Goal: Task Accomplishment & Management: Manage account settings

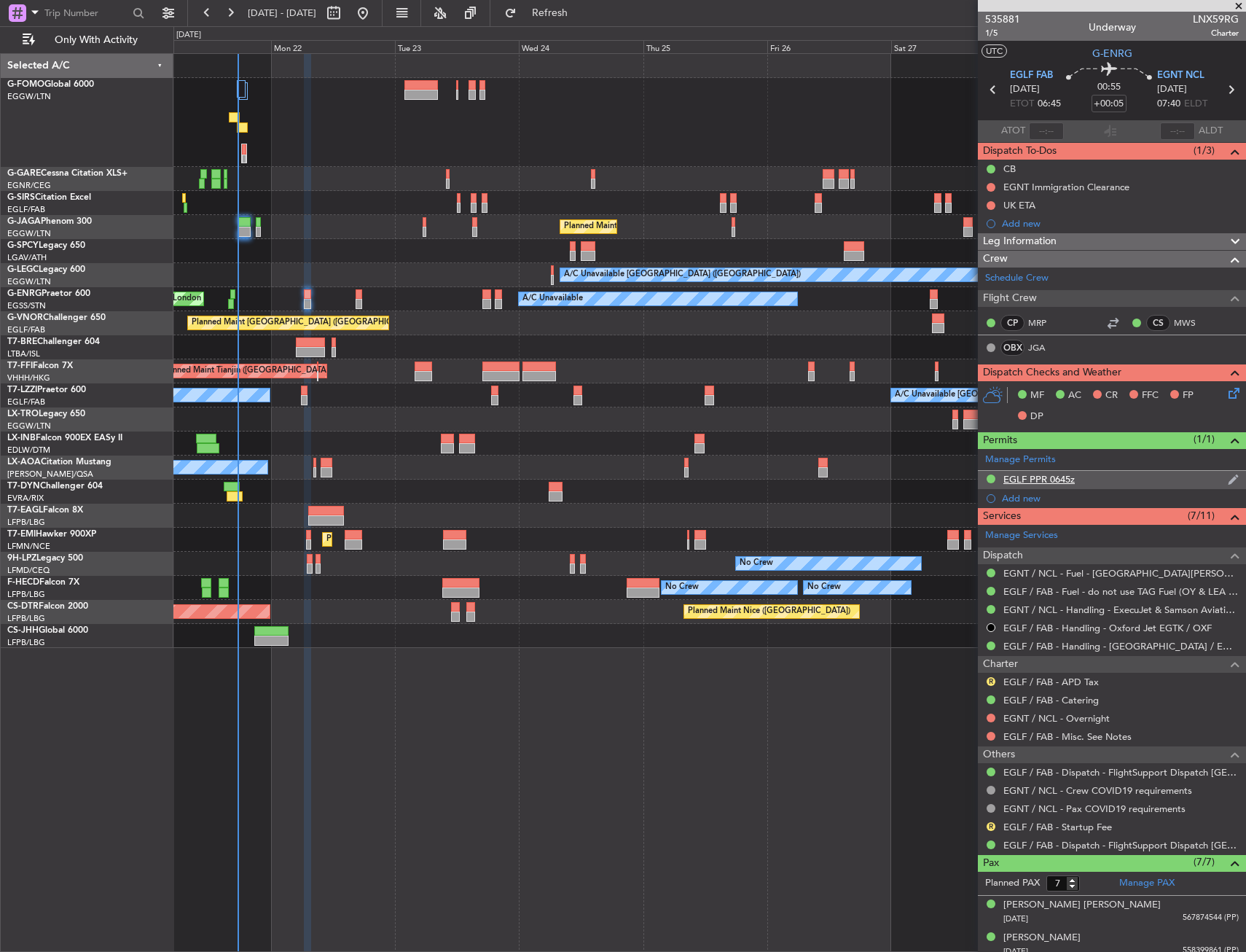
click at [1122, 485] on div "EGLF PPR 0645z" at bounding box center [1111, 480] width 268 height 18
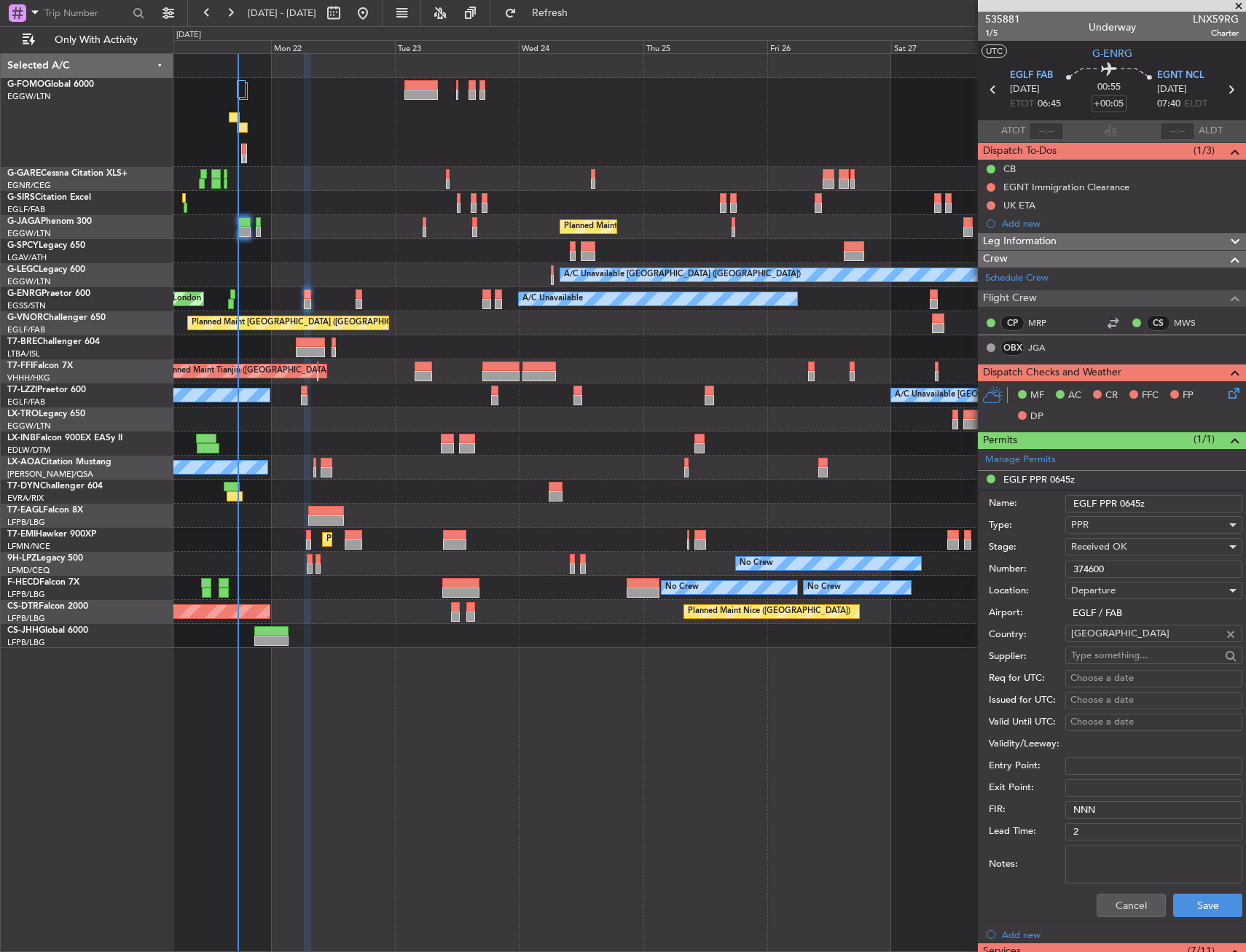
click at [1112, 576] on input "374600" at bounding box center [1154, 569] width 177 height 17
click at [1122, 914] on button "Cancel" at bounding box center [1132, 906] width 69 height 23
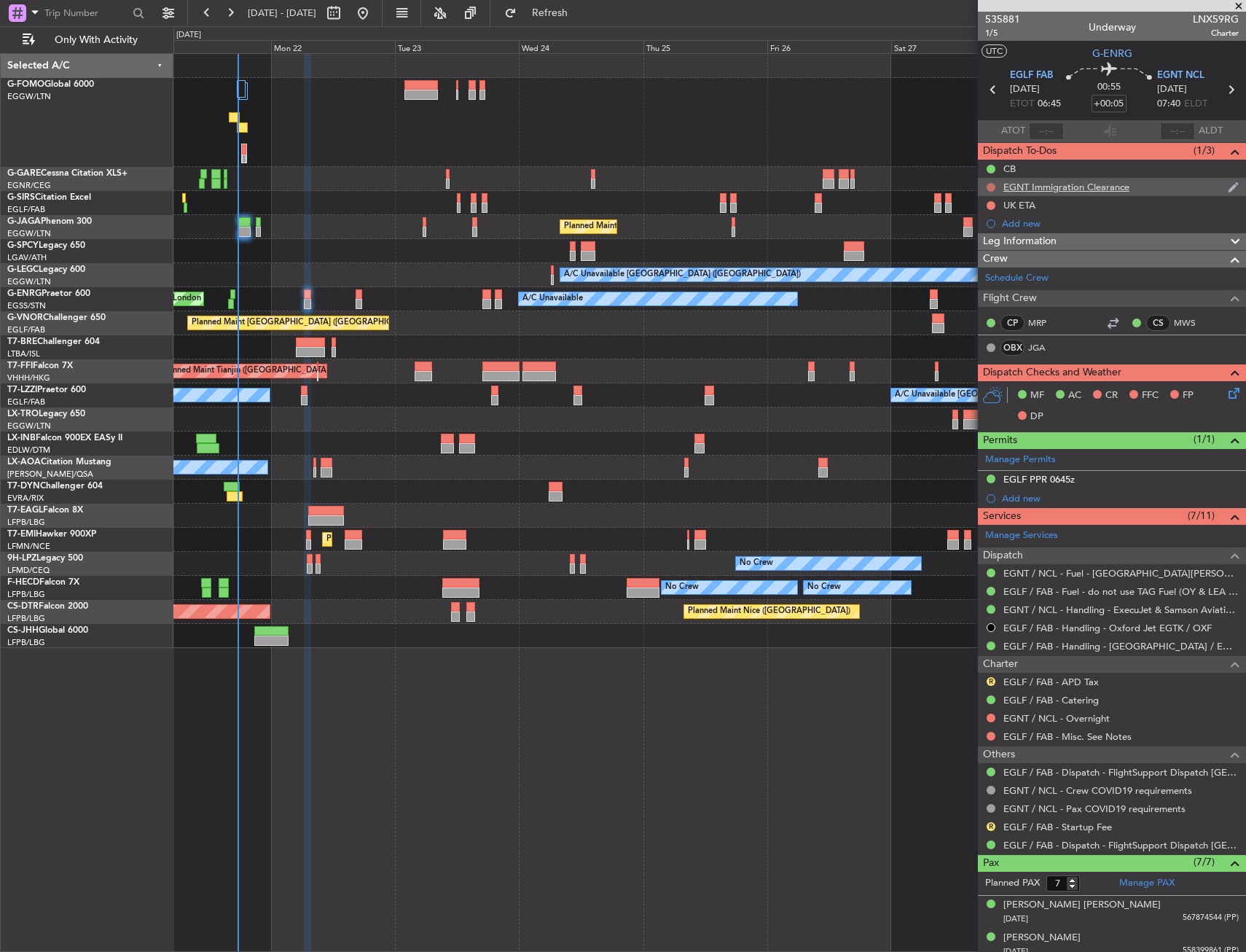
click at [992, 183] on button at bounding box center [991, 187] width 9 height 9
click at [987, 263] on li "Cancelled" at bounding box center [992, 273] width 77 height 22
click at [988, 209] on body "21 Sep 2025 - 29 Sep 2025 Refresh Quick Links Only With Activity Unplanned Main…" at bounding box center [623, 476] width 1246 height 952
click at [988, 204] on button at bounding box center [991, 205] width 9 height 9
click at [992, 288] on span "Cancelled" at bounding box center [994, 291] width 41 height 14
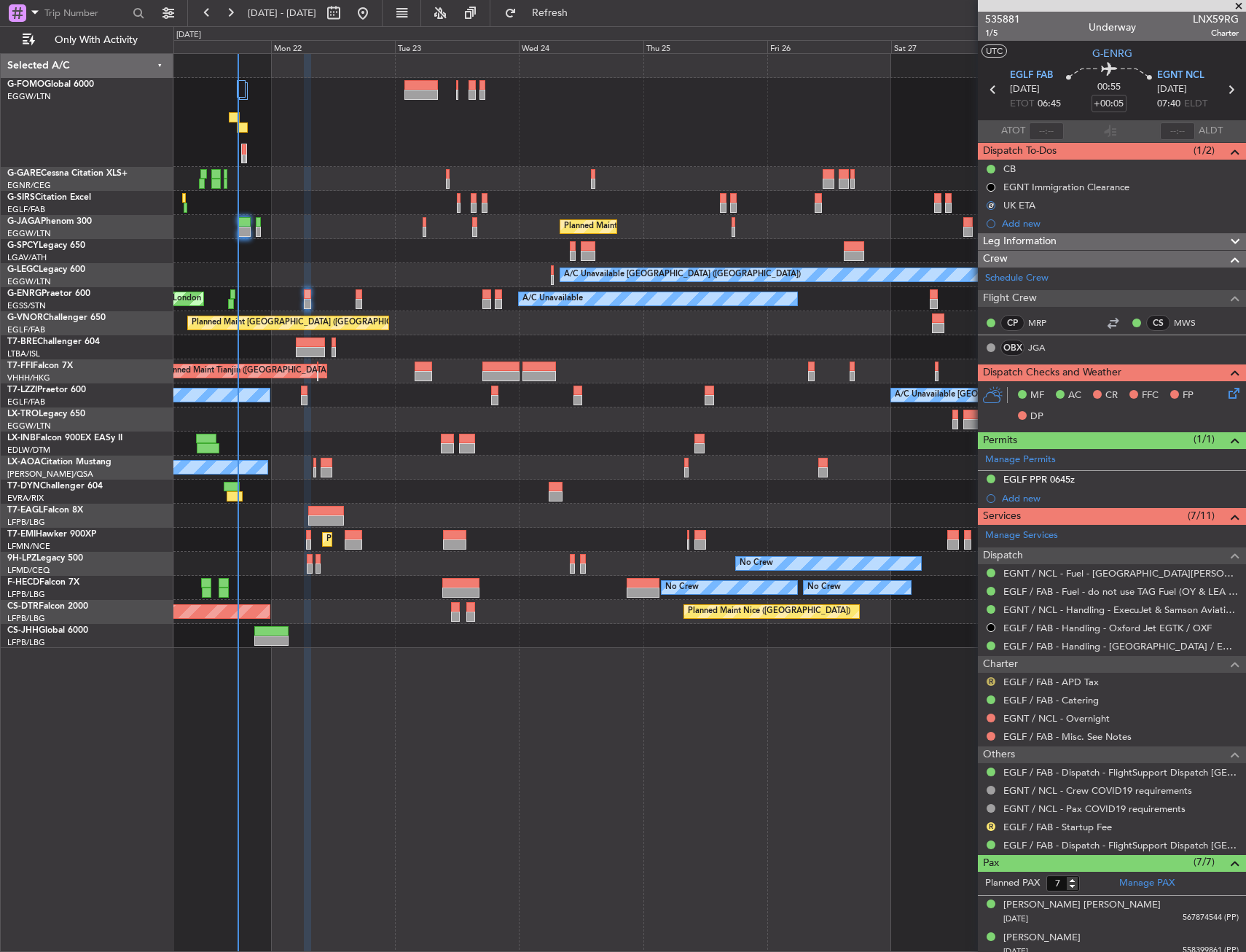
click at [990, 682] on button "R" at bounding box center [991, 681] width 9 height 9
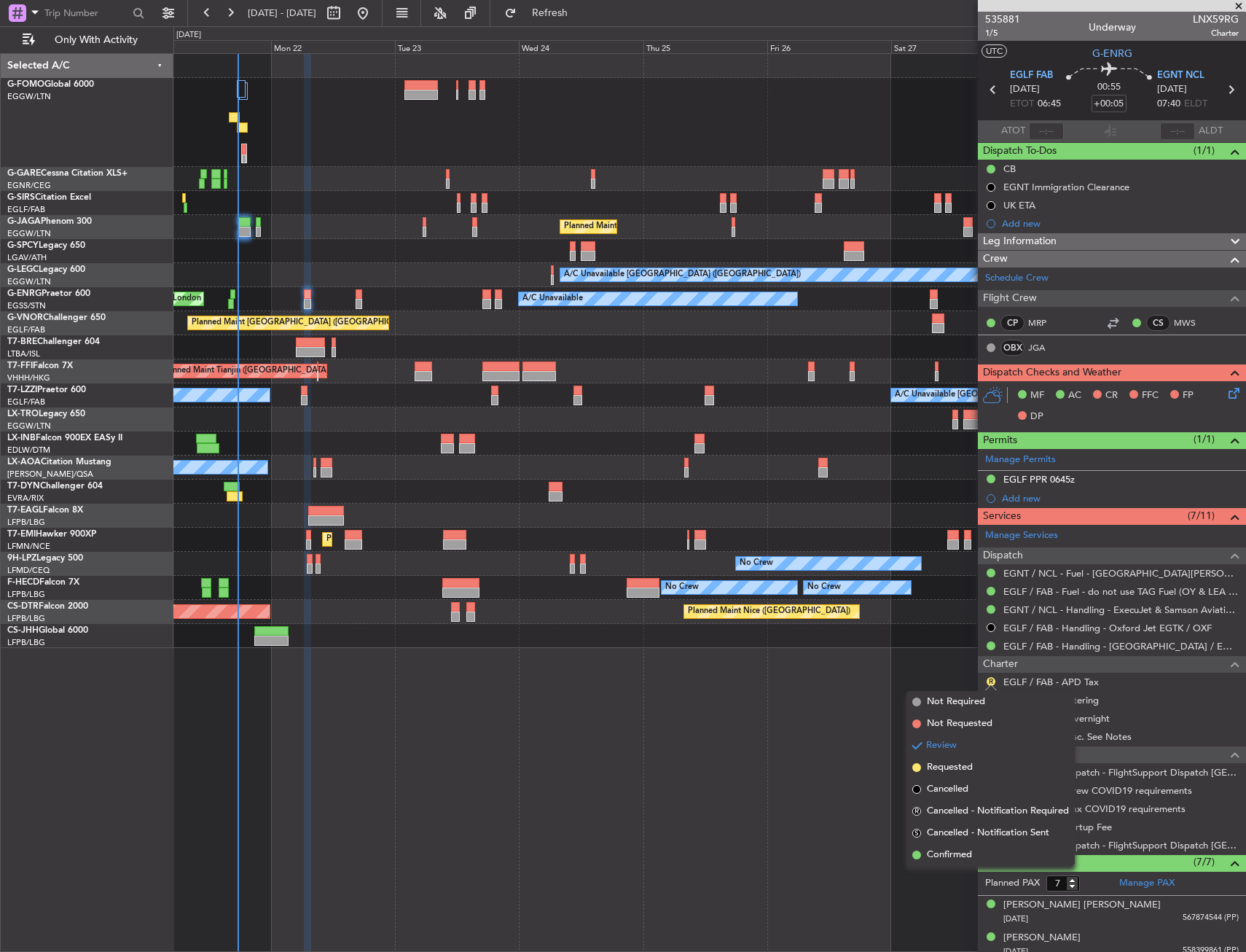
click at [939, 701] on span "Not Required" at bounding box center [956, 702] width 59 height 14
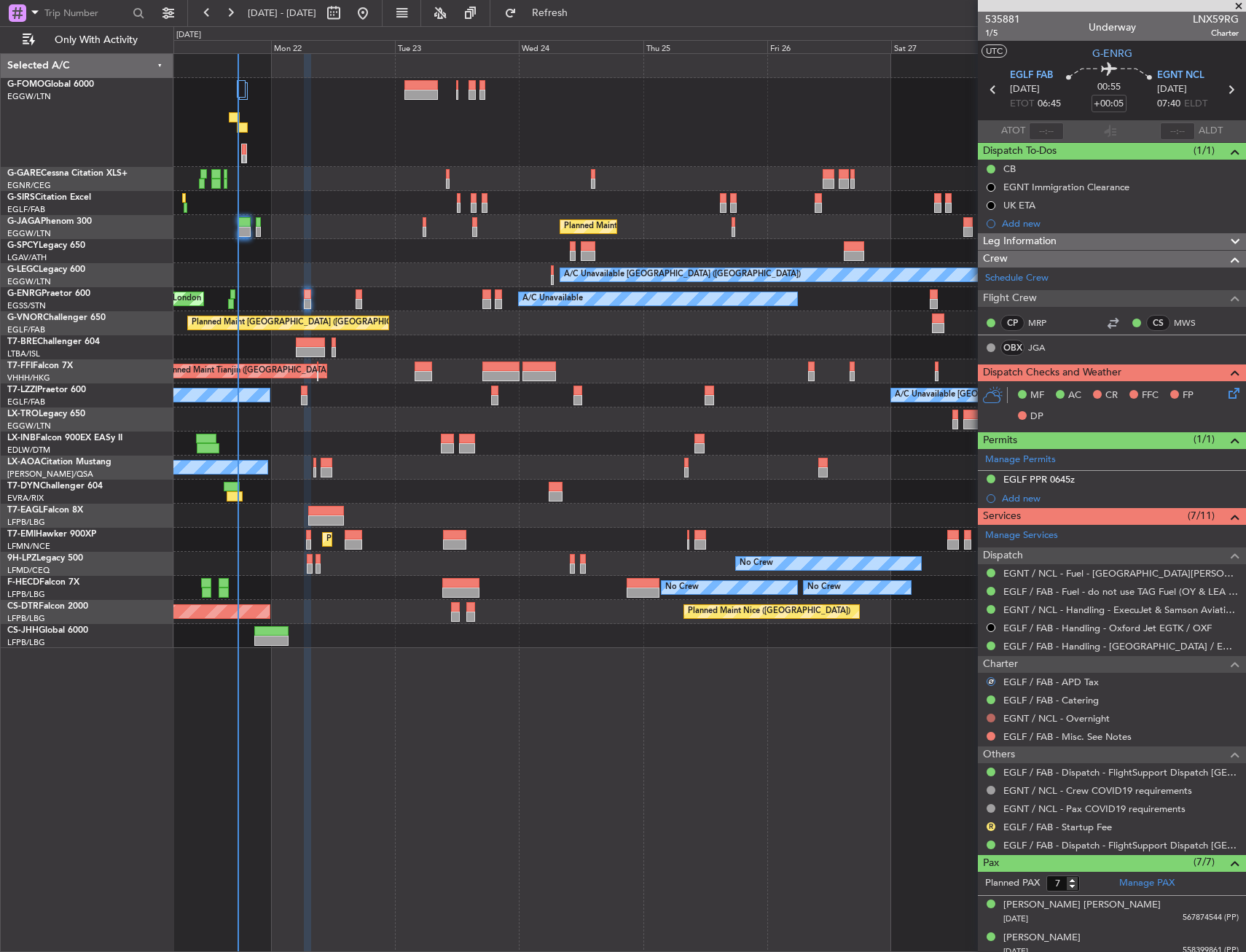
click at [988, 721] on button at bounding box center [991, 717] width 9 height 9
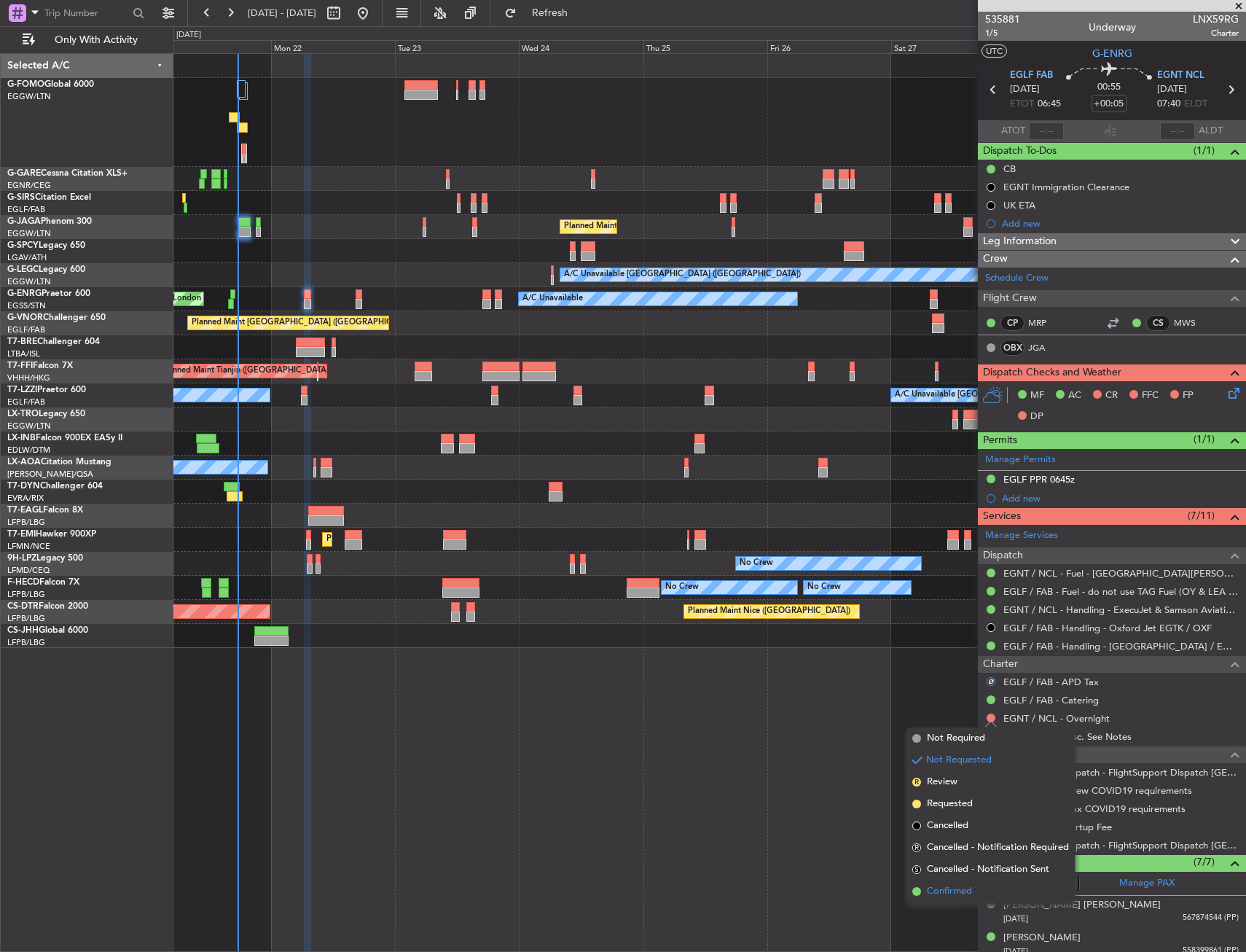
click at [934, 894] on span "Confirmed" at bounding box center [949, 891] width 45 height 14
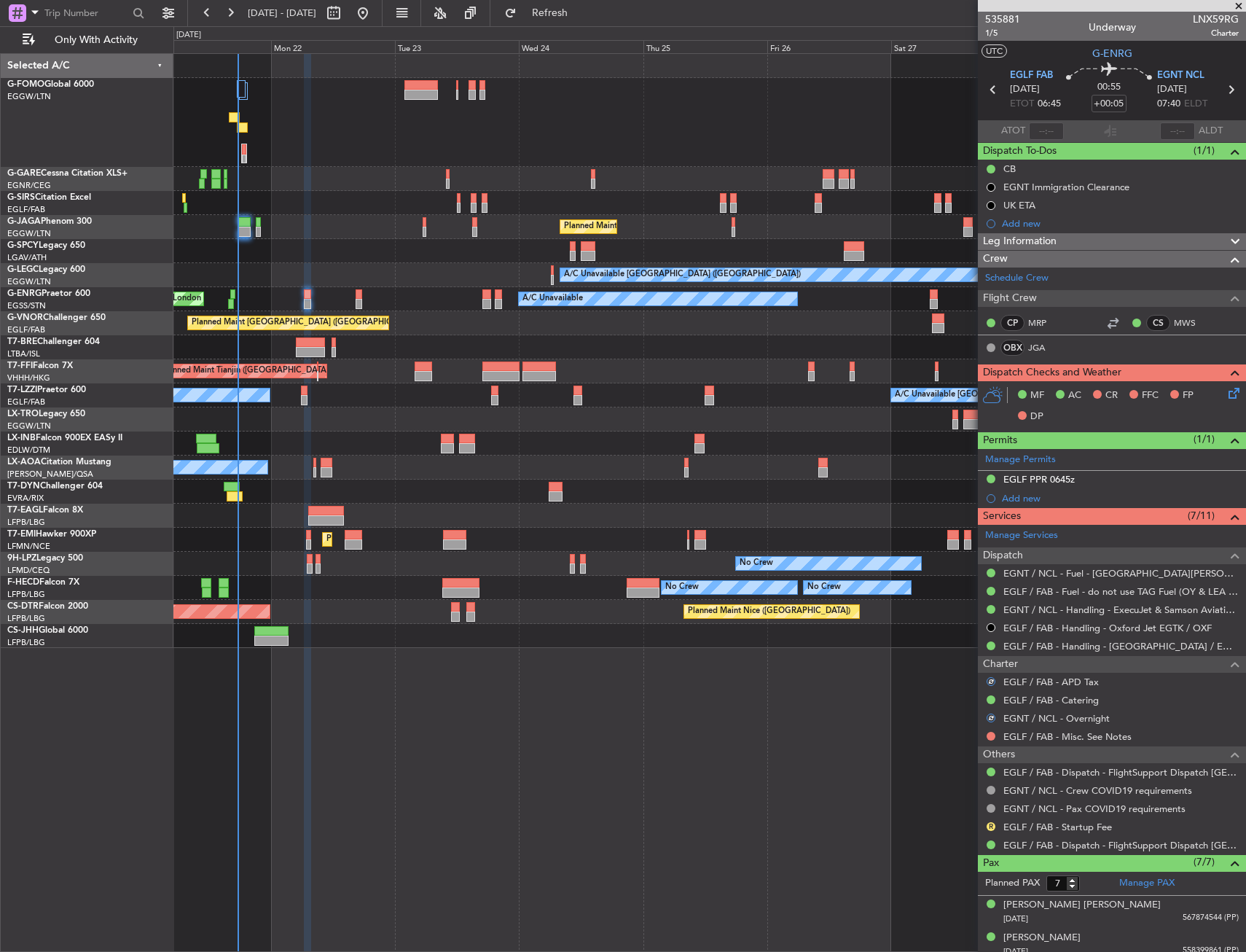
click at [994, 728] on div "EGLF / FAB - Misc. See Notes" at bounding box center [1111, 737] width 268 height 18
click at [990, 733] on button at bounding box center [991, 736] width 9 height 9
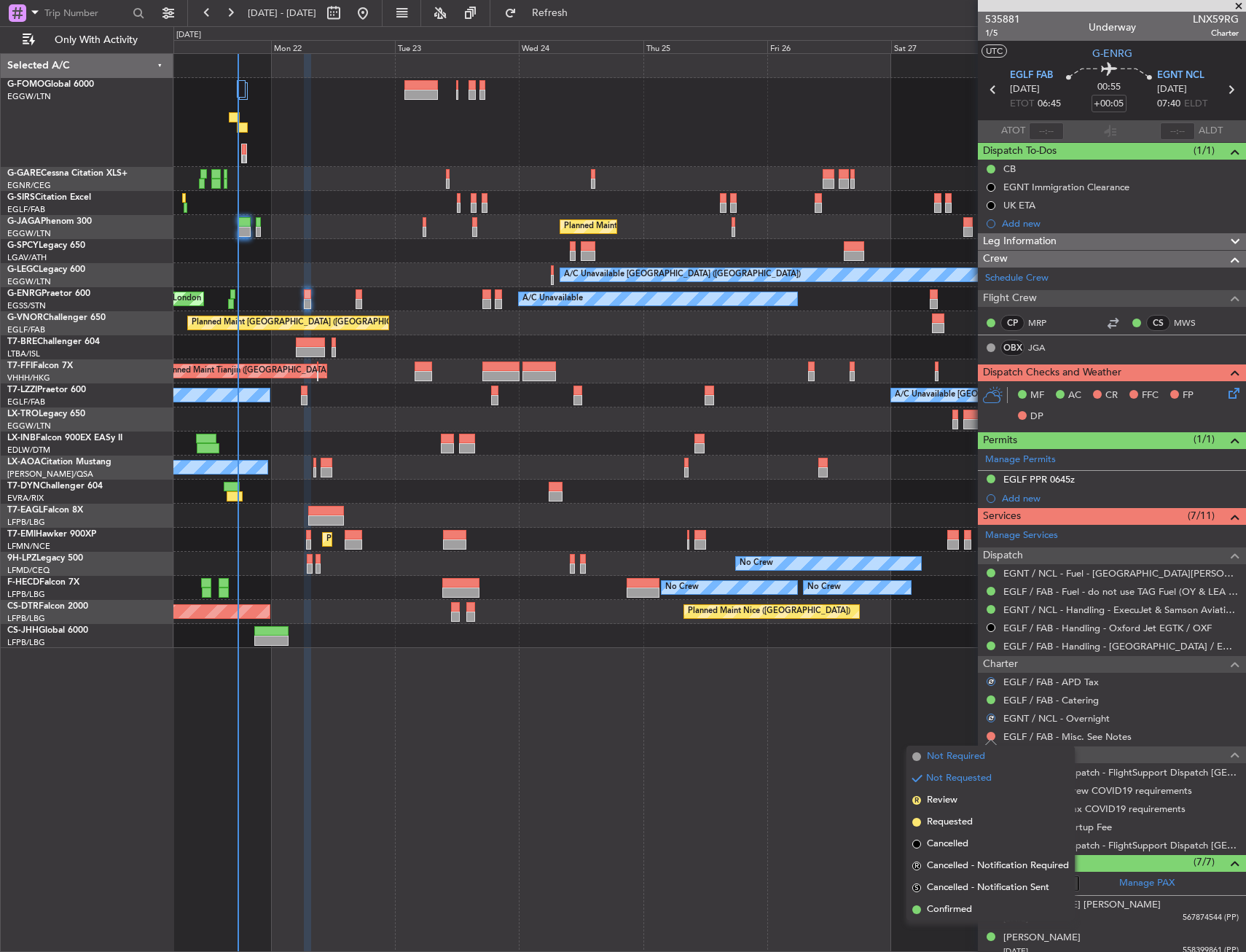
click at [935, 758] on span "Not Required" at bounding box center [956, 756] width 59 height 14
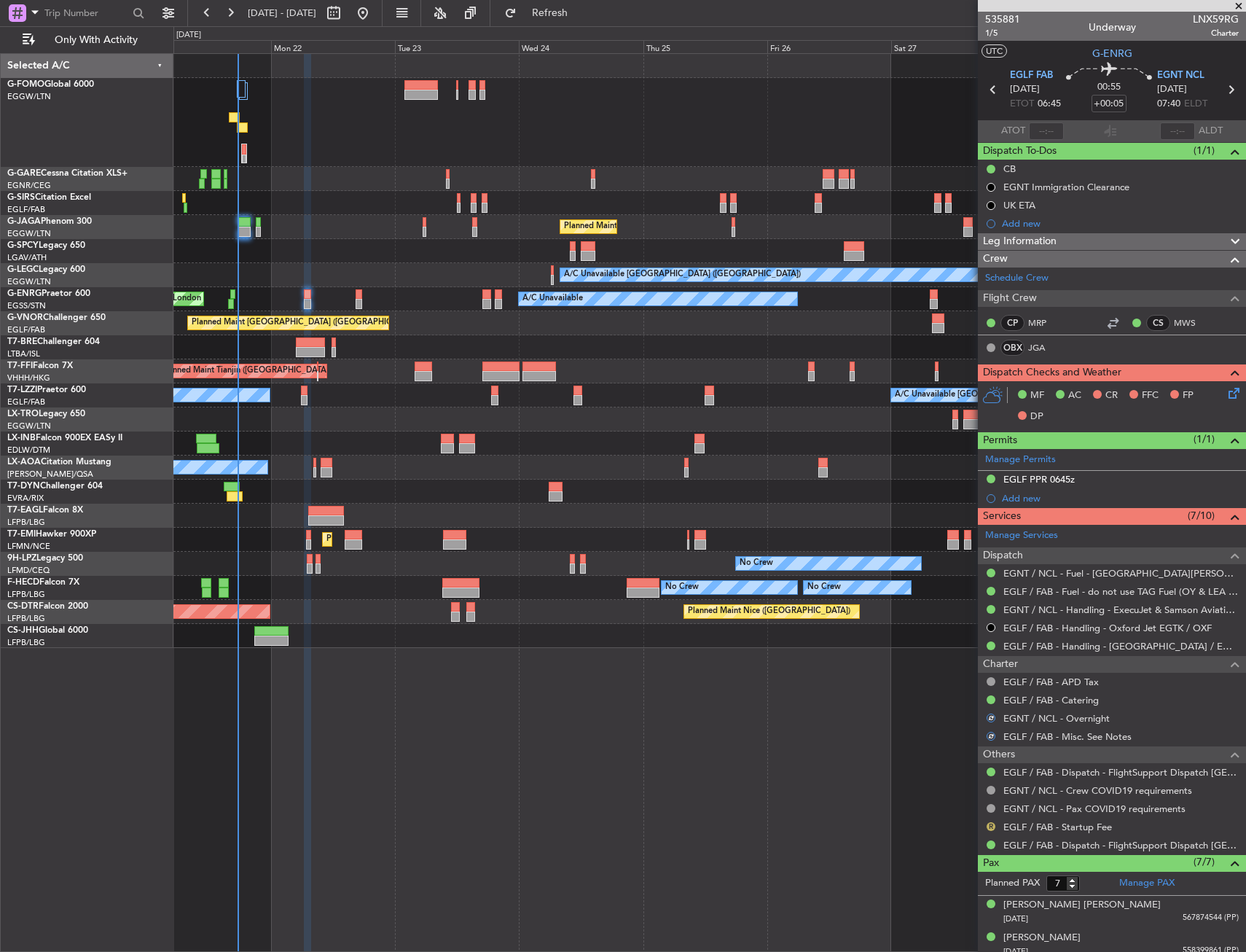
click at [989, 826] on button "R" at bounding box center [991, 826] width 9 height 9
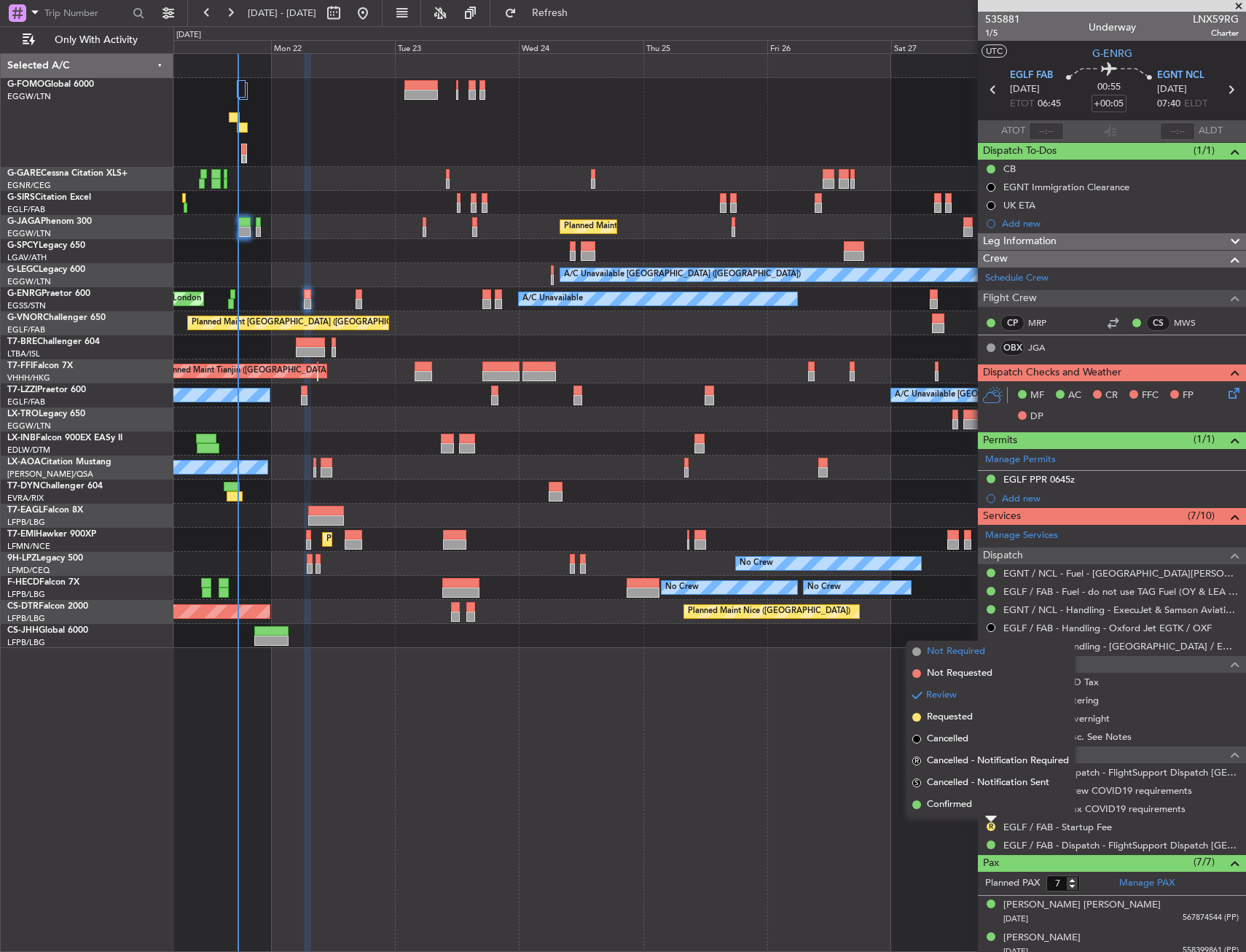
click at [944, 649] on span "Not Required" at bounding box center [956, 651] width 59 height 14
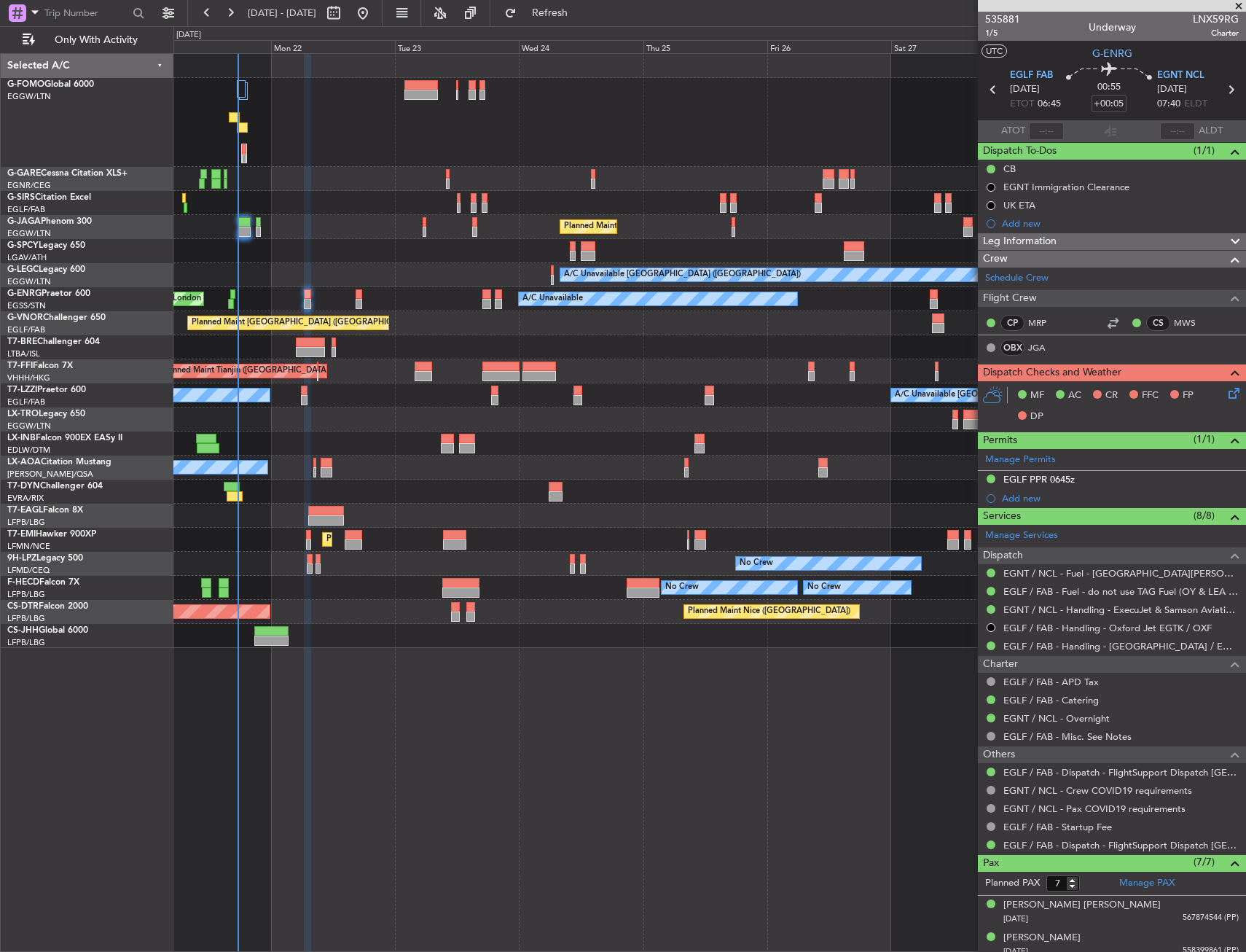
click at [304, 303] on div at bounding box center [308, 304] width 8 height 11
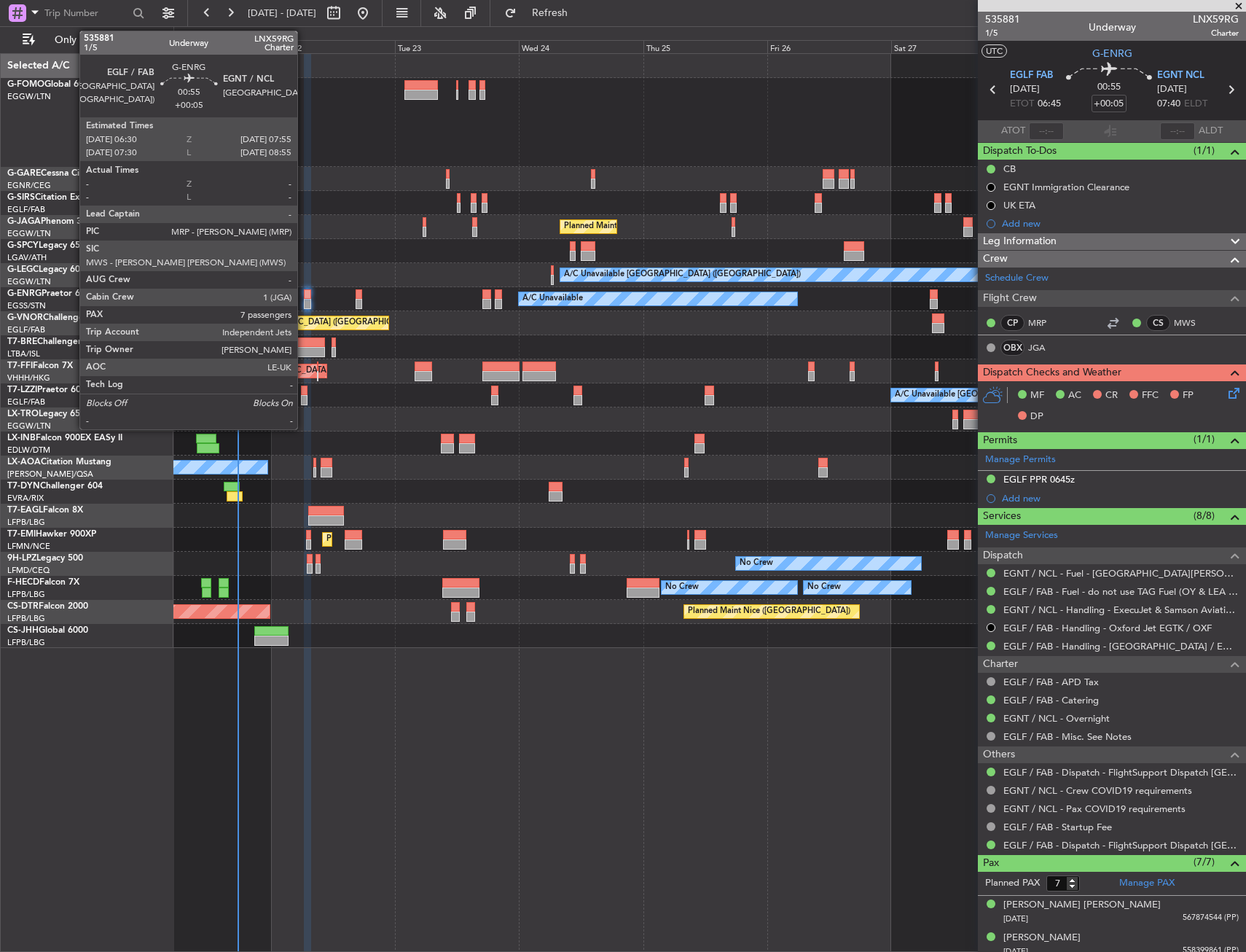
click at [304, 303] on div at bounding box center [308, 304] width 8 height 11
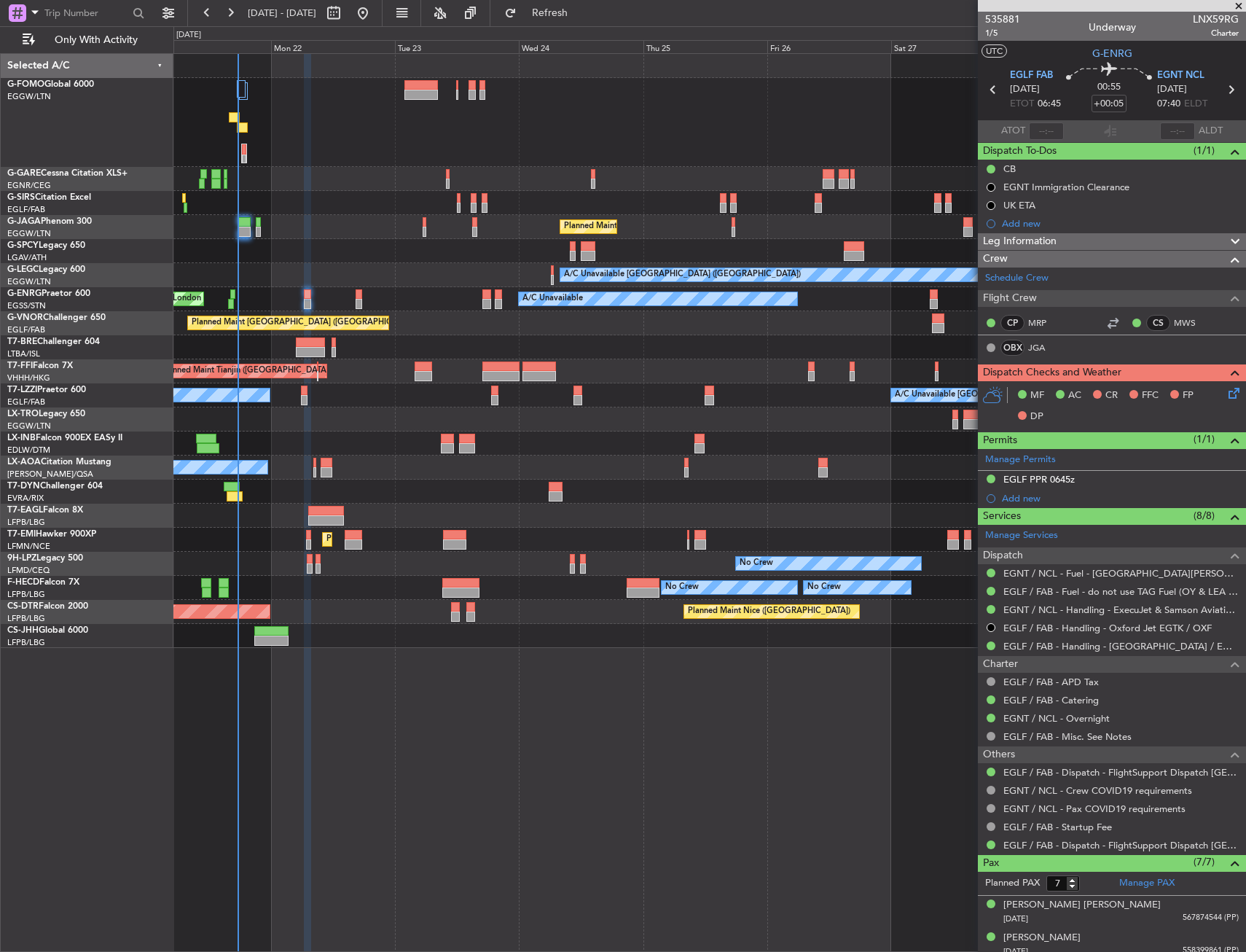
click at [1214, 403] on div "MF AC CR FFC FP DP" at bounding box center [1118, 406] width 214 height 43
click at [1227, 392] on icon at bounding box center [1232, 390] width 12 height 12
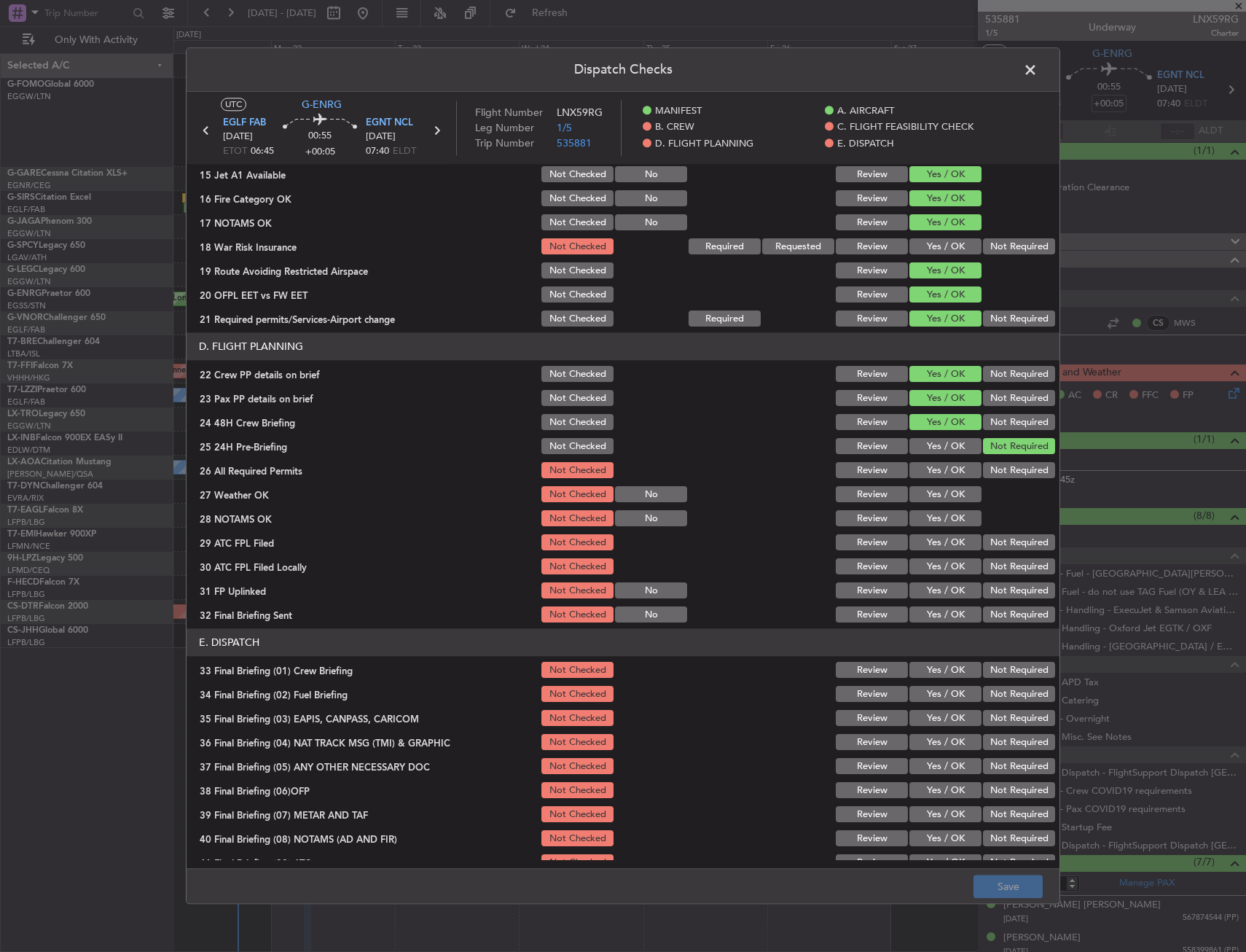
scroll to position [218, 0]
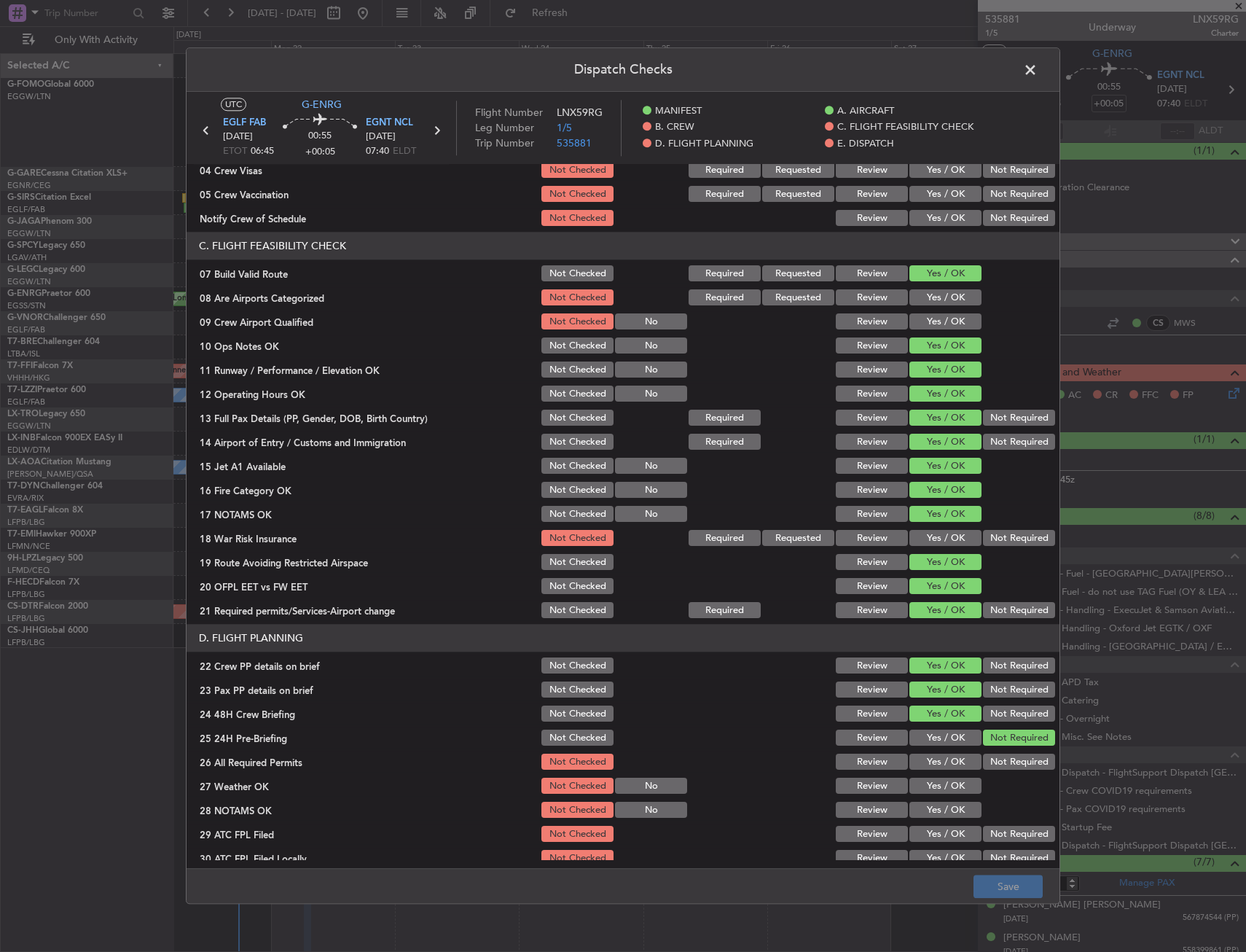
click at [1002, 532] on button "Not Required" at bounding box center [1019, 539] width 72 height 16
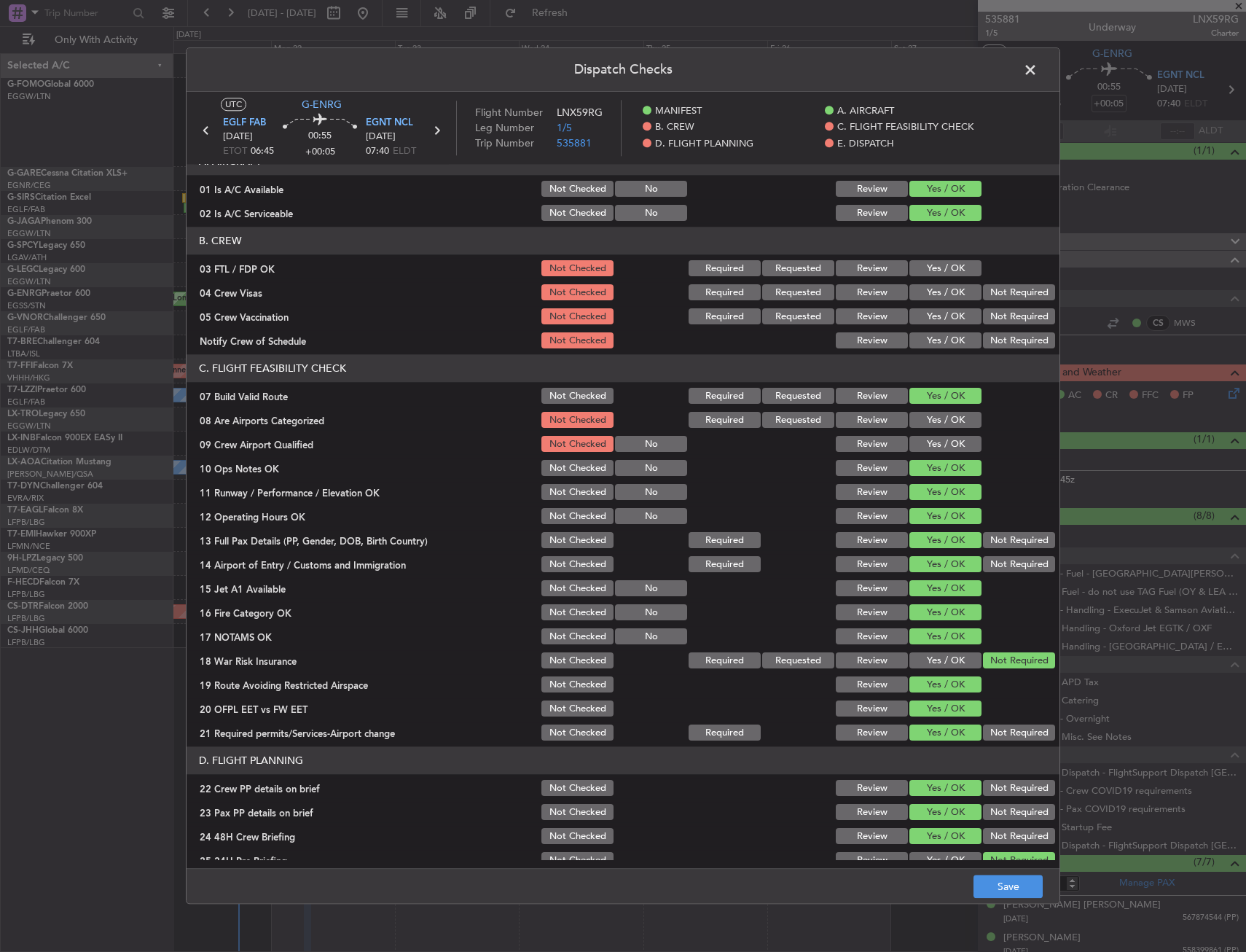
scroll to position [364, 0]
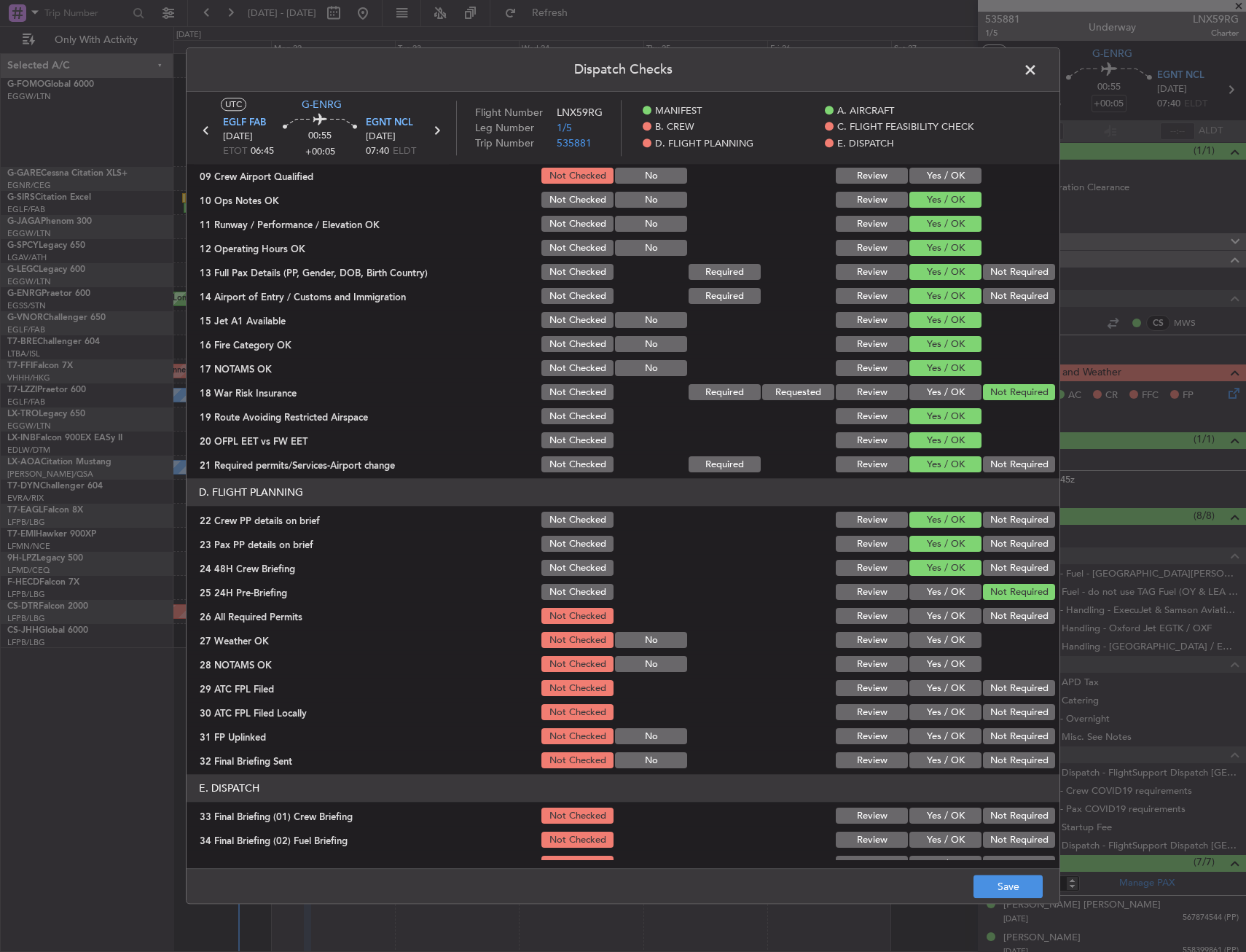
click at [924, 614] on button "Yes / OK" at bounding box center [945, 616] width 72 height 16
drag, startPoint x: 922, startPoint y: 638, endPoint x: 918, endPoint y: 664, distance: 26.3
click at [922, 643] on button "Yes / OK" at bounding box center [945, 640] width 72 height 16
drag, startPoint x: 918, startPoint y: 664, endPoint x: 922, endPoint y: 686, distance: 22.4
click at [918, 664] on button "Yes / OK" at bounding box center [945, 664] width 72 height 16
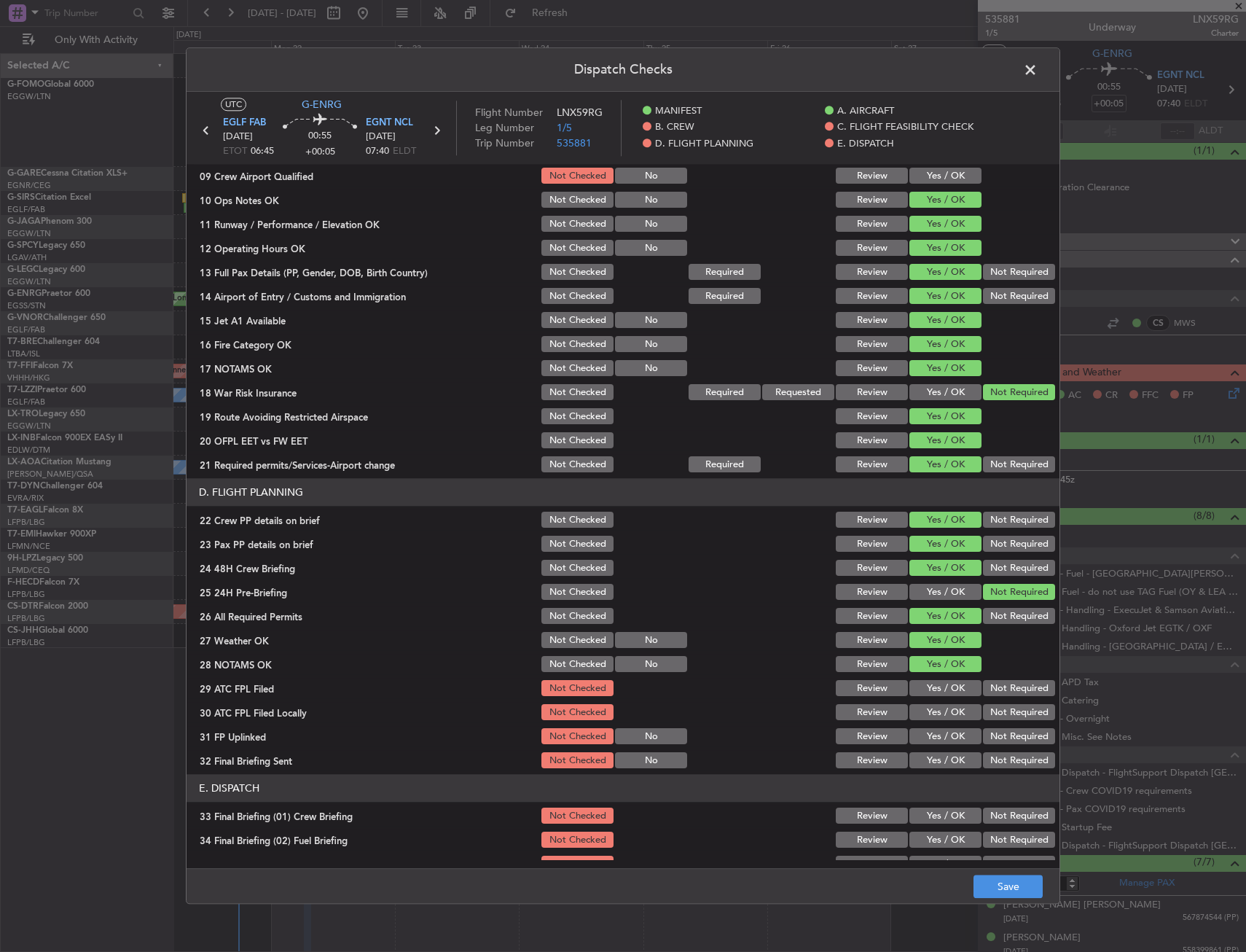
drag, startPoint x: 922, startPoint y: 686, endPoint x: 946, endPoint y: 703, distance: 29.4
click at [922, 686] on button "Yes / OK" at bounding box center [945, 689] width 72 height 16
click at [984, 710] on button "Not Required" at bounding box center [1019, 713] width 72 height 16
click at [928, 730] on button "Yes / OK" at bounding box center [945, 737] width 72 height 16
click at [1000, 756] on button "Not Required" at bounding box center [1019, 761] width 72 height 16
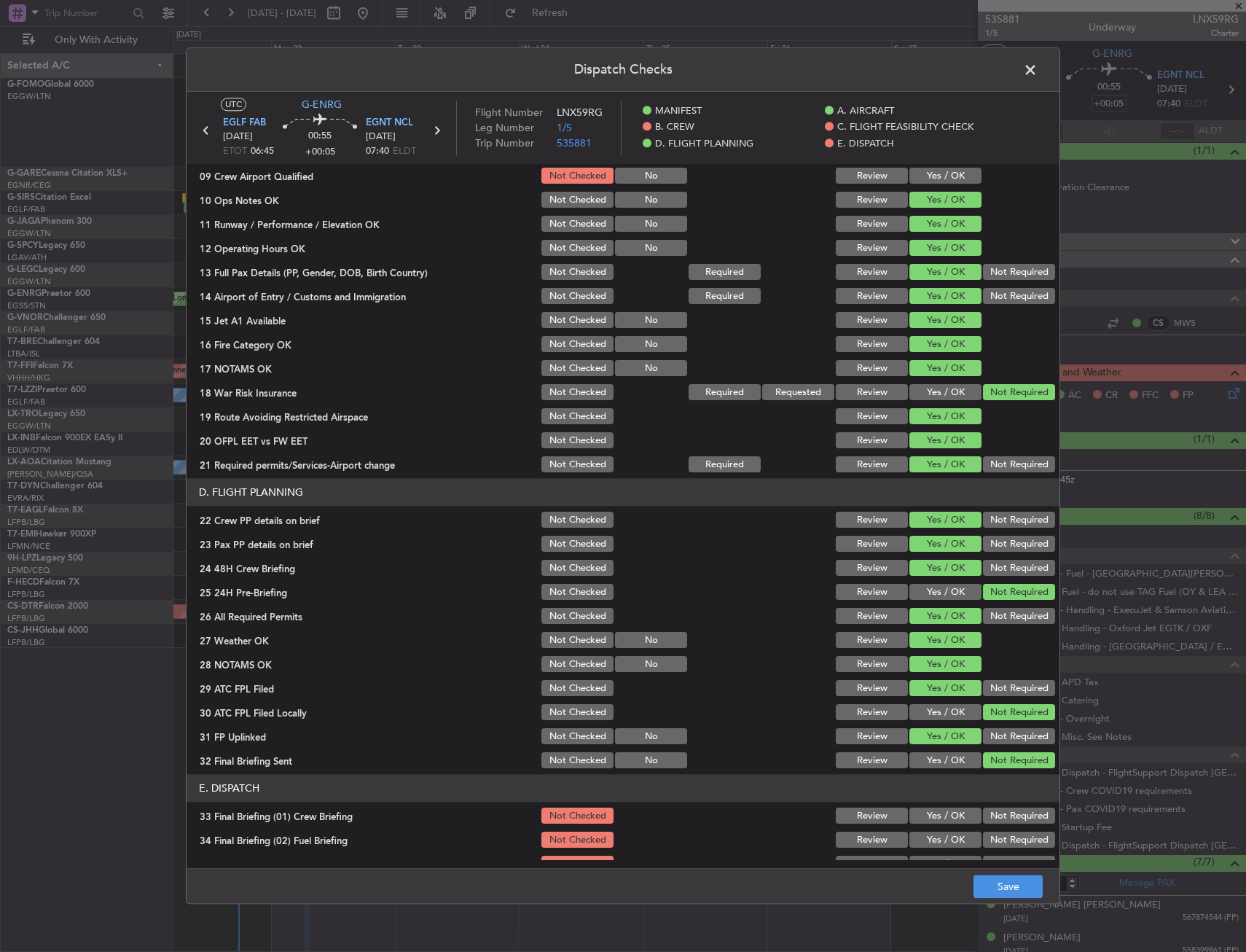
scroll to position [599, 0]
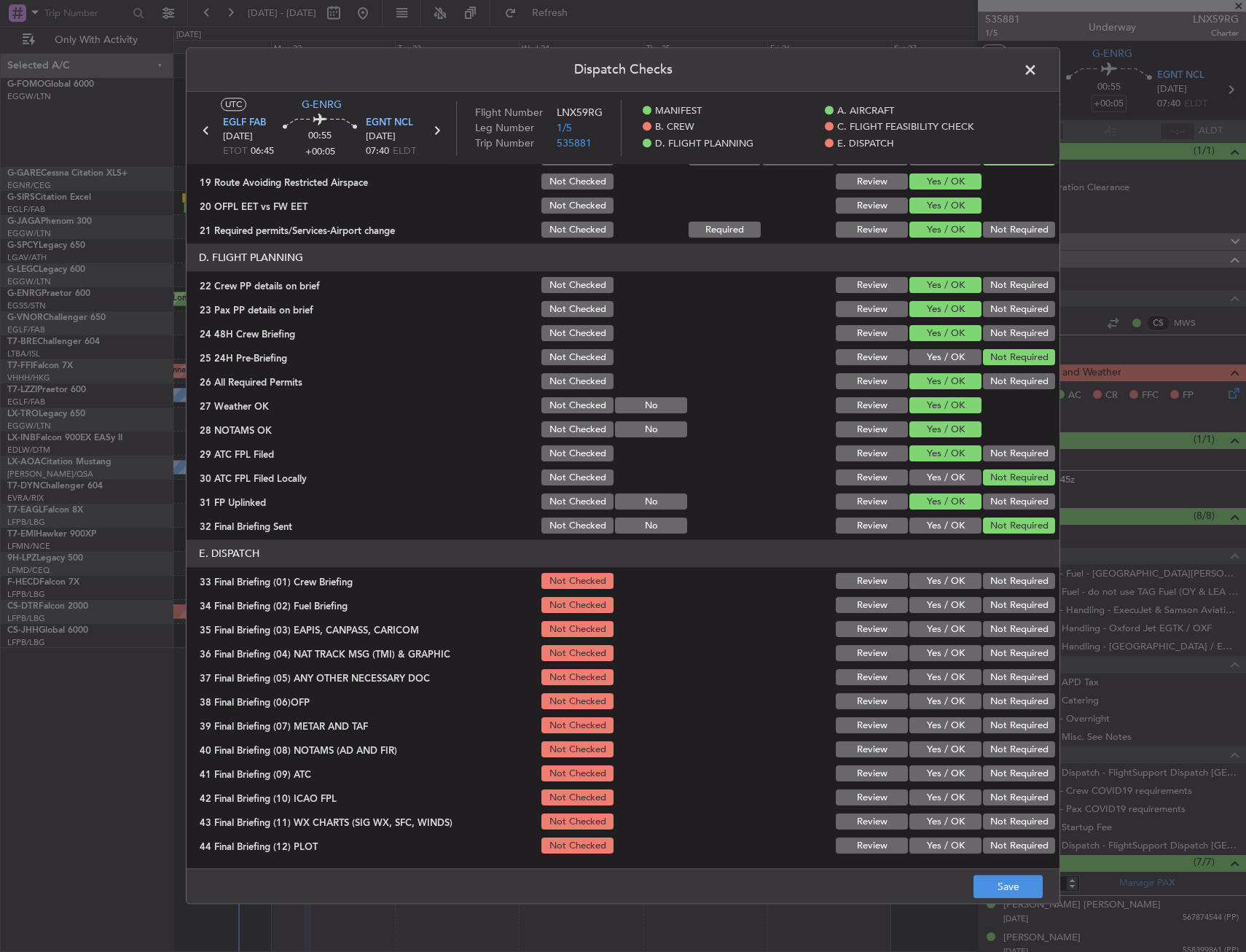
click at [934, 587] on button "Yes / OK" at bounding box center [945, 582] width 72 height 16
click at [930, 604] on button "Yes / OK" at bounding box center [945, 606] width 72 height 16
click at [999, 643] on div "Not Required" at bounding box center [1017, 653] width 74 height 20
click at [991, 629] on button "Not Required" at bounding box center [1019, 630] width 72 height 16
drag, startPoint x: 990, startPoint y: 641, endPoint x: 986, endPoint y: 659, distance: 18.4
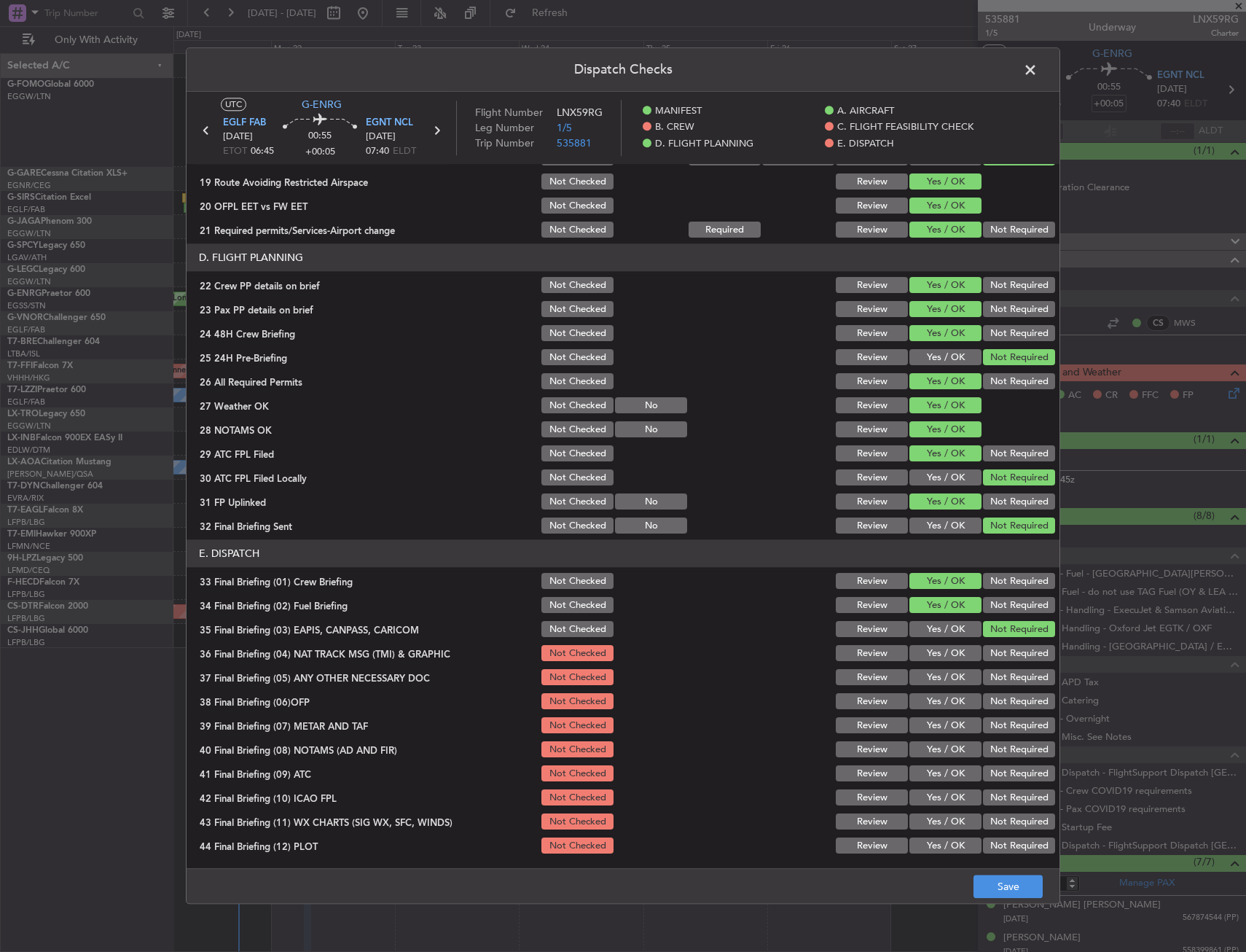
click at [990, 643] on section "E. DISPATCH 33 Final Briefing (01) Crew Briefing Not Checked Review Yes / OK No…" at bounding box center [623, 698] width 873 height 316
click at [986, 660] on button "Not Required" at bounding box center [1019, 654] width 72 height 16
drag, startPoint x: 933, startPoint y: 689, endPoint x: 931, endPoint y: 719, distance: 30.1
click at [933, 690] on section "E. DISPATCH 33 Final Briefing (01) Crew Briefing Not Checked Review Yes / OK No…" at bounding box center [623, 698] width 873 height 316
drag, startPoint x: 931, startPoint y: 719, endPoint x: 933, endPoint y: 692, distance: 27.1
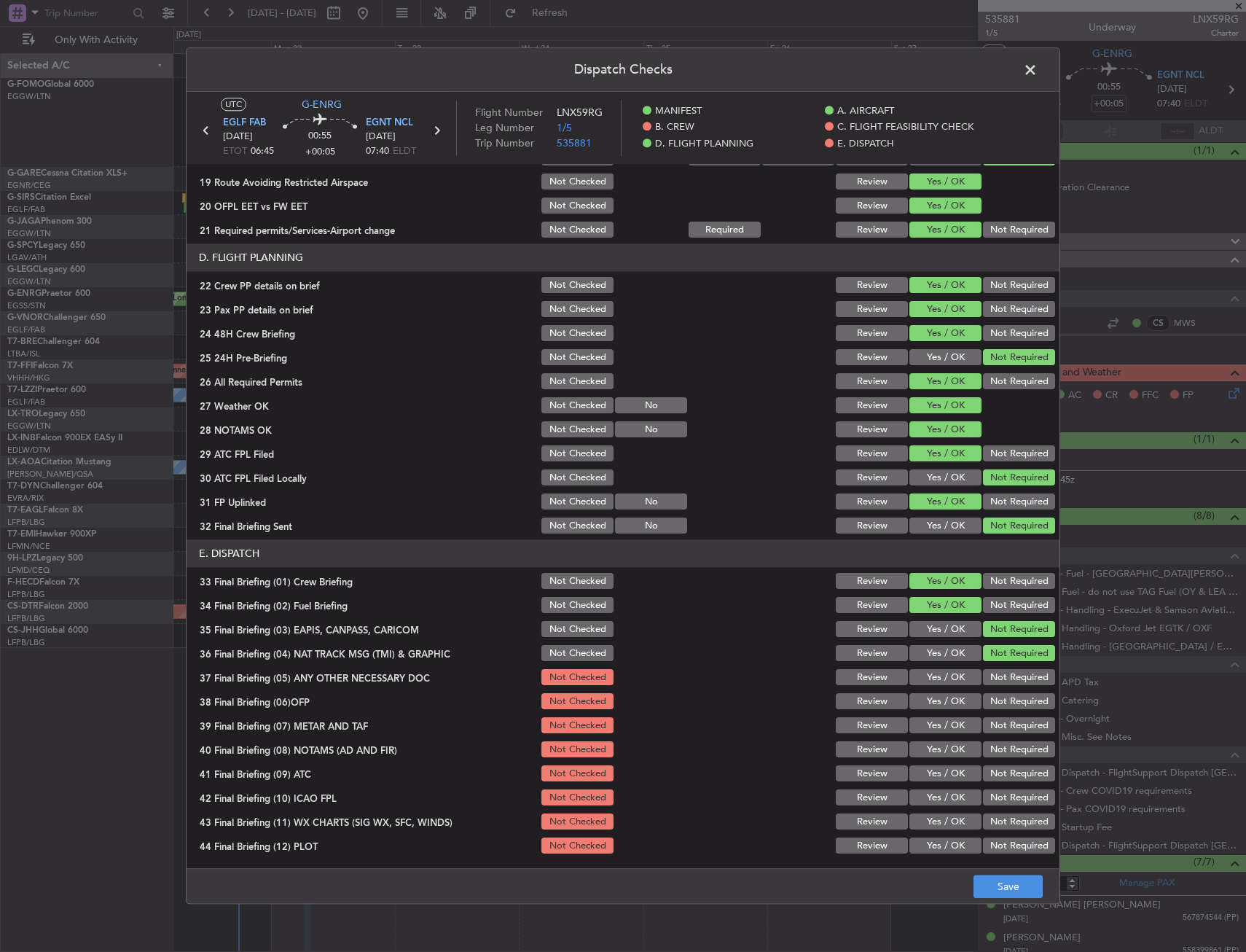
click at [931, 714] on section "E. DISPATCH 33 Final Briefing (01) Crew Briefing Not Checked Review Yes / OK No…" at bounding box center [623, 698] width 873 height 316
click at [933, 692] on div "Yes / OK" at bounding box center [944, 702] width 74 height 20
drag, startPoint x: 934, startPoint y: 704, endPoint x: 935, endPoint y: 676, distance: 28.0
click at [934, 703] on button "Yes / OK" at bounding box center [945, 702] width 72 height 16
click at [935, 675] on button "Yes / OK" at bounding box center [945, 678] width 72 height 16
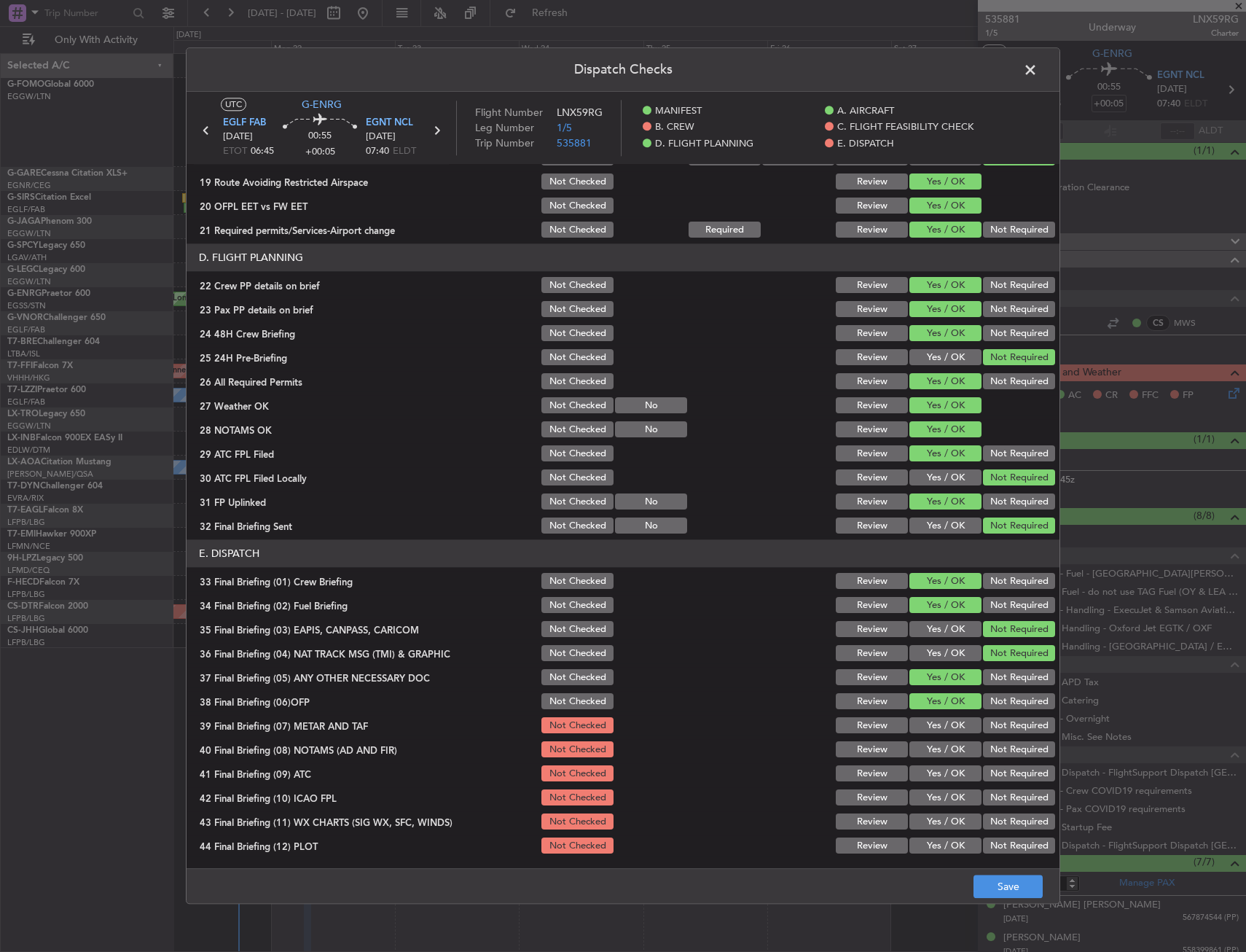
click at [927, 733] on button "Yes / OK" at bounding box center [945, 726] width 72 height 16
click at [926, 754] on button "Yes / OK" at bounding box center [945, 750] width 72 height 16
click at [929, 779] on button "Yes / OK" at bounding box center [945, 774] width 72 height 16
drag, startPoint x: 930, startPoint y: 807, endPoint x: 929, endPoint y: 820, distance: 13.0
click at [930, 807] on div "Yes / OK" at bounding box center [944, 798] width 74 height 20
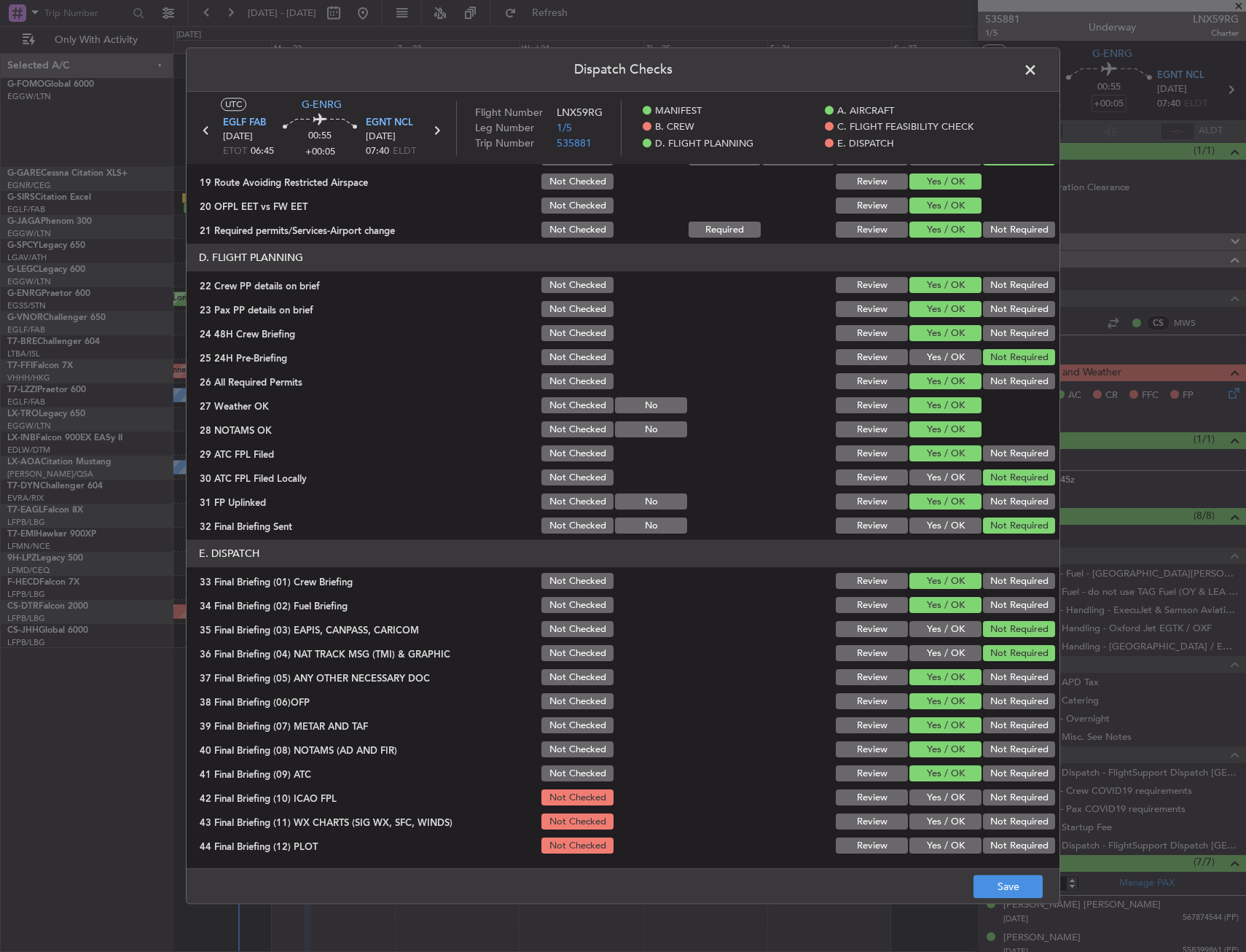
drag, startPoint x: 929, startPoint y: 821, endPoint x: 929, endPoint y: 830, distance: 9.0
click at [929, 822] on button "Yes / OK" at bounding box center [945, 822] width 72 height 16
click at [928, 834] on section "E. DISPATCH 33 Final Briefing (01) Crew Briefing Not Checked Review Yes / OK No…" at bounding box center [623, 698] width 873 height 316
click at [933, 807] on div "Yes / OK" at bounding box center [944, 798] width 74 height 20
click at [933, 799] on button "Yes / OK" at bounding box center [945, 798] width 72 height 16
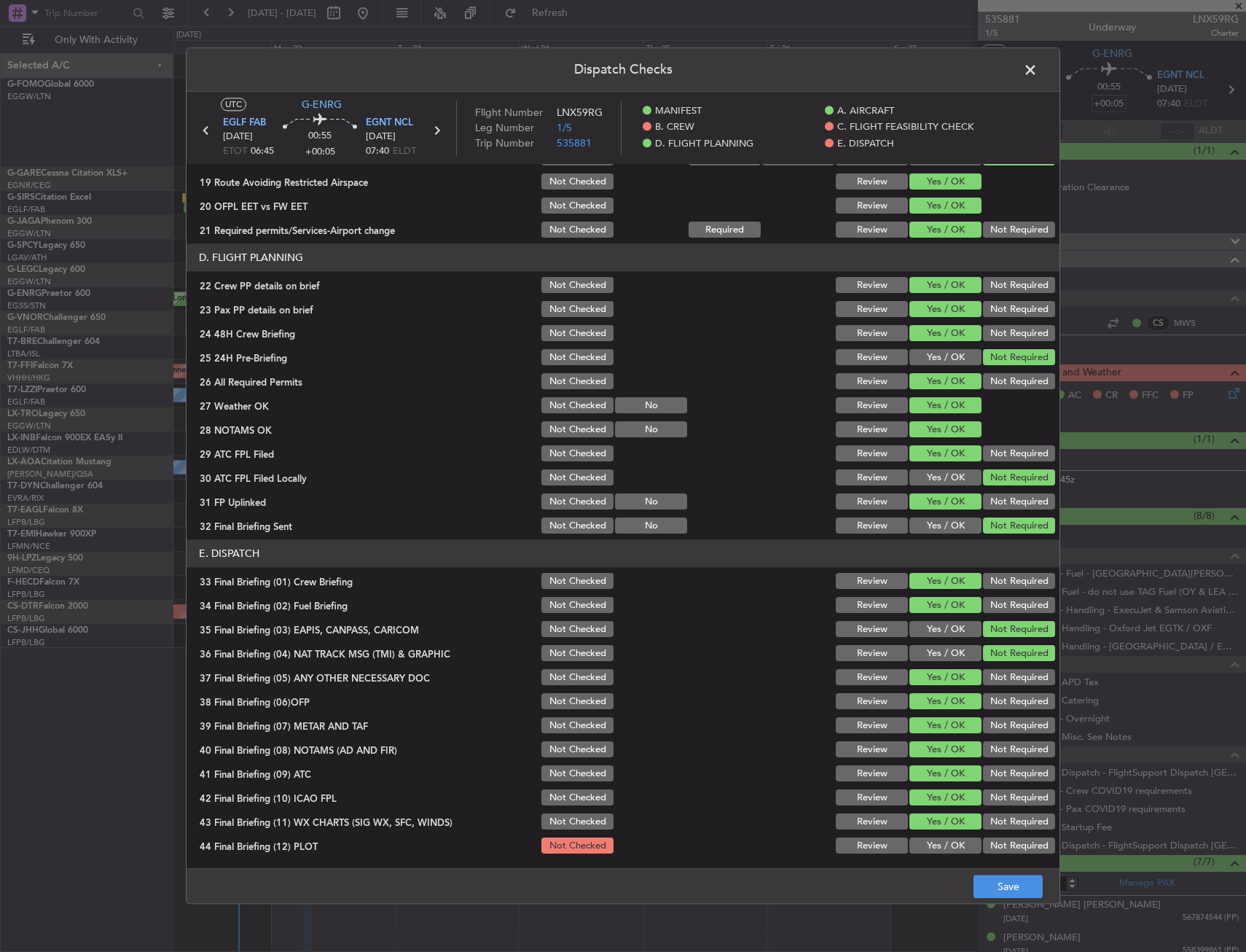
click at [932, 835] on section "E. DISPATCH 33 Final Briefing (01) Crew Briefing Not Checked Review Yes / OK No…" at bounding box center [623, 698] width 873 height 316
click at [933, 844] on button "Yes / OK" at bounding box center [945, 846] width 72 height 16
click at [933, 852] on button "Yes / OK" at bounding box center [945, 846] width 72 height 16
click at [1020, 896] on button "Save" at bounding box center [1009, 888] width 69 height 23
click at [1038, 67] on span at bounding box center [1038, 73] width 0 height 29
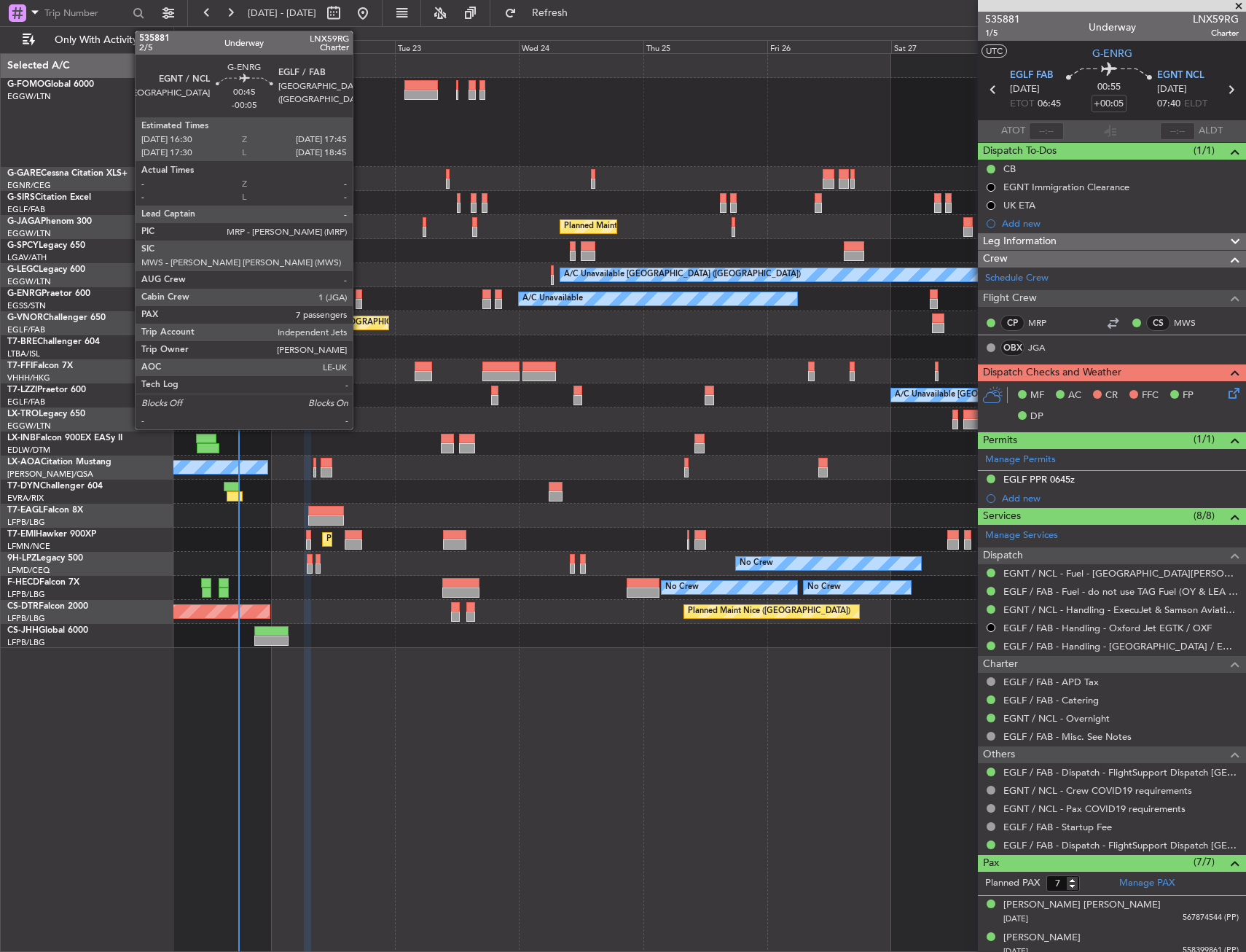
click at [360, 295] on div at bounding box center [359, 294] width 7 height 11
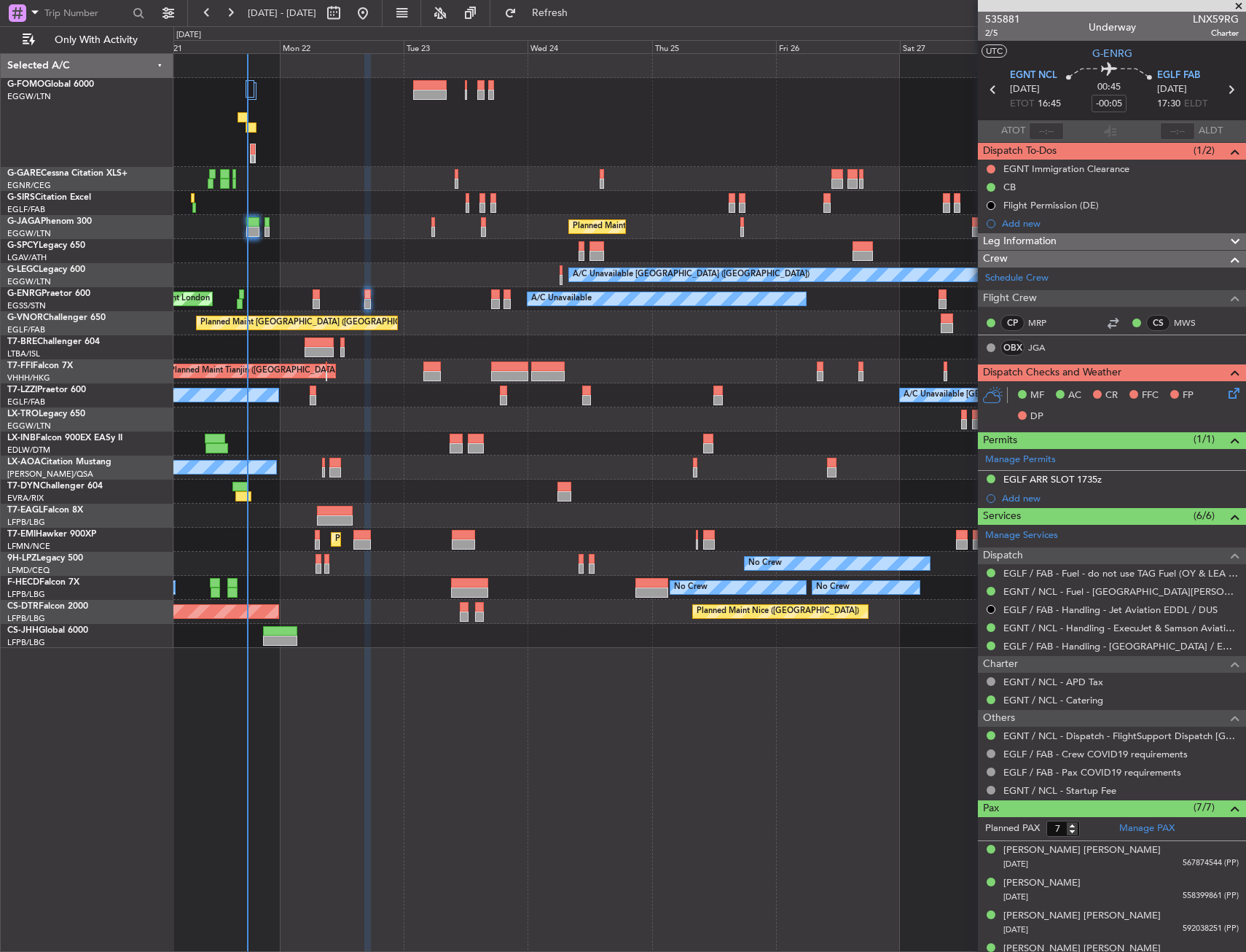
click at [393, 358] on div "Unplanned Maint [GEOGRAPHIC_DATA] ([GEOGRAPHIC_DATA]) Planned Maint [GEOGRAPHIC…" at bounding box center [709, 351] width 1072 height 594
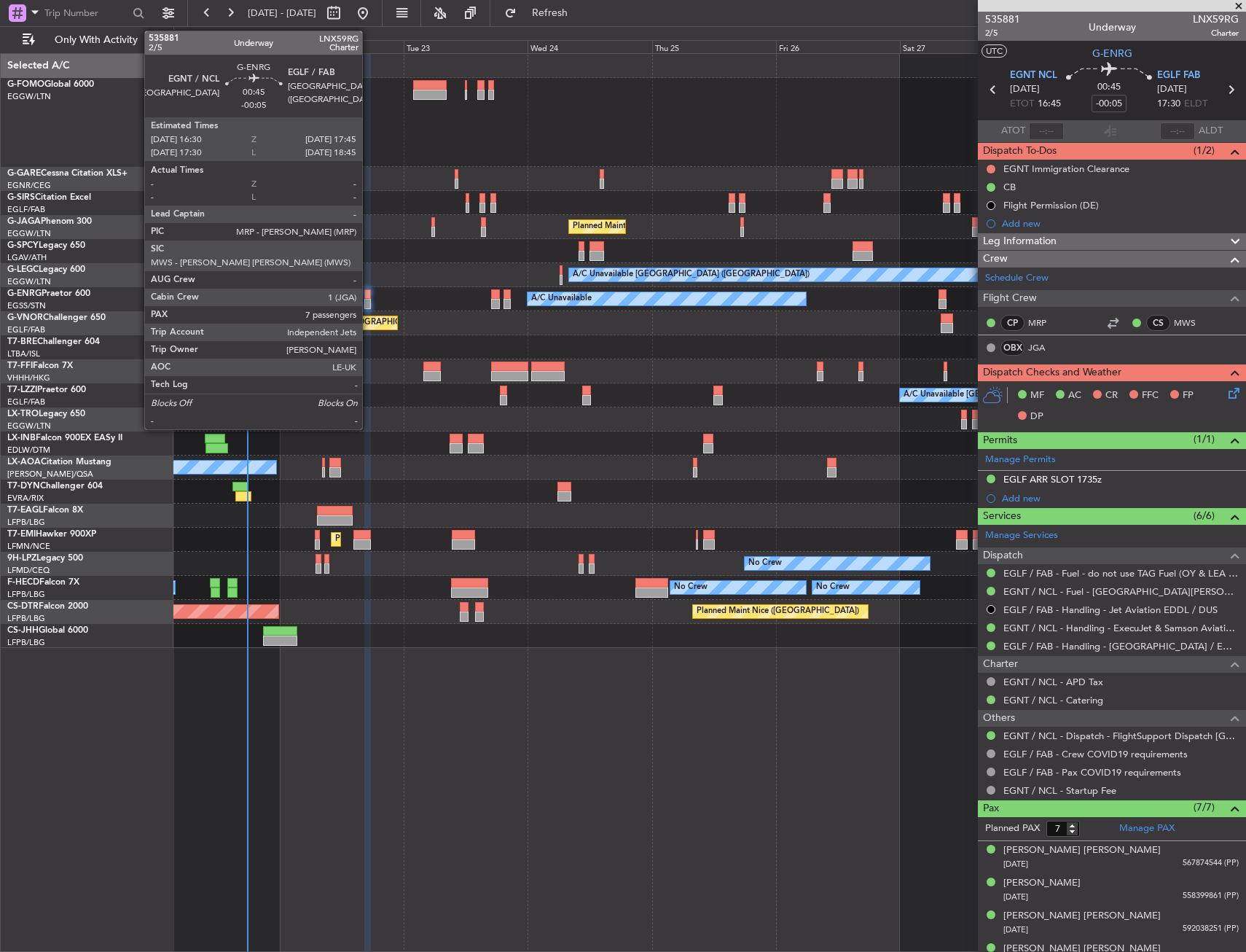
click at [369, 297] on div at bounding box center [367, 294] width 7 height 11
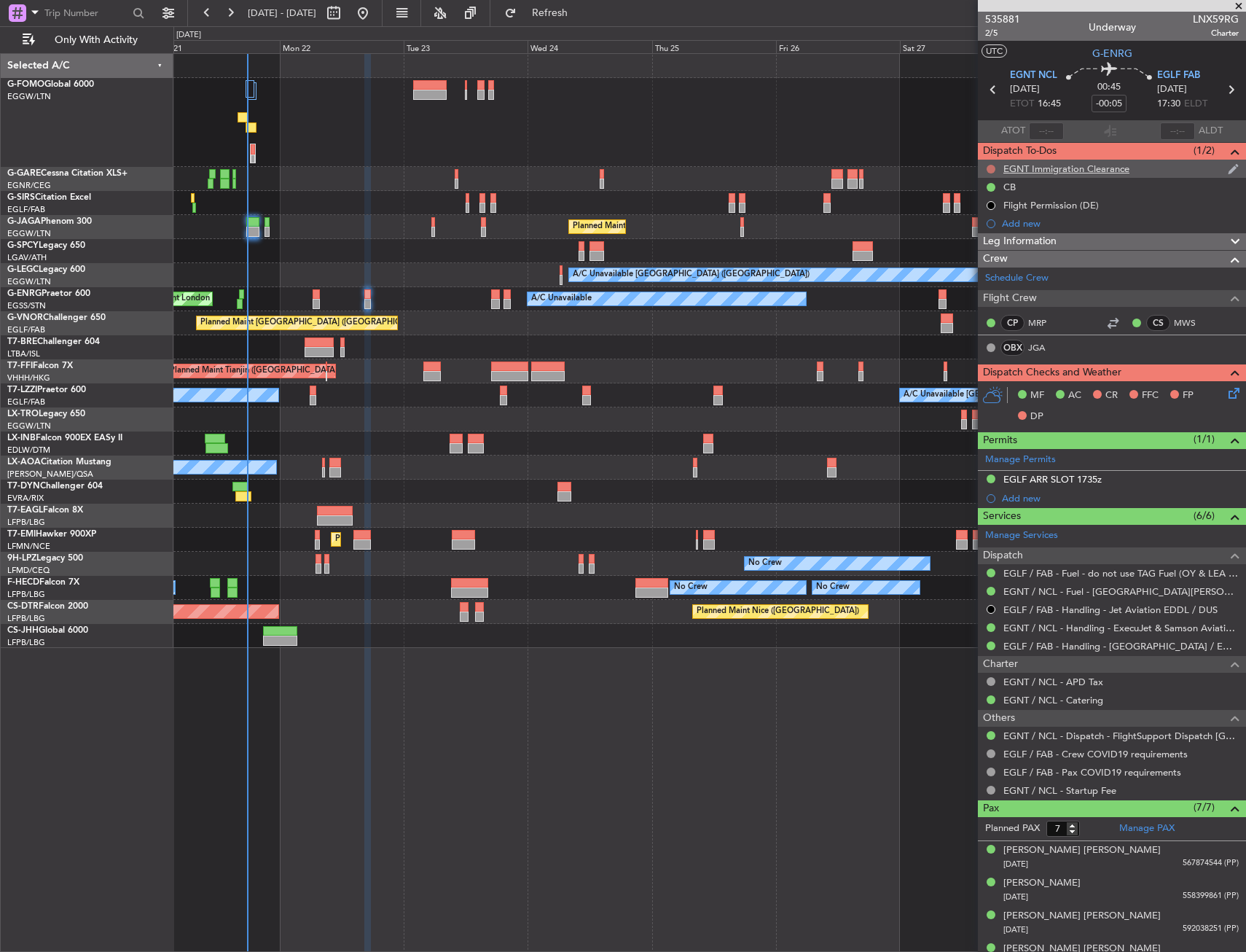
click at [993, 166] on button at bounding box center [991, 168] width 9 height 9
drag, startPoint x: 967, startPoint y: 263, endPoint x: 946, endPoint y: 245, distance: 27.7
click at [967, 262] on li "Cancelled" at bounding box center [992, 255] width 77 height 22
click at [657, 167] on div at bounding box center [709, 179] width 1072 height 24
click at [1226, 396] on icon at bounding box center [1232, 390] width 12 height 12
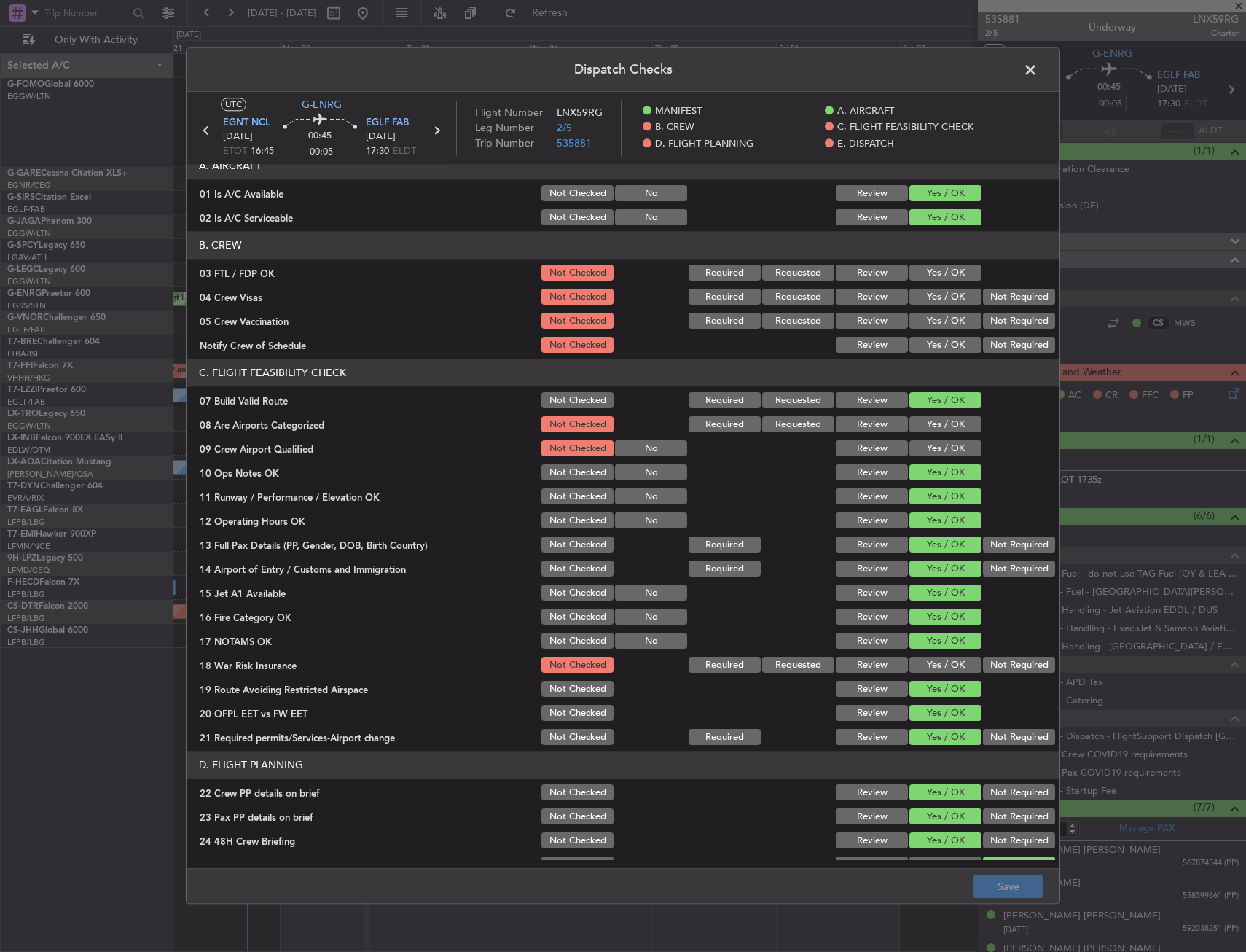
scroll to position [218, 0]
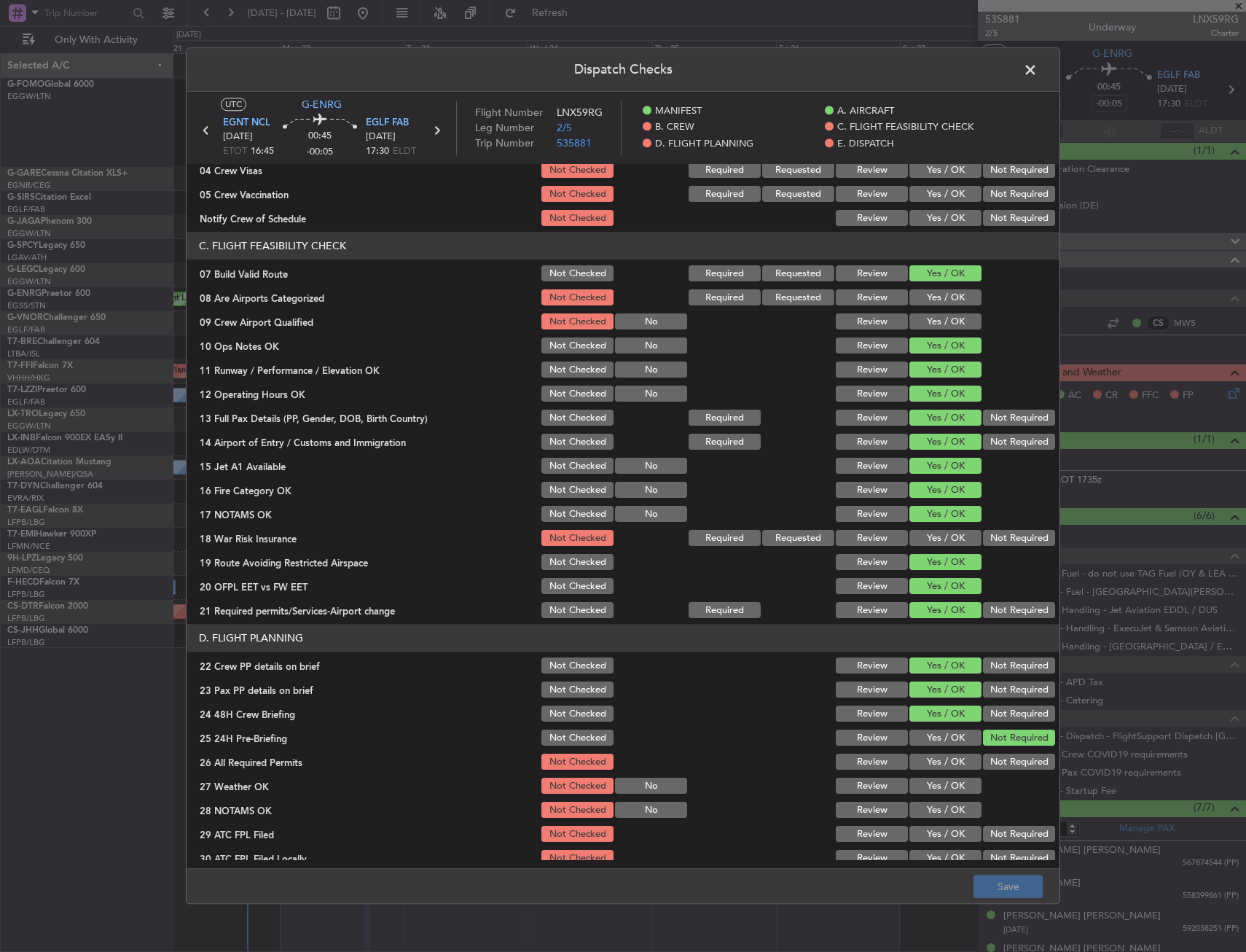
click at [994, 535] on button "Not Required" at bounding box center [1019, 539] width 72 height 16
drag, startPoint x: 910, startPoint y: 752, endPoint x: 914, endPoint y: 776, distance: 24.3
click at [911, 756] on div "Yes / OK" at bounding box center [944, 762] width 74 height 20
click at [915, 779] on button "Yes / OK" at bounding box center [945, 787] width 72 height 16
click at [927, 761] on button "Yes / OK" at bounding box center [945, 763] width 72 height 16
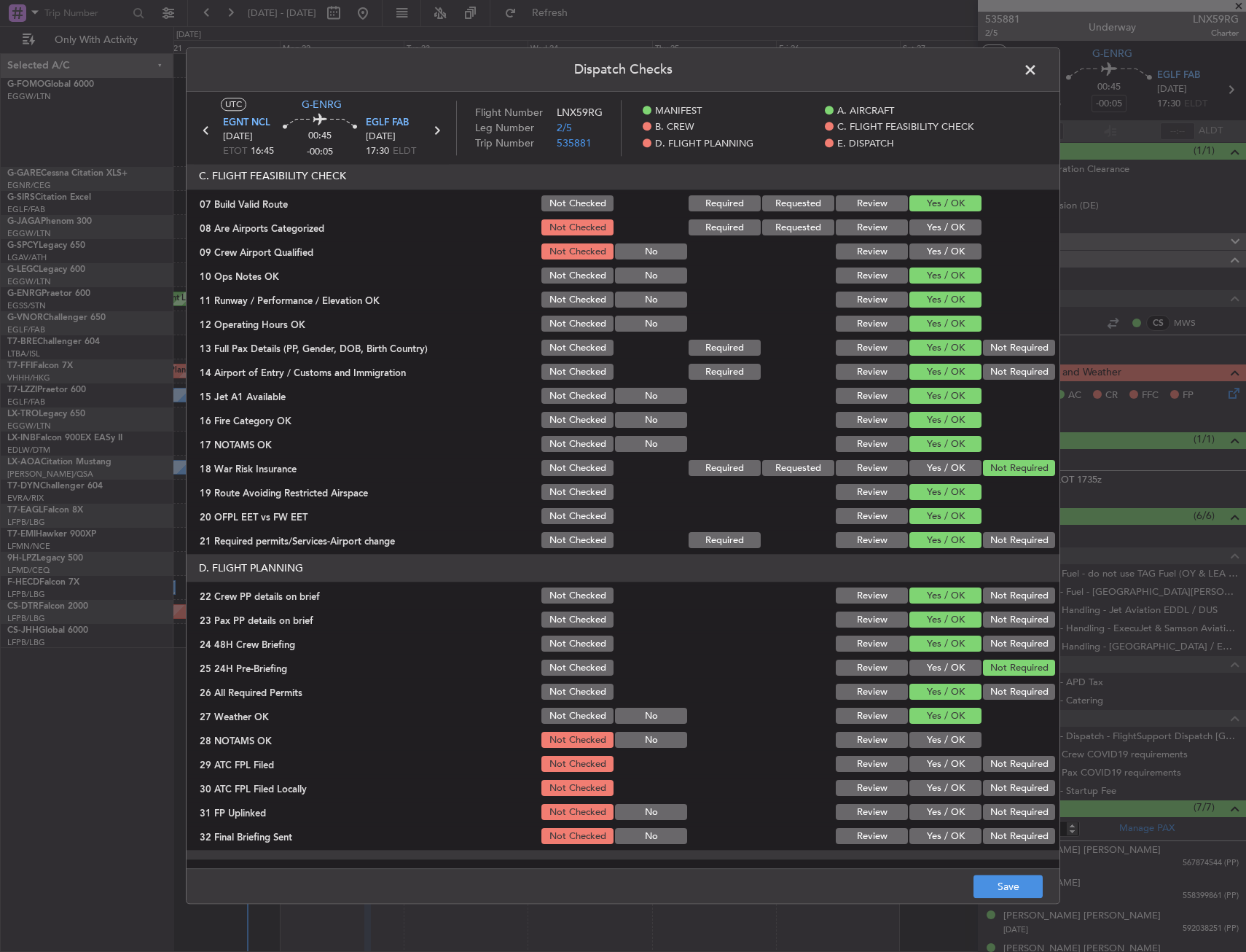
scroll to position [364, 0]
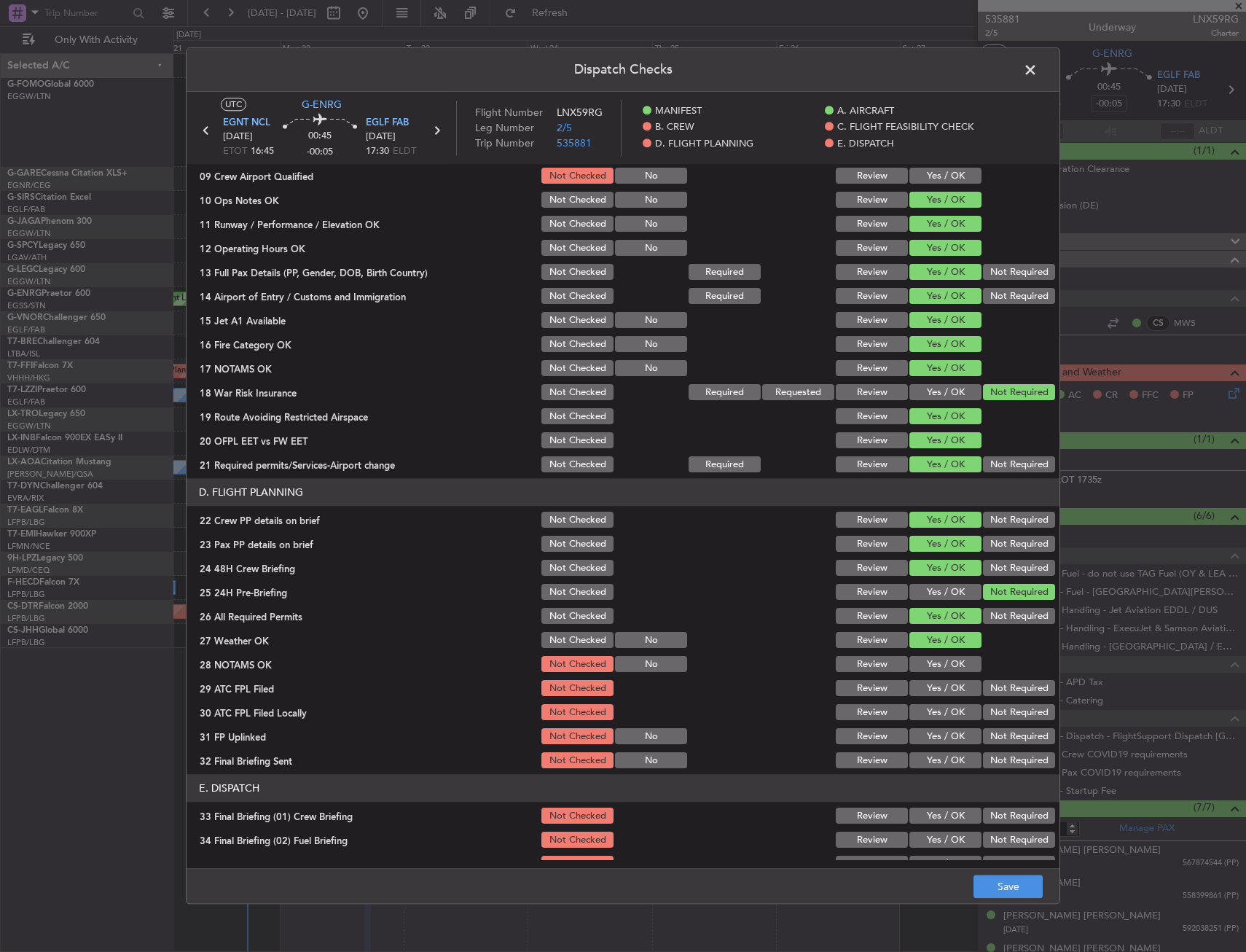
click at [933, 664] on button "Yes / OK" at bounding box center [945, 664] width 72 height 16
click at [922, 693] on button "Yes / OK" at bounding box center [945, 689] width 72 height 16
click at [1000, 716] on button "Not Required" at bounding box center [1019, 713] width 72 height 16
click at [934, 729] on button "Yes / OK" at bounding box center [945, 737] width 72 height 16
click at [997, 760] on button "Not Required" at bounding box center [1019, 761] width 72 height 16
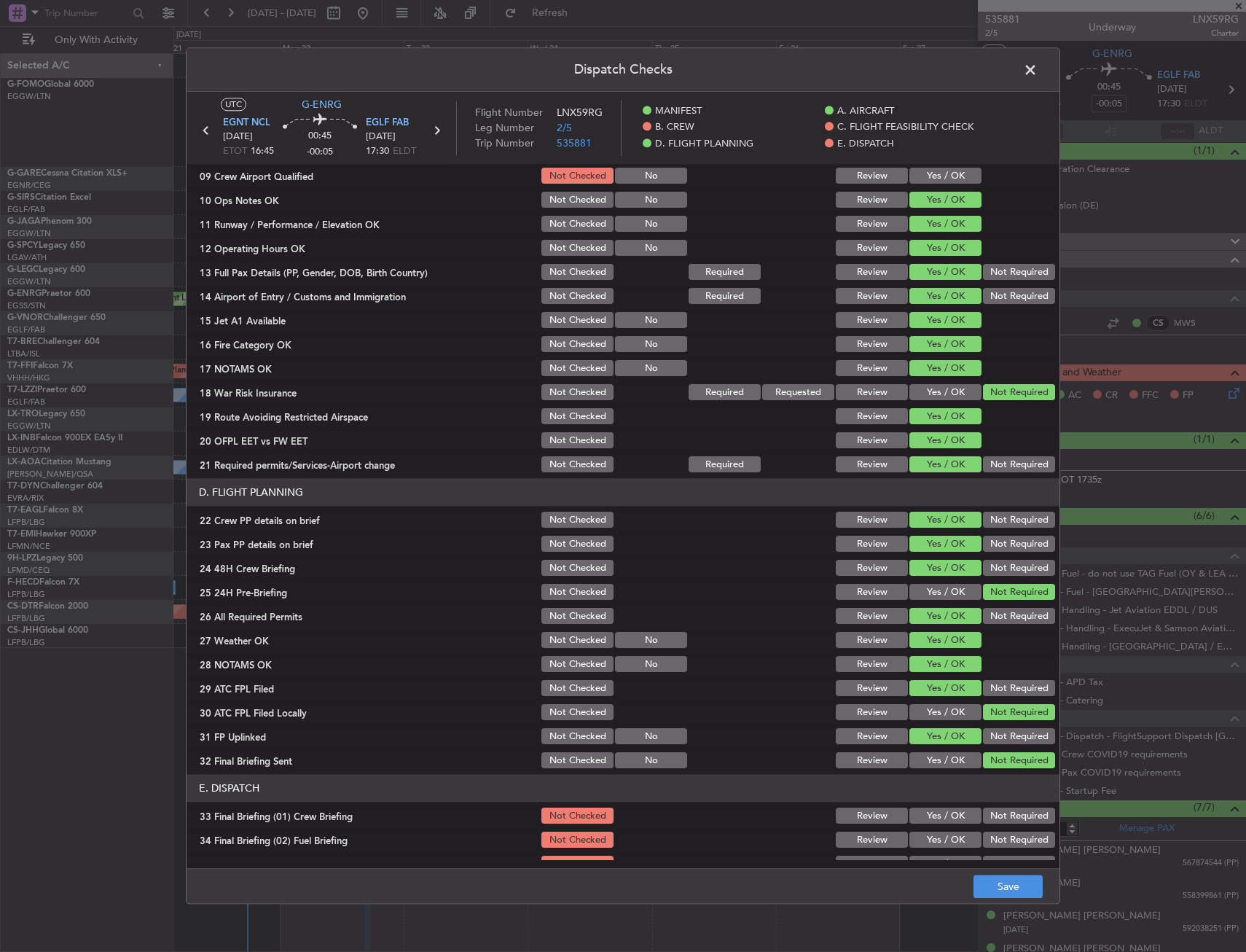
scroll to position [599, 0]
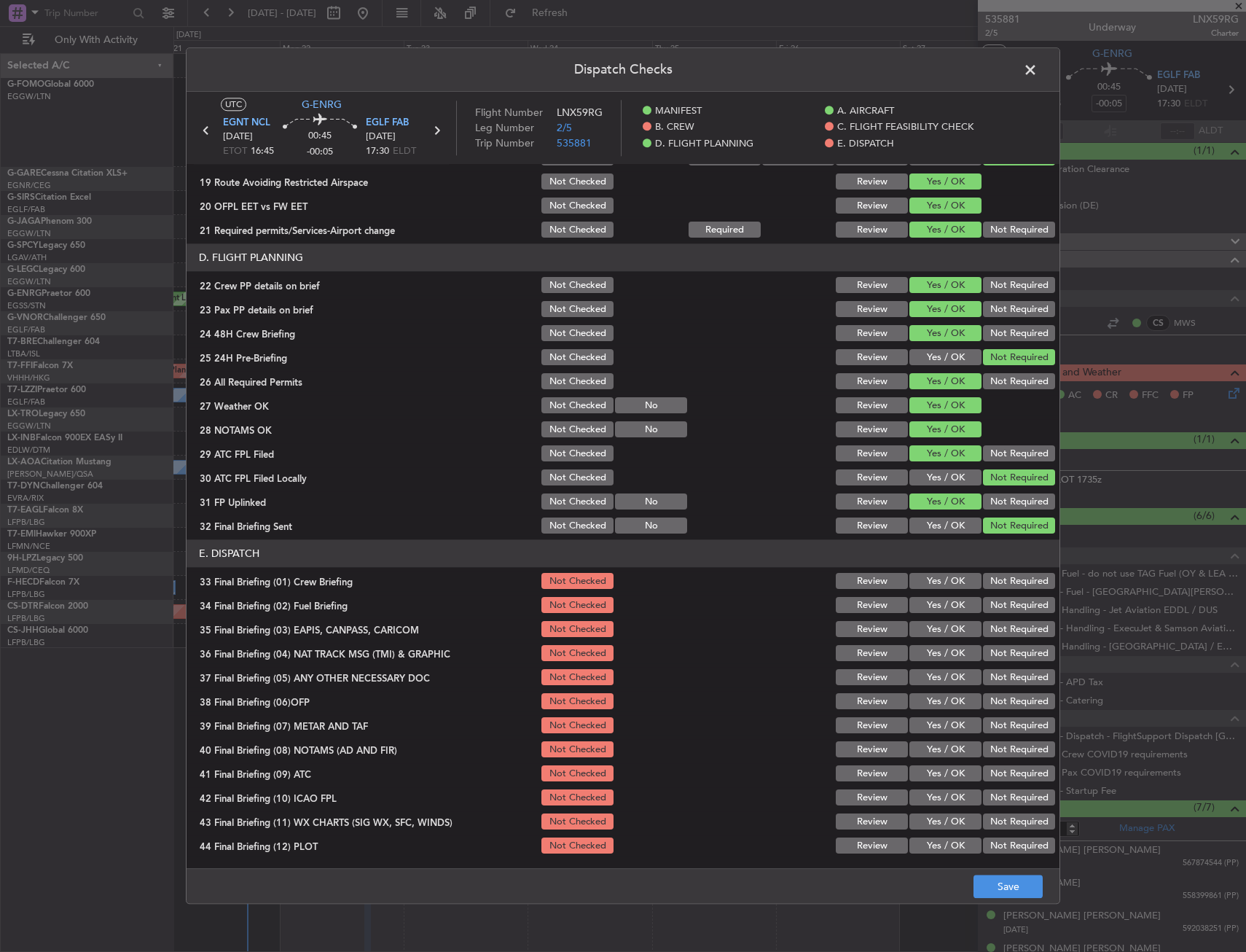
click at [929, 587] on button "Yes / OK" at bounding box center [945, 582] width 72 height 16
click at [927, 605] on button "Yes / OK" at bounding box center [945, 606] width 72 height 16
click at [1019, 629] on button "Not Required" at bounding box center [1019, 630] width 72 height 16
drag, startPoint x: 1007, startPoint y: 651, endPoint x: 993, endPoint y: 659, distance: 16.1
click at [1006, 651] on button "Not Required" at bounding box center [1019, 654] width 72 height 16
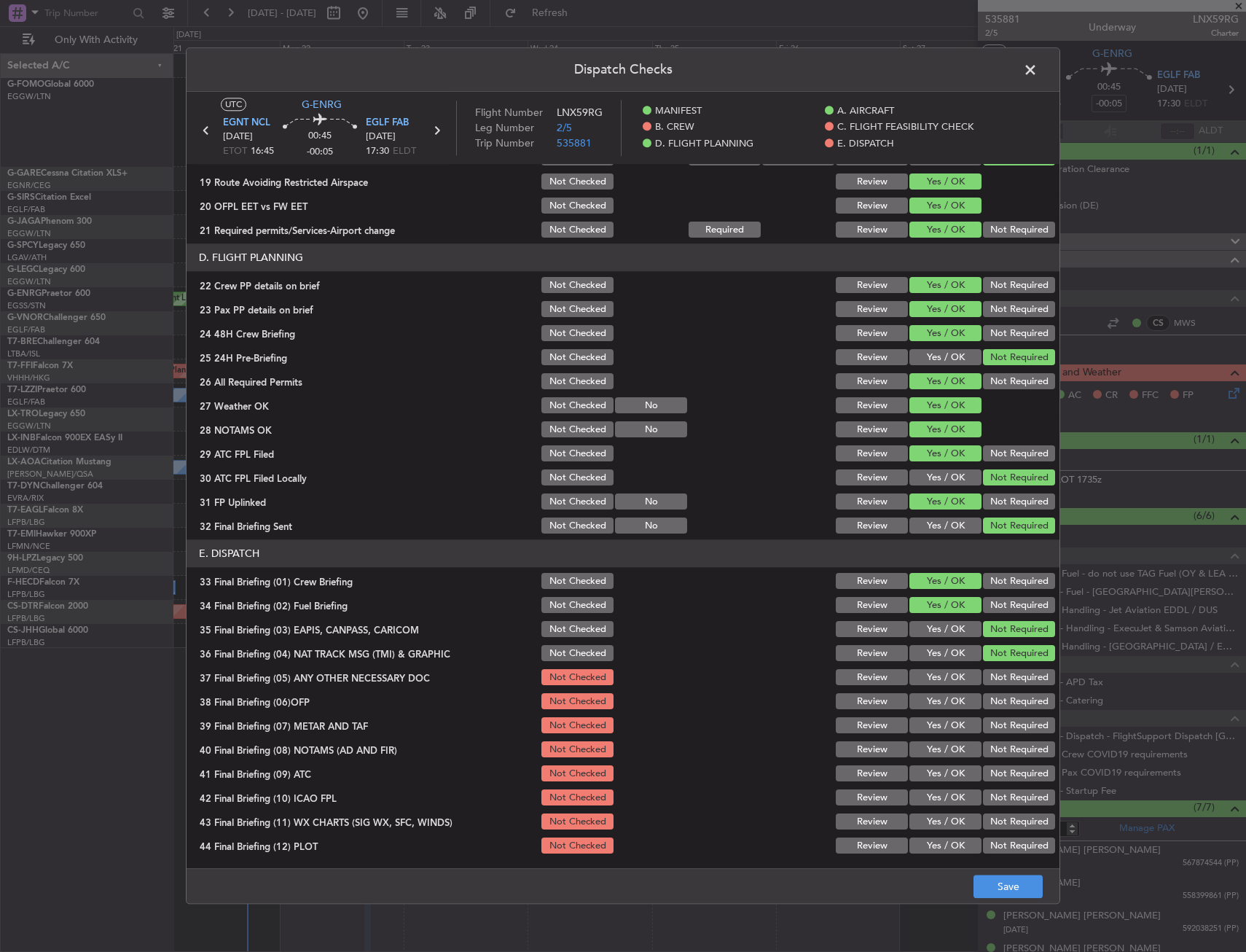
click at [934, 680] on button "Yes / OK" at bounding box center [945, 678] width 72 height 16
click at [933, 715] on section "E. DISPATCH 33 Final Briefing (01) Crew Briefing Not Checked Review Yes / OK No…" at bounding box center [623, 698] width 873 height 316
click at [933, 726] on button "Yes / OK" at bounding box center [945, 726] width 72 height 16
click at [934, 743] on button "Yes / OK" at bounding box center [945, 750] width 72 height 16
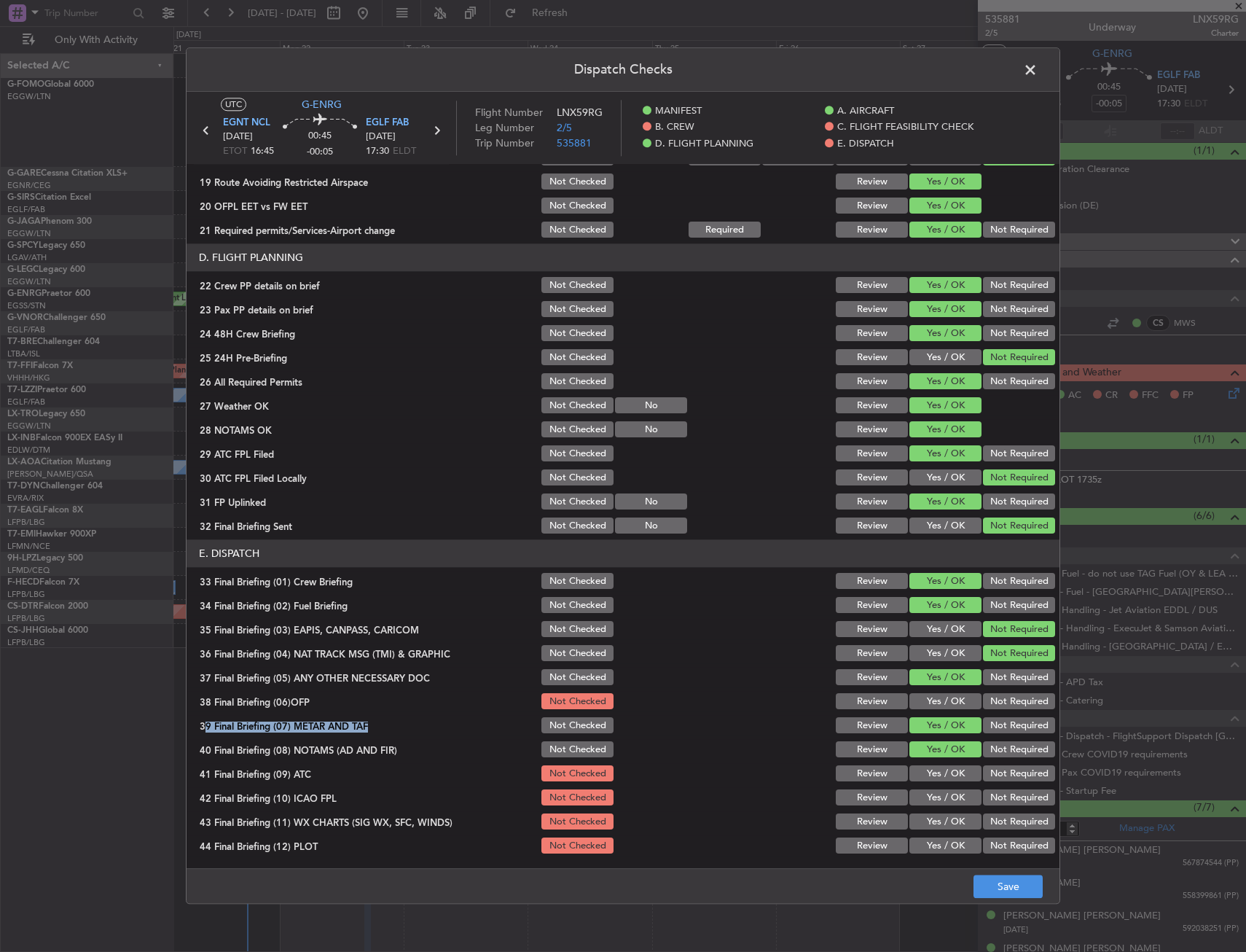
drag, startPoint x: 933, startPoint y: 751, endPoint x: 931, endPoint y: 740, distance: 11.2
click at [933, 748] on button "Yes / OK" at bounding box center [945, 750] width 72 height 16
click at [934, 707] on button "Yes / OK" at bounding box center [945, 702] width 72 height 16
click at [934, 765] on section "E. DISPATCH 33 Final Briefing (01) Crew Briefing Not Checked Review Yes / OK No…" at bounding box center [623, 698] width 873 height 316
click at [934, 779] on button "Yes / OK" at bounding box center [945, 774] width 72 height 16
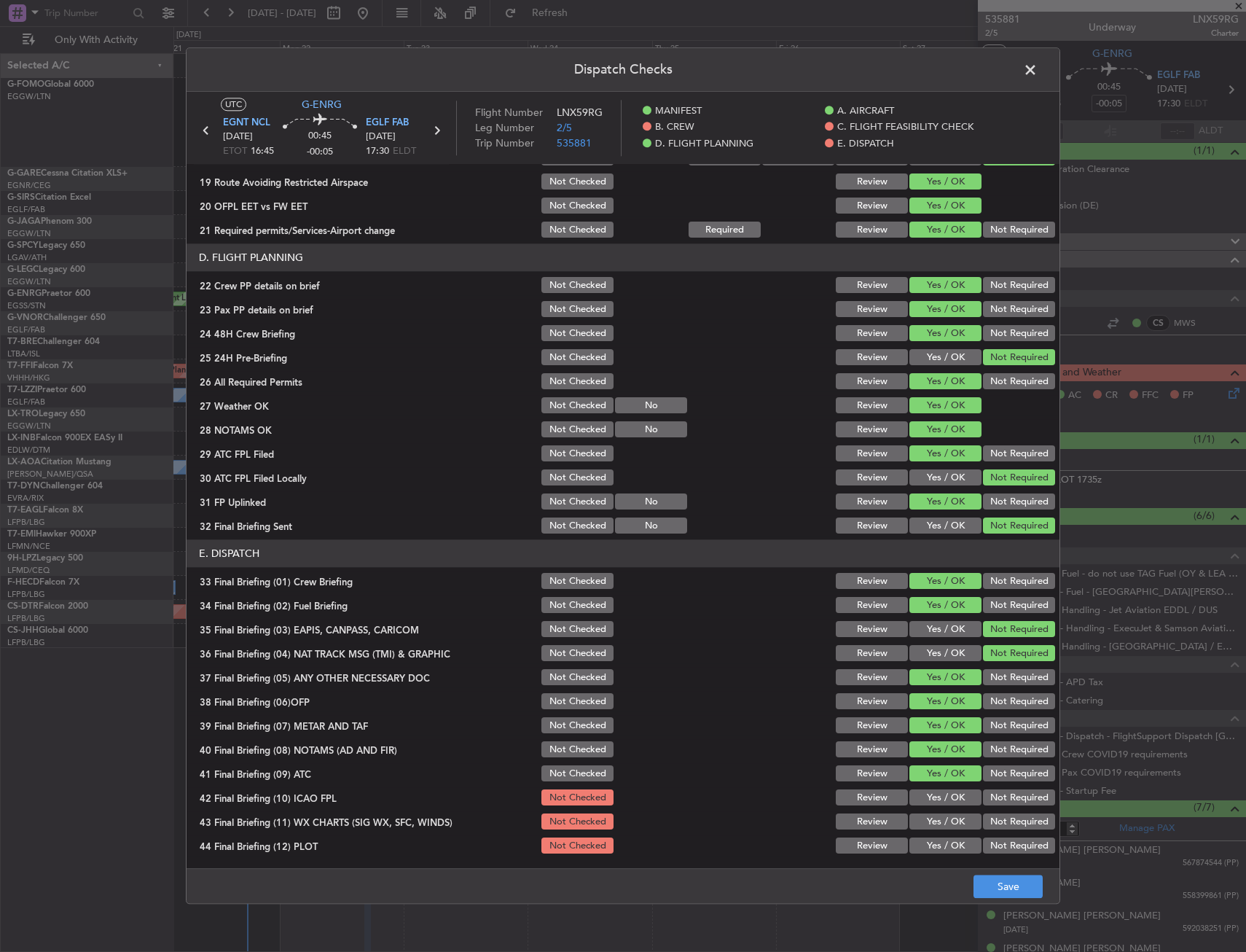
click at [934, 797] on div "Yes / OK" at bounding box center [944, 798] width 74 height 20
click at [934, 812] on section "E. DISPATCH 33 Final Briefing (01) Crew Briefing Not Checked Review Yes / OK No…" at bounding box center [623, 698] width 873 height 316
click at [939, 828] on button "Yes / OK" at bounding box center [945, 822] width 72 height 16
click at [938, 839] on button "Yes / OK" at bounding box center [945, 846] width 72 height 16
click at [938, 808] on div "Yes / OK" at bounding box center [944, 798] width 74 height 20
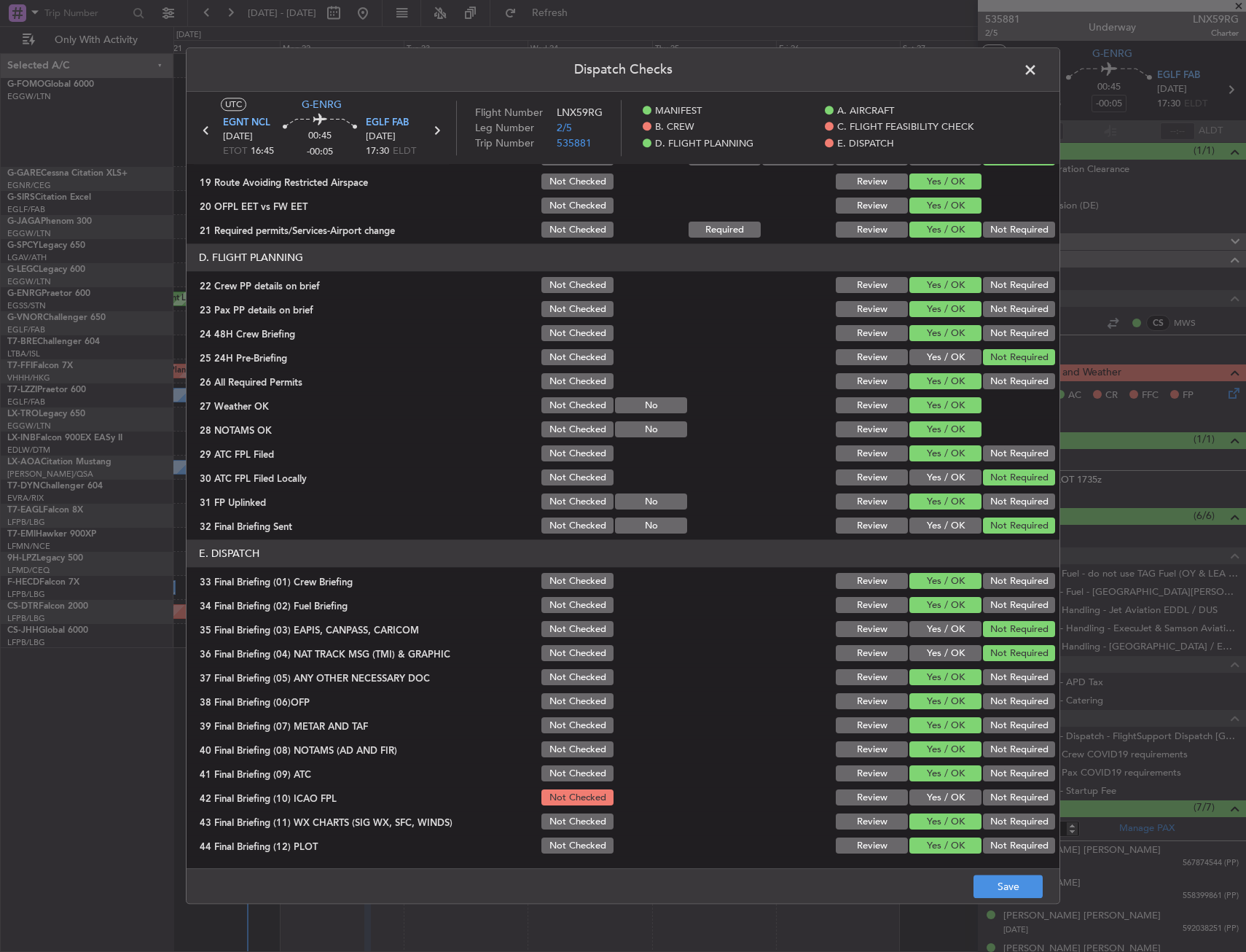
click at [951, 801] on button "Yes / OK" at bounding box center [945, 798] width 72 height 16
click at [1011, 877] on button "Save" at bounding box center [1009, 888] width 69 height 23
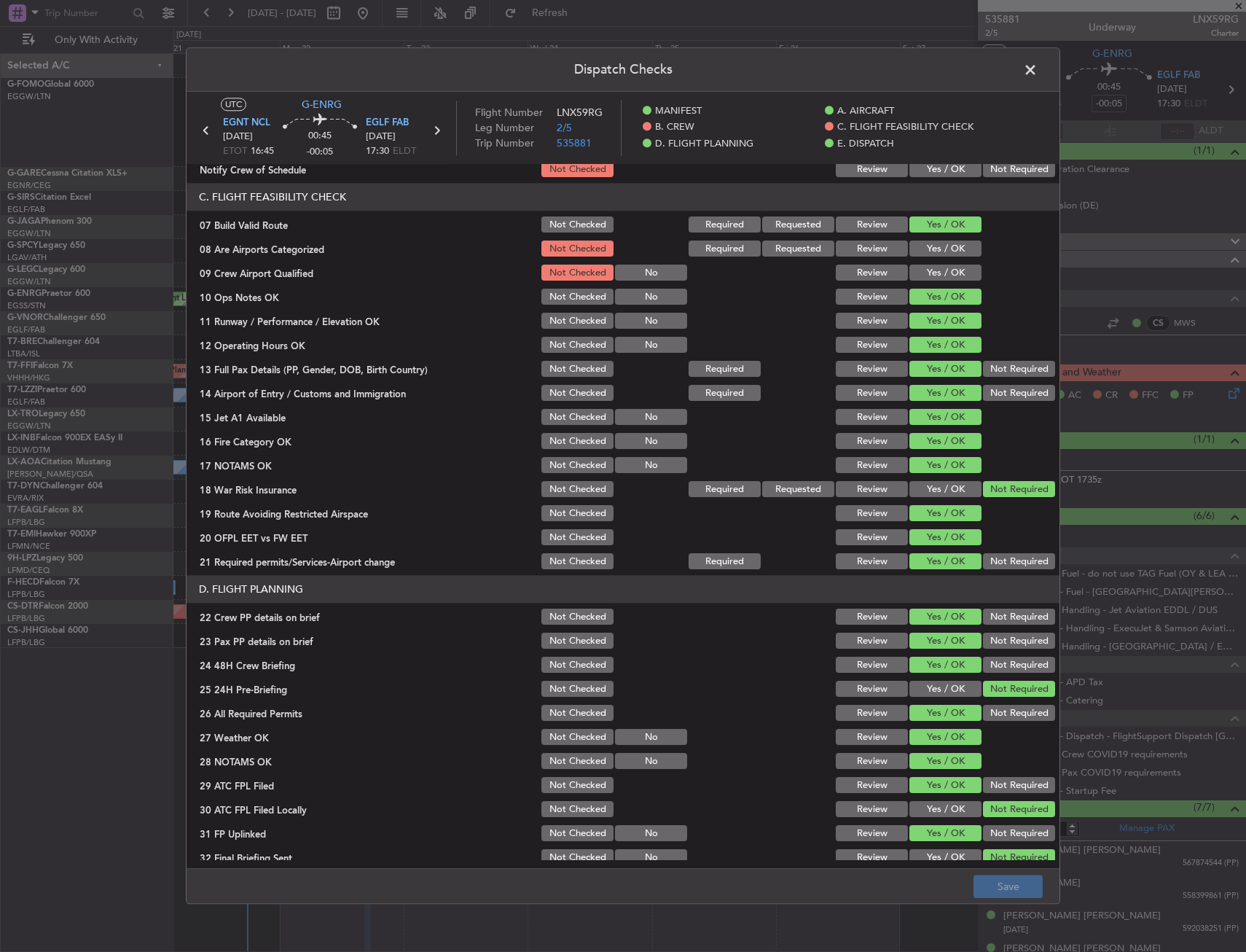
scroll to position [235, 0]
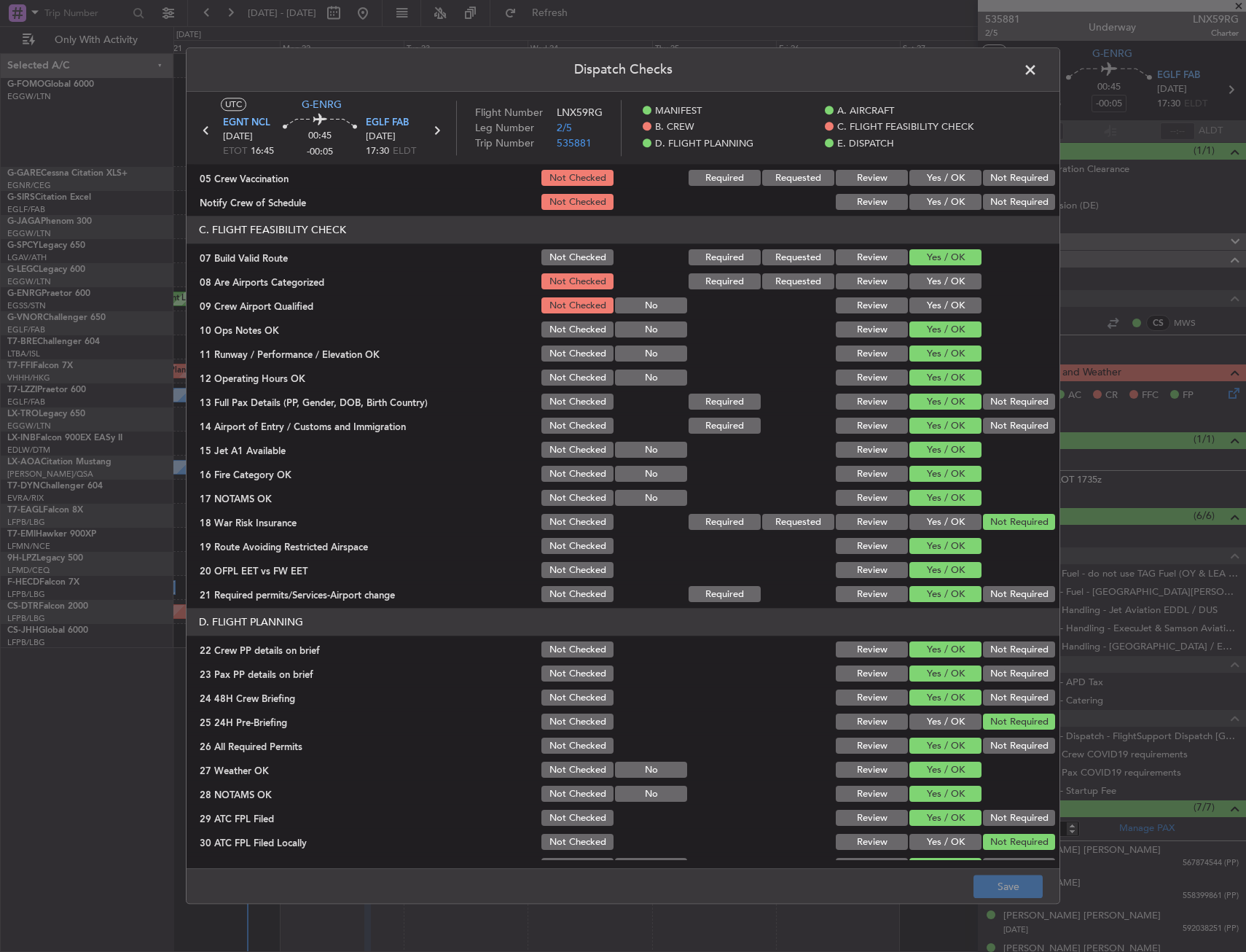
click at [1038, 68] on span at bounding box center [1038, 73] width 0 height 29
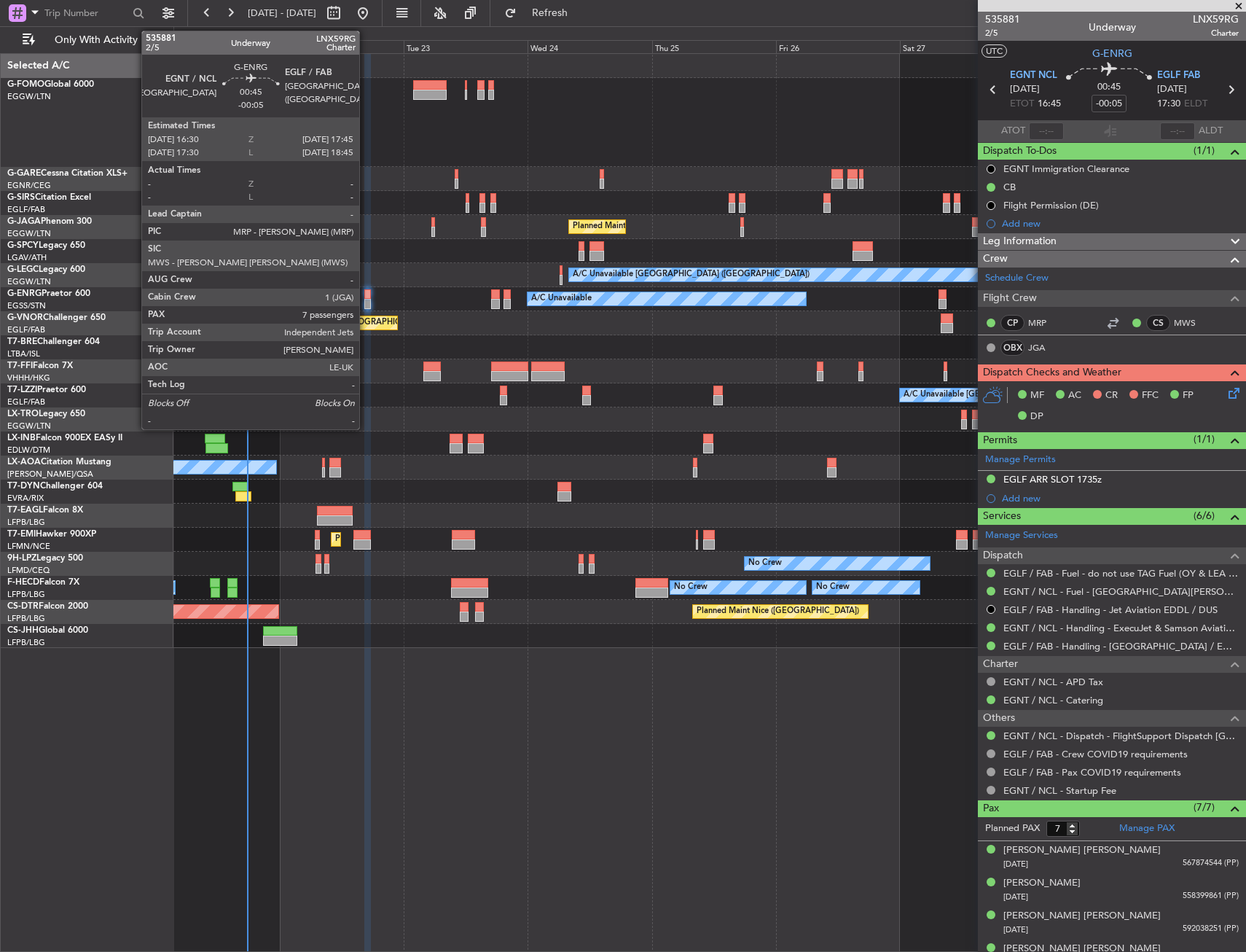
click at [367, 297] on div at bounding box center [367, 294] width 7 height 11
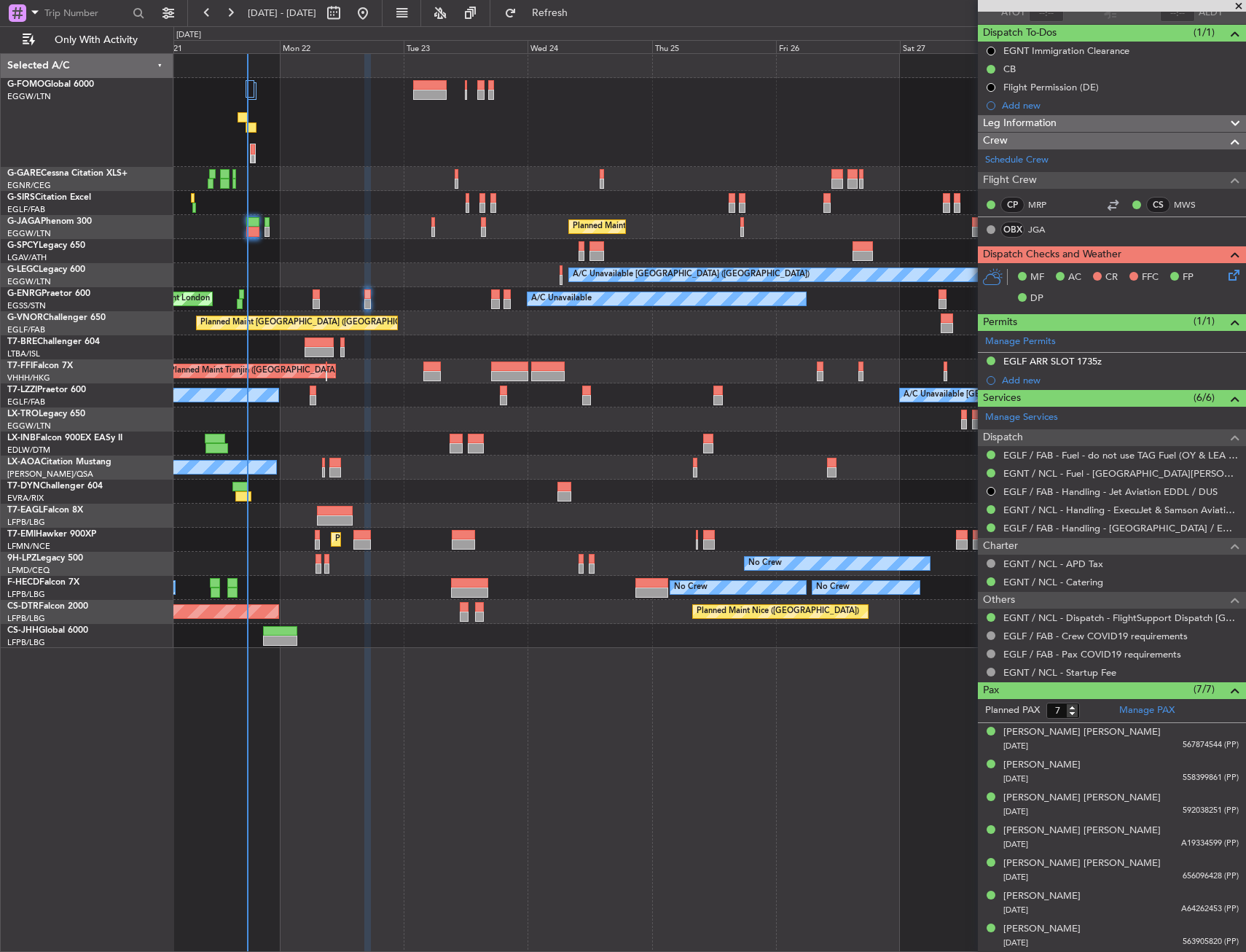
scroll to position [0, 0]
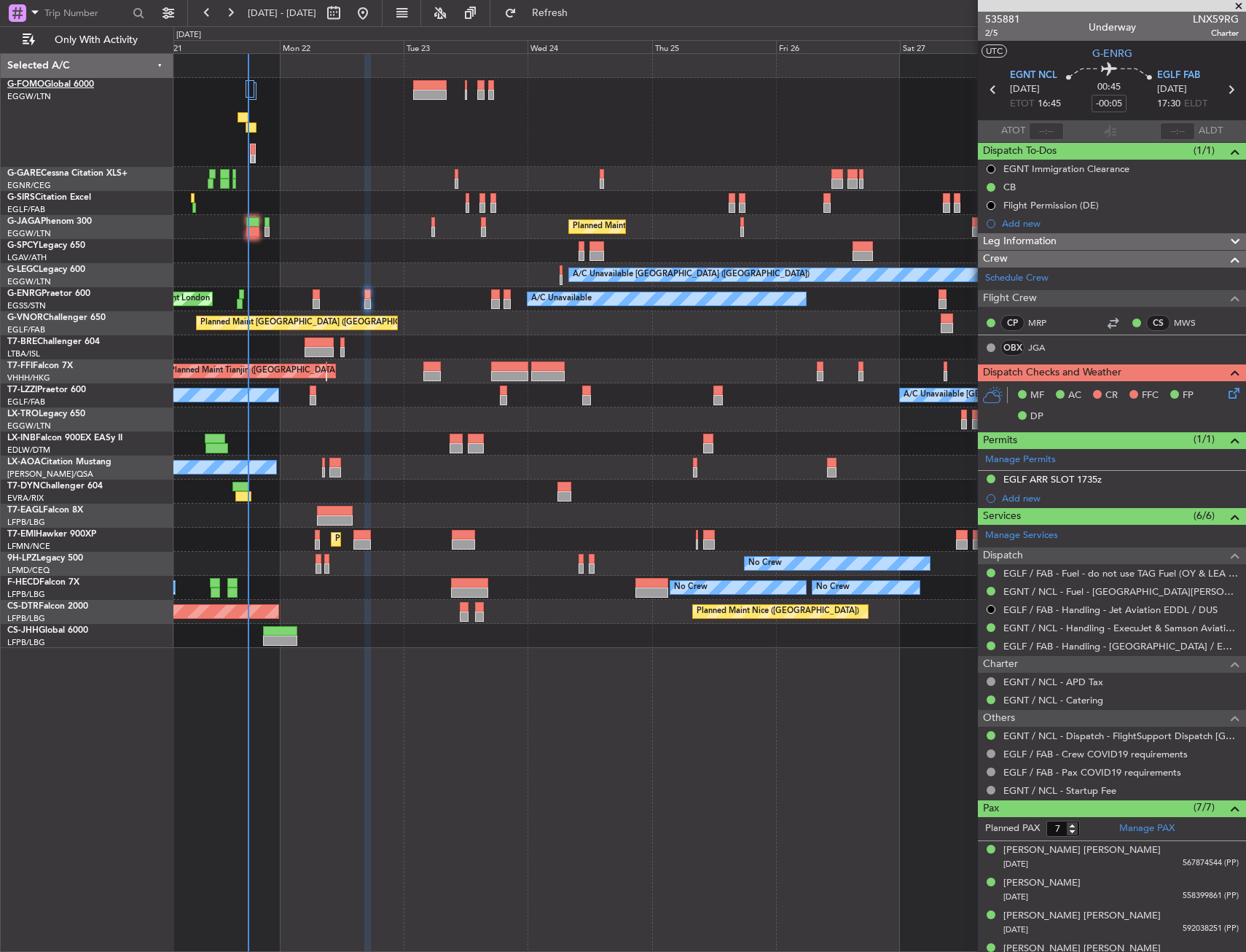
drag, startPoint x: 598, startPoint y: 14, endPoint x: 11, endPoint y: 86, distance: 591.4
click at [581, 14] on span "Refresh" at bounding box center [551, 13] width 62 height 11
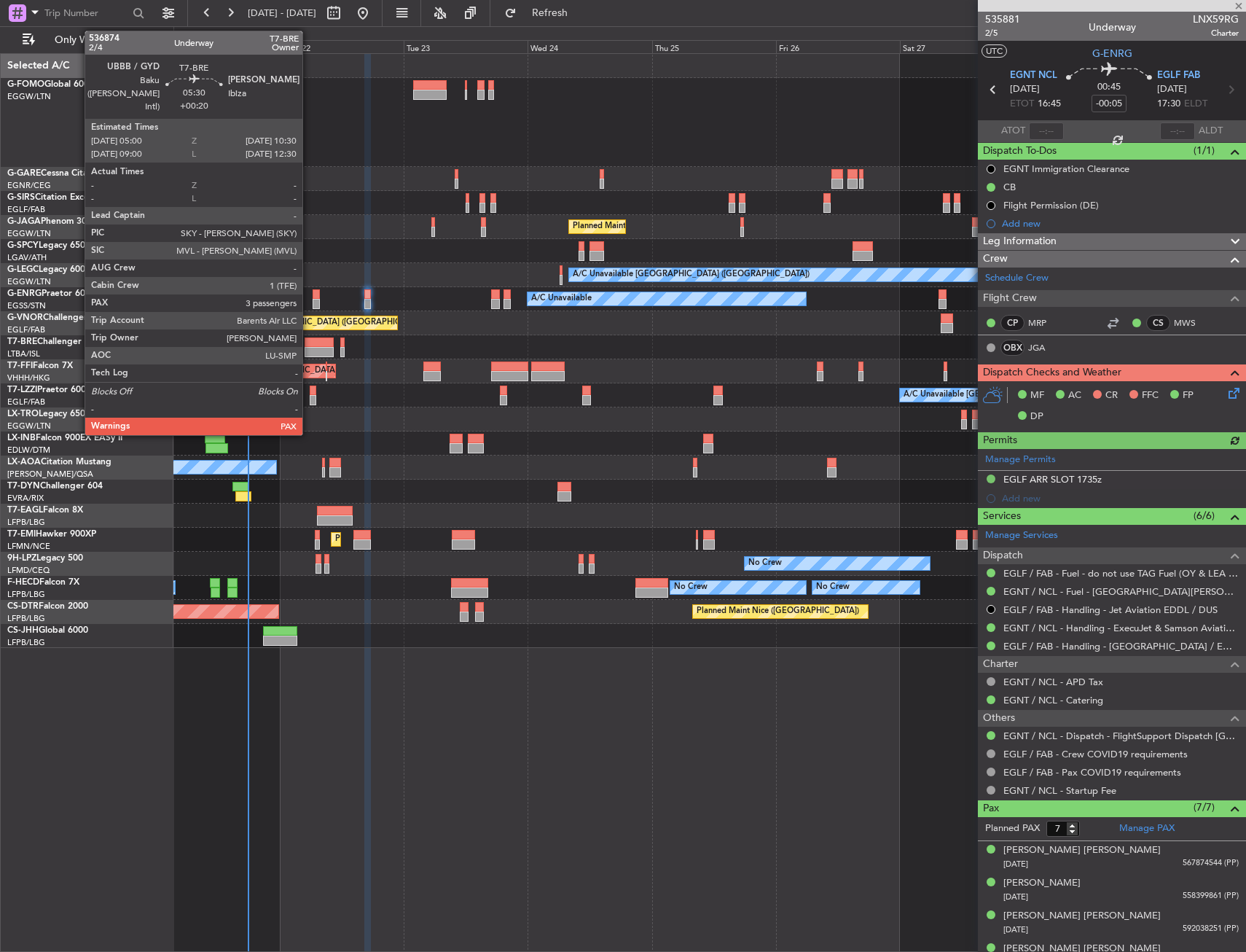
click at [309, 343] on div at bounding box center [319, 342] width 29 height 11
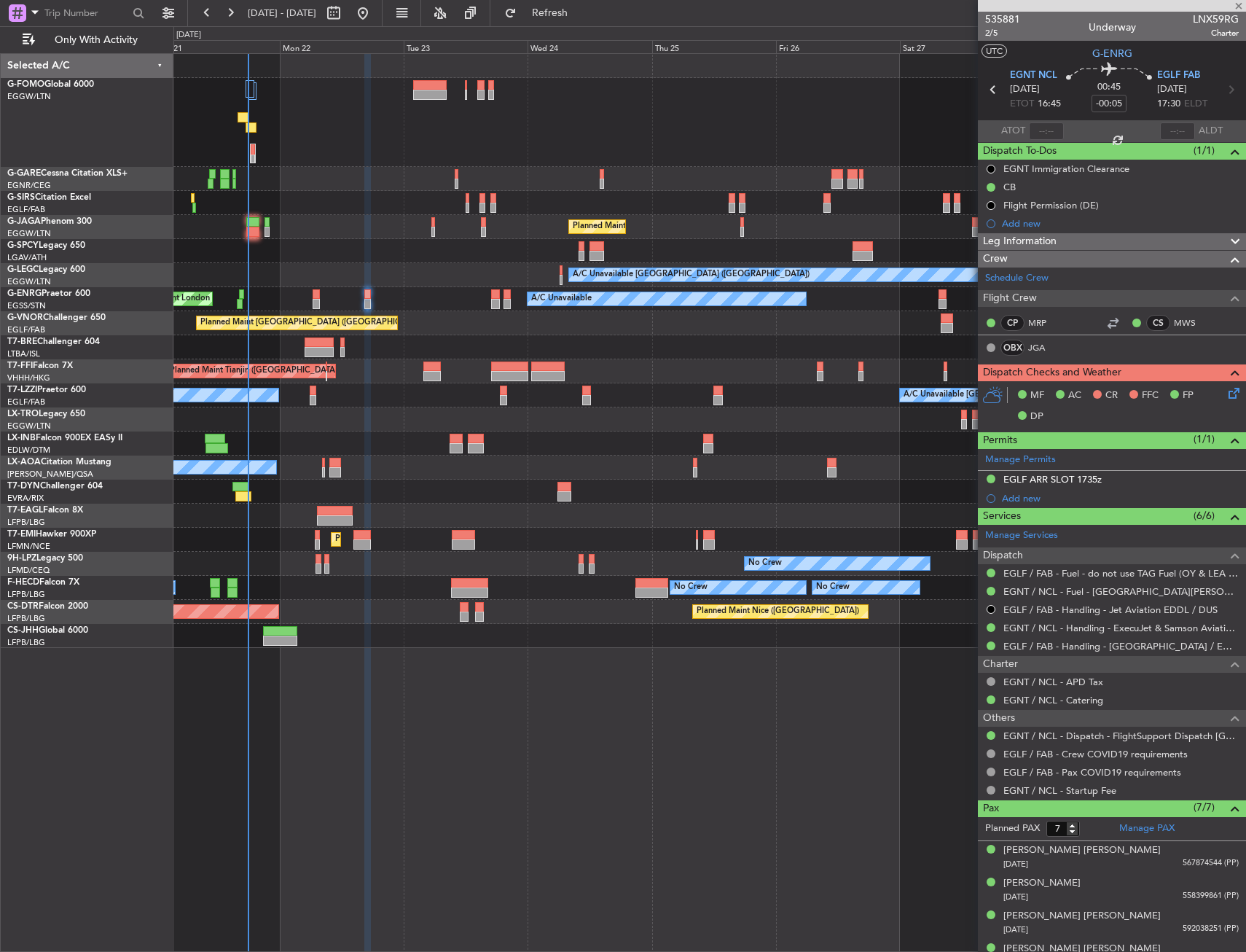
type input "+00:20"
type input "3"
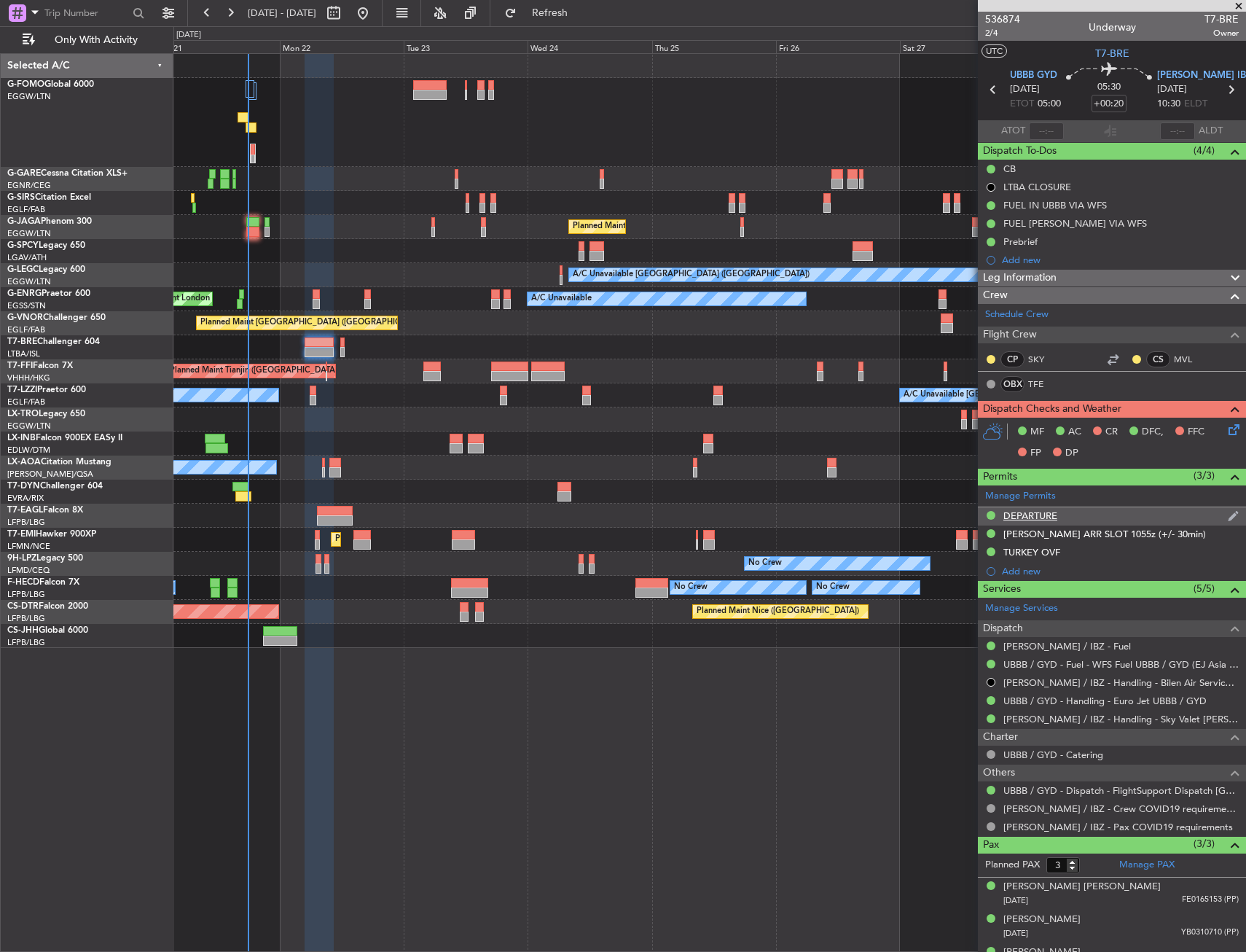
click at [1065, 516] on div "DEPARTURE" at bounding box center [1111, 516] width 268 height 18
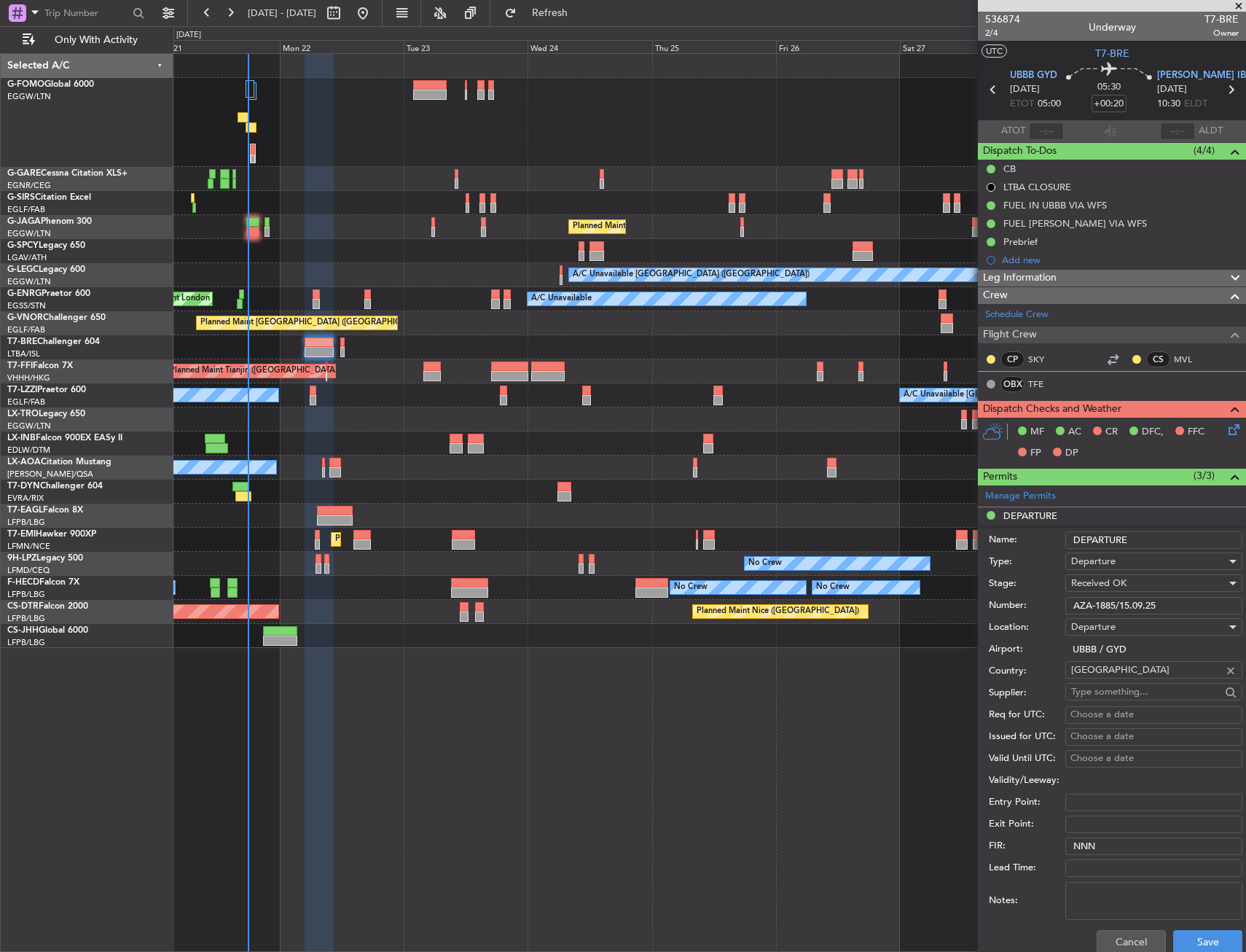
click at [1093, 610] on input "AZA-1885/15.09.25" at bounding box center [1154, 606] width 177 height 17
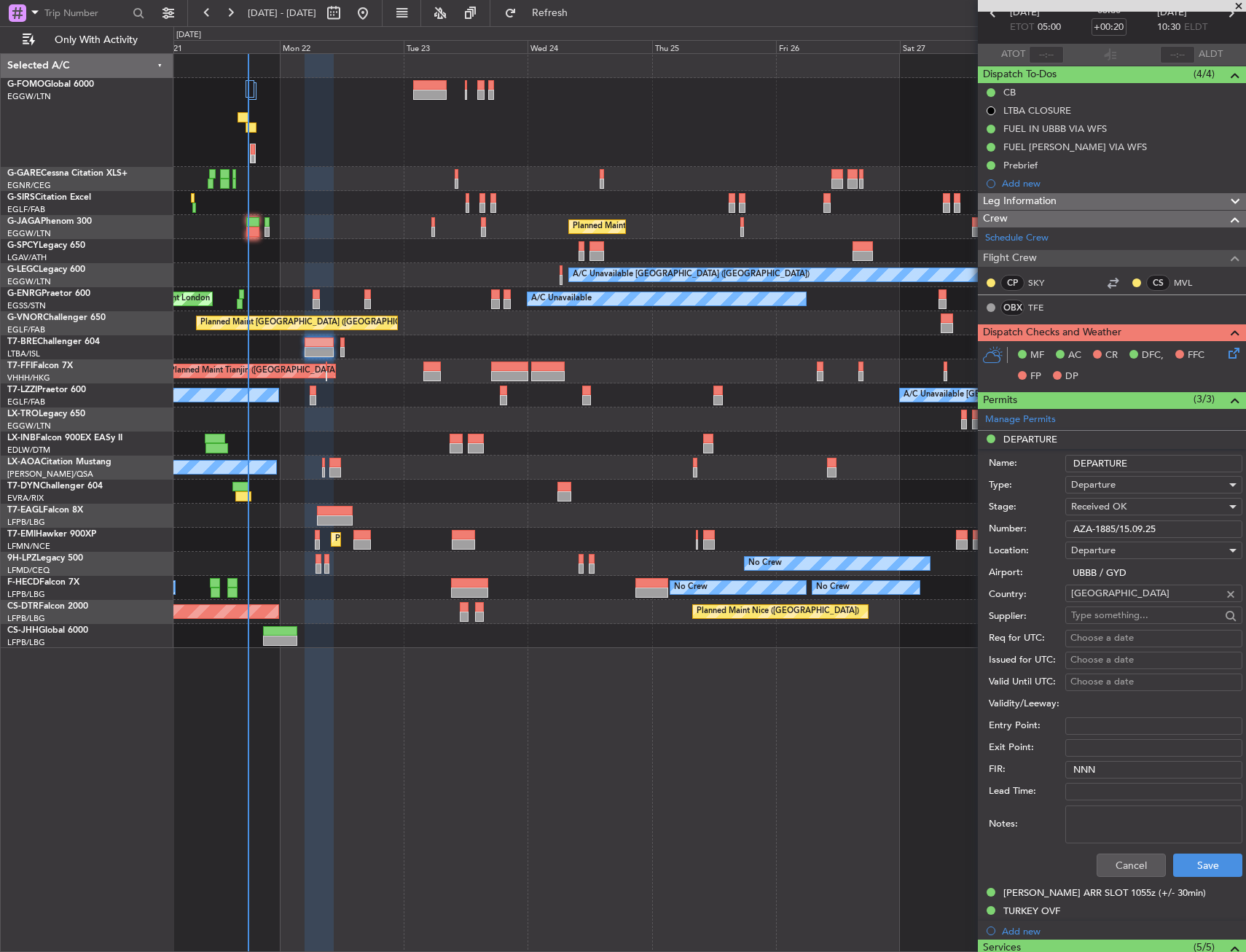
scroll to position [438, 0]
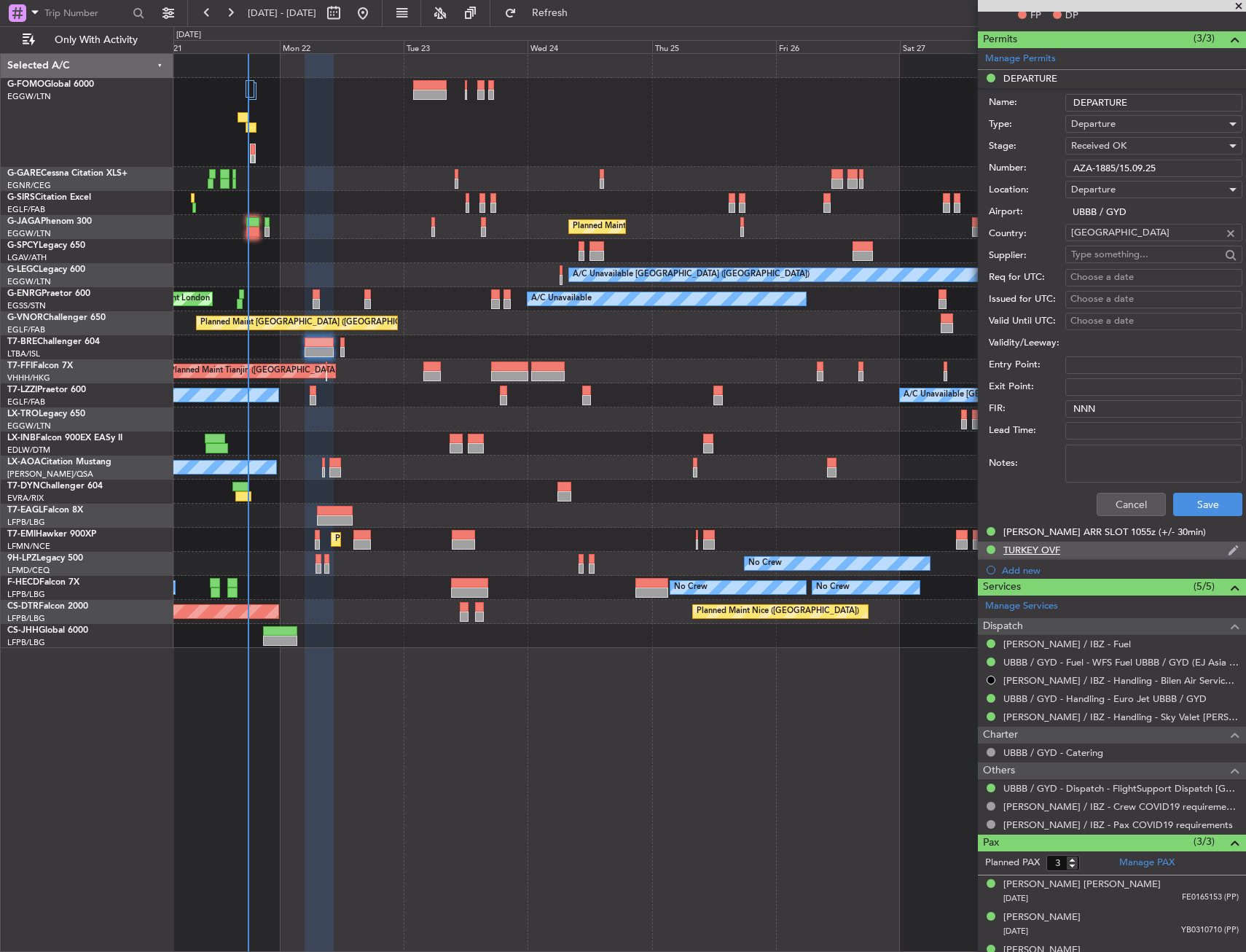
click at [1035, 550] on div "TURKEY OVF" at bounding box center [1032, 550] width 57 height 13
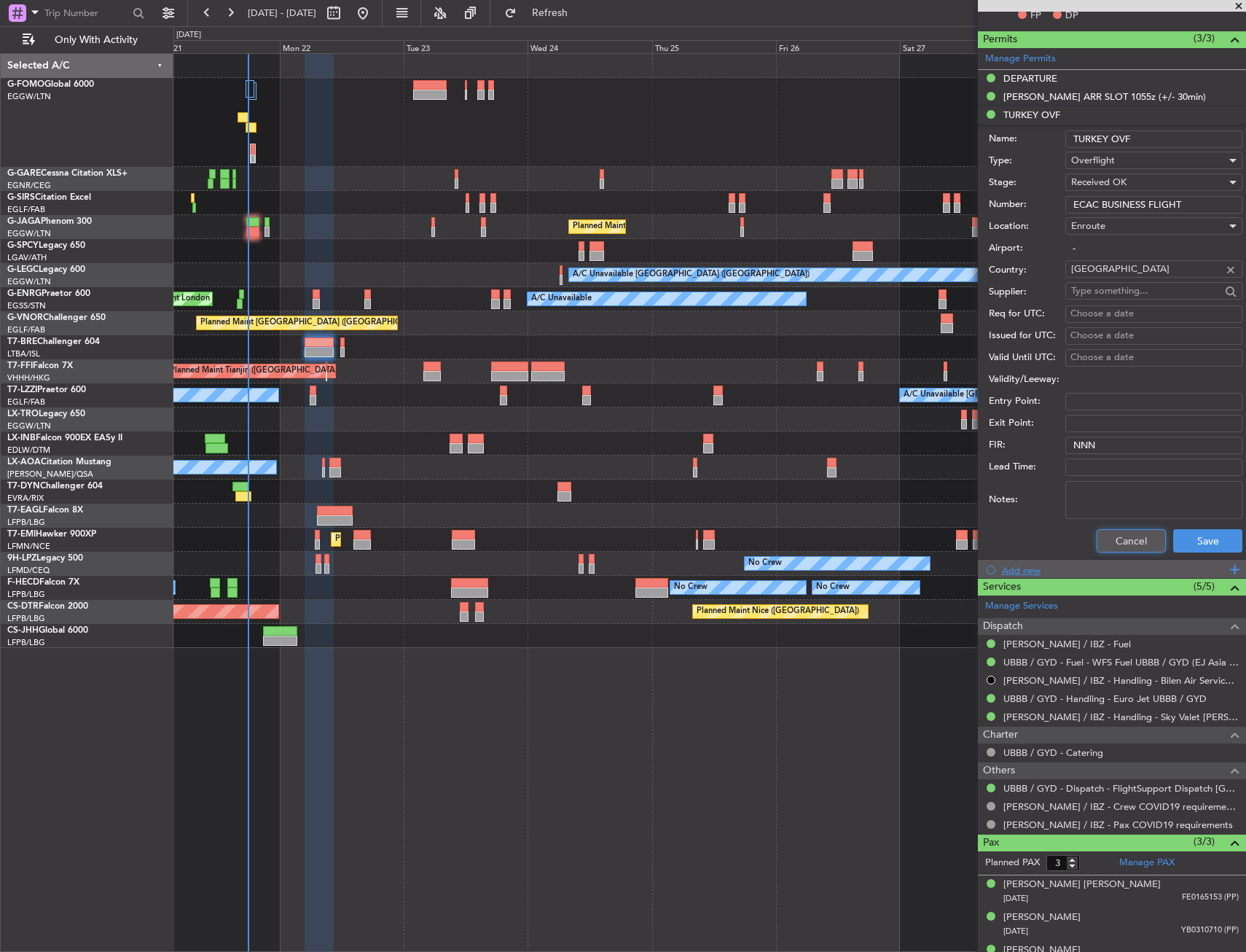
click at [1134, 541] on button "Cancel" at bounding box center [1132, 540] width 69 height 23
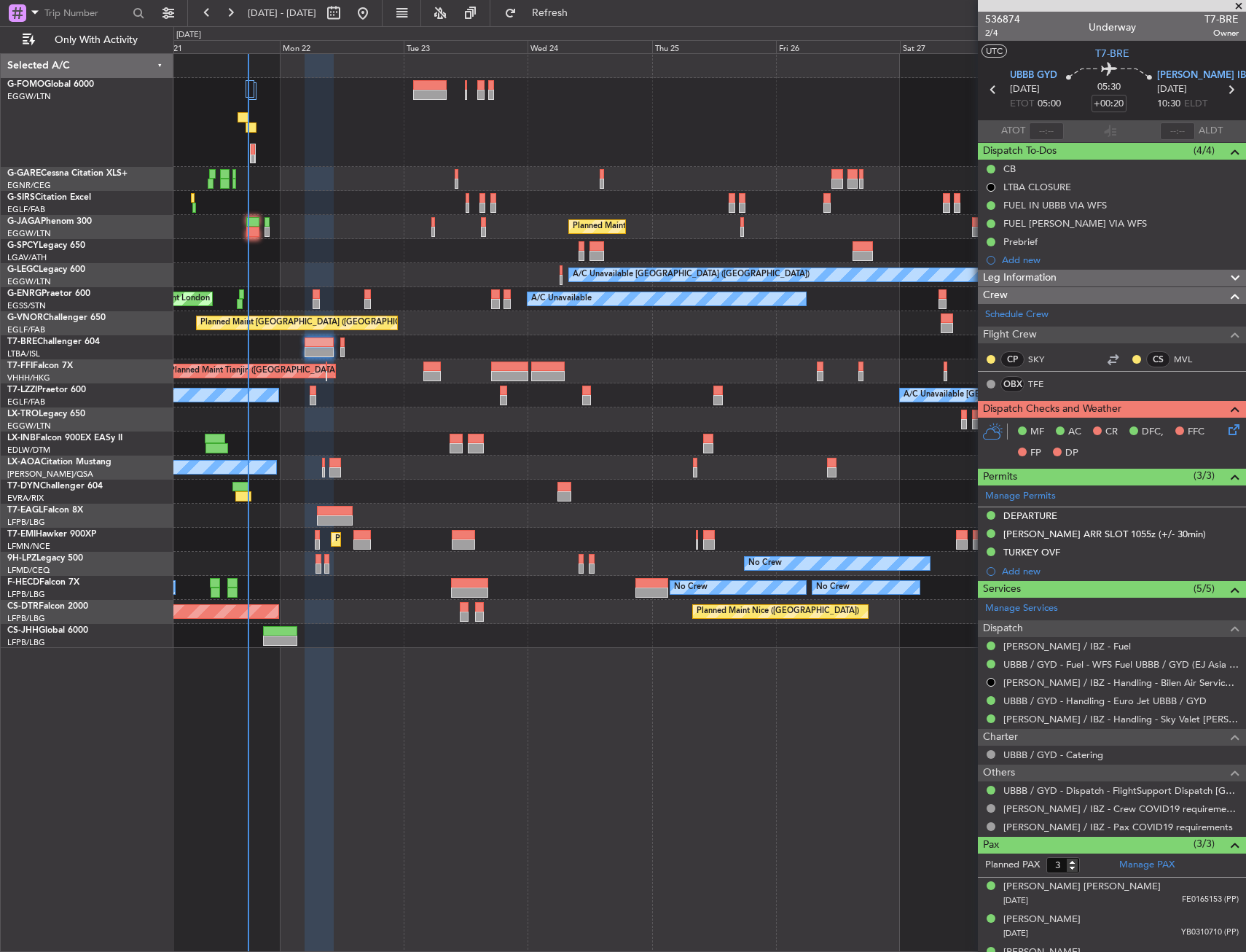
scroll to position [23, 0]
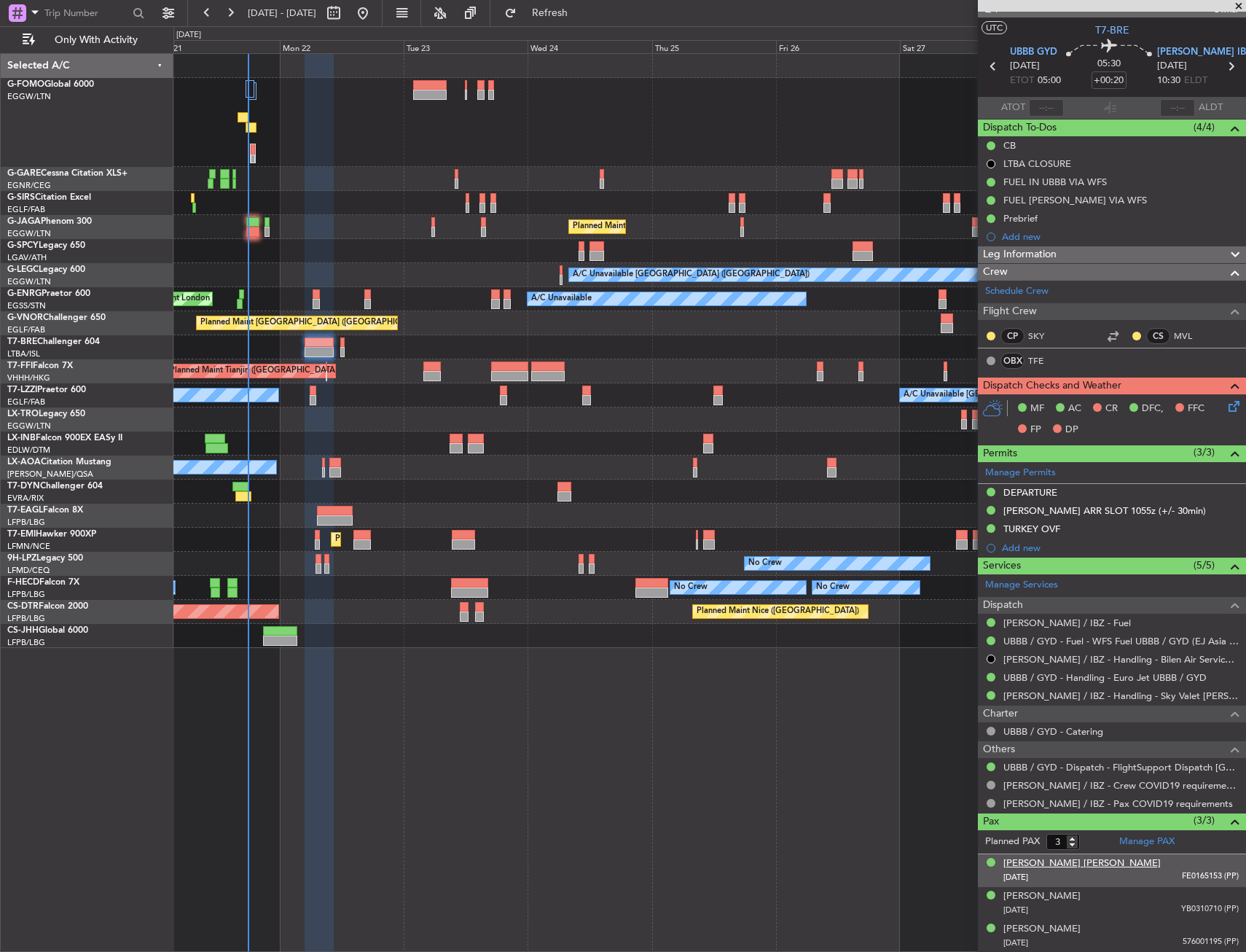
click at [1055, 857] on div "Aleksandra Maria Abutbul" at bounding box center [1083, 864] width 158 height 14
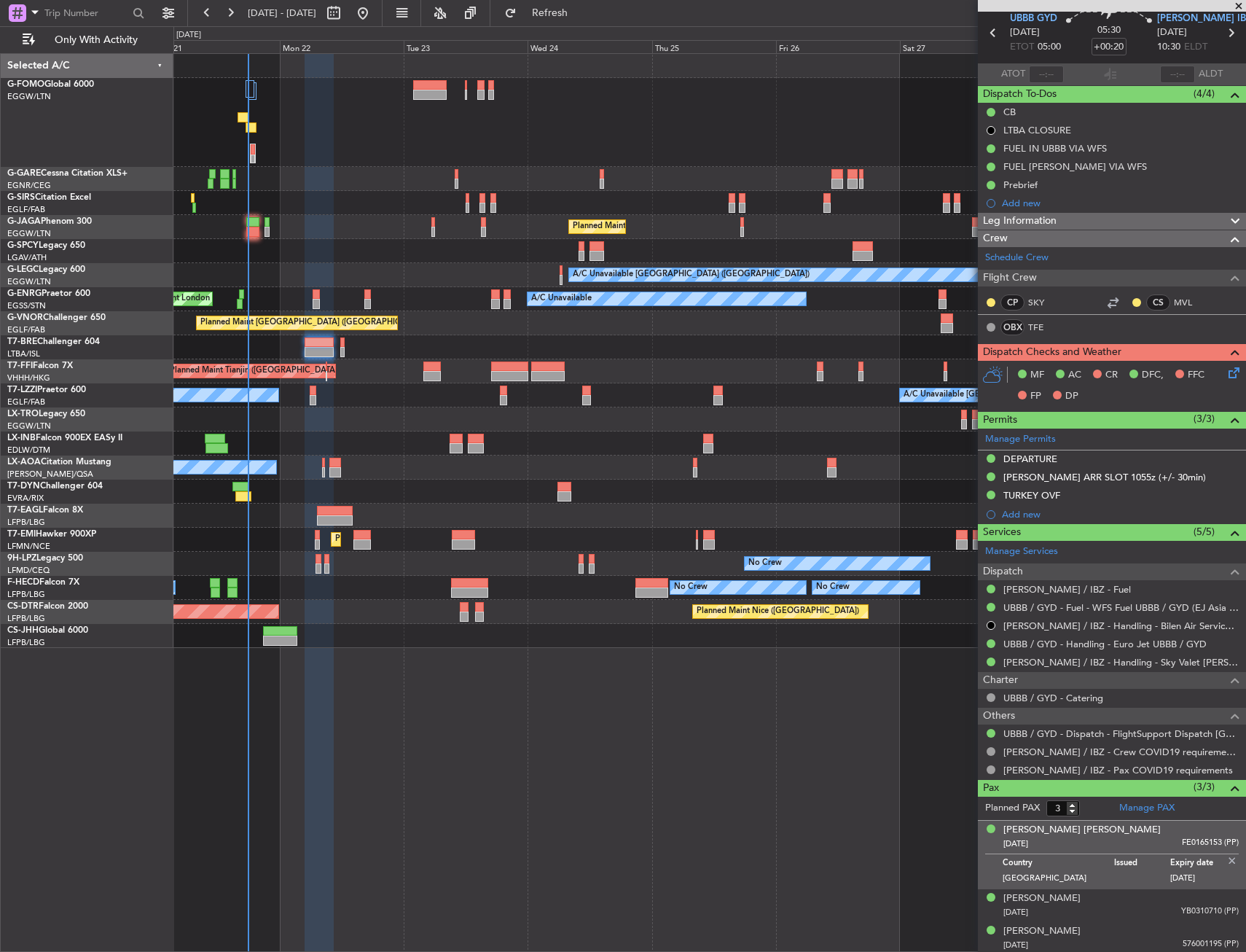
scroll to position [59, 0]
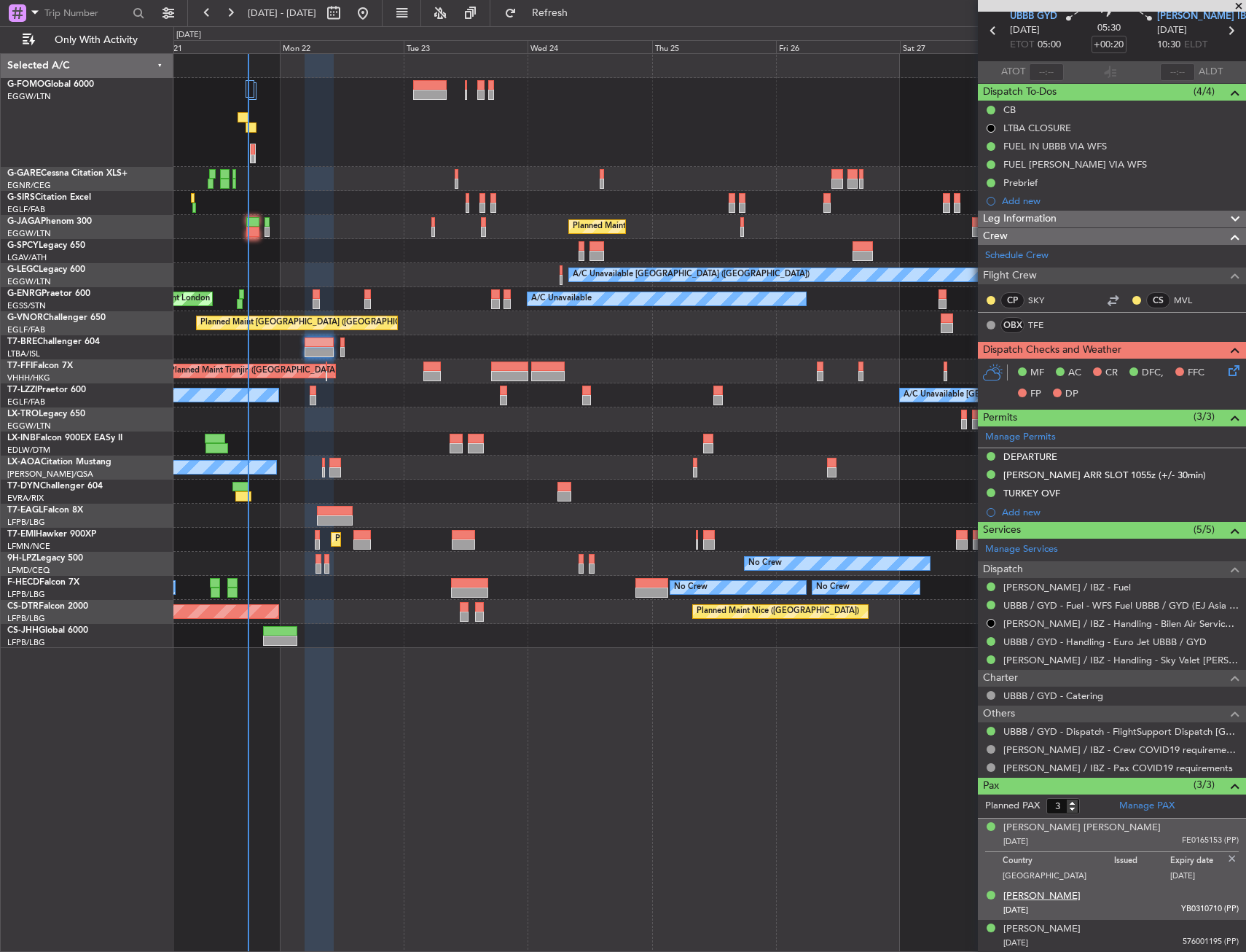
click at [1035, 896] on div "Guido Senia" at bounding box center [1042, 896] width 77 height 14
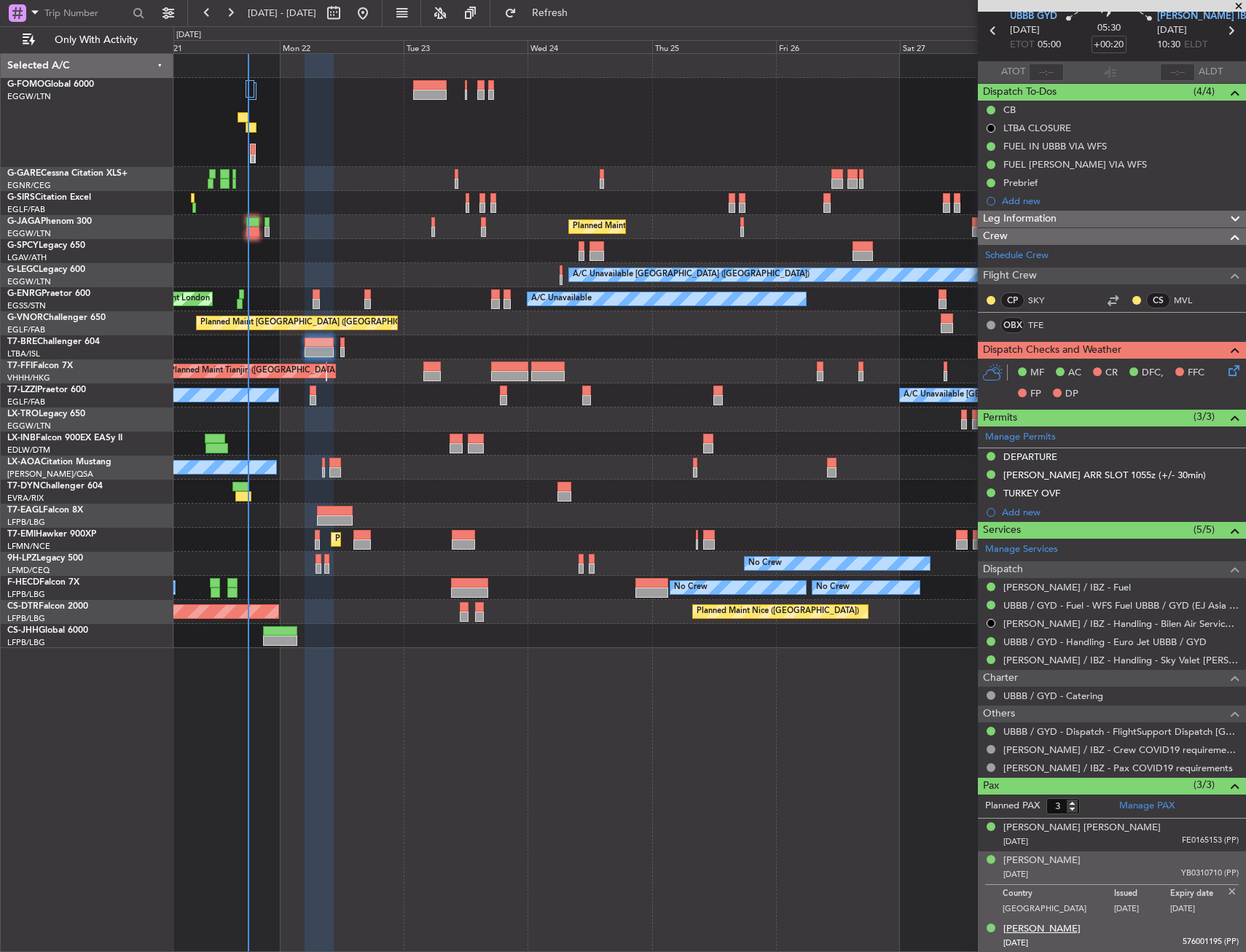
click at [1030, 931] on div "Meir Abutbul" at bounding box center [1042, 929] width 77 height 14
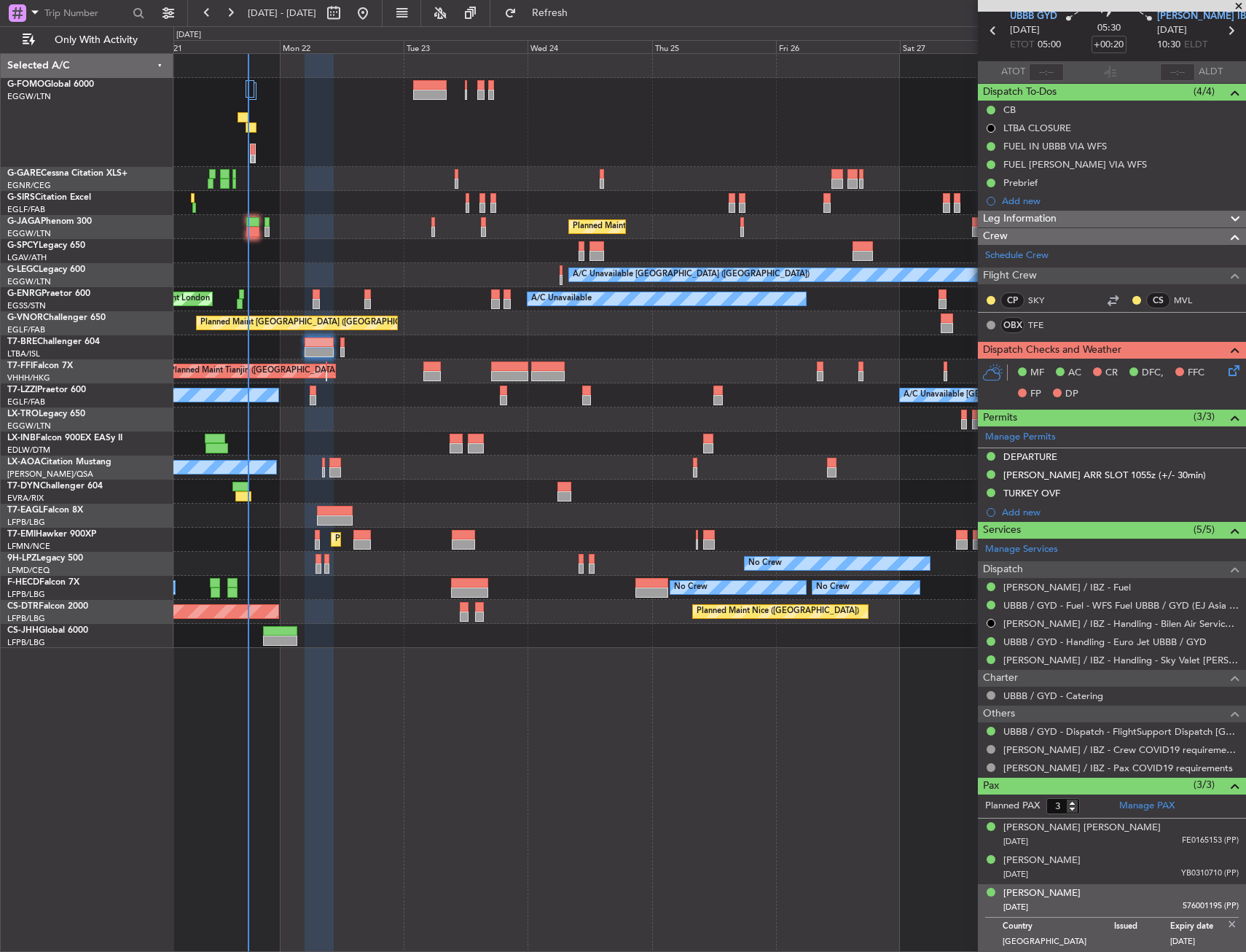
click at [1226, 918] on img at bounding box center [1233, 925] width 13 height 13
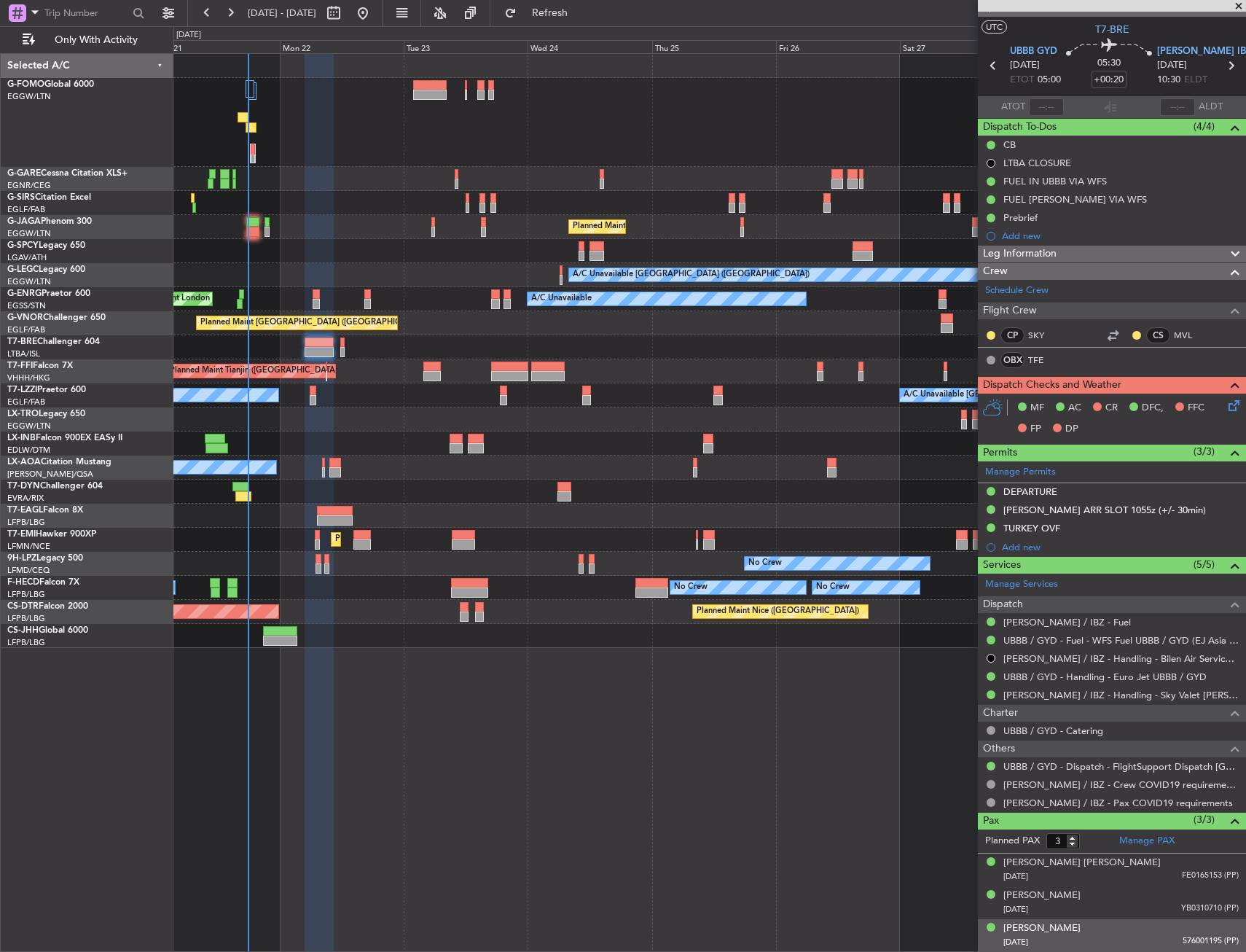
scroll to position [23, 0]
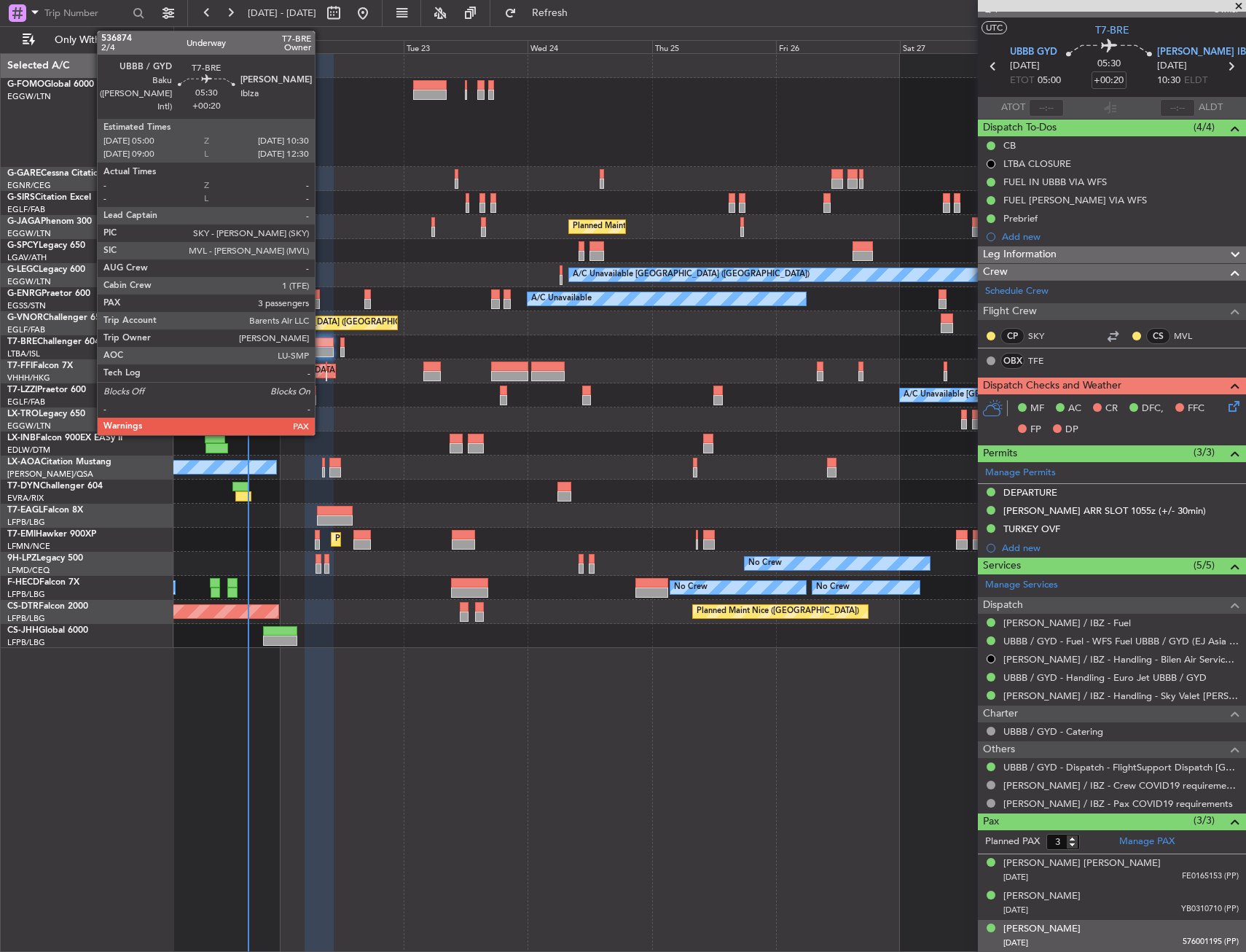
click at [321, 347] on div at bounding box center [319, 352] width 29 height 11
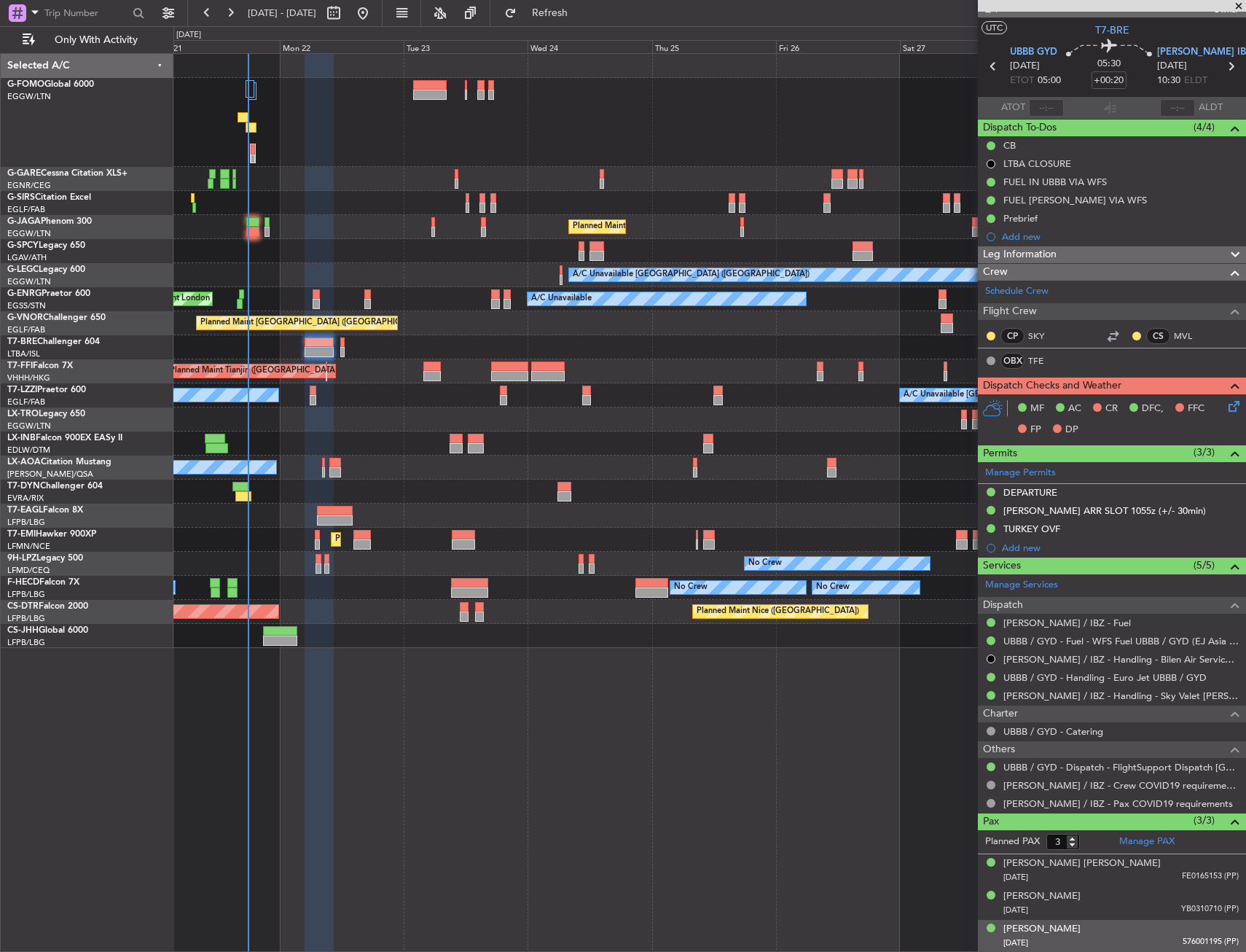
click at [1226, 399] on icon at bounding box center [1232, 404] width 12 height 12
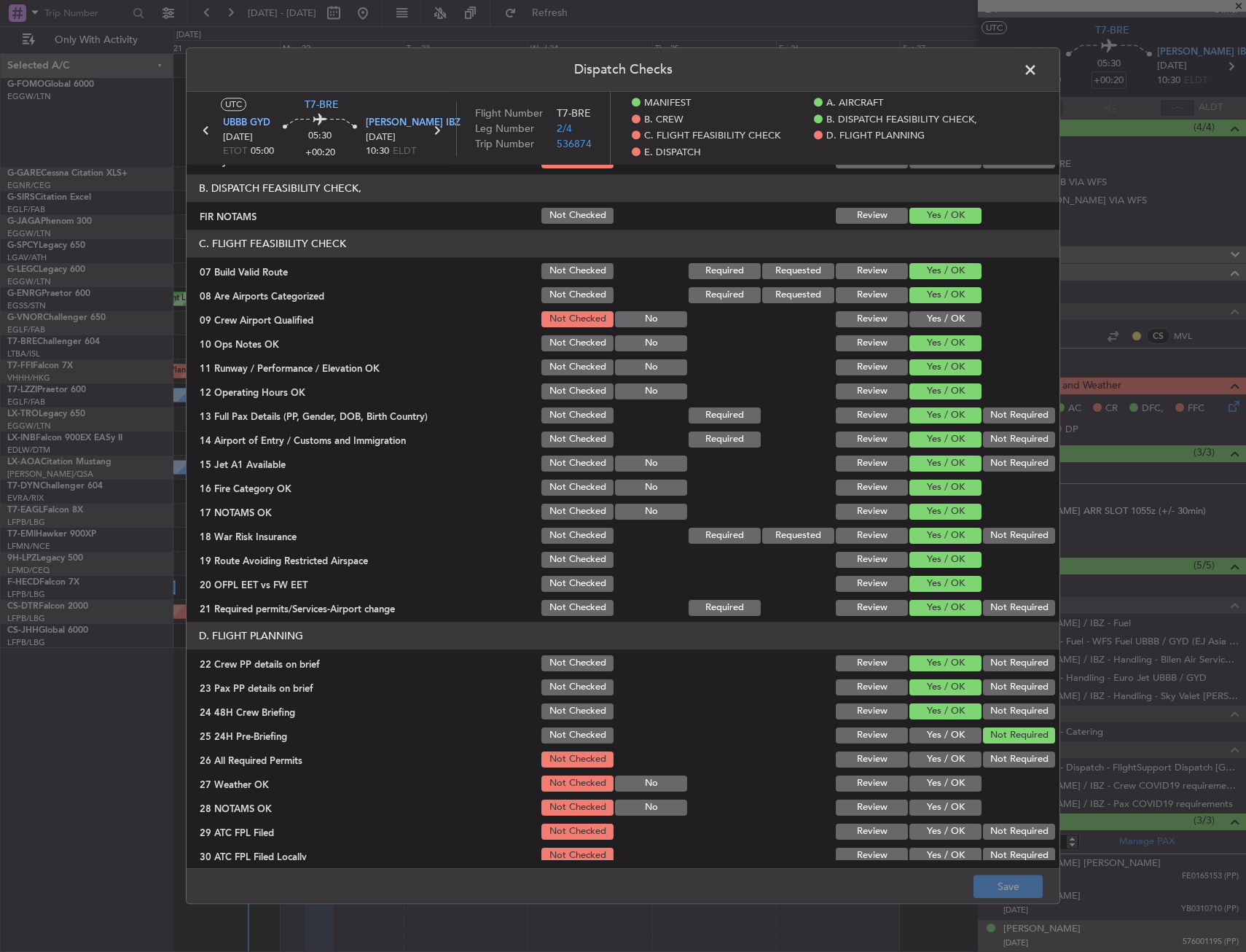
scroll to position [364, 0]
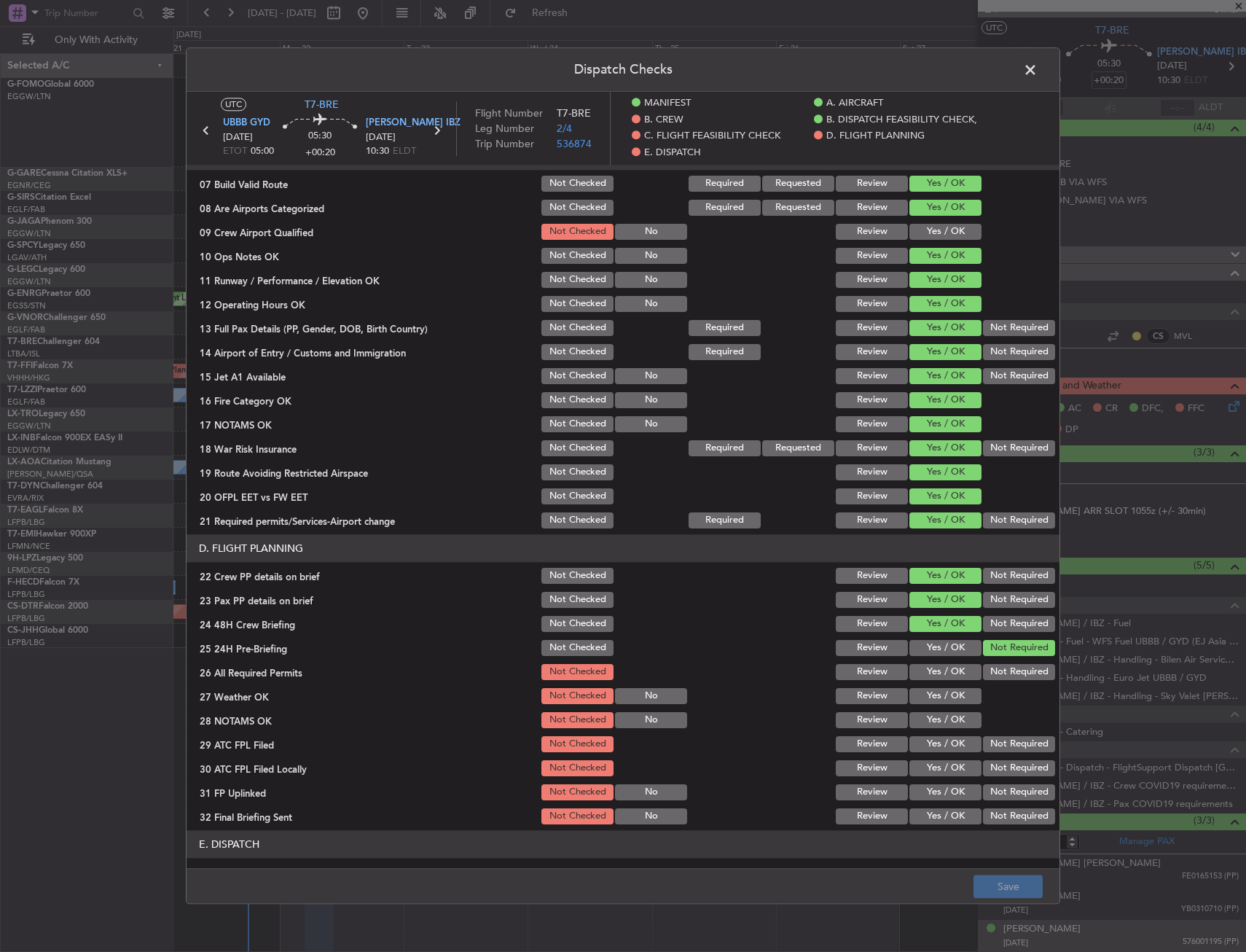
drag, startPoint x: 957, startPoint y: 234, endPoint x: 956, endPoint y: 247, distance: 13.0
click at [957, 234] on button "Yes / OK" at bounding box center [945, 232] width 72 height 16
click at [941, 670] on button "Yes / OK" at bounding box center [945, 672] width 72 height 16
drag, startPoint x: 937, startPoint y: 697, endPoint x: 938, endPoint y: 713, distance: 16.0
click at [937, 700] on button "Yes / OK" at bounding box center [945, 696] width 72 height 16
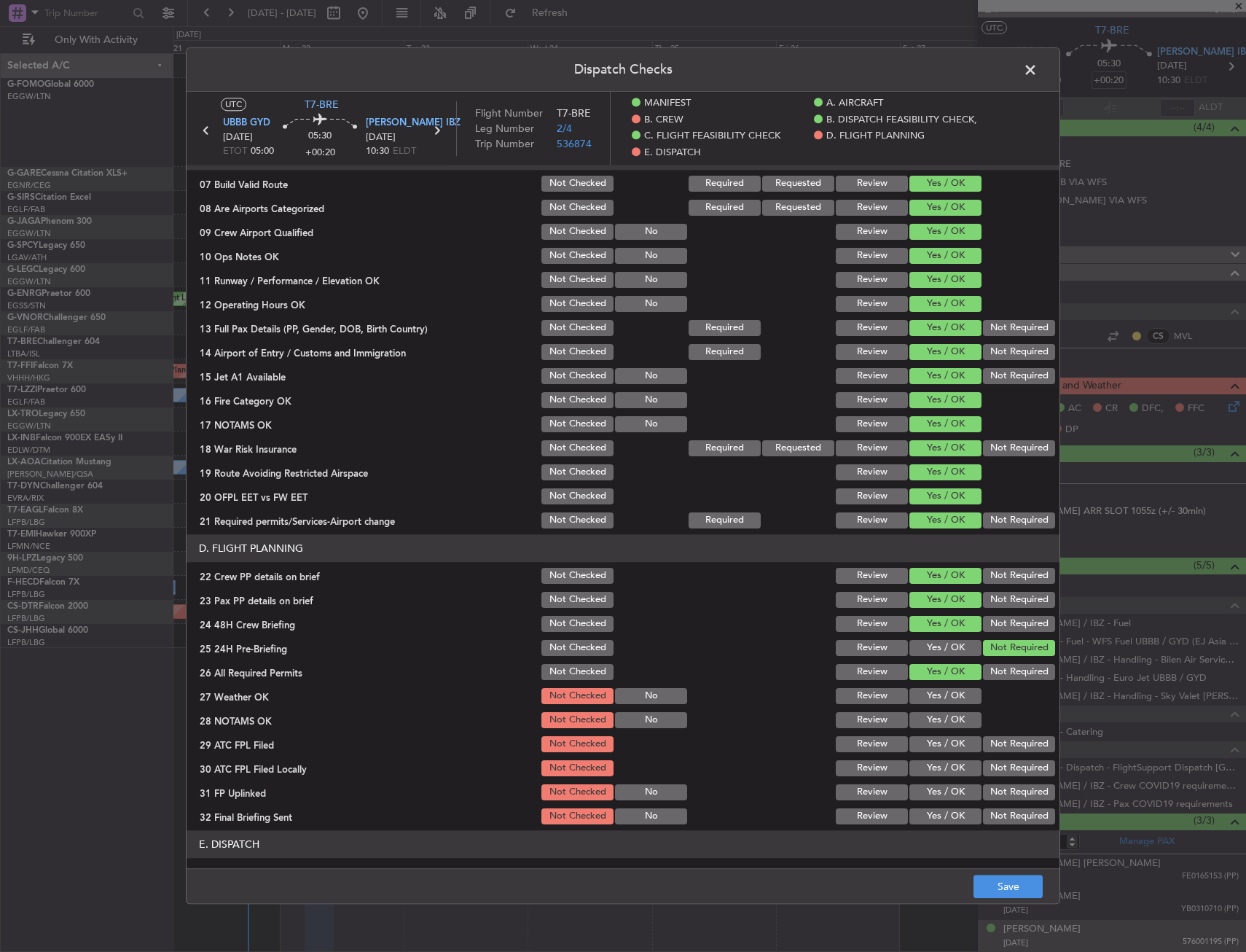
drag, startPoint x: 938, startPoint y: 713, endPoint x: 939, endPoint y: 728, distance: 15.0
click at [938, 715] on button "Yes / OK" at bounding box center [945, 720] width 72 height 16
click at [939, 730] on div "Yes / OK" at bounding box center [944, 719] width 74 height 20
drag, startPoint x: 939, startPoint y: 746, endPoint x: 937, endPoint y: 754, distance: 8.2
click at [938, 753] on div "Yes / OK" at bounding box center [944, 743] width 74 height 20
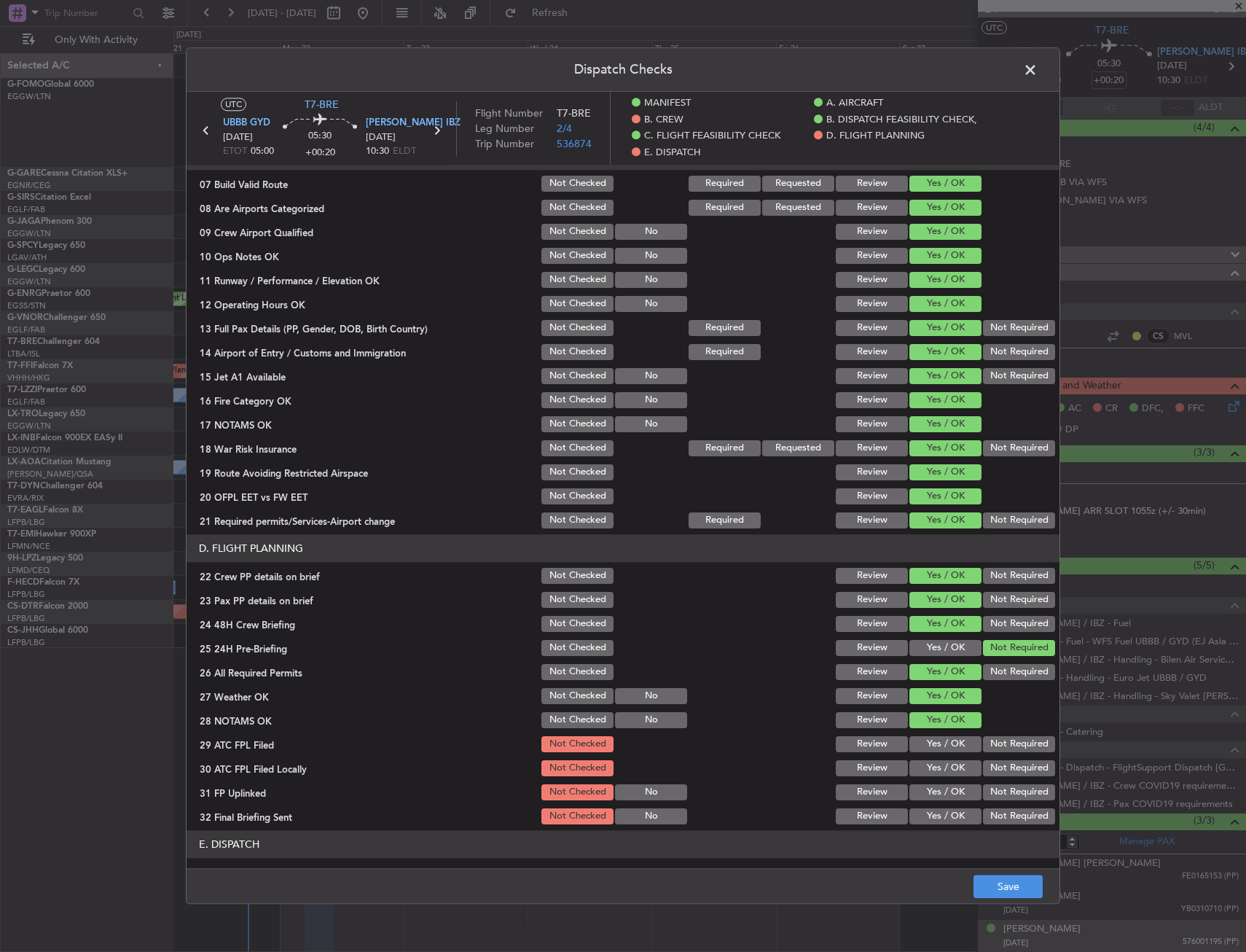
click at [938, 755] on div "Yes / OK" at bounding box center [944, 743] width 74 height 20
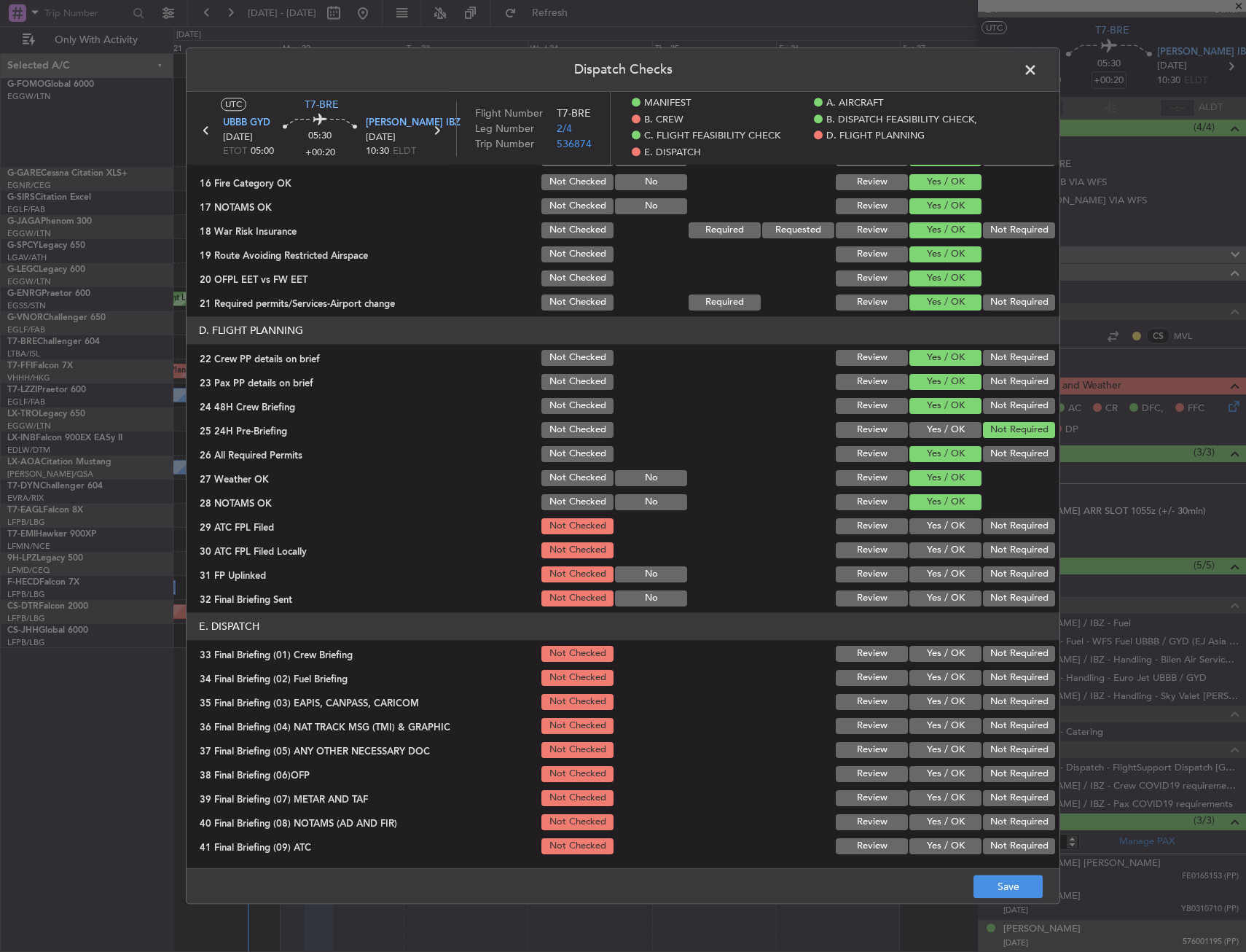
scroll to position [584, 0]
click at [936, 521] on button "Yes / OK" at bounding box center [945, 525] width 72 height 16
click at [990, 549] on button "Not Required" at bounding box center [1019, 549] width 72 height 16
click at [945, 581] on button "Yes / OK" at bounding box center [945, 573] width 72 height 16
click at [1007, 614] on header "E. DISPATCH" at bounding box center [623, 625] width 873 height 28
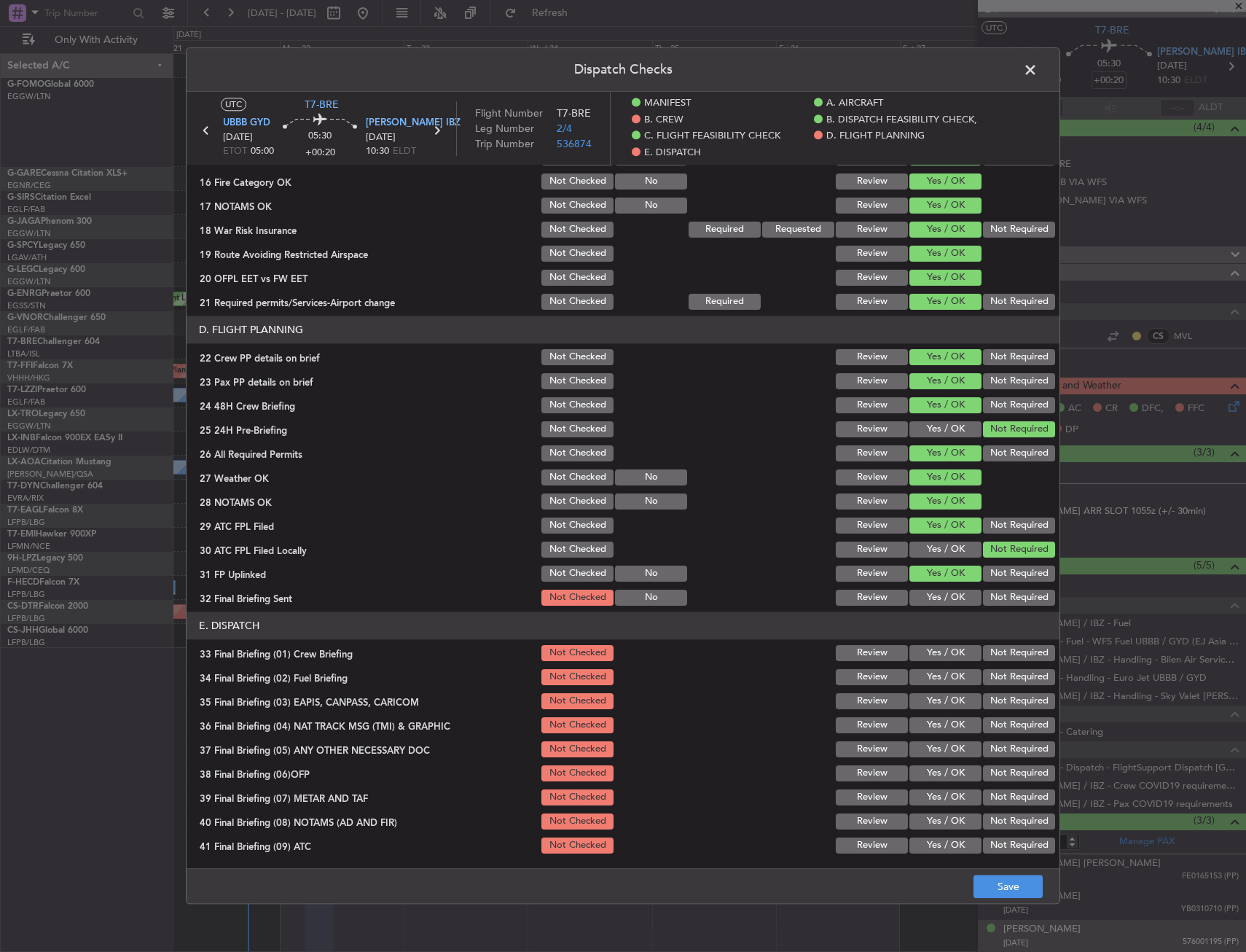
click at [1001, 595] on button "Not Required" at bounding box center [1019, 597] width 72 height 16
drag, startPoint x: 944, startPoint y: 664, endPoint x: 935, endPoint y: 671, distance: 11.4
click at [942, 664] on div "Yes / OK" at bounding box center [944, 653] width 74 height 20
click at [934, 686] on div "Yes / OK" at bounding box center [944, 677] width 74 height 20
click at [933, 662] on button "Yes / OK" at bounding box center [945, 653] width 72 height 16
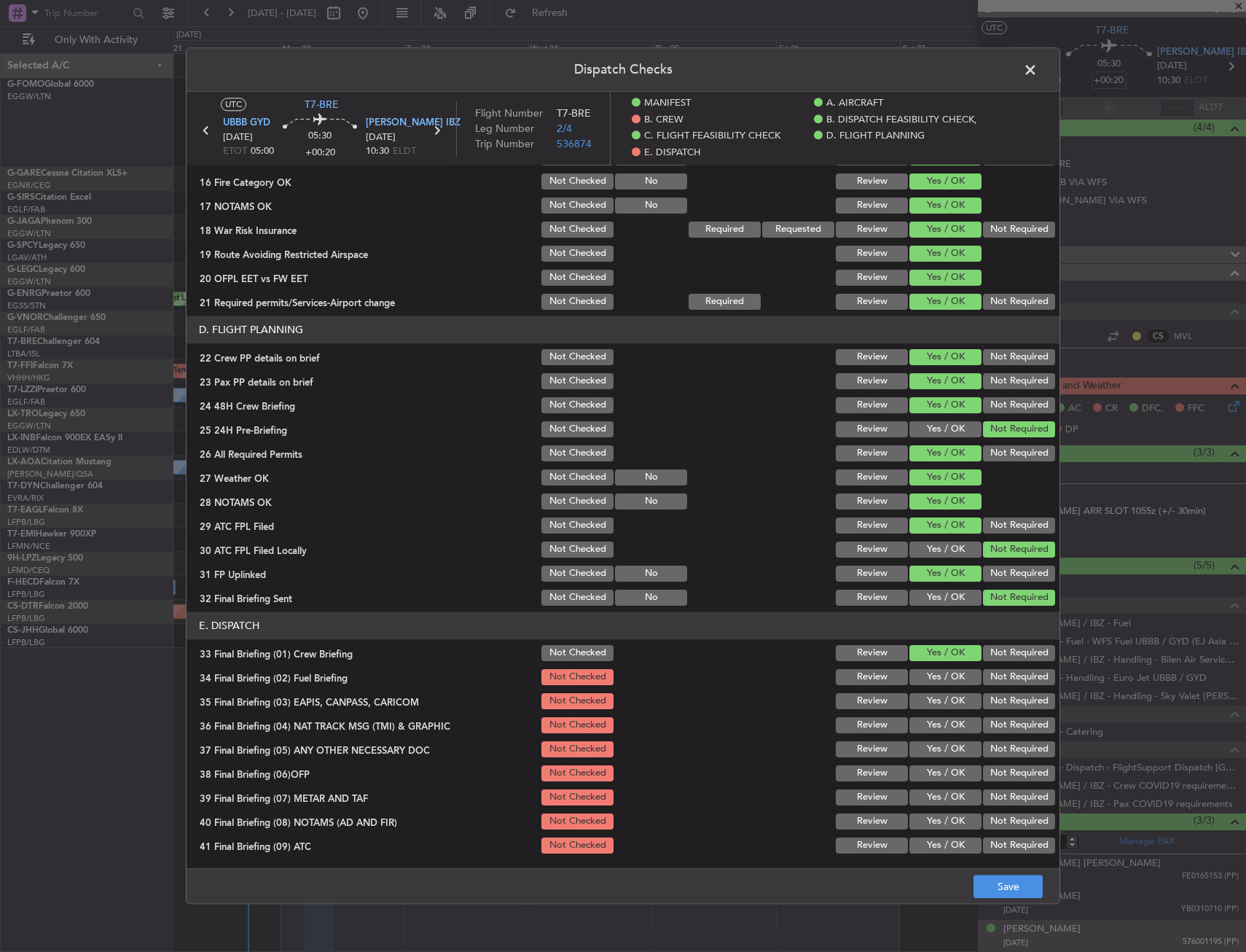
click at [946, 675] on button "Yes / OK" at bounding box center [945, 677] width 72 height 16
click at [990, 714] on section "E. DISPATCH 33 Final Briefing (01) Crew Briefing Not Checked Review Yes / OK No…" at bounding box center [623, 769] width 873 height 316
drag, startPoint x: 993, startPoint y: 723, endPoint x: 992, endPoint y: 696, distance: 27.0
click at [992, 715] on div "Not Required" at bounding box center [1017, 725] width 74 height 20
click at [992, 696] on button "Not Required" at bounding box center [1019, 701] width 72 height 16
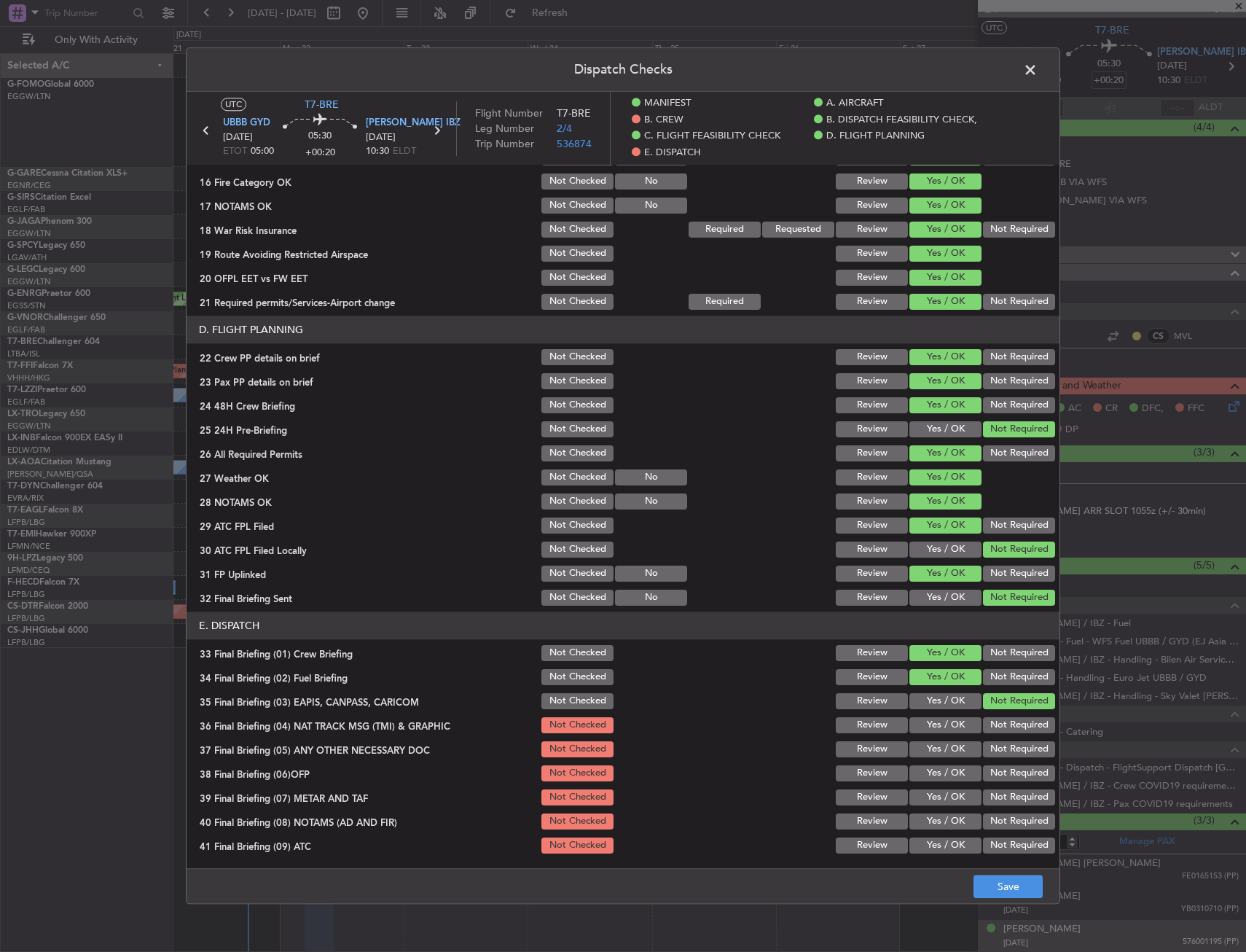
click at [988, 716] on div "Not Required" at bounding box center [1017, 725] width 74 height 20
click at [972, 738] on section "E. DISPATCH 33 Final Briefing (01) Crew Briefing Not Checked Review Yes / OK No…" at bounding box center [623, 769] width 873 height 316
click at [990, 728] on button "Not Required" at bounding box center [1019, 725] width 72 height 16
click at [914, 758] on button "Yes / OK" at bounding box center [945, 749] width 72 height 16
click at [921, 784] on div "Yes / OK" at bounding box center [944, 773] width 74 height 20
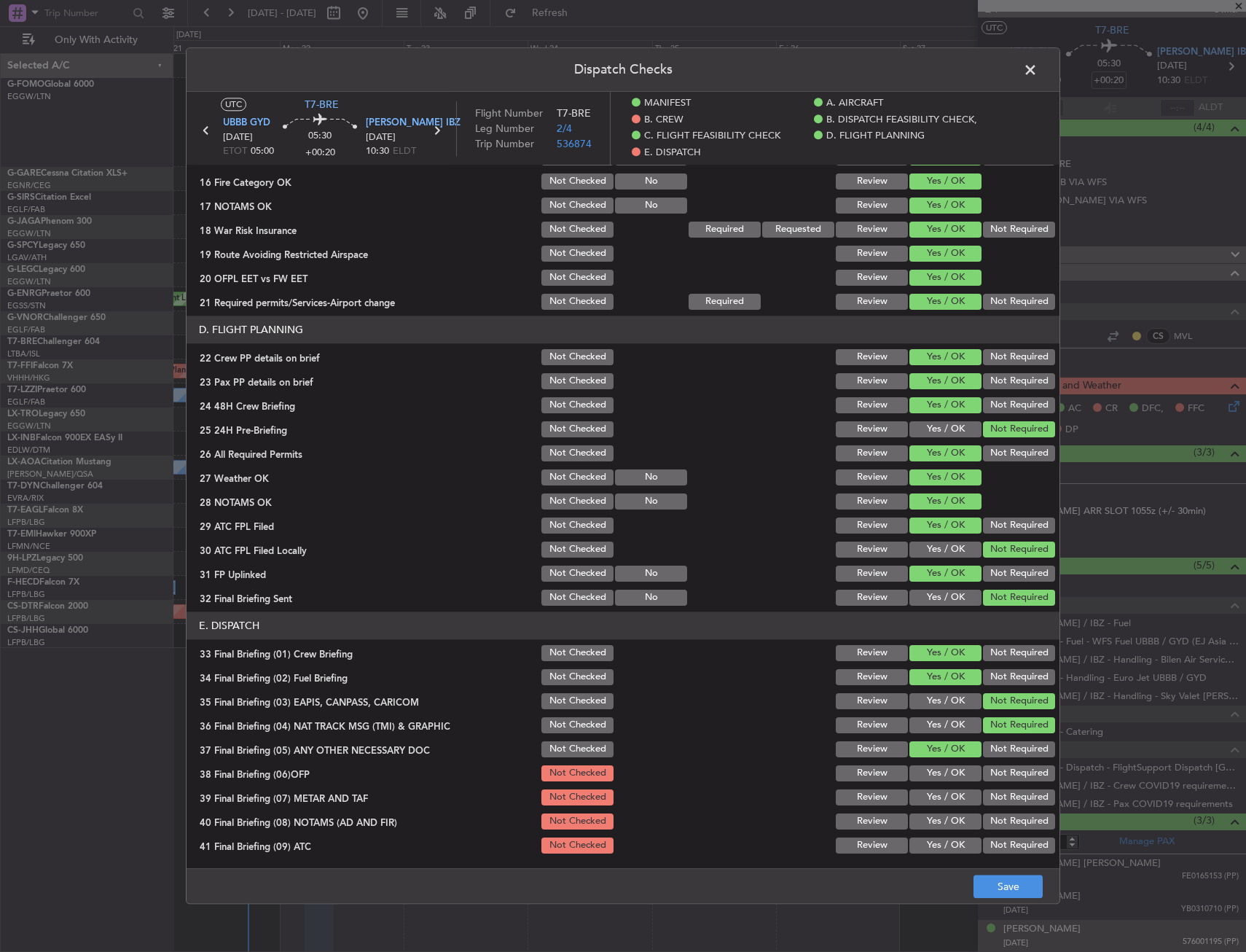
scroll to position [656, 0]
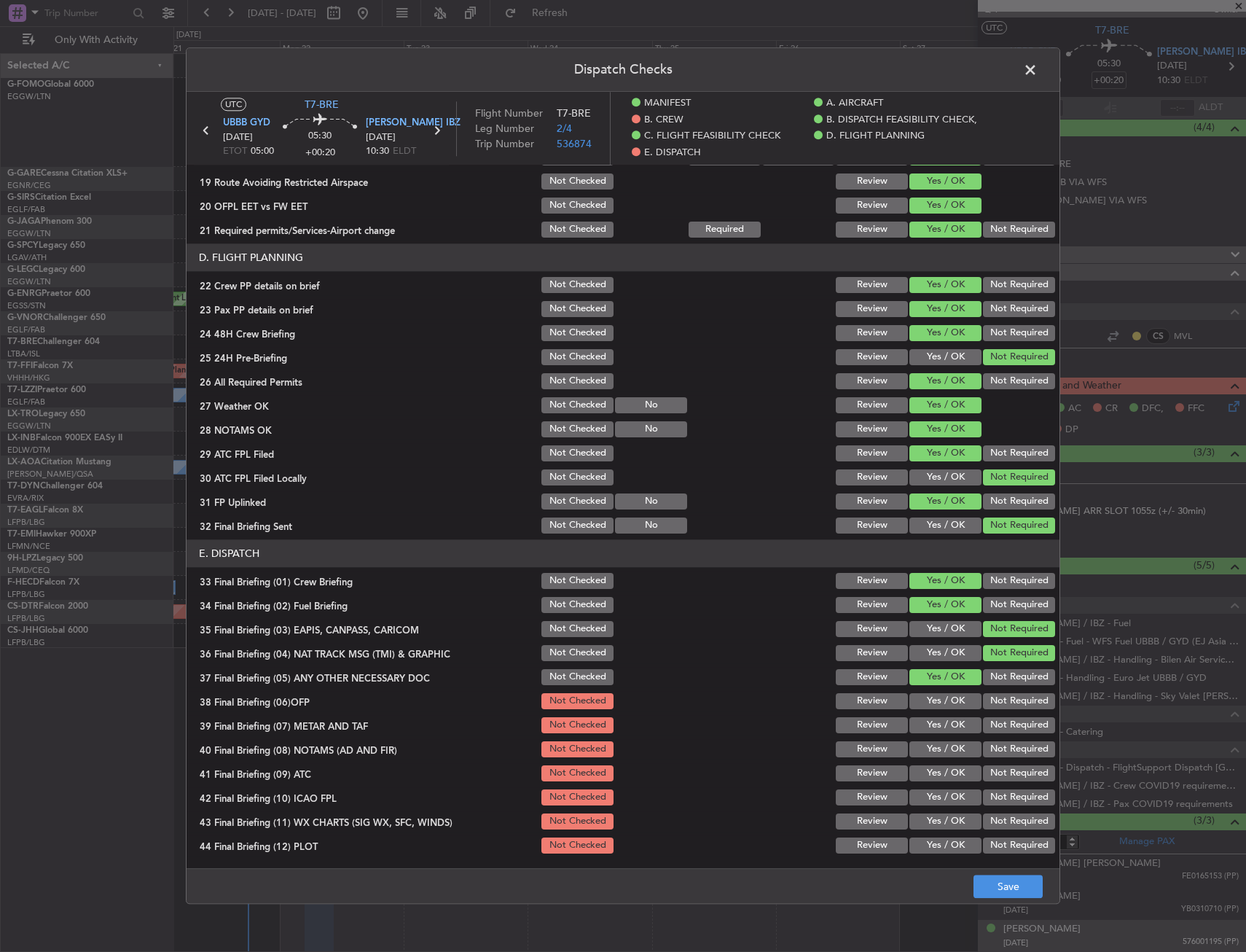
click at [925, 704] on button "Yes / OK" at bounding box center [945, 701] width 72 height 16
click at [927, 717] on div "Yes / OK" at bounding box center [944, 725] width 74 height 20
click at [927, 737] on section "E. DISPATCH 33 Final Briefing (01) Crew Briefing Not Checked Review Yes / OK No…" at bounding box center [623, 697] width 873 height 316
click at [930, 731] on button "Yes / OK" at bounding box center [945, 725] width 72 height 16
drag, startPoint x: 930, startPoint y: 748, endPoint x: 933, endPoint y: 761, distance: 13.3
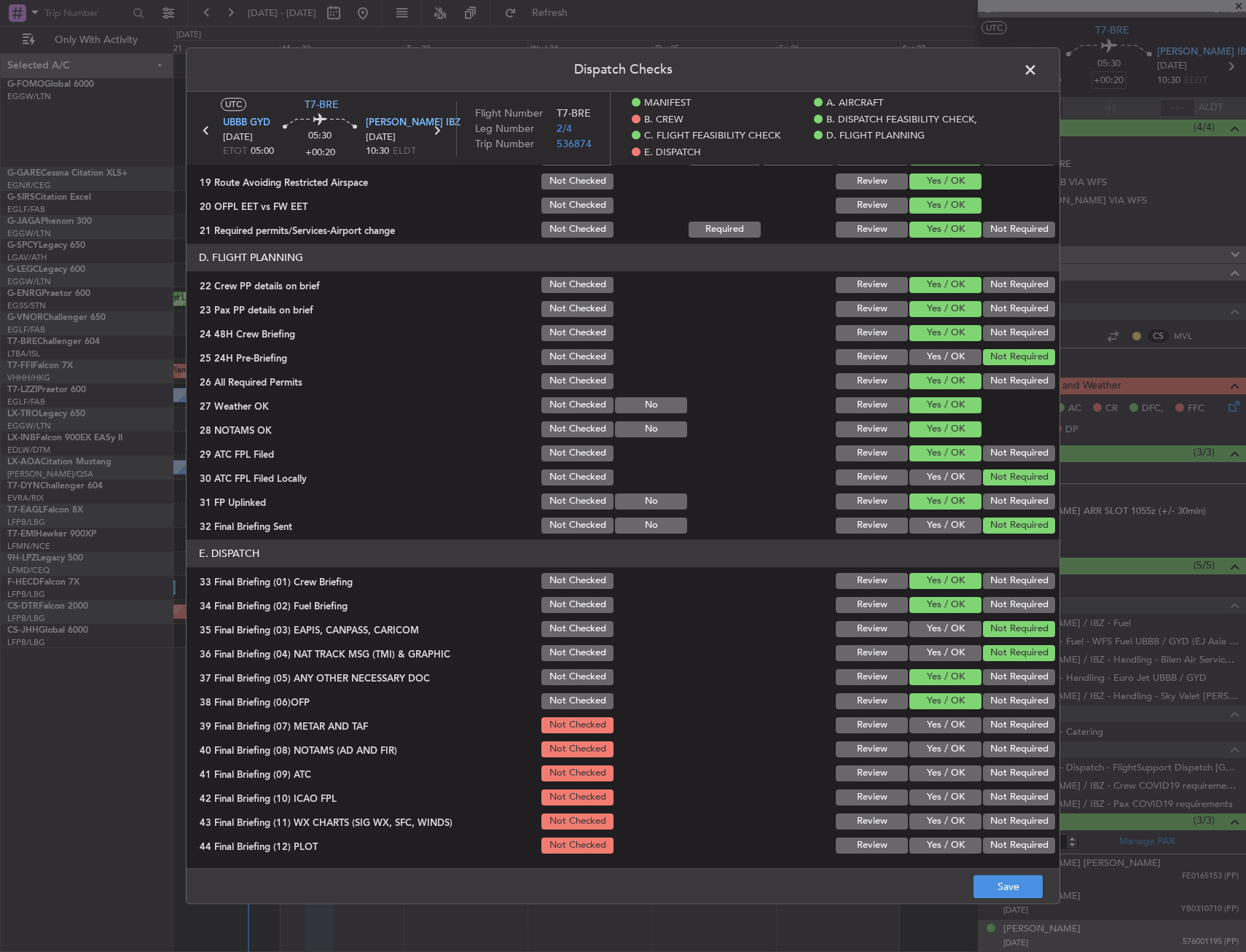
click at [930, 749] on button "Yes / OK" at bounding box center [945, 749] width 72 height 16
click at [935, 769] on button "Yes / OK" at bounding box center [945, 773] width 72 height 16
click at [942, 788] on section "E. DISPATCH 33 Final Briefing (01) Crew Briefing Not Checked Review Yes / OK No…" at bounding box center [623, 697] width 873 height 316
click at [946, 801] on button "Yes / OK" at bounding box center [945, 797] width 72 height 16
click at [942, 813] on div "Yes / OK" at bounding box center [944, 821] width 74 height 20
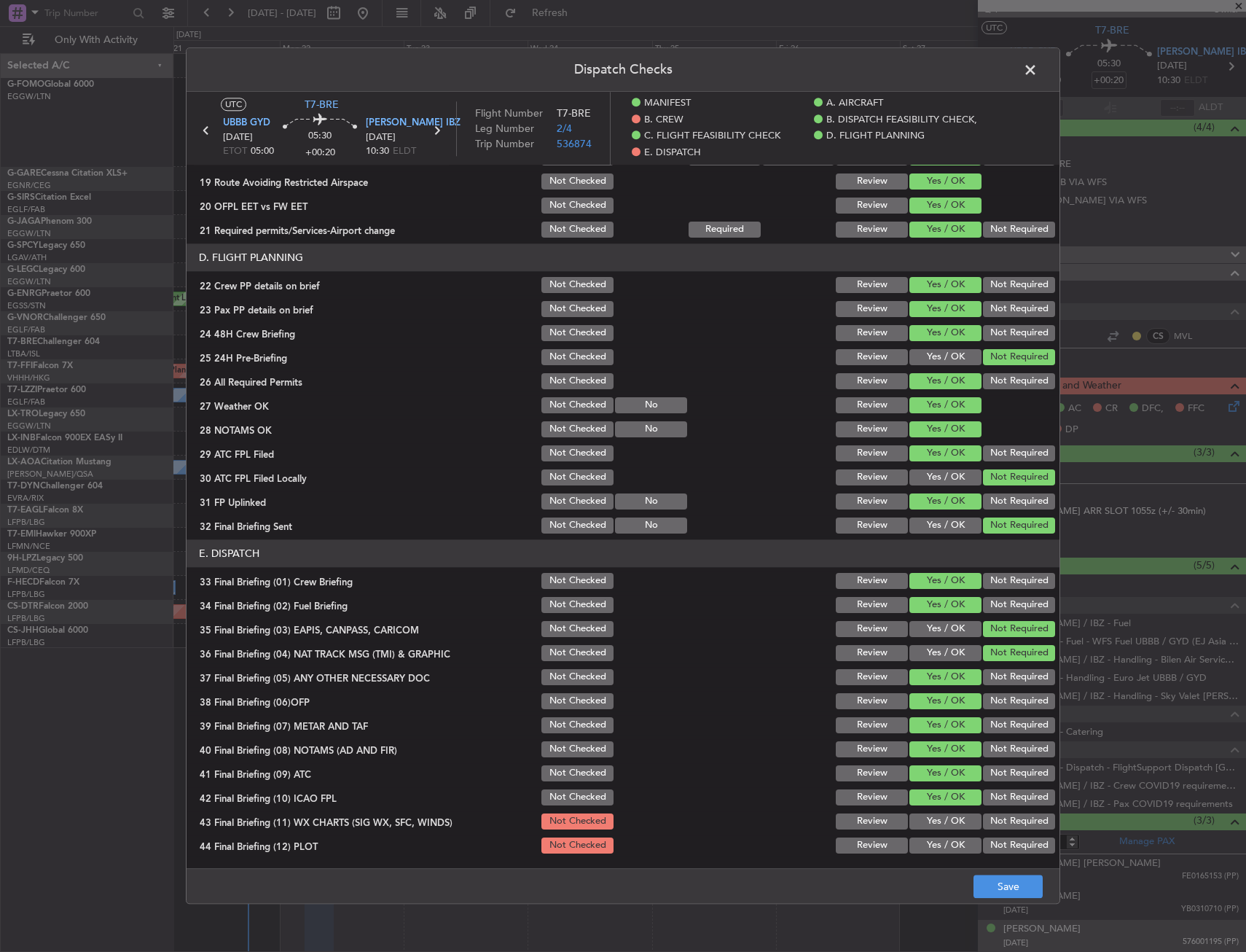
click at [942, 828] on button "Yes / OK" at bounding box center [945, 821] width 72 height 16
click at [941, 851] on button "Yes / OK" at bounding box center [945, 845] width 72 height 16
click at [986, 871] on footer "Save" at bounding box center [623, 887] width 873 height 35
click at [998, 884] on button "Save" at bounding box center [1009, 888] width 69 height 23
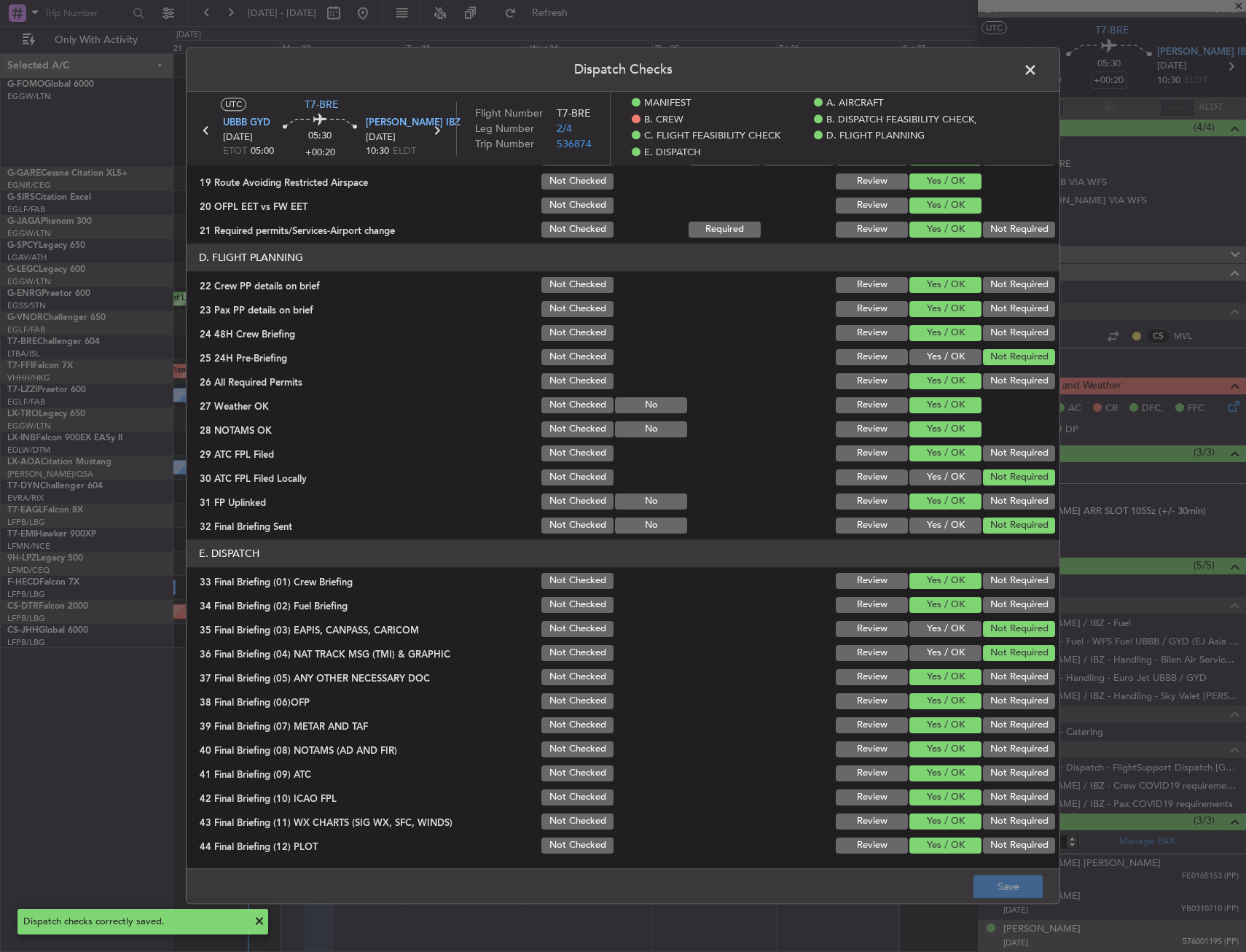
click at [1038, 71] on span at bounding box center [1038, 73] width 0 height 29
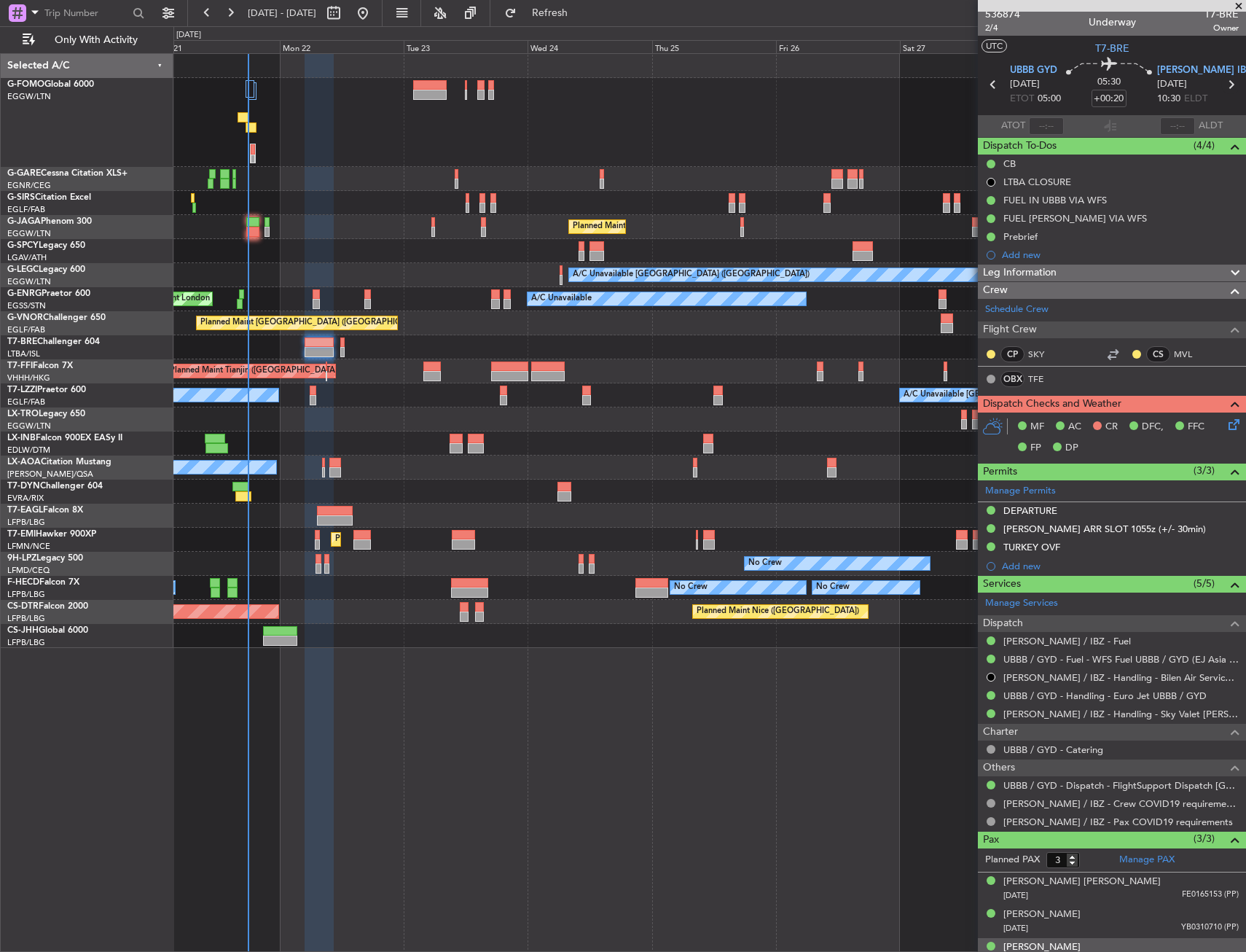
scroll to position [0, 0]
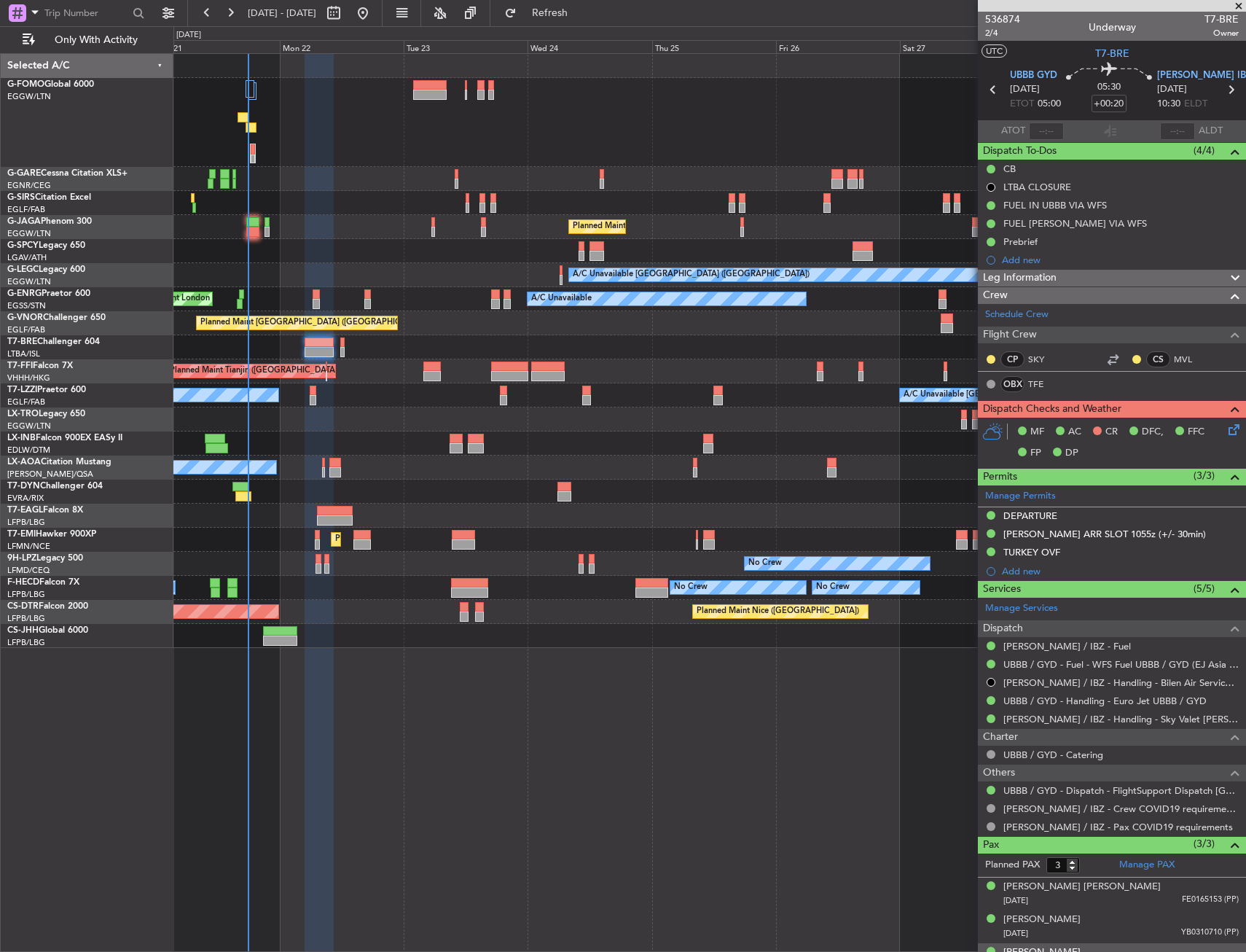
click at [1228, 88] on icon at bounding box center [1232, 89] width 19 height 19
type input "+00:10"
type input "0"
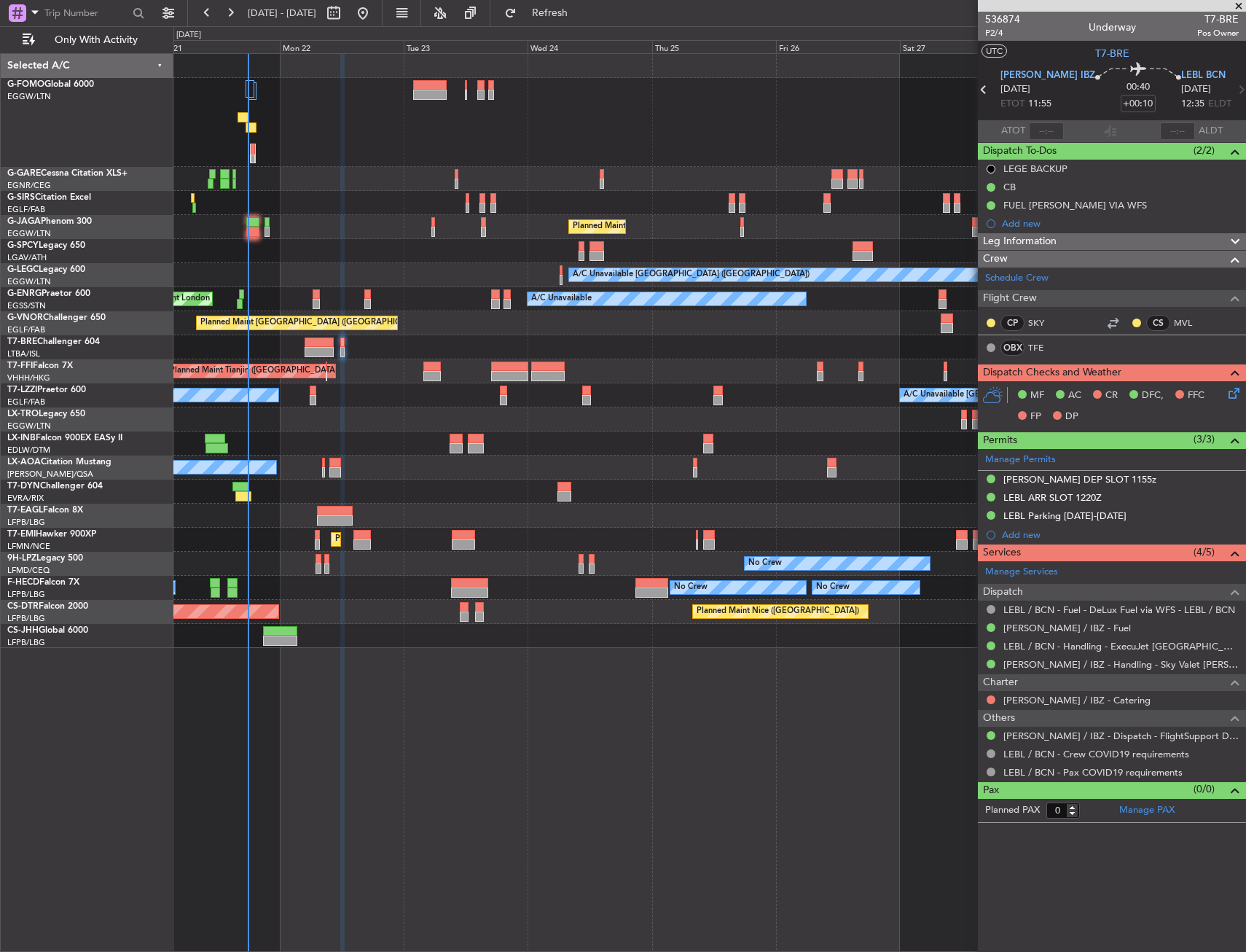
click at [984, 699] on div "LEIB / IBZ - Catering" at bounding box center [1111, 700] width 268 height 18
click at [992, 694] on div at bounding box center [991, 700] width 12 height 12
click at [988, 698] on button at bounding box center [991, 699] width 9 height 9
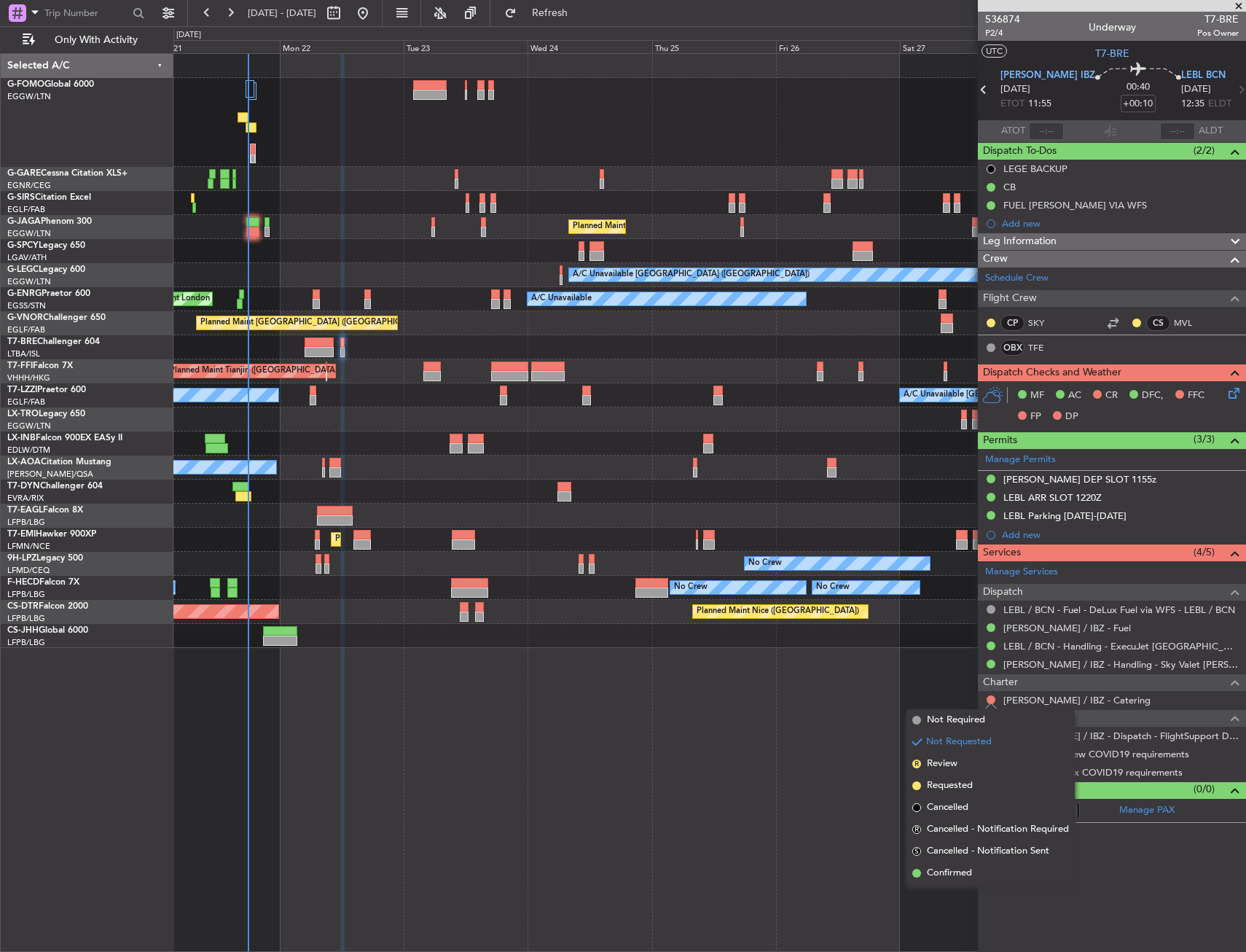
click at [939, 719] on span "Not Required" at bounding box center [956, 719] width 59 height 14
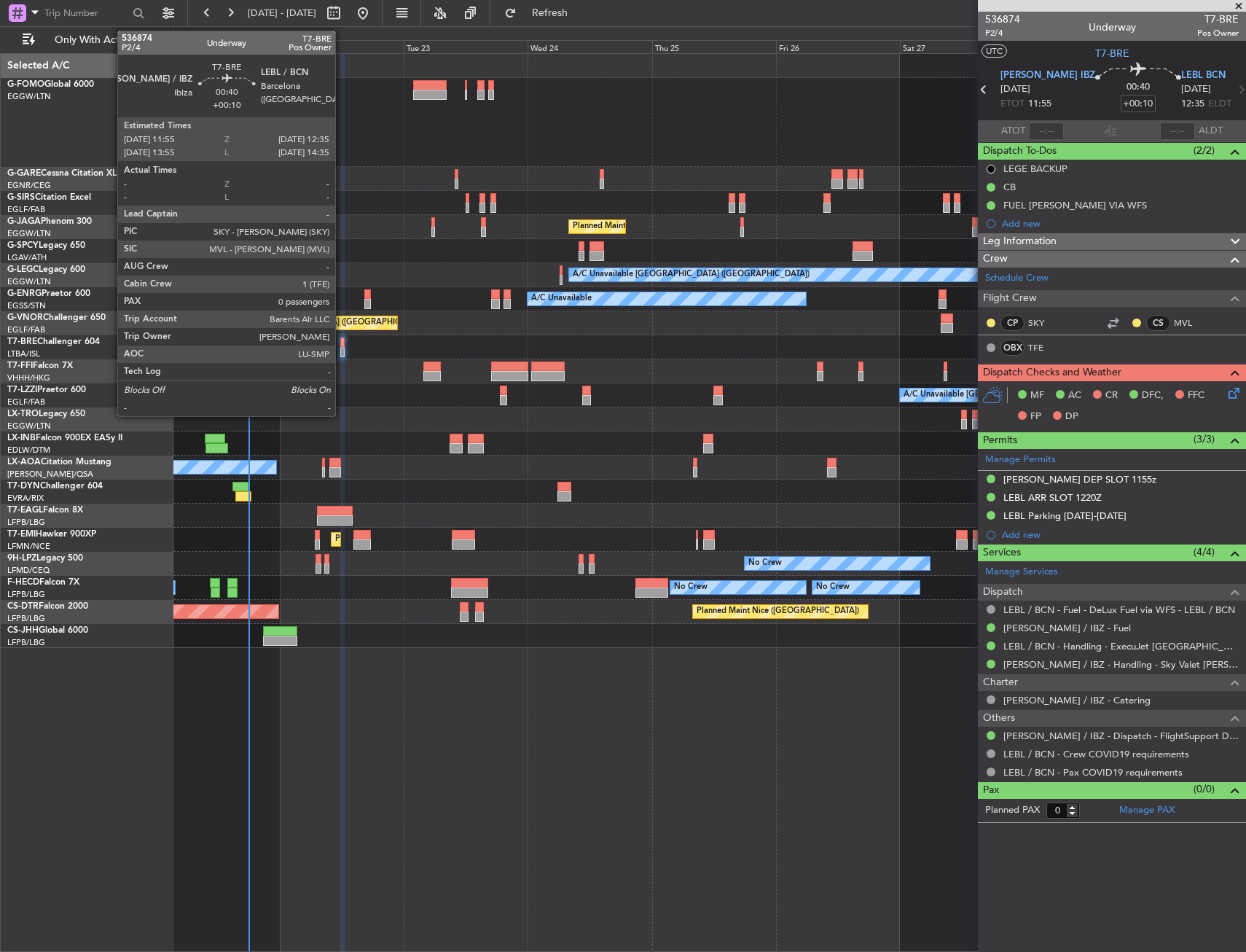
click at [342, 351] on div at bounding box center [342, 352] width 4 height 11
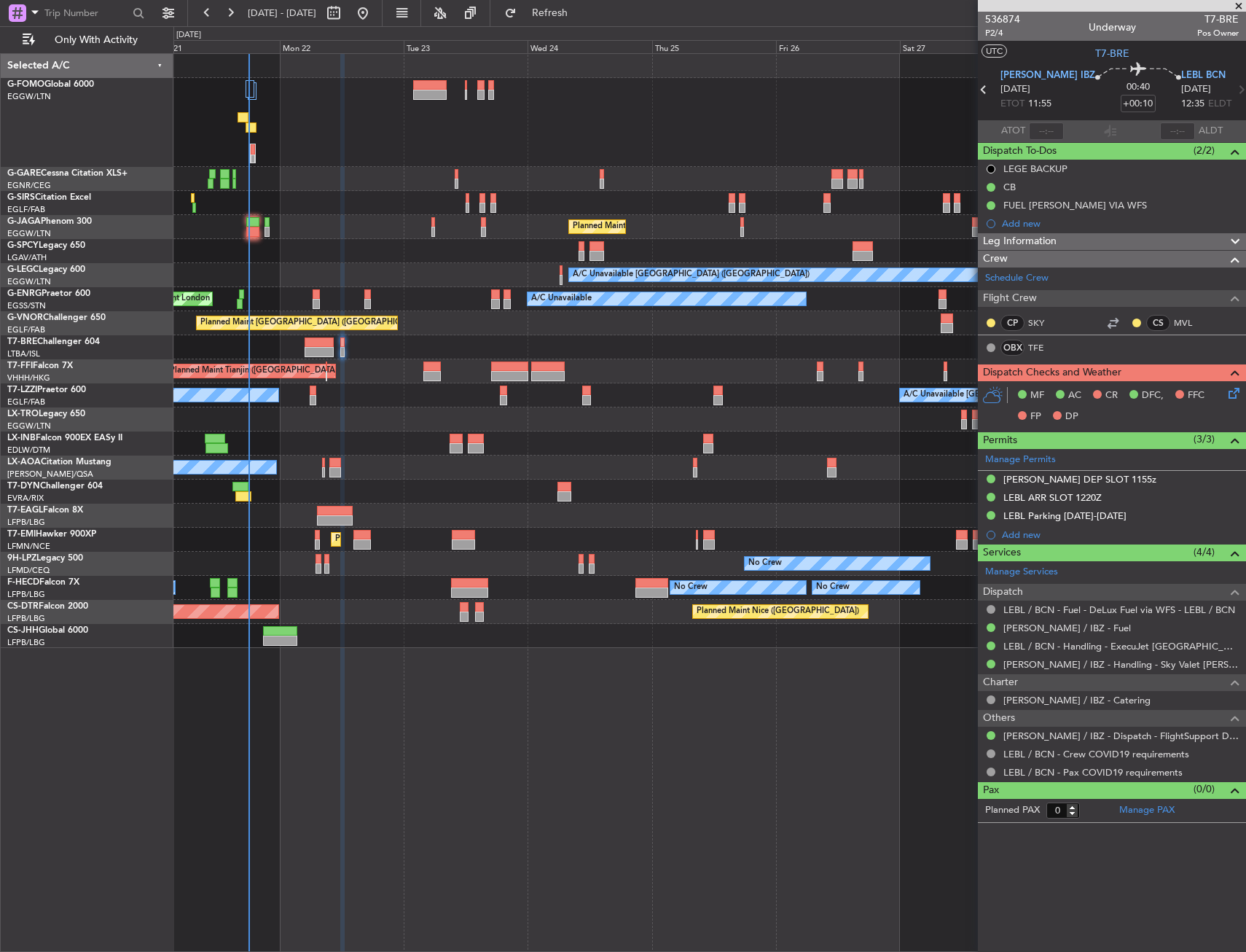
click at [1237, 388] on icon at bounding box center [1232, 390] width 12 height 12
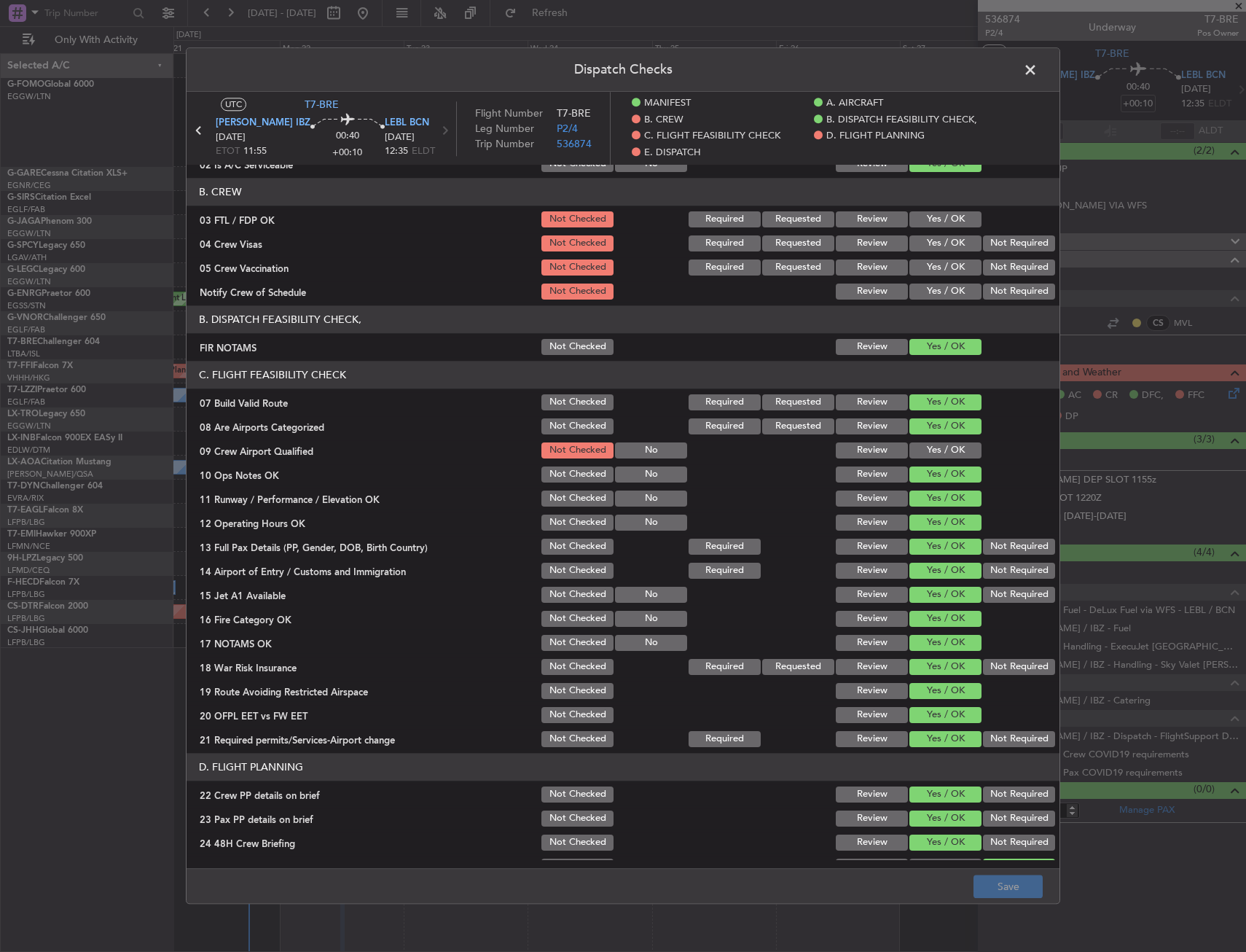
click at [932, 452] on button "Yes / OK" at bounding box center [945, 450] width 72 height 16
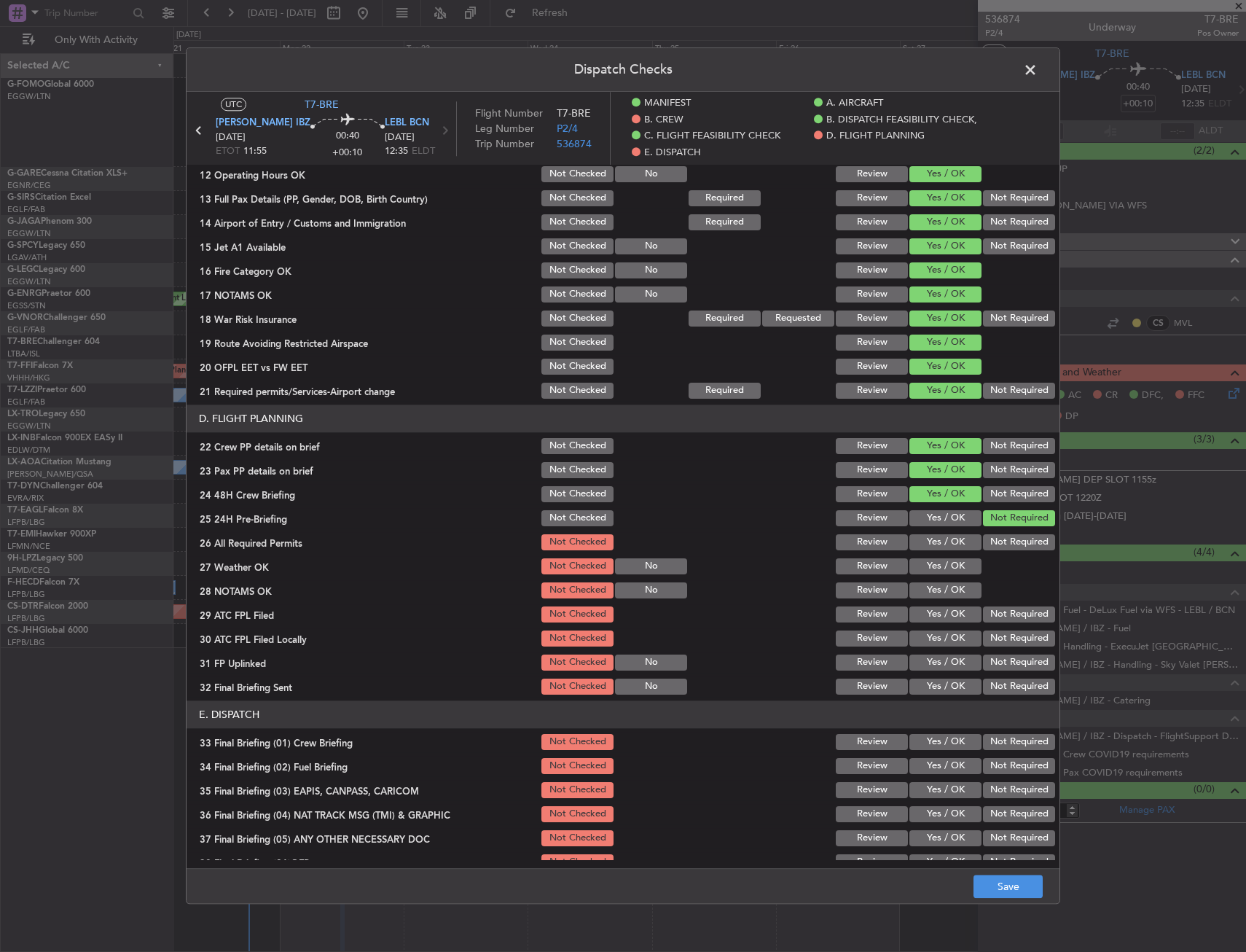
scroll to position [584, 0]
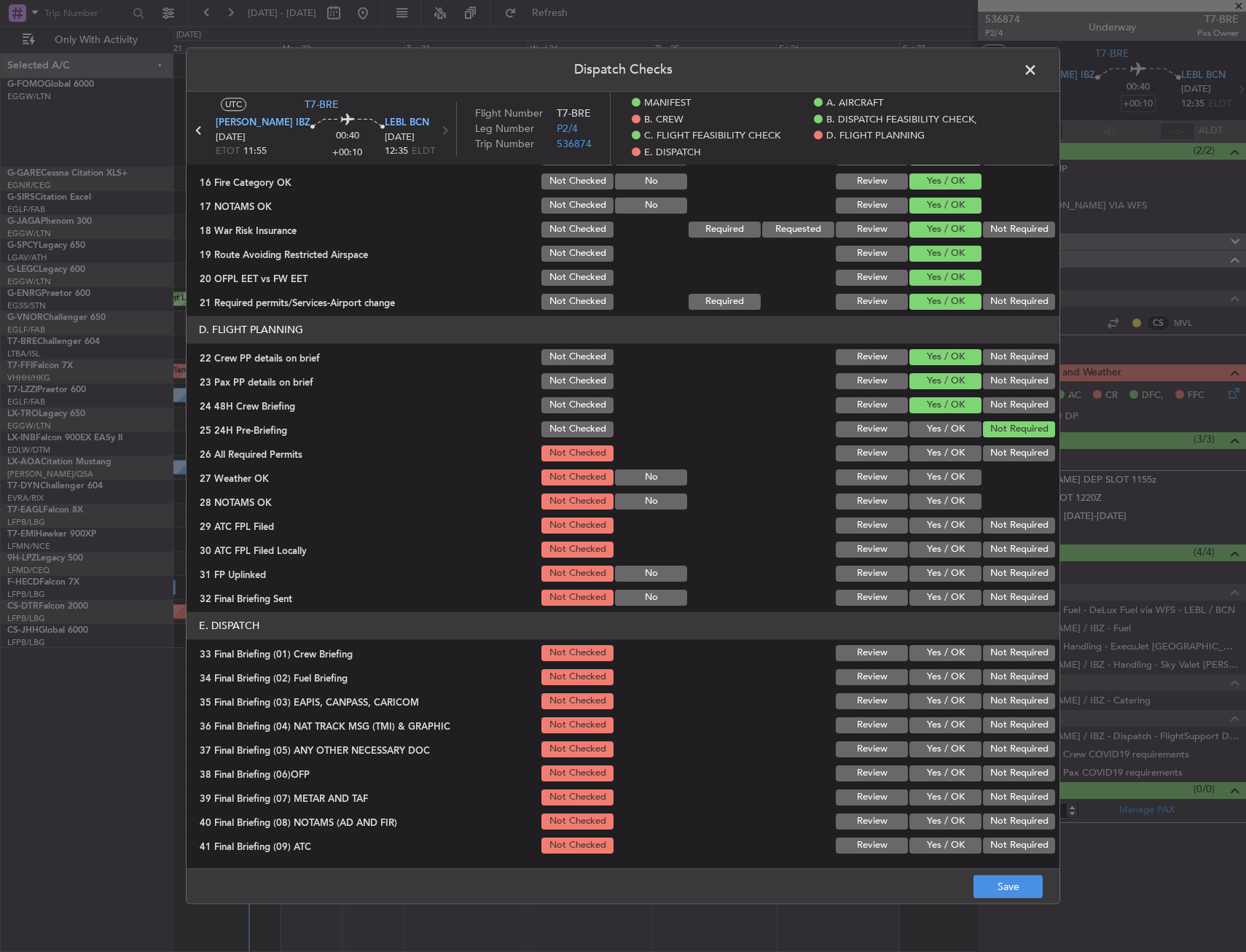
click at [946, 456] on button "Yes / OK" at bounding box center [945, 453] width 72 height 16
click at [942, 471] on button "Yes / OK" at bounding box center [945, 477] width 72 height 16
click at [940, 488] on div "Yes / OK" at bounding box center [944, 477] width 74 height 20
click at [940, 498] on button "Yes / OK" at bounding box center [945, 501] width 72 height 16
click at [941, 514] on section "D. FLIGHT PLANNING 22 Crew PP details on brief Not Checked Review Yes / OK Not …" at bounding box center [623, 462] width 873 height 292
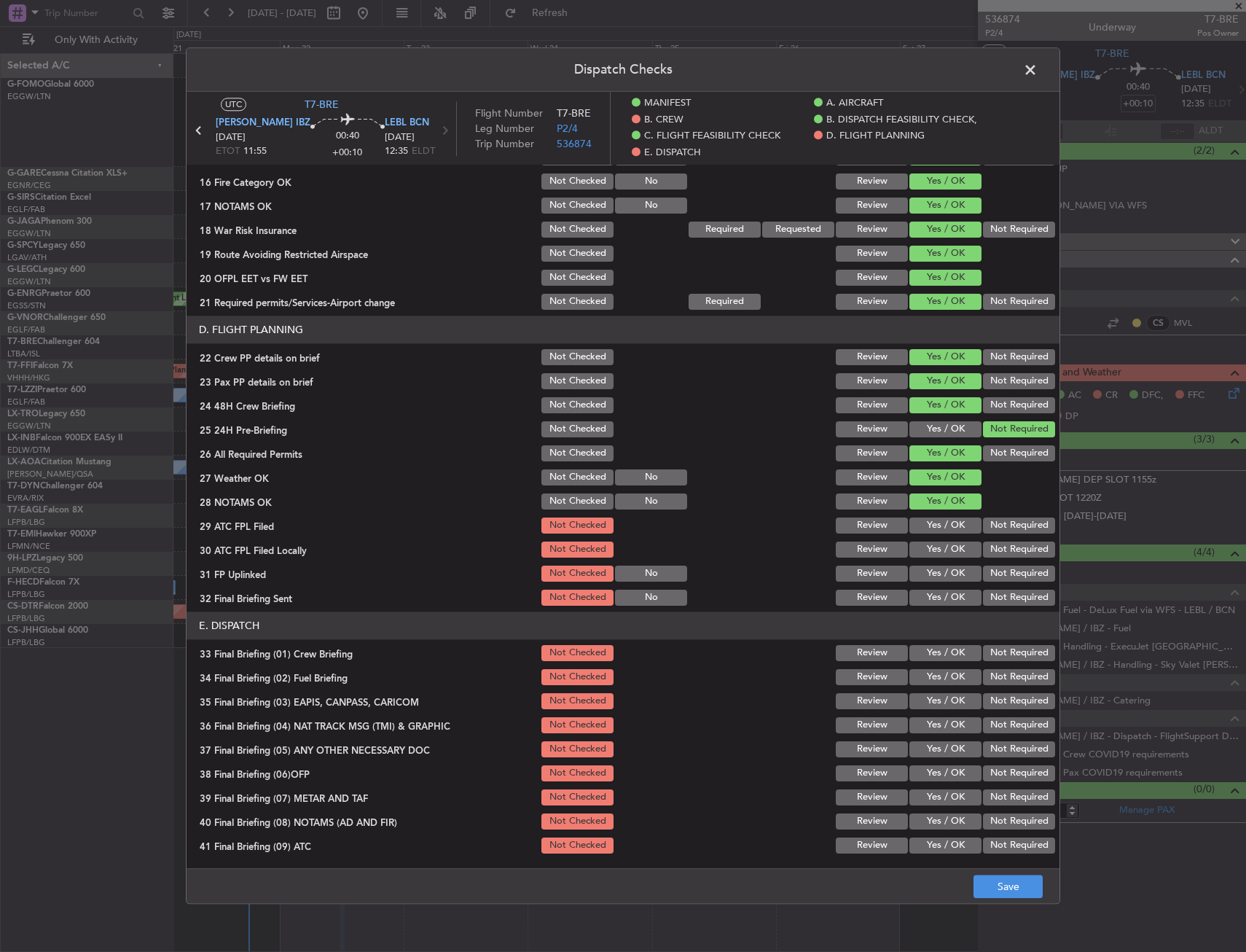
click at [942, 518] on button "Yes / OK" at bounding box center [945, 525] width 72 height 16
click at [990, 541] on div "Not Required" at bounding box center [1017, 549] width 74 height 20
click at [981, 559] on div "Not Required" at bounding box center [1017, 549] width 74 height 20
click at [984, 543] on button "Not Required" at bounding box center [1019, 549] width 72 height 16
click at [928, 572] on button "Yes / OK" at bounding box center [945, 573] width 72 height 16
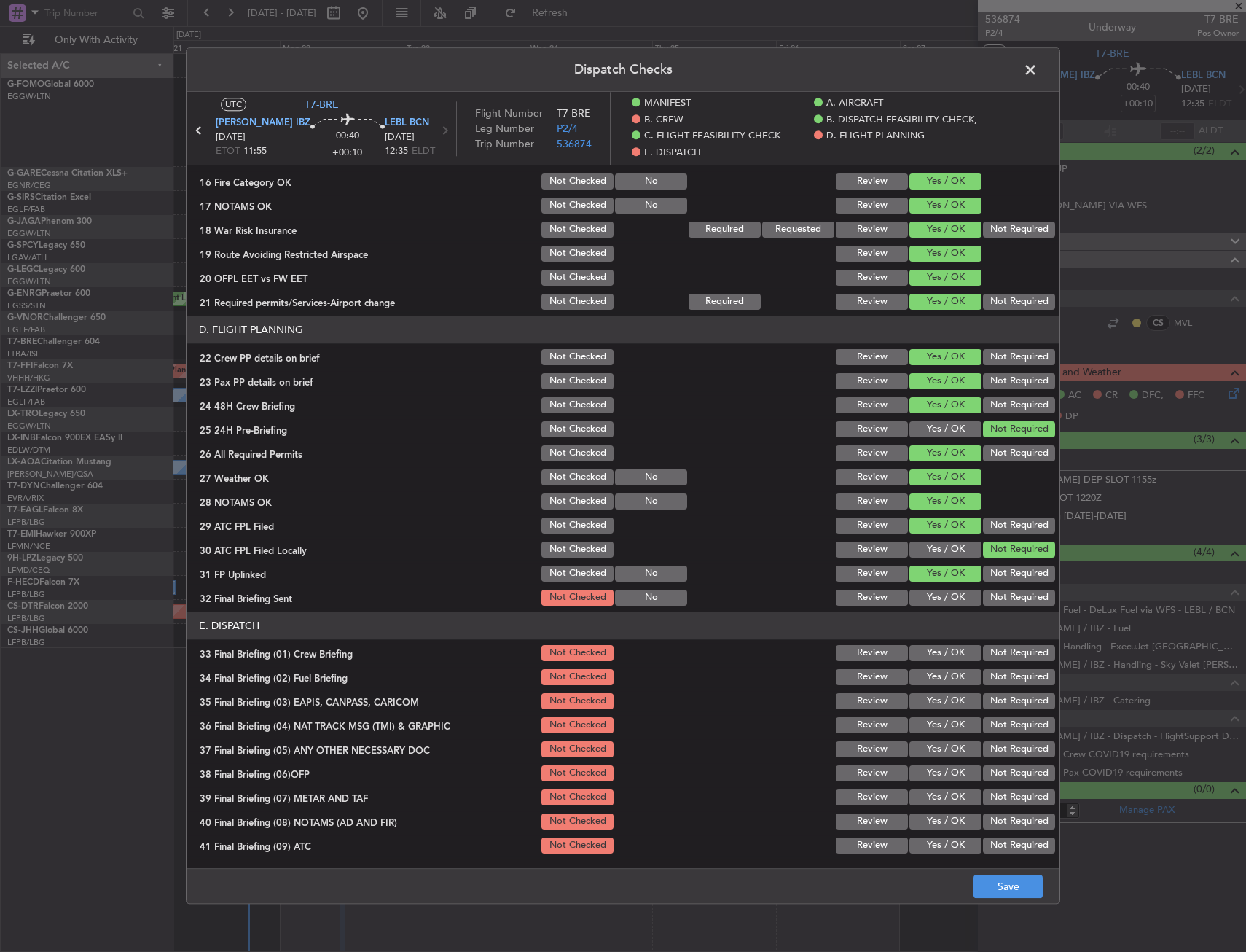
click at [1004, 594] on button "Not Required" at bounding box center [1019, 597] width 72 height 16
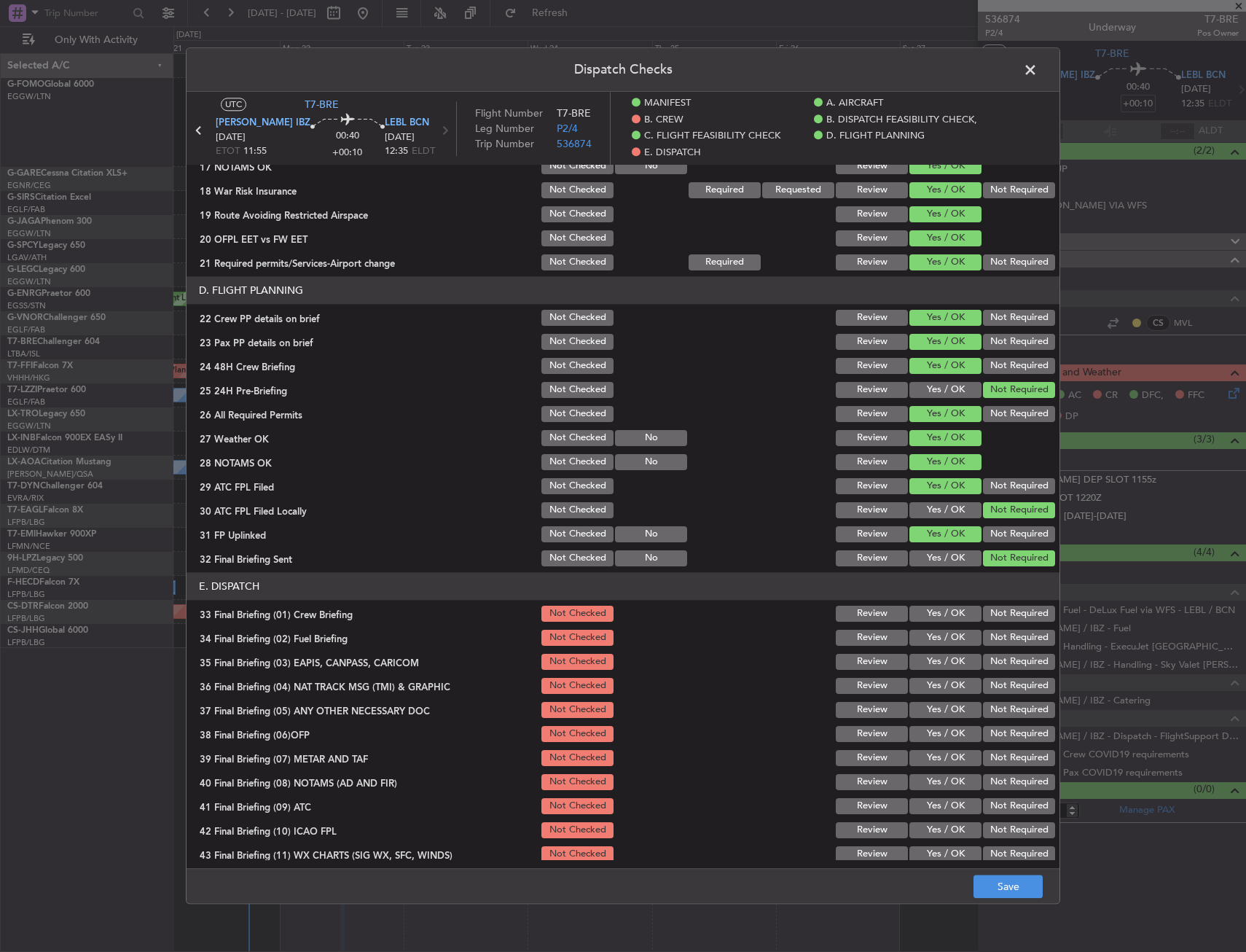
scroll to position [656, 0]
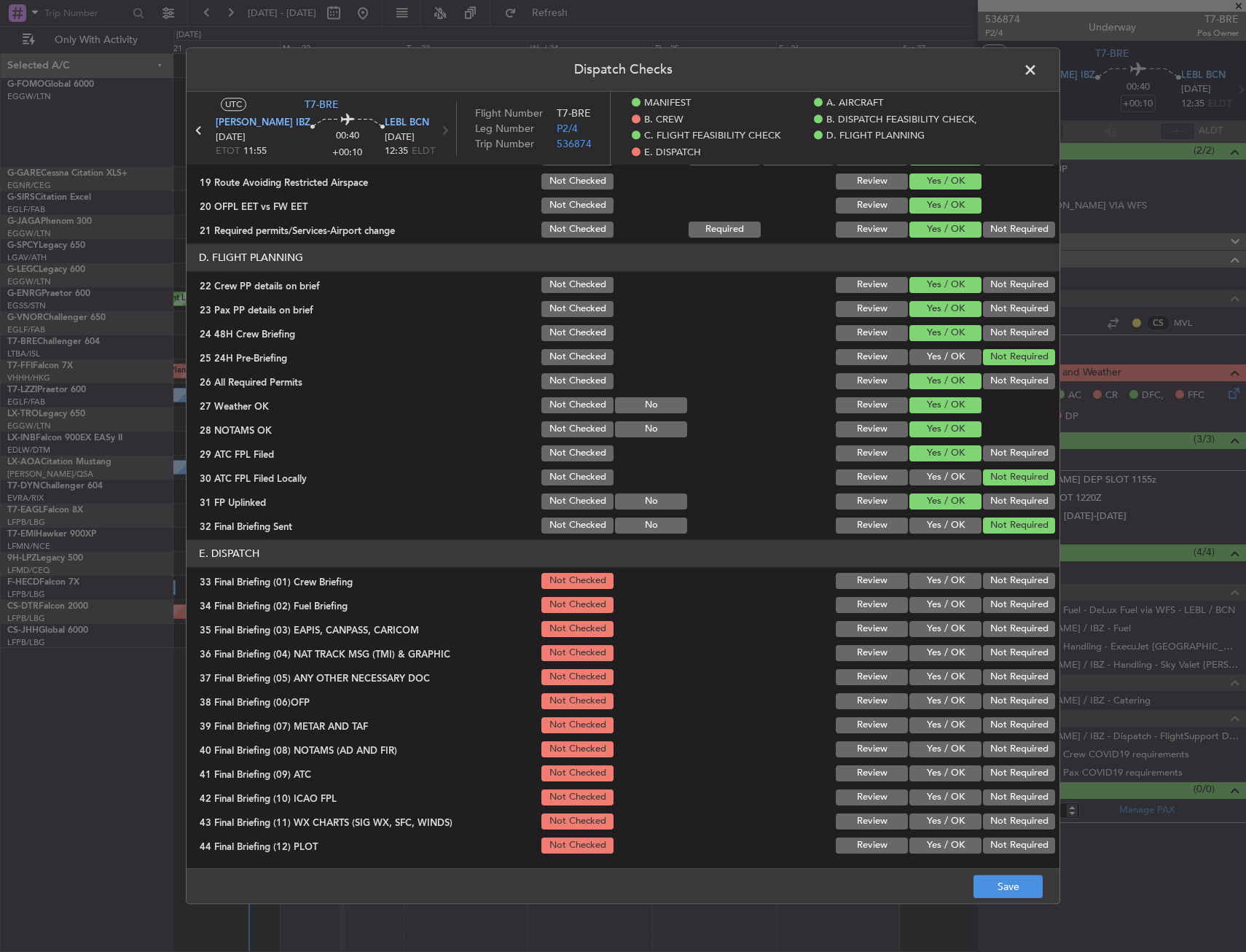
click at [933, 589] on button "Yes / OK" at bounding box center [945, 581] width 72 height 16
click at [933, 609] on button "Yes / OK" at bounding box center [945, 605] width 72 height 16
click at [1001, 630] on button "Not Required" at bounding box center [1019, 629] width 72 height 16
drag, startPoint x: 995, startPoint y: 646, endPoint x: 974, endPoint y: 658, distance: 24.2
click at [993, 647] on button "Not Required" at bounding box center [1019, 653] width 72 height 16
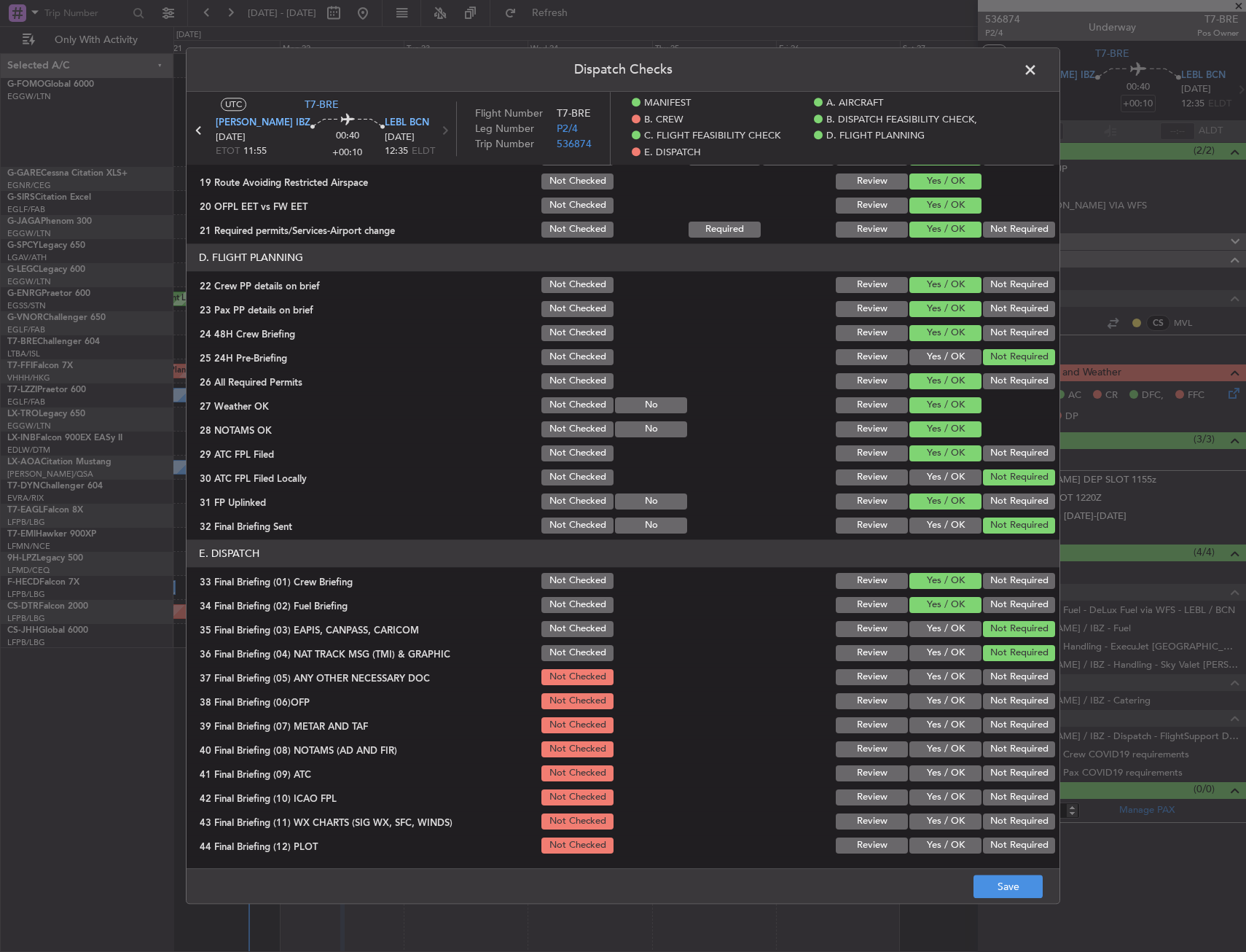
drag, startPoint x: 942, startPoint y: 662, endPoint x: 933, endPoint y: 678, distance: 18.4
click at [941, 662] on div "Yes / OK" at bounding box center [944, 653] width 74 height 20
drag, startPoint x: 928, startPoint y: 686, endPoint x: 925, endPoint y: 694, distance: 8.5
click at [927, 686] on div "Yes / OK" at bounding box center [944, 677] width 74 height 20
drag, startPoint x: 925, startPoint y: 694, endPoint x: 923, endPoint y: 703, distance: 9.2
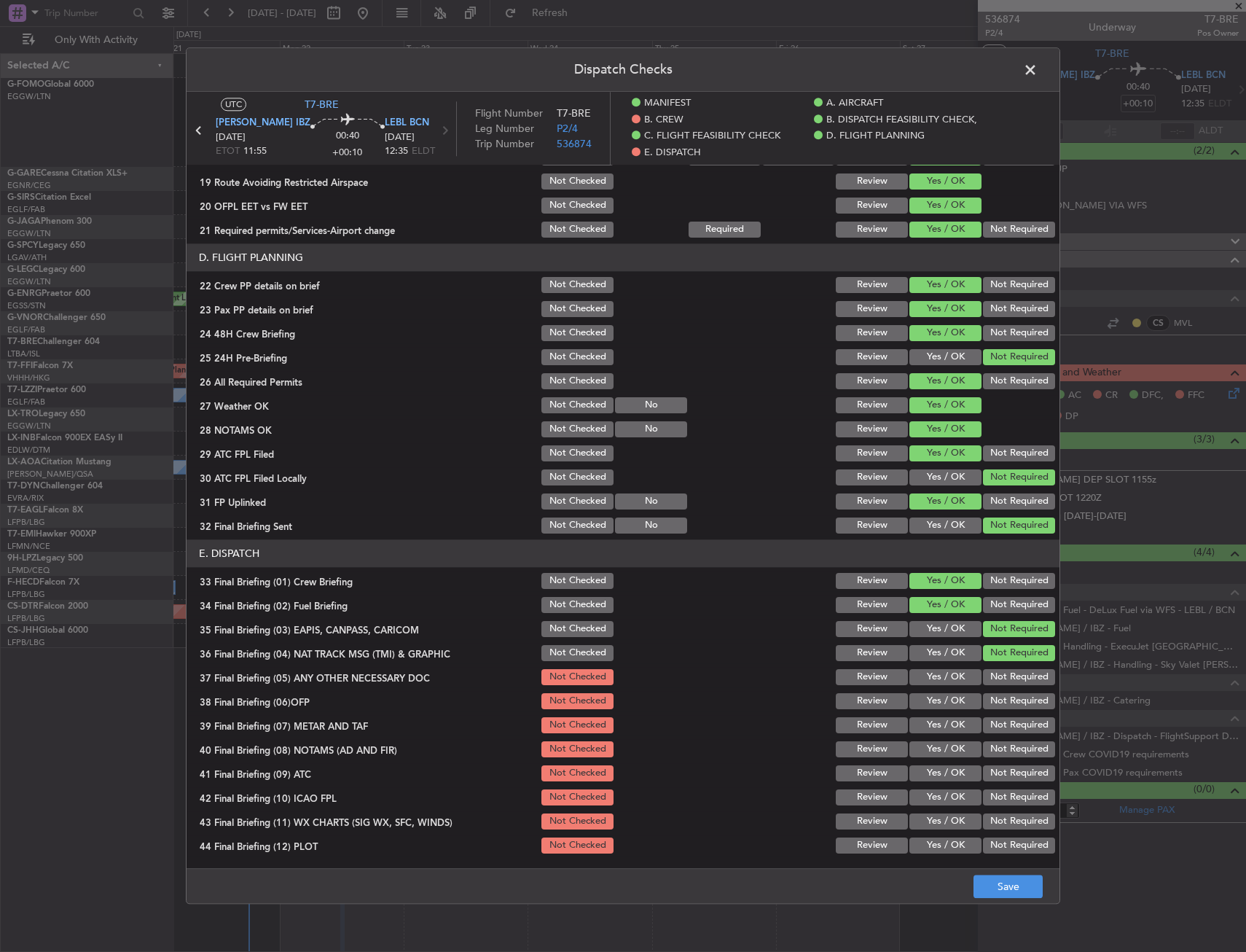
click at [925, 699] on button "Yes / OK" at bounding box center [945, 701] width 72 height 16
click at [924, 704] on button "Yes / OK" at bounding box center [945, 701] width 72 height 16
click at [934, 677] on button "Yes / OK" at bounding box center [945, 677] width 72 height 16
click at [911, 744] on button "Yes / OK" at bounding box center [945, 749] width 72 height 16
click at [913, 754] on button "Yes / OK" at bounding box center [945, 749] width 72 height 16
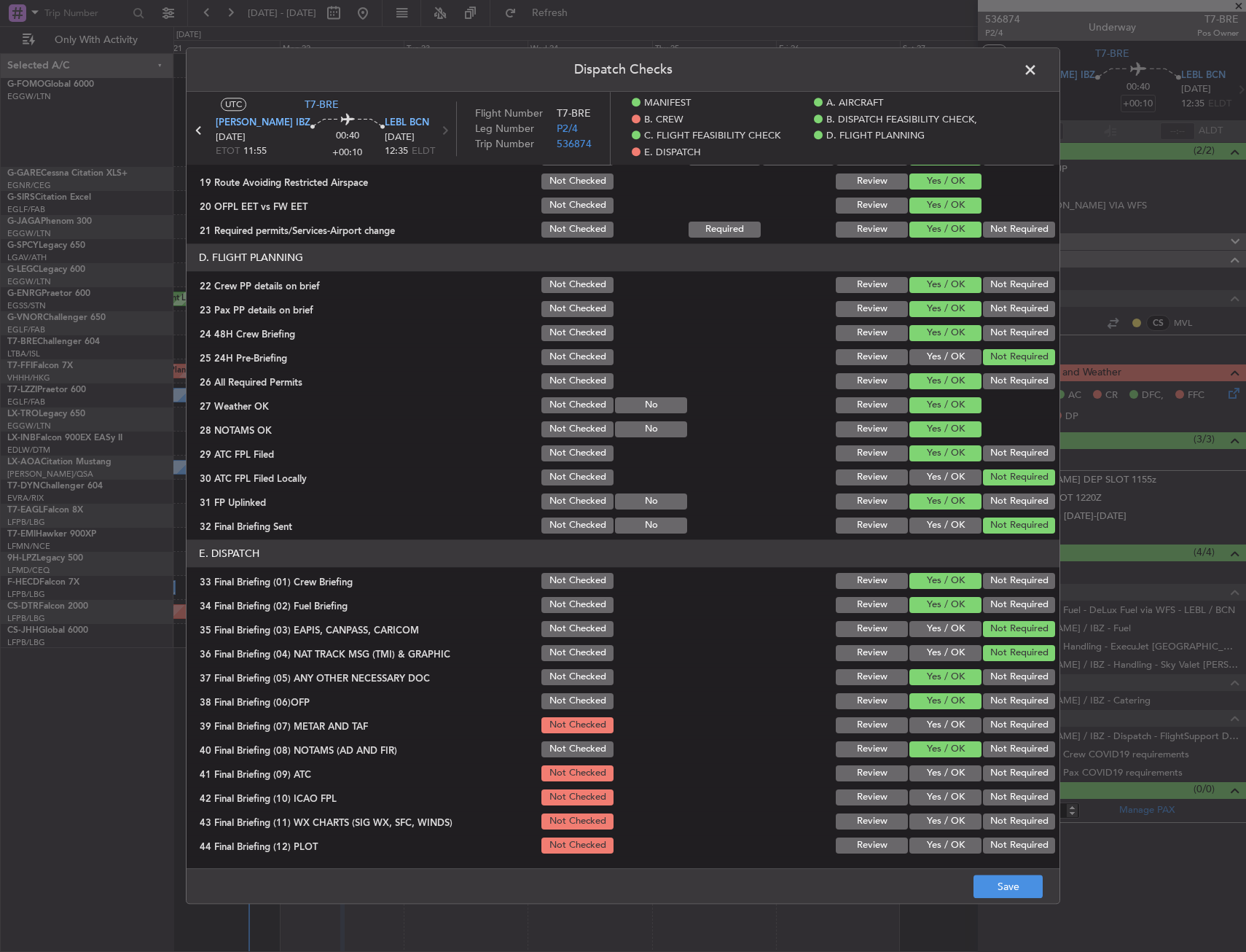
click at [912, 770] on button "Yes / OK" at bounding box center [945, 773] width 72 height 16
click at [913, 777] on button "Yes / OK" at bounding box center [945, 773] width 72 height 16
click at [933, 730] on button "Yes / OK" at bounding box center [945, 725] width 72 height 16
click at [931, 748] on section "E. DISPATCH 33 Final Briefing (01) Crew Briefing Not Checked Review Yes / OK No…" at bounding box center [623, 697] width 873 height 316
drag, startPoint x: 921, startPoint y: 810, endPoint x: 922, endPoint y: 818, distance: 8.1
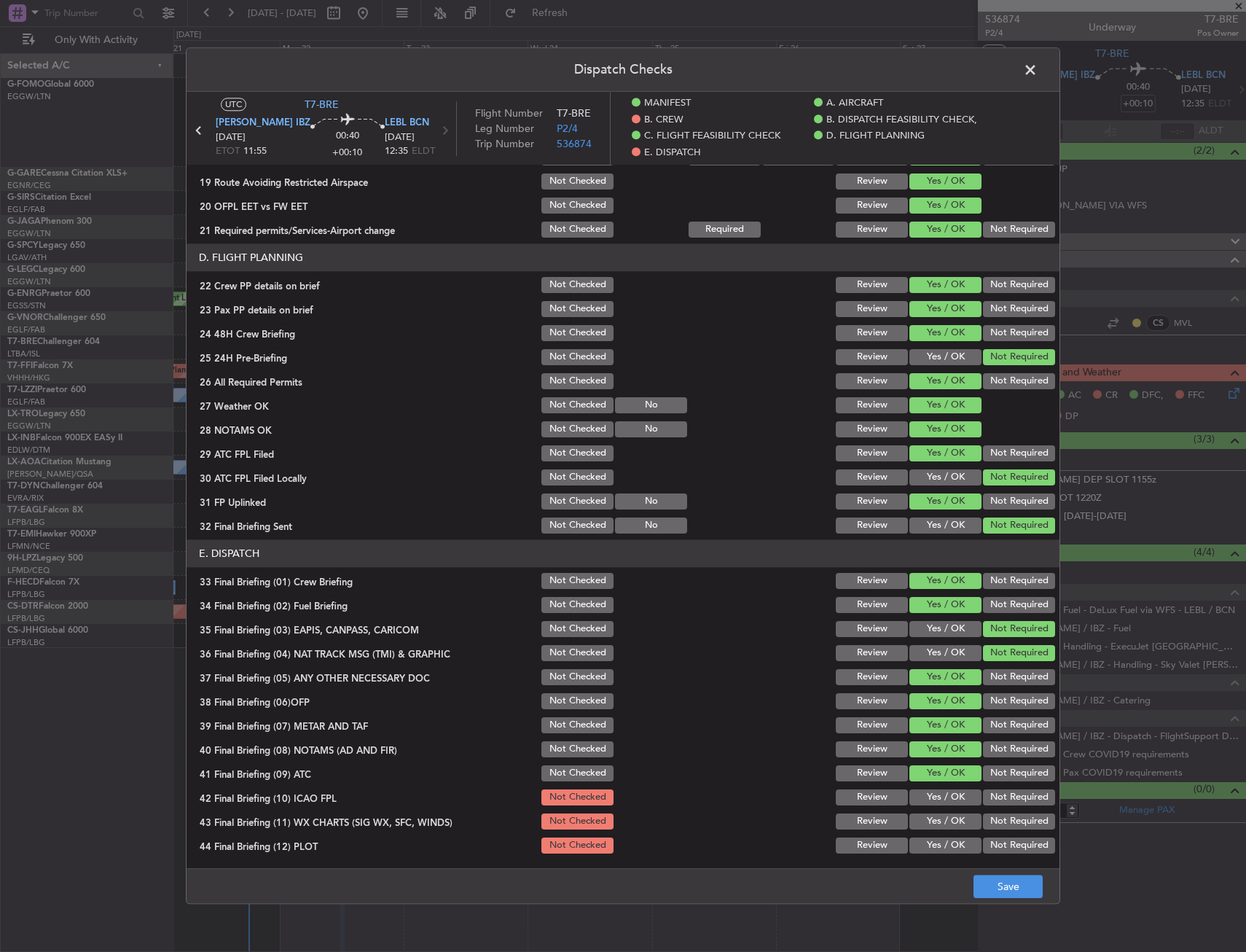
click at [921, 813] on section "E. DISPATCH 33 Final Briefing (01) Crew Briefing Not Checked Review Yes / OK No…" at bounding box center [623, 697] width 873 height 316
drag, startPoint x: 922, startPoint y: 818, endPoint x: 924, endPoint y: 831, distance: 13.2
click at [922, 821] on button "Yes / OK" at bounding box center [945, 821] width 72 height 16
click at [924, 839] on section "E. DISPATCH 33 Final Briefing (01) Crew Briefing Not Checked Review Yes / OK No…" at bounding box center [623, 697] width 873 height 316
click at [926, 834] on section "E. DISPATCH 33 Final Briefing (01) Crew Briefing Not Checked Review Yes / OK No…" at bounding box center [623, 697] width 873 height 316
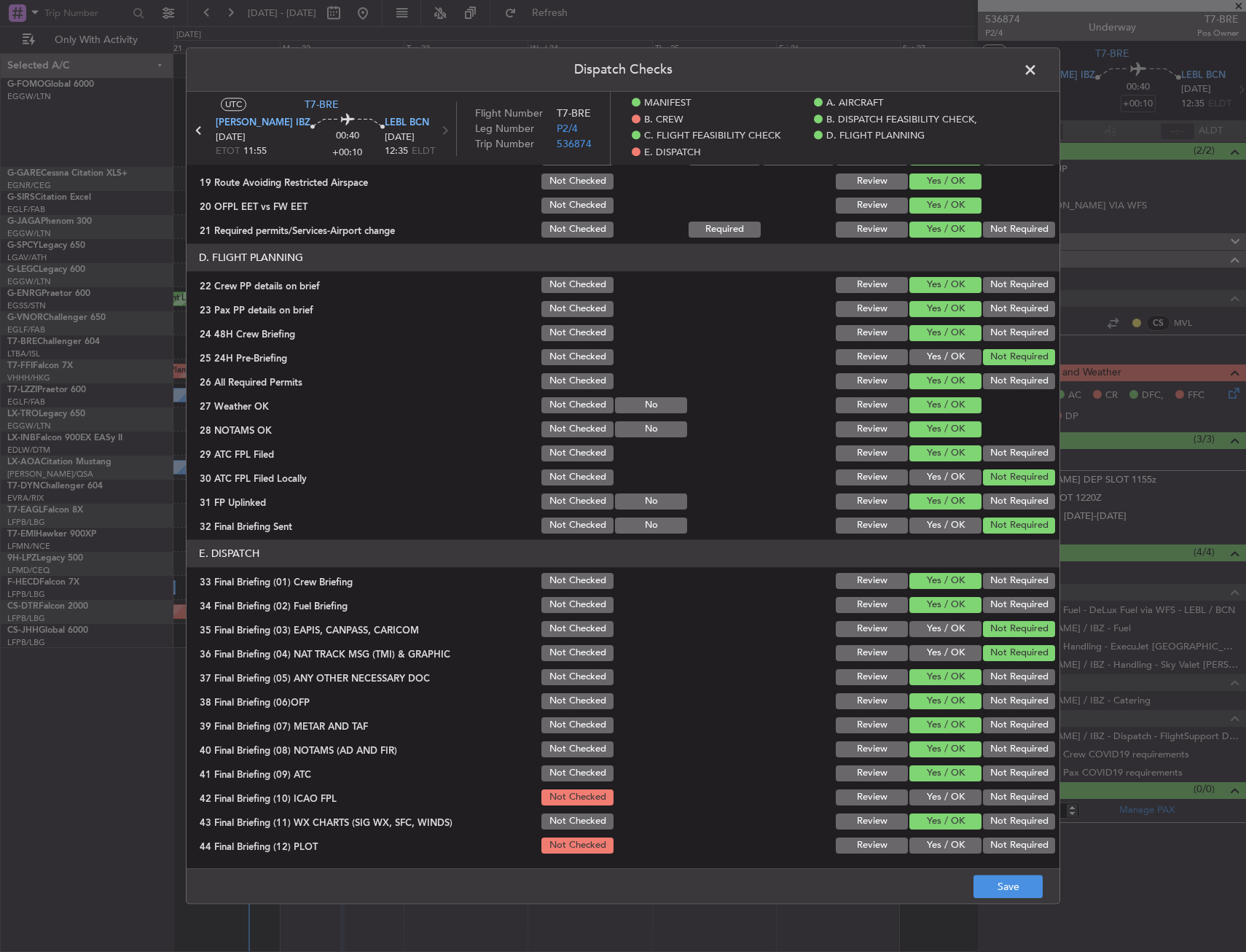
click at [931, 812] on div "Yes / OK" at bounding box center [944, 821] width 74 height 20
click at [934, 796] on button "Yes / OK" at bounding box center [945, 797] width 72 height 16
click at [927, 839] on button "Yes / OK" at bounding box center [945, 845] width 72 height 16
click at [1014, 883] on button "Save" at bounding box center [1009, 888] width 69 height 23
drag, startPoint x: 1033, startPoint y: 69, endPoint x: 910, endPoint y: 87, distance: 124.3
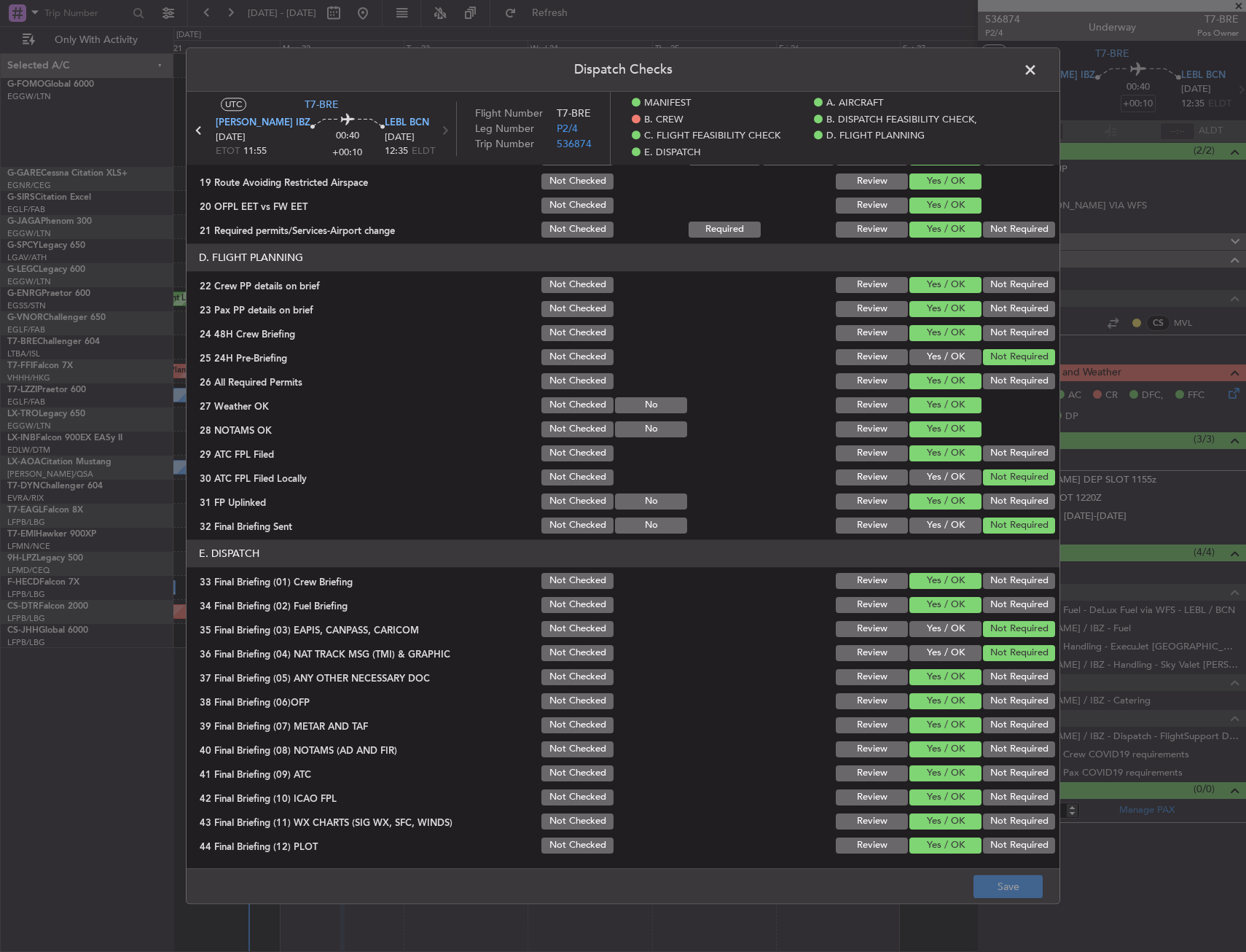
click at [1038, 69] on span at bounding box center [1038, 73] width 0 height 29
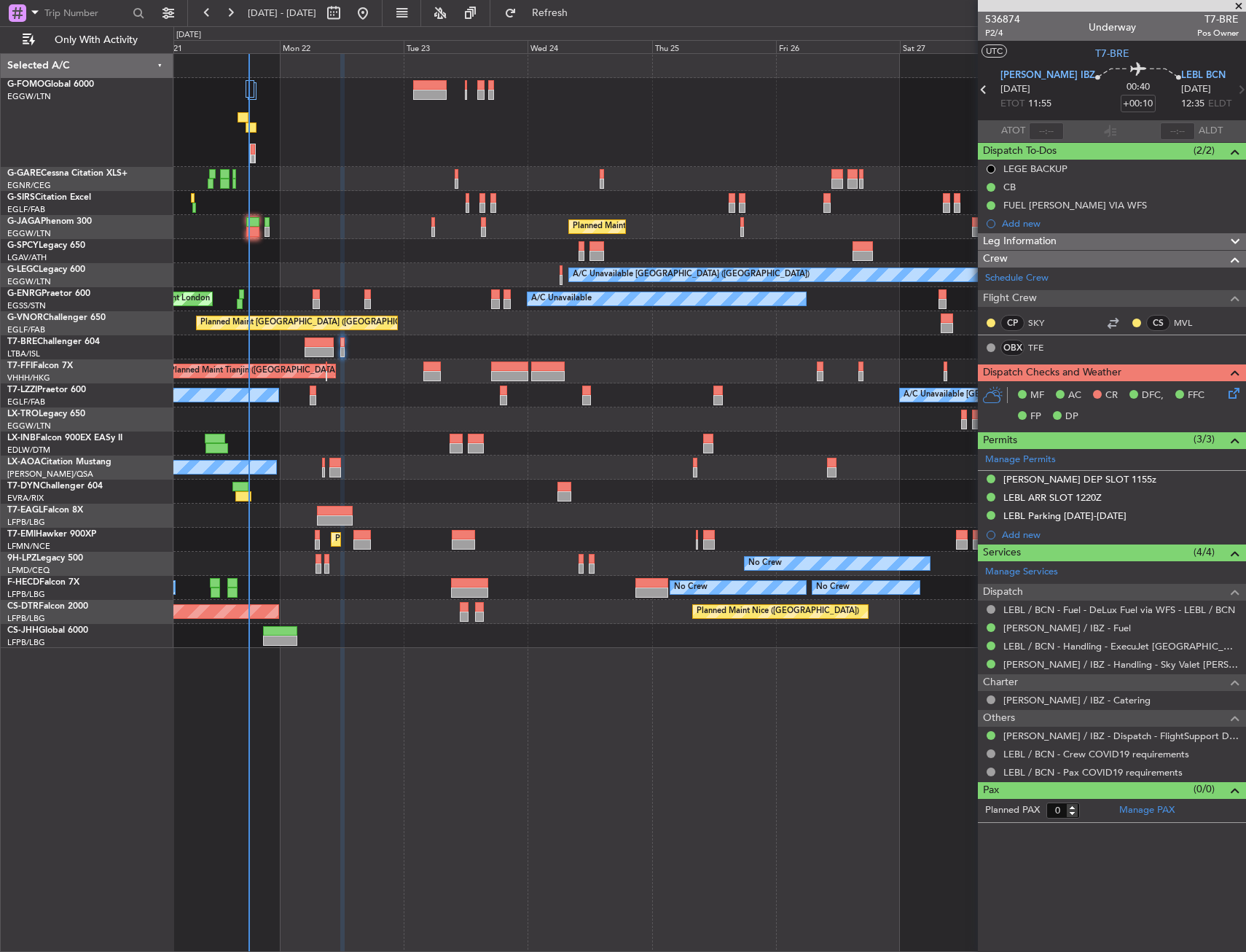
click at [659, 758] on div "Unplanned Maint [GEOGRAPHIC_DATA] ([GEOGRAPHIC_DATA]) Planned Maint [GEOGRAPHIC…" at bounding box center [710, 502] width 1073 height 899
click at [893, 718] on div "Unplanned Maint [GEOGRAPHIC_DATA] ([GEOGRAPHIC_DATA]) Planned Maint [GEOGRAPHIC…" at bounding box center [710, 502] width 1073 height 899
click at [411, 383] on div "Planned Maint Tianjin ([GEOGRAPHIC_DATA])" at bounding box center [709, 371] width 1072 height 24
click at [382, 425] on div at bounding box center [709, 419] width 1072 height 24
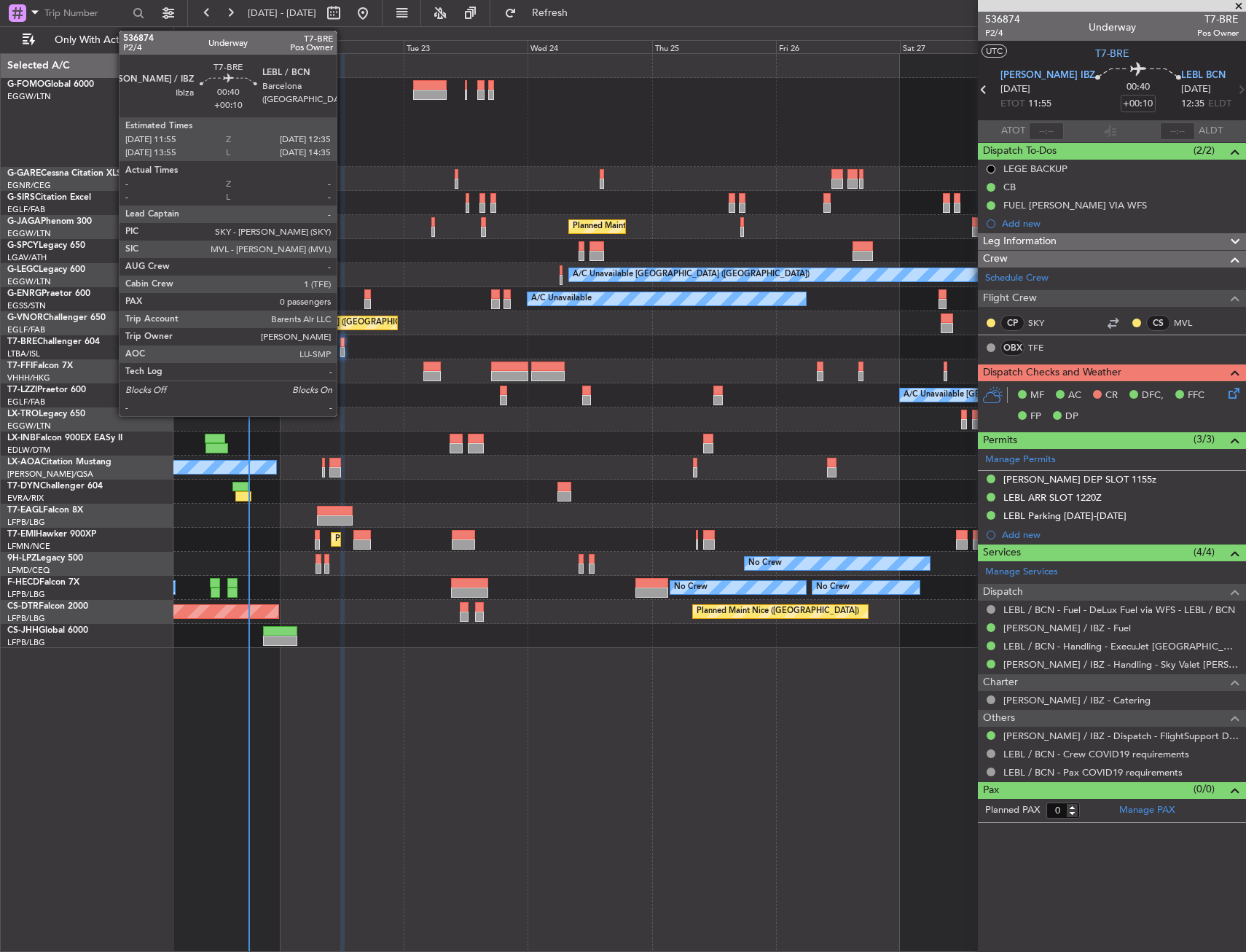
click at [344, 345] on div at bounding box center [342, 342] width 4 height 11
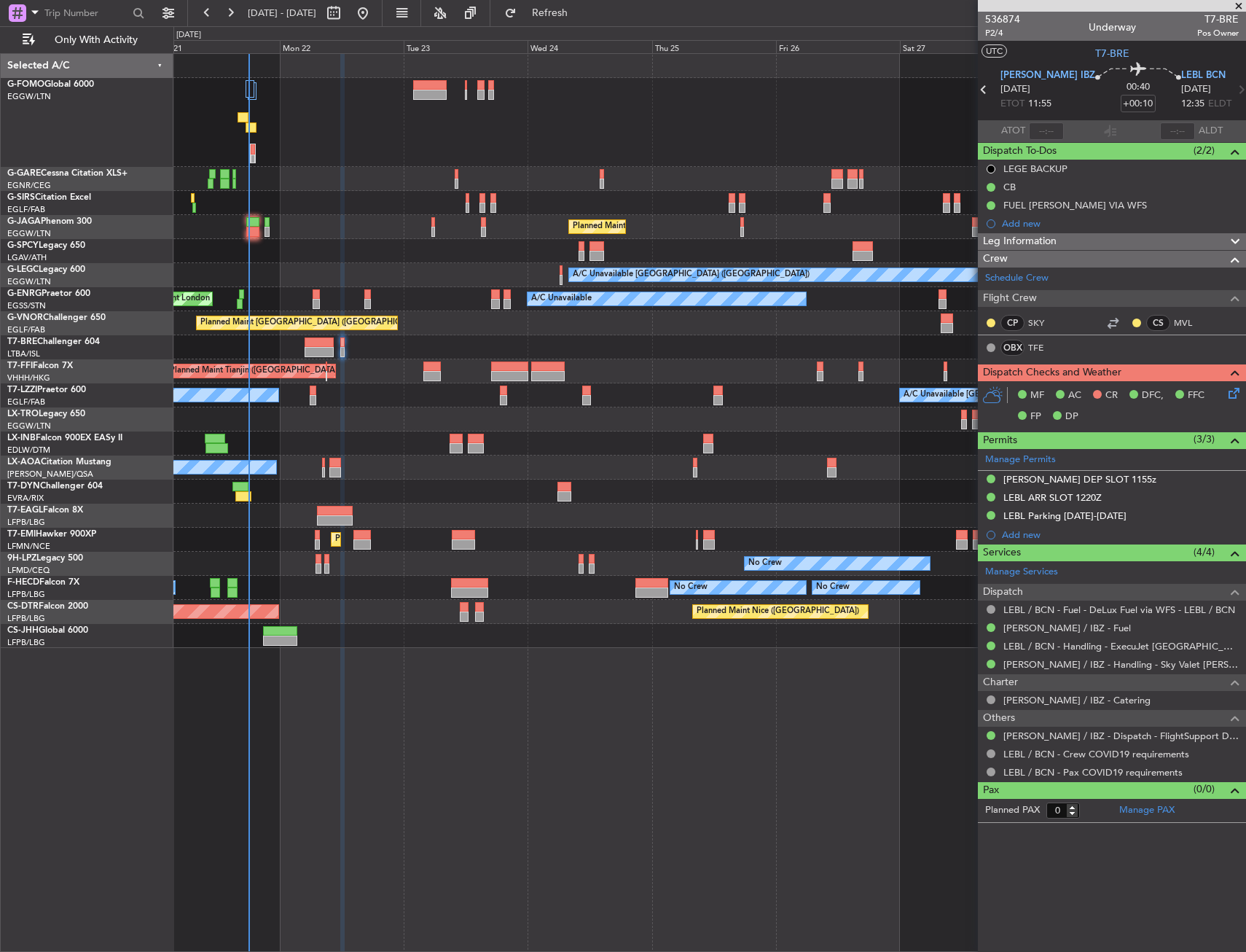
click at [595, 614] on div "Planned Maint Nice (Côte d'Azur Airport) AOG Maint Sofia" at bounding box center [709, 612] width 1072 height 24
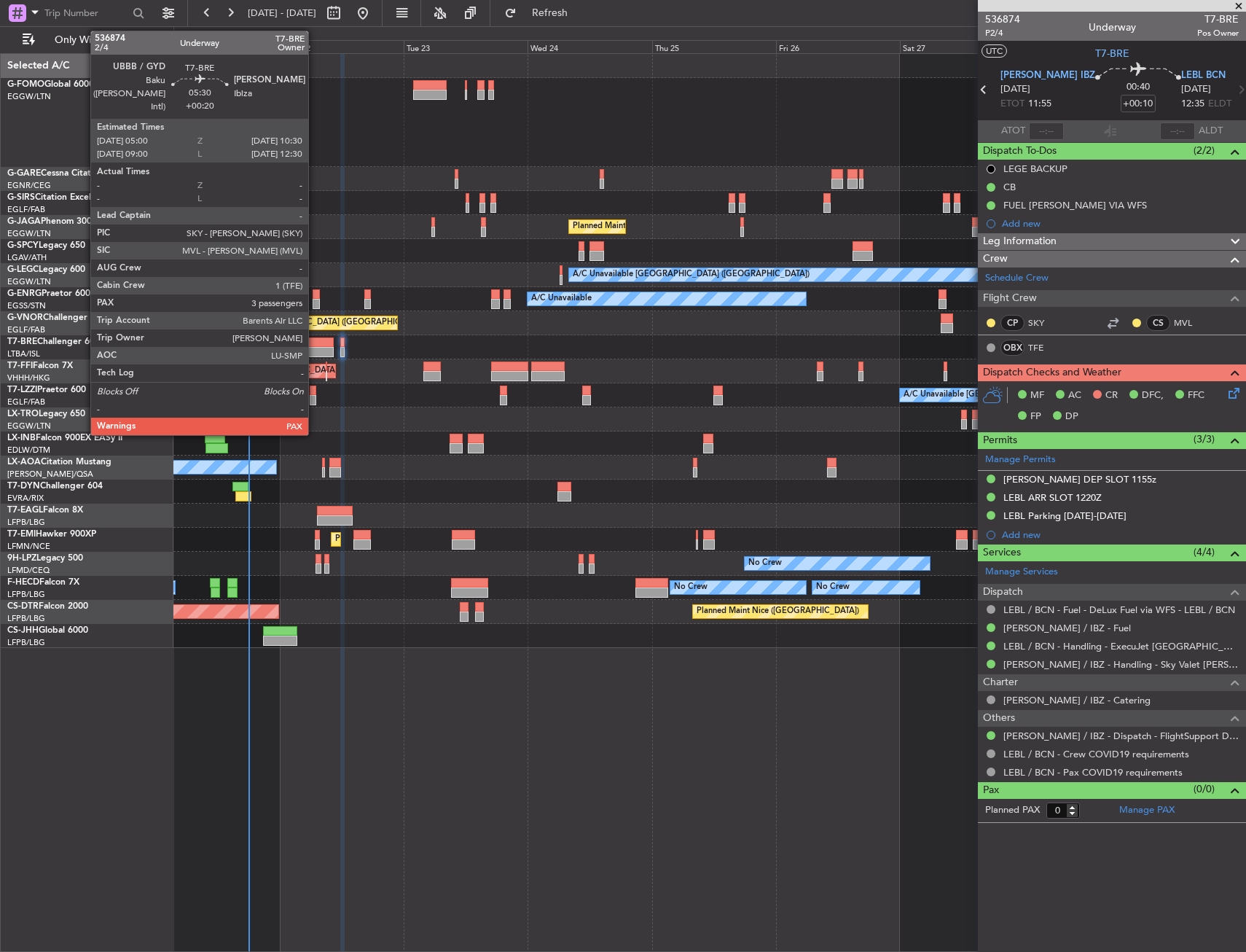
click at [315, 349] on div at bounding box center [319, 352] width 29 height 11
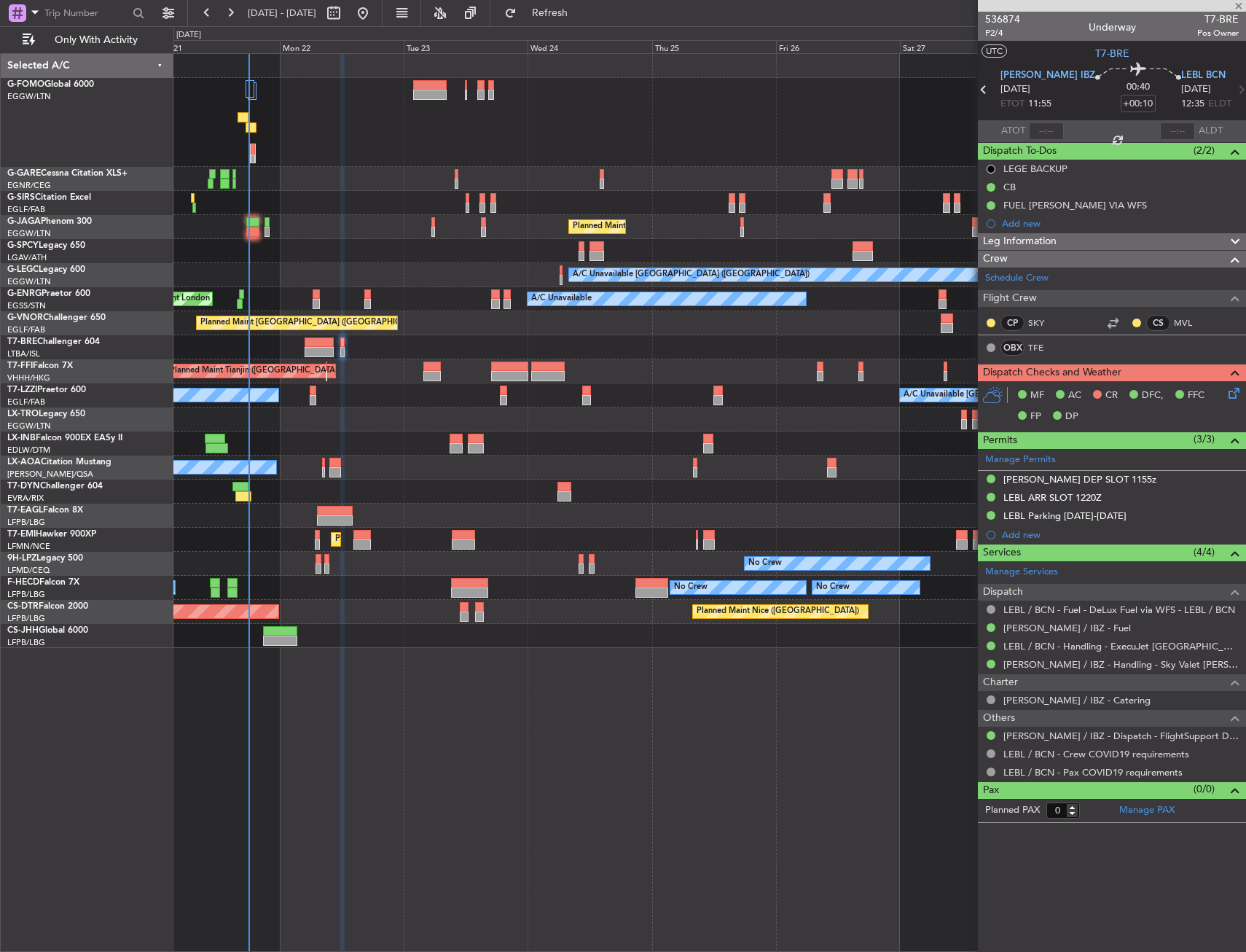
type input "+00:20"
type input "3"
click at [442, 334] on div "Planned Maint [GEOGRAPHIC_DATA] ([GEOGRAPHIC_DATA])" at bounding box center [709, 323] width 1072 height 24
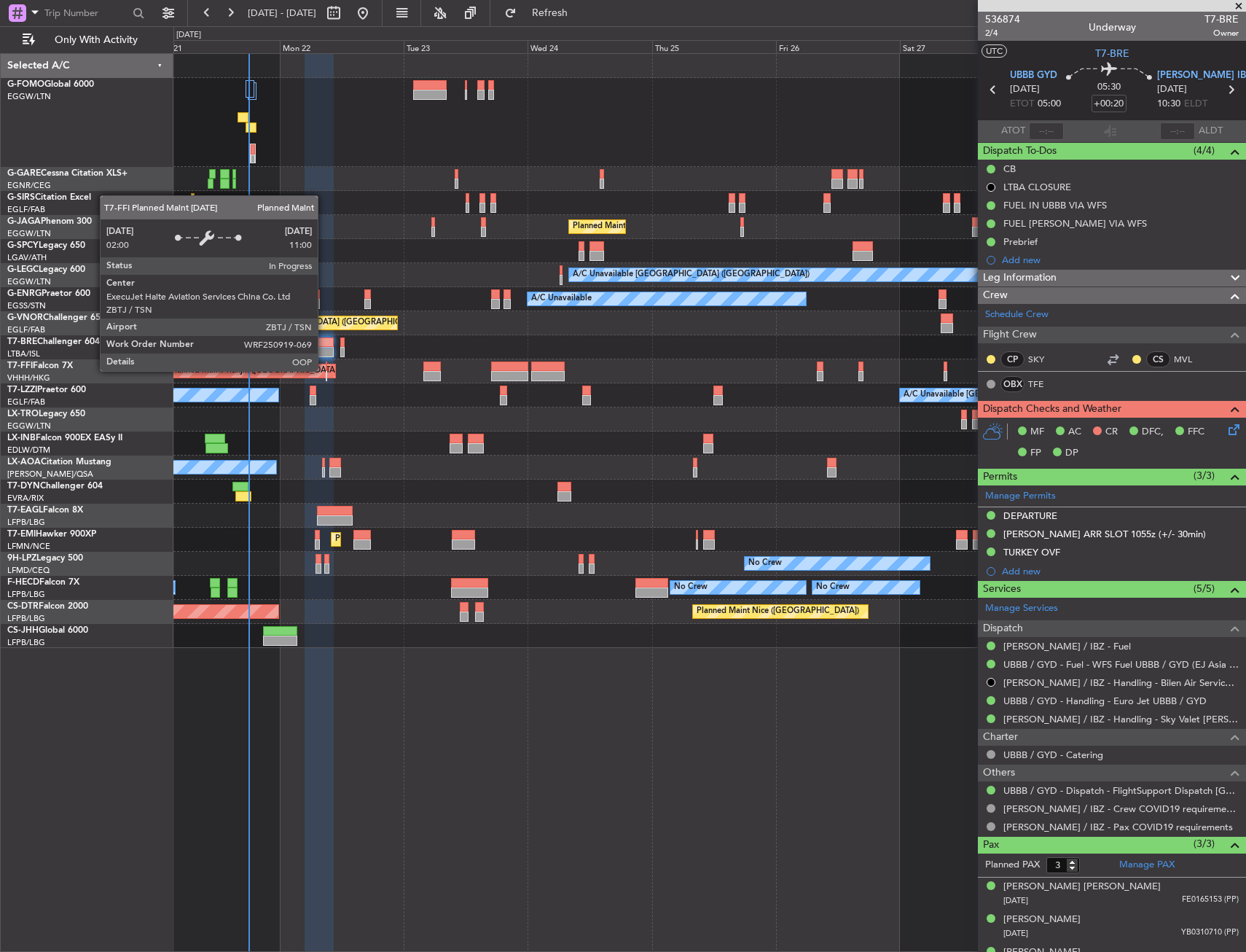
click at [324, 370] on div "Planned Maint Tianjin ([GEOGRAPHIC_DATA])" at bounding box center [251, 371] width 170 height 13
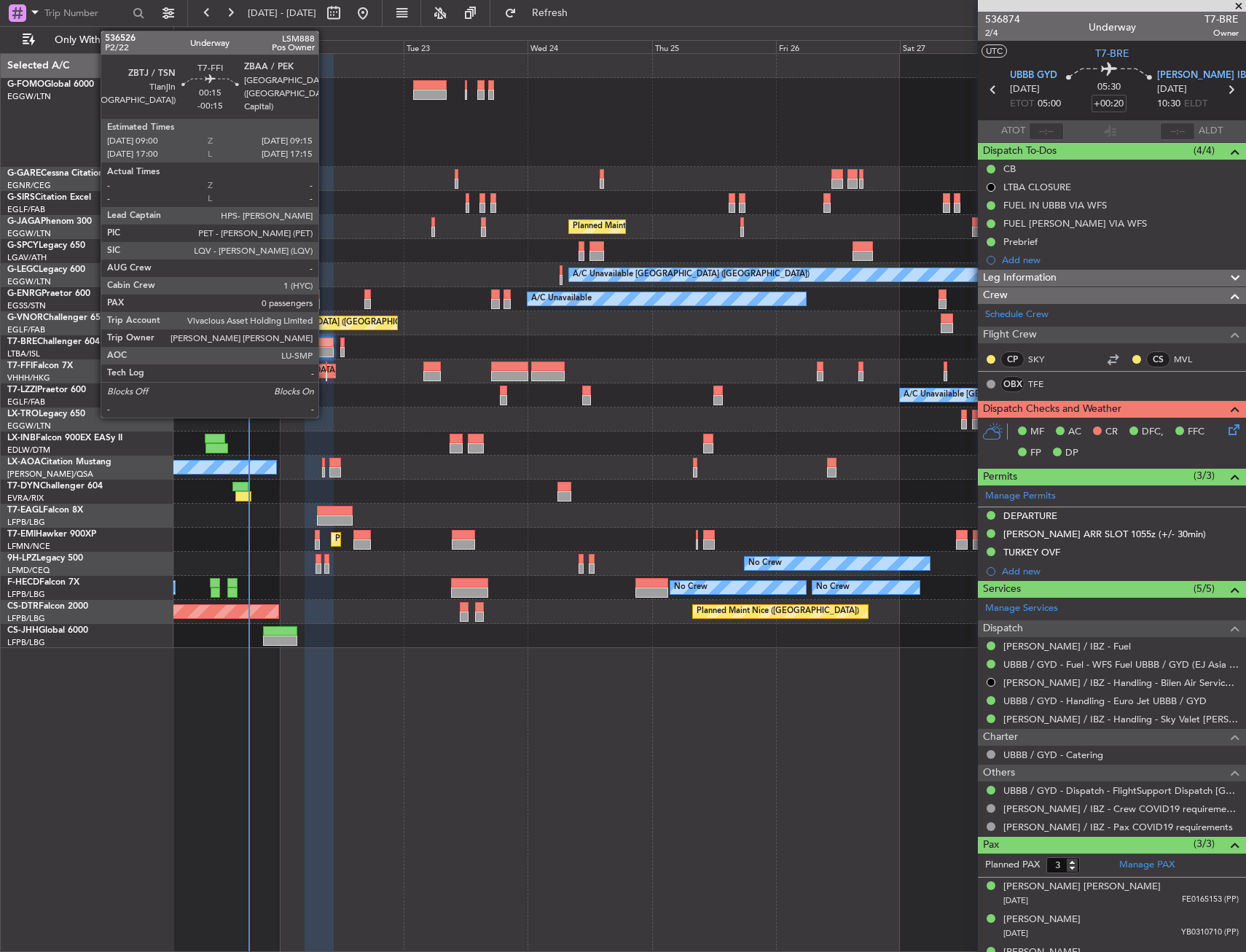
click at [326, 369] on div at bounding box center [327, 366] width 2 height 11
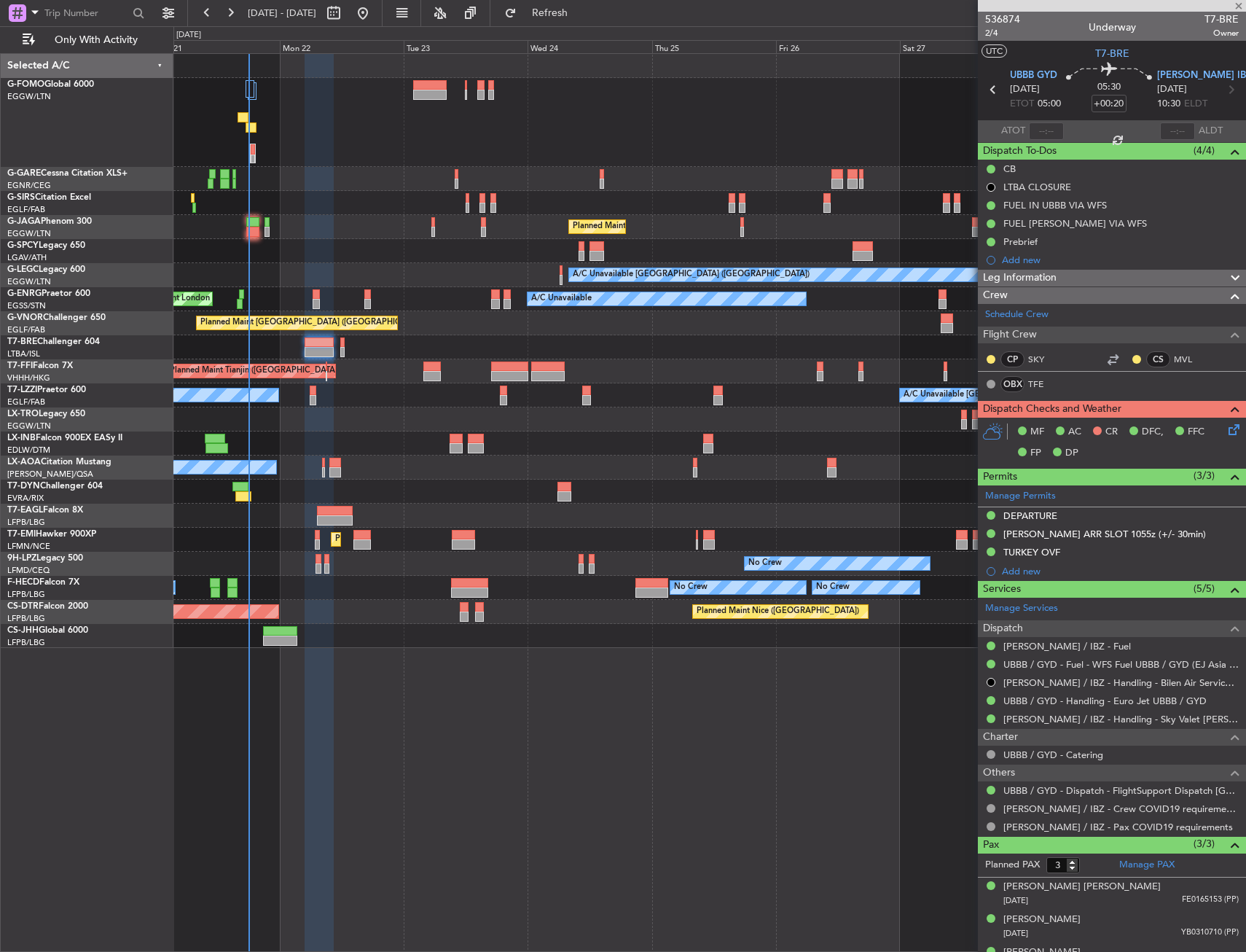
type input "-00:15"
type input "0"
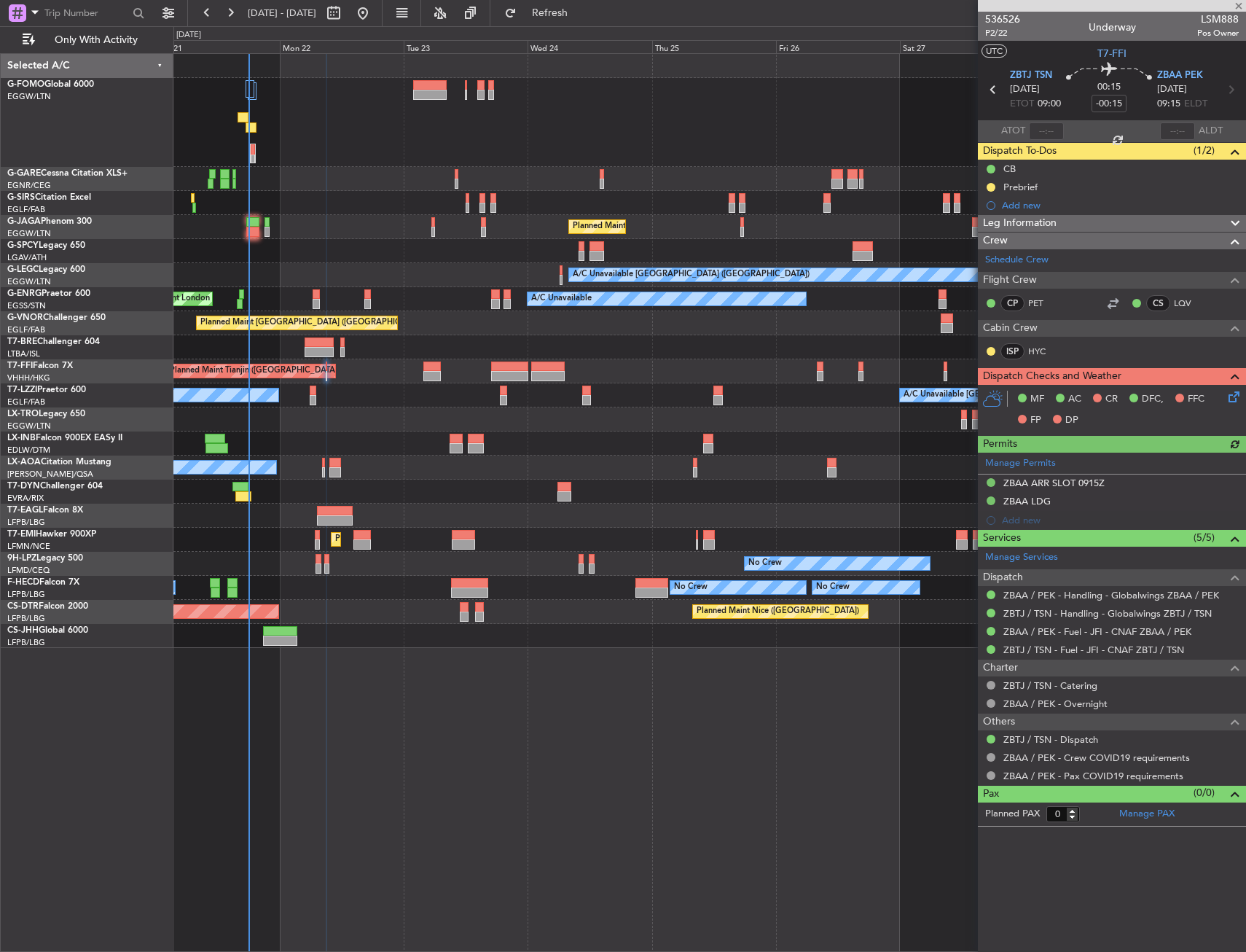
click at [463, 757] on div "Unplanned Maint [GEOGRAPHIC_DATA] ([GEOGRAPHIC_DATA]) Planned Maint [GEOGRAPHIC…" at bounding box center [710, 502] width 1073 height 899
click at [989, 182] on div at bounding box center [991, 188] width 12 height 12
click at [990, 187] on button at bounding box center [991, 187] width 9 height 9
click at [983, 283] on li "Cancelled" at bounding box center [991, 273] width 78 height 22
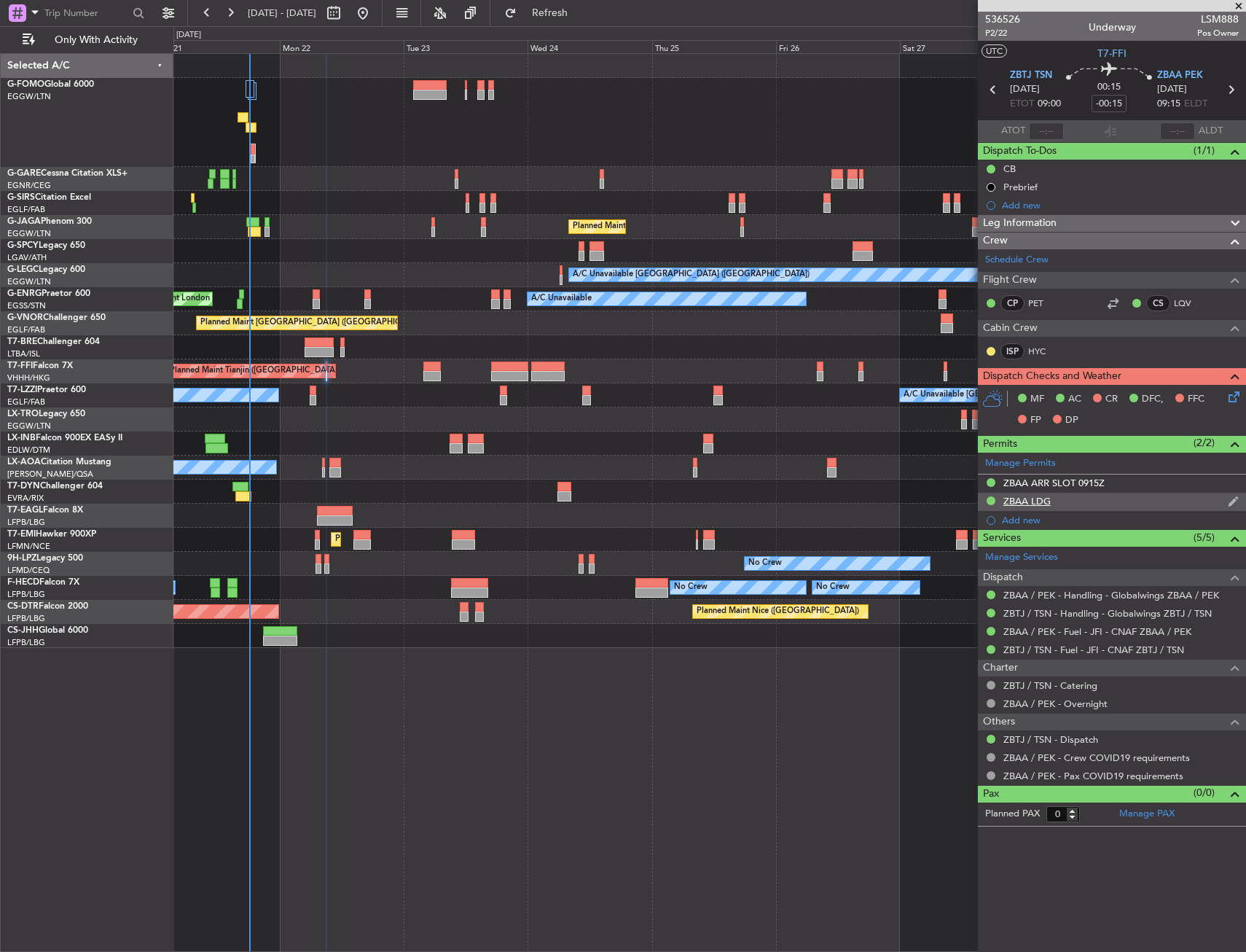
drag, startPoint x: 1037, startPoint y: 511, endPoint x: 1043, endPoint y: 502, distance: 10.8
click at [1043, 502] on ul "ZBAA ARR SLOT 0915Z ZBAA LDG Add new" at bounding box center [1111, 502] width 268 height 55
click at [1043, 502] on div "ZBAA LDG" at bounding box center [1027, 501] width 47 height 13
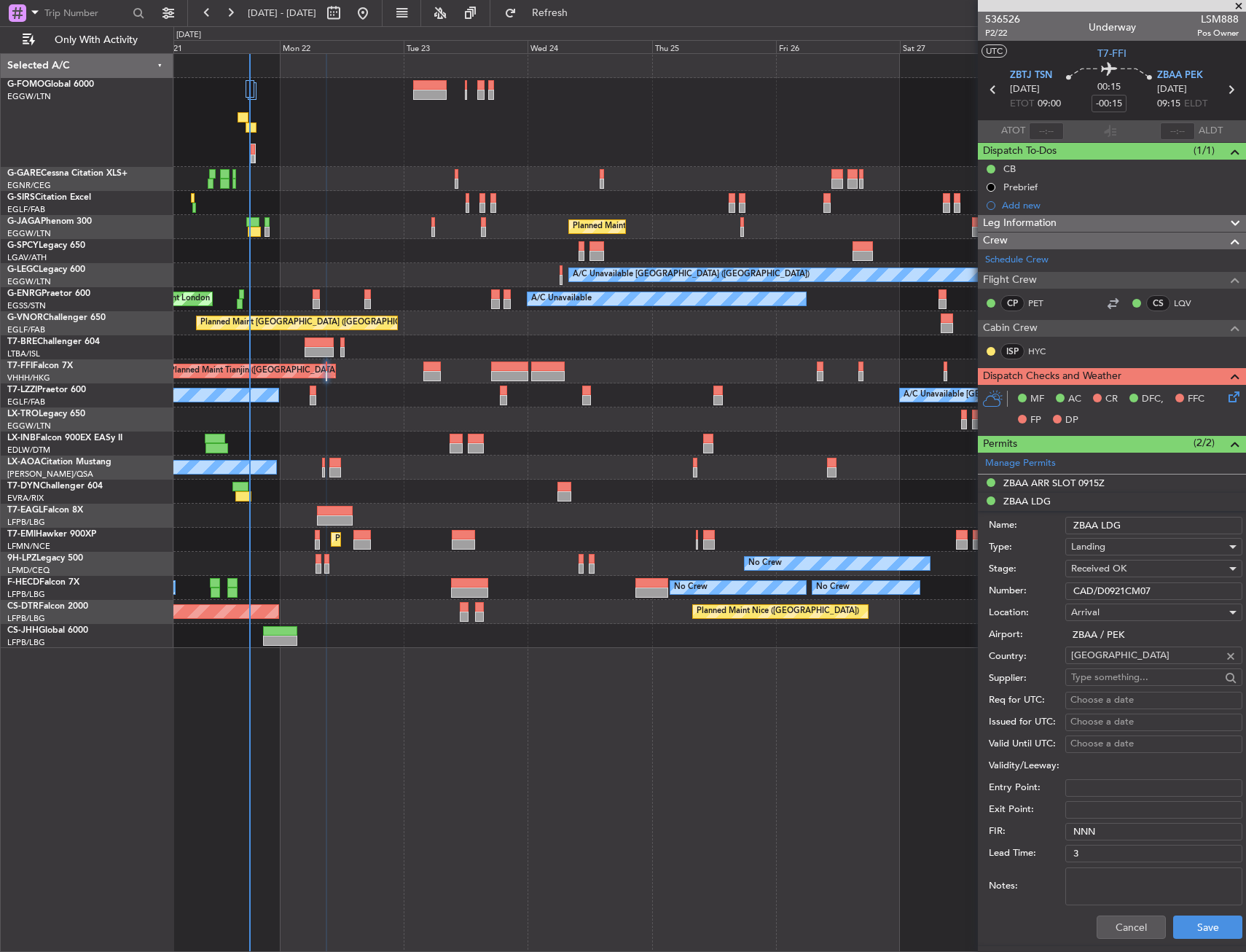
click at [1112, 594] on input "CAD/D0921CM07" at bounding box center [1154, 591] width 177 height 17
click at [1113, 917] on button "Cancel" at bounding box center [1132, 927] width 69 height 23
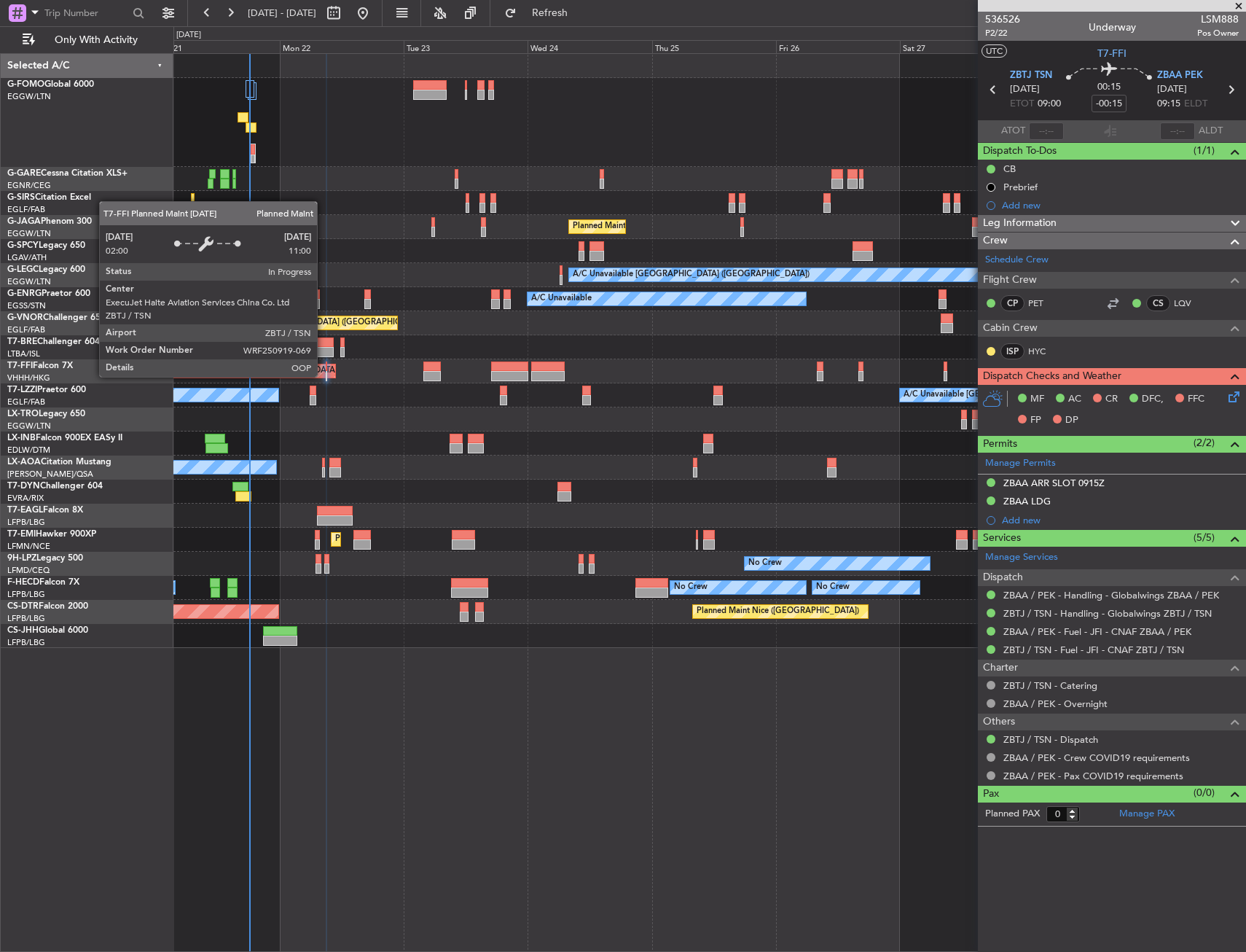
click at [326, 374] on div at bounding box center [327, 376] width 2 height 11
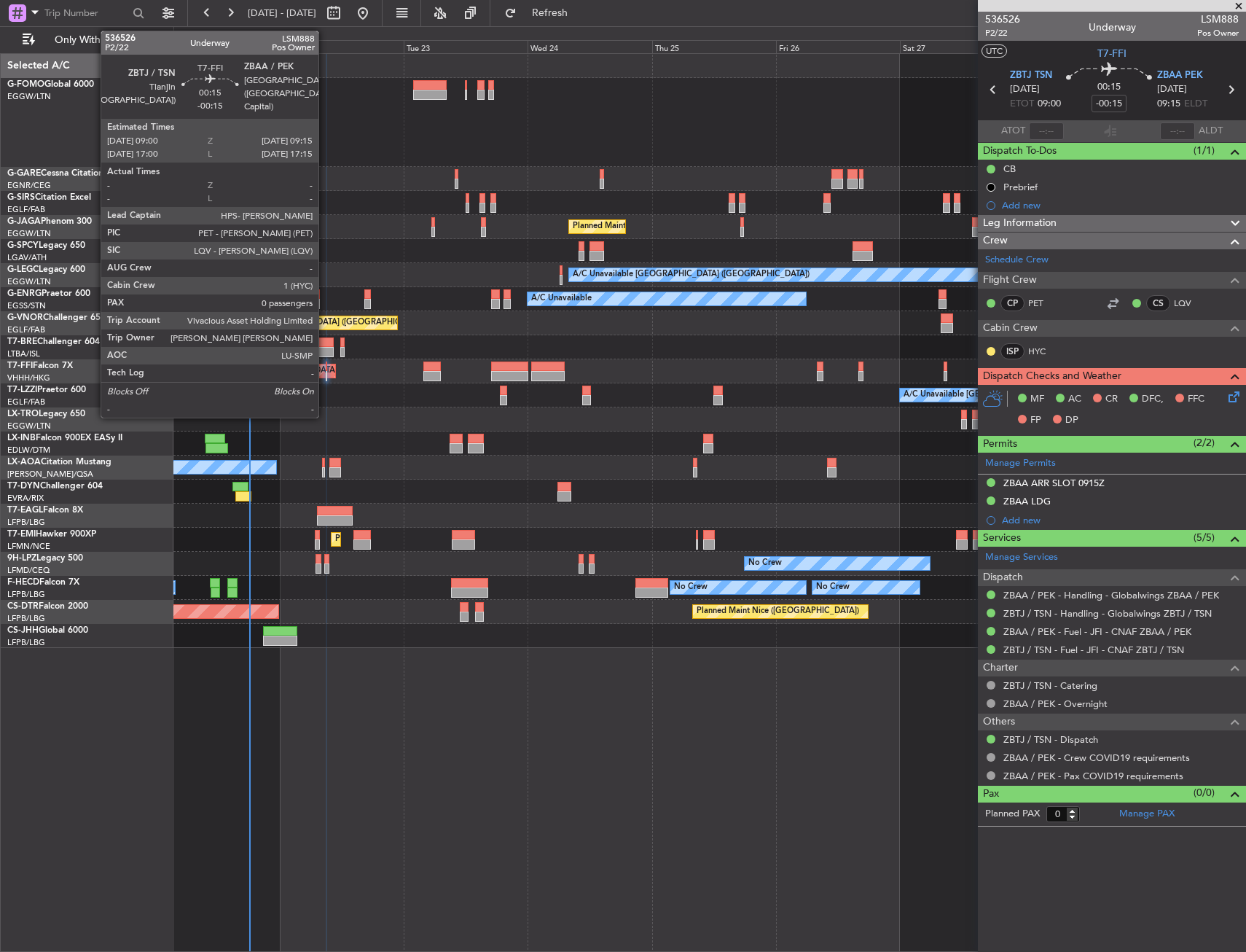
click at [326, 374] on div at bounding box center [327, 376] width 2 height 11
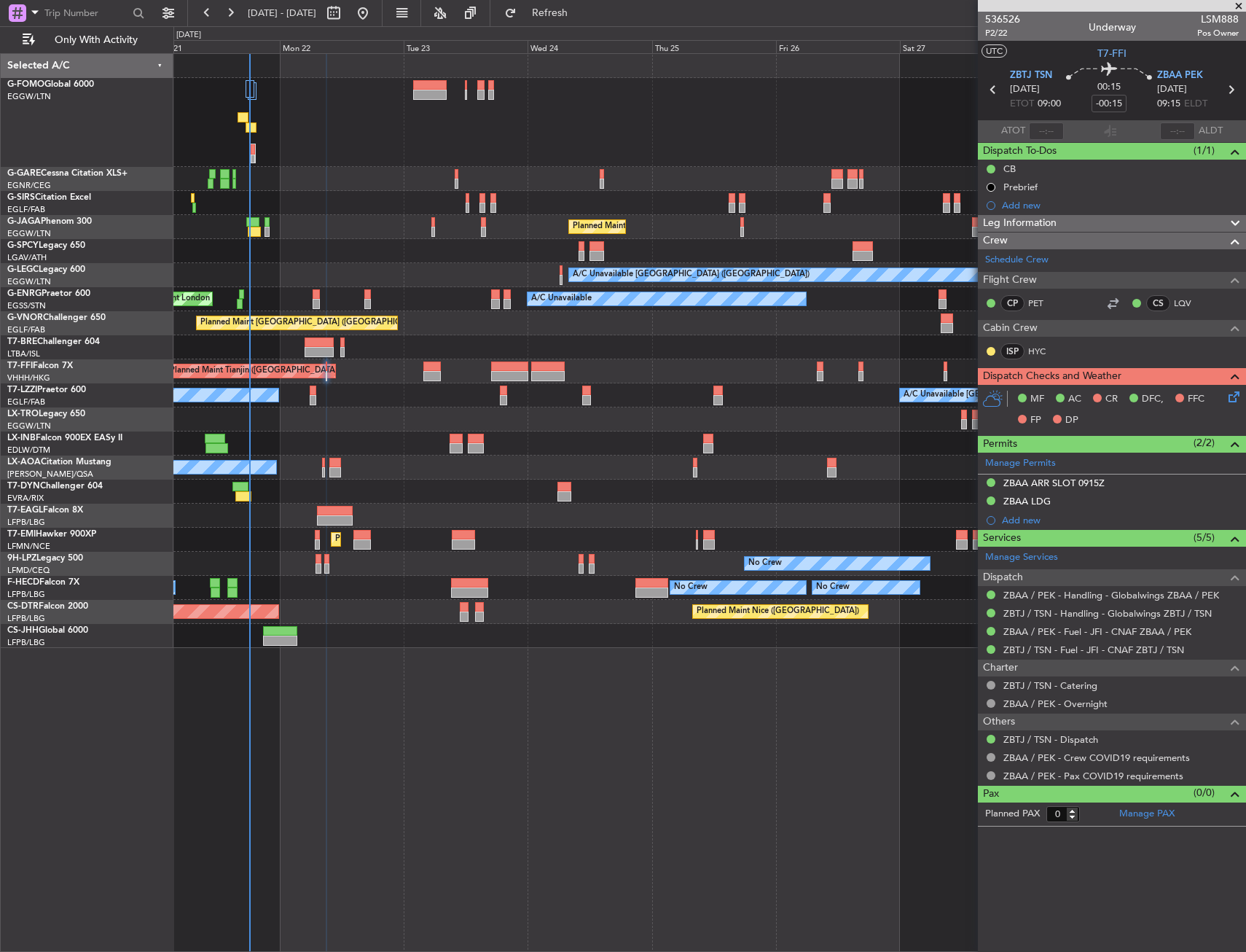
click at [1237, 399] on icon at bounding box center [1232, 394] width 12 height 12
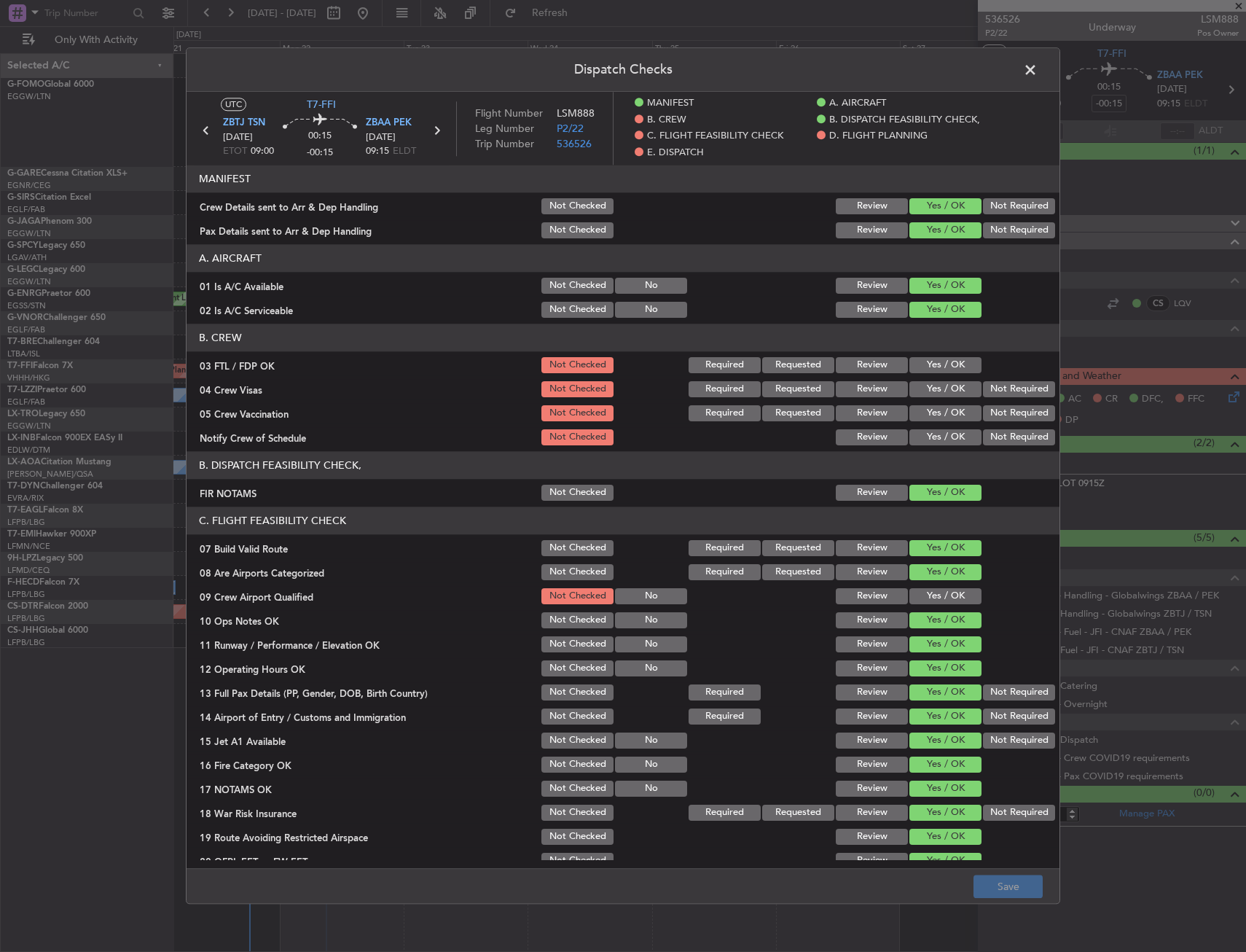
click at [934, 598] on button "Yes / OK" at bounding box center [945, 596] width 72 height 16
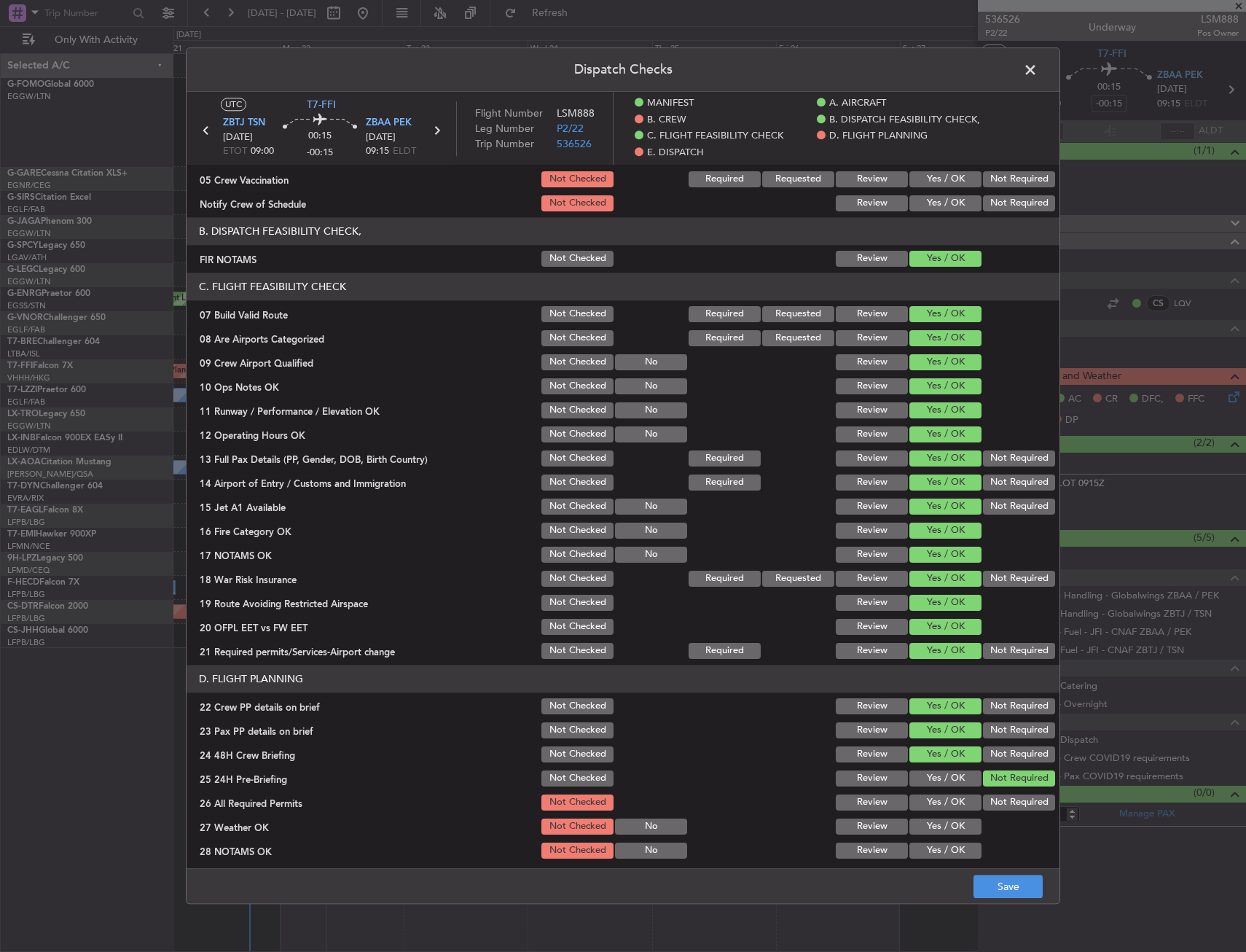
scroll to position [584, 0]
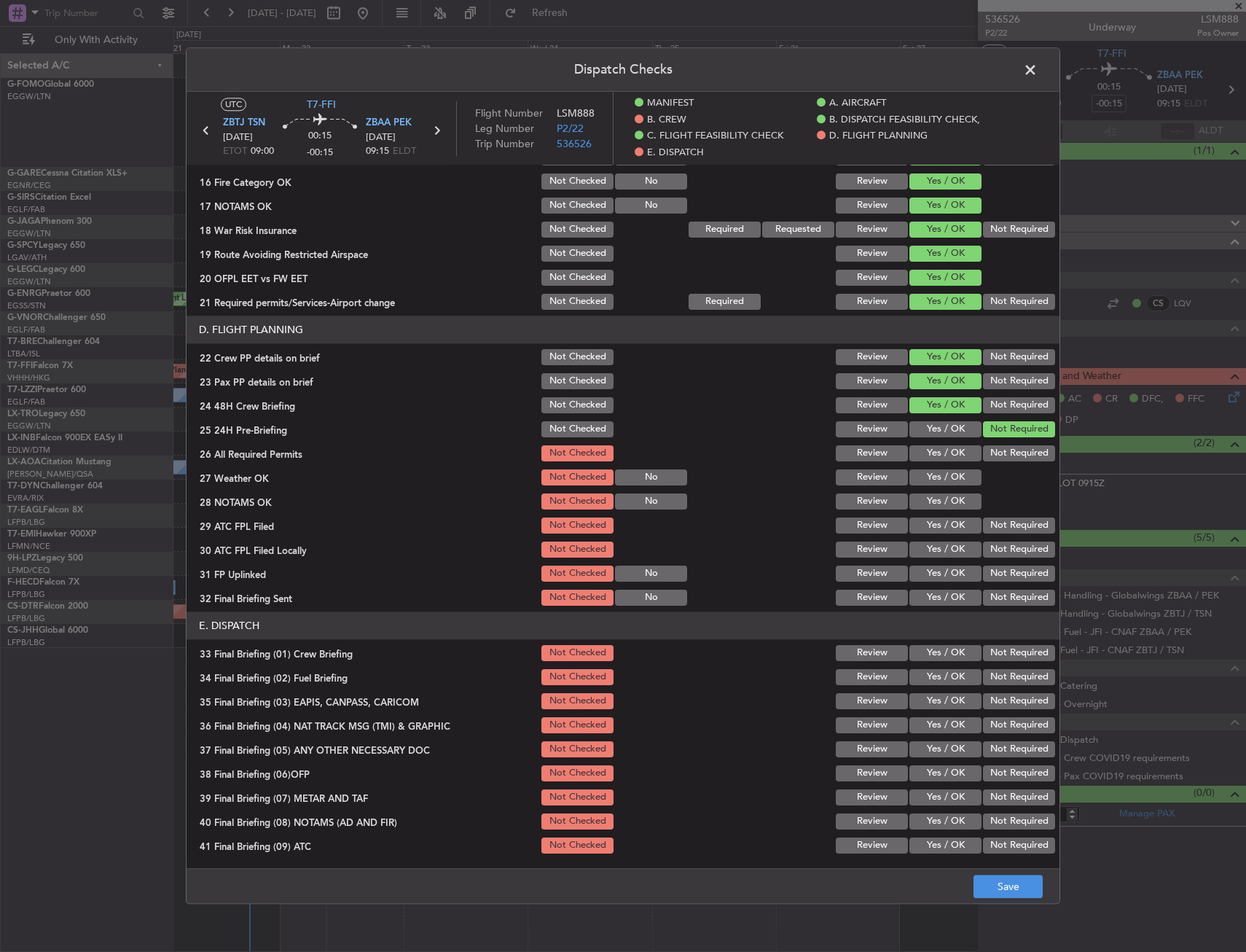
click at [931, 454] on button "Yes / OK" at bounding box center [945, 453] width 72 height 16
drag, startPoint x: 931, startPoint y: 471, endPoint x: 933, endPoint y: 485, distance: 14.1
click at [931, 472] on button "Yes / OK" at bounding box center [945, 477] width 72 height 16
click at [933, 486] on button "Yes / OK" at bounding box center [945, 477] width 72 height 16
click at [934, 506] on button "Yes / OK" at bounding box center [945, 501] width 72 height 16
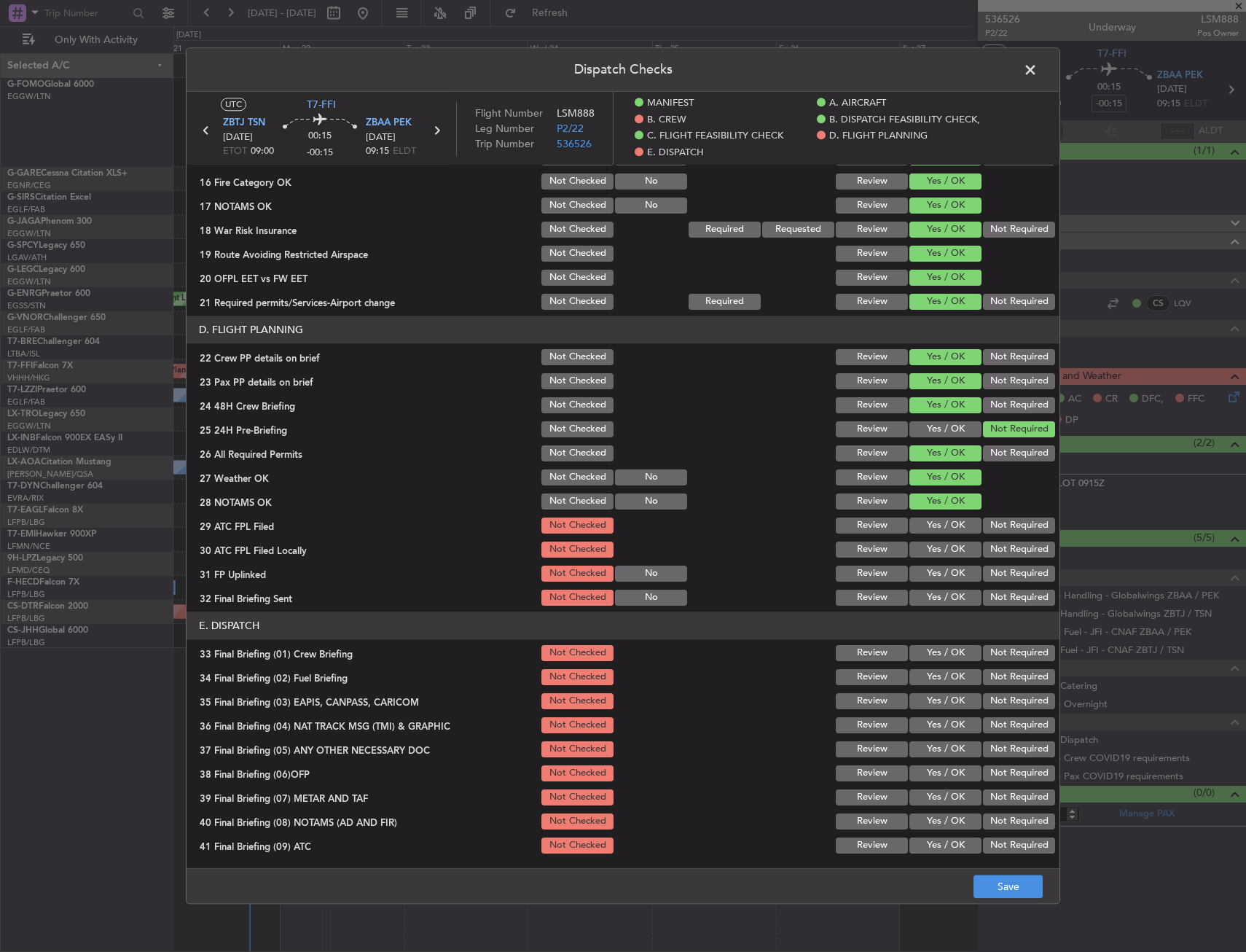
click at [935, 521] on button "Yes / OK" at bounding box center [945, 525] width 72 height 16
click at [936, 534] on button "Yes / OK" at bounding box center [945, 525] width 72 height 16
click at [984, 547] on button "Not Required" at bounding box center [1019, 549] width 72 height 16
click at [956, 571] on button "Yes / OK" at bounding box center [945, 573] width 72 height 16
click at [1007, 595] on button "Not Required" at bounding box center [1019, 597] width 72 height 16
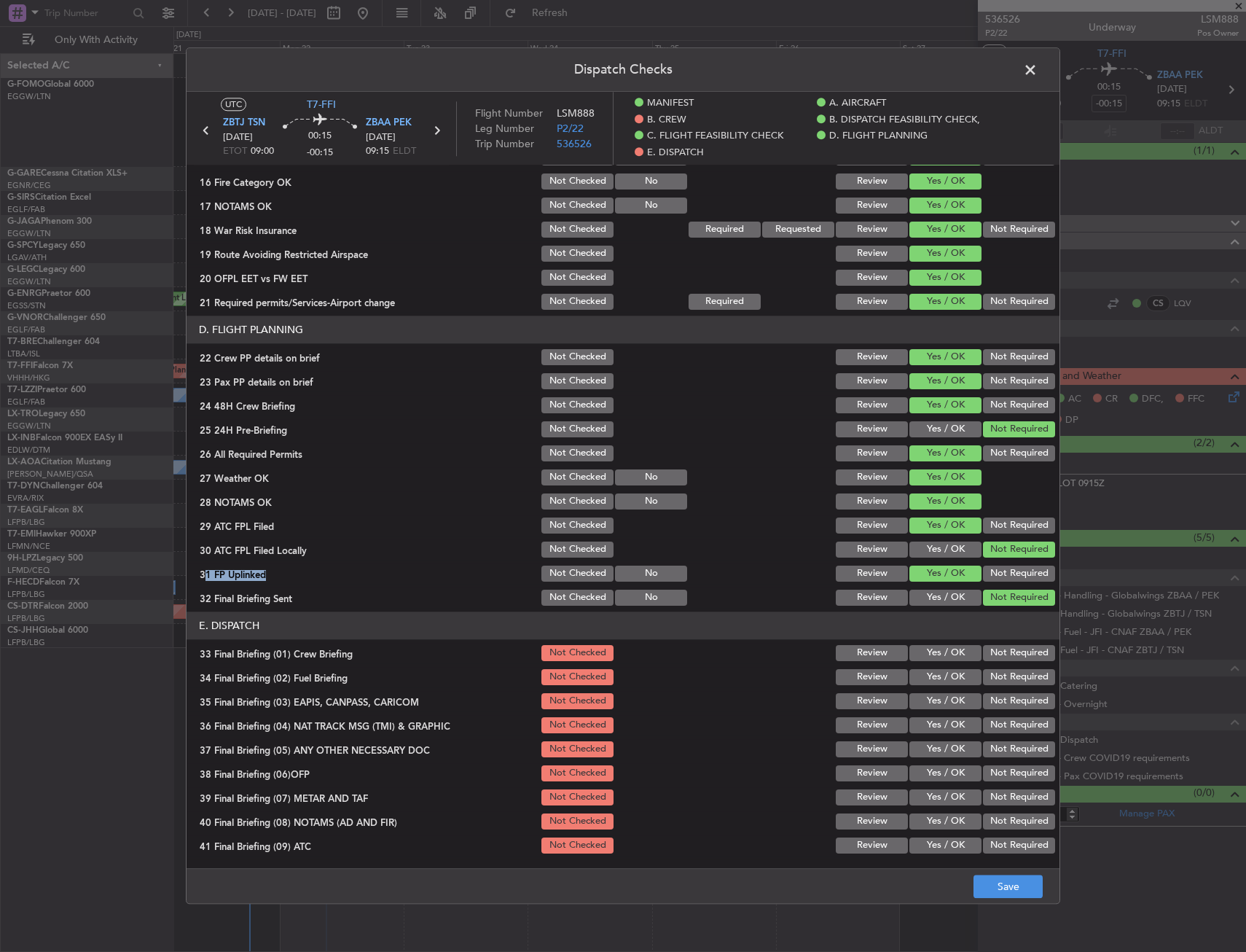
click at [955, 553] on section "D. FLIGHT PLANNING 22 Crew PP details on brief Not Checked Review Yes / OK Not …" at bounding box center [623, 462] width 873 height 292
click at [954, 553] on button "Yes / OK" at bounding box center [945, 549] width 72 height 16
click at [939, 656] on button "Yes / OK" at bounding box center [945, 653] width 72 height 16
click at [938, 674] on button "Yes / OK" at bounding box center [945, 677] width 72 height 16
drag, startPoint x: 987, startPoint y: 695, endPoint x: 984, endPoint y: 717, distance: 22.2
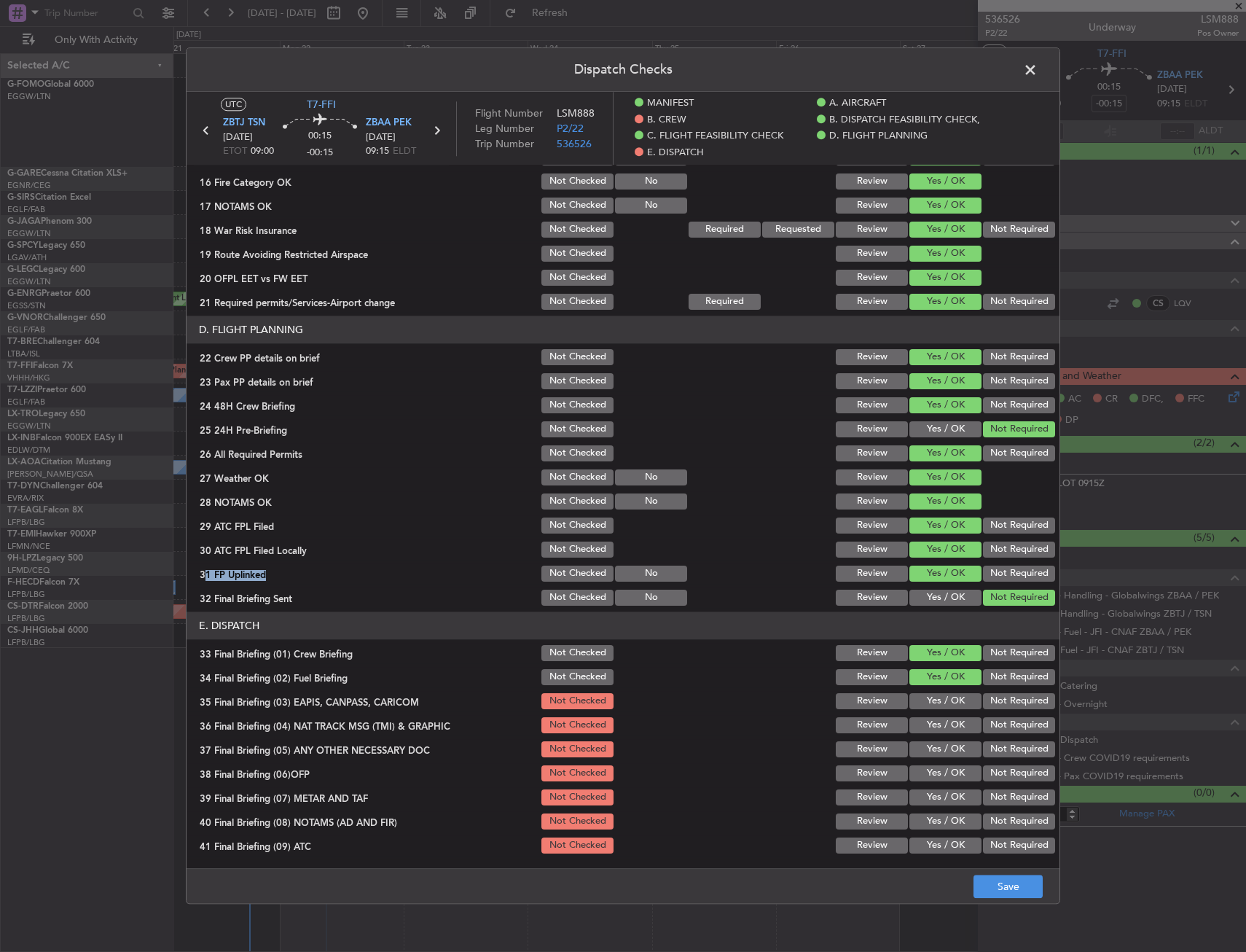
click at [987, 695] on button "Not Required" at bounding box center [1019, 701] width 72 height 16
click at [984, 718] on button "Not Required" at bounding box center [1019, 725] width 72 height 16
click at [932, 739] on section "E. DISPATCH 33 Final Briefing (01) Crew Briefing Not Checked Review Yes / OK No…" at bounding box center [623, 769] width 873 height 316
click at [935, 755] on button "Yes / OK" at bounding box center [945, 749] width 72 height 16
click at [936, 766] on section "E. DISPATCH 33 Final Briefing (01) Crew Briefing Not Checked Review Yes / OK No…" at bounding box center [623, 769] width 873 height 316
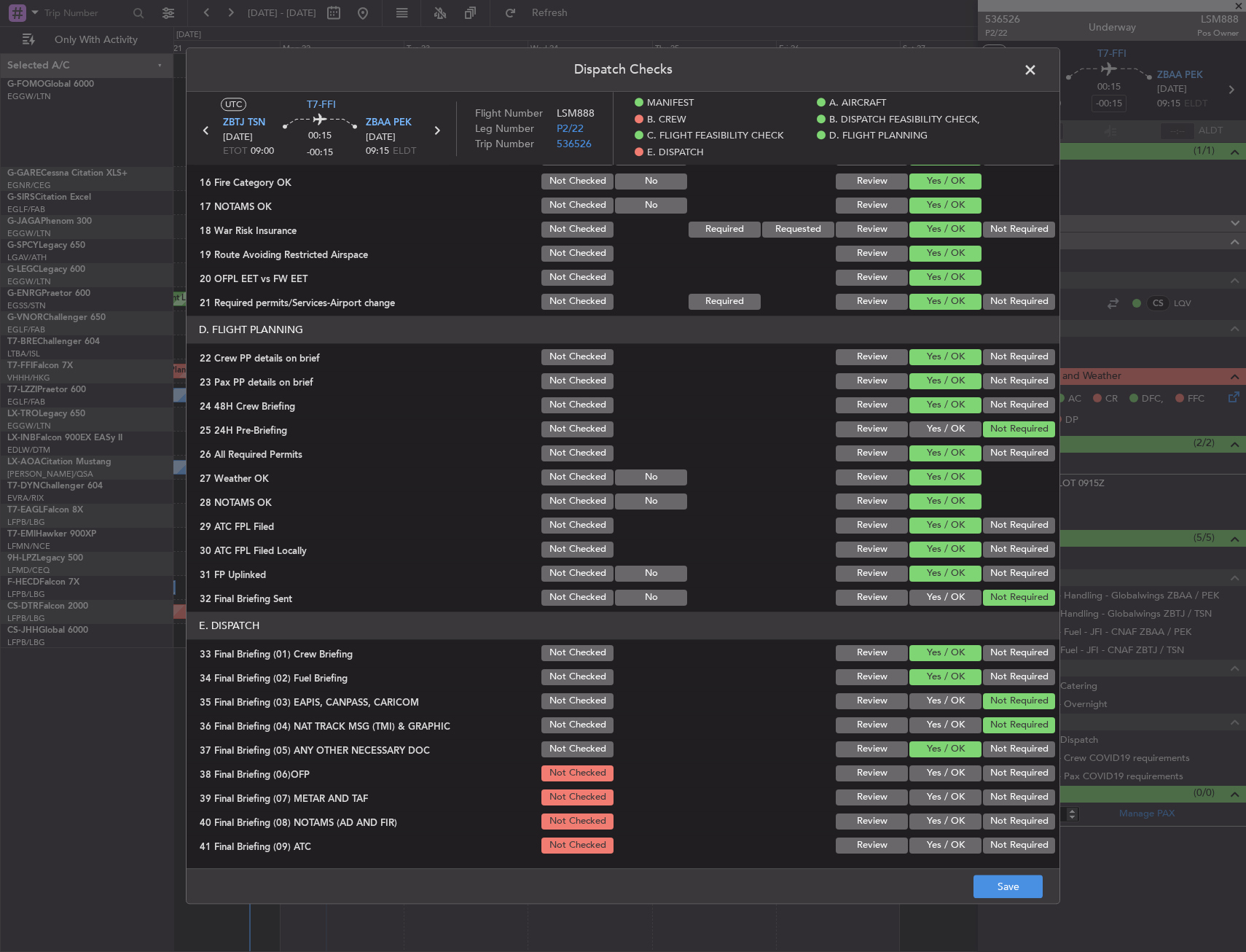
click at [936, 779] on button "Yes / OK" at bounding box center [945, 773] width 72 height 16
drag, startPoint x: 936, startPoint y: 789, endPoint x: 931, endPoint y: 807, distance: 18.7
click at [936, 795] on div "Yes / OK" at bounding box center [944, 797] width 74 height 20
click at [931, 807] on div "Yes / OK" at bounding box center [944, 797] width 74 height 20
click at [931, 807] on section "E. DISPATCH 33 Final Briefing (01) Crew Briefing Not Checked Review Yes / OK No…" at bounding box center [623, 769] width 873 height 316
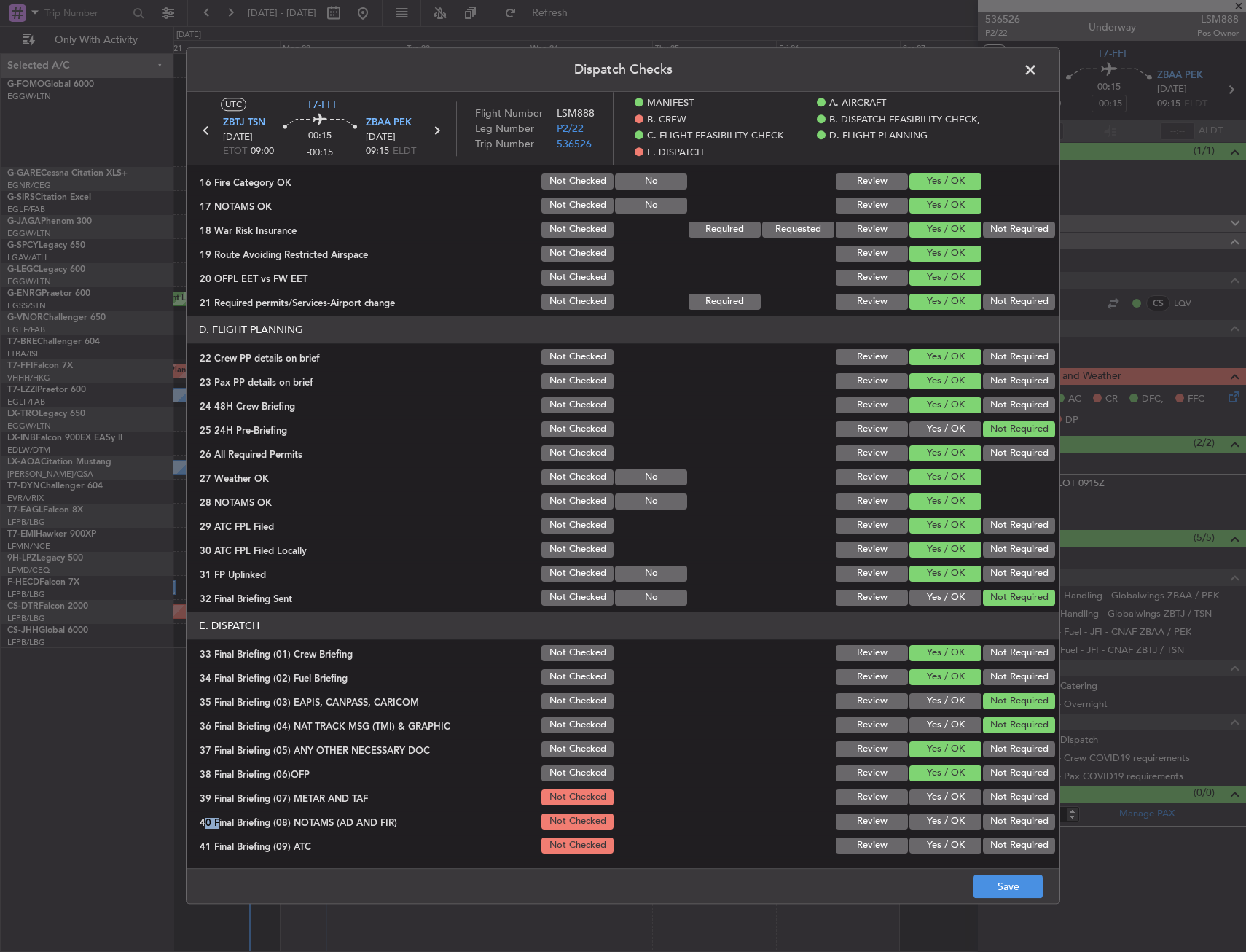
scroll to position [656, 0]
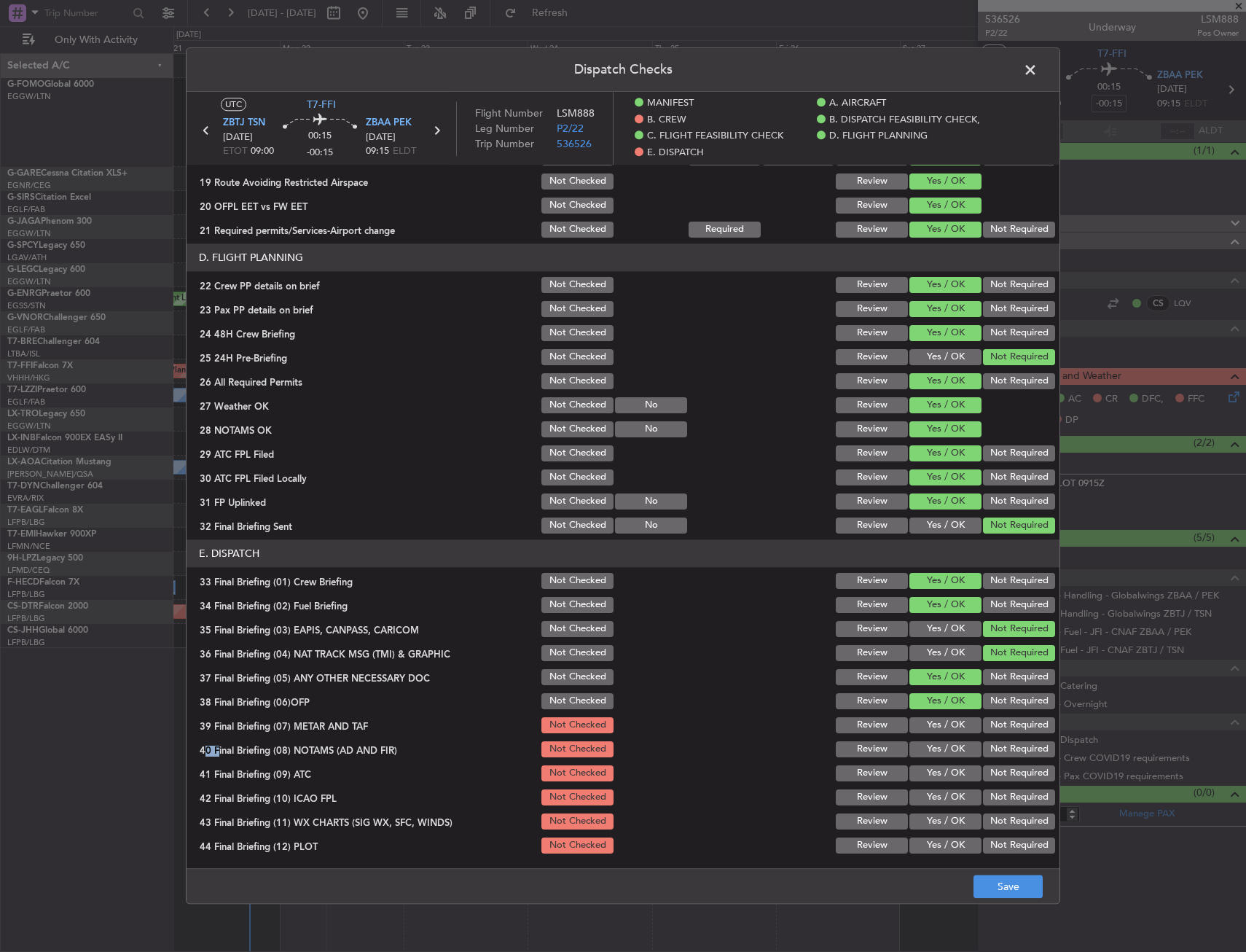
click at [939, 737] on section "E. DISPATCH 33 Final Briefing (01) Crew Briefing Not Checked Review Yes / OK No…" at bounding box center [623, 697] width 873 height 316
click at [939, 761] on section "E. DISPATCH 33 Final Briefing (01) Crew Briefing Not Checked Review Yes / OK No…" at bounding box center [623, 697] width 873 height 316
click at [935, 734] on button "Yes / OK" at bounding box center [945, 725] width 72 height 16
drag, startPoint x: 935, startPoint y: 753, endPoint x: 939, endPoint y: 765, distance: 12.6
click at [936, 752] on button "Yes / OK" at bounding box center [945, 749] width 72 height 16
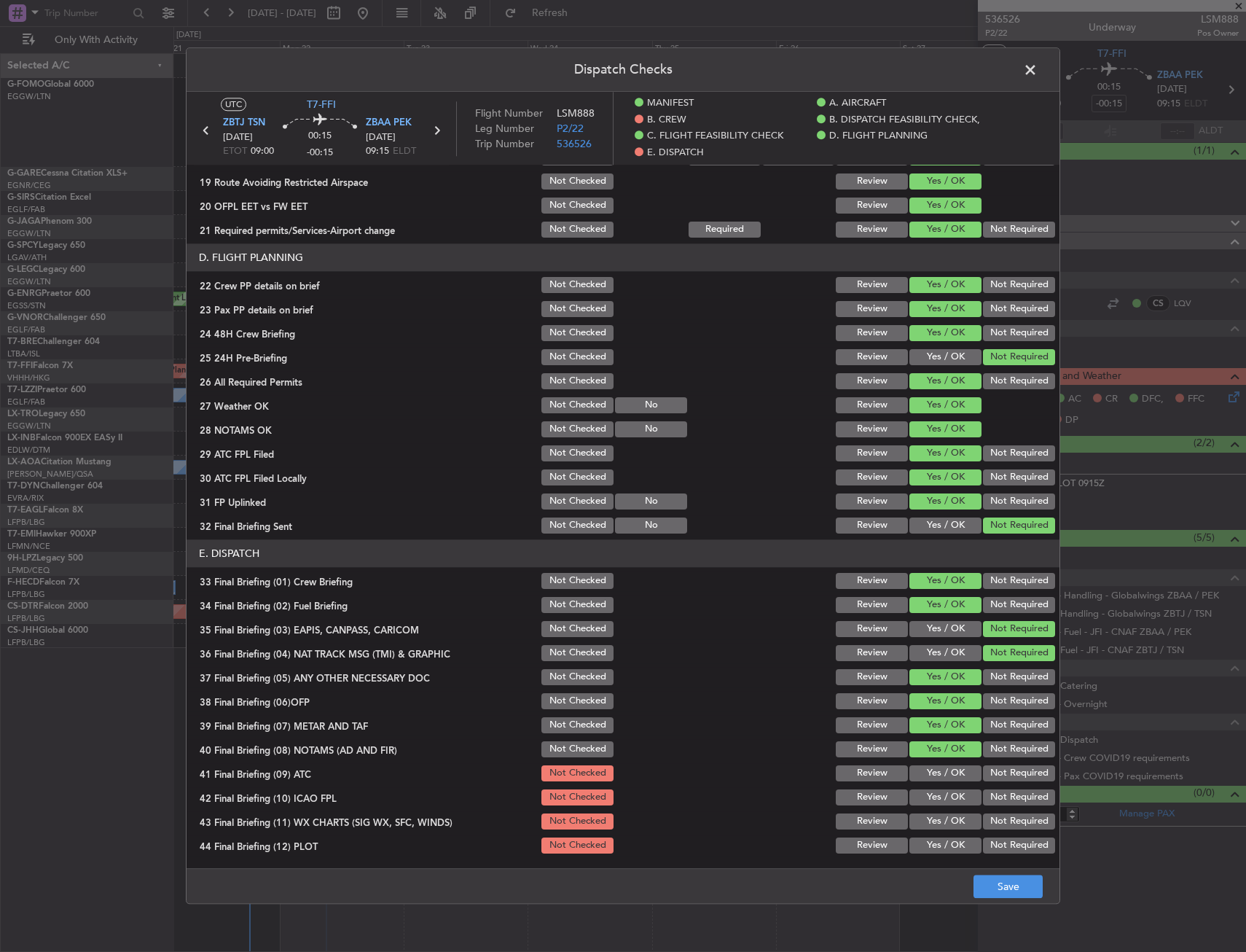
click at [940, 779] on button "Yes / OK" at bounding box center [945, 773] width 72 height 16
click at [942, 804] on button "Yes / OK" at bounding box center [945, 797] width 72 height 16
click at [942, 820] on button "Yes / OK" at bounding box center [945, 821] width 72 height 16
click at [943, 842] on section "E. DISPATCH 33 Final Briefing (01) Crew Briefing Not Checked Review Yes / OK No…" at bounding box center [623, 697] width 873 height 316
drag, startPoint x: 944, startPoint y: 842, endPoint x: 951, endPoint y: 858, distance: 17.5
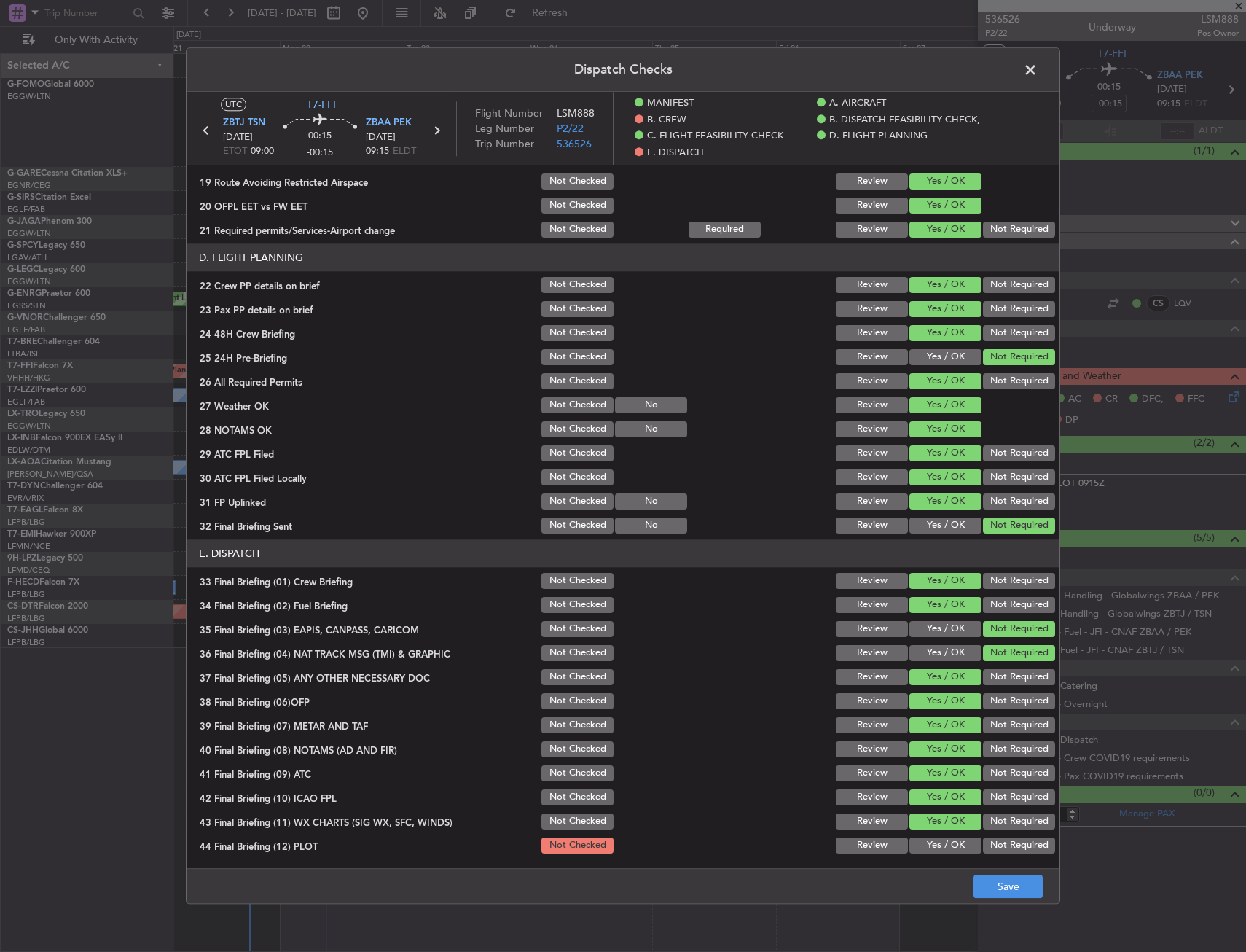
click at [948, 848] on button "Yes / OK" at bounding box center [945, 845] width 72 height 16
drag, startPoint x: 951, startPoint y: 858, endPoint x: 1005, endPoint y: 878, distance: 57.6
click at [956, 858] on article "MANIFEST Crew Details sent to Arr & Dep Handling Not Checked Review Yes / OK No…" at bounding box center [623, 512] width 873 height 695
click at [1005, 878] on button "Save" at bounding box center [1009, 888] width 69 height 23
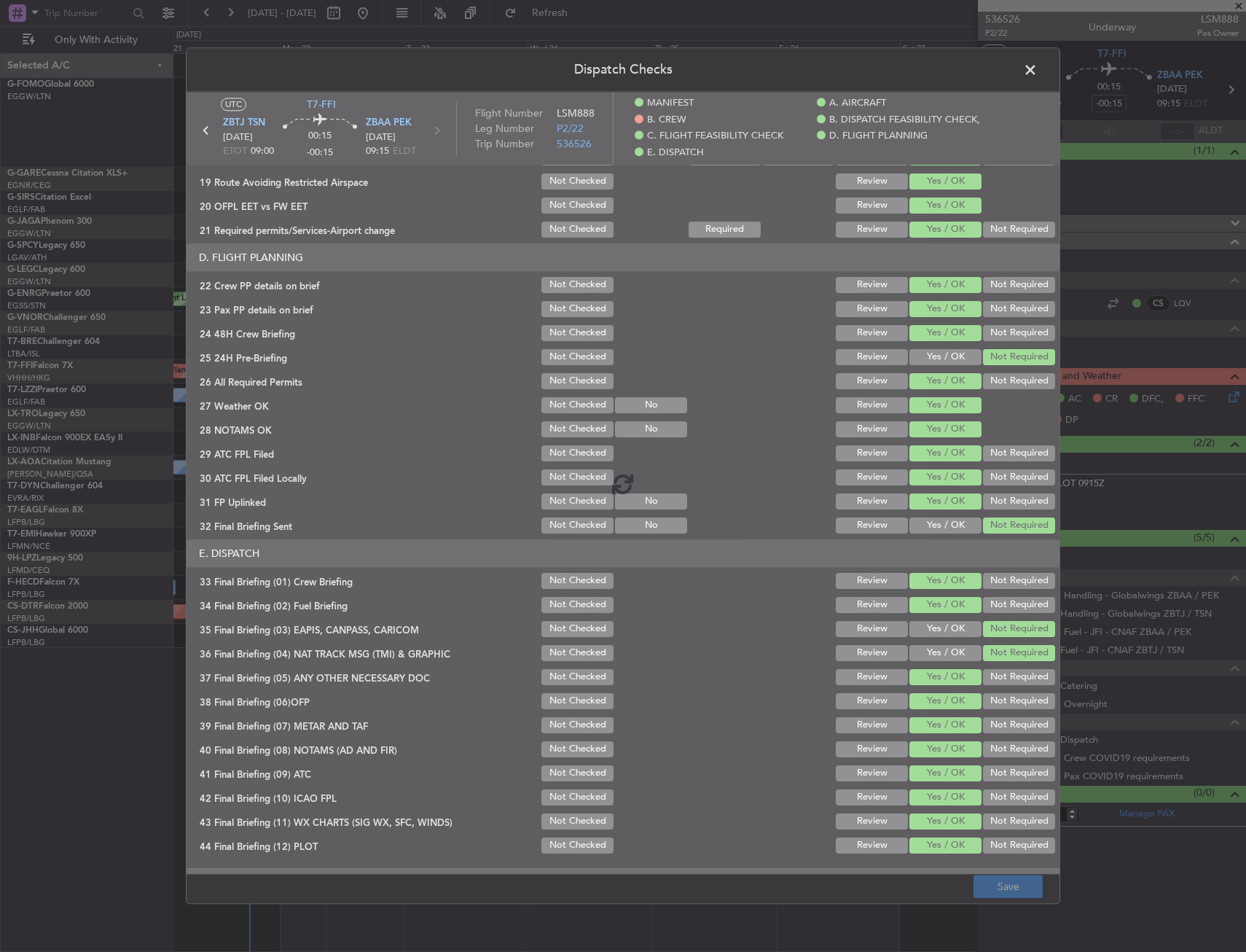
click at [675, 844] on div at bounding box center [623, 484] width 873 height 783
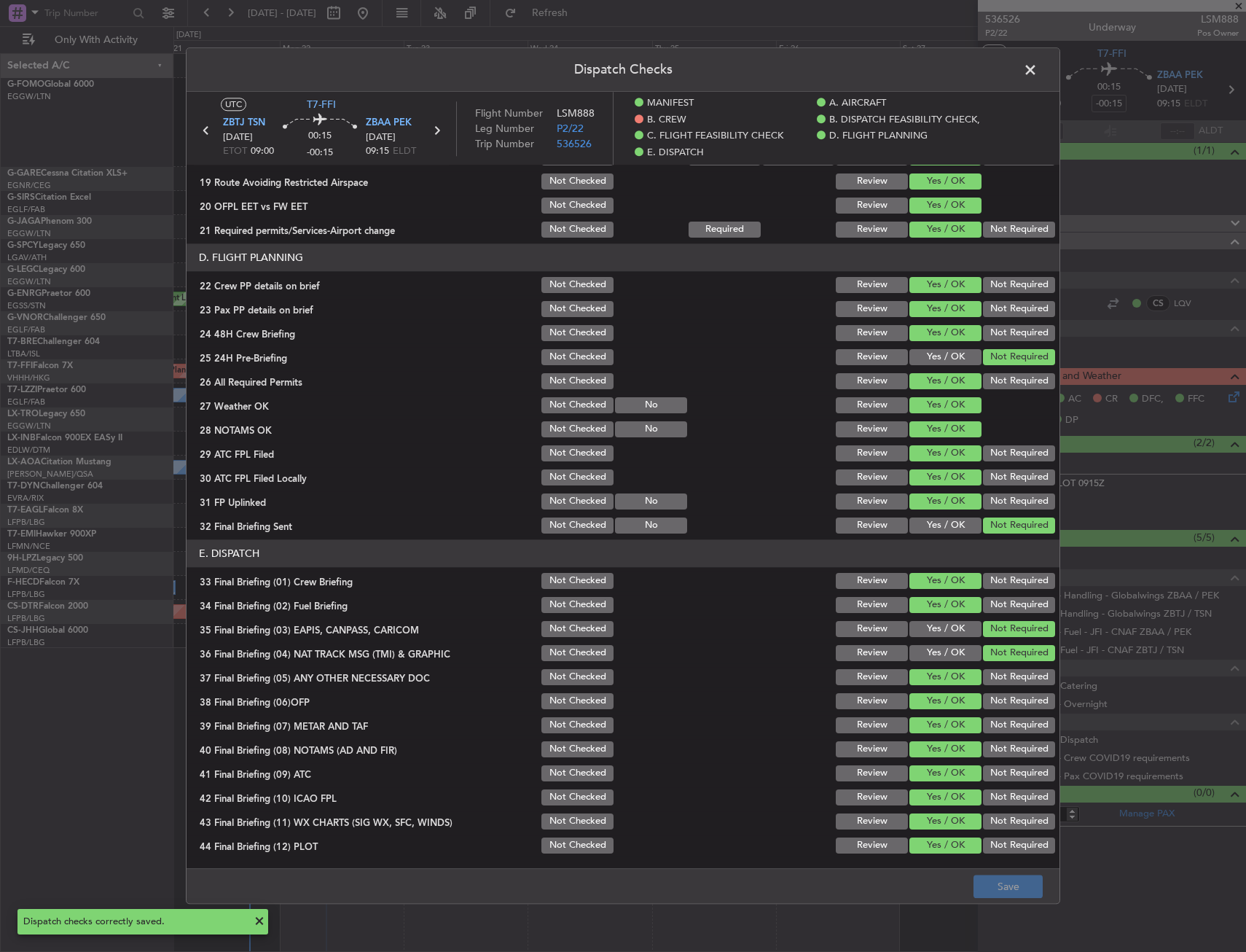
click at [1038, 67] on span at bounding box center [1038, 73] width 0 height 29
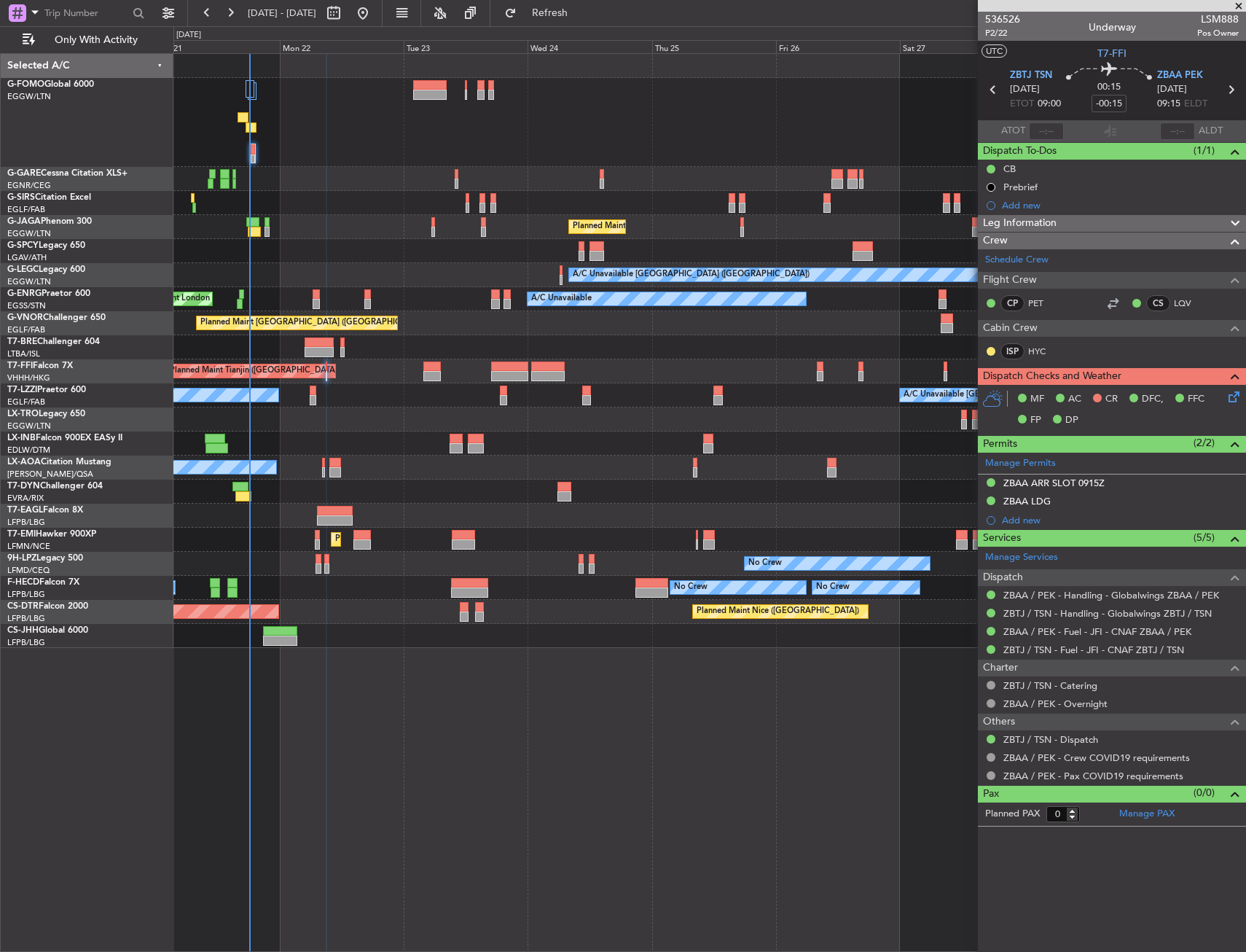
click at [307, 394] on div "A/C Unavailable [GEOGRAPHIC_DATA] ([GEOGRAPHIC_DATA]) A/C Unavailable [GEOGRAPH…" at bounding box center [709, 395] width 1072 height 24
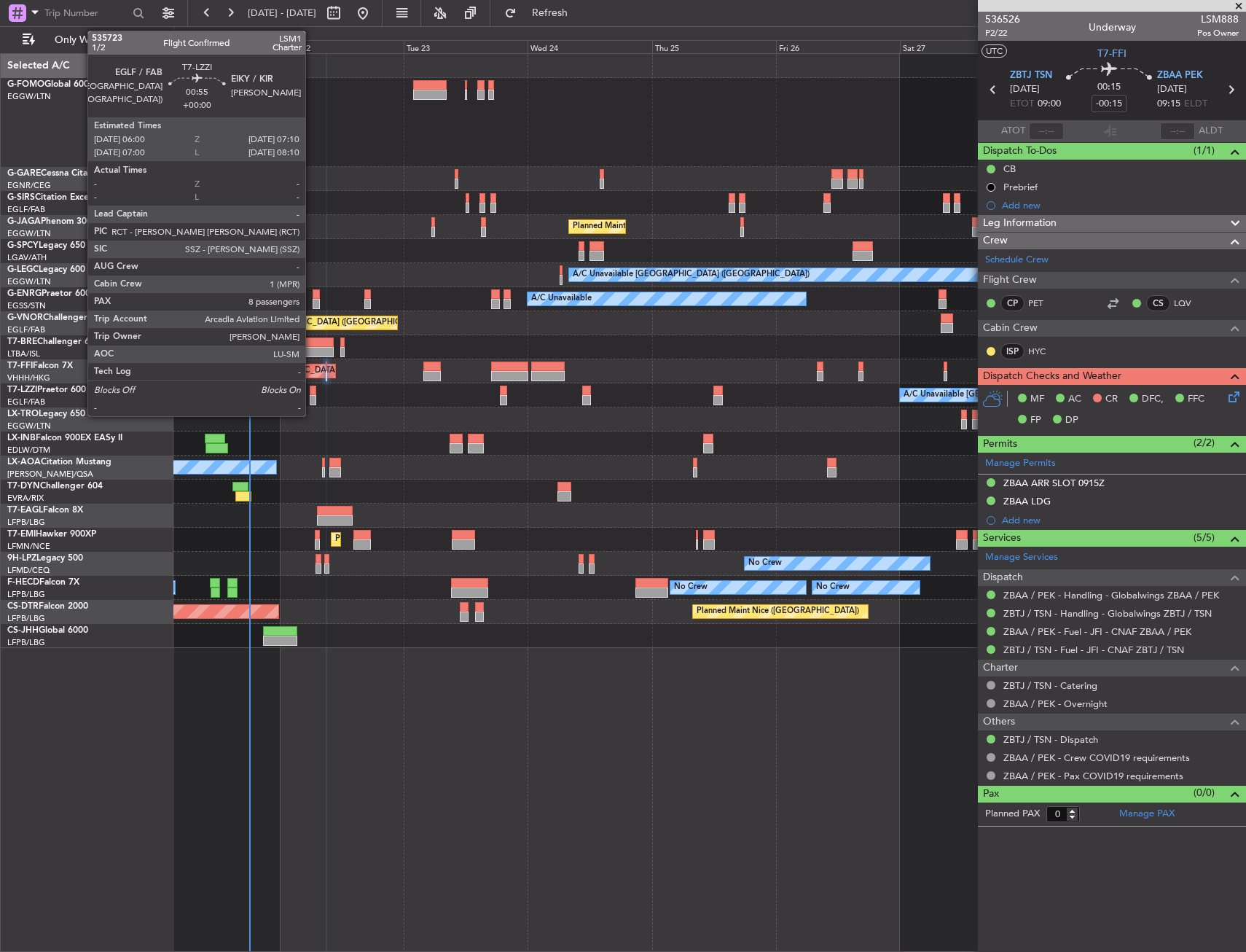
click at [312, 394] on div at bounding box center [312, 390] width 7 height 11
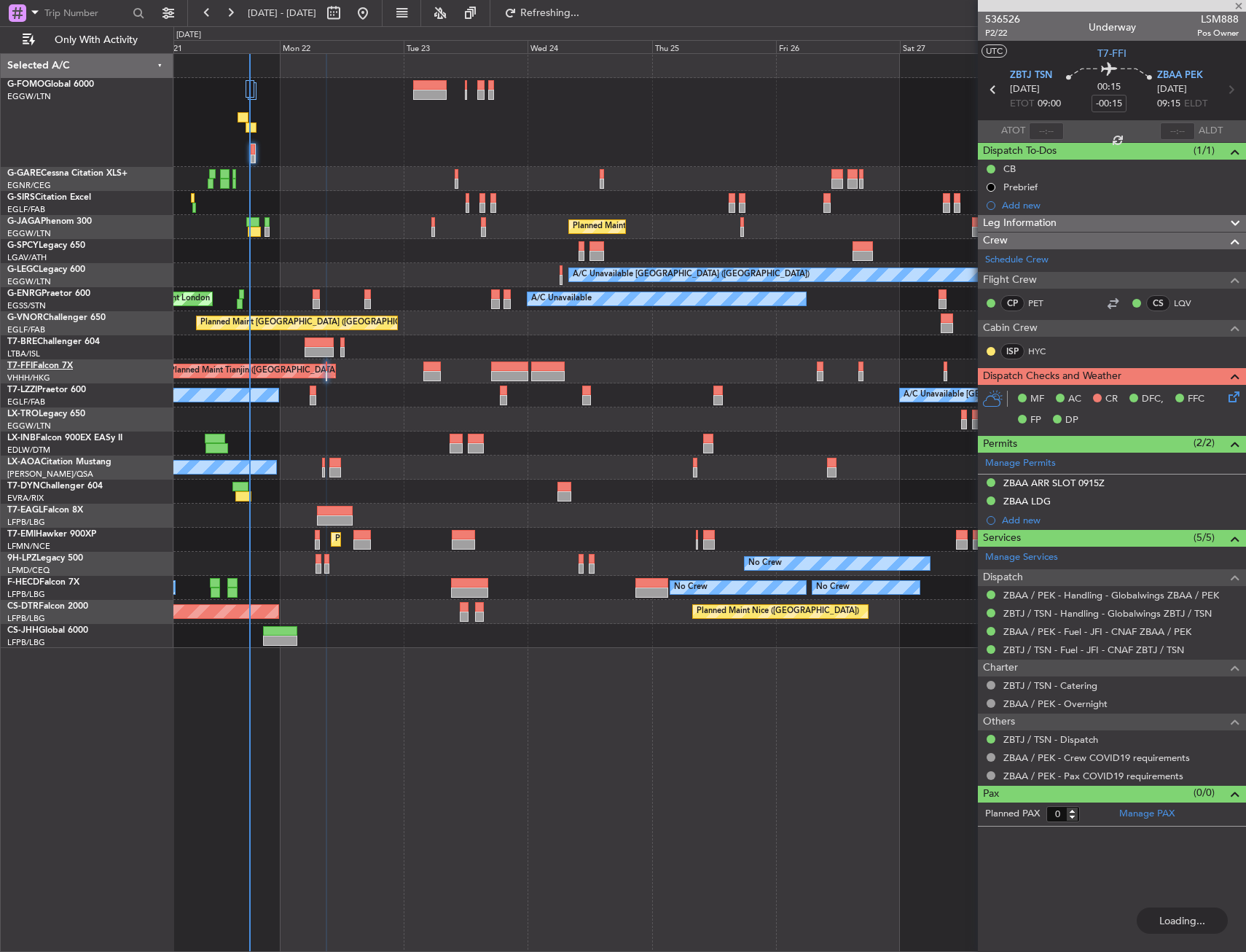
type input "8"
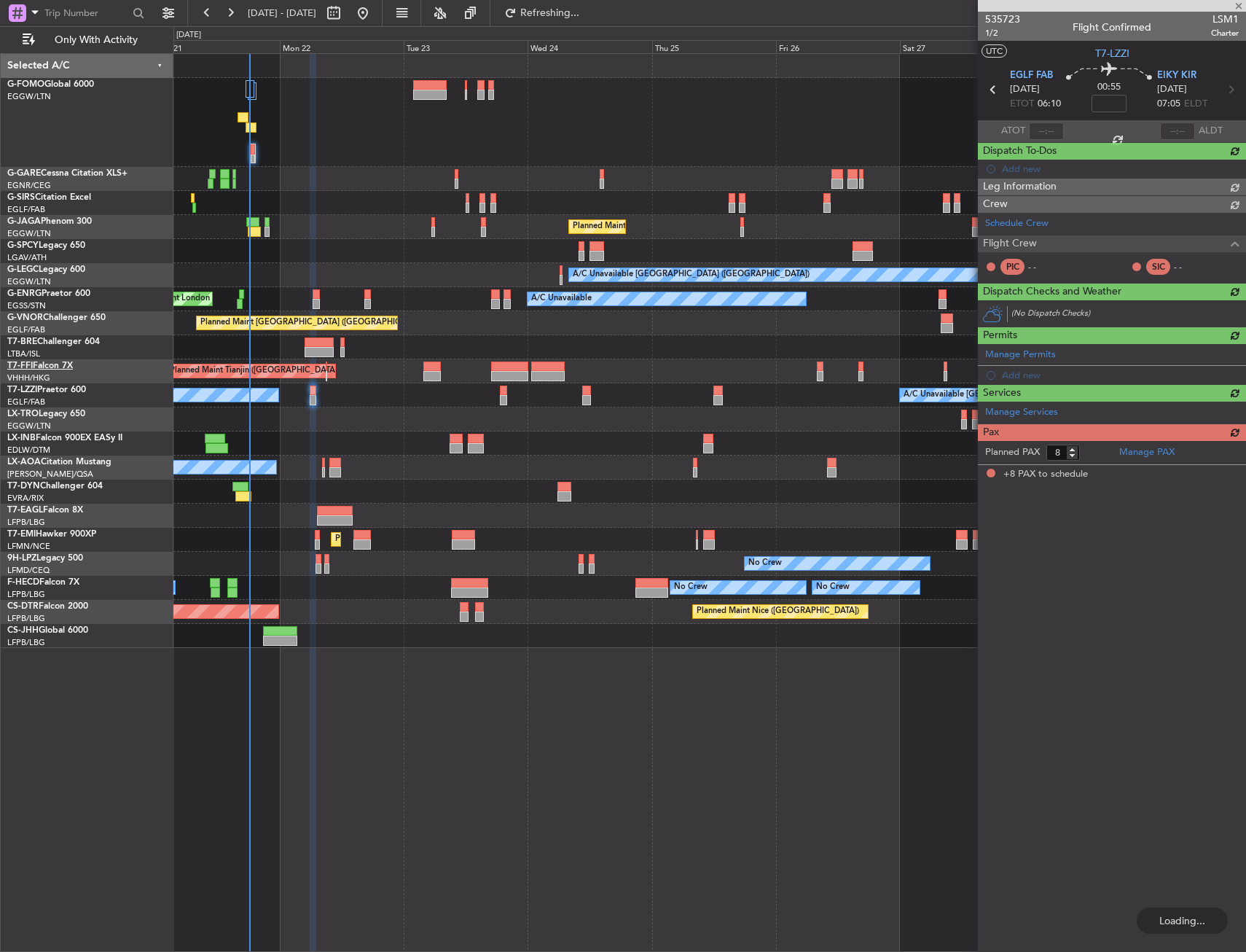
type input "-00:15"
type input "0"
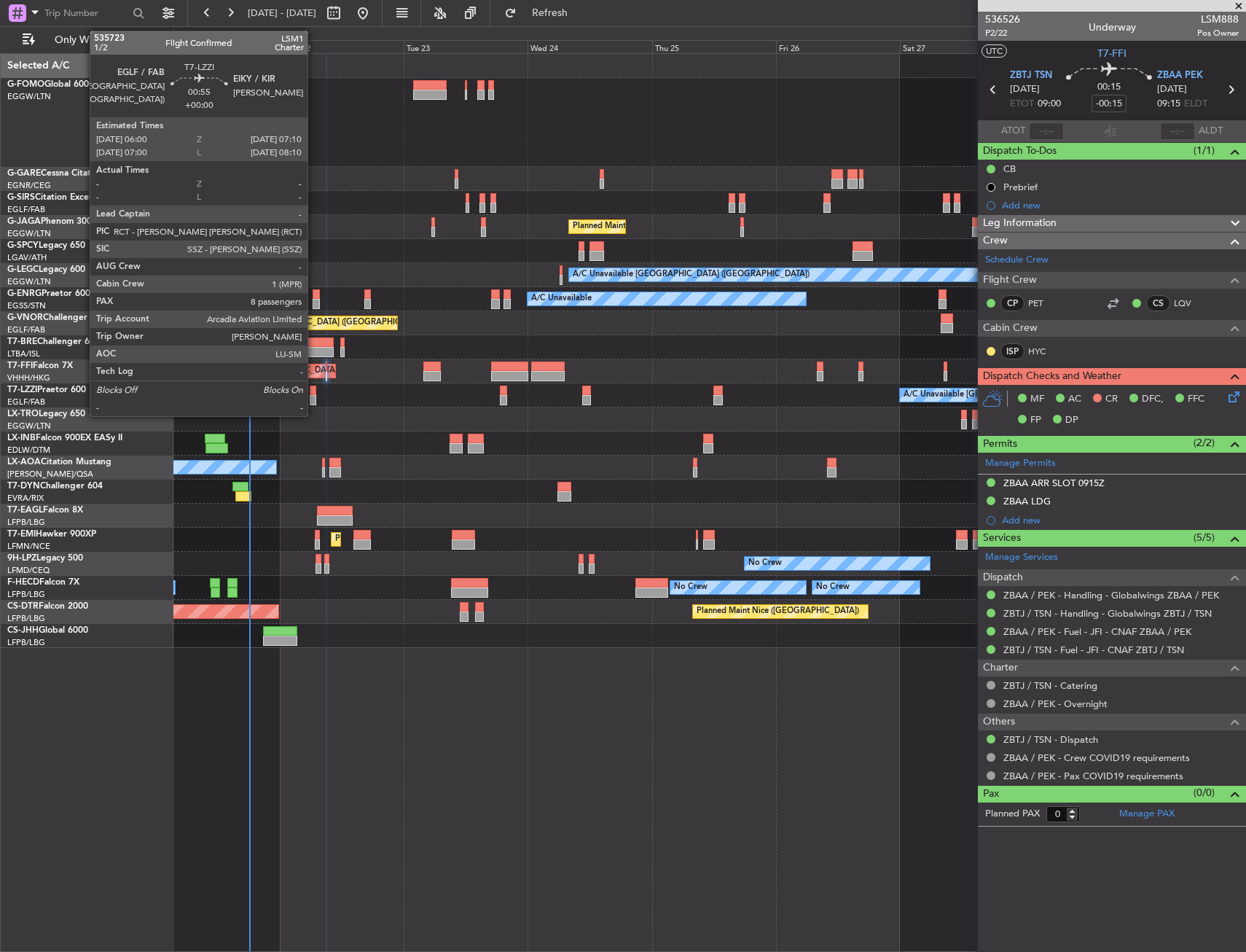
click at [315, 391] on div at bounding box center [312, 390] width 7 height 11
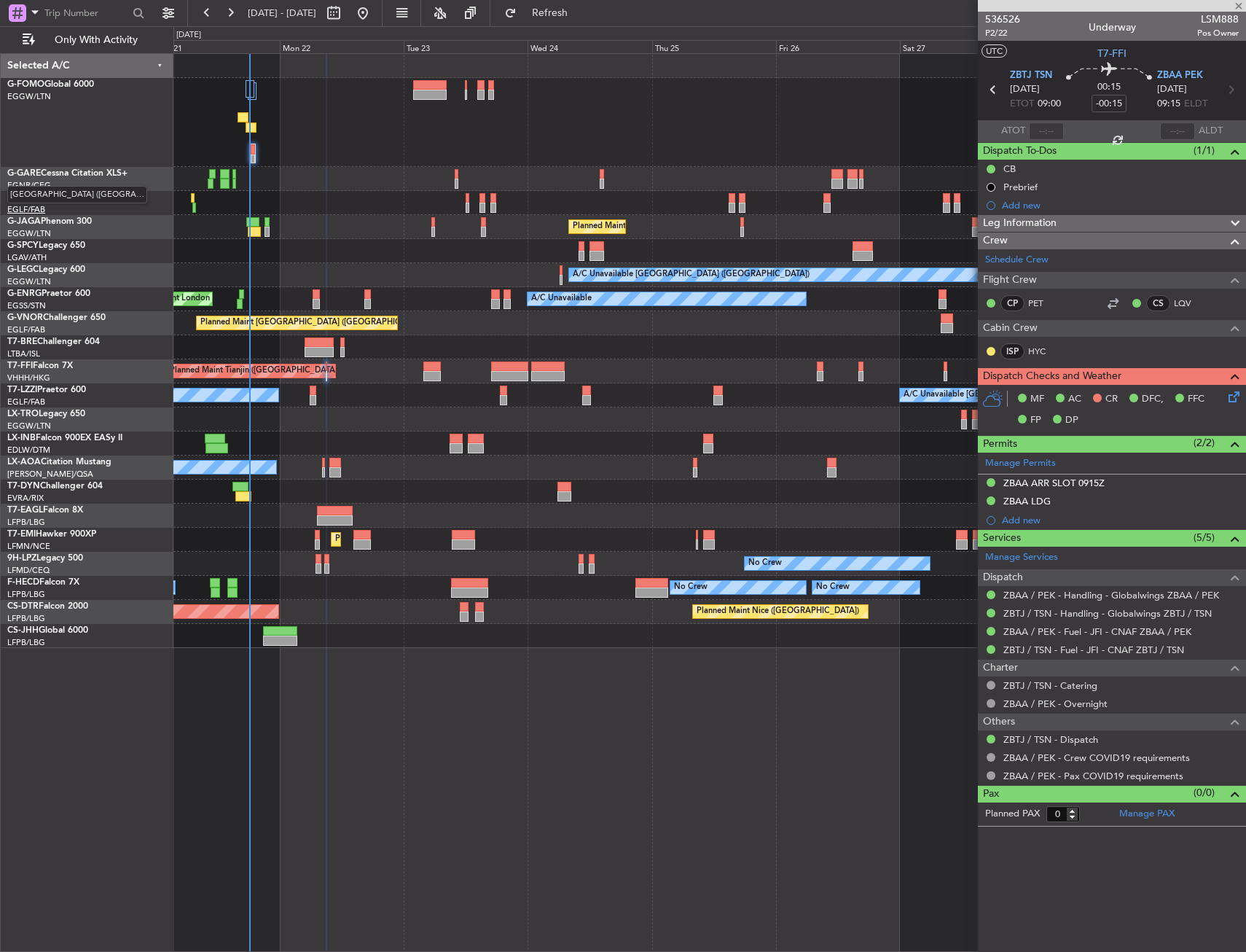
type input "8"
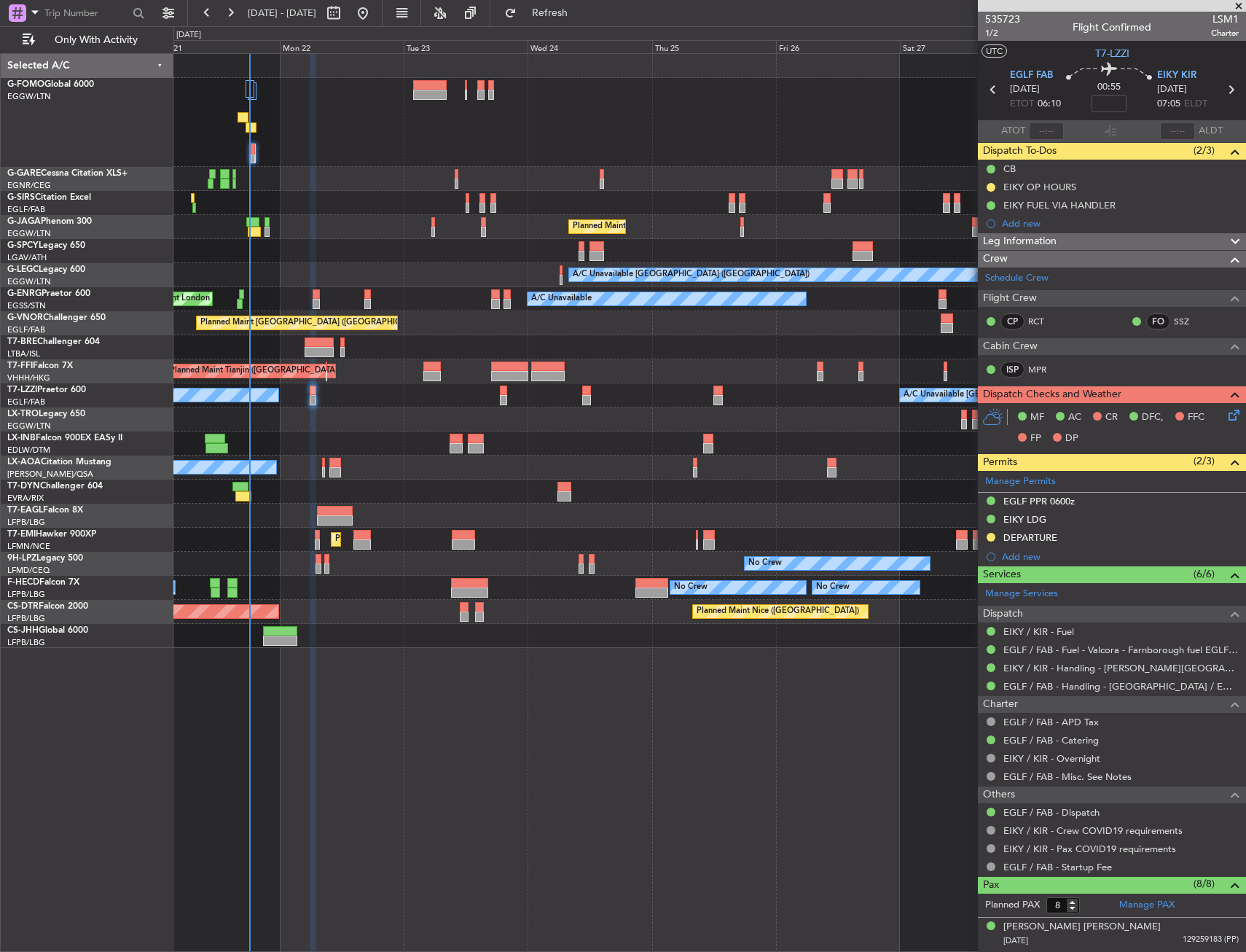
drag, startPoint x: 1013, startPoint y: 188, endPoint x: 1039, endPoint y: 208, distance: 32.8
click at [1013, 188] on div "EIKY OP HOURS" at bounding box center [1040, 187] width 73 height 13
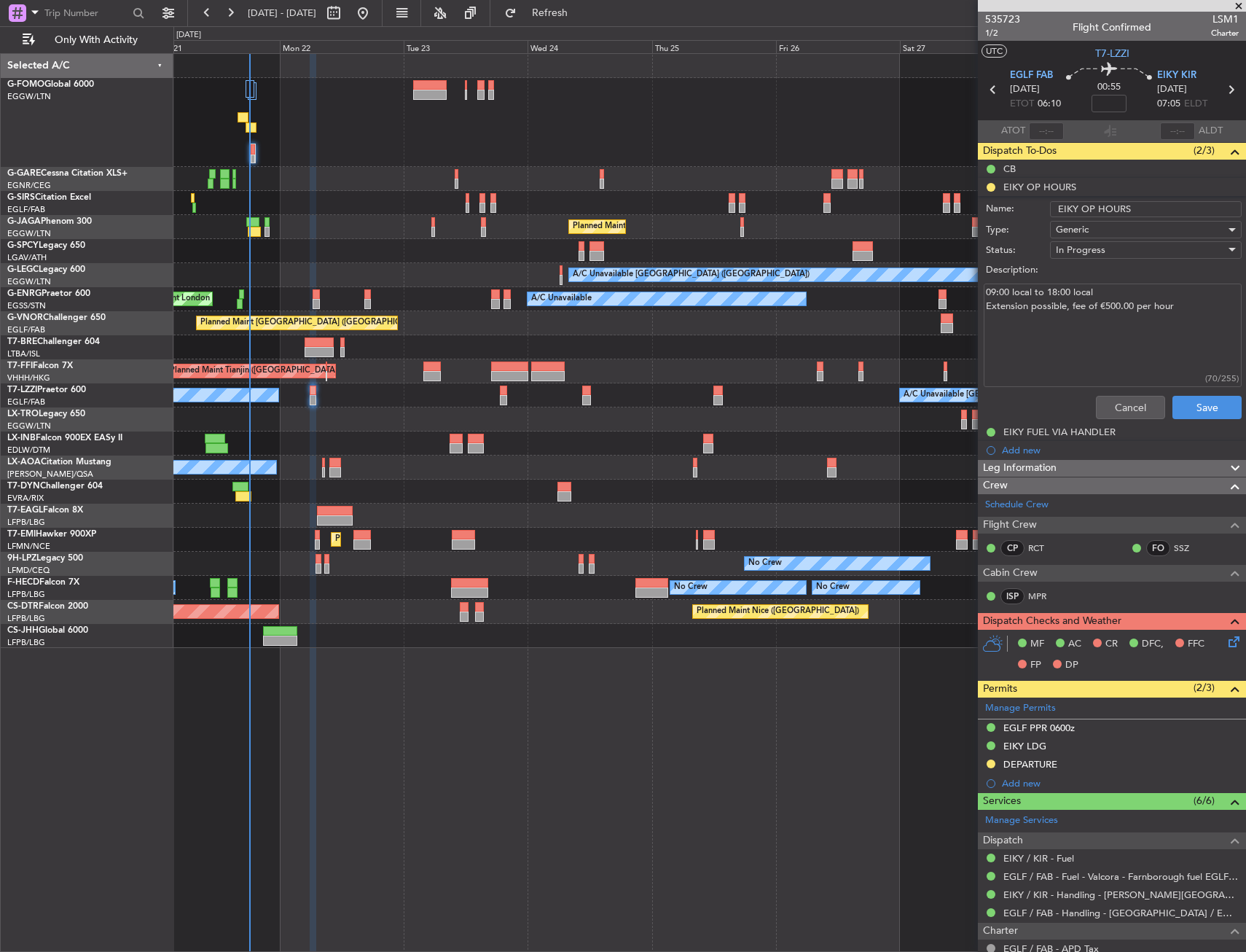
click at [1105, 393] on div "Cancel Save" at bounding box center [1109, 408] width 275 height 35
drag, startPoint x: 1116, startPoint y: 403, endPoint x: 998, endPoint y: 245, distance: 197.2
click at [1115, 403] on button "Cancel" at bounding box center [1131, 408] width 69 height 23
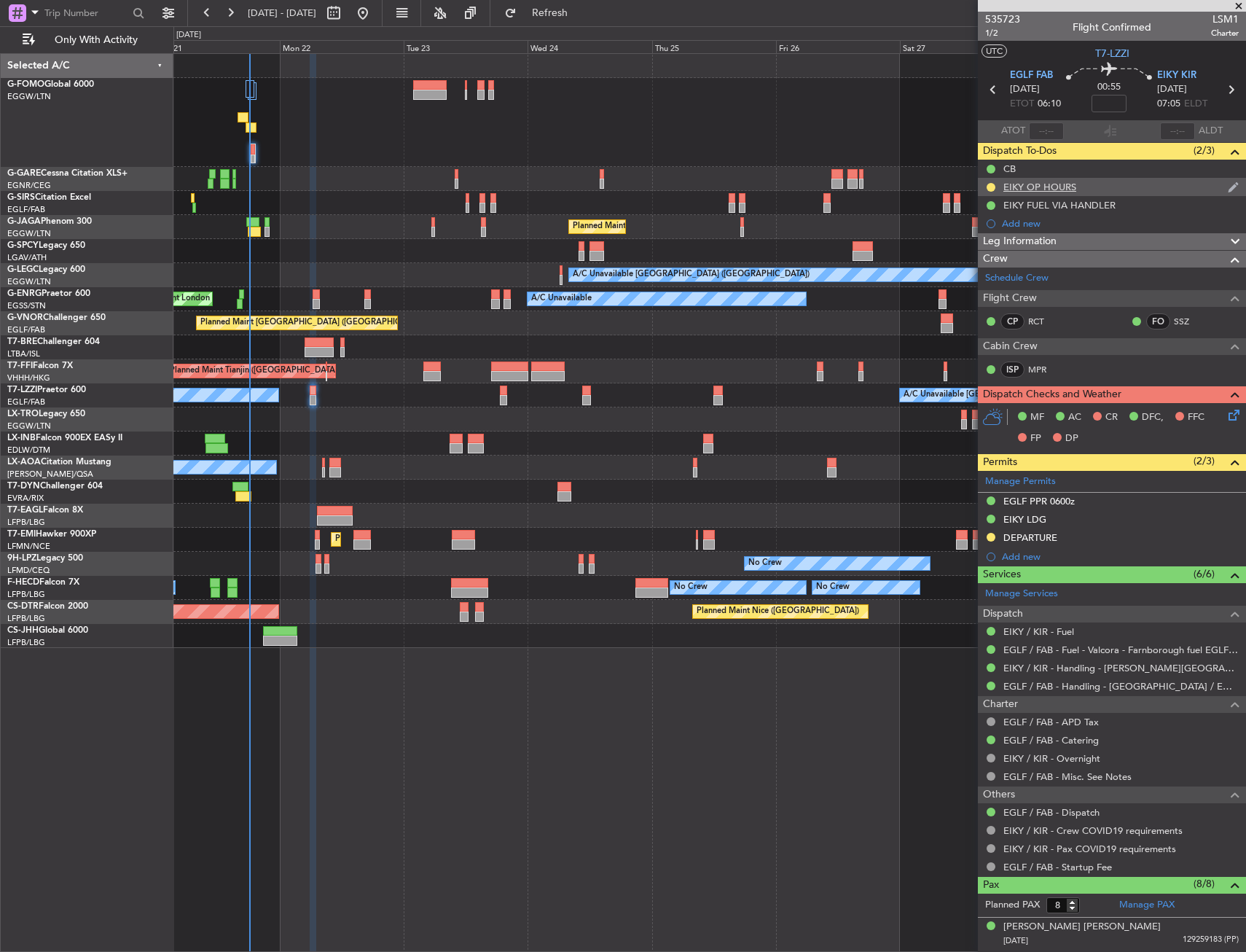
click at [1027, 186] on div "EIKY OP HOURS" at bounding box center [1040, 187] width 73 height 13
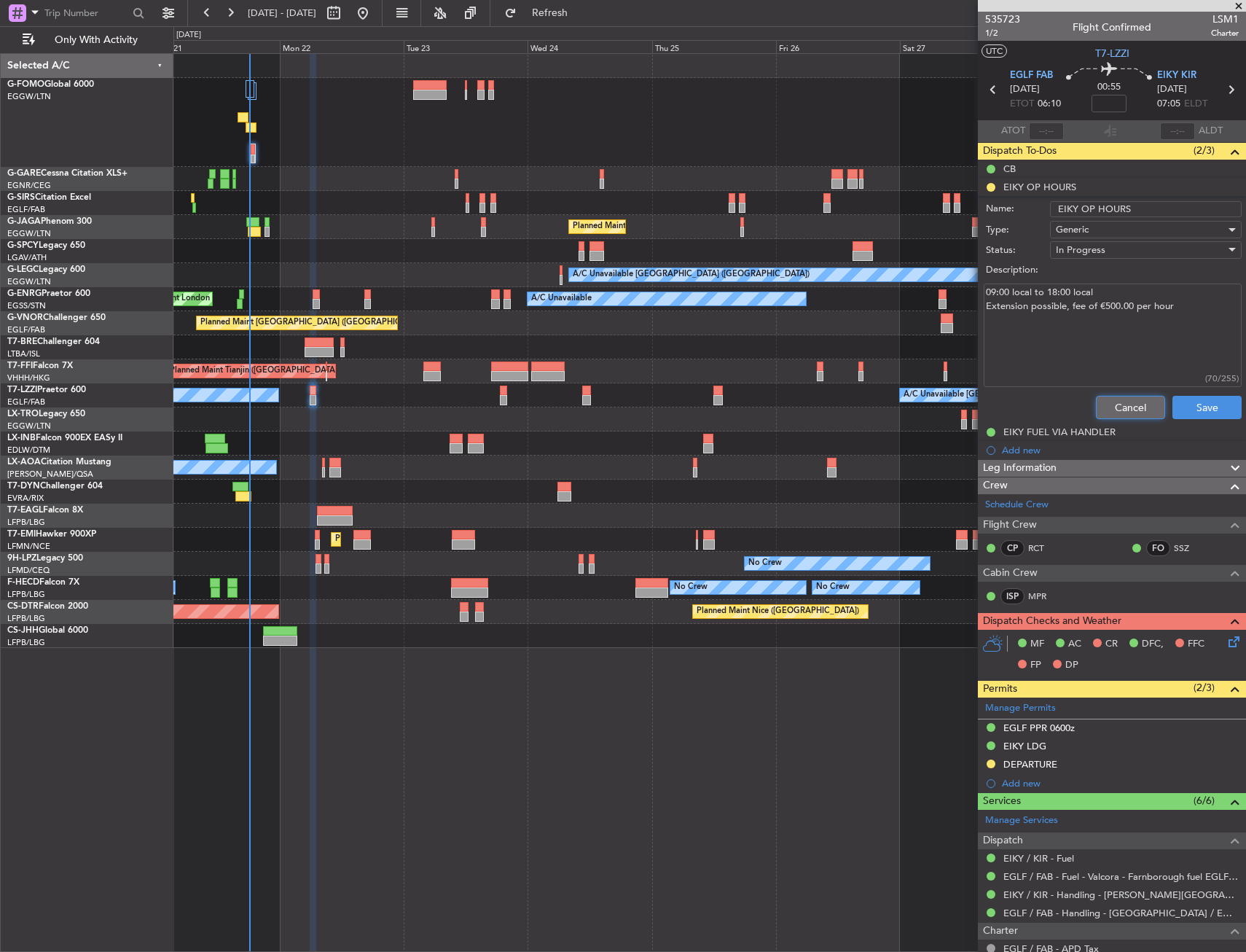
click at [1118, 406] on button "Cancel" at bounding box center [1131, 408] width 69 height 23
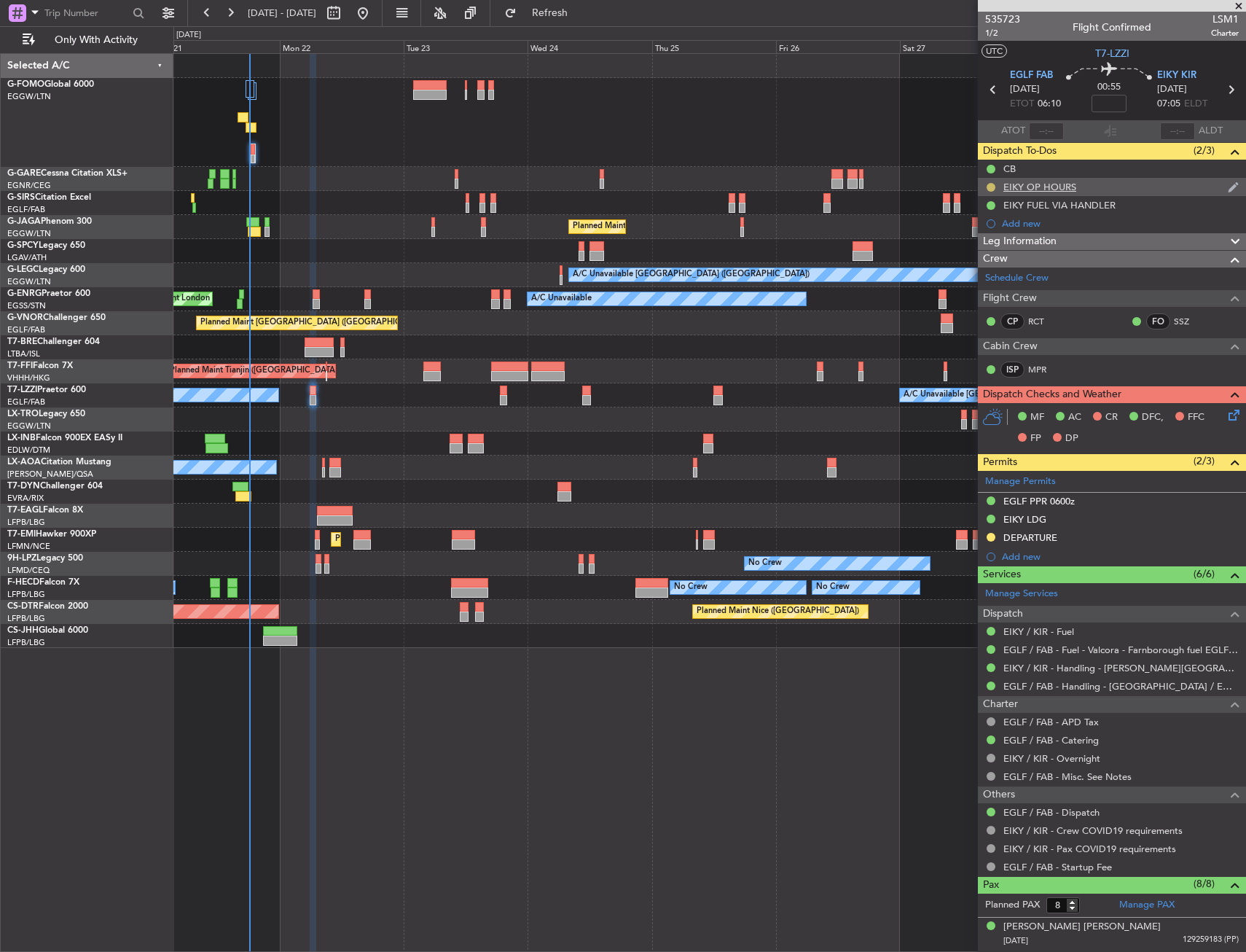
click at [988, 183] on button at bounding box center [991, 187] width 9 height 9
click at [992, 255] on span "Completed" at bounding box center [997, 251] width 48 height 14
click at [556, 852] on div "Unplanned Maint London (Luton) Planned Maint London (Luton) A/C Unavailable Lon…" at bounding box center [710, 502] width 1073 height 899
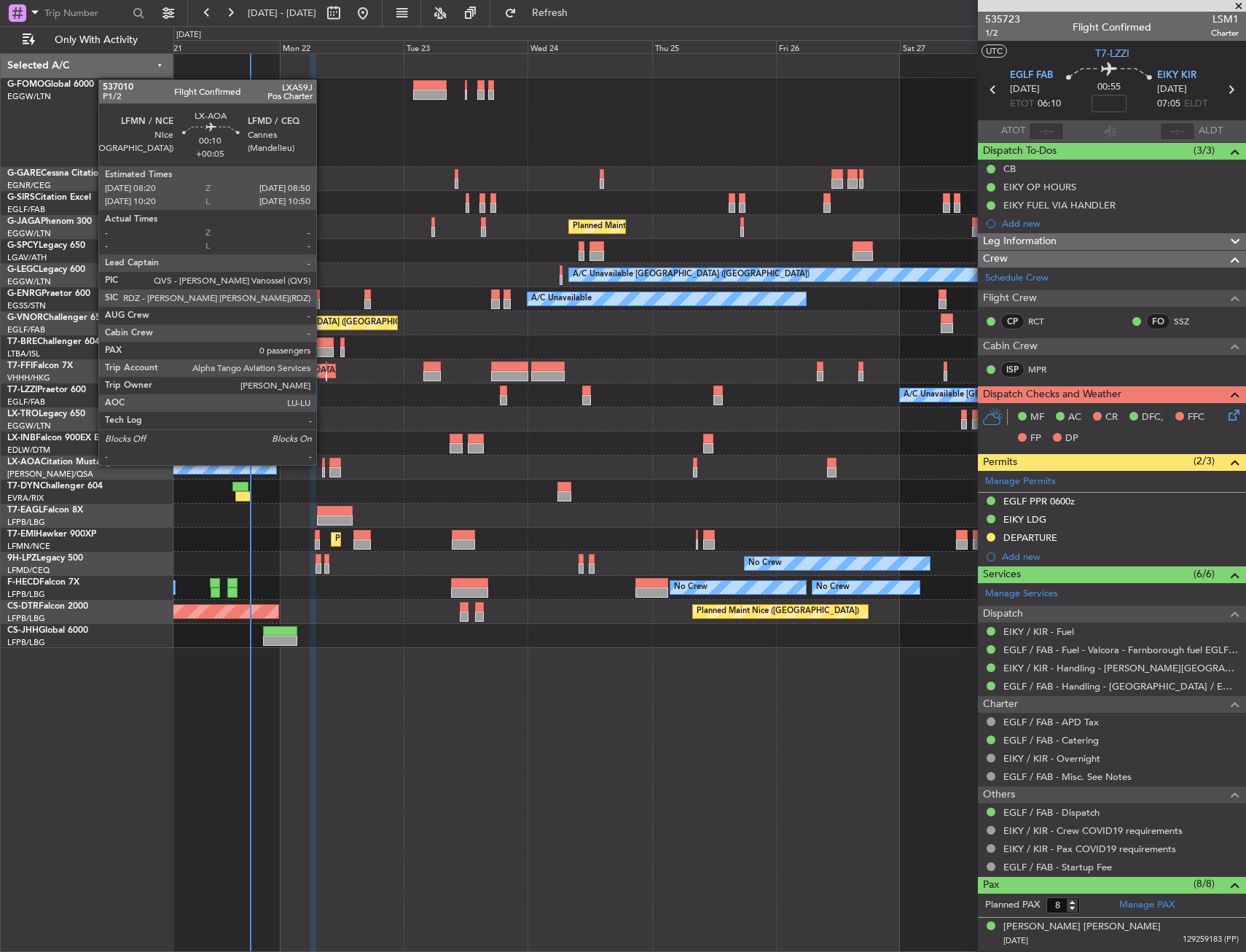
click at [323, 463] on div at bounding box center [323, 463] width 3 height 11
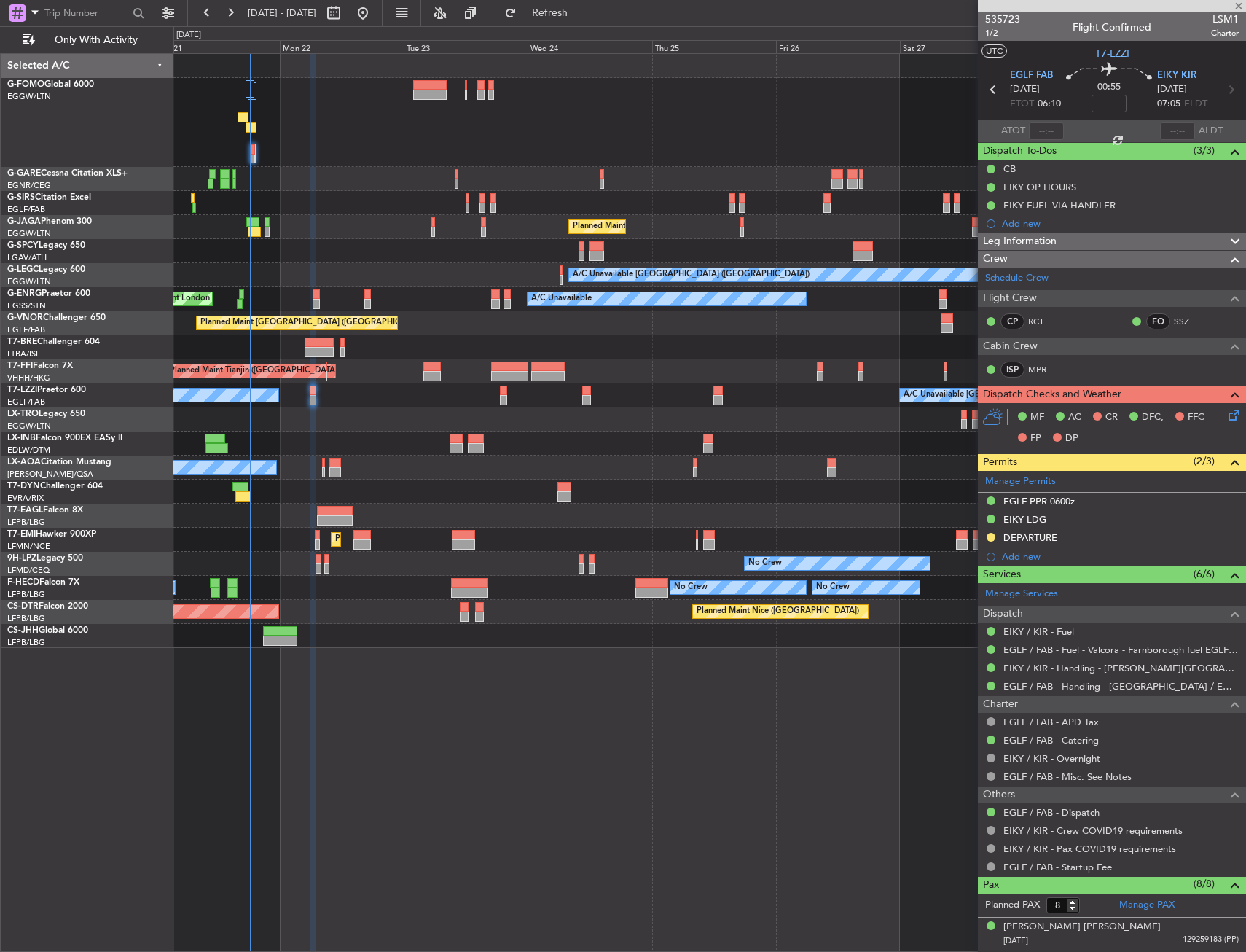
type input "+00:05"
type input "0"
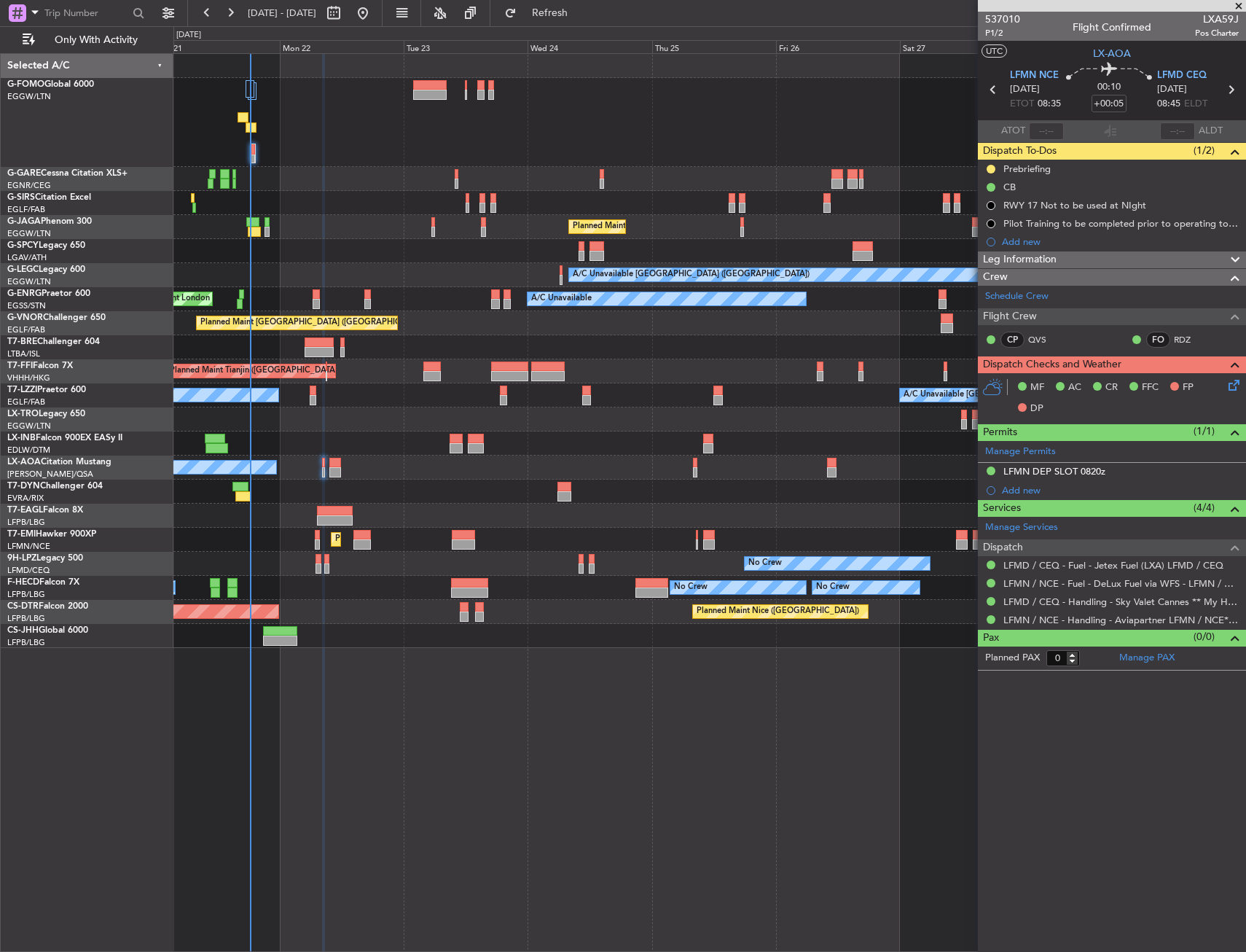
click at [649, 731] on div "Unplanned Maint London (Luton) Planned Maint London (Luton) A/C Unavailable Lon…" at bounding box center [710, 502] width 1073 height 899
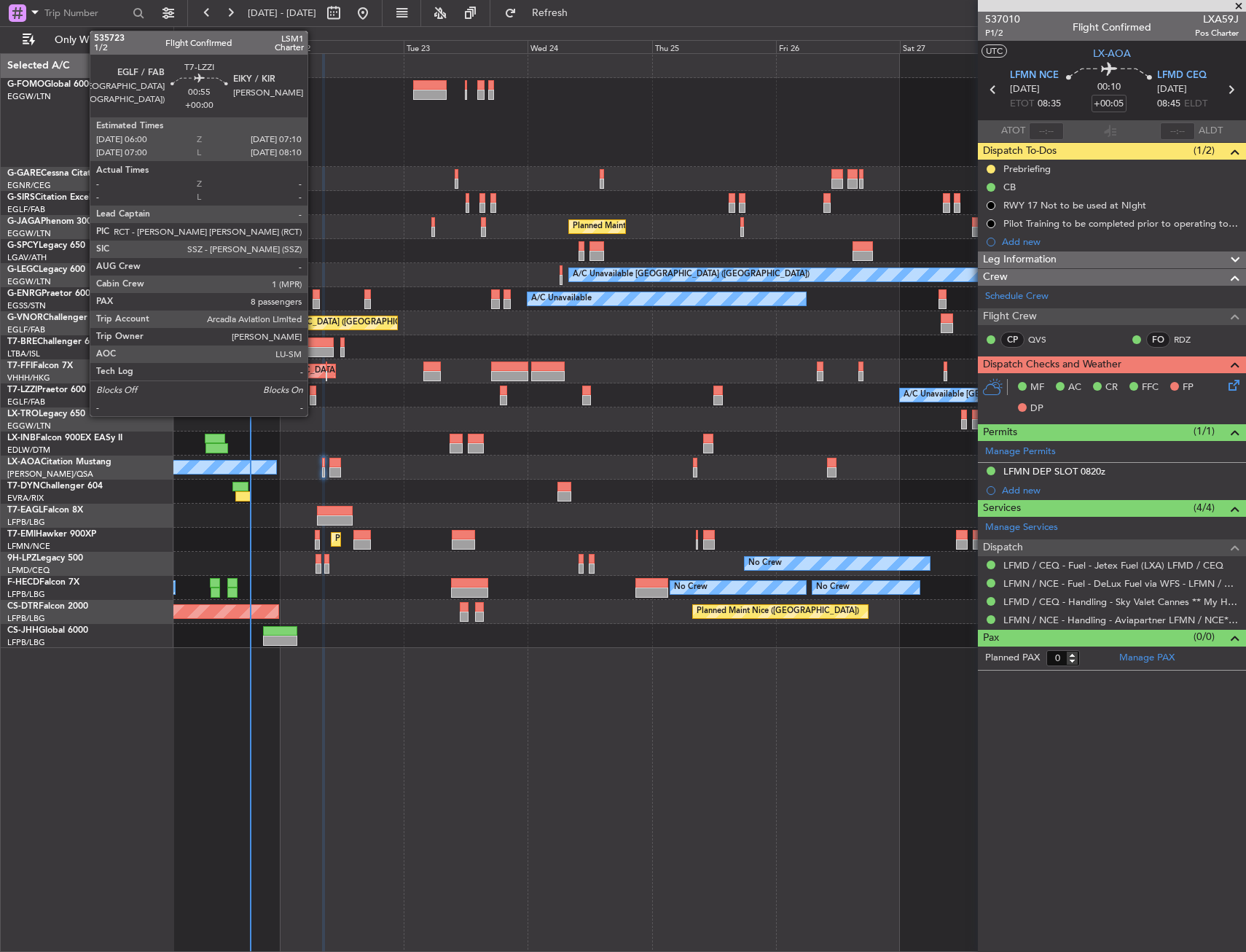
click at [314, 398] on div at bounding box center [312, 400] width 7 height 11
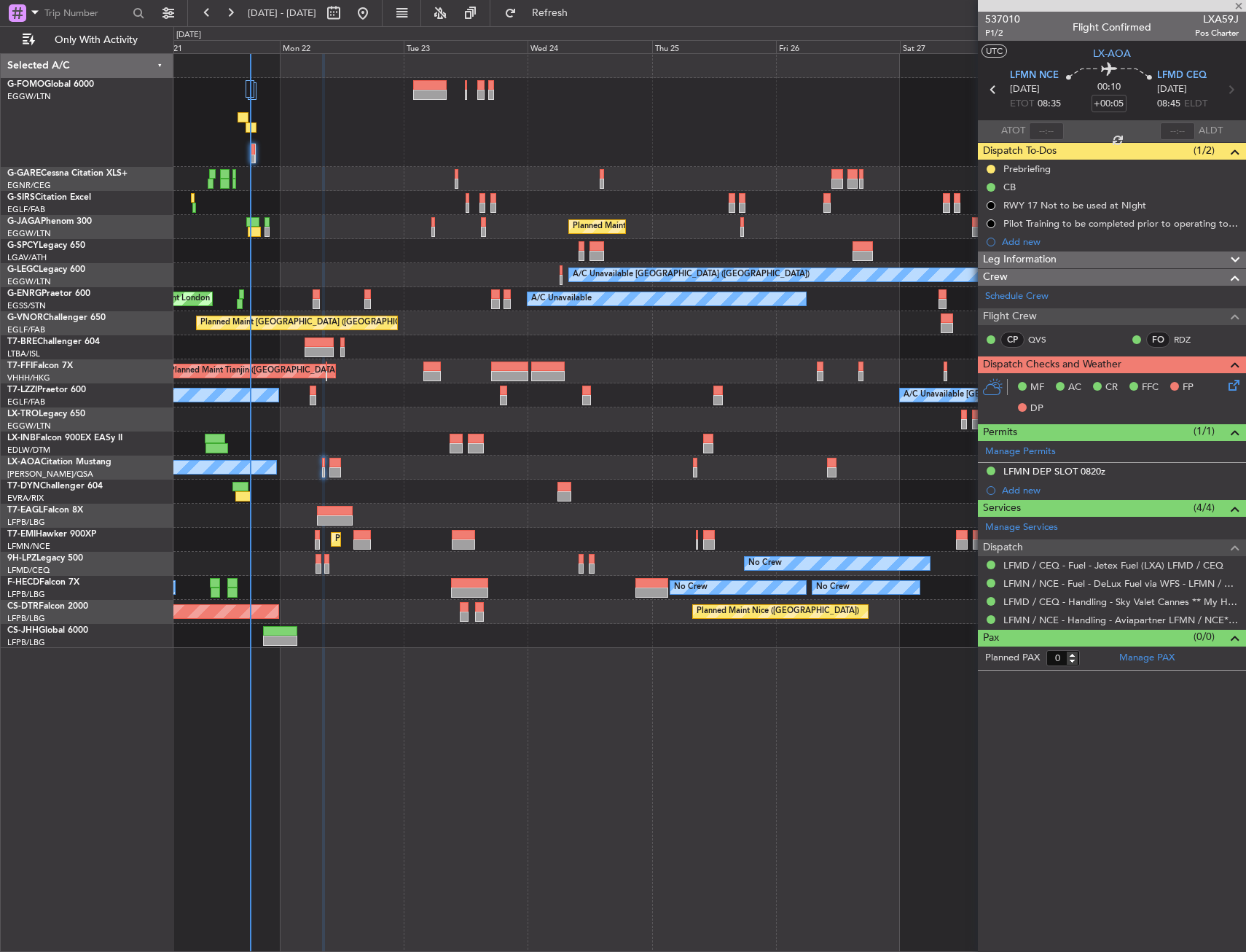
type input "8"
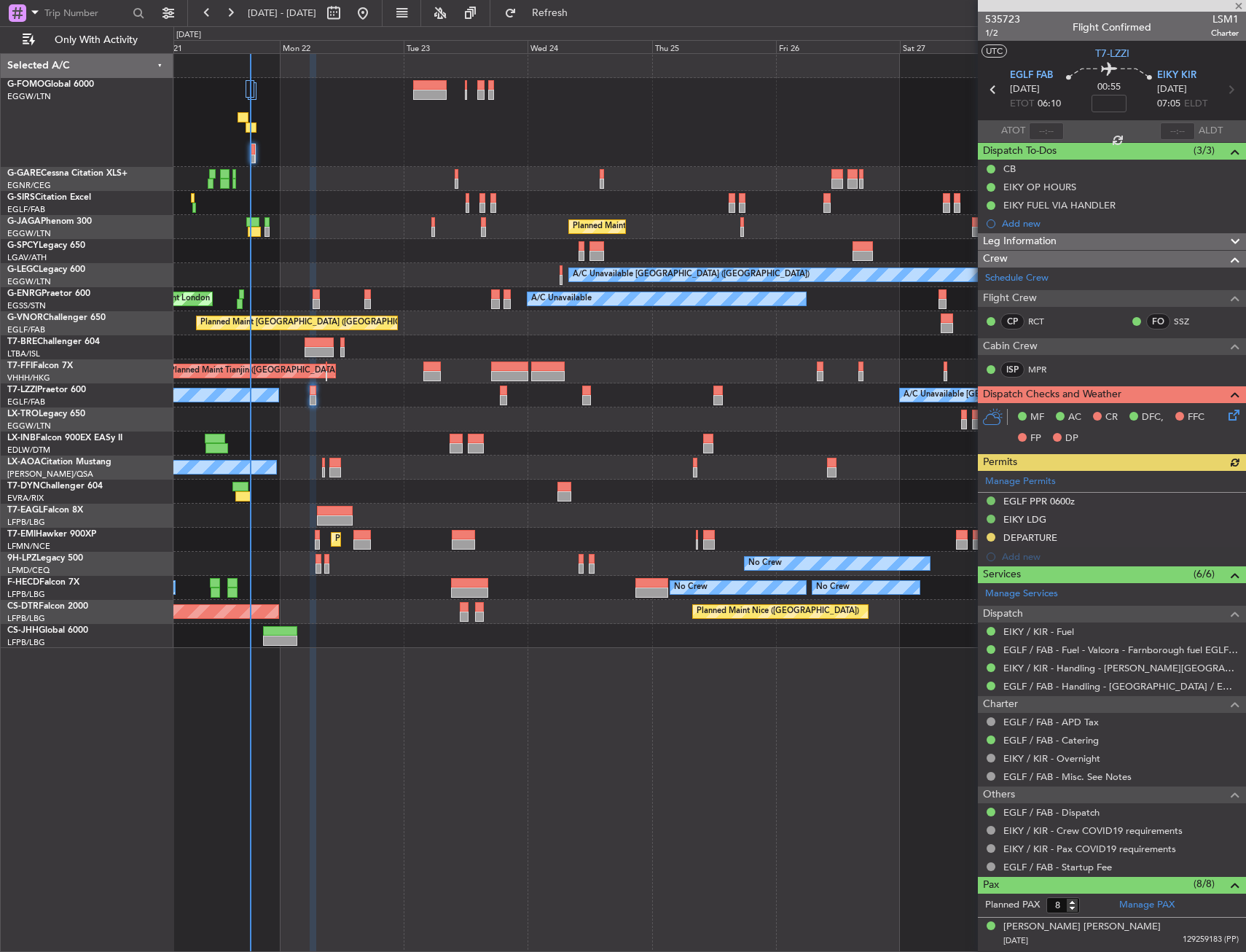
click at [990, 539] on div "Manage Permits EGLF PPR 0600z EIKY LDG DEPARTURE Add new" at bounding box center [1111, 518] width 268 height 95
click at [992, 537] on button at bounding box center [991, 537] width 9 height 9
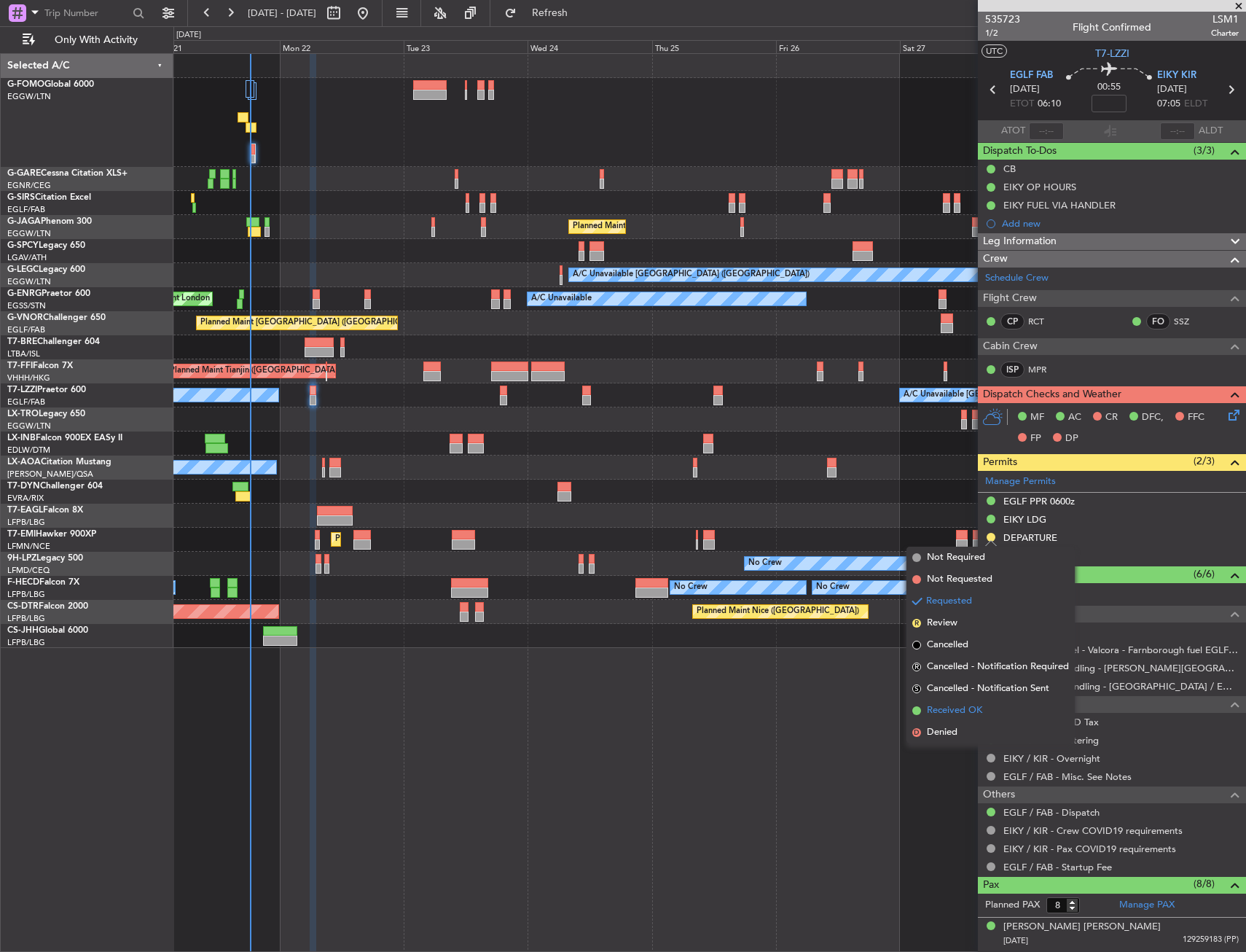
click at [959, 714] on span "Received OK" at bounding box center [955, 711] width 56 height 14
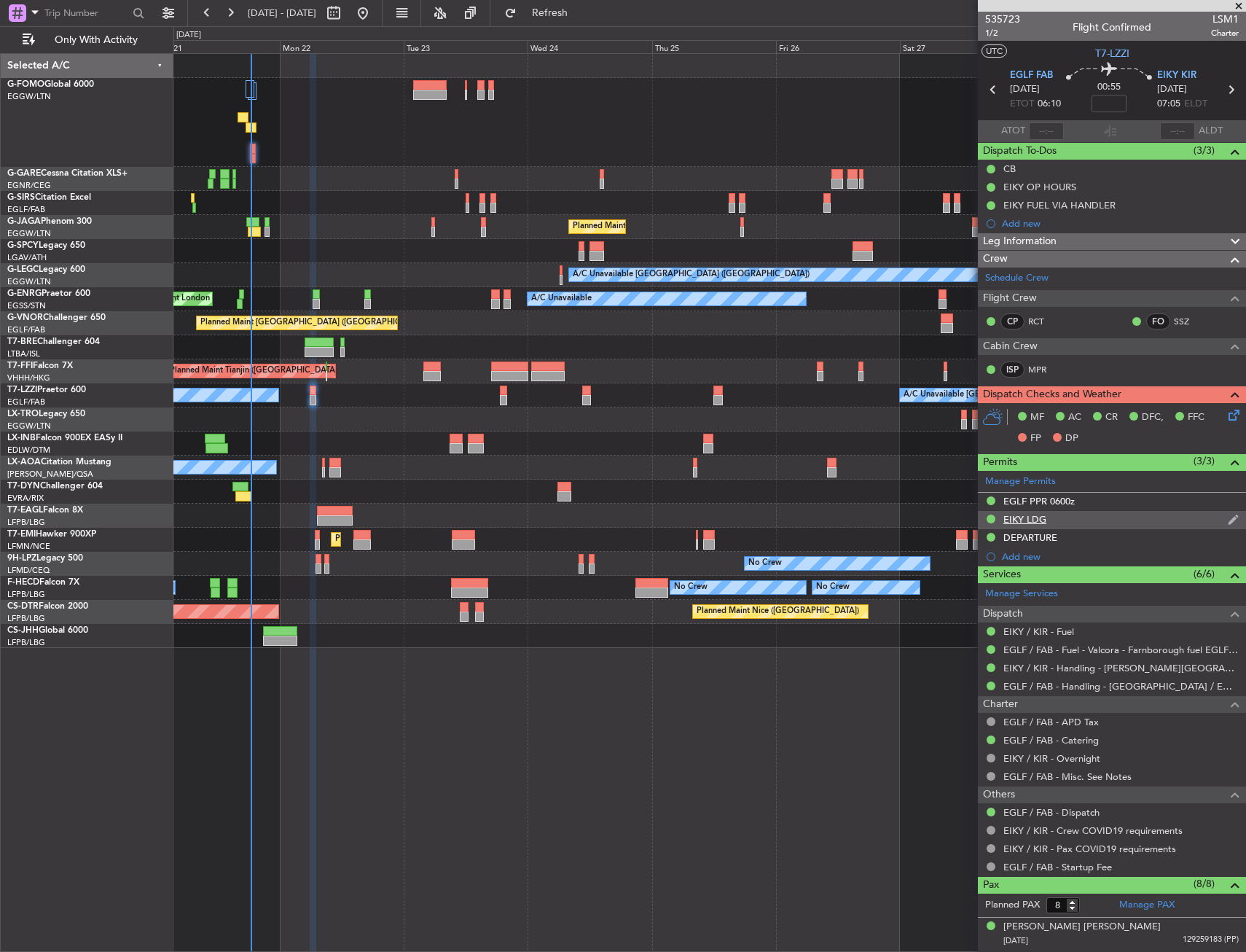
click at [1051, 517] on div "EIKY LDG" at bounding box center [1111, 519] width 268 height 18
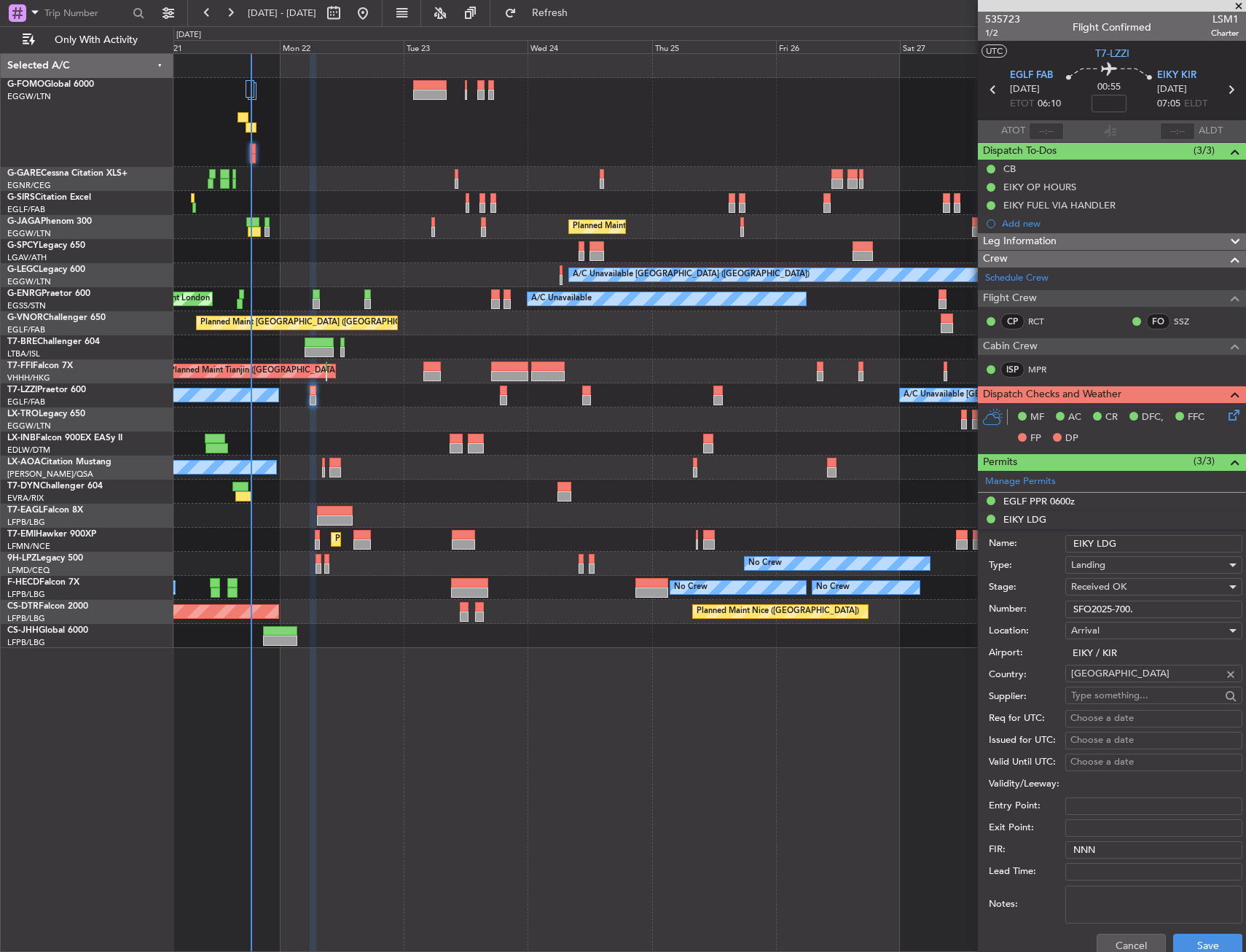
click at [1111, 610] on input "SFO2025-700." at bounding box center [1154, 610] width 177 height 17
click at [1042, 502] on div "EGLF PPR 0600z" at bounding box center [1039, 501] width 71 height 13
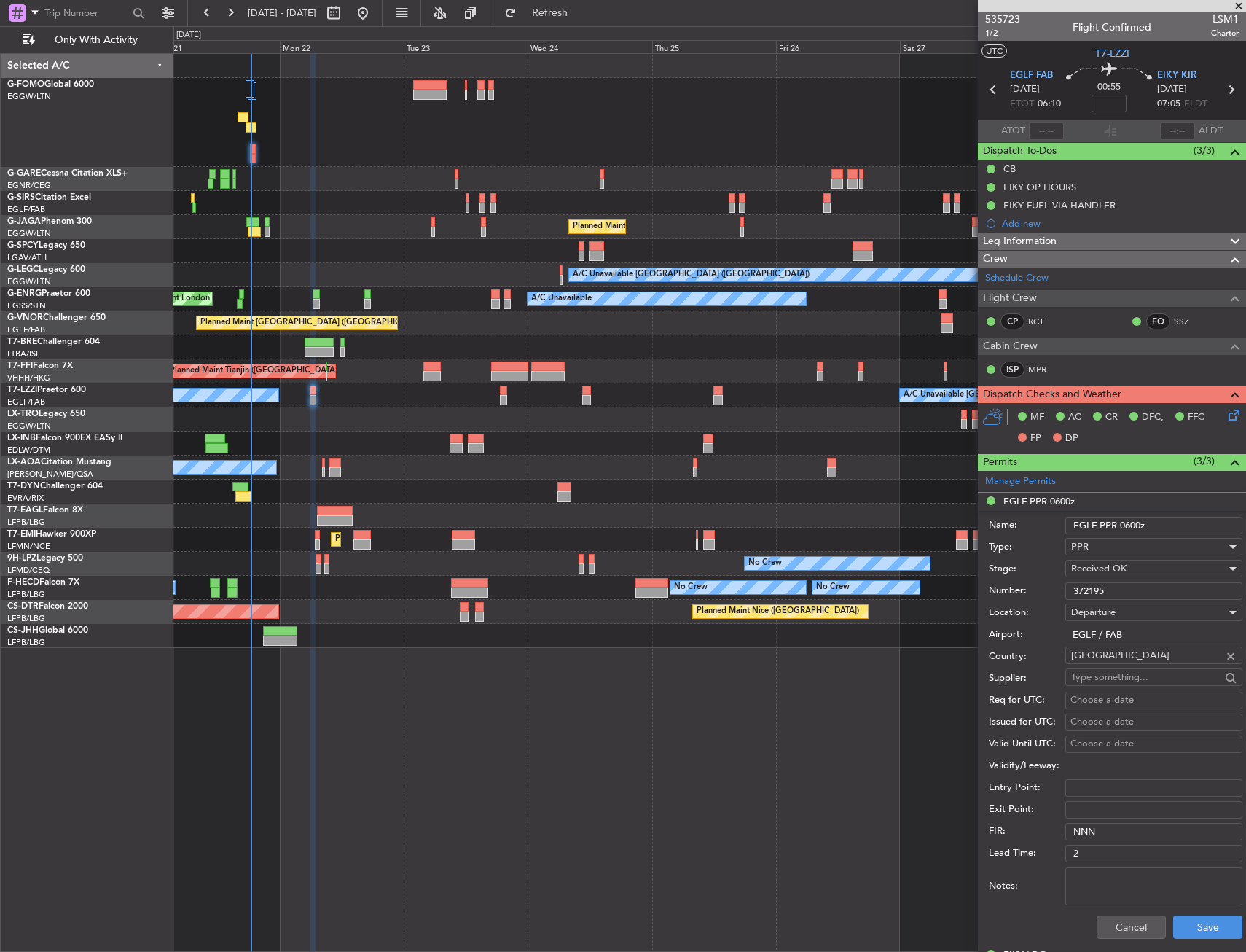
click at [1126, 593] on input "372195" at bounding box center [1154, 591] width 177 height 17
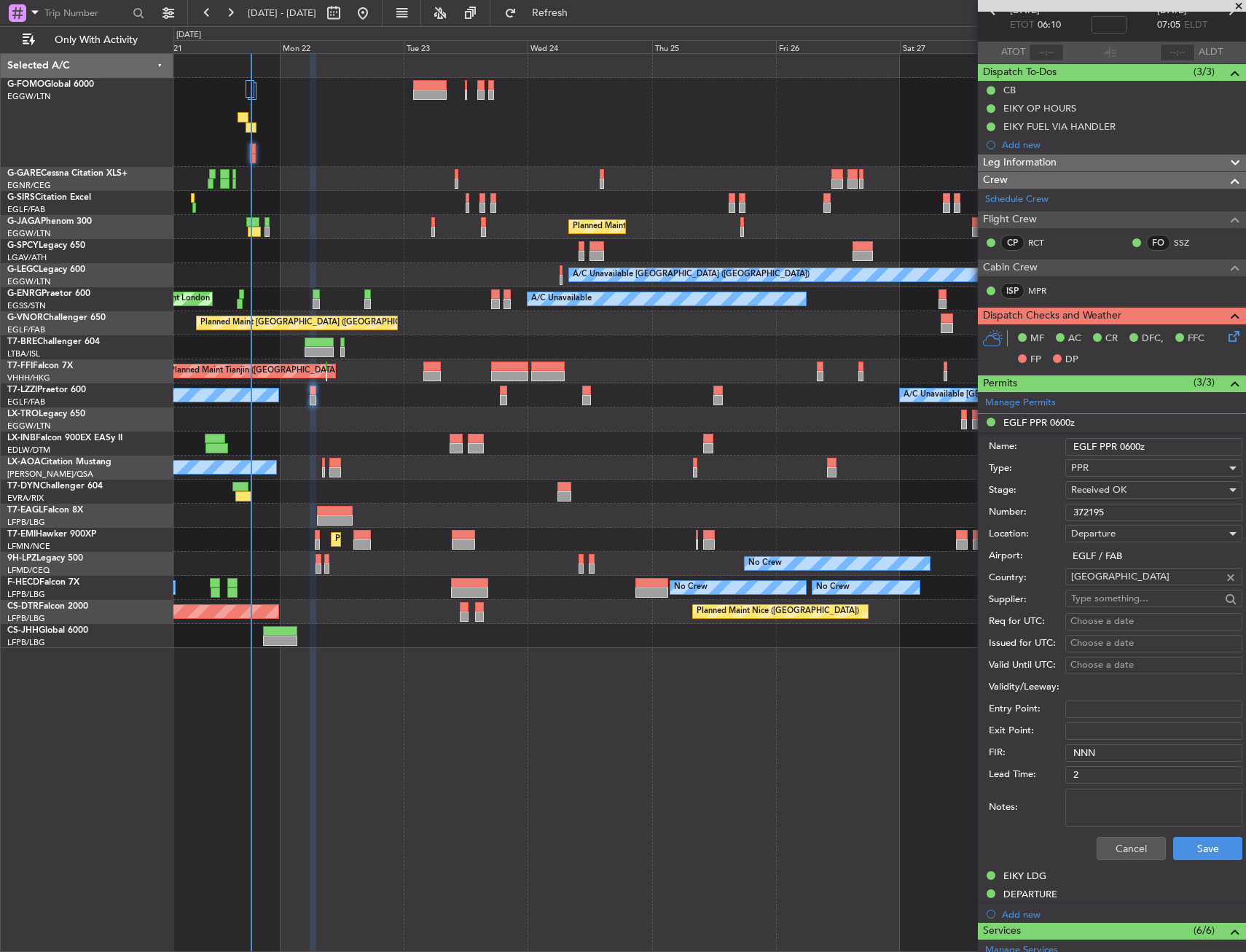
scroll to position [146, 0]
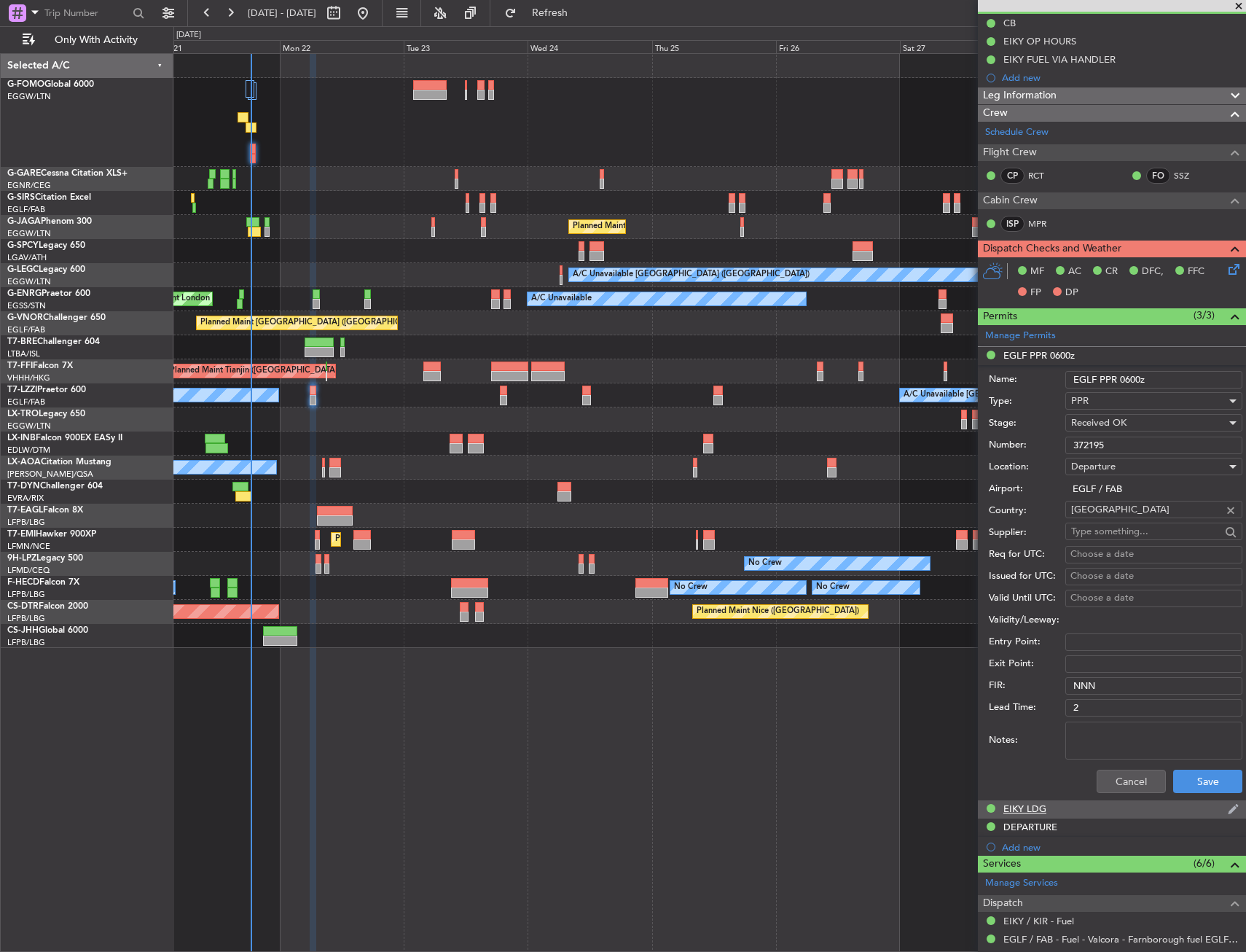
click at [1112, 803] on div "EIKY LDG" at bounding box center [1111, 809] width 268 height 18
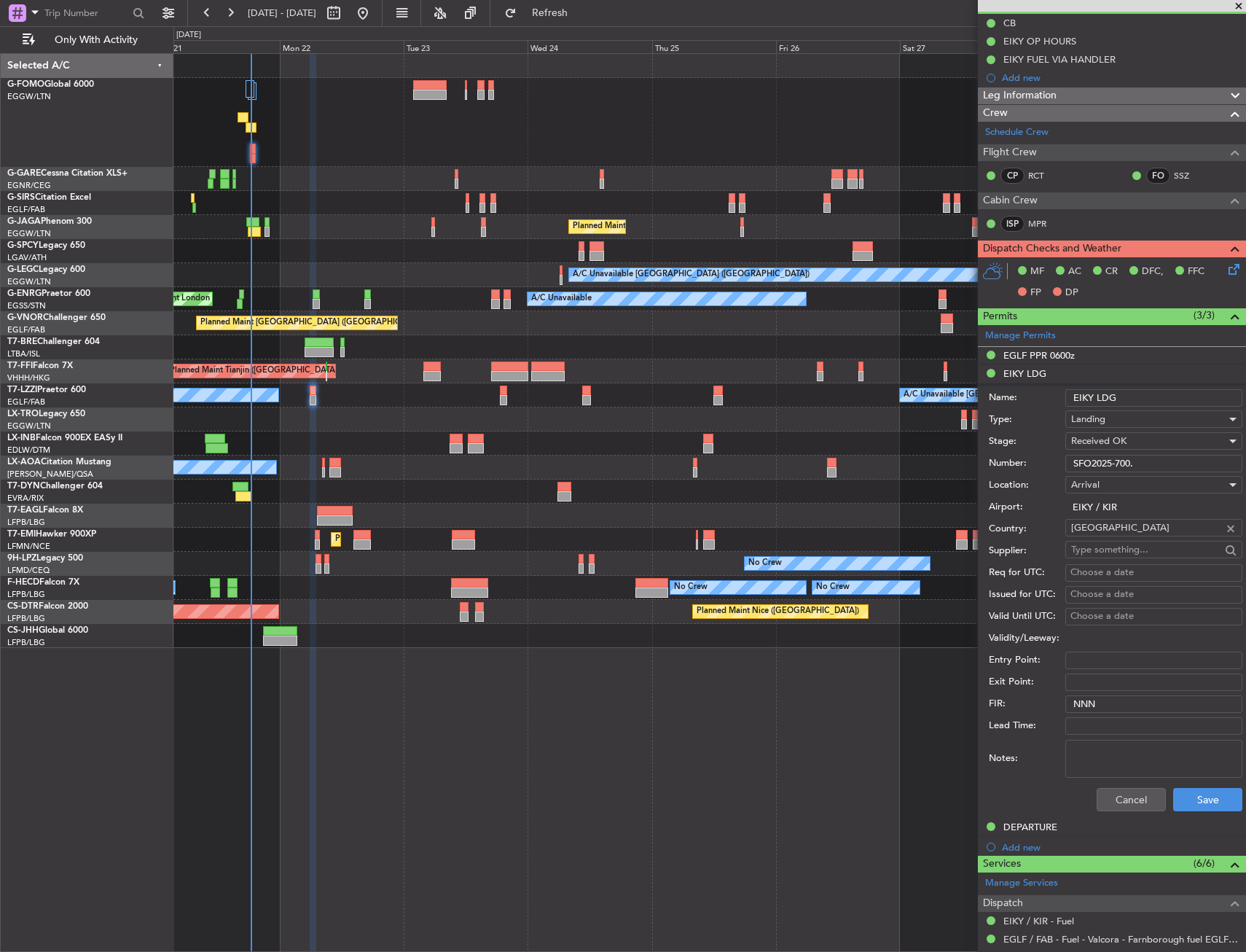
click at [1117, 783] on div "Cancel Save" at bounding box center [1116, 799] width 254 height 38
click at [1120, 791] on button "Cancel" at bounding box center [1132, 800] width 69 height 23
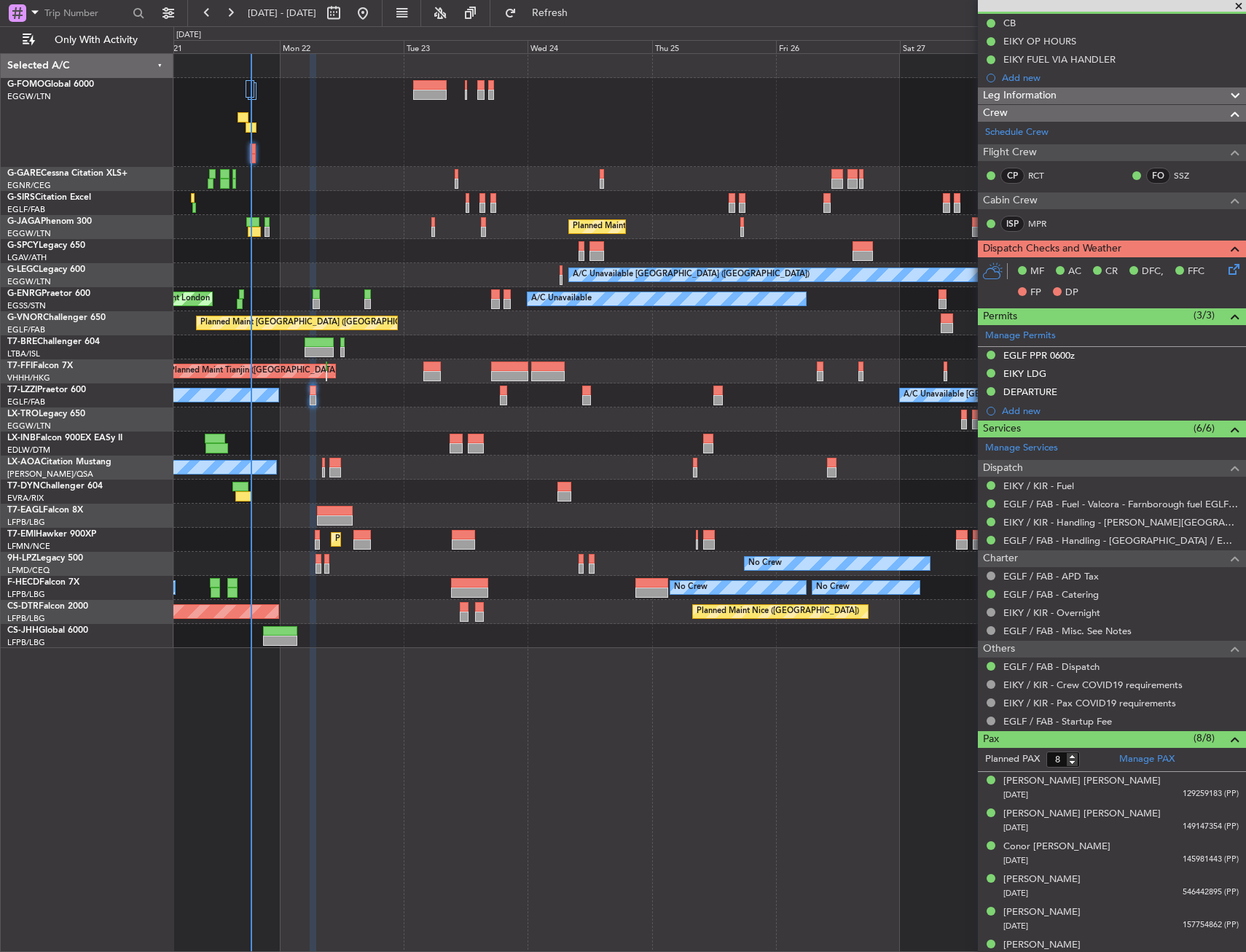
click at [767, 677] on div "Unplanned Maint [GEOGRAPHIC_DATA] ([GEOGRAPHIC_DATA]) Planned Maint [GEOGRAPHIC…" at bounding box center [710, 502] width 1073 height 899
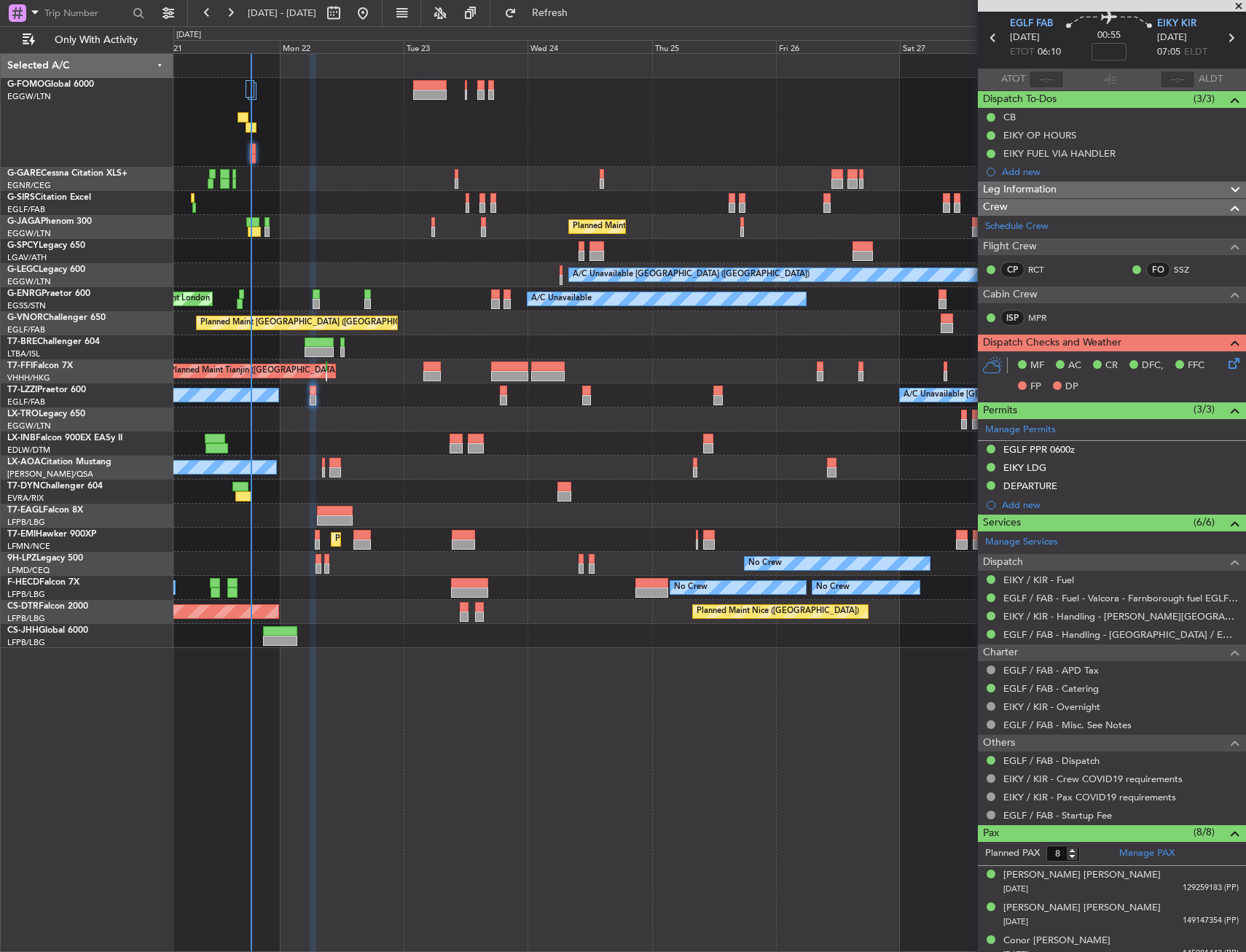
scroll to position [0, 0]
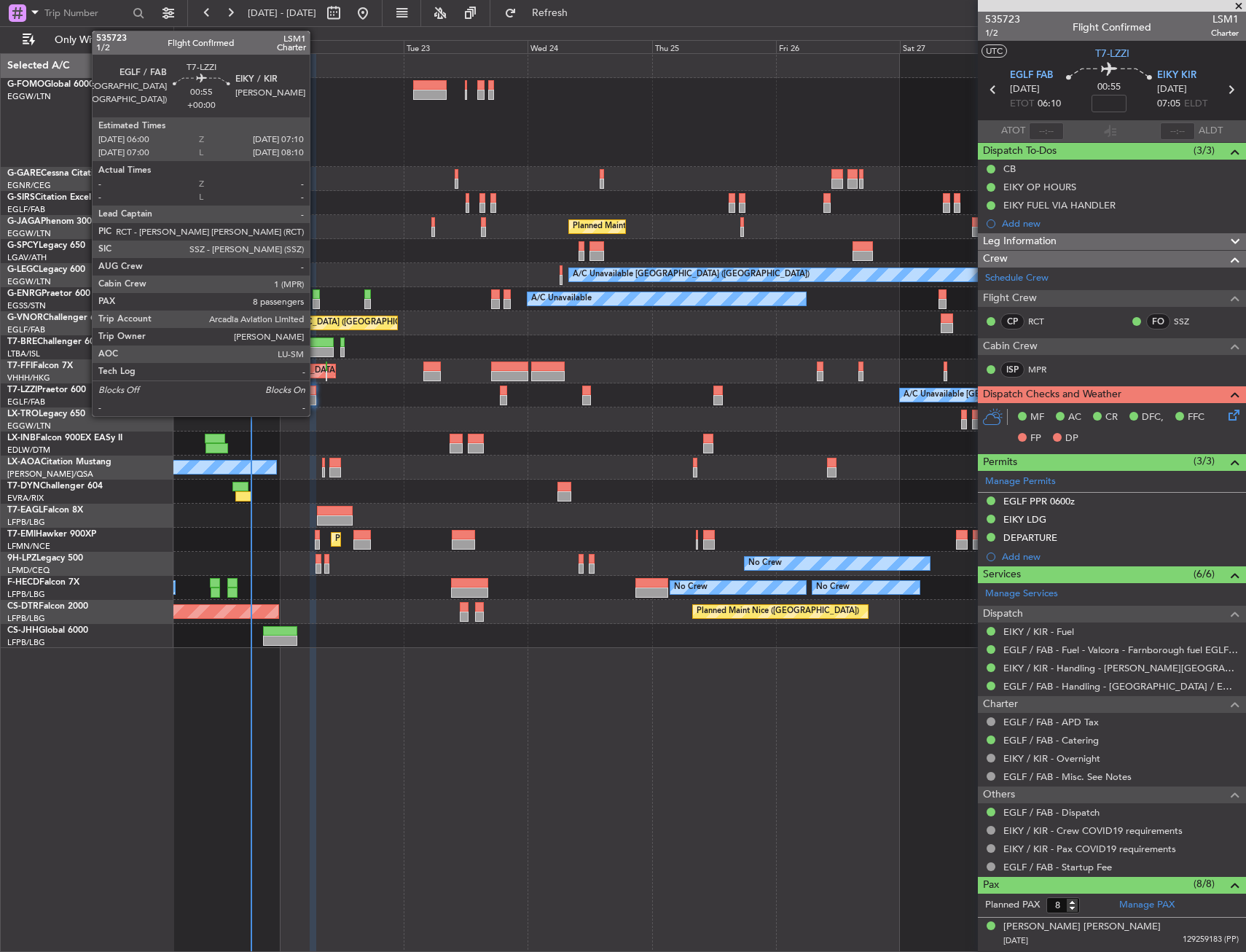
click at [316, 403] on div at bounding box center [312, 400] width 7 height 11
click at [312, 402] on div at bounding box center [312, 400] width 7 height 11
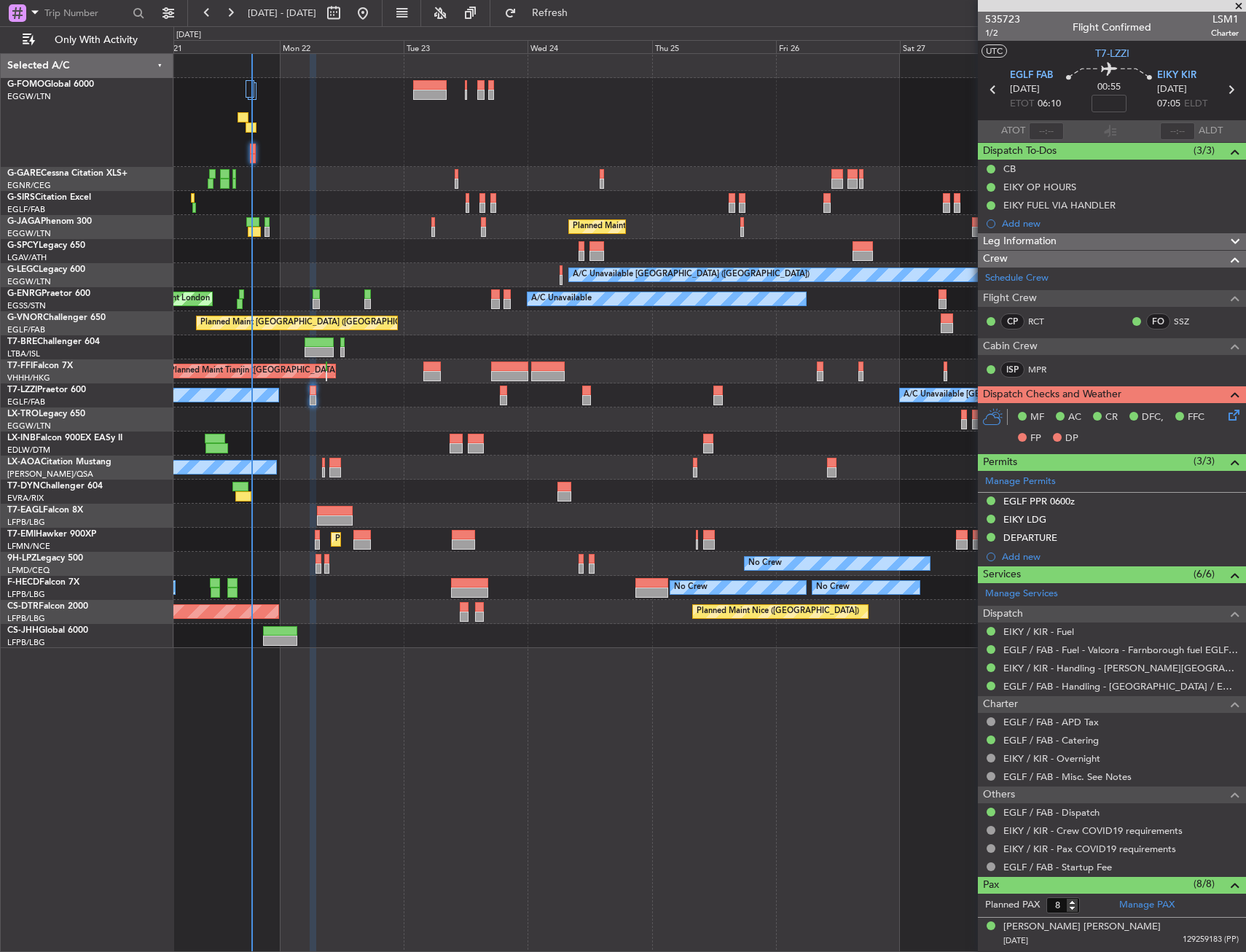
click at [1226, 418] on icon at bounding box center [1232, 413] width 12 height 12
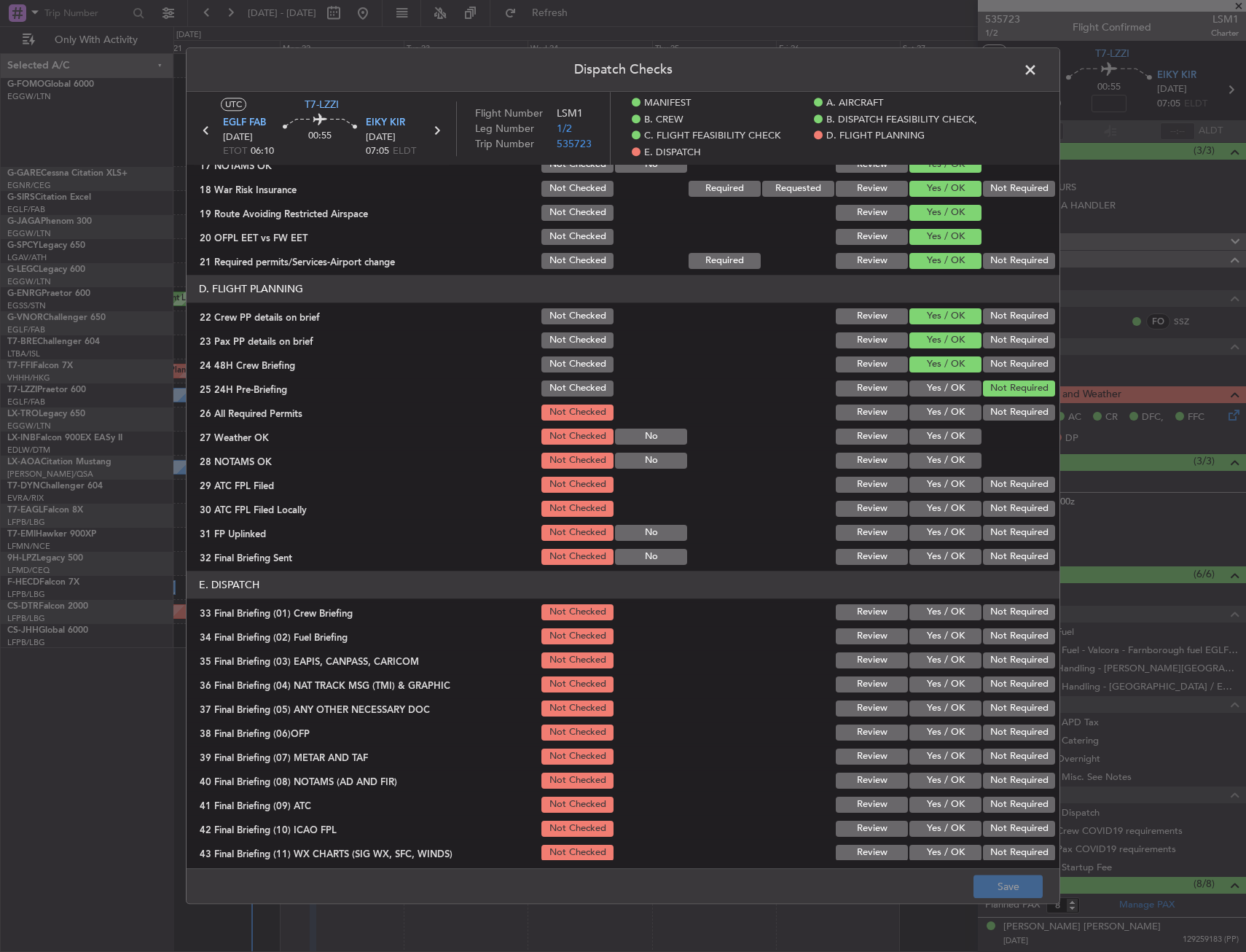
scroll to position [656, 0]
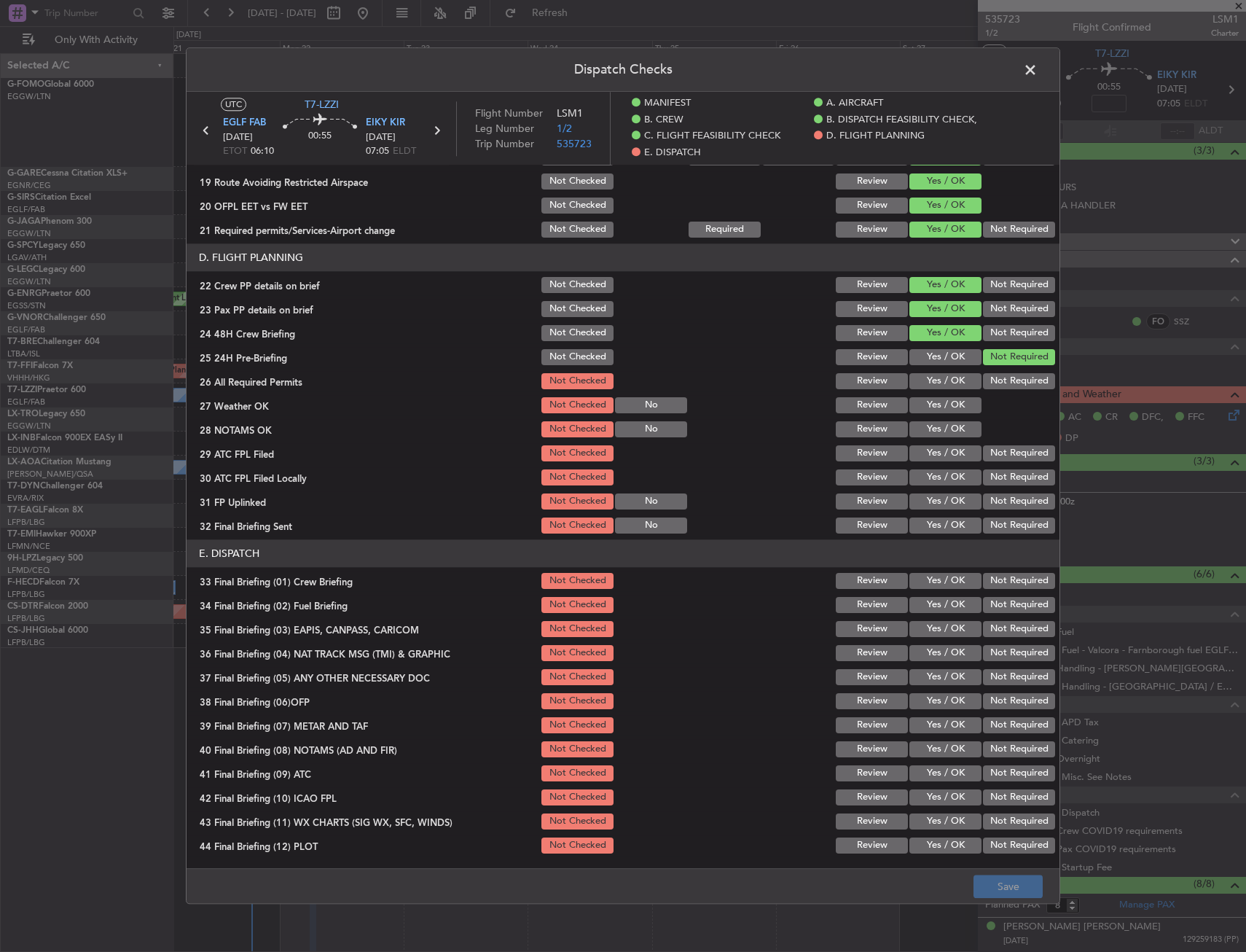
click at [925, 378] on button "Yes / OK" at bounding box center [945, 381] width 72 height 16
click at [921, 403] on button "Yes / OK" at bounding box center [945, 405] width 72 height 16
drag, startPoint x: 920, startPoint y: 422, endPoint x: 922, endPoint y: 448, distance: 26.1
click at [920, 431] on button "Yes / OK" at bounding box center [945, 429] width 72 height 16
click at [922, 448] on button "Yes / OK" at bounding box center [945, 453] width 72 height 16
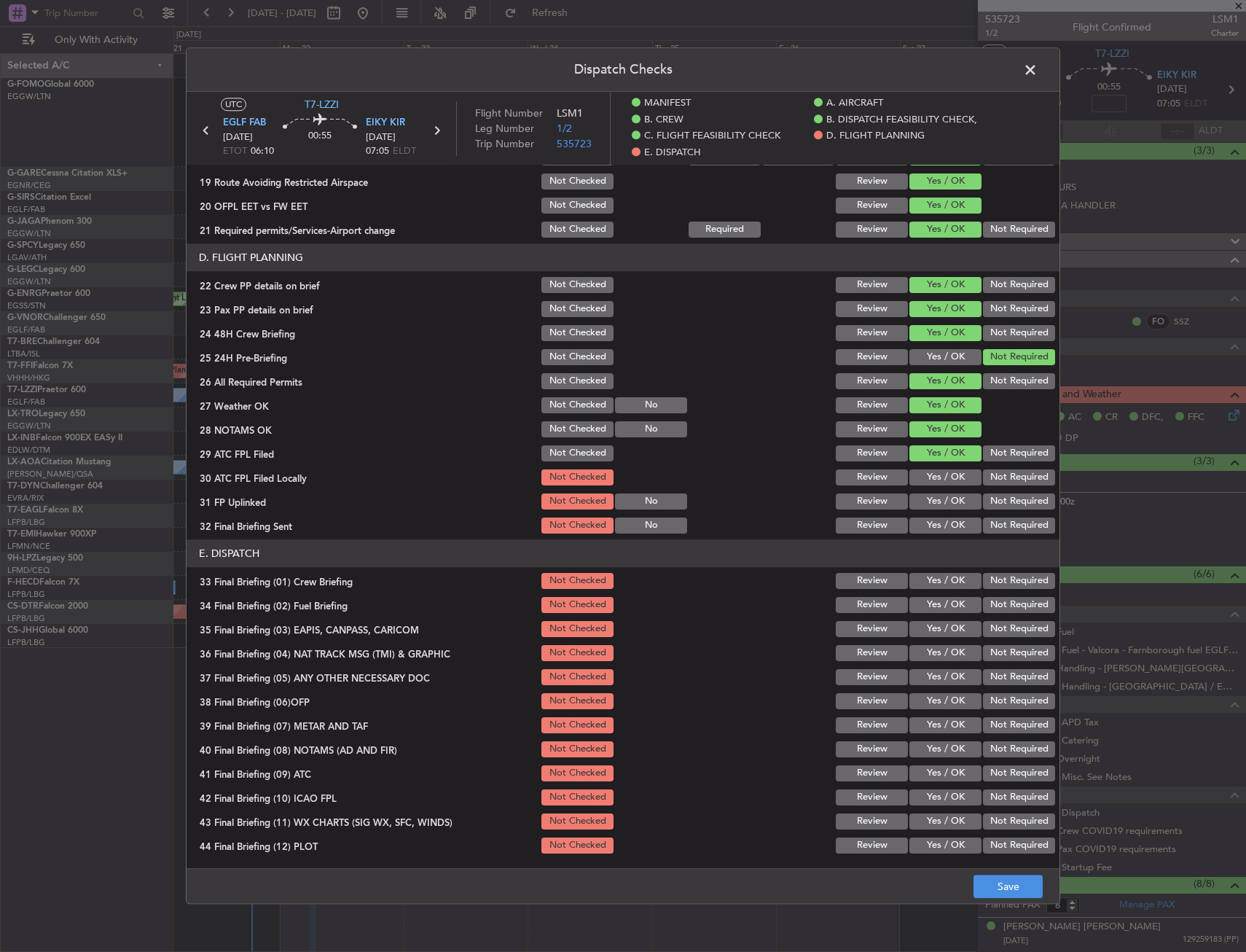
click at [933, 457] on button "Yes / OK" at bounding box center [945, 453] width 72 height 16
click at [997, 490] on section "D. FLIGHT PLANNING 22 Crew PP details on brief Not Checked Review Yes / OK Not …" at bounding box center [623, 389] width 873 height 292
click at [988, 484] on button "Not Required" at bounding box center [1019, 477] width 72 height 16
click at [949, 504] on button "Yes / OK" at bounding box center [945, 501] width 72 height 16
click at [986, 528] on button "Not Required" at bounding box center [1019, 525] width 72 height 16
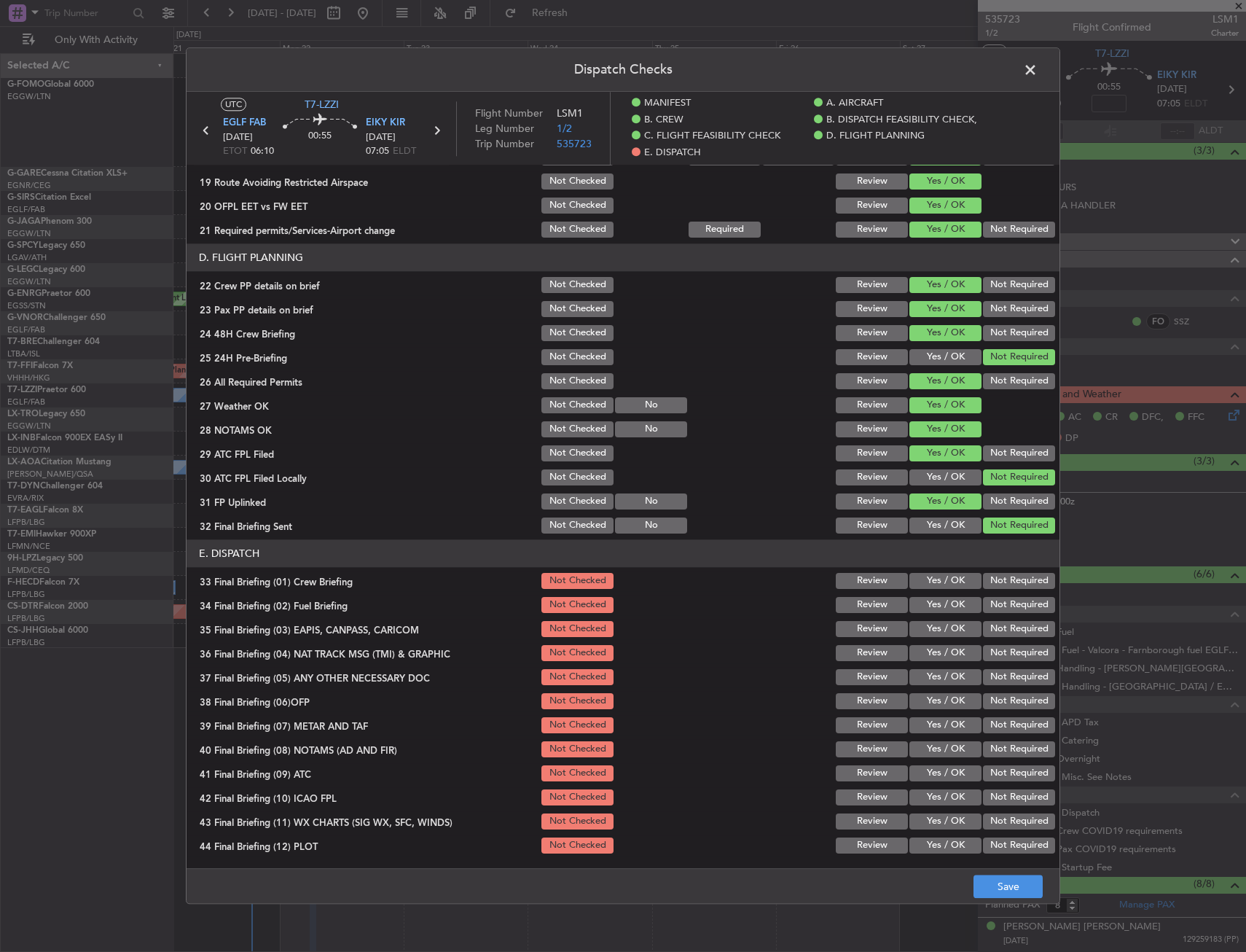
drag, startPoint x: 927, startPoint y: 590, endPoint x: 930, endPoint y: 605, distance: 15.3
click at [928, 590] on div "Yes / OK" at bounding box center [944, 581] width 74 height 20
click at [930, 605] on button "Yes / OK" at bounding box center [945, 605] width 72 height 16
drag, startPoint x: 932, startPoint y: 579, endPoint x: 1017, endPoint y: 643, distance: 106.4
click at [934, 581] on button "Yes / OK" at bounding box center [945, 581] width 72 height 16
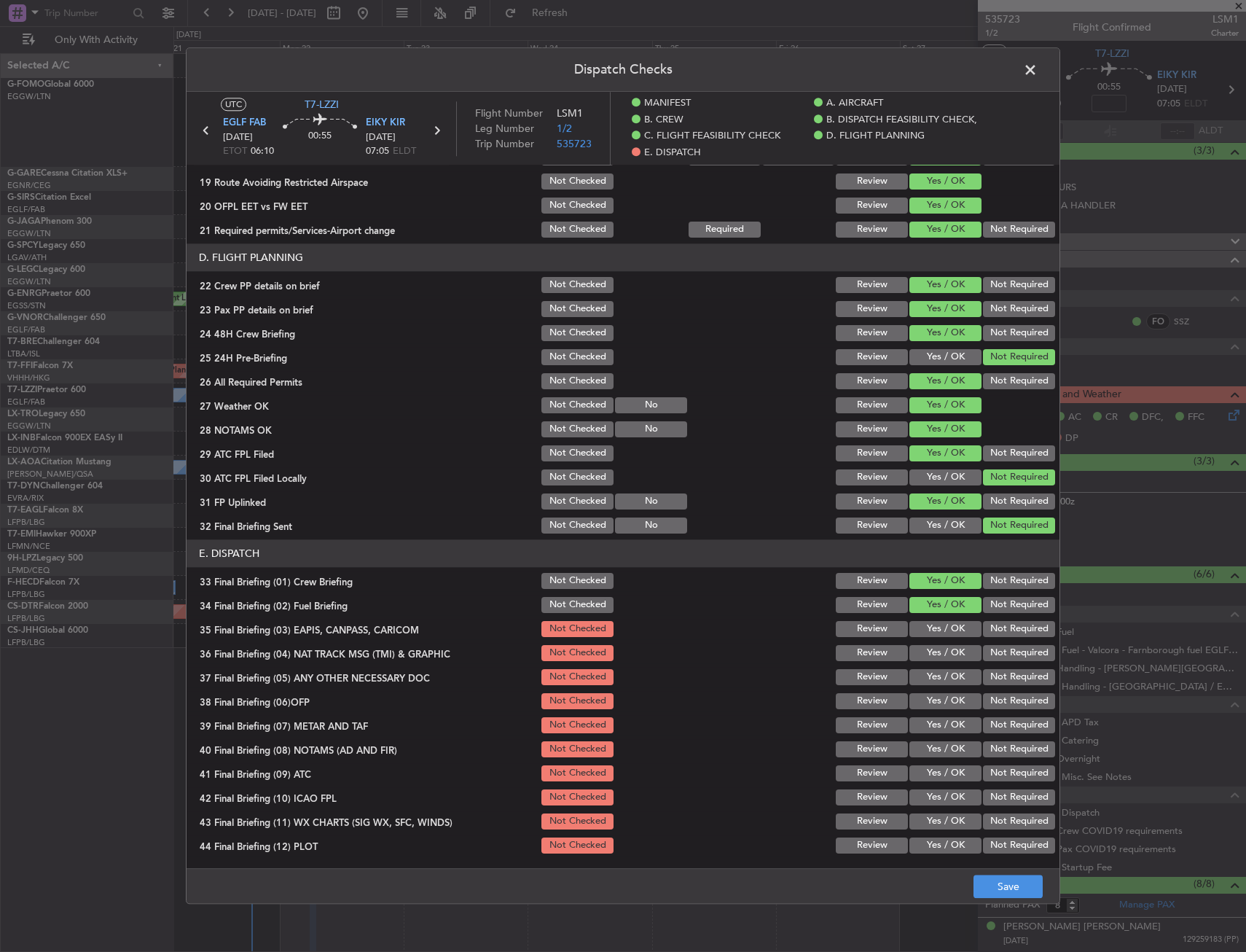
click at [1020, 643] on div "Not Required" at bounding box center [1017, 653] width 74 height 20
click at [1000, 643] on div "Not Required" at bounding box center [1017, 653] width 74 height 20
click at [1000, 630] on button "Not Required" at bounding box center [1019, 629] width 72 height 16
click at [999, 649] on button "Not Required" at bounding box center [1019, 653] width 72 height 16
drag, startPoint x: 950, startPoint y: 672, endPoint x: 942, endPoint y: 694, distance: 23.4
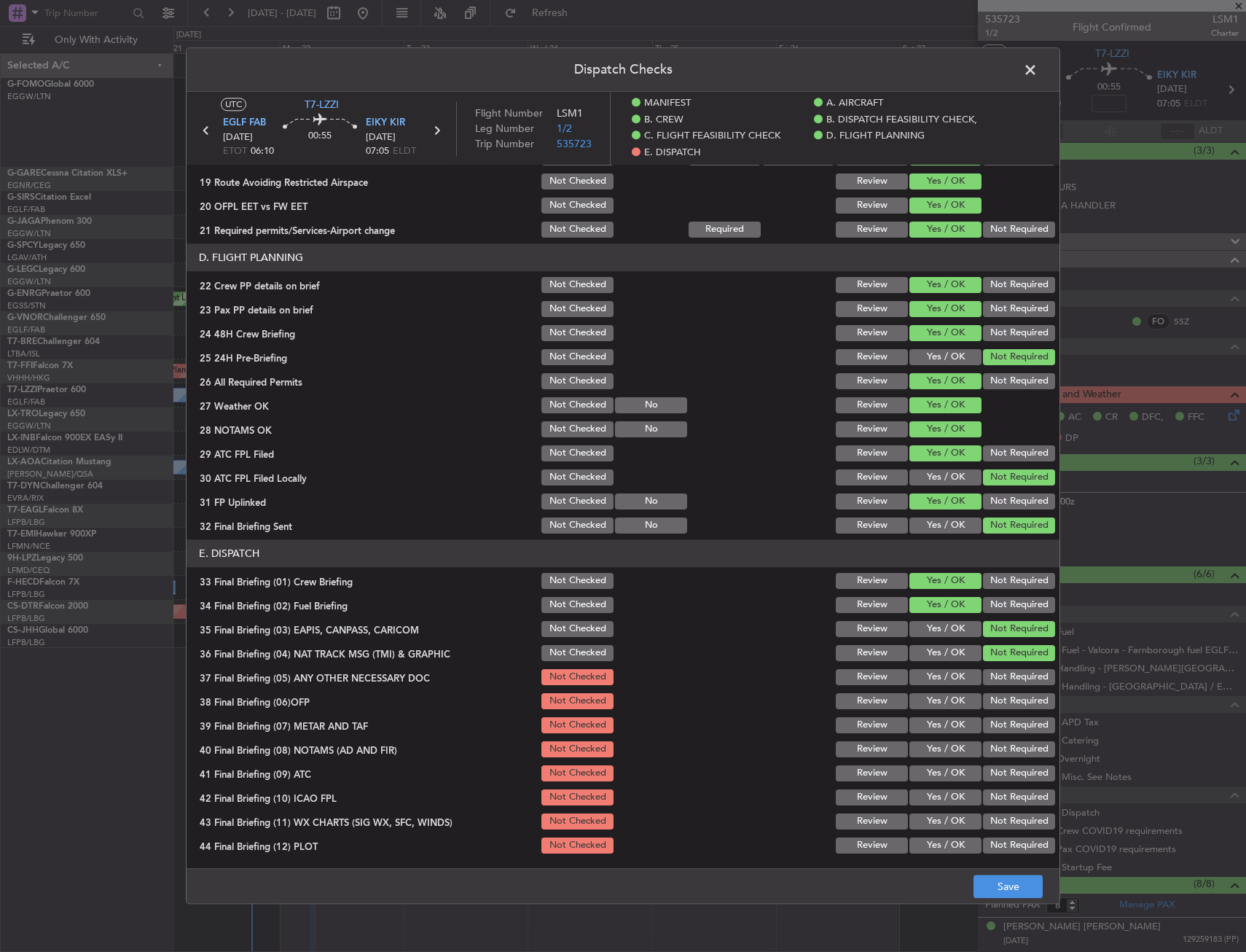
click at [949, 672] on button "Yes / OK" at bounding box center [945, 677] width 72 height 16
click at [939, 704] on button "Yes / OK" at bounding box center [945, 701] width 72 height 16
drag, startPoint x: 939, startPoint y: 708, endPoint x: 933, endPoint y: 746, distance: 38.5
click at [933, 746] on section "E. DISPATCH 33 Final Briefing (01) Crew Briefing Not Checked Review Yes / OK No…" at bounding box center [623, 697] width 873 height 316
click at [933, 746] on button "Yes / OK" at bounding box center [945, 749] width 72 height 16
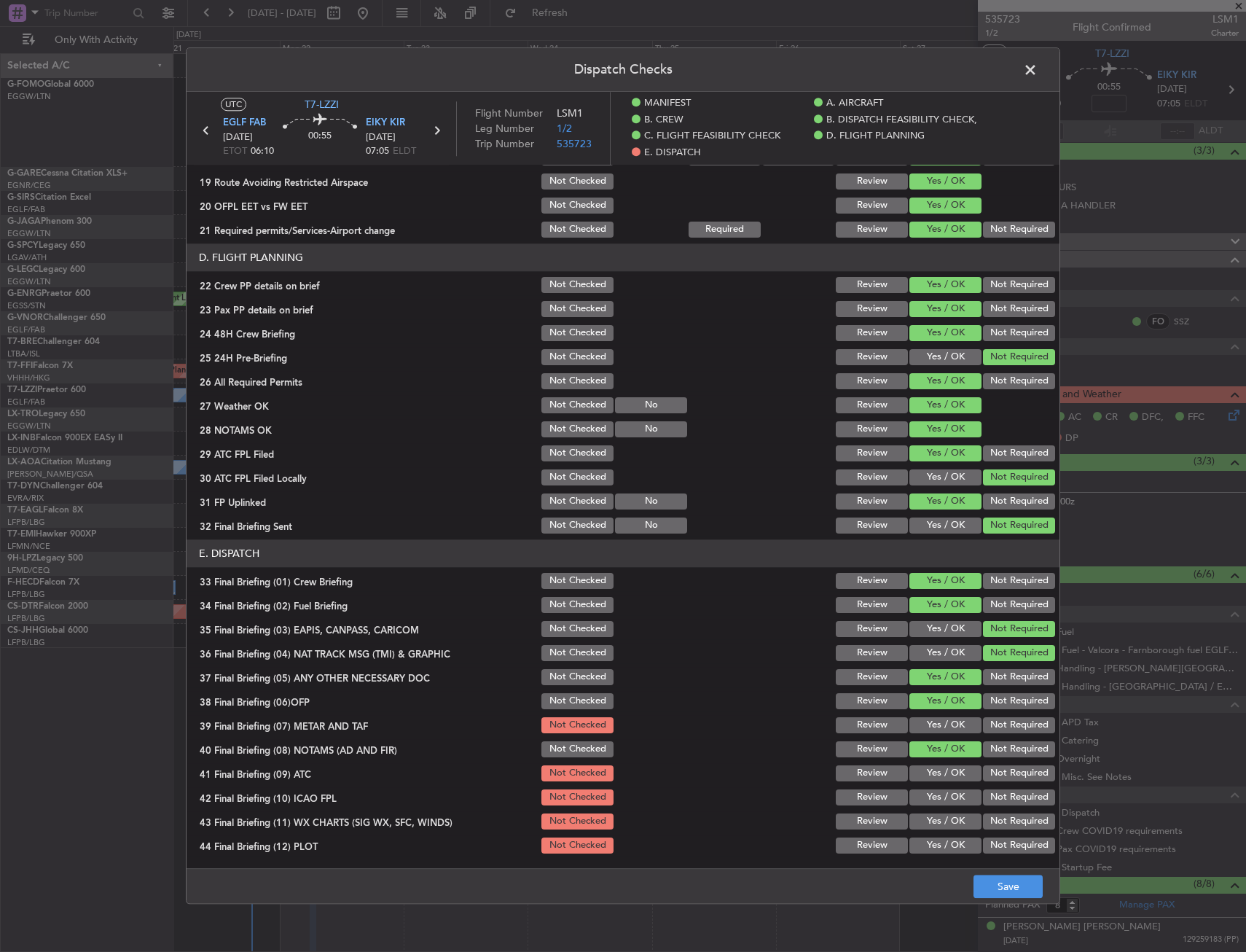
click at [932, 762] on section "E. DISPATCH 33 Final Briefing (01) Crew Briefing Not Checked Review Yes / OK No…" at bounding box center [623, 697] width 873 height 316
drag, startPoint x: 931, startPoint y: 735, endPoint x: 934, endPoint y: 780, distance: 45.1
click at [931, 740] on section "E. DISPATCH 33 Final Briefing (01) Crew Briefing Not Checked Review Yes / OK No…" at bounding box center [623, 697] width 873 height 316
click at [934, 780] on button "Yes / OK" at bounding box center [945, 773] width 72 height 16
click at [934, 793] on button "Yes / OK" at bounding box center [945, 797] width 72 height 16
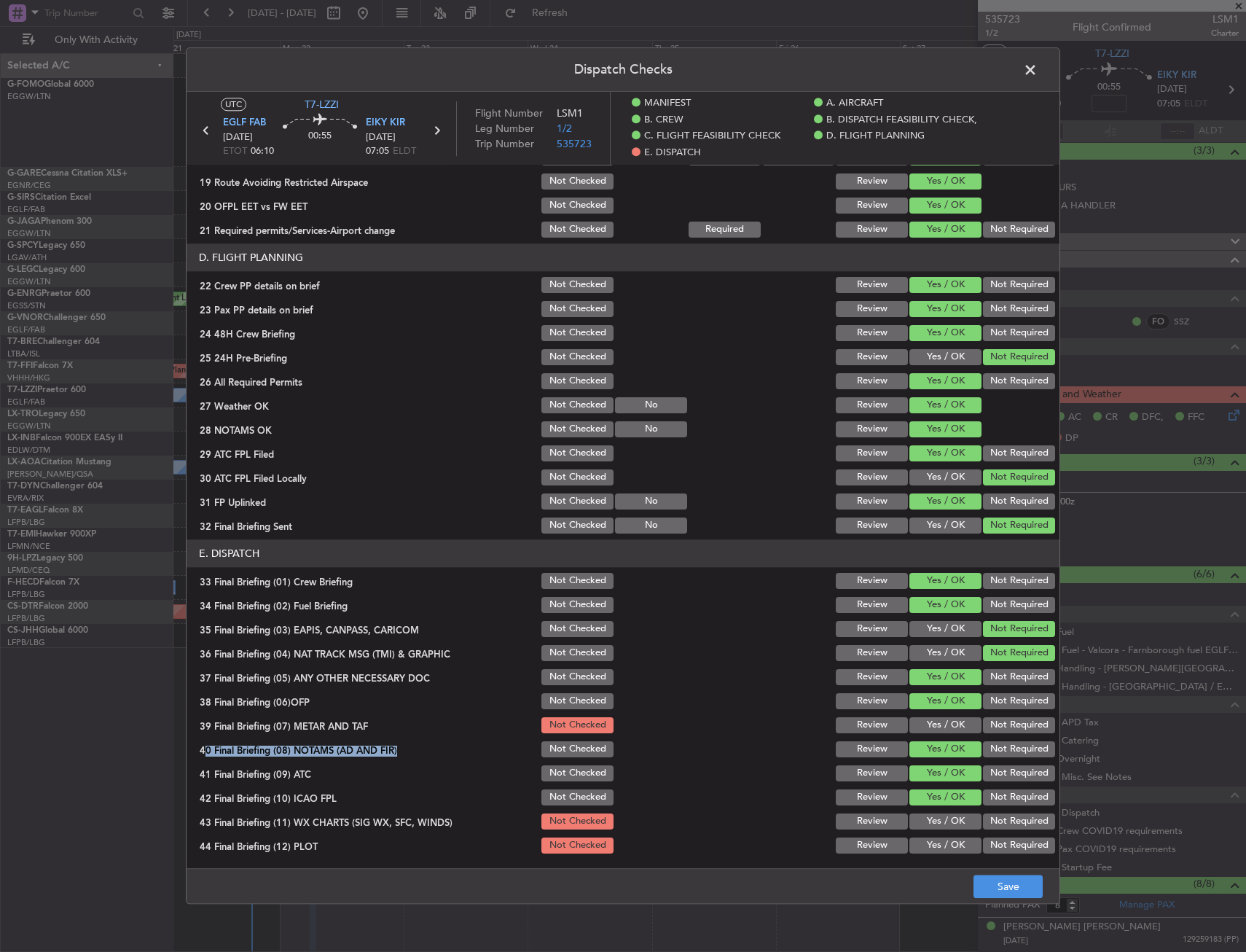
click at [934, 793] on button "Yes / OK" at bounding box center [945, 797] width 72 height 16
click at [935, 734] on button "Yes / OK" at bounding box center [945, 725] width 72 height 16
click at [933, 842] on button "Yes / OK" at bounding box center [945, 845] width 72 height 16
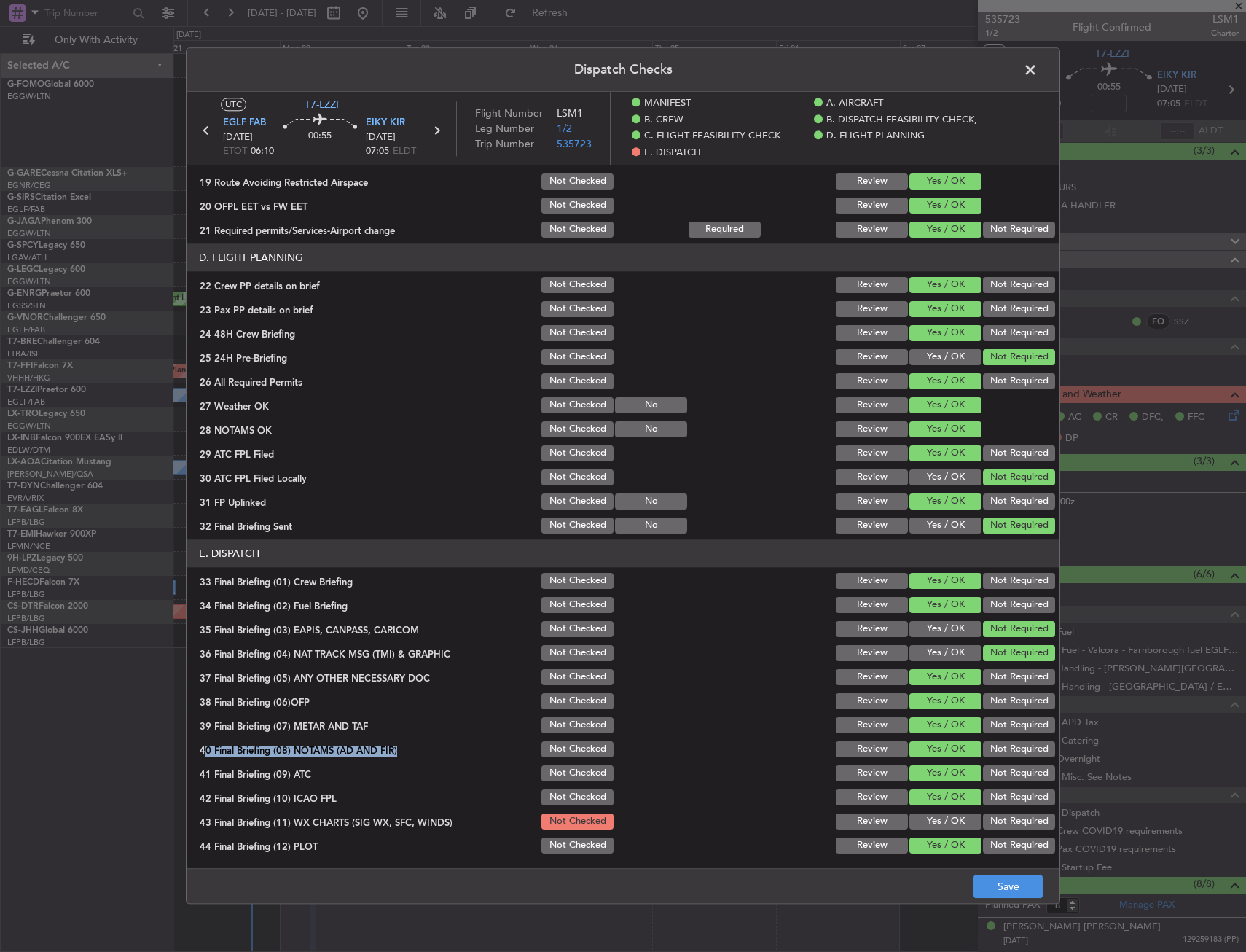
click at [928, 821] on button "Yes / OK" at bounding box center [945, 821] width 72 height 16
click at [1018, 885] on button "Save" at bounding box center [1009, 888] width 69 height 23
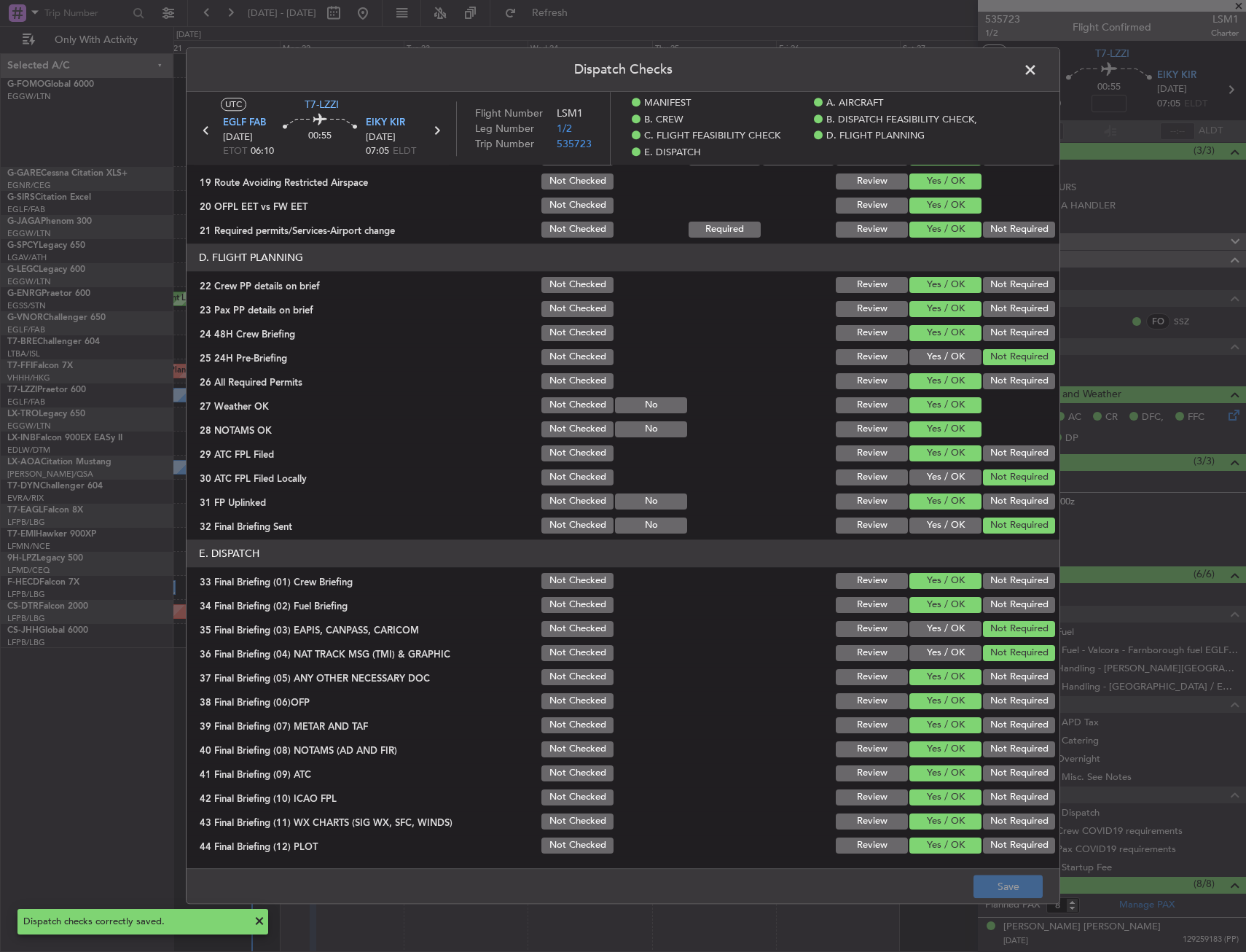
click at [1038, 67] on span at bounding box center [1038, 73] width 0 height 29
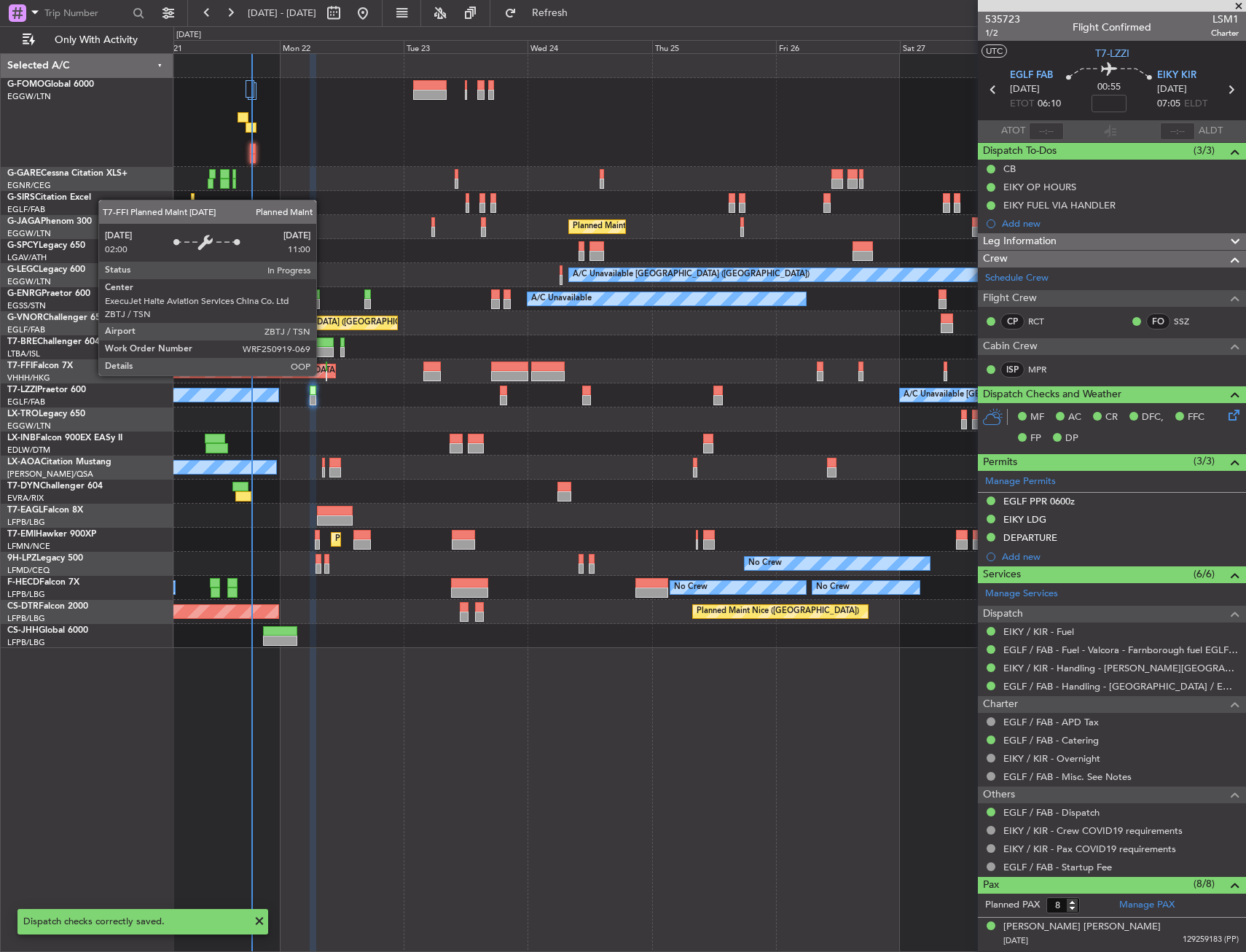
click at [316, 390] on div at bounding box center [312, 390] width 7 height 11
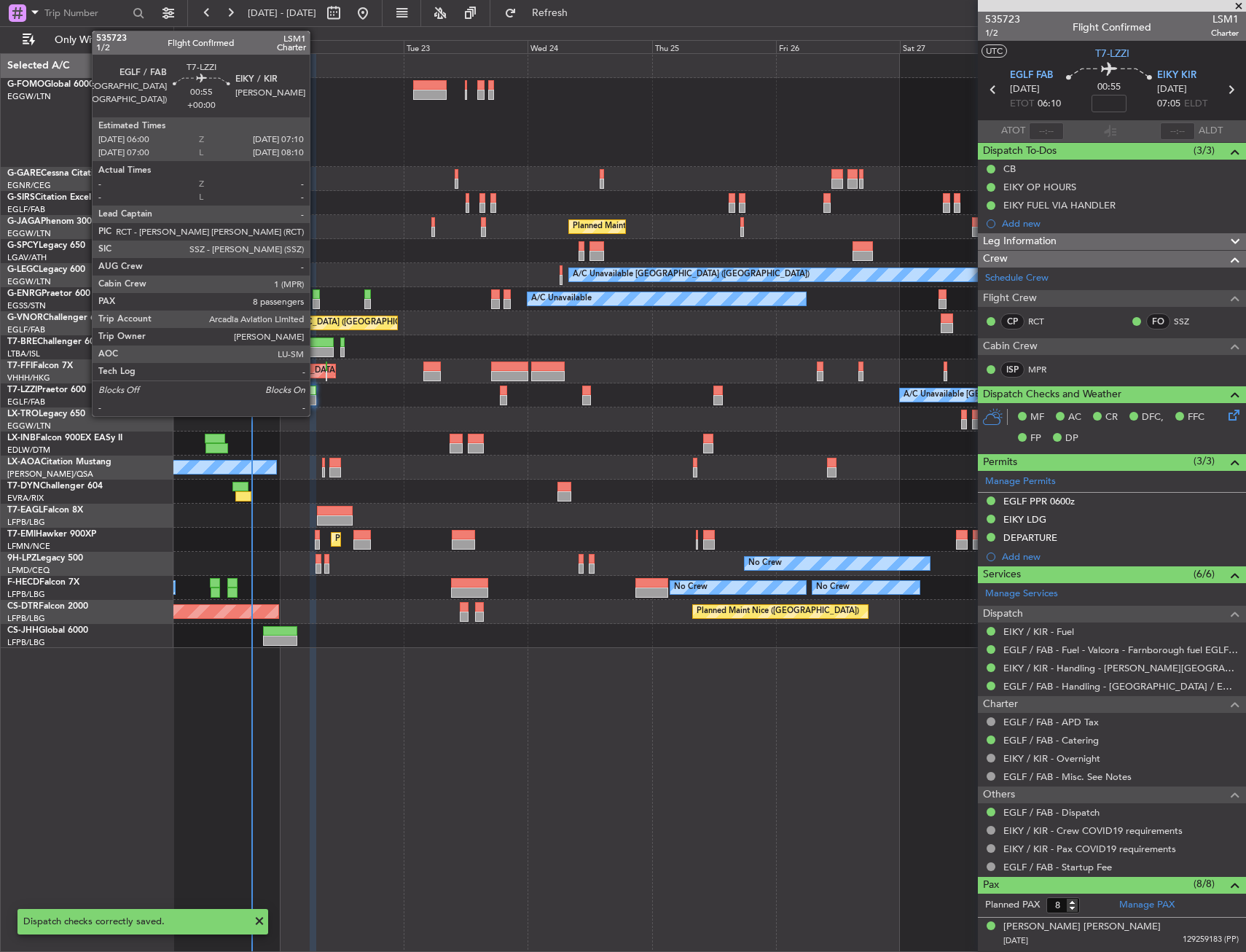
click at [316, 391] on div at bounding box center [312, 390] width 7 height 11
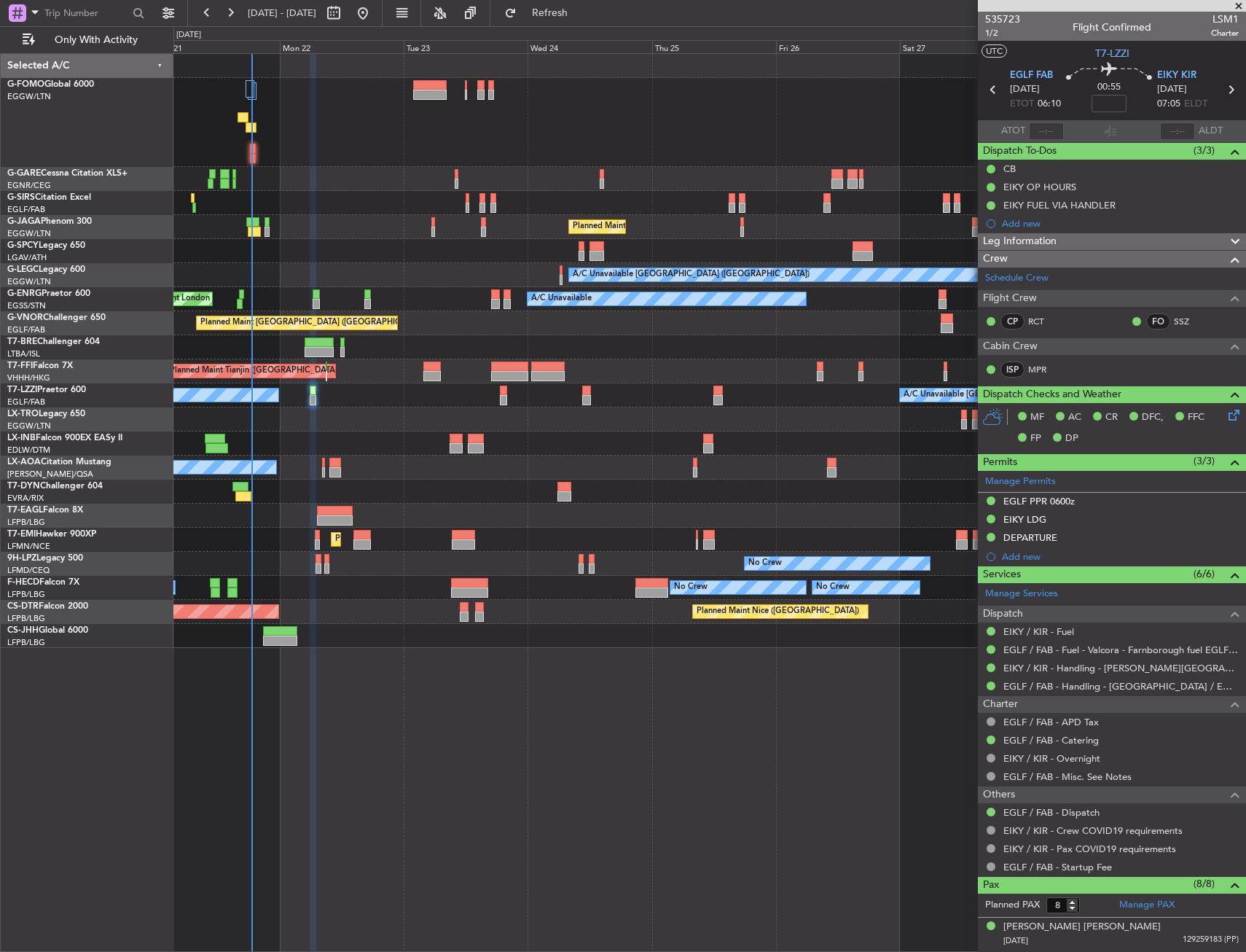
click at [425, 479] on div "No Crew Nice (Côte d'Azur Airport) Planned Maint Nice (Côte d'Azur Airport)" at bounding box center [709, 467] width 1072 height 24
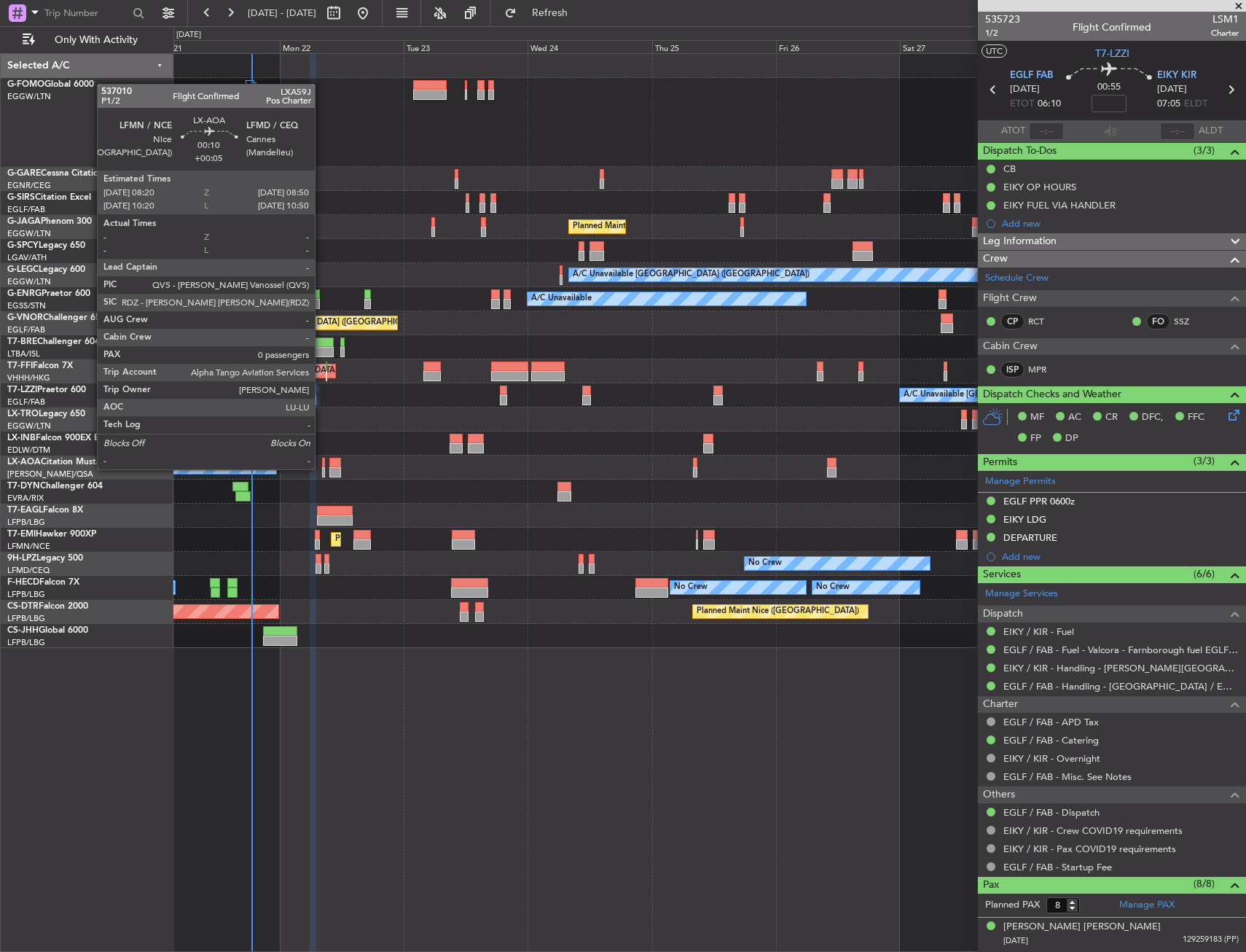
click at [322, 468] on div at bounding box center [323, 472] width 3 height 11
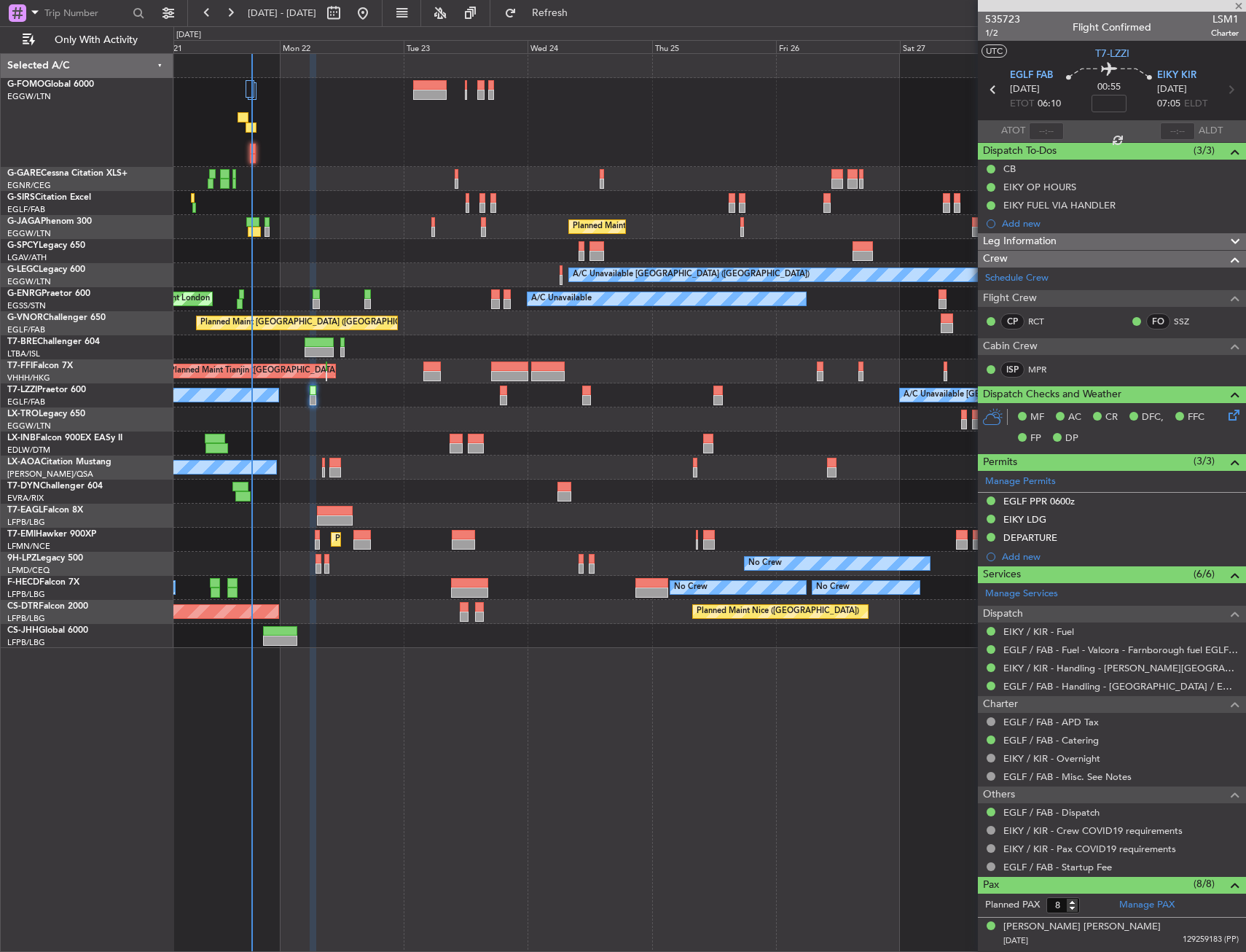
type input "+00:05"
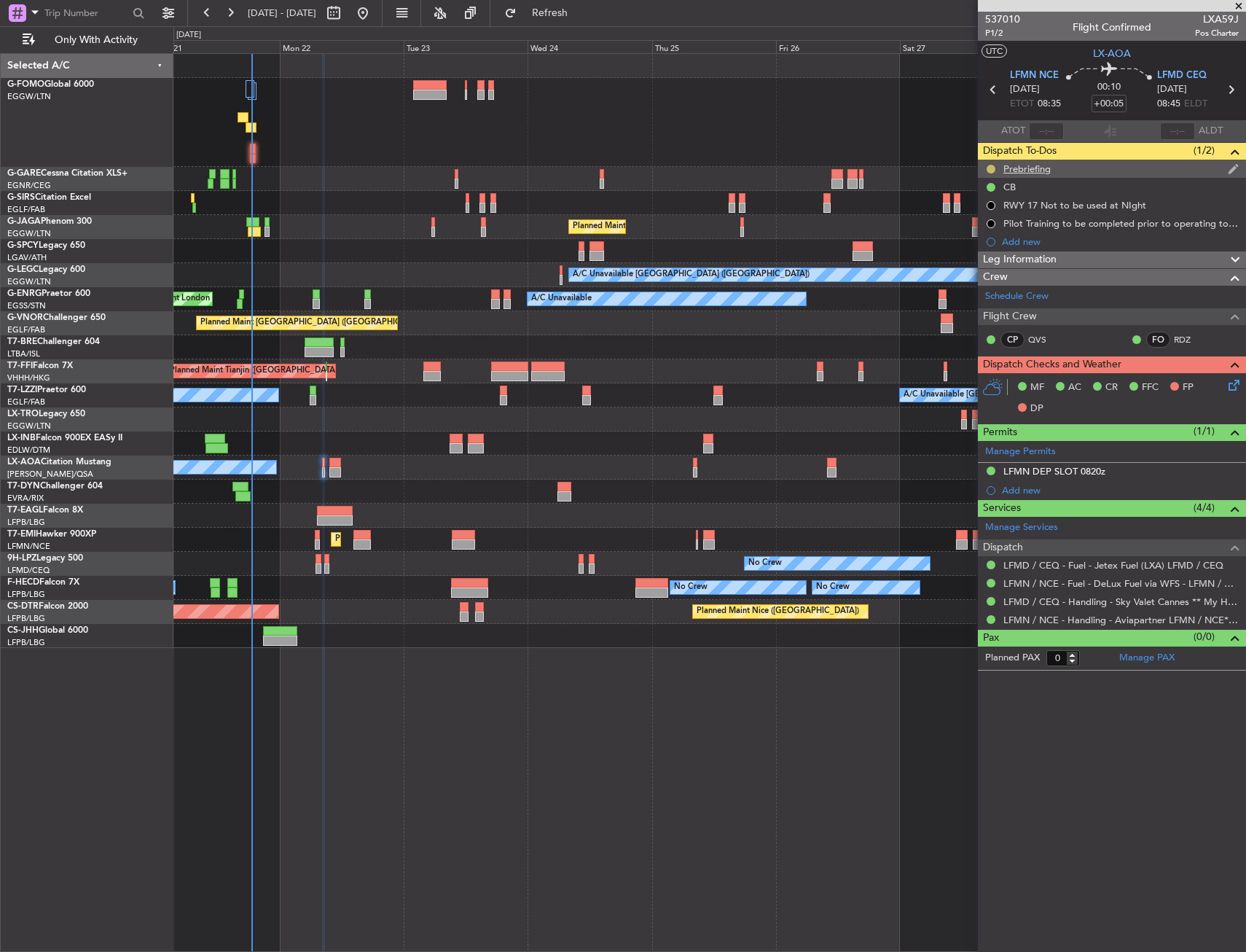
drag, startPoint x: 988, startPoint y: 164, endPoint x: 990, endPoint y: 171, distance: 7.3
click at [989, 163] on div at bounding box center [991, 169] width 12 height 12
click at [992, 166] on button at bounding box center [991, 168] width 9 height 9
click at [984, 252] on span "Cancelled" at bounding box center [993, 255] width 41 height 14
click at [410, 829] on div "Unplanned Maint London (Luton) Planned Maint London (Luton) A/C Unavailable Lon…" at bounding box center [710, 502] width 1073 height 899
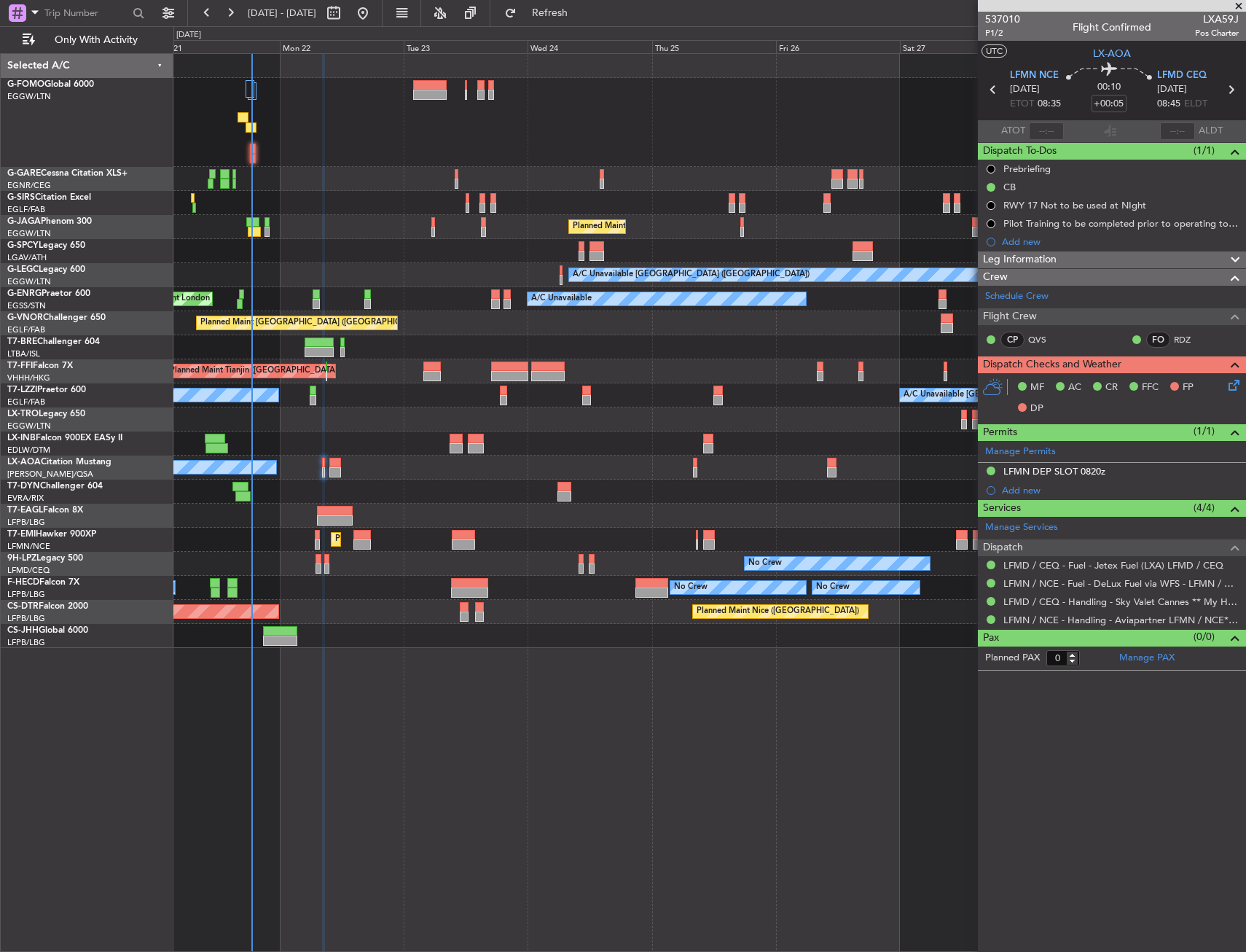
click at [404, 821] on div "Unplanned Maint London (Luton) Planned Maint London (Luton) A/C Unavailable Lon…" at bounding box center [710, 502] width 1073 height 899
click at [805, 769] on div "Unplanned Maint London (Luton) Planned Maint London (Luton) A/C Unavailable Lon…" at bounding box center [710, 502] width 1073 height 899
click at [1050, 469] on div "LFMN DEP SLOT 0820z" at bounding box center [1055, 471] width 102 height 13
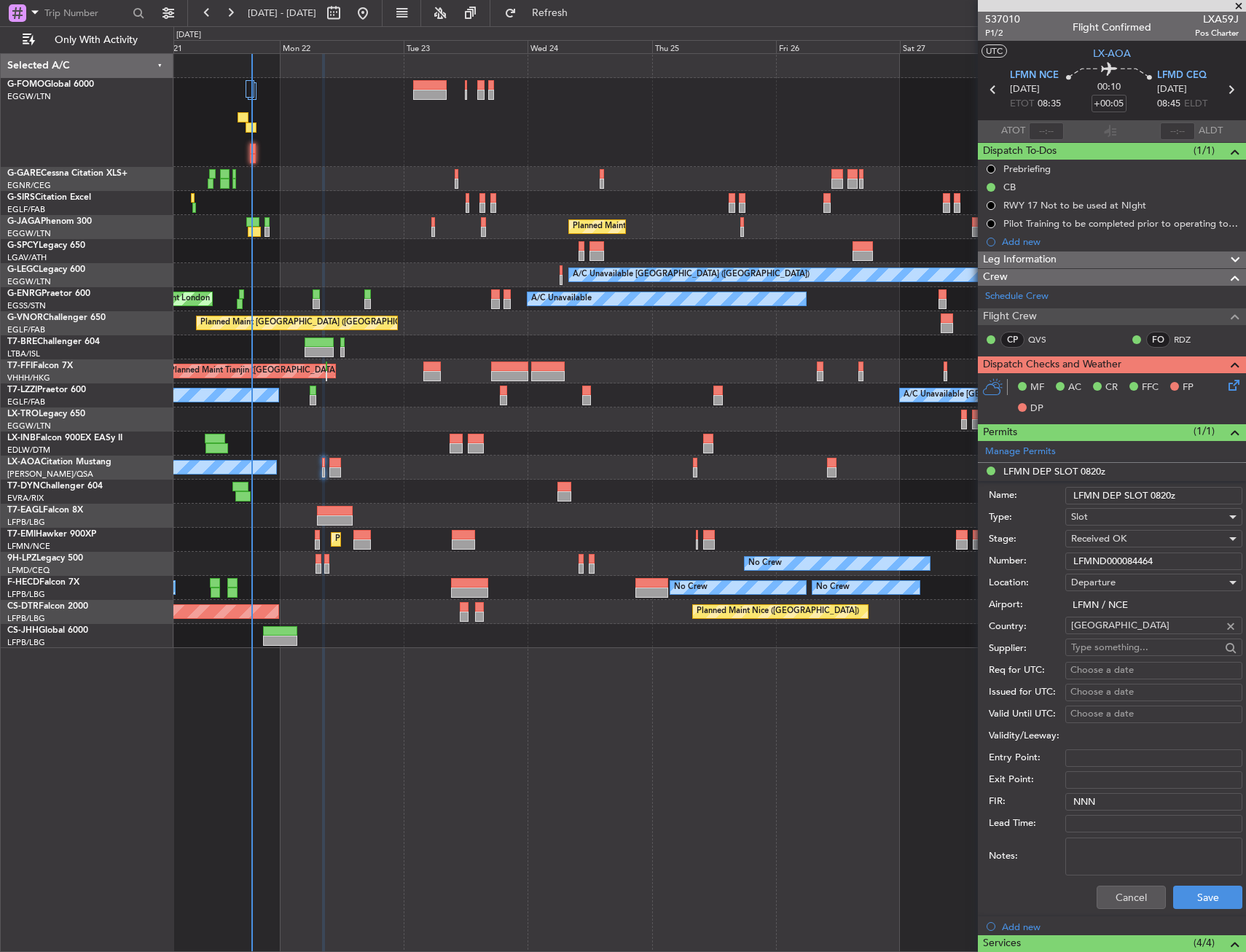
click at [1100, 562] on input "LFMND000084464" at bounding box center [1154, 562] width 177 height 17
click at [1113, 902] on button "Cancel" at bounding box center [1132, 897] width 69 height 23
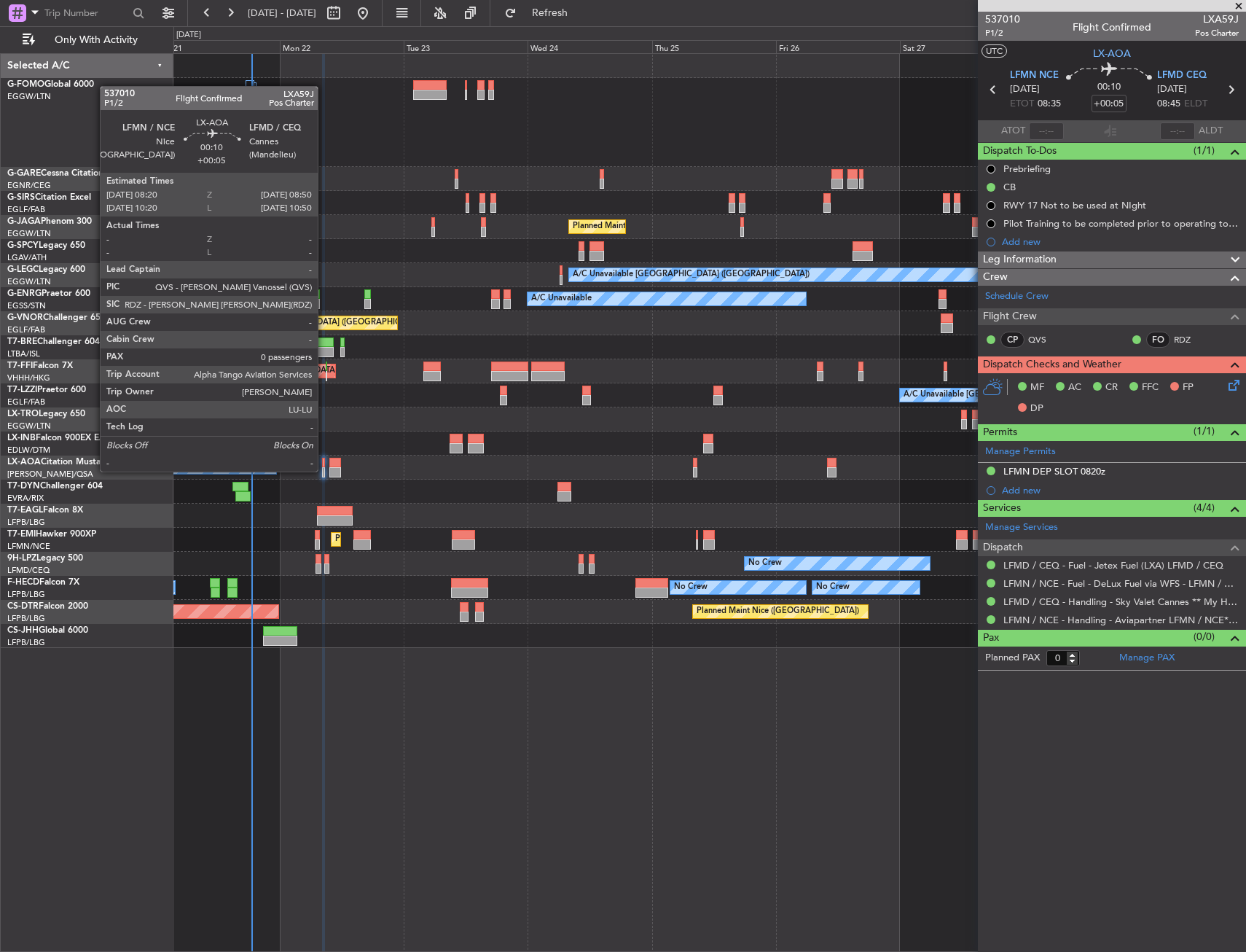
click at [324, 470] on div at bounding box center [323, 472] width 3 height 11
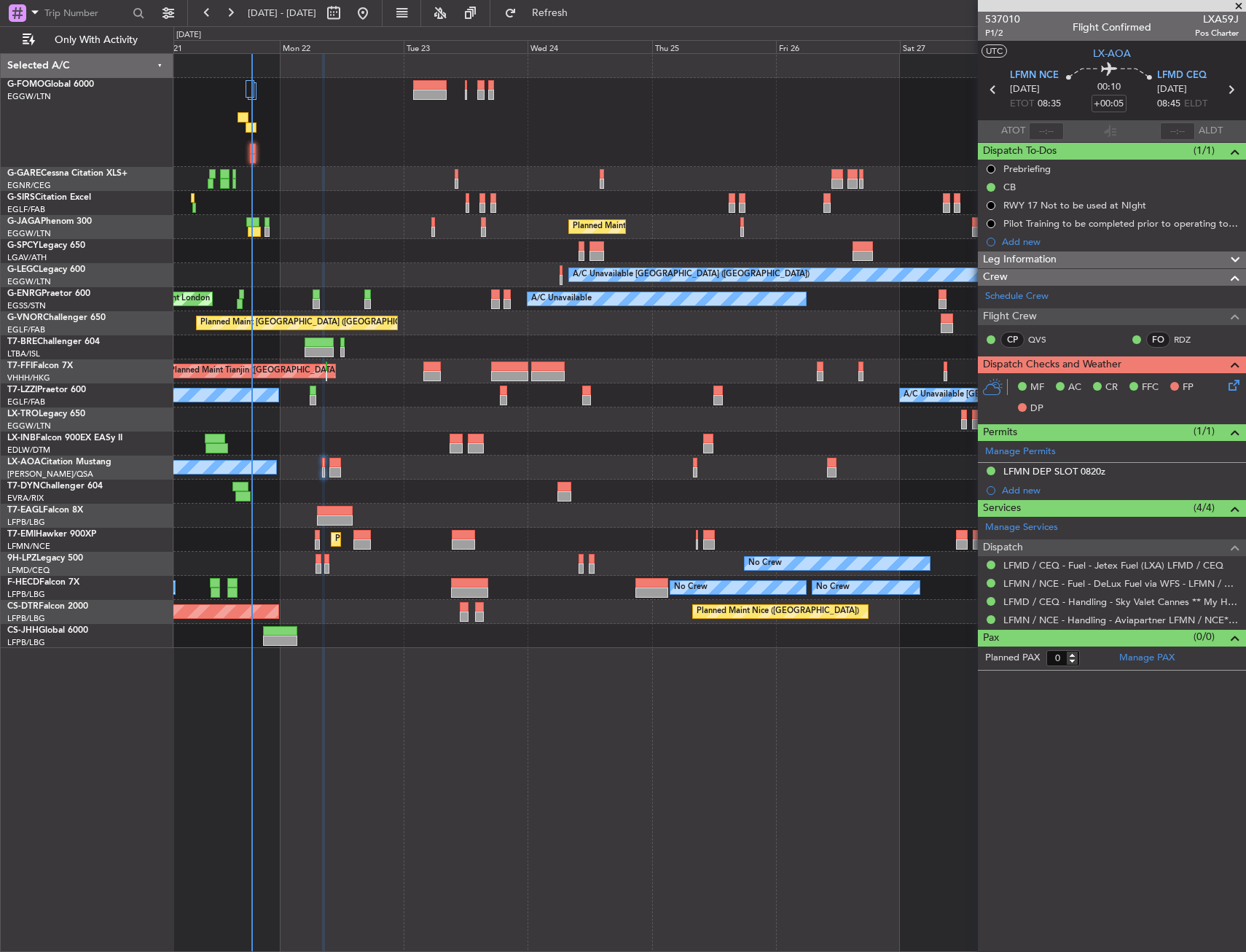
click at [1232, 388] on icon at bounding box center [1232, 383] width 12 height 12
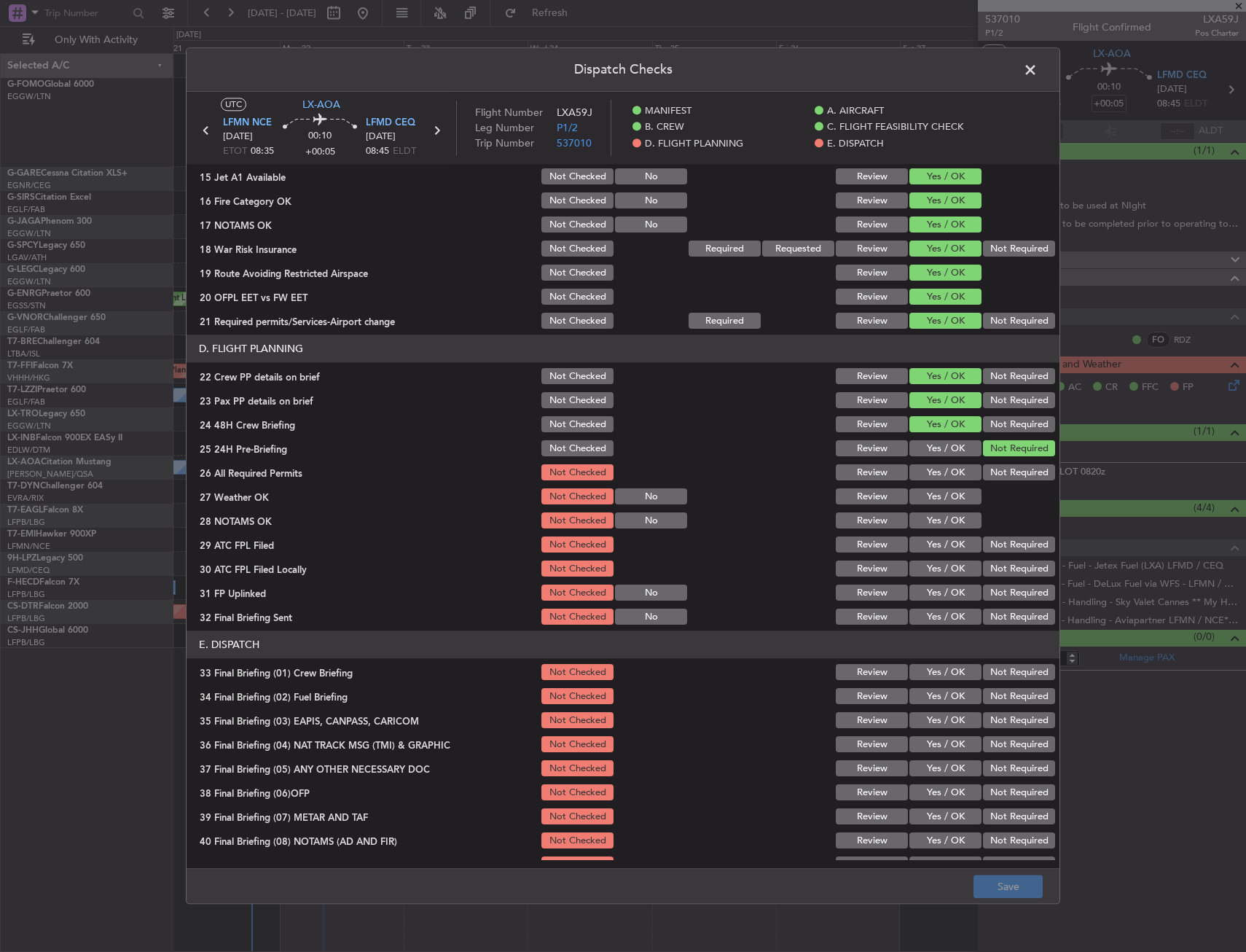
scroll to position [599, 0]
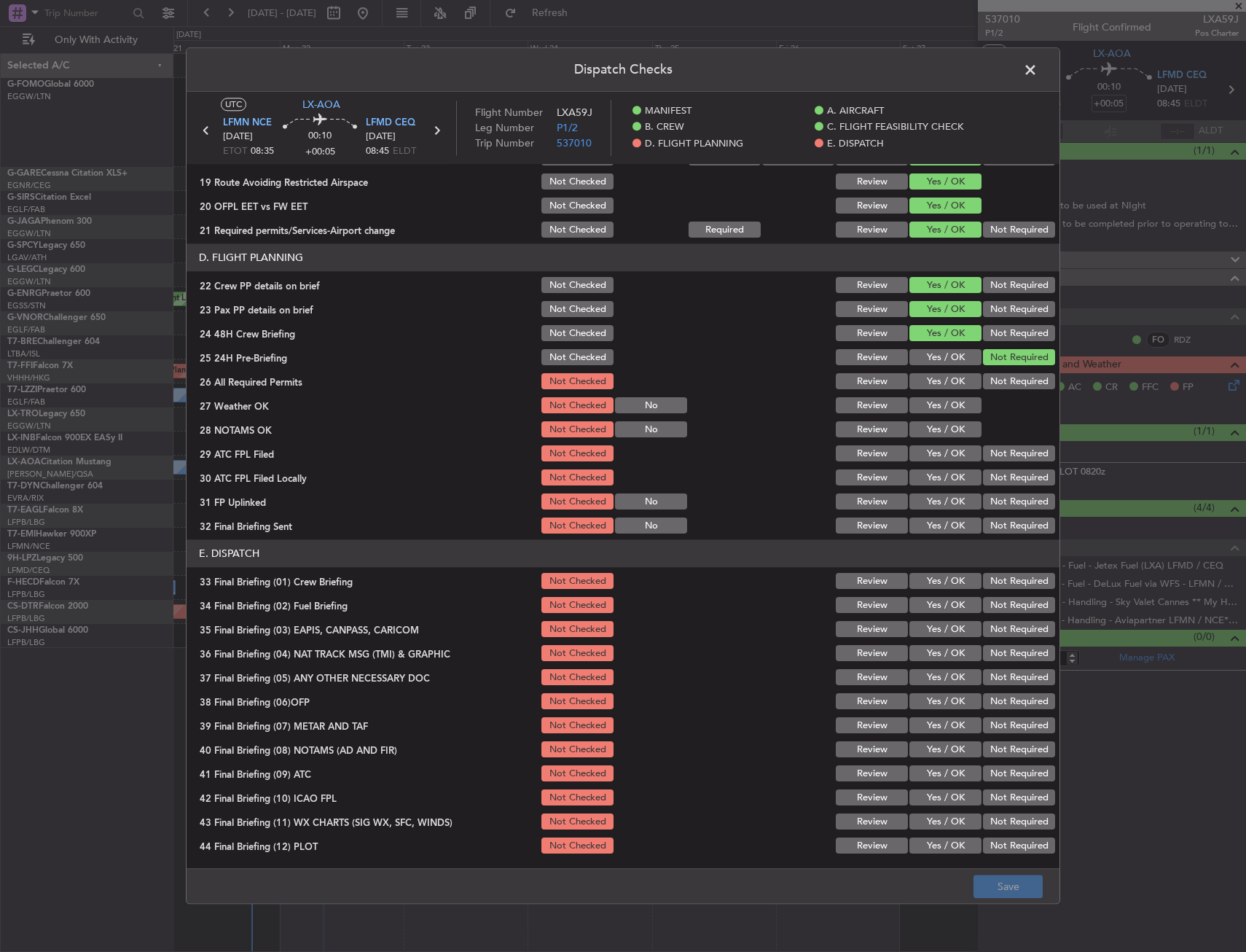
click at [934, 386] on button "Yes / OK" at bounding box center [945, 382] width 72 height 16
click at [932, 404] on button "Yes / OK" at bounding box center [945, 406] width 72 height 16
drag, startPoint x: 930, startPoint y: 431, endPoint x: 930, endPoint y: 450, distance: 19.0
click at [930, 435] on button "Yes / OK" at bounding box center [945, 430] width 72 height 16
drag, startPoint x: 930, startPoint y: 450, endPoint x: 975, endPoint y: 466, distance: 47.8
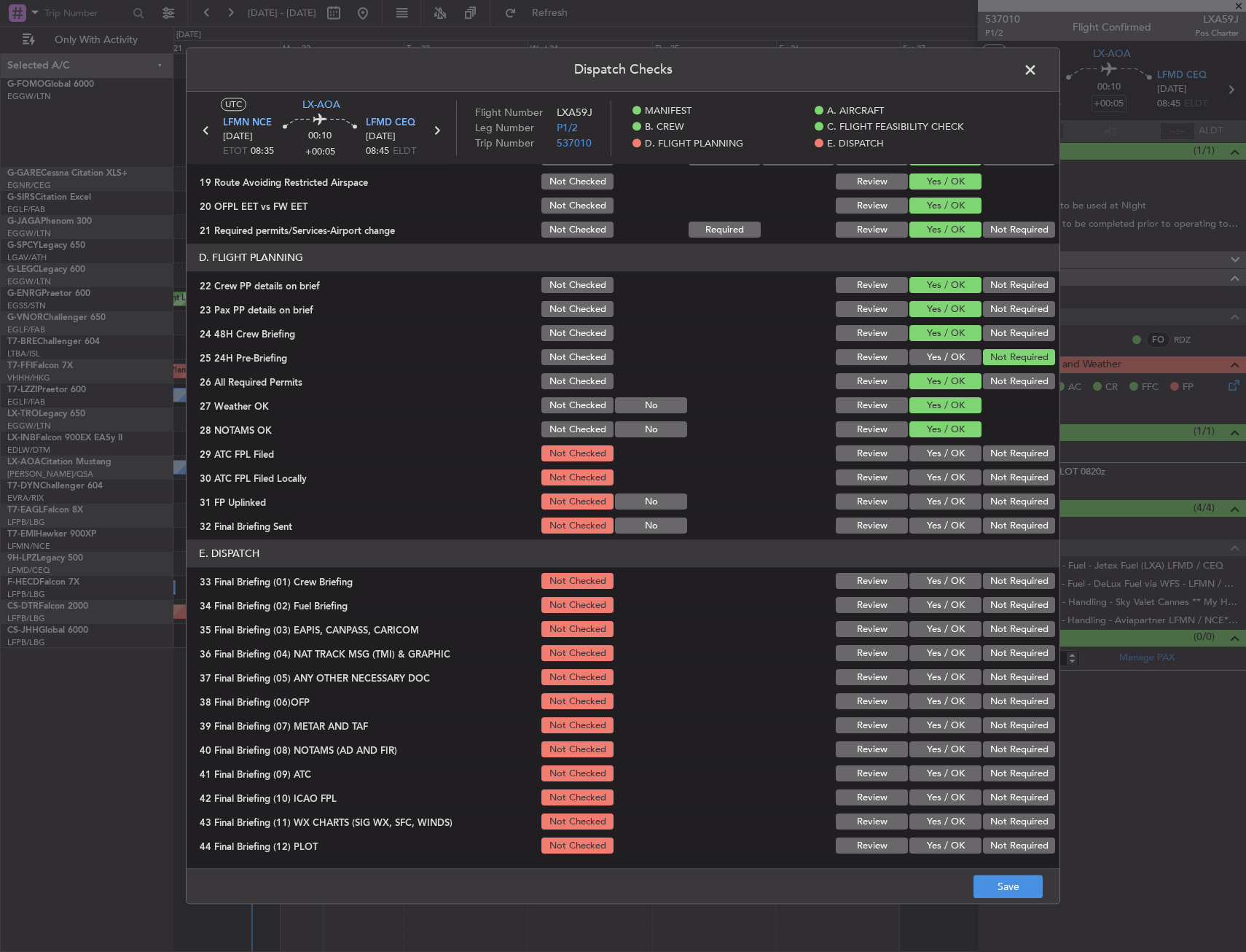
click at [931, 450] on button "Yes / OK" at bounding box center [945, 454] width 72 height 16
click at [991, 472] on button "Not Required" at bounding box center [1019, 478] width 72 height 16
click at [935, 499] on button "Yes / OK" at bounding box center [945, 502] width 72 height 16
click at [998, 529] on button "Not Required" at bounding box center [1019, 526] width 72 height 16
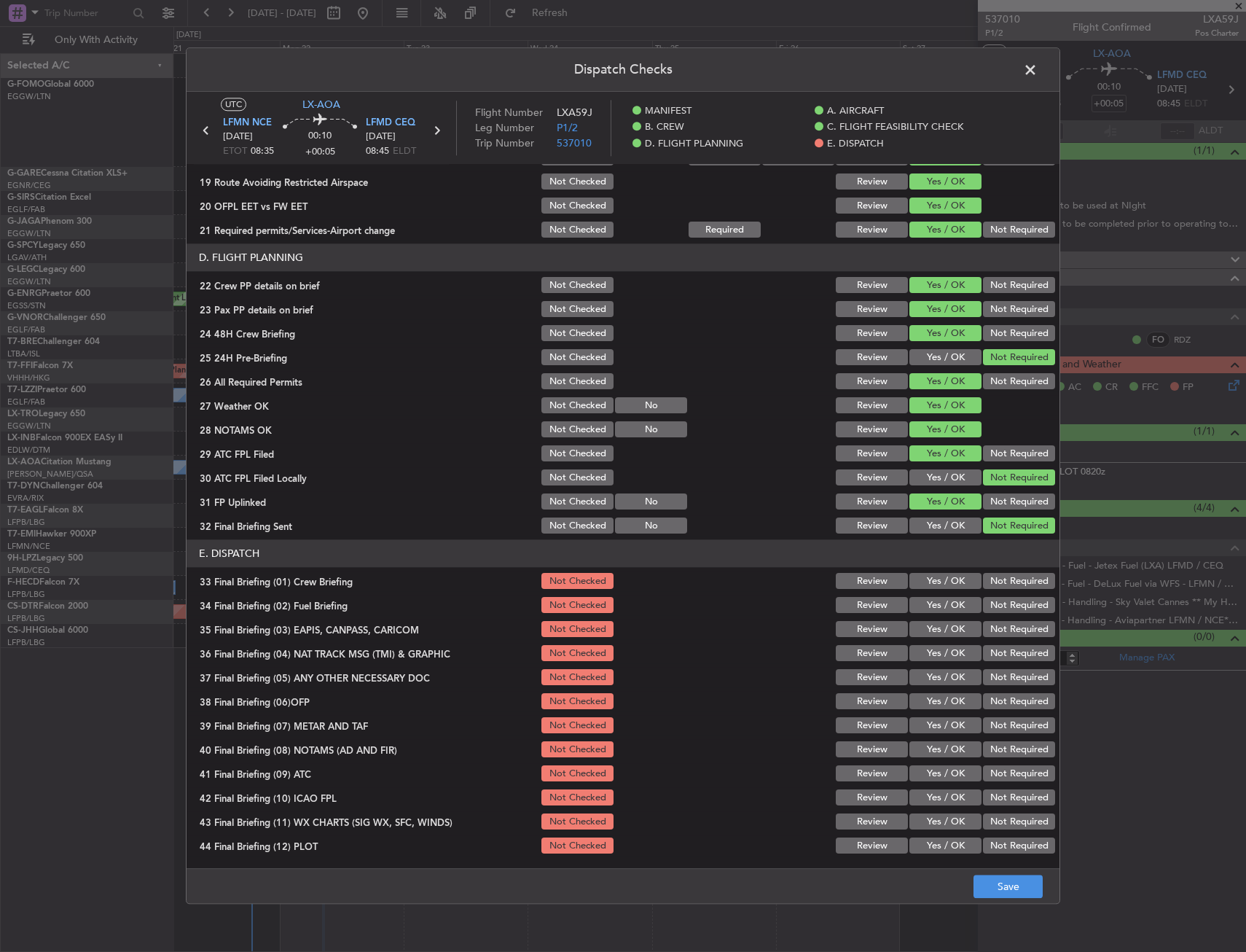
click at [930, 574] on button "Yes / OK" at bounding box center [945, 582] width 72 height 16
click at [930, 611] on button "Yes / OK" at bounding box center [945, 606] width 72 height 16
click at [984, 629] on button "Not Required" at bounding box center [1019, 630] width 72 height 16
click at [984, 658] on button "Not Required" at bounding box center [1019, 654] width 72 height 16
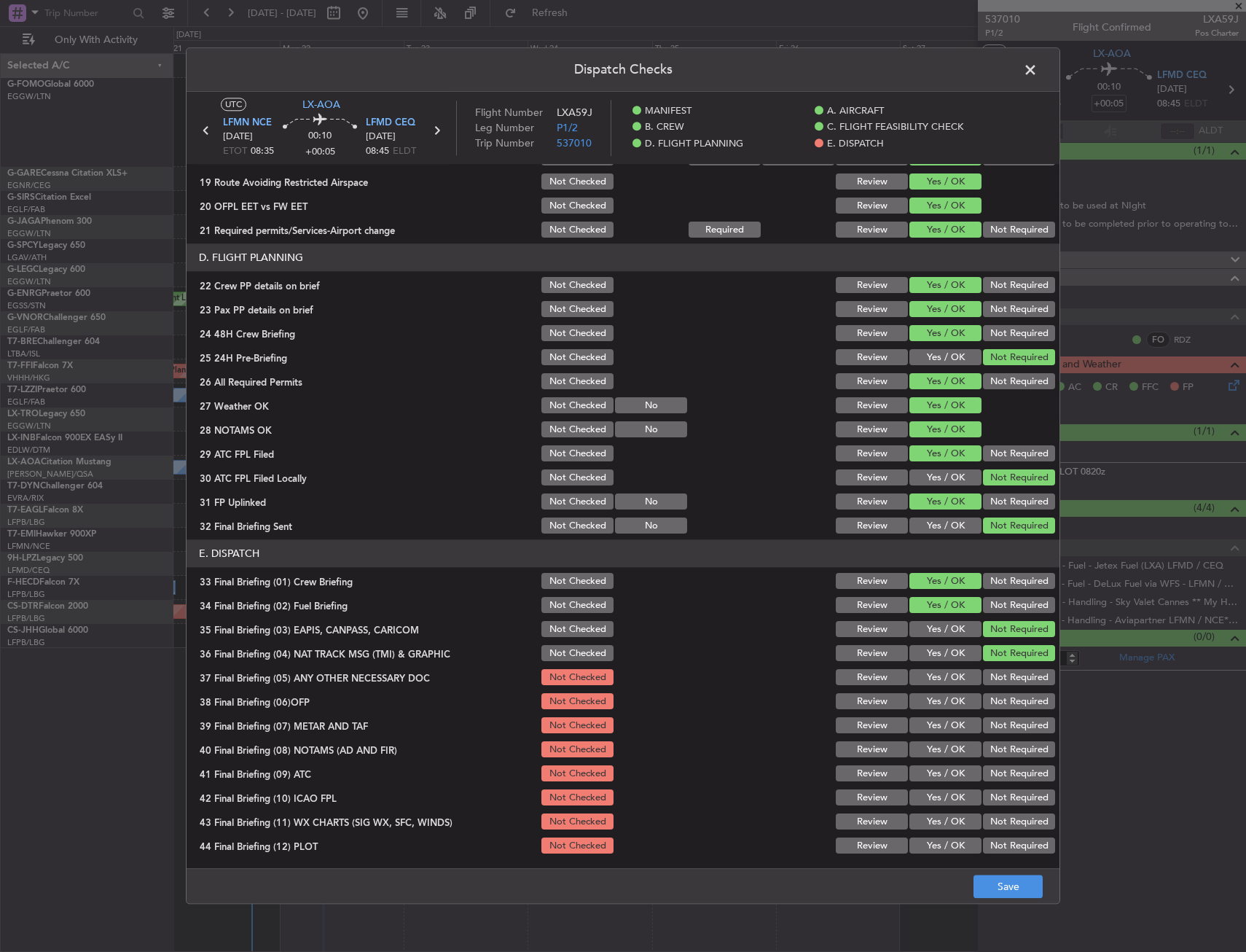
click at [967, 677] on div "37 Final Briefing (05) ANY OTHER NECESSARY DOC Not Checked Review Yes / OK Not …" at bounding box center [623, 677] width 873 height 20
click at [894, 719] on button "Review" at bounding box center [872, 726] width 72 height 16
drag, startPoint x: 945, startPoint y: 690, endPoint x: 946, endPoint y: 673, distance: 17.0
click at [944, 683] on section "E. DISPATCH 33 Final Briefing (01) Crew Briefing Not Checked Review Yes / OK No…" at bounding box center [623, 698] width 873 height 316
drag, startPoint x: 948, startPoint y: 671, endPoint x: 946, endPoint y: 688, distance: 17.1
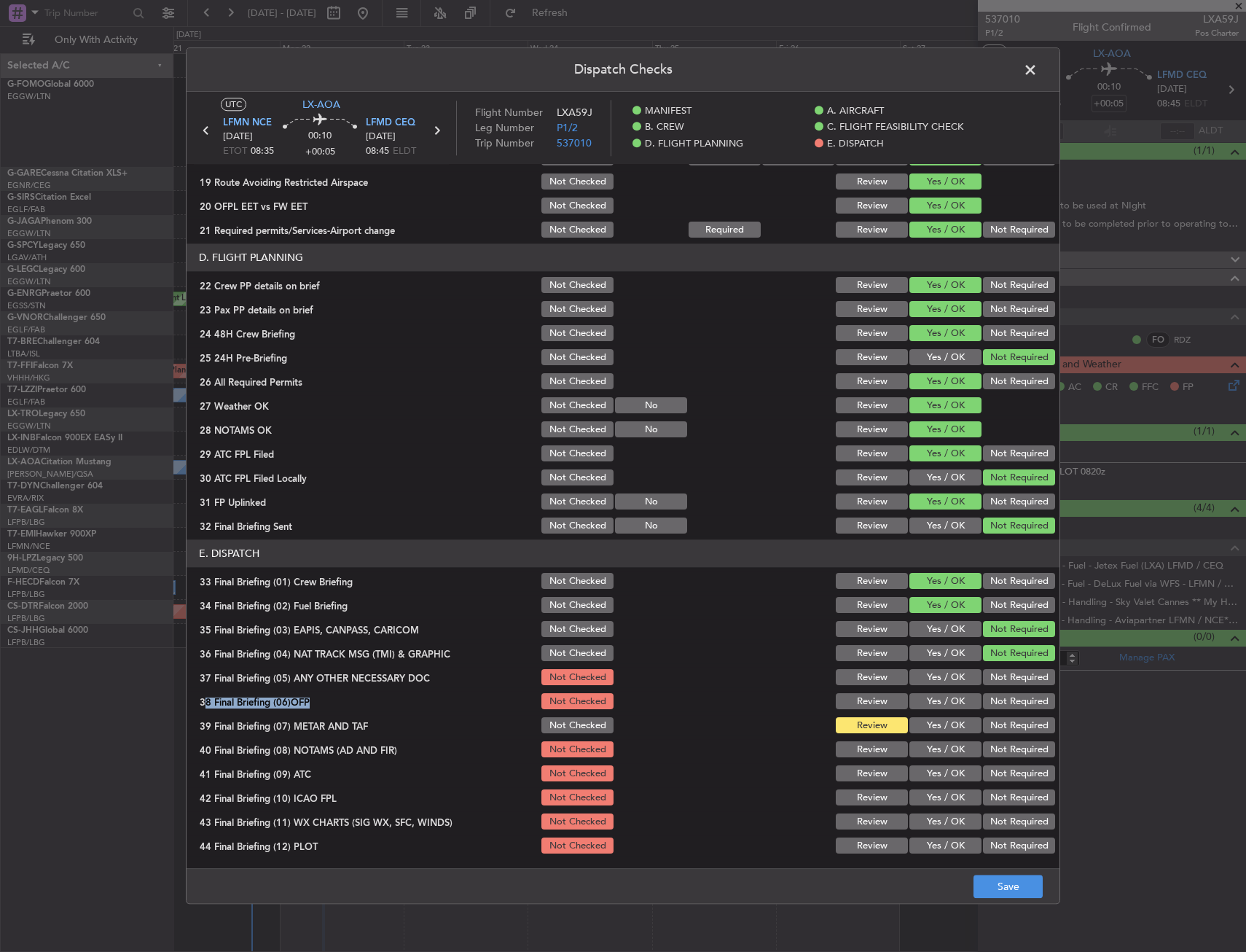
click at [947, 684] on button "Yes / OK" at bounding box center [945, 678] width 72 height 16
click at [945, 698] on button "Yes / OK" at bounding box center [945, 702] width 72 height 16
click at [939, 723] on button "Yes / OK" at bounding box center [945, 726] width 72 height 16
drag, startPoint x: 939, startPoint y: 743, endPoint x: 938, endPoint y: 766, distance: 23.0
click at [939, 748] on button "Yes / OK" at bounding box center [945, 750] width 72 height 16
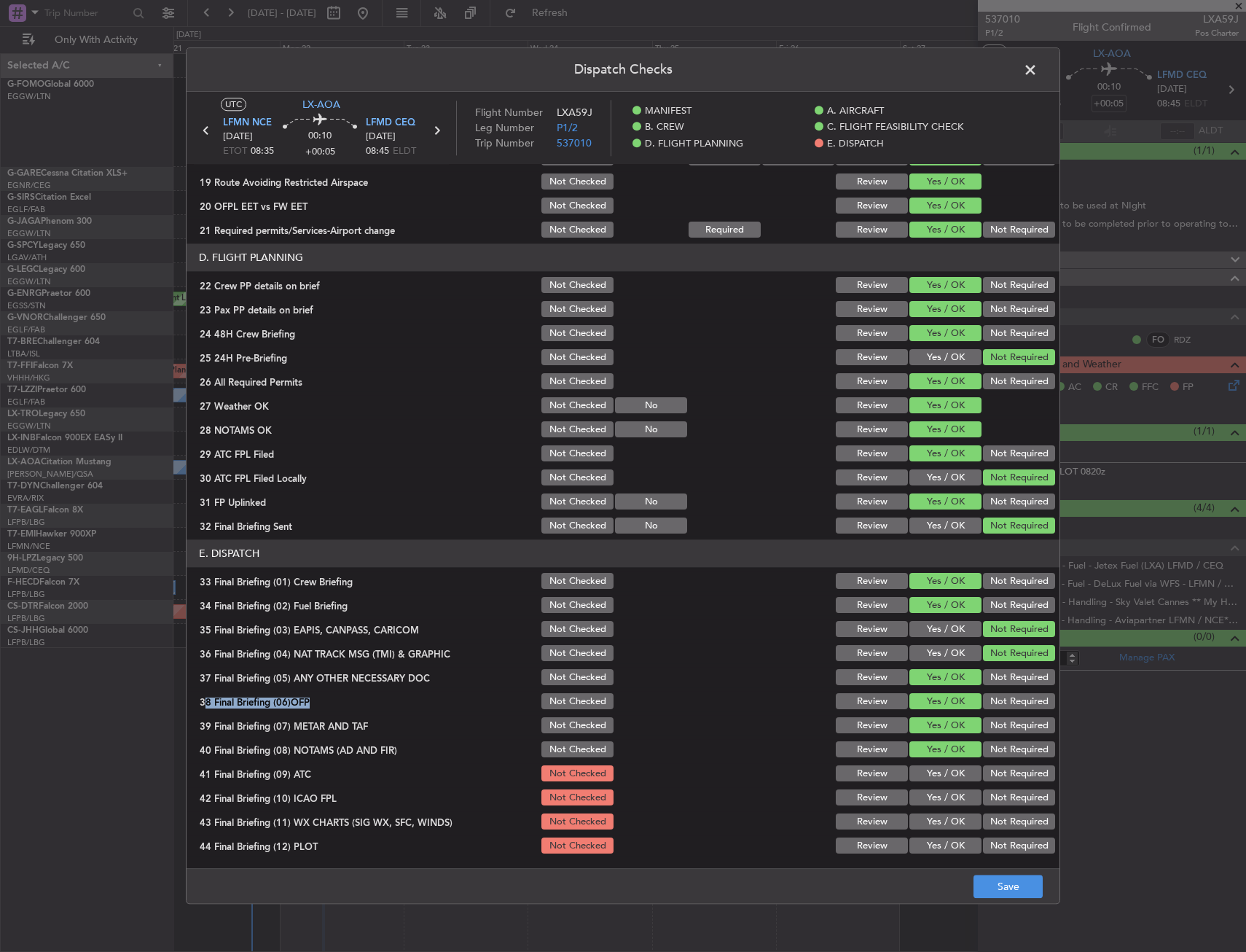
drag, startPoint x: 938, startPoint y: 766, endPoint x: 935, endPoint y: 796, distance: 30.1
click at [937, 782] on section "E. DISPATCH 33 Final Briefing (01) Crew Briefing Not Checked Review Yes / OK No…" at bounding box center [623, 698] width 873 height 316
click at [935, 796] on button "Yes / OK" at bounding box center [945, 798] width 72 height 16
click at [939, 776] on button "Yes / OK" at bounding box center [945, 774] width 72 height 16
click at [934, 810] on section "E. DISPATCH 33 Final Briefing (01) Crew Briefing Not Checked Review Yes / OK No…" at bounding box center [623, 698] width 873 height 316
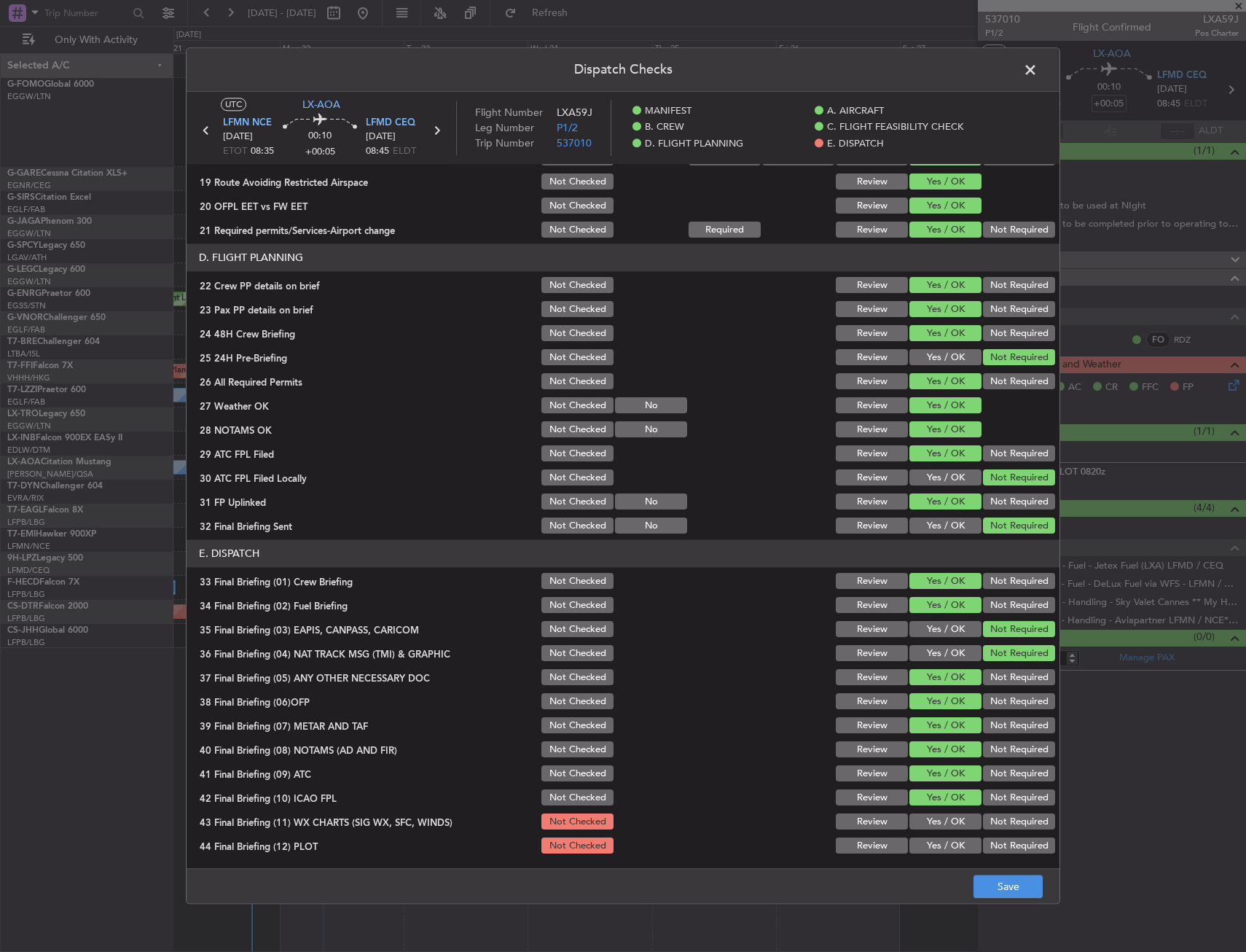
click at [938, 845] on button "Yes / OK" at bounding box center [945, 846] width 72 height 16
click at [938, 850] on button "Yes / OK" at bounding box center [945, 846] width 72 height 16
click at [939, 826] on button "Yes / OK" at bounding box center [945, 822] width 72 height 16
click at [994, 879] on button "Save" at bounding box center [1009, 888] width 69 height 23
click at [1038, 68] on span at bounding box center [1038, 73] width 0 height 29
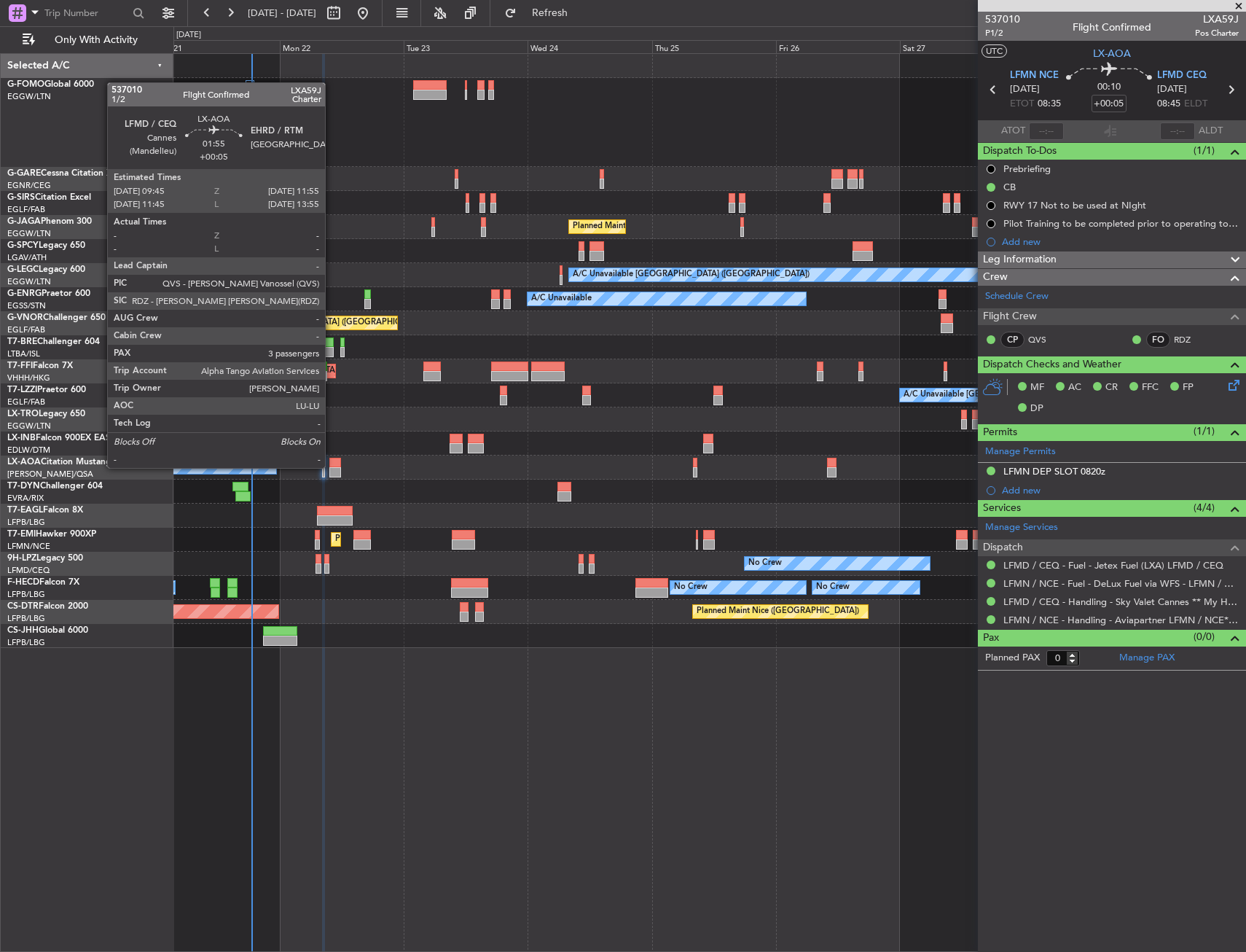
click at [332, 466] on div at bounding box center [336, 463] width 12 height 11
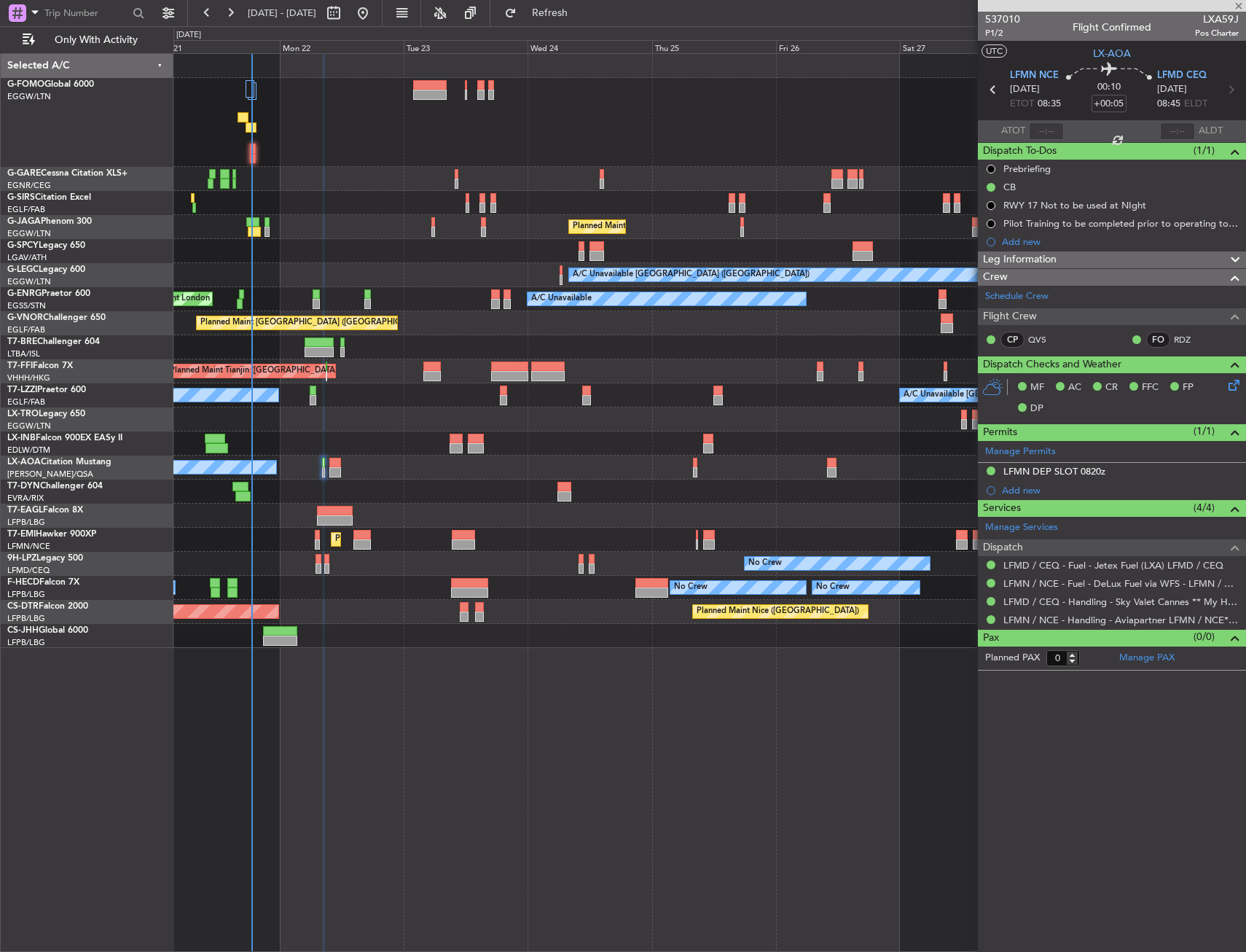
type input "3"
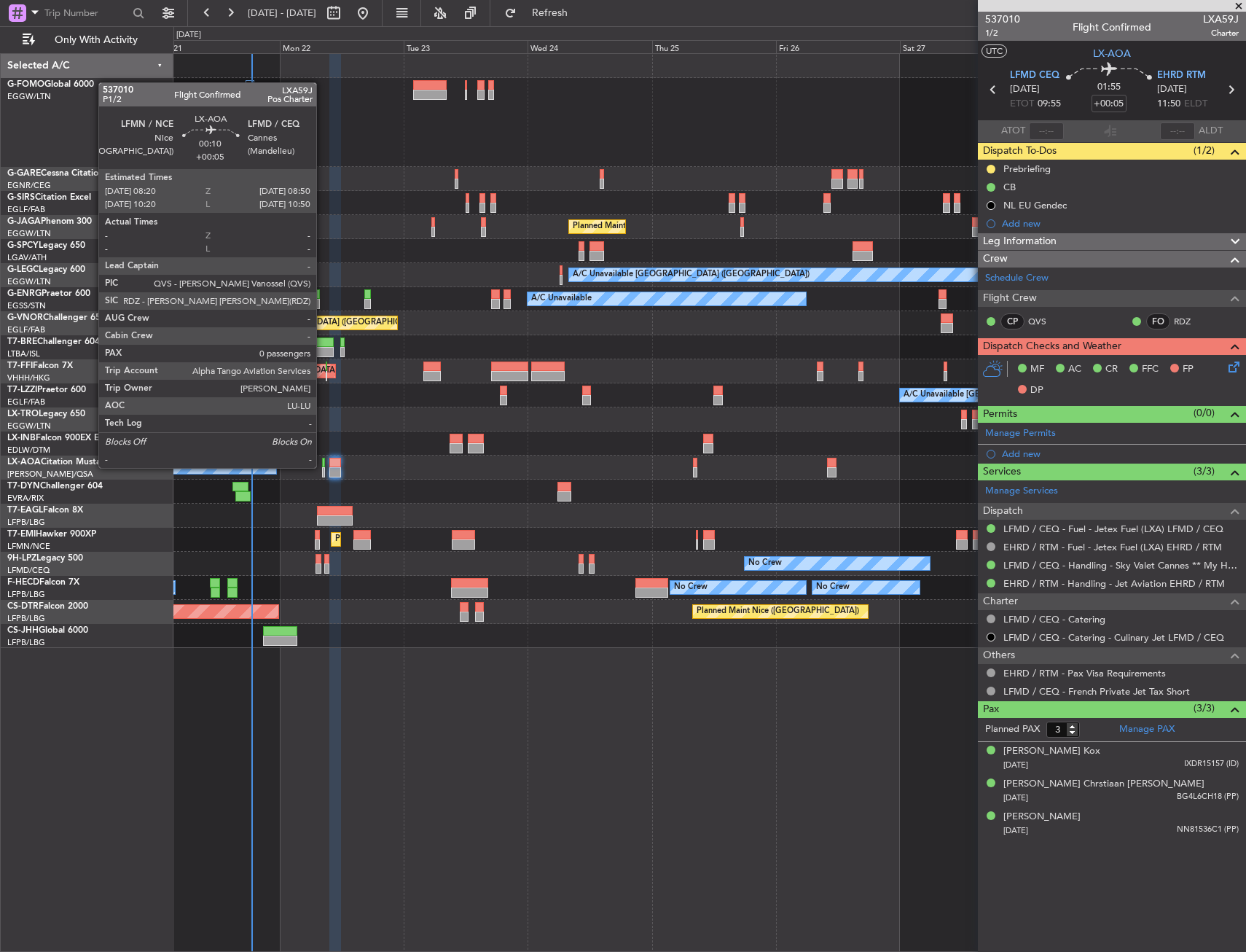
click at [323, 466] on div at bounding box center [323, 463] width 3 height 11
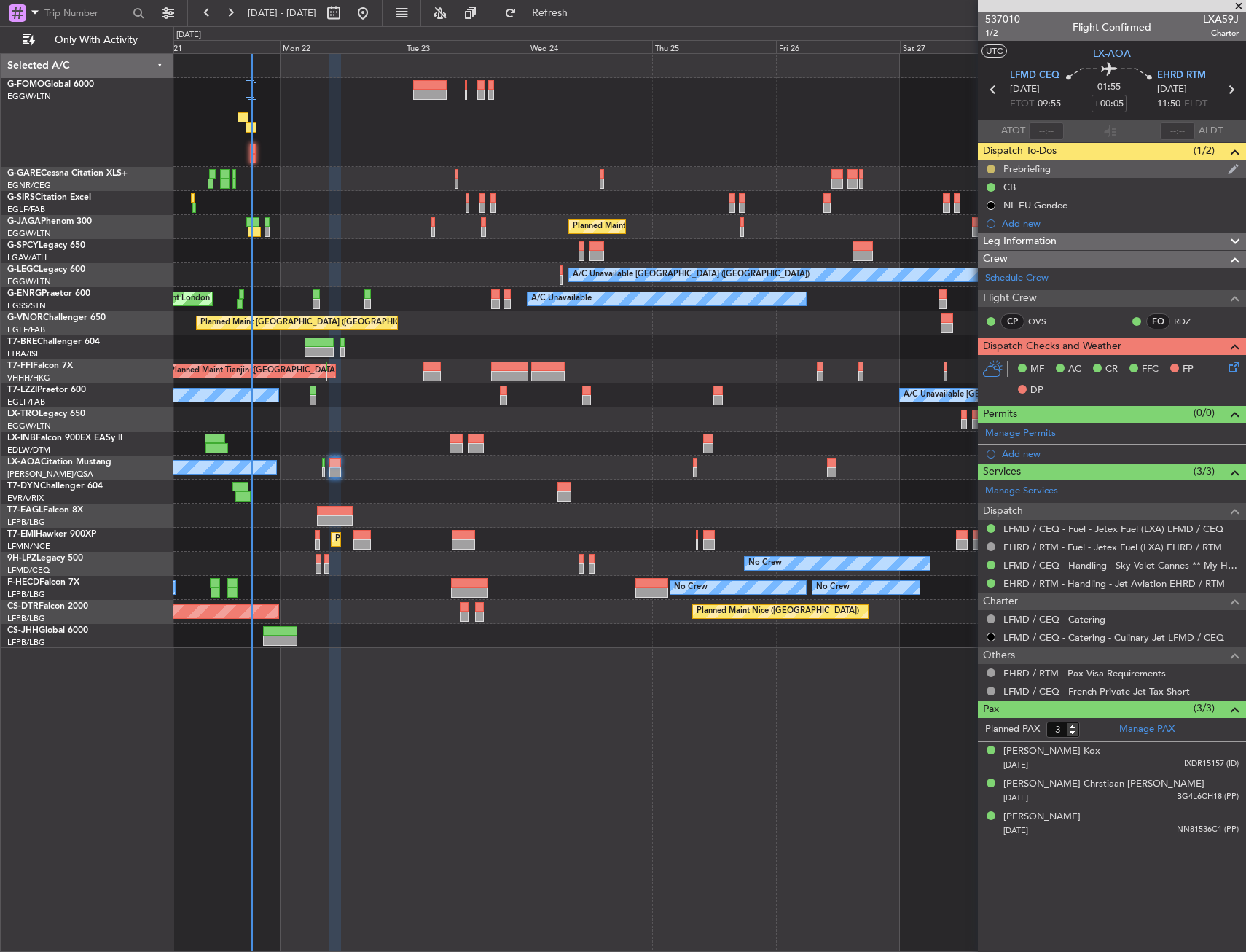
click at [989, 167] on button at bounding box center [991, 168] width 9 height 9
click at [977, 255] on span "Cancelled" at bounding box center [993, 255] width 41 height 14
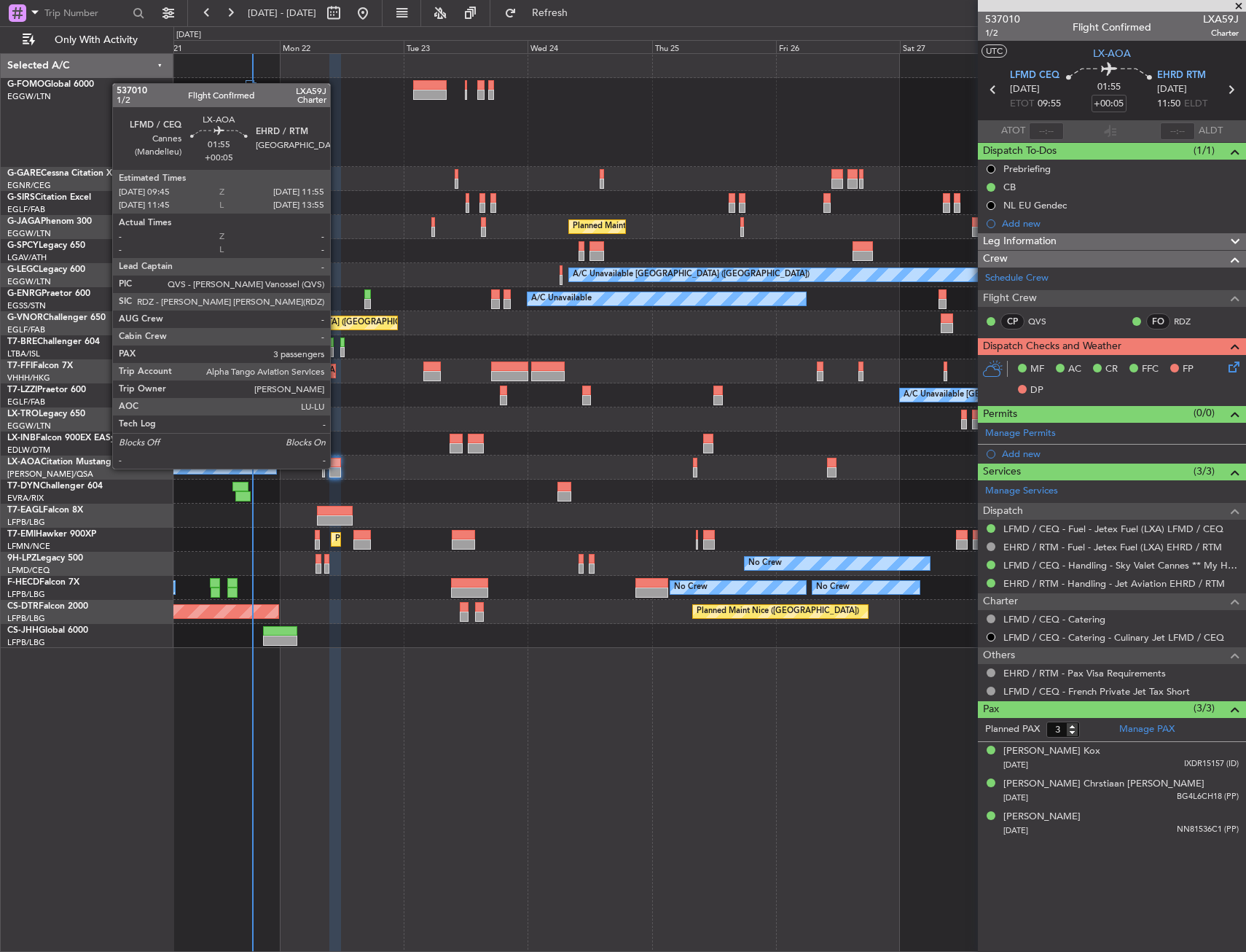
click at [336, 467] on div at bounding box center [336, 472] width 12 height 11
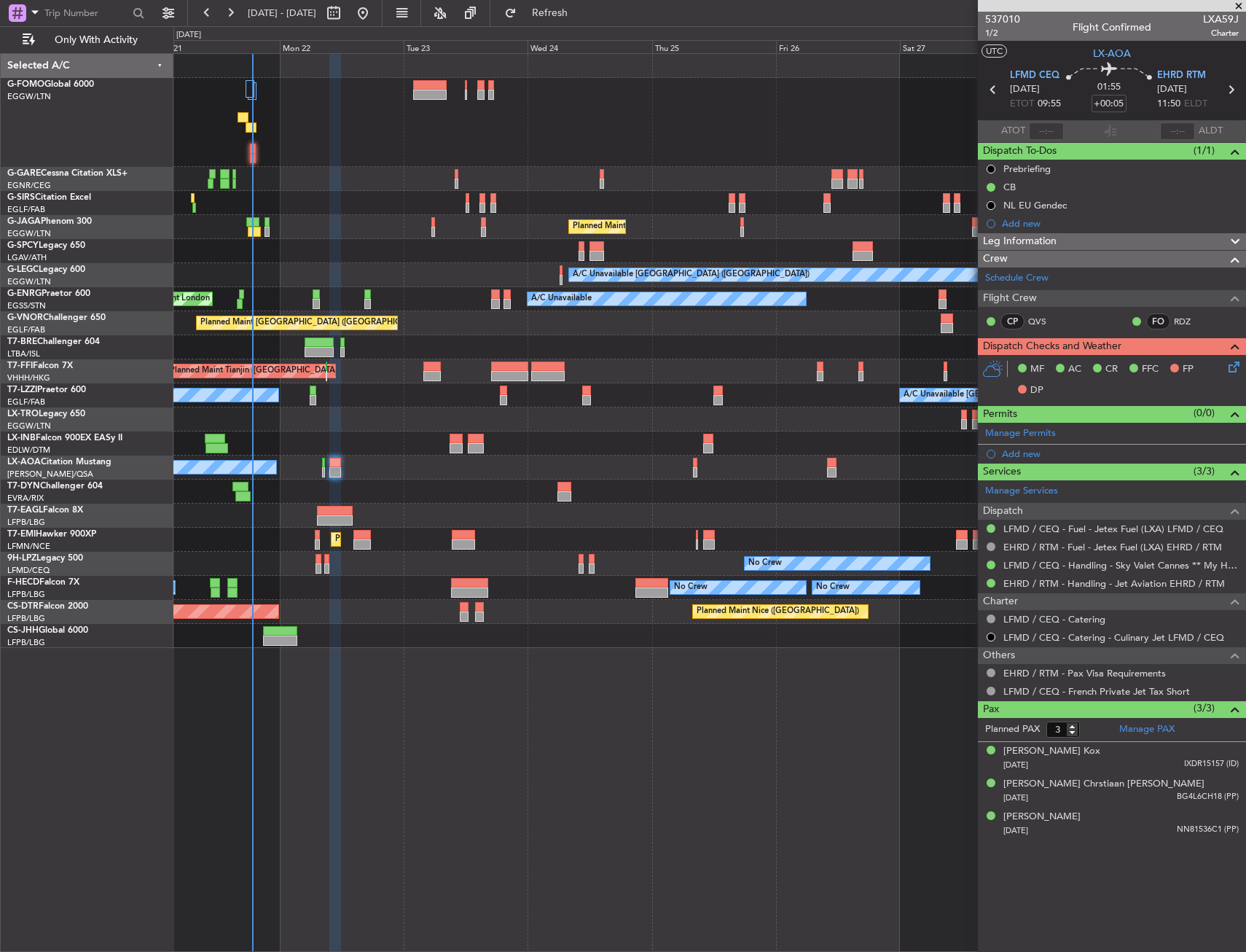
click at [1223, 367] on div "MF AC CR FFC FP DP" at bounding box center [1118, 380] width 214 height 43
click at [770, 693] on div "Unplanned Maint [GEOGRAPHIC_DATA] ([GEOGRAPHIC_DATA]) Planned Maint [GEOGRAPHIC…" at bounding box center [710, 502] width 1073 height 899
click at [1237, 359] on icon at bounding box center [1232, 364] width 12 height 12
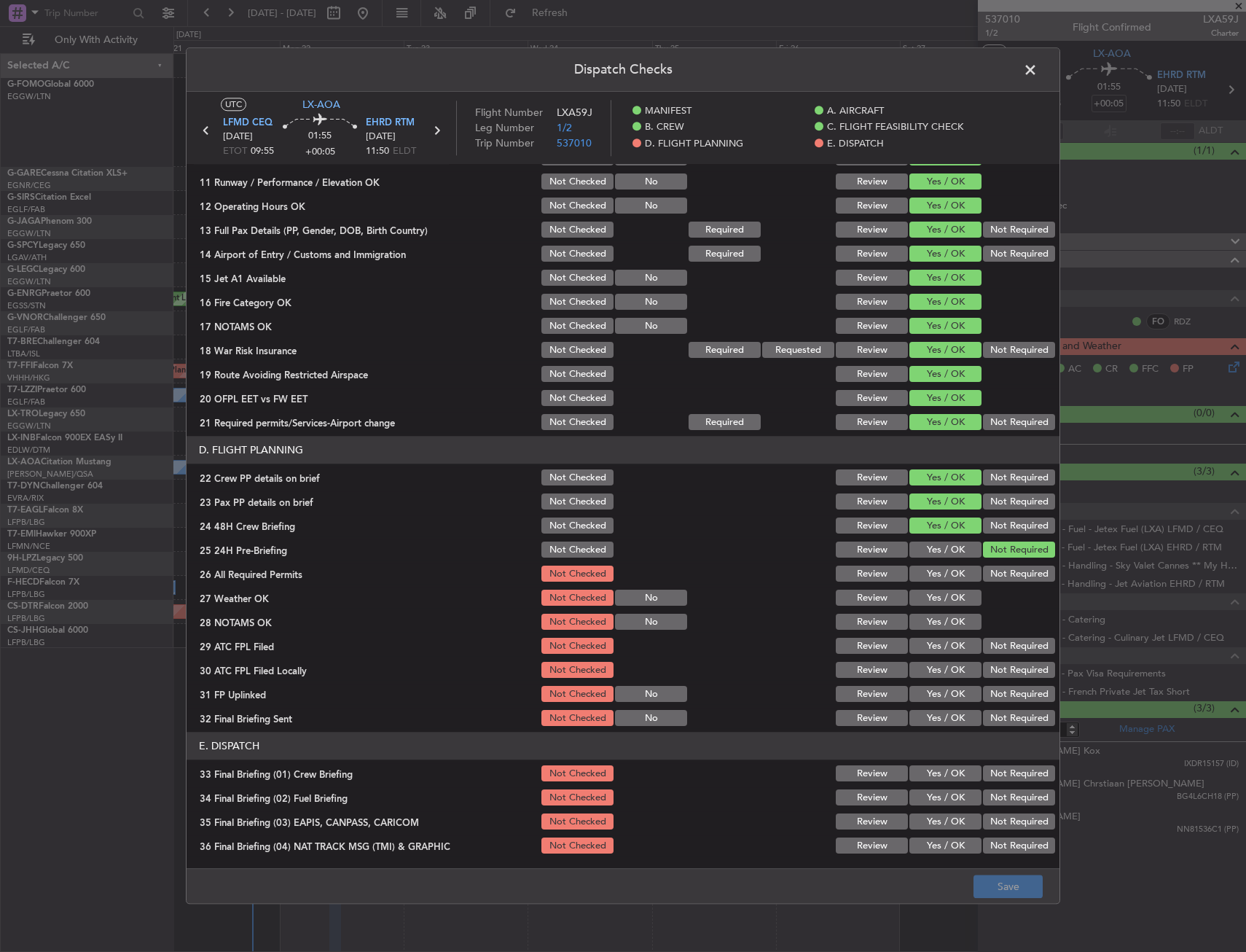
scroll to position [511, 0]
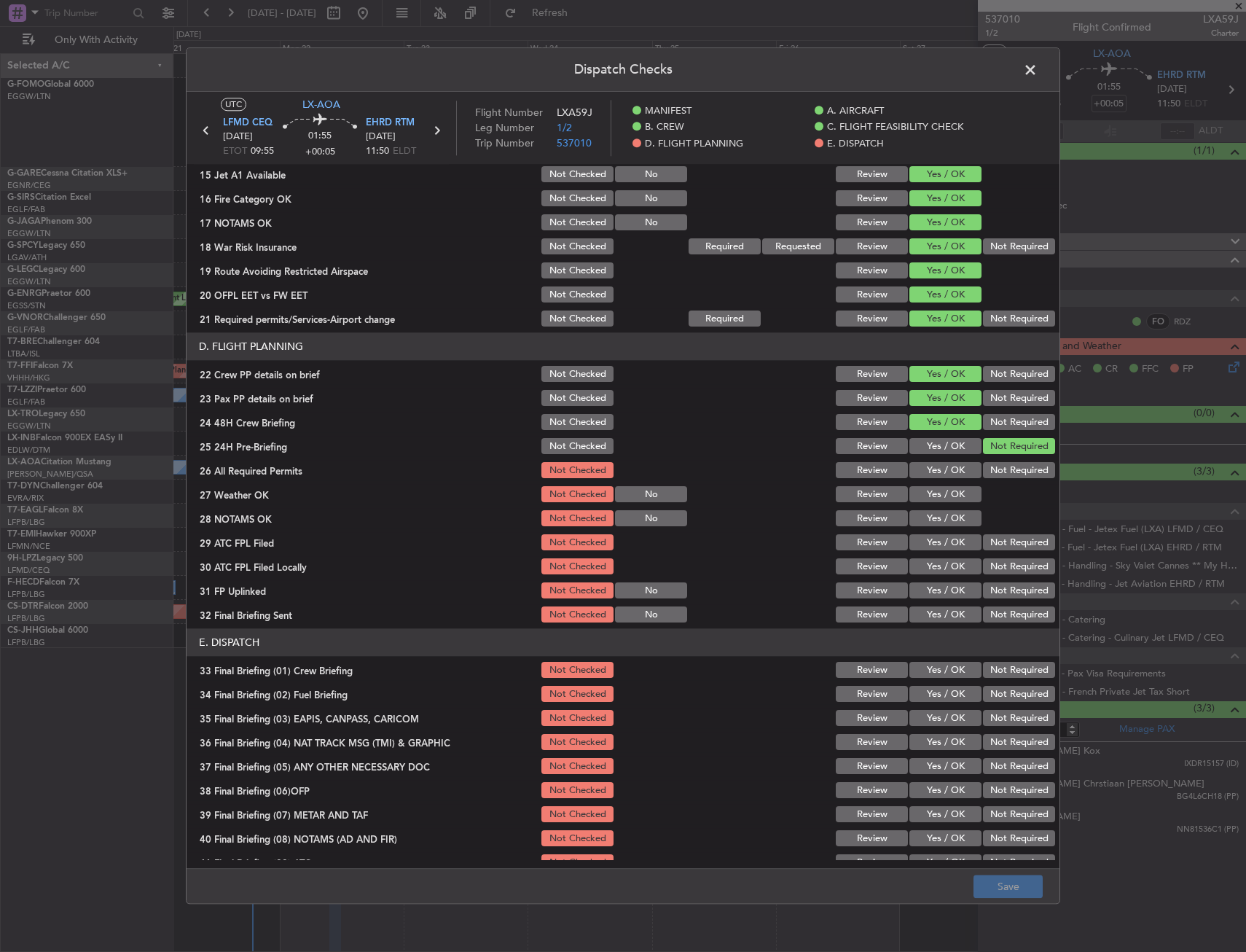
click at [938, 487] on button "Yes / OK" at bounding box center [945, 494] width 72 height 16
click at [935, 473] on button "Yes / OK" at bounding box center [945, 470] width 72 height 16
click at [927, 514] on section "D. FLIGHT PLANNING 22 Crew PP details on brief Not Checked Review Yes / OK Not …" at bounding box center [623, 479] width 873 height 292
click at [927, 522] on button "Yes / OK" at bounding box center [945, 518] width 72 height 16
click at [930, 539] on button "Yes / OK" at bounding box center [945, 542] width 72 height 16
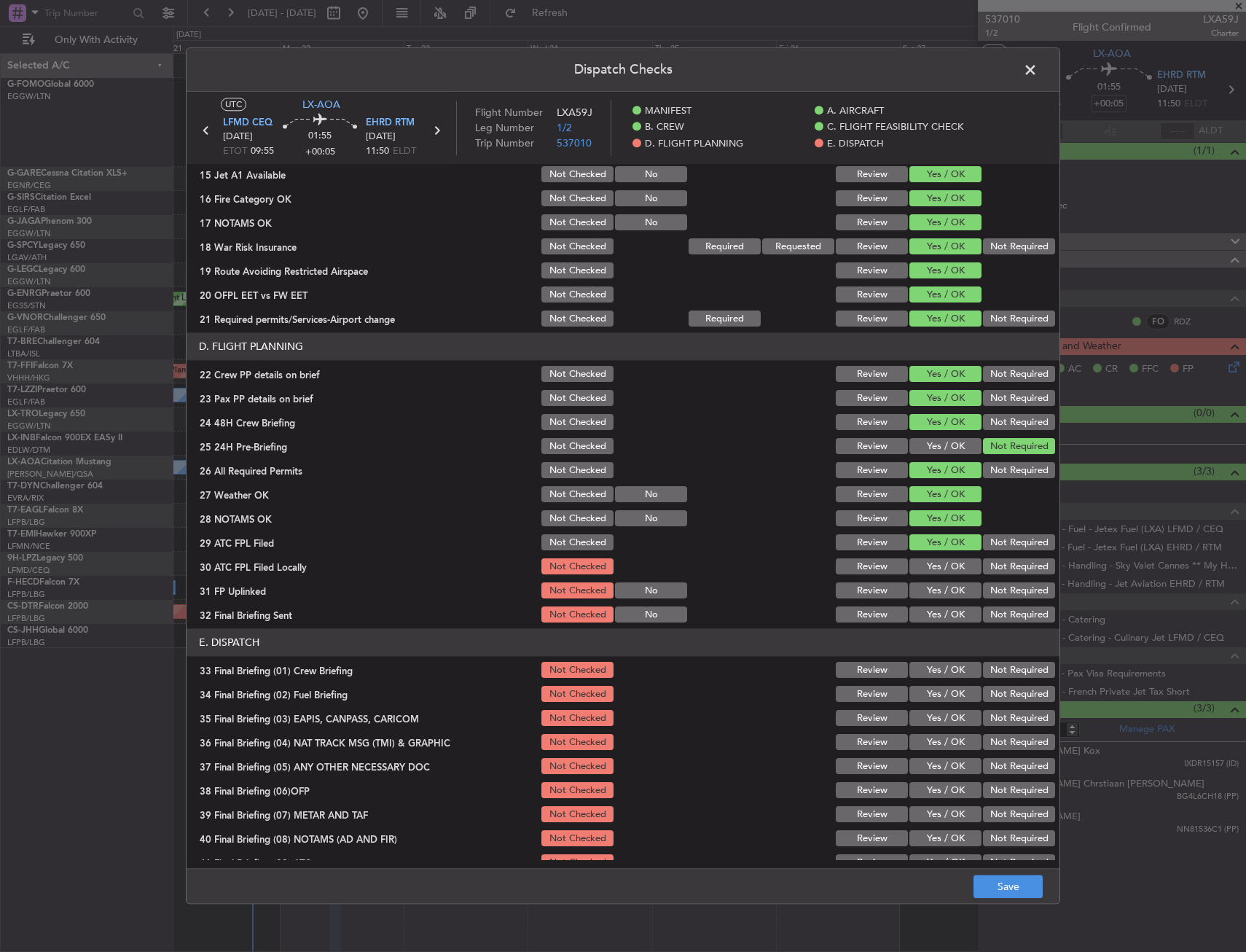
click at [986, 561] on button "Not Required" at bounding box center [1019, 567] width 72 height 16
drag, startPoint x: 939, startPoint y: 584, endPoint x: 978, endPoint y: 619, distance: 52.4
click at [939, 589] on button "Yes / OK" at bounding box center [945, 591] width 72 height 16
click at [984, 619] on button "Not Required" at bounding box center [1019, 615] width 72 height 16
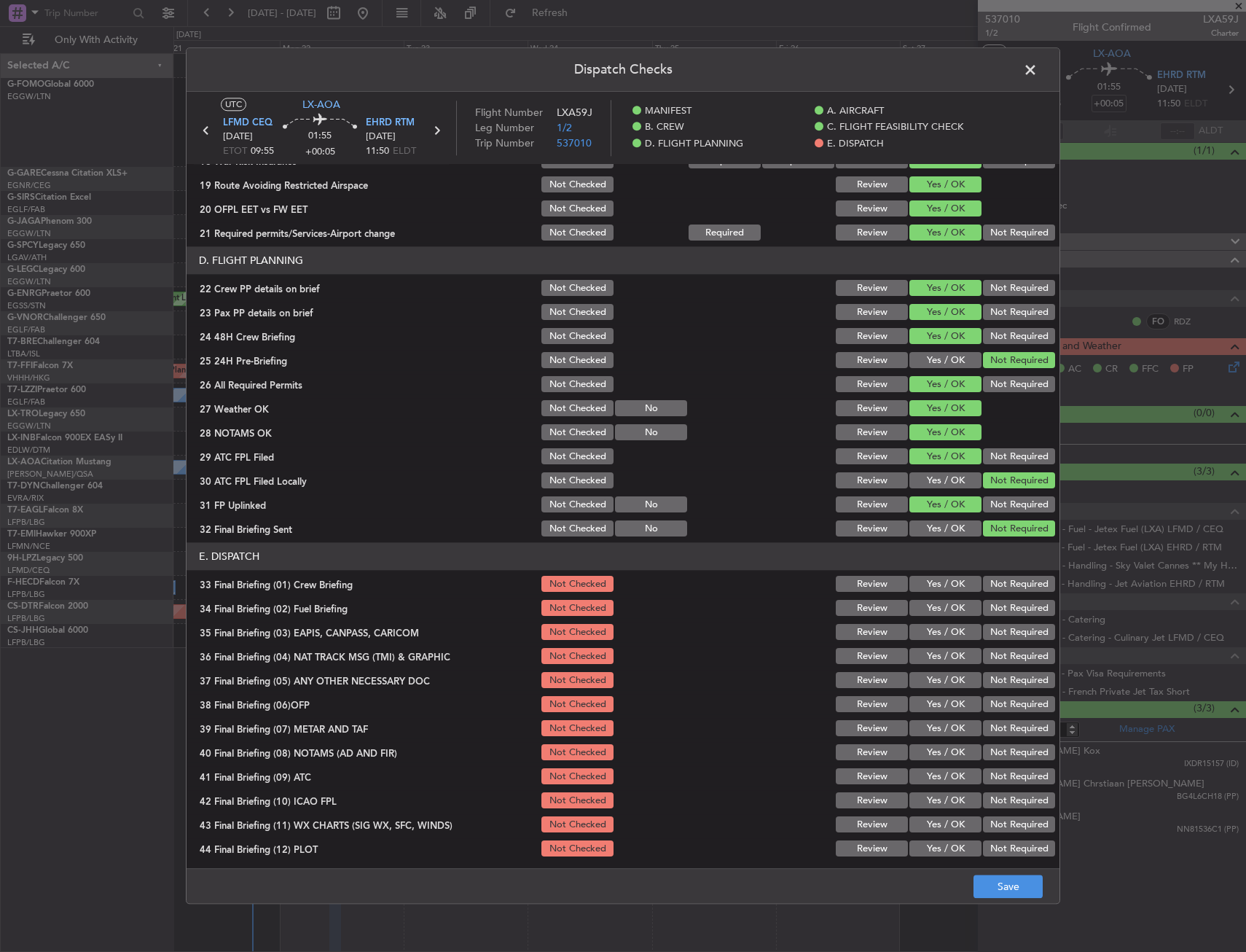
scroll to position [599, 0]
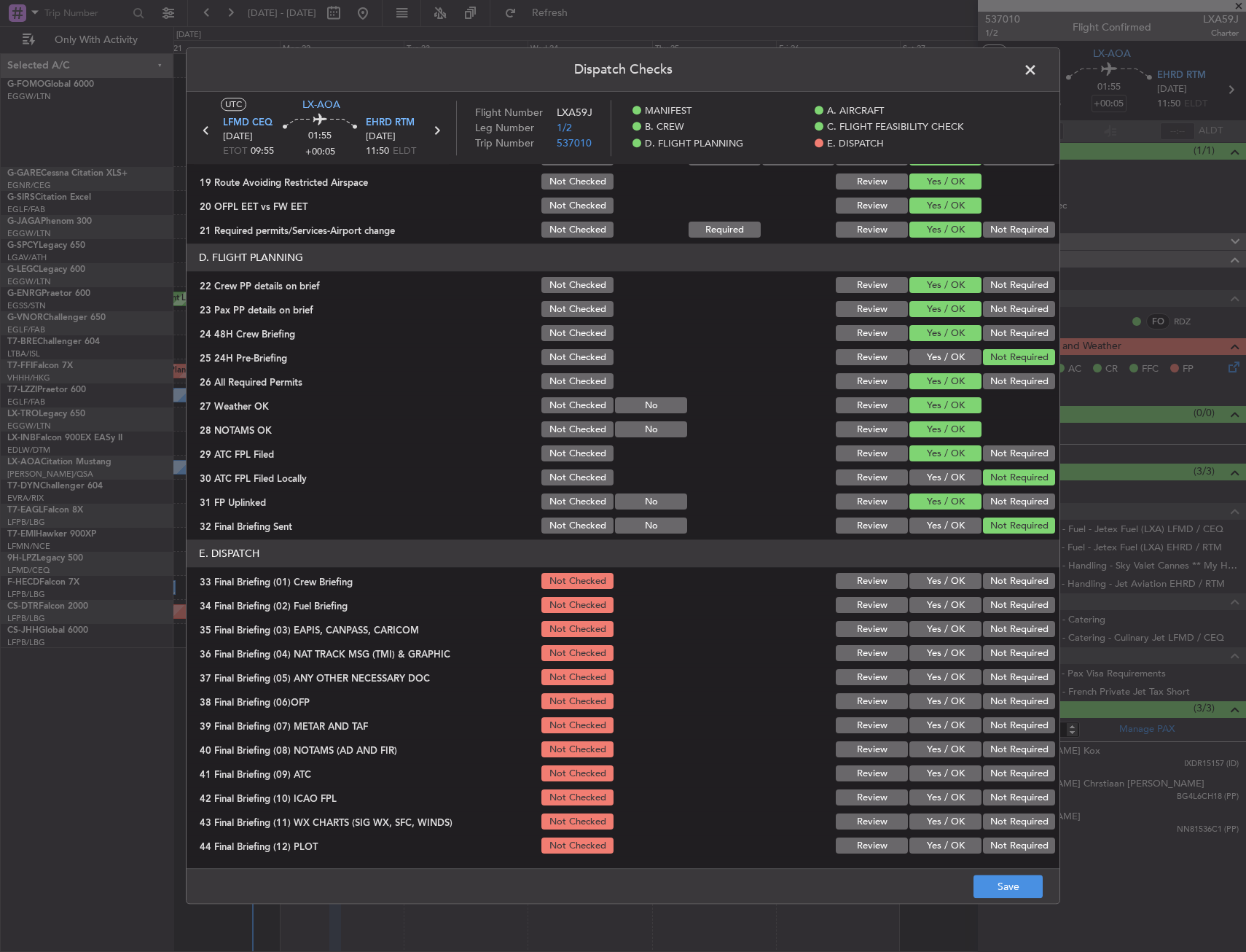
drag, startPoint x: 936, startPoint y: 581, endPoint x: 934, endPoint y: 589, distance: 8.2
click at [935, 581] on button "Yes / OK" at bounding box center [945, 582] width 72 height 16
click at [932, 611] on button "Yes / OK" at bounding box center [945, 606] width 72 height 16
click at [1009, 635] on button "Not Required" at bounding box center [1019, 630] width 72 height 16
click at [1006, 661] on button "Not Required" at bounding box center [1019, 654] width 72 height 16
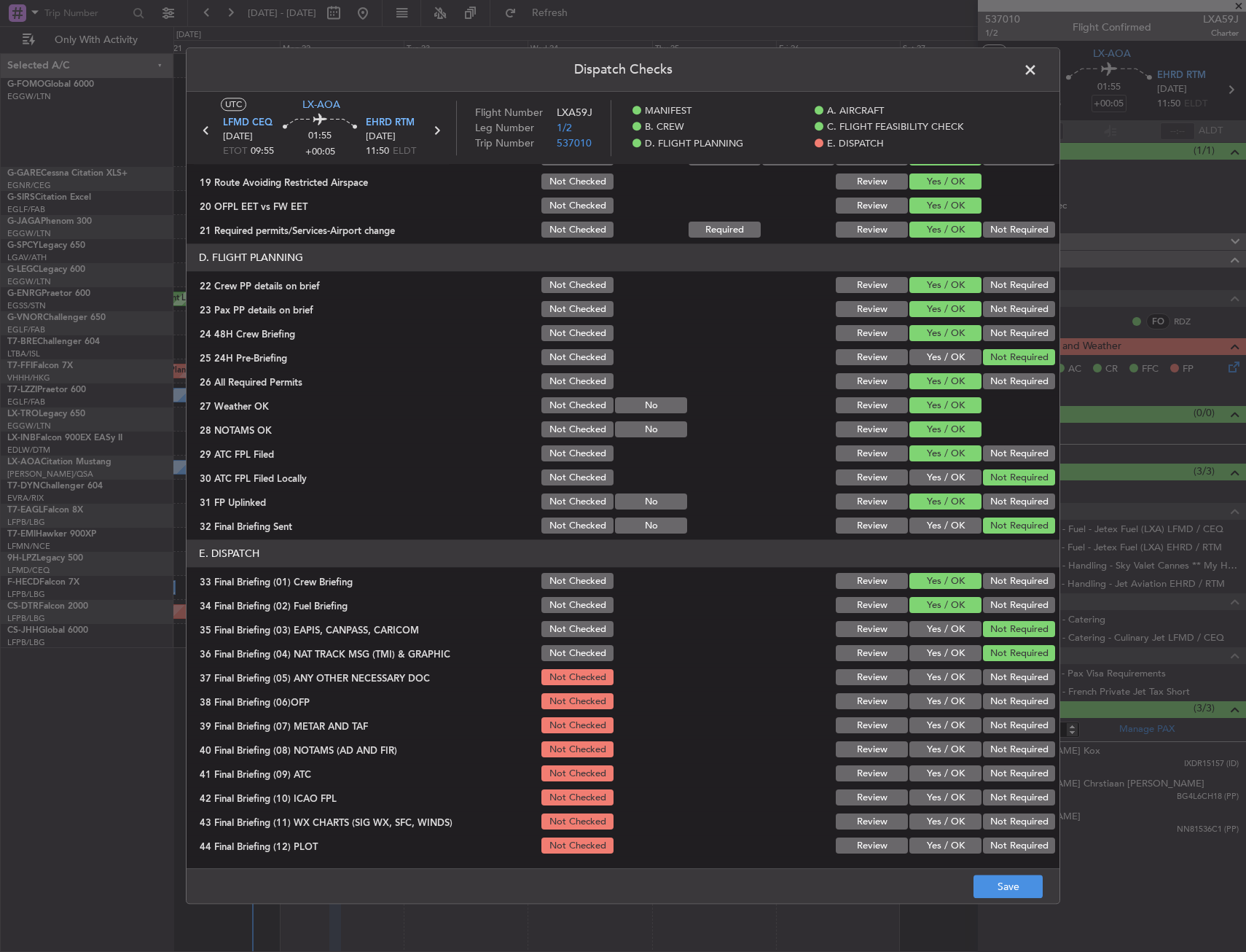
drag, startPoint x: 935, startPoint y: 673, endPoint x: 935, endPoint y: 704, distance: 31.0
click at [935, 677] on button "Yes / OK" at bounding box center [945, 678] width 72 height 16
drag, startPoint x: 937, startPoint y: 704, endPoint x: 937, endPoint y: 715, distance: 11.0
click at [937, 705] on button "Yes / OK" at bounding box center [945, 702] width 72 height 16
click at [937, 729] on button "Yes / OK" at bounding box center [945, 726] width 72 height 16
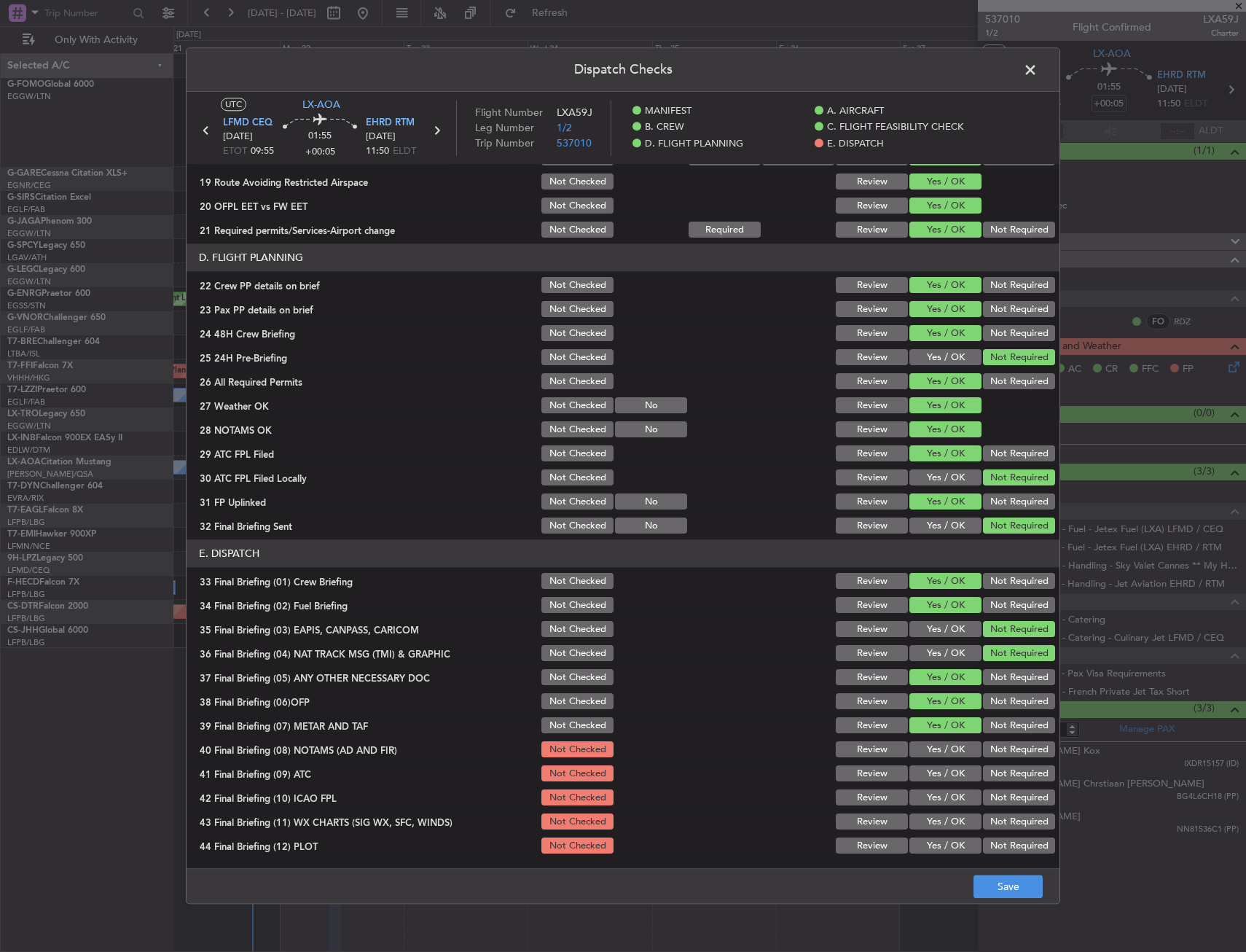
click at [933, 758] on button "Yes / OK" at bounding box center [945, 750] width 72 height 16
drag, startPoint x: 928, startPoint y: 778, endPoint x: 927, endPoint y: 791, distance: 13.0
click at [927, 782] on button "Yes / OK" at bounding box center [945, 774] width 72 height 16
click at [932, 824] on button "Yes / OK" at bounding box center [945, 822] width 72 height 16
click at [933, 839] on button "Yes / OK" at bounding box center [945, 846] width 72 height 16
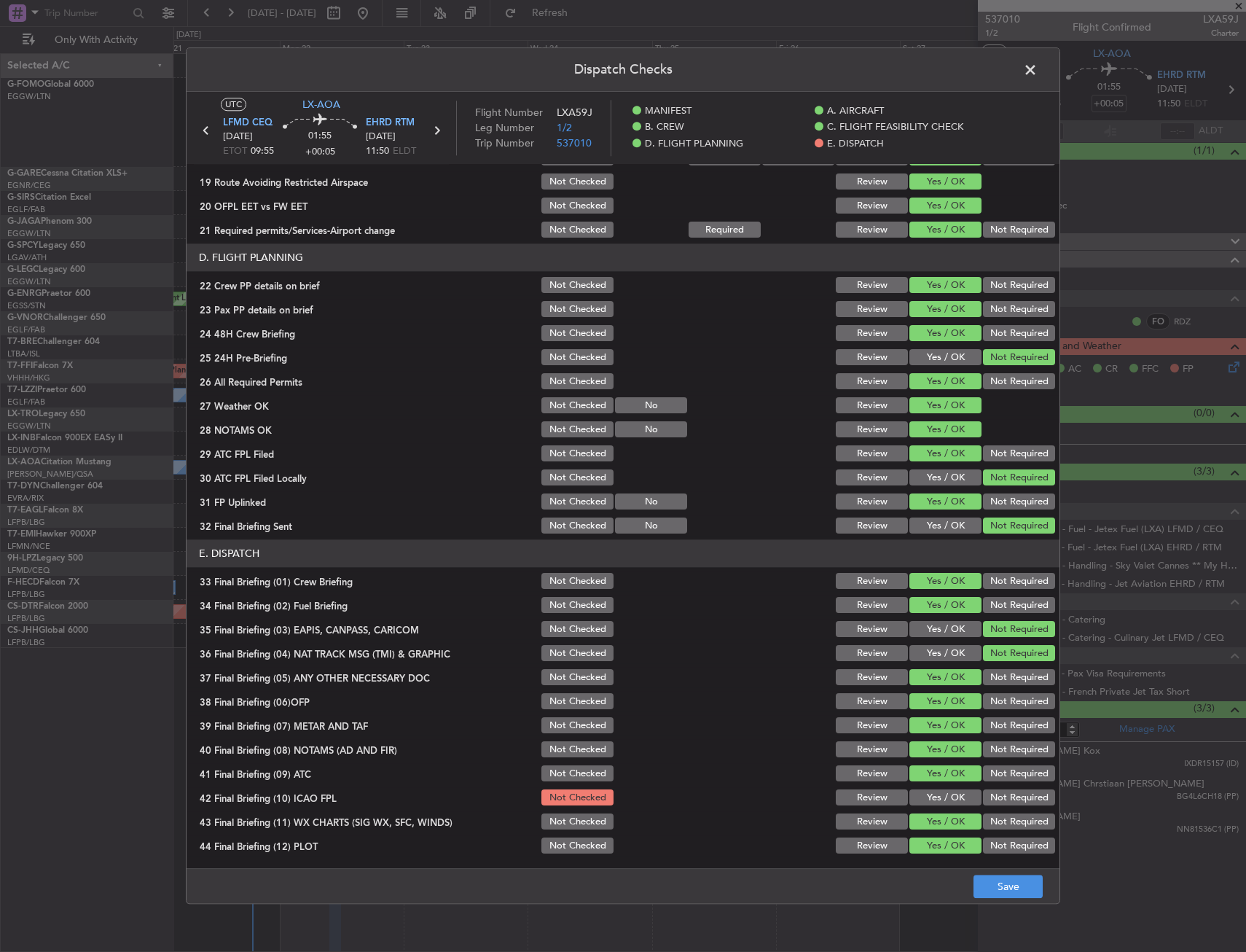
click at [937, 798] on button "Yes / OK" at bounding box center [945, 798] width 72 height 16
click at [1002, 888] on button "Save" at bounding box center [1009, 888] width 69 height 23
click at [1038, 74] on span at bounding box center [1038, 73] width 0 height 29
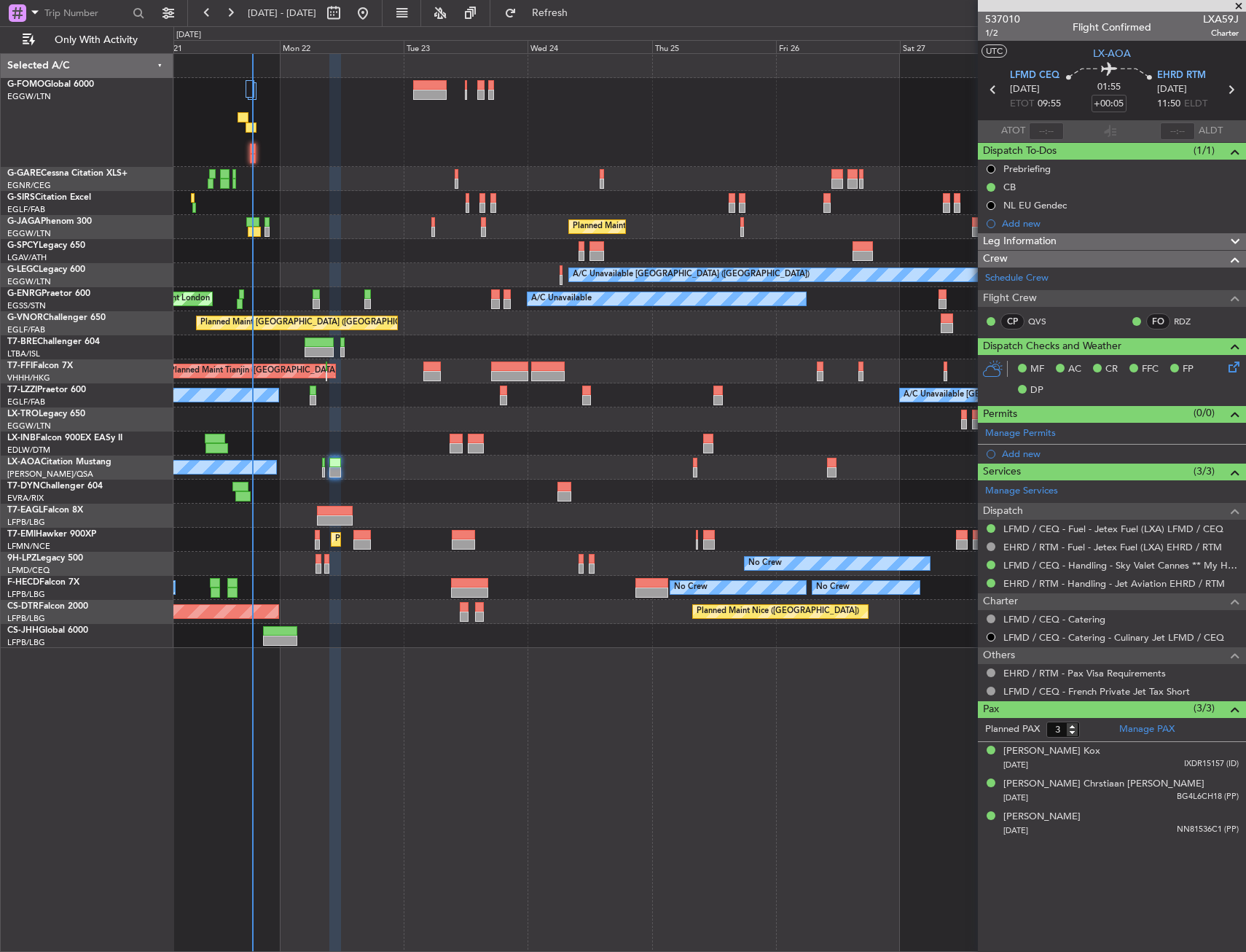
click at [462, 430] on div at bounding box center [709, 419] width 1072 height 24
click at [586, 19] on button "Refresh" at bounding box center [541, 13] width 87 height 23
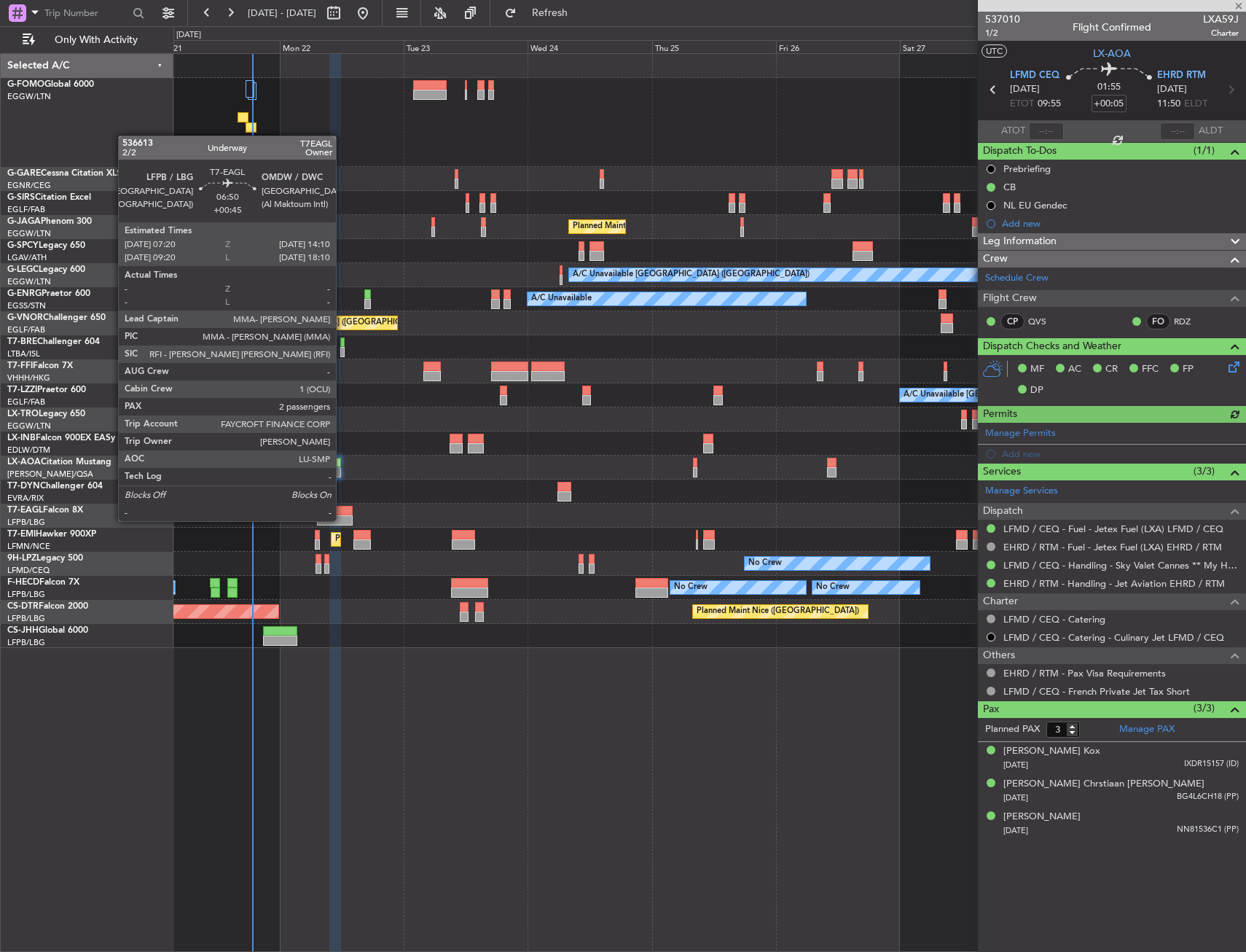
click at [342, 520] on div at bounding box center [335, 520] width 36 height 11
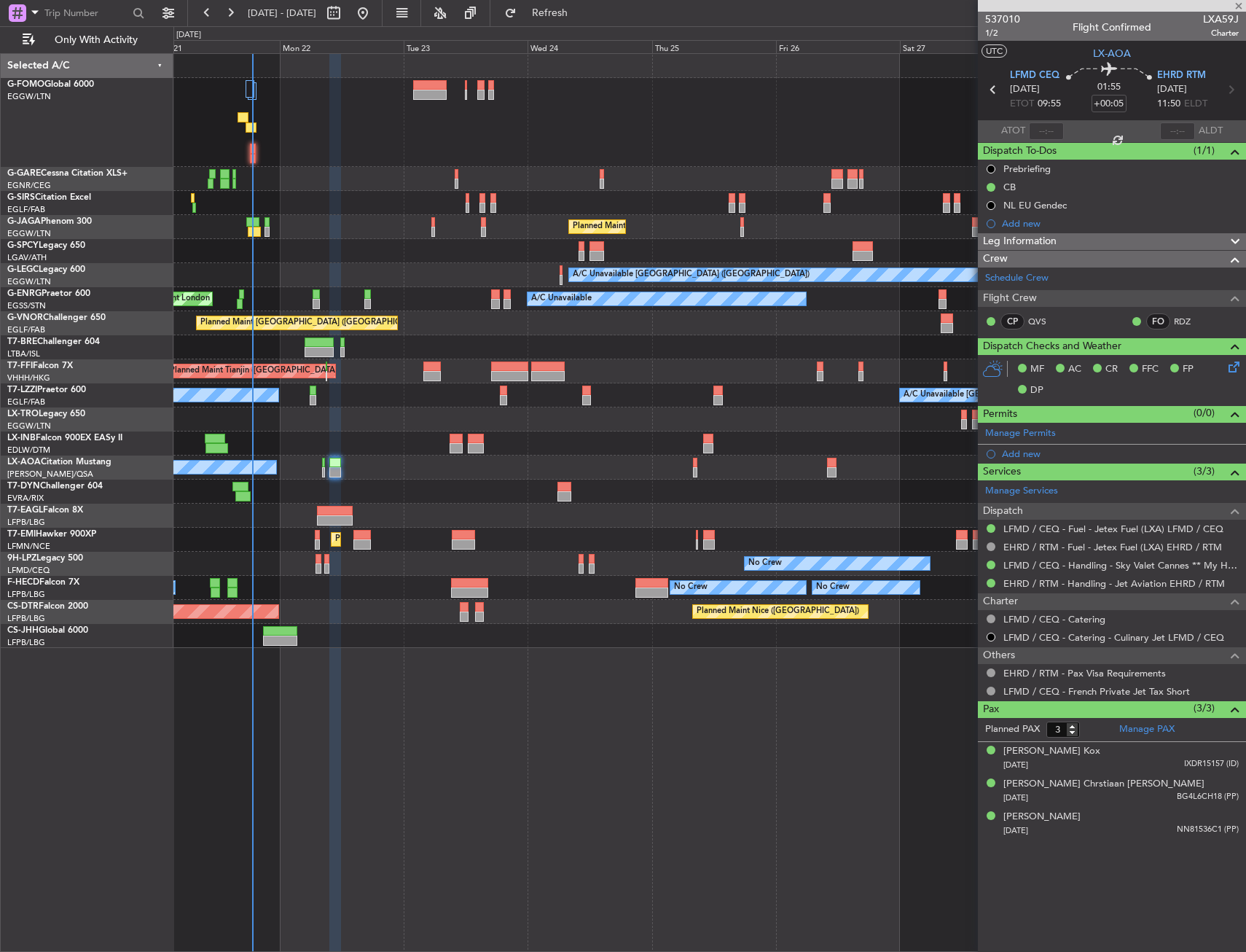
type input "+00:45"
type input "2"
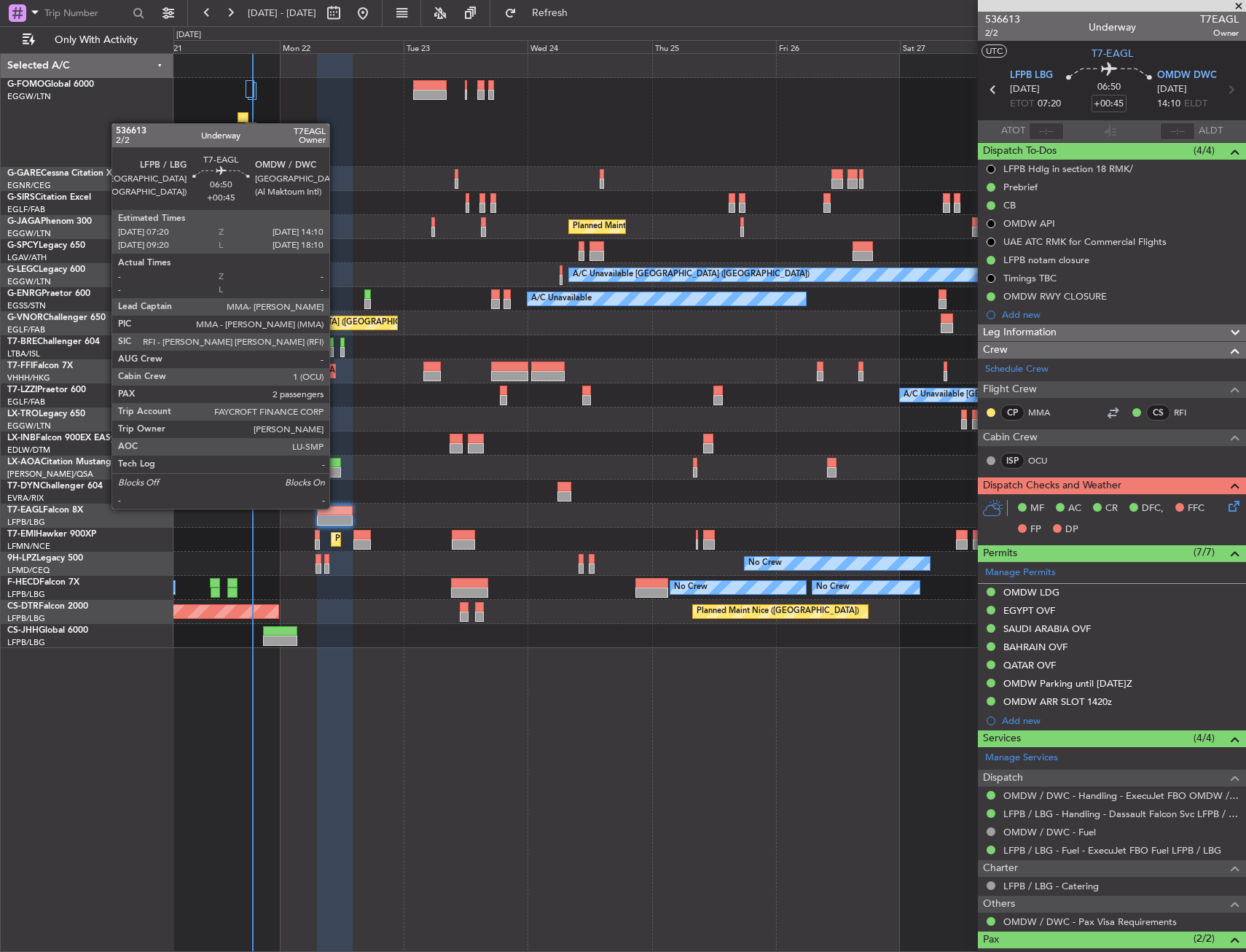
click at [336, 508] on div at bounding box center [335, 511] width 36 height 11
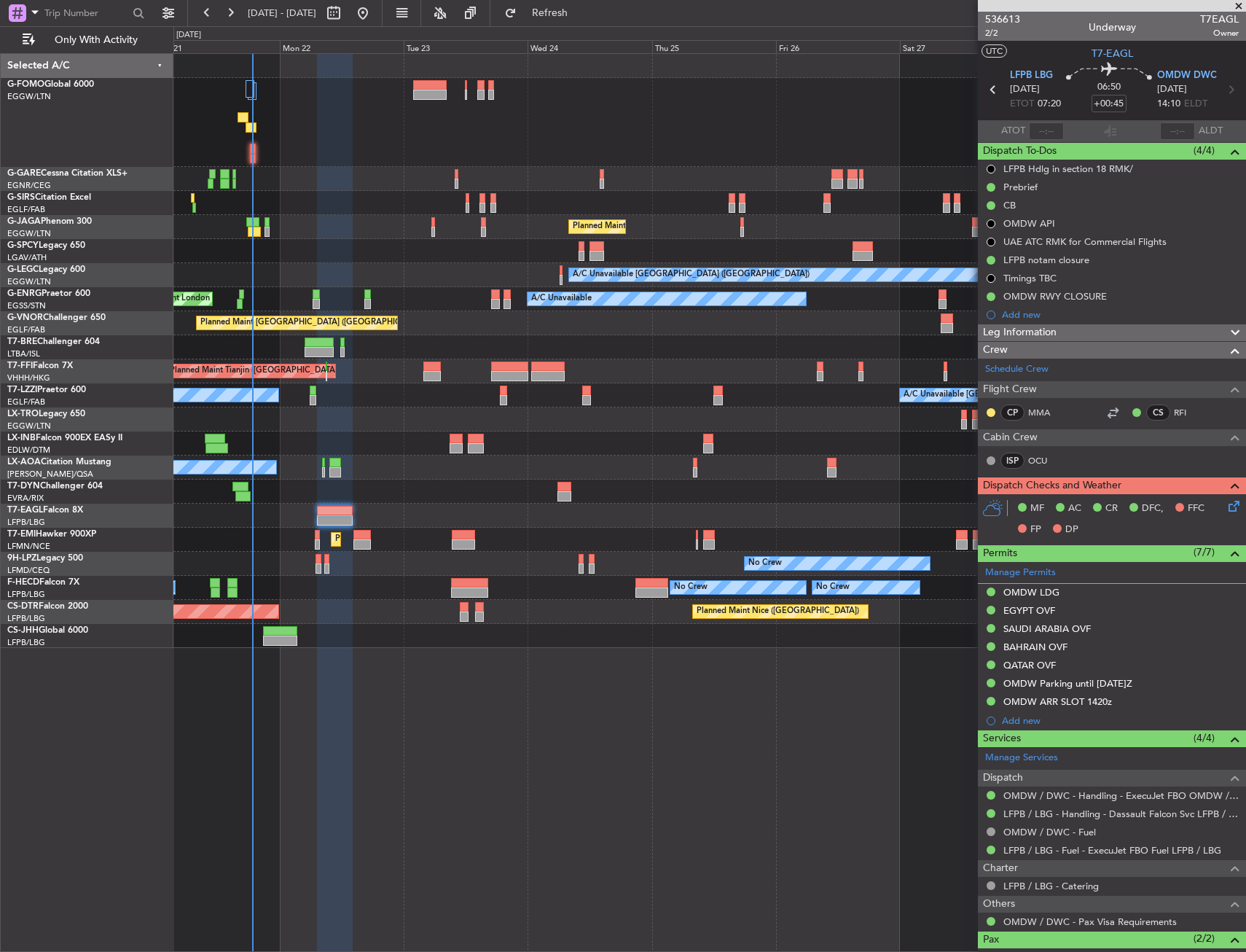
drag, startPoint x: 1031, startPoint y: 595, endPoint x: 1065, endPoint y: 629, distance: 48.1
click at [1031, 595] on div "OMDW LDG" at bounding box center [1032, 592] width 56 height 13
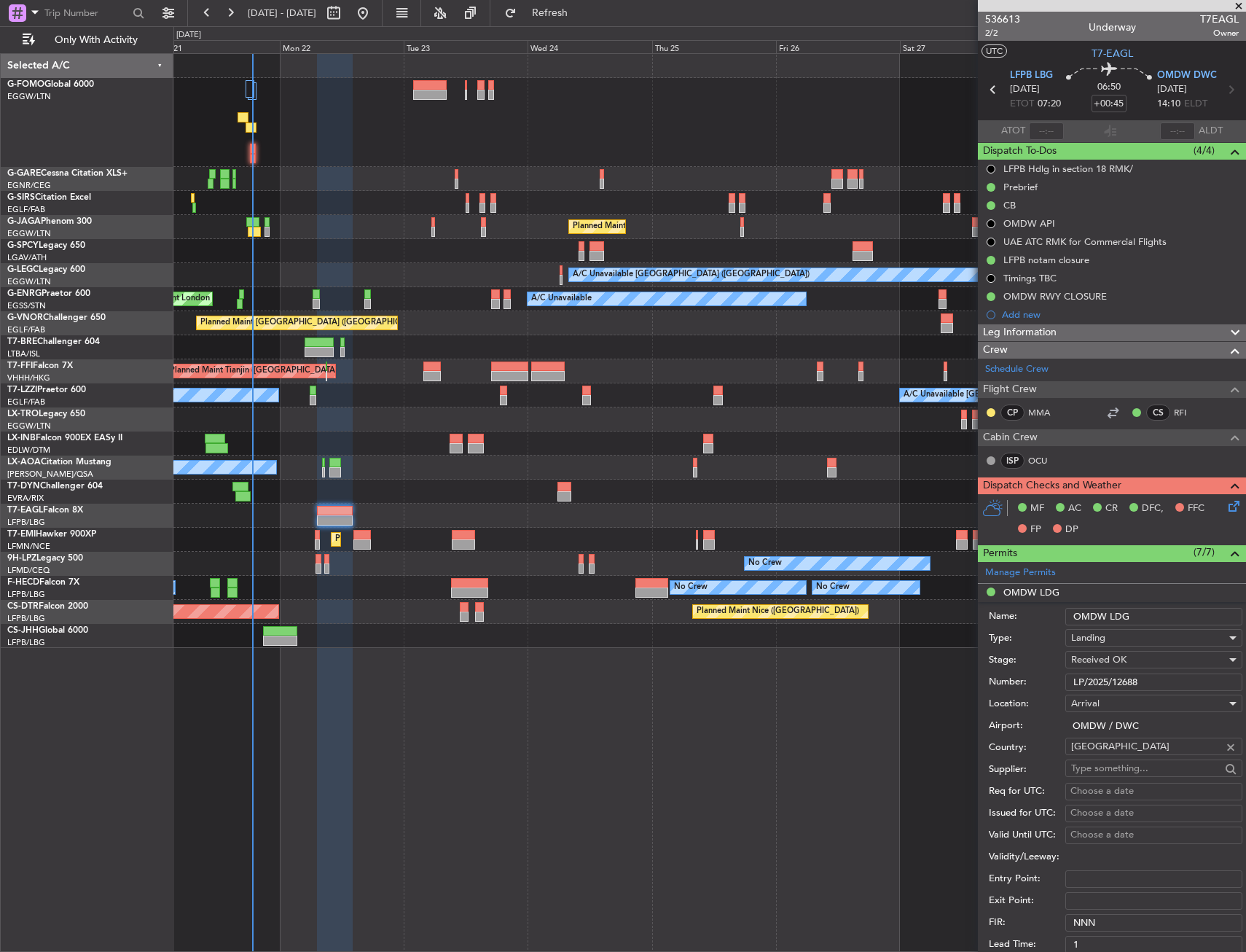
click at [1096, 683] on input "LP/2025/12688" at bounding box center [1154, 683] width 177 height 17
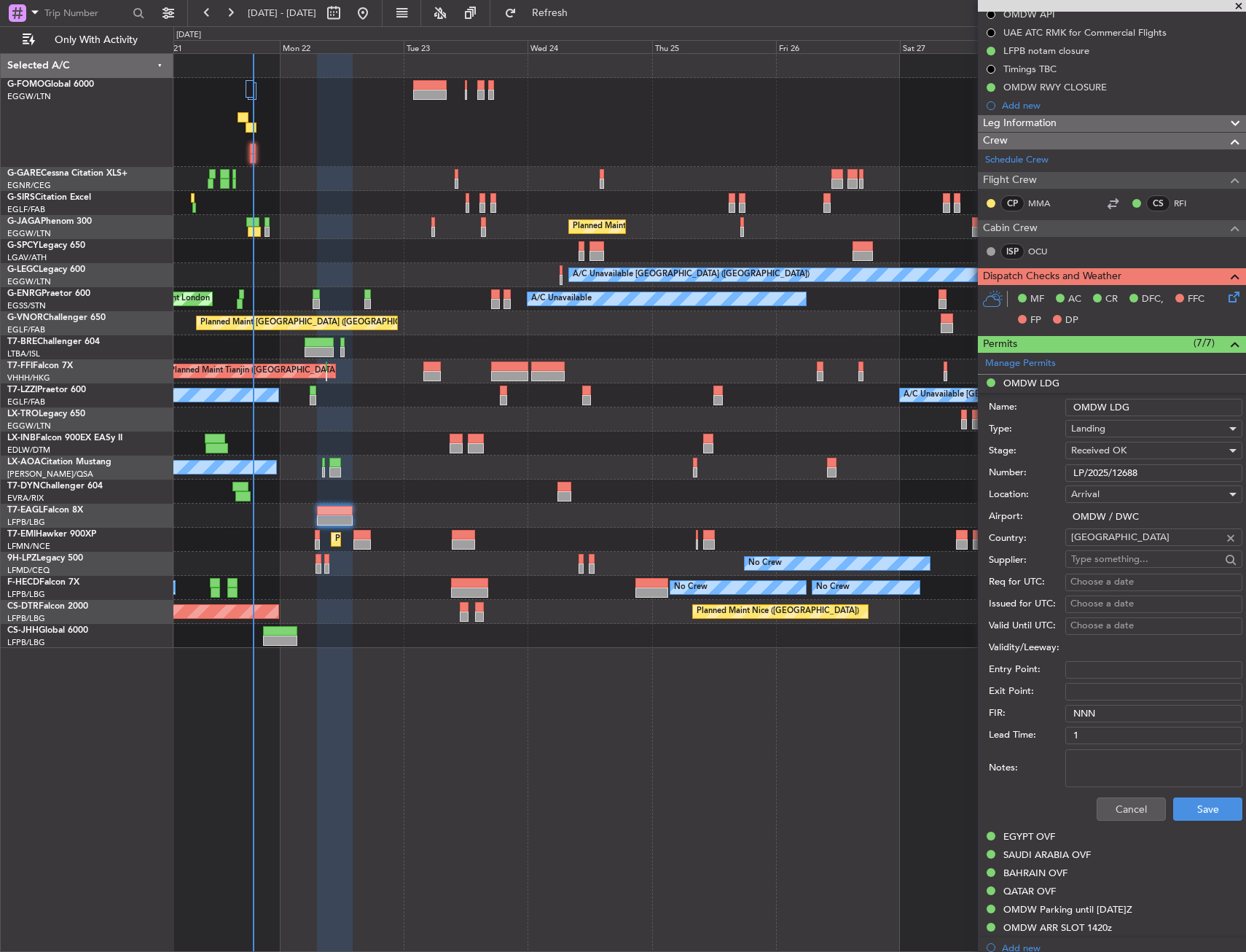
scroll to position [291, 0]
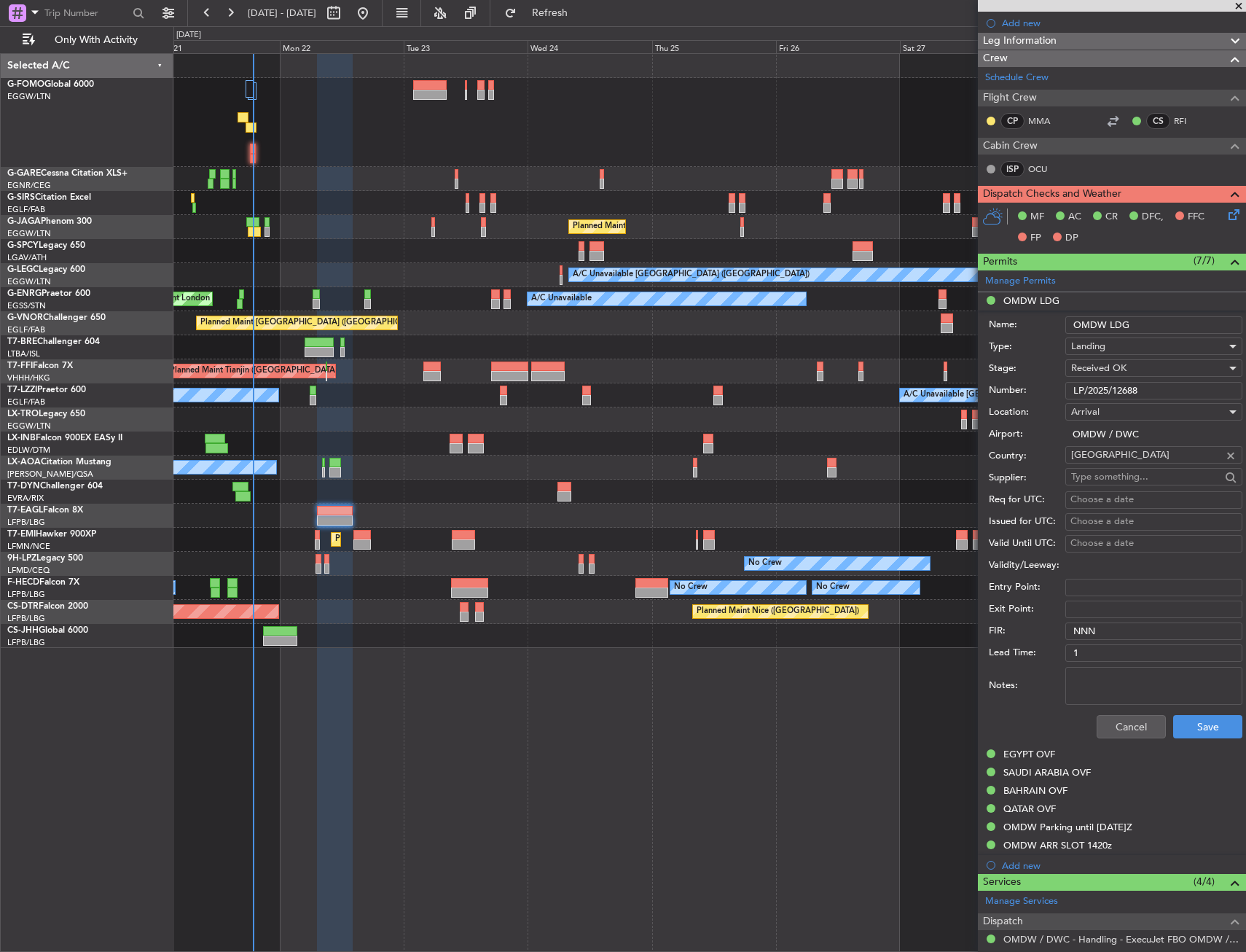
click at [1046, 764] on mat-tooltip-component "EGYPT OVF" at bounding box center [1030, 779] width 71 height 38
click at [1044, 758] on div "EGYPT OVF" at bounding box center [1030, 754] width 52 height 13
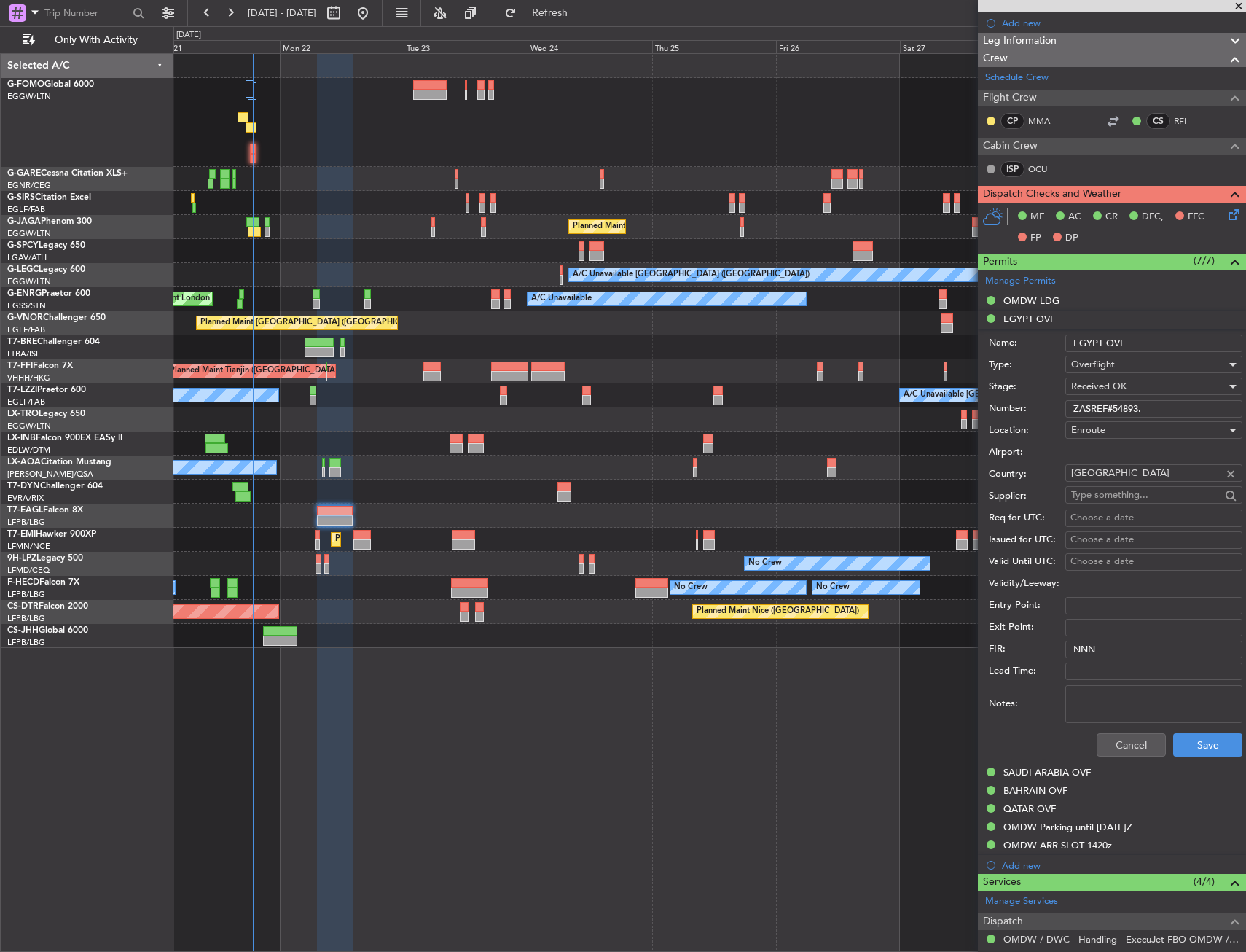
click at [1117, 411] on input "ZASREF#54893." at bounding box center [1154, 409] width 177 height 17
click at [1035, 770] on div "SAUDI ARABIA OVF" at bounding box center [1047, 772] width 87 height 13
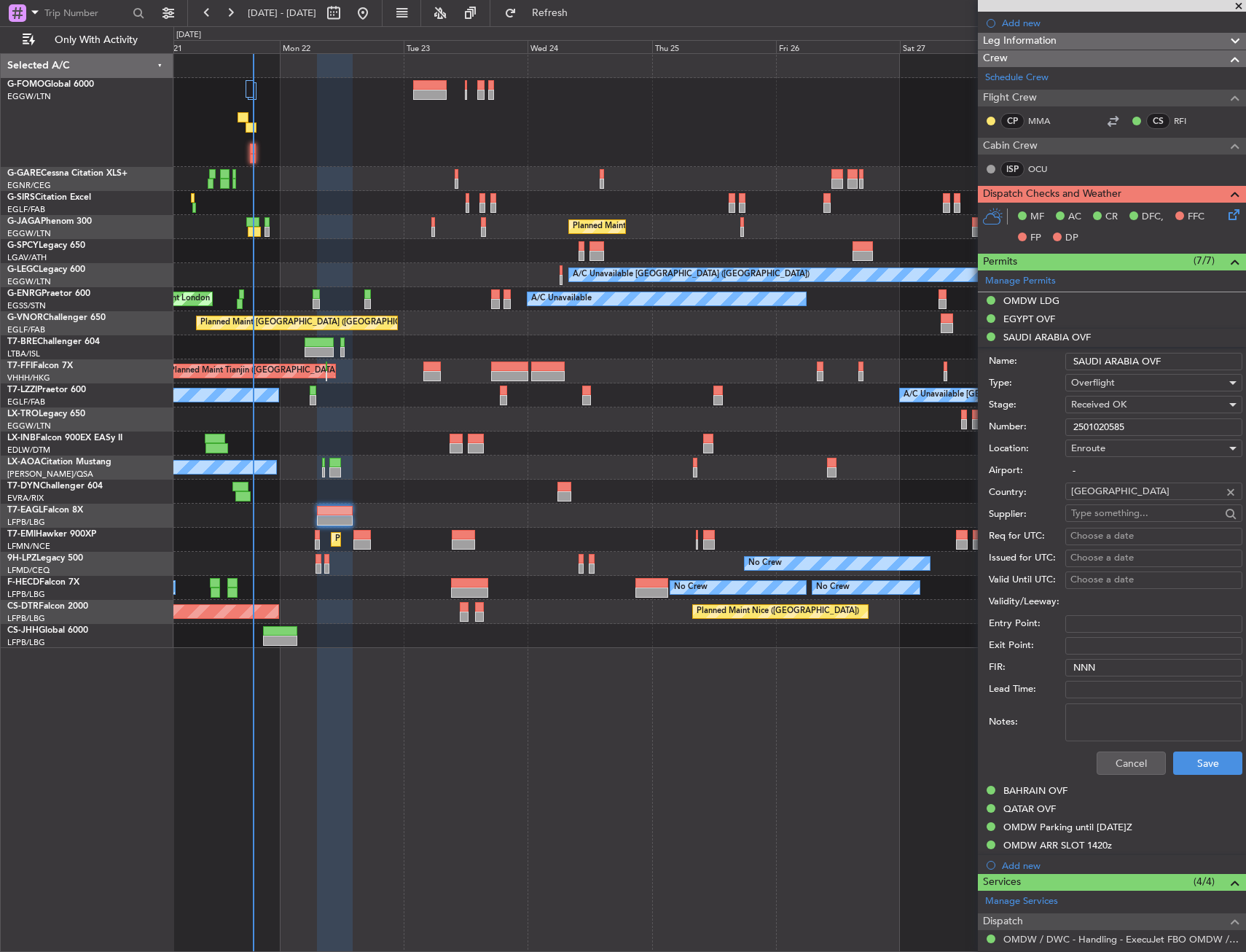
click at [1101, 419] on input "2501020585" at bounding box center [1154, 427] width 177 height 17
click at [1044, 788] on div "BAHRAIN OVF" at bounding box center [1035, 790] width 64 height 13
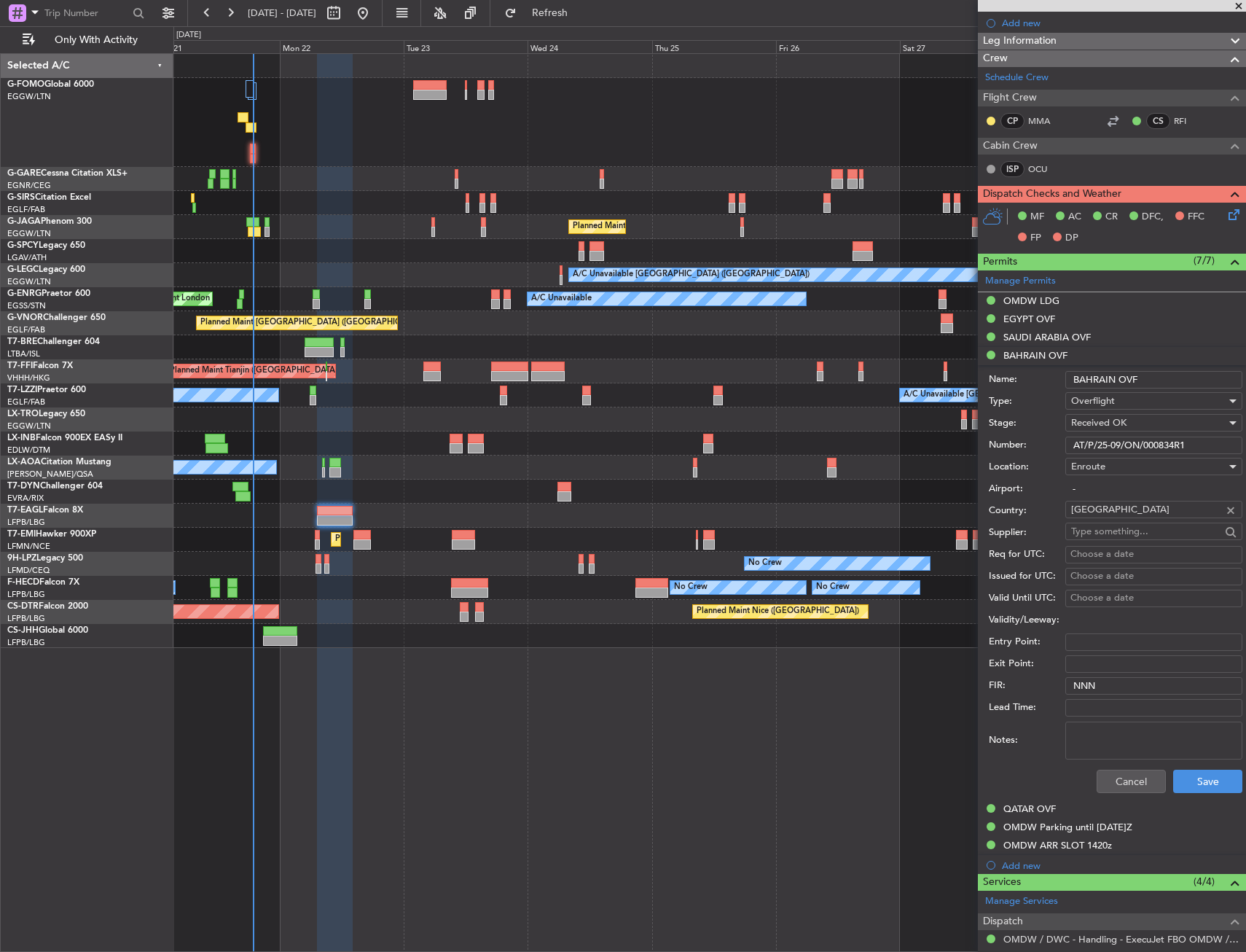
click at [1094, 444] on input "AT/P/25-09/ON/000834R1" at bounding box center [1154, 445] width 177 height 17
click at [1017, 807] on div "QATAR OVF" at bounding box center [1030, 809] width 53 height 13
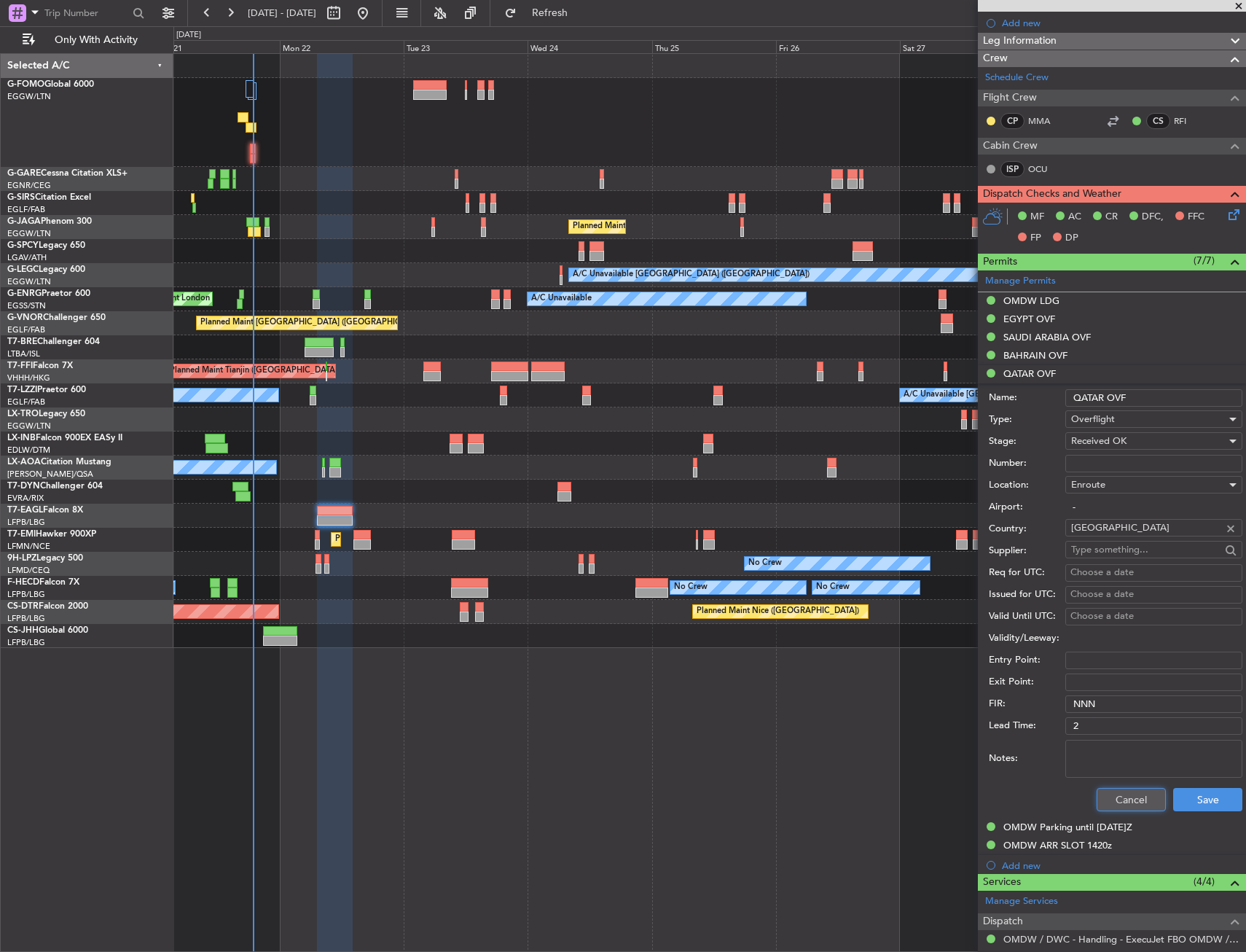
click at [1100, 806] on button "Cancel" at bounding box center [1132, 800] width 69 height 23
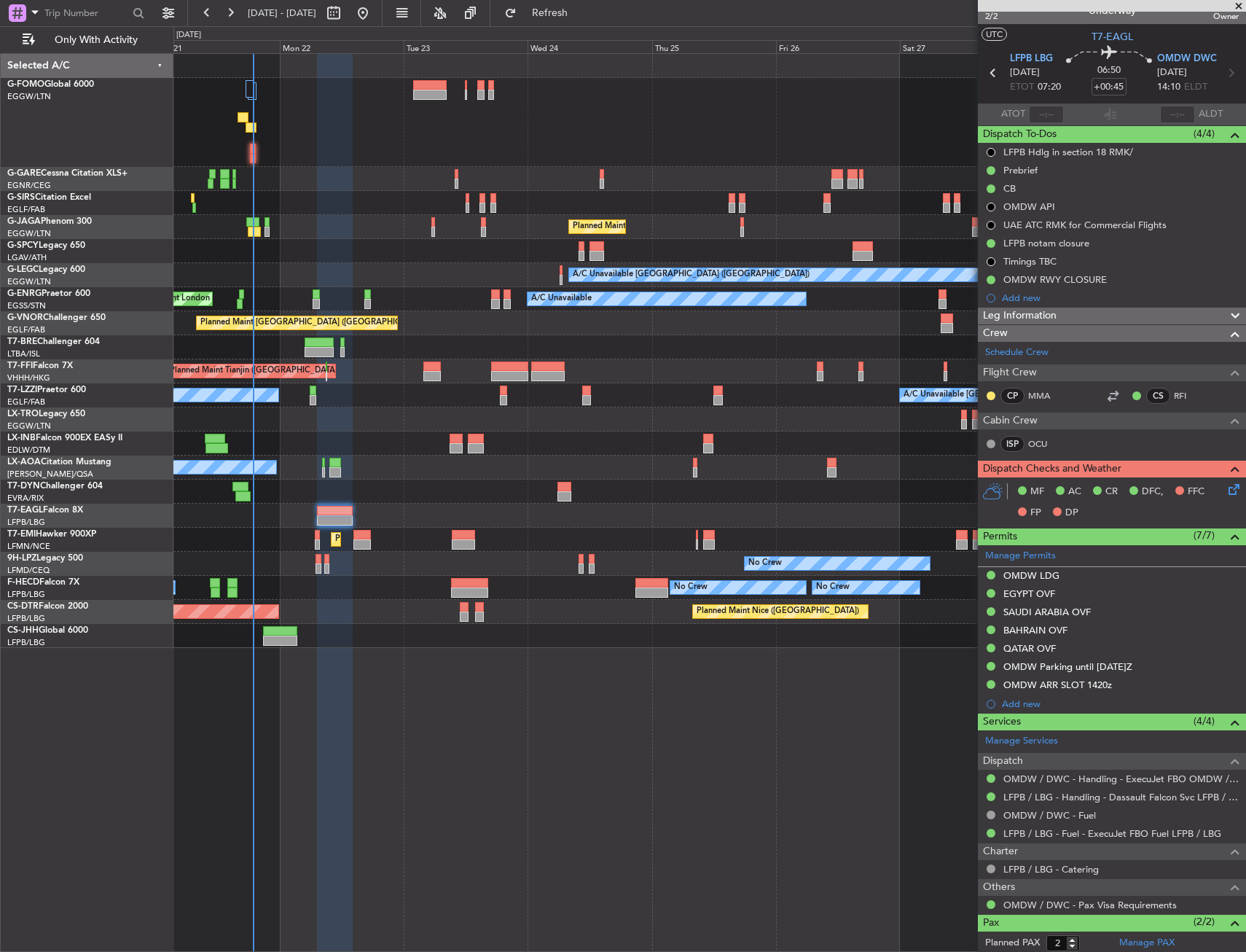
scroll to position [0, 0]
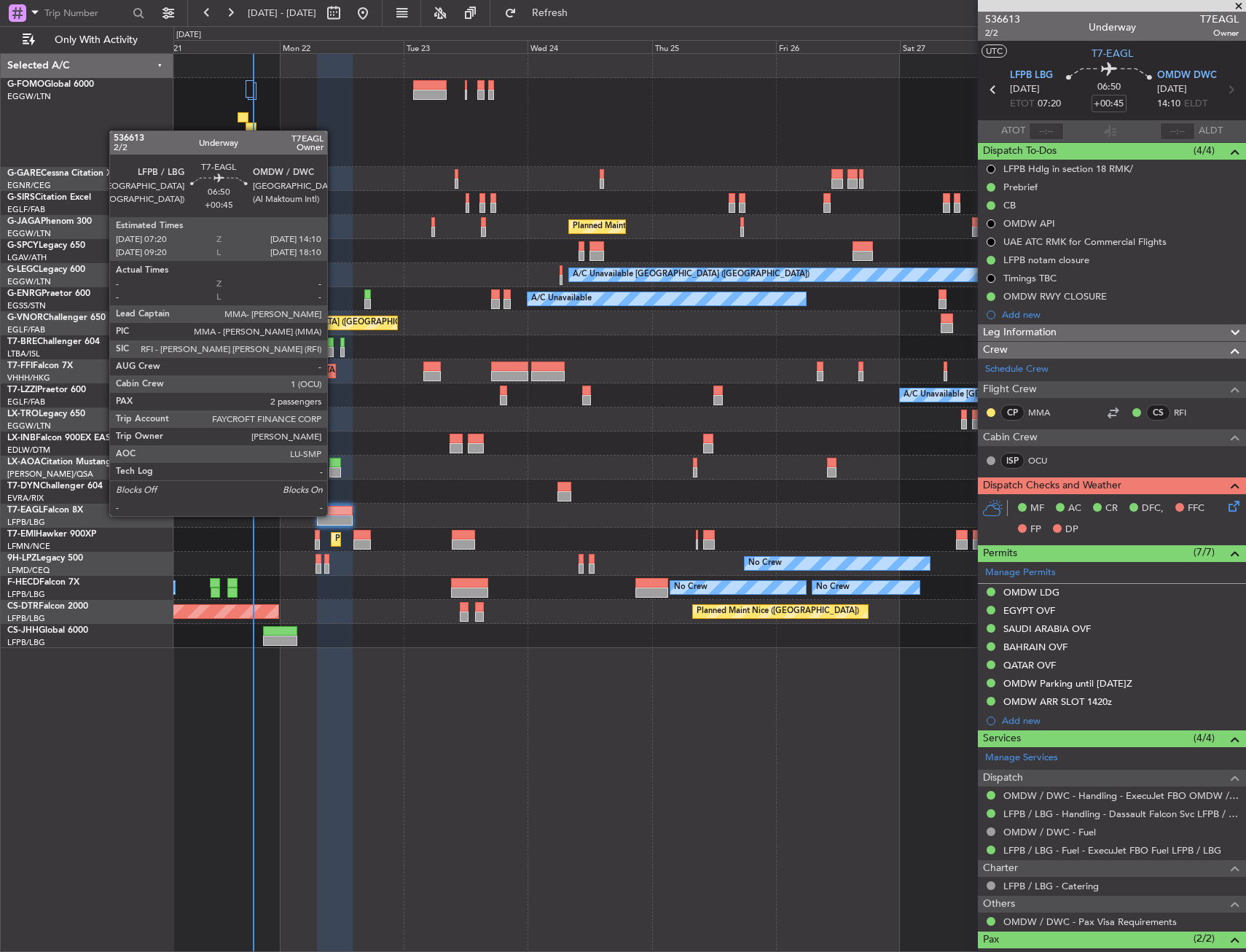
click at [334, 514] on div at bounding box center [335, 511] width 36 height 11
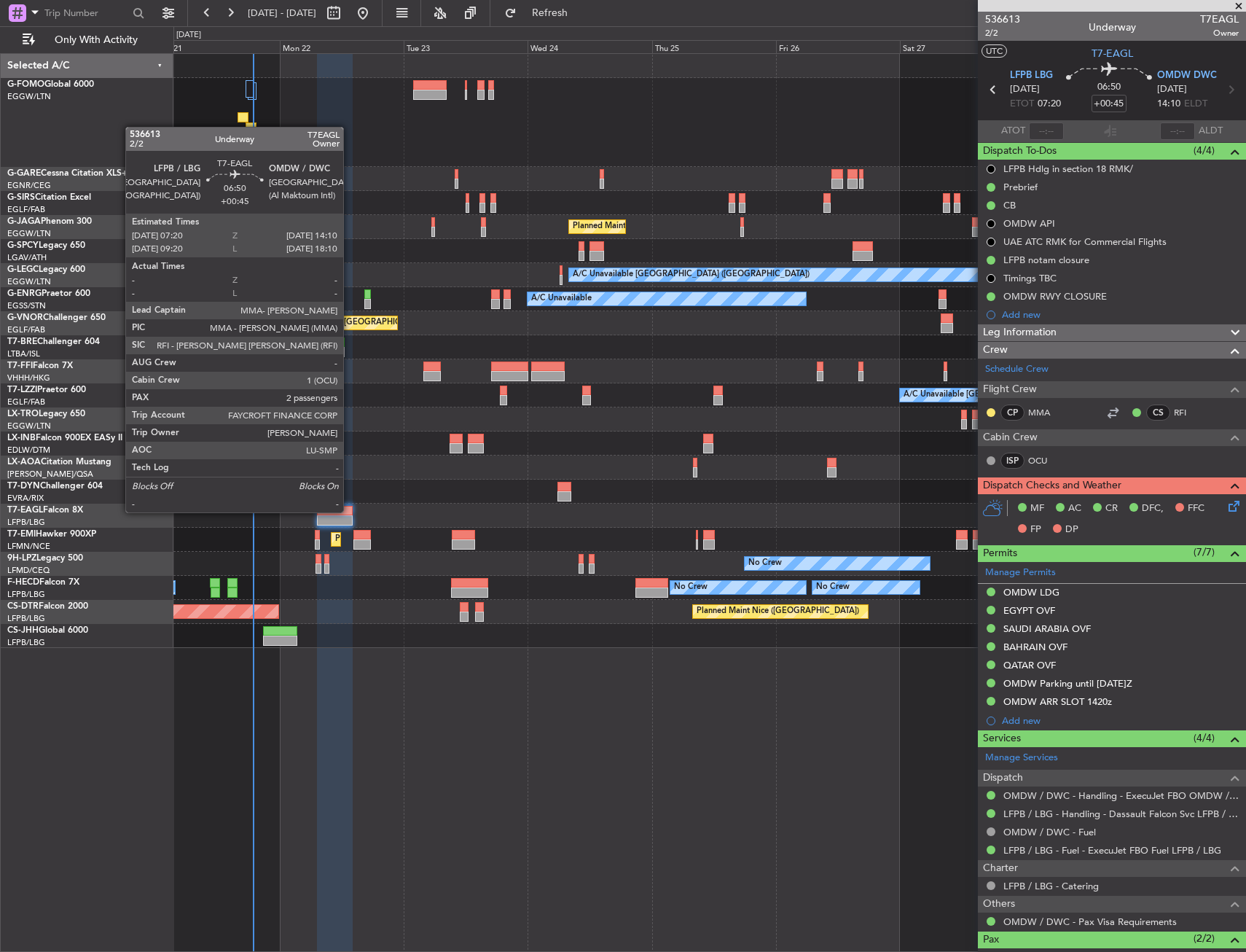
click at [348, 513] on div at bounding box center [335, 511] width 36 height 11
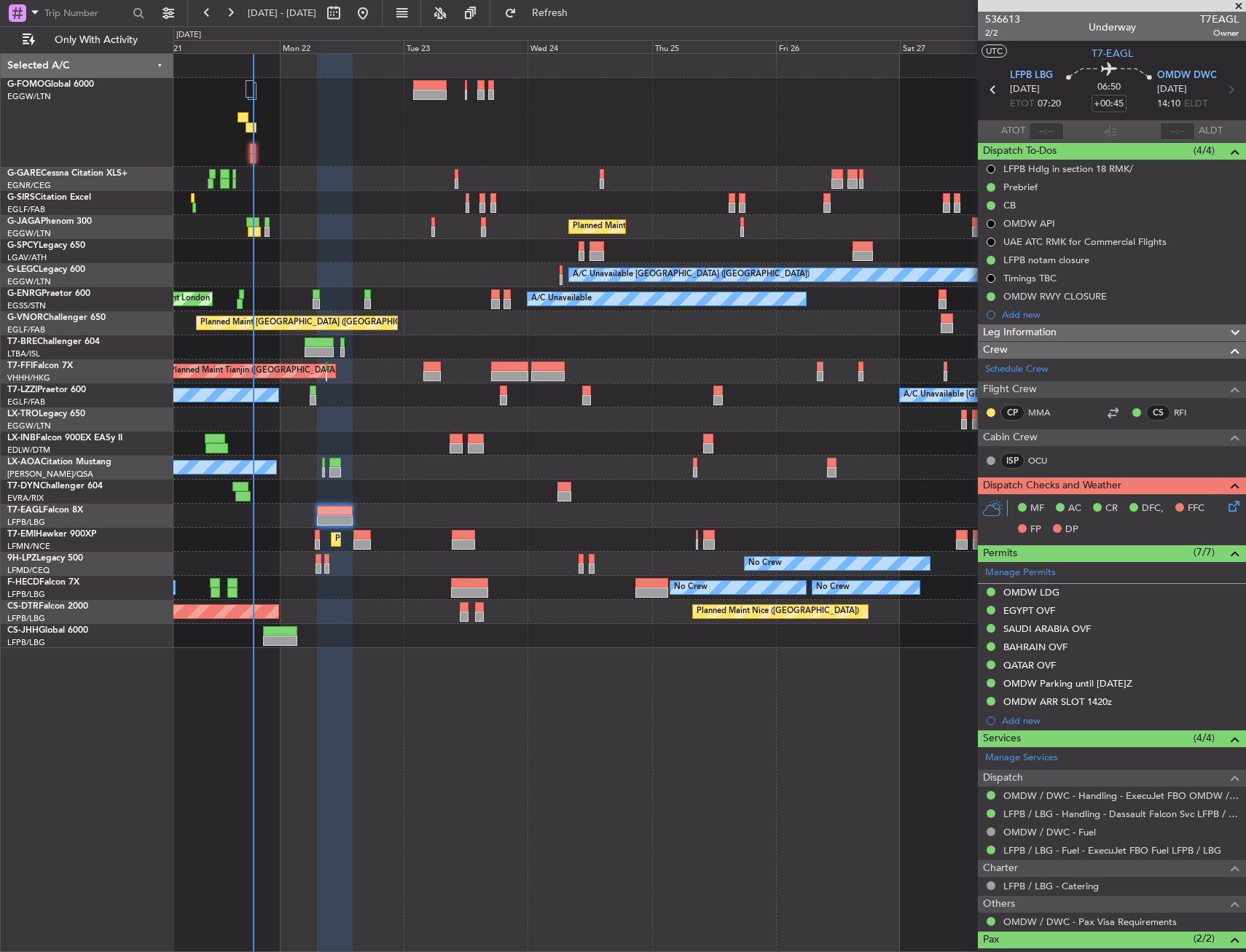
click at [552, 702] on div "Unplanned Maint [GEOGRAPHIC_DATA] ([GEOGRAPHIC_DATA]) Planned Maint [GEOGRAPHIC…" at bounding box center [710, 502] width 1073 height 899
click at [1226, 510] on icon at bounding box center [1232, 504] width 12 height 12
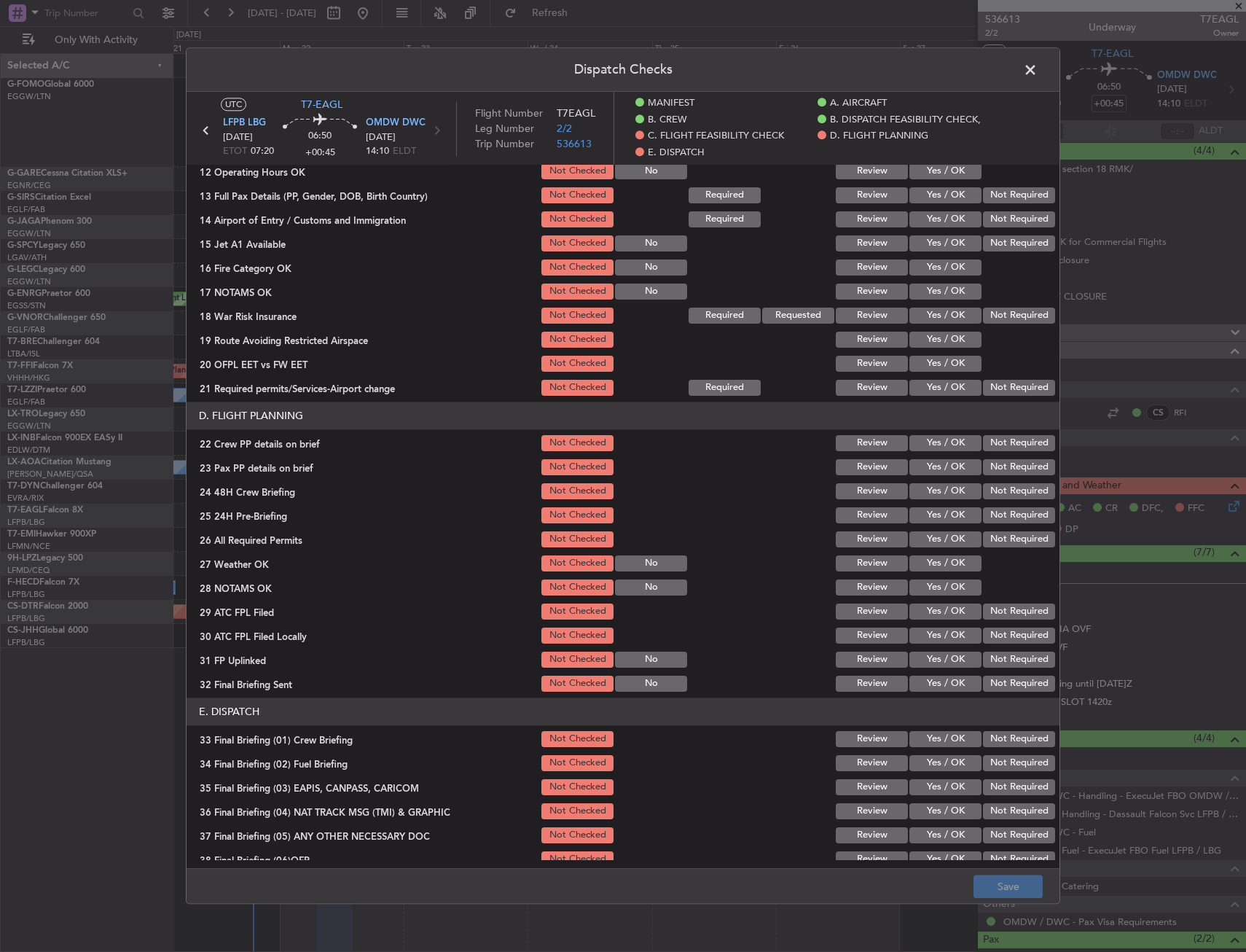
scroll to position [437, 0]
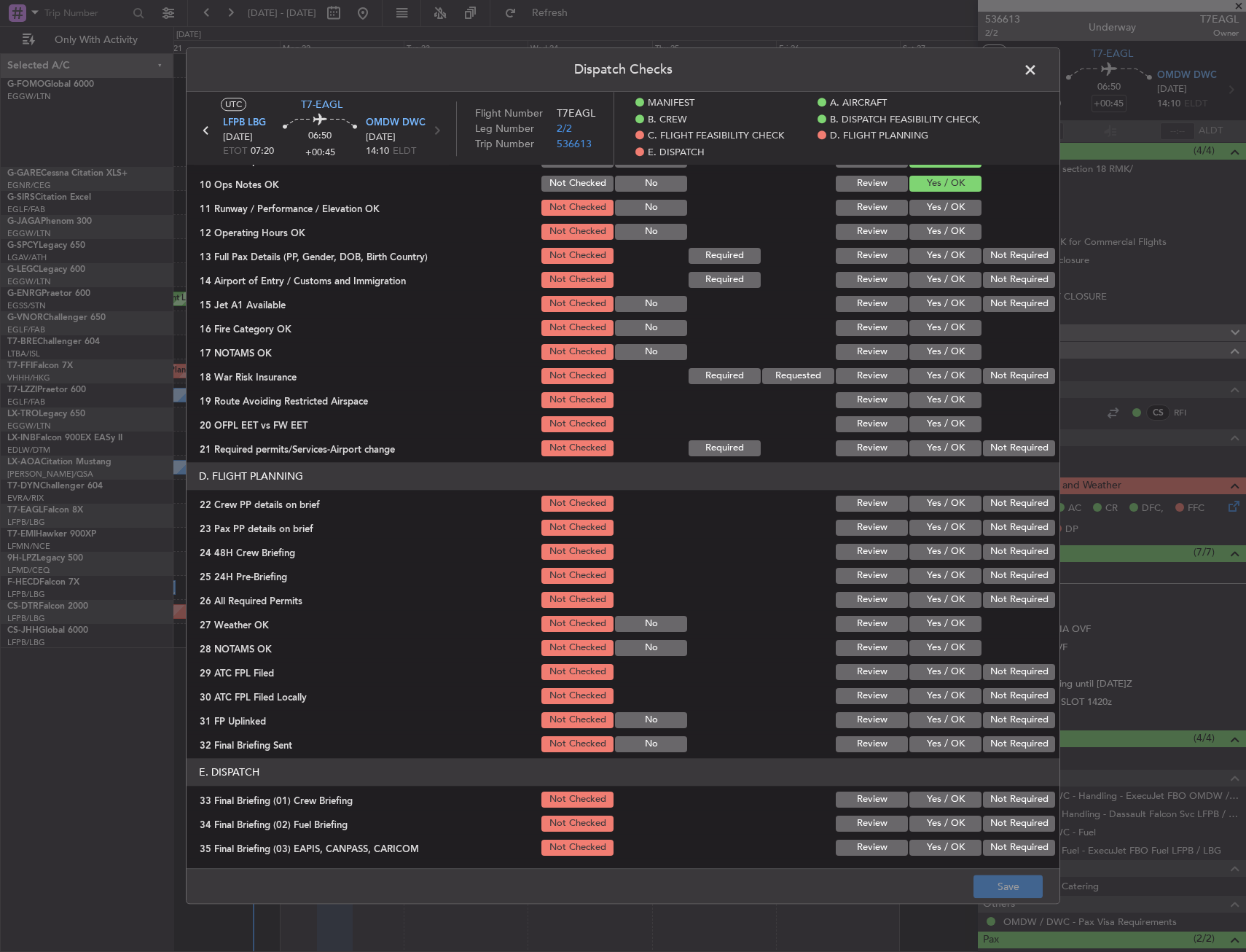
click at [930, 206] on button "Yes / OK" at bounding box center [945, 208] width 72 height 16
drag, startPoint x: 927, startPoint y: 236, endPoint x: 927, endPoint y: 258, distance: 22.0
click at [927, 238] on button "Yes / OK" at bounding box center [945, 232] width 72 height 16
click at [927, 253] on button "Yes / OK" at bounding box center [945, 256] width 72 height 16
click at [927, 268] on section "C. FLIGHT FEASIBILITY CHECK 07 Build Valid Route Not Checked Required Requested…" at bounding box center [623, 264] width 873 height 388
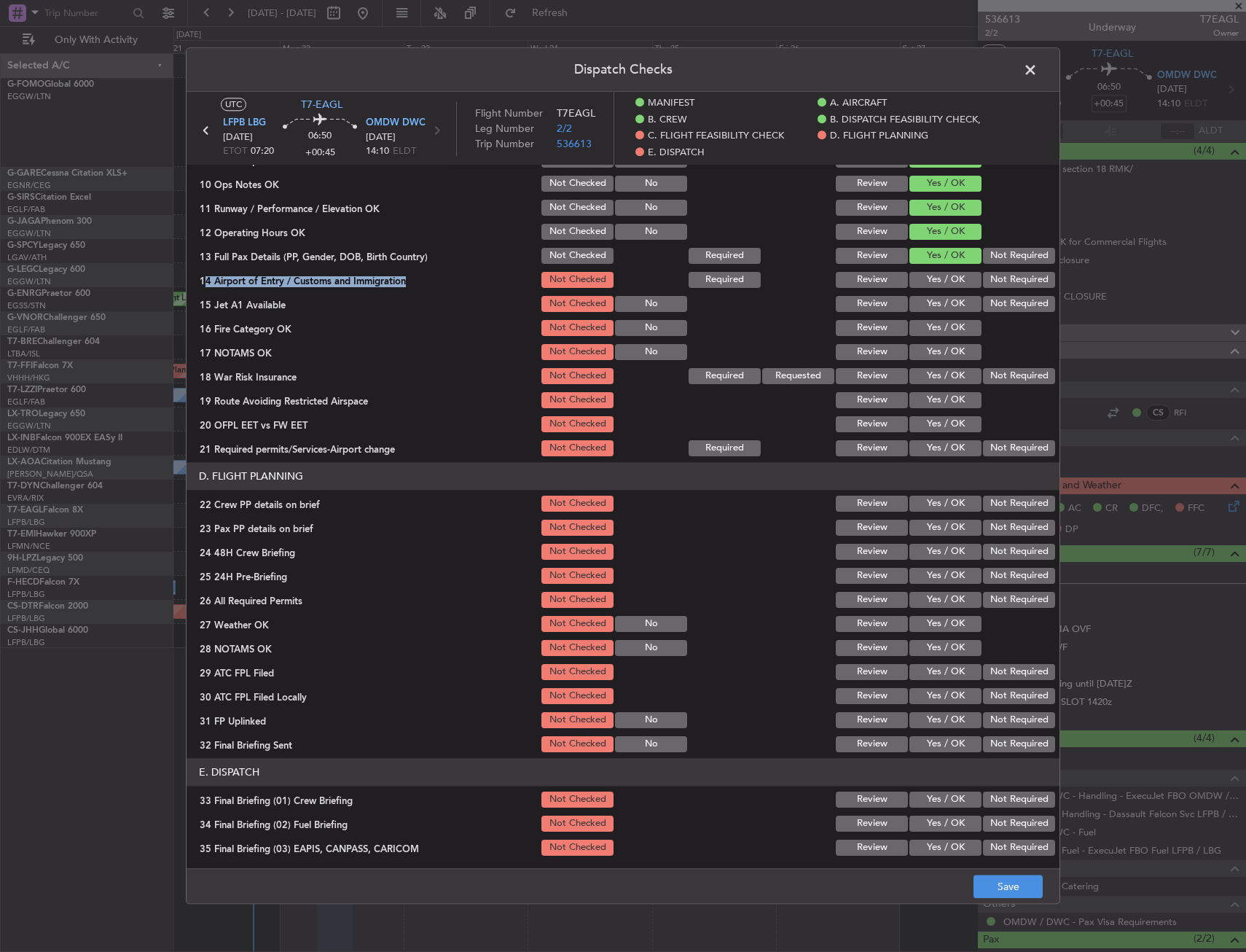
click at [926, 285] on button "Yes / OK" at bounding box center [945, 280] width 72 height 16
click at [924, 302] on button "Yes / OK" at bounding box center [945, 304] width 72 height 16
click at [922, 315] on section "C. FLIGHT FEASIBILITY CHECK 07 Build Valid Route Not Checked Required Requested…" at bounding box center [623, 264] width 873 height 388
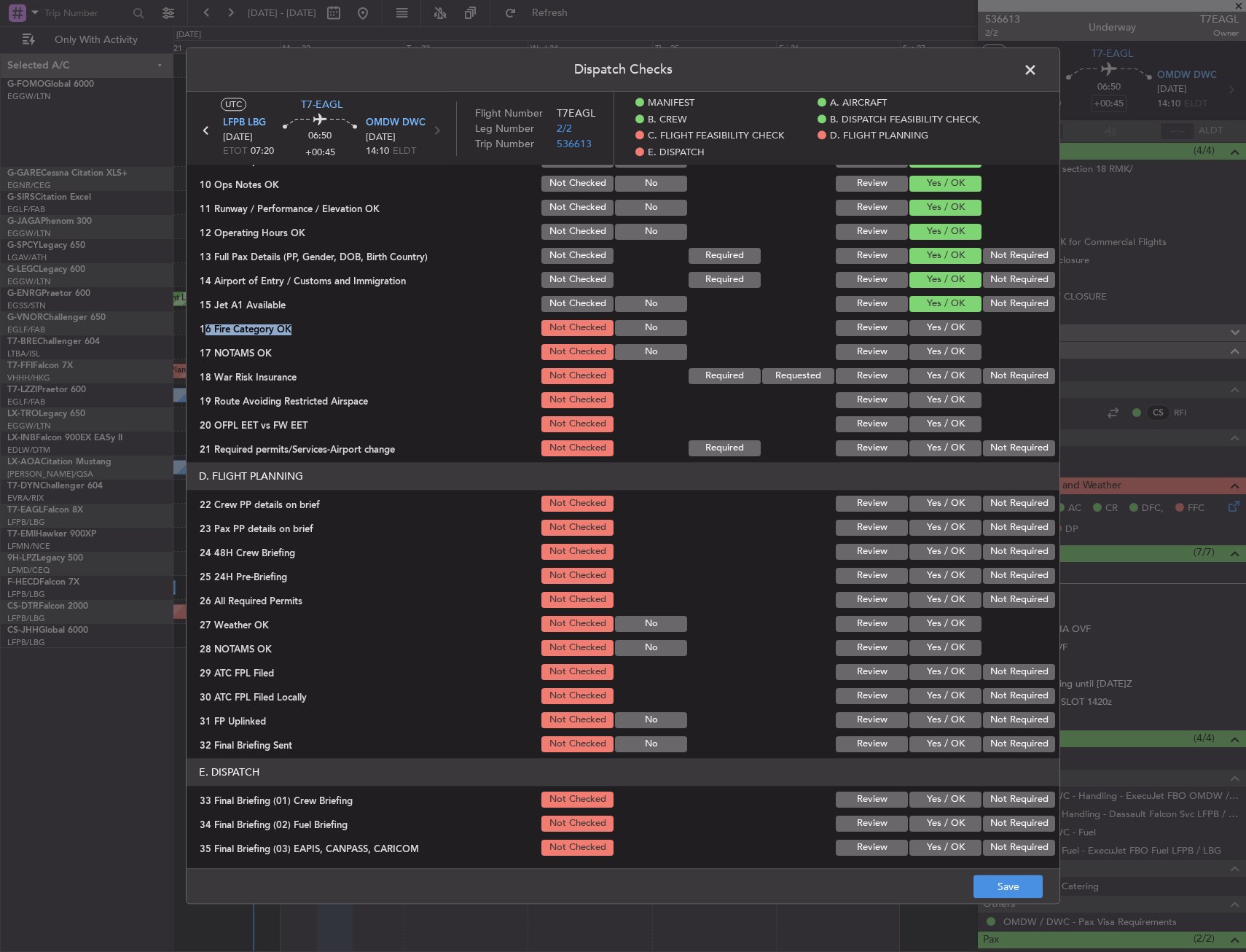
click at [922, 328] on button "Yes / OK" at bounding box center [945, 328] width 72 height 16
click at [923, 339] on section "C. FLIGHT FEASIBILITY CHECK 07 Build Valid Route Not Checked Required Requested…" at bounding box center [623, 264] width 873 height 388
click at [927, 358] on button "Yes / OK" at bounding box center [945, 352] width 72 height 16
click at [1023, 372] on button "Not Required" at bounding box center [1019, 376] width 72 height 16
click at [962, 411] on div "Yes / OK" at bounding box center [944, 400] width 74 height 20
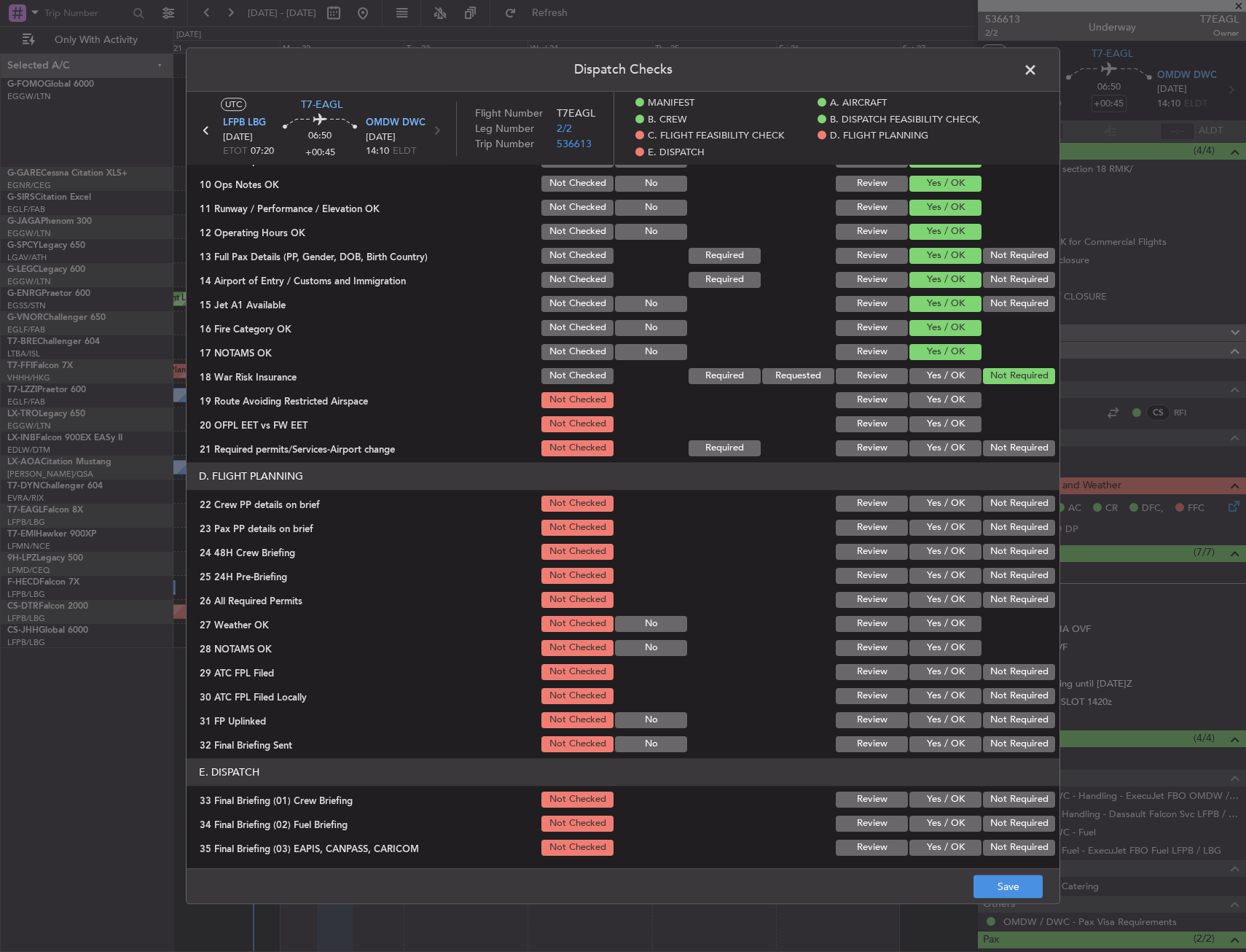
click at [957, 417] on section "C. FLIGHT FEASIBILITY CHECK 07 Build Valid Route Not Checked Required Requested…" at bounding box center [623, 264] width 873 height 388
click at [947, 442] on button "Yes / OK" at bounding box center [945, 448] width 72 height 16
click at [944, 447] on button "Yes / OK" at bounding box center [945, 448] width 72 height 16
drag, startPoint x: 942, startPoint y: 420, endPoint x: 942, endPoint y: 398, distance: 22.0
click at [942, 419] on button "Yes / OK" at bounding box center [945, 424] width 72 height 16
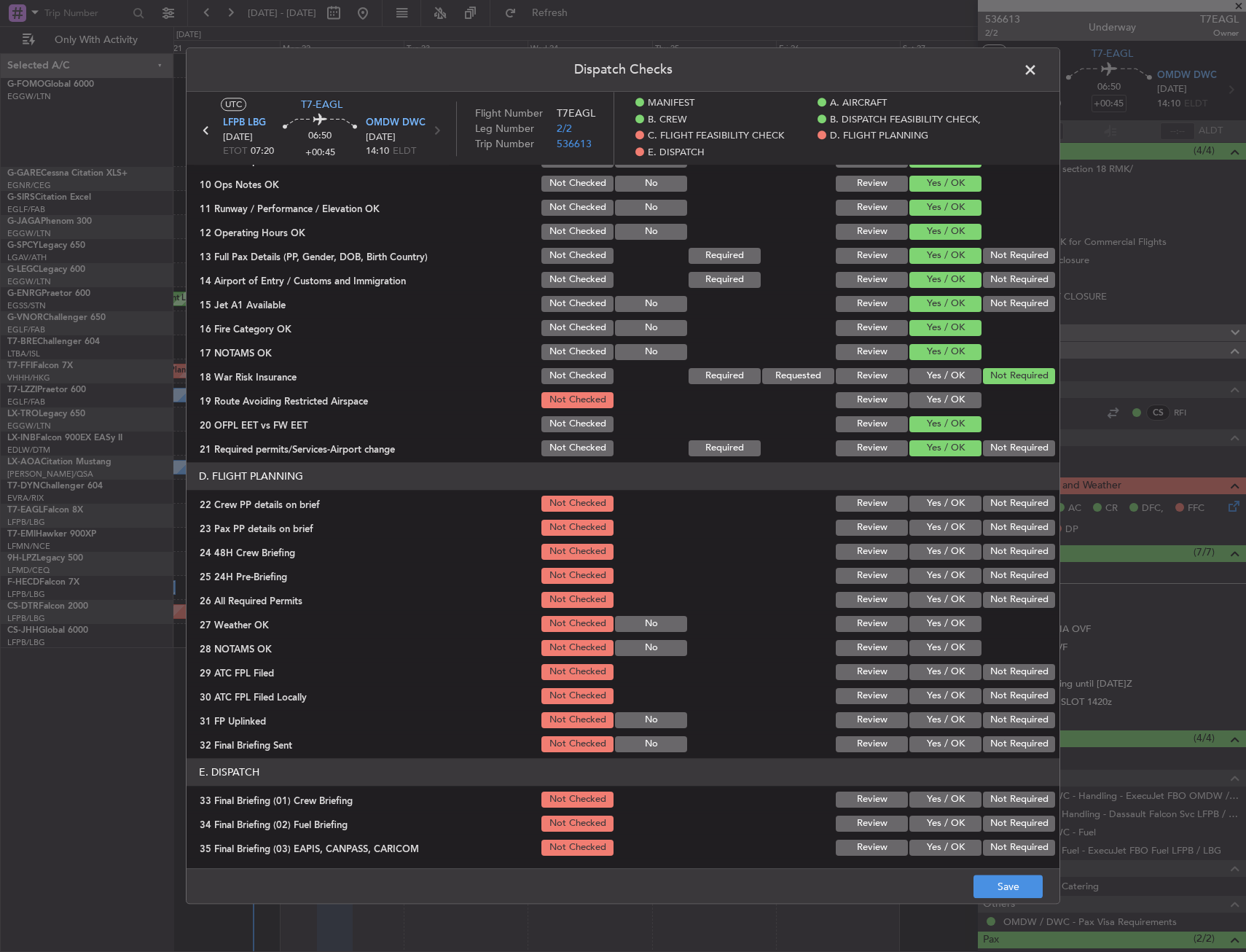
click at [941, 398] on button "Yes / OK" at bounding box center [945, 400] width 72 height 16
drag, startPoint x: 939, startPoint y: 493, endPoint x: 937, endPoint y: 506, distance: 13.2
click at [938, 494] on div "Yes / OK" at bounding box center [944, 503] width 74 height 20
click at [934, 529] on button "Yes / OK" at bounding box center [945, 528] width 72 height 16
drag, startPoint x: 934, startPoint y: 541, endPoint x: 937, endPoint y: 553, distance: 12.4
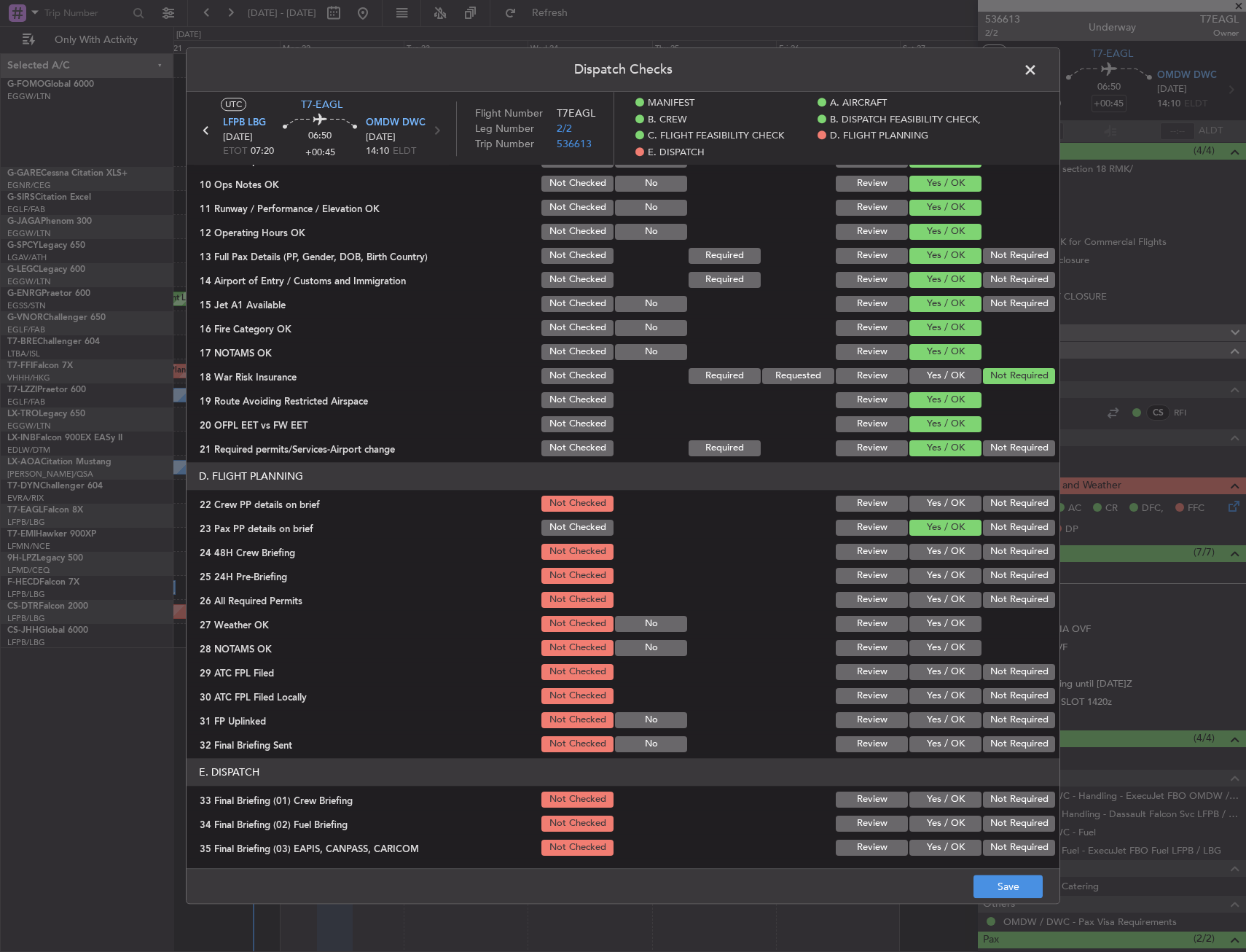
click at [935, 545] on section "D. FLIGHT PLANNING 22 Crew PP details on brief Not Checked Review Yes / OK Not …" at bounding box center [623, 609] width 873 height 292
drag, startPoint x: 942, startPoint y: 509, endPoint x: 941, endPoint y: 523, distance: 14.0
click at [942, 508] on button "Yes / OK" at bounding box center [945, 504] width 72 height 16
click at [940, 537] on div "Yes / OK" at bounding box center [944, 527] width 74 height 20
click at [943, 550] on button "Yes / OK" at bounding box center [945, 552] width 72 height 16
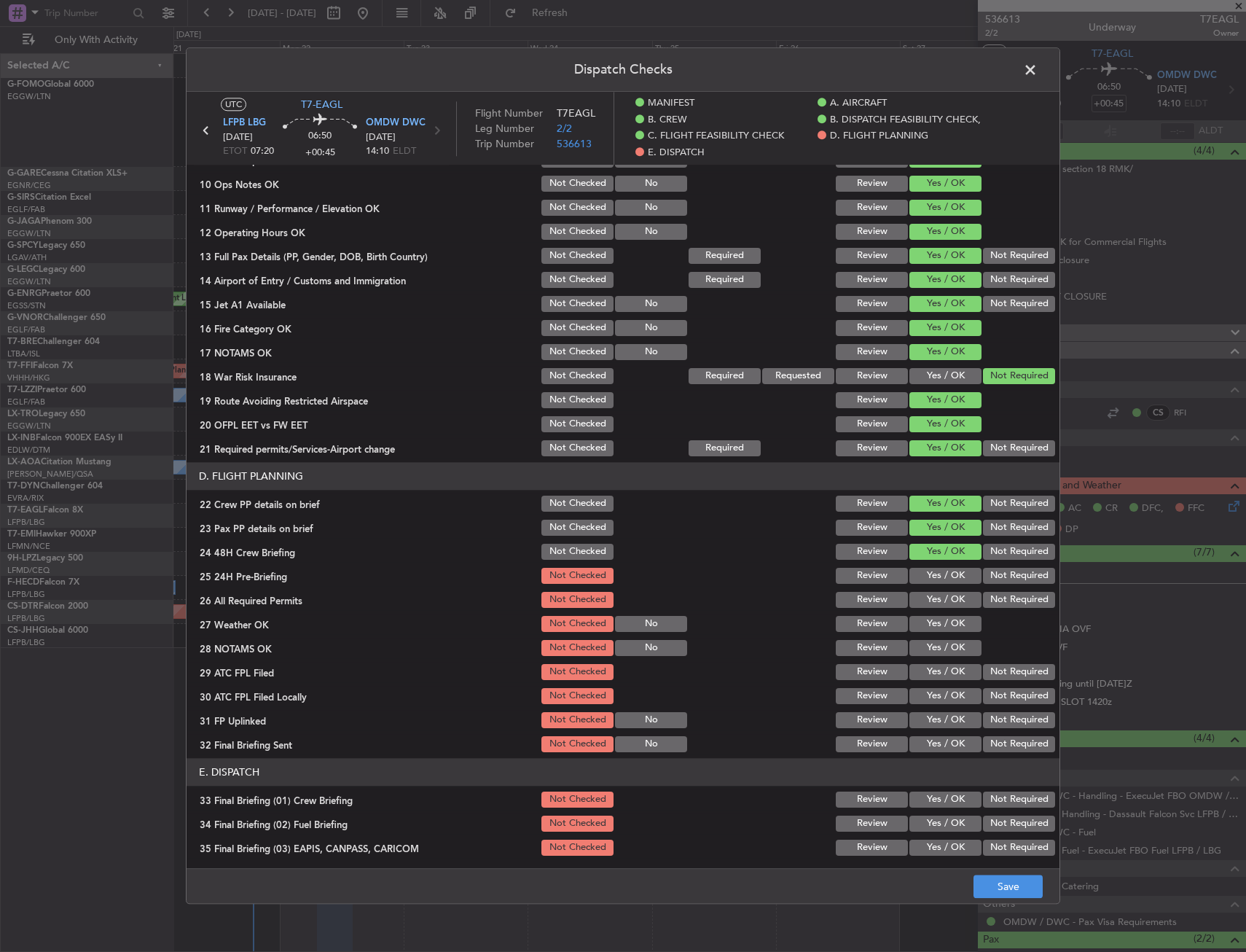
click at [992, 578] on button "Not Required" at bounding box center [1019, 576] width 72 height 16
click at [934, 606] on button "Yes / OK" at bounding box center [945, 600] width 72 height 16
click at [925, 635] on section "D. FLIGHT PLANNING 22 Crew PP details on brief Not Checked Review Yes / OK Not …" at bounding box center [623, 609] width 873 height 292
click at [912, 669] on button "Yes / OK" at bounding box center [945, 672] width 72 height 16
click at [910, 686] on section "D. FLIGHT PLANNING 22 Crew PP details on brief Not Checked Review Yes / OK Not …" at bounding box center [623, 609] width 873 height 292
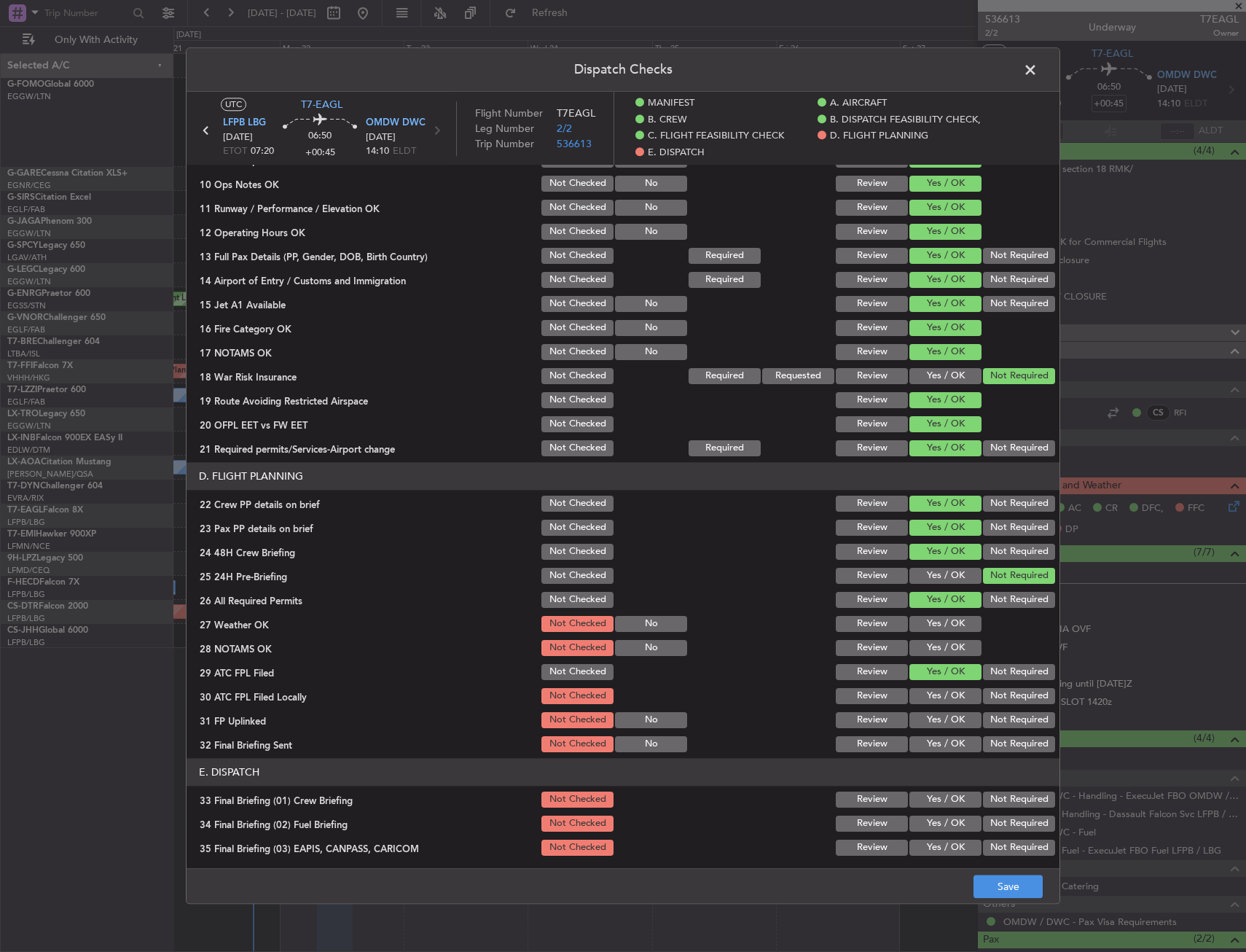
drag, startPoint x: 924, startPoint y: 623, endPoint x: 924, endPoint y: 646, distance: 23.0
click at [924, 627] on button "Yes / OK" at bounding box center [945, 624] width 72 height 16
click at [924, 646] on button "Yes / OK" at bounding box center [945, 648] width 72 height 16
click at [990, 692] on button "Not Required" at bounding box center [1019, 696] width 72 height 16
drag, startPoint x: 939, startPoint y: 717, endPoint x: 951, endPoint y: 731, distance: 18.4
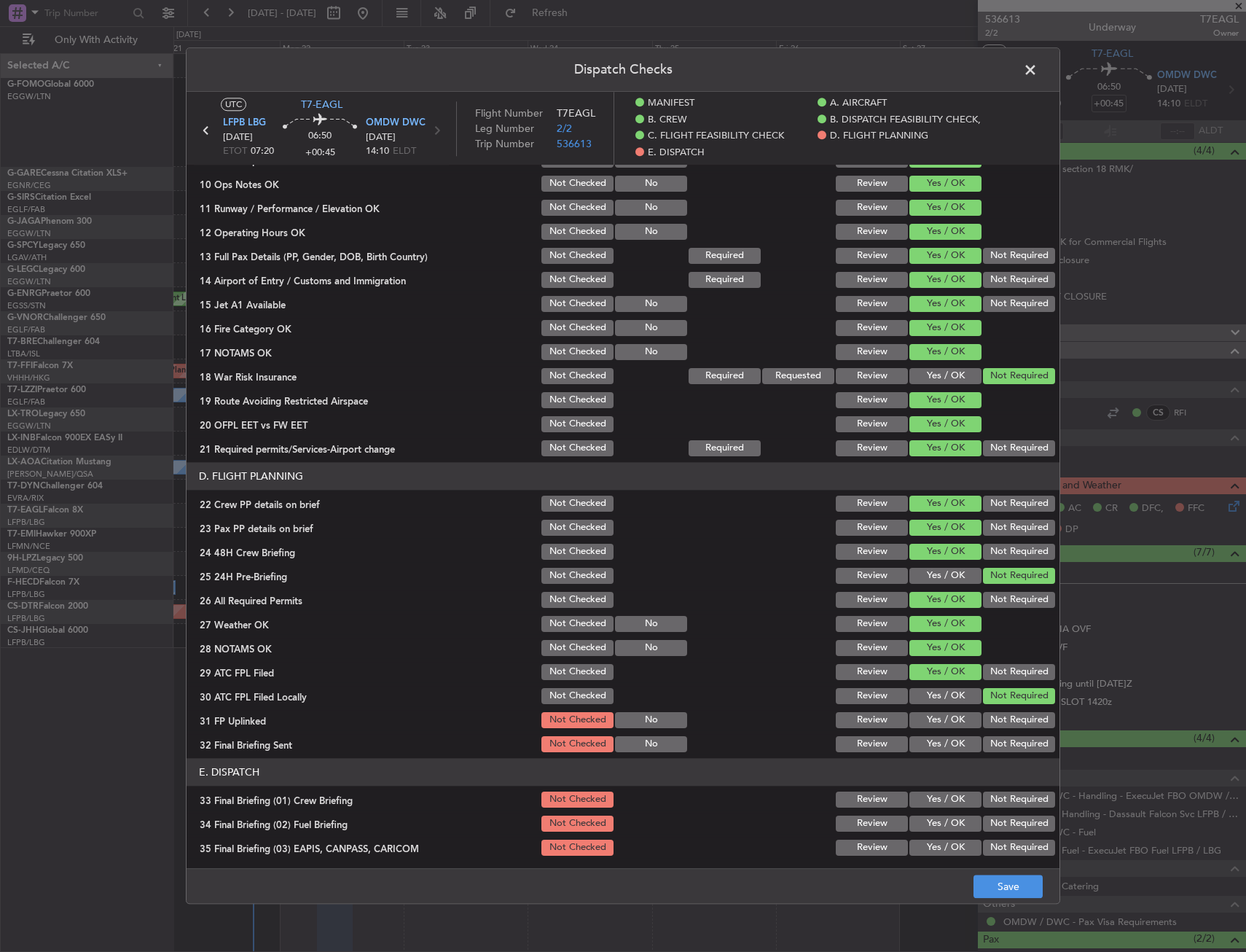
click at [939, 718] on button "Yes / OK" at bounding box center [945, 720] width 72 height 16
click at [990, 745] on button "Not Required" at bounding box center [1019, 744] width 72 height 16
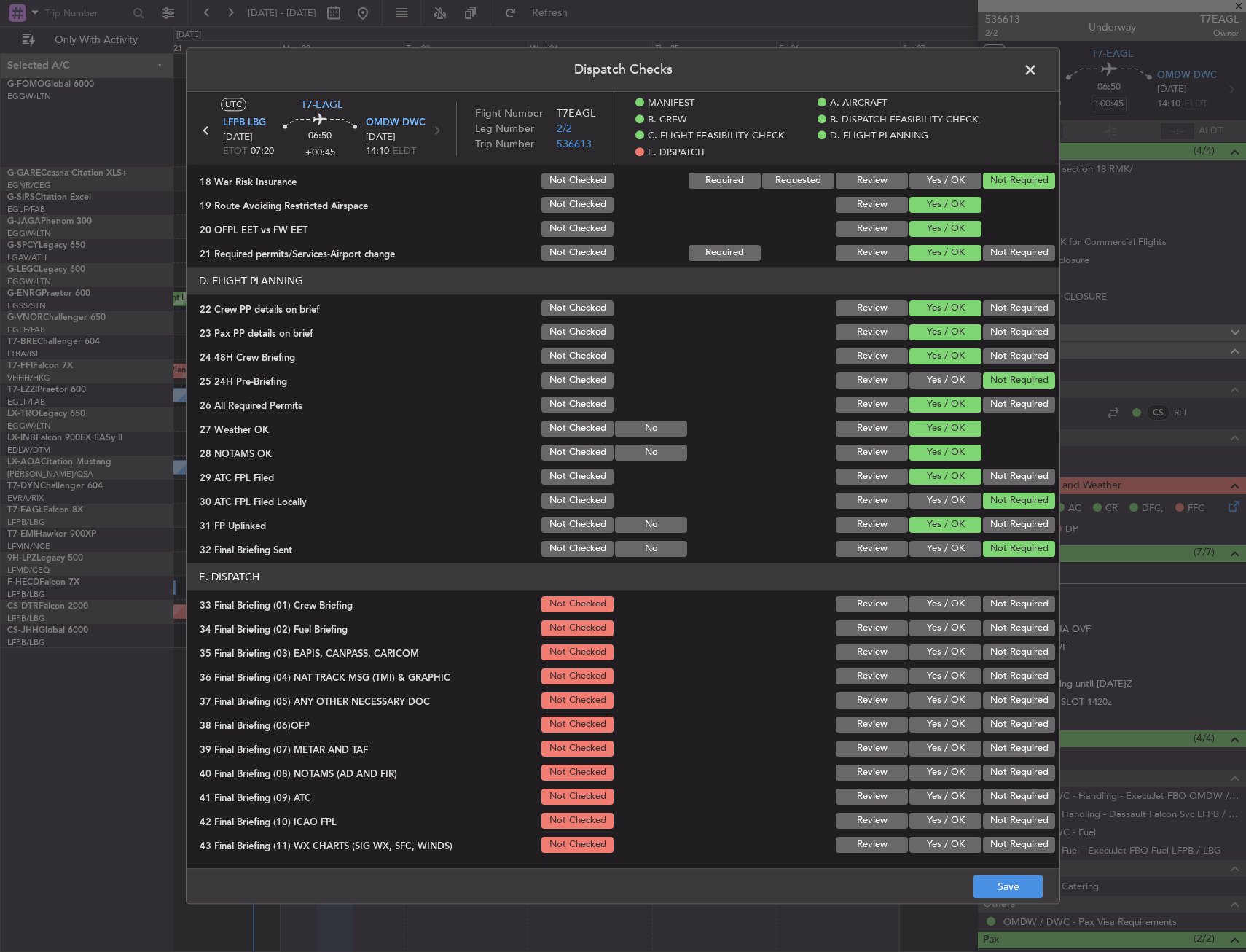
scroll to position [656, 0]
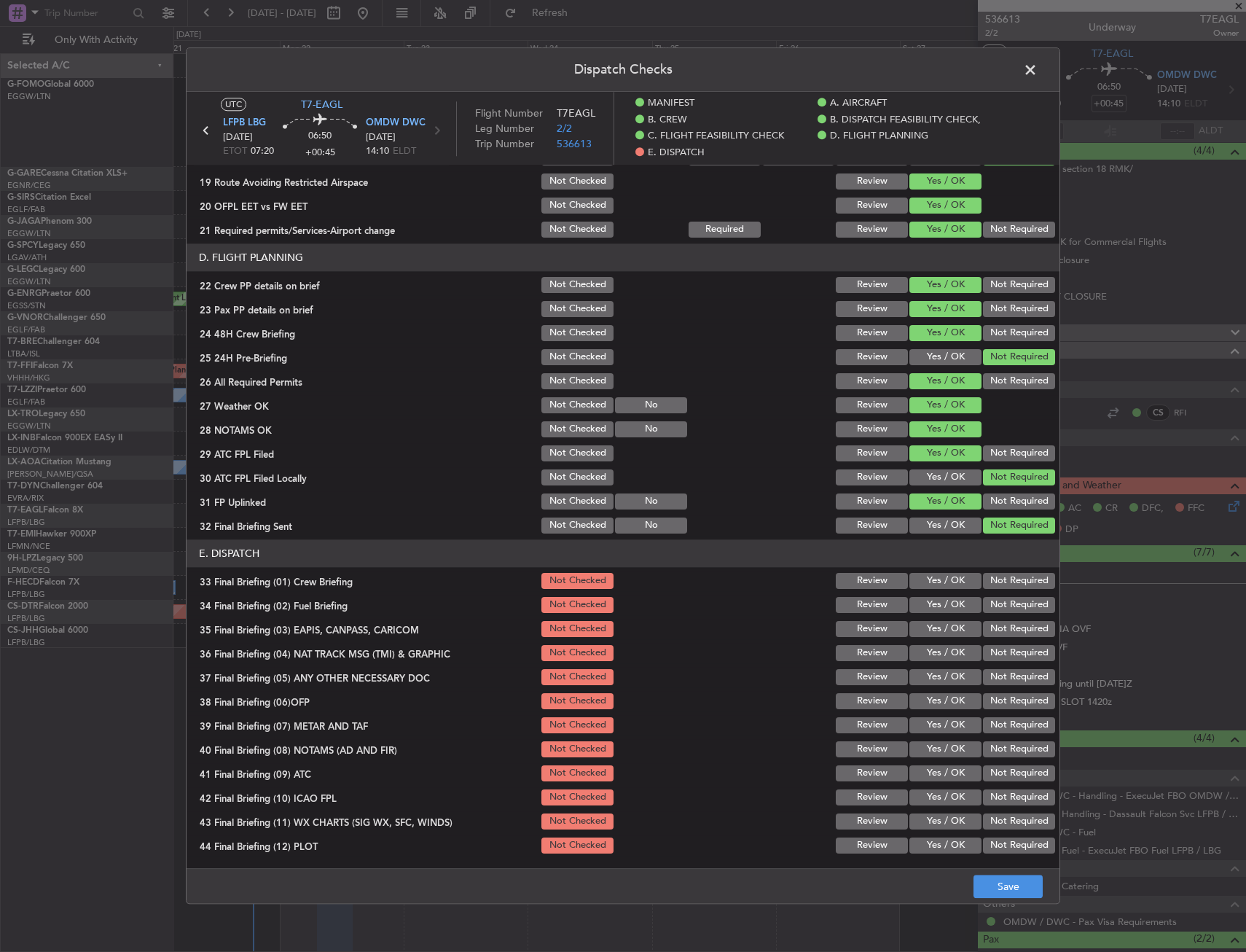
drag, startPoint x: 942, startPoint y: 570, endPoint x: 942, endPoint y: 589, distance: 19.0
click at [942, 571] on section "E. DISPATCH 33 Final Briefing (01) Crew Briefing Not Checked Review Yes / OK No…" at bounding box center [623, 697] width 873 height 316
click at [941, 608] on button "Yes / OK" at bounding box center [945, 605] width 72 height 16
click at [941, 589] on button "Yes / OK" at bounding box center [945, 581] width 72 height 16
click at [1010, 649] on button "Not Required" at bounding box center [1019, 653] width 72 height 16
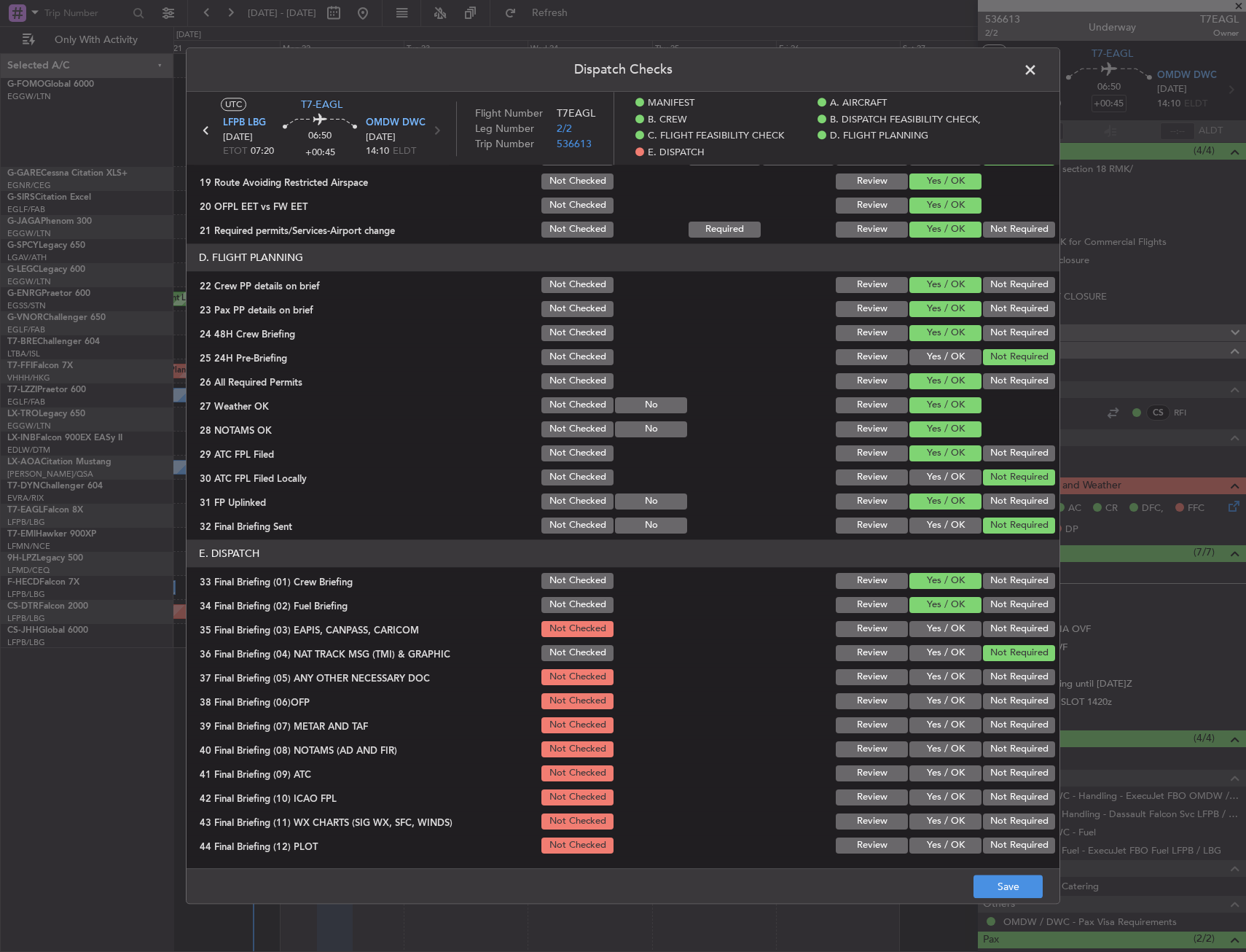
drag, startPoint x: 999, startPoint y: 629, endPoint x: 896, endPoint y: 701, distance: 125.7
click at [996, 632] on button "Not Required" at bounding box center [1019, 629] width 72 height 16
drag, startPoint x: 896, startPoint y: 701, endPoint x: 926, endPoint y: 700, distance: 30.0
click at [896, 702] on button "Review" at bounding box center [872, 701] width 72 height 16
click at [924, 674] on button "Yes / OK" at bounding box center [945, 677] width 72 height 16
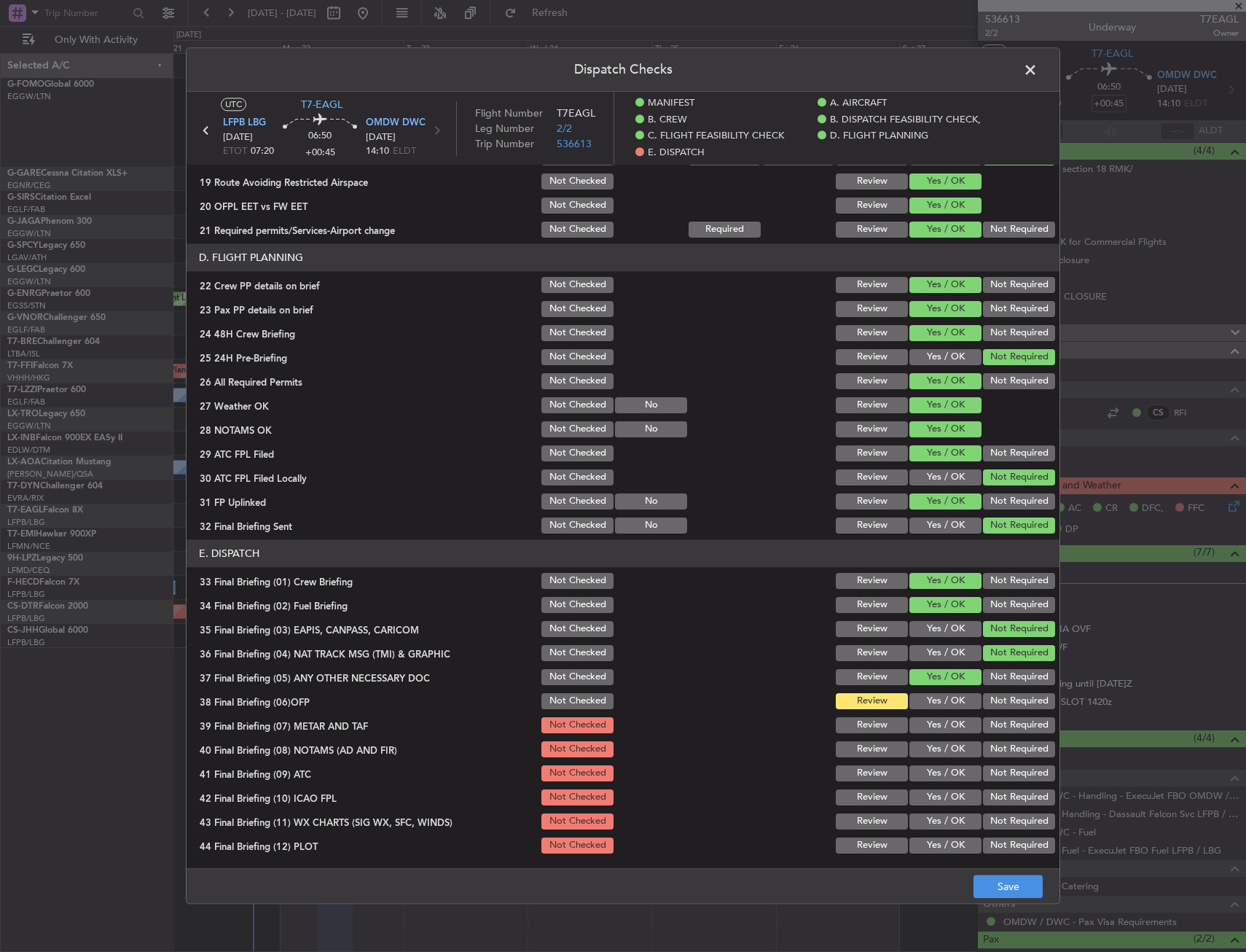
drag, startPoint x: 928, startPoint y: 707, endPoint x: 934, endPoint y: 731, distance: 24.7
click at [928, 710] on div "Yes / OK" at bounding box center [944, 701] width 74 height 20
click at [934, 735] on div "Yes / OK" at bounding box center [944, 725] width 74 height 20
click at [935, 749] on button "Yes / OK" at bounding box center [945, 749] width 72 height 16
click at [937, 776] on button "Yes / OK" at bounding box center [945, 773] width 72 height 16
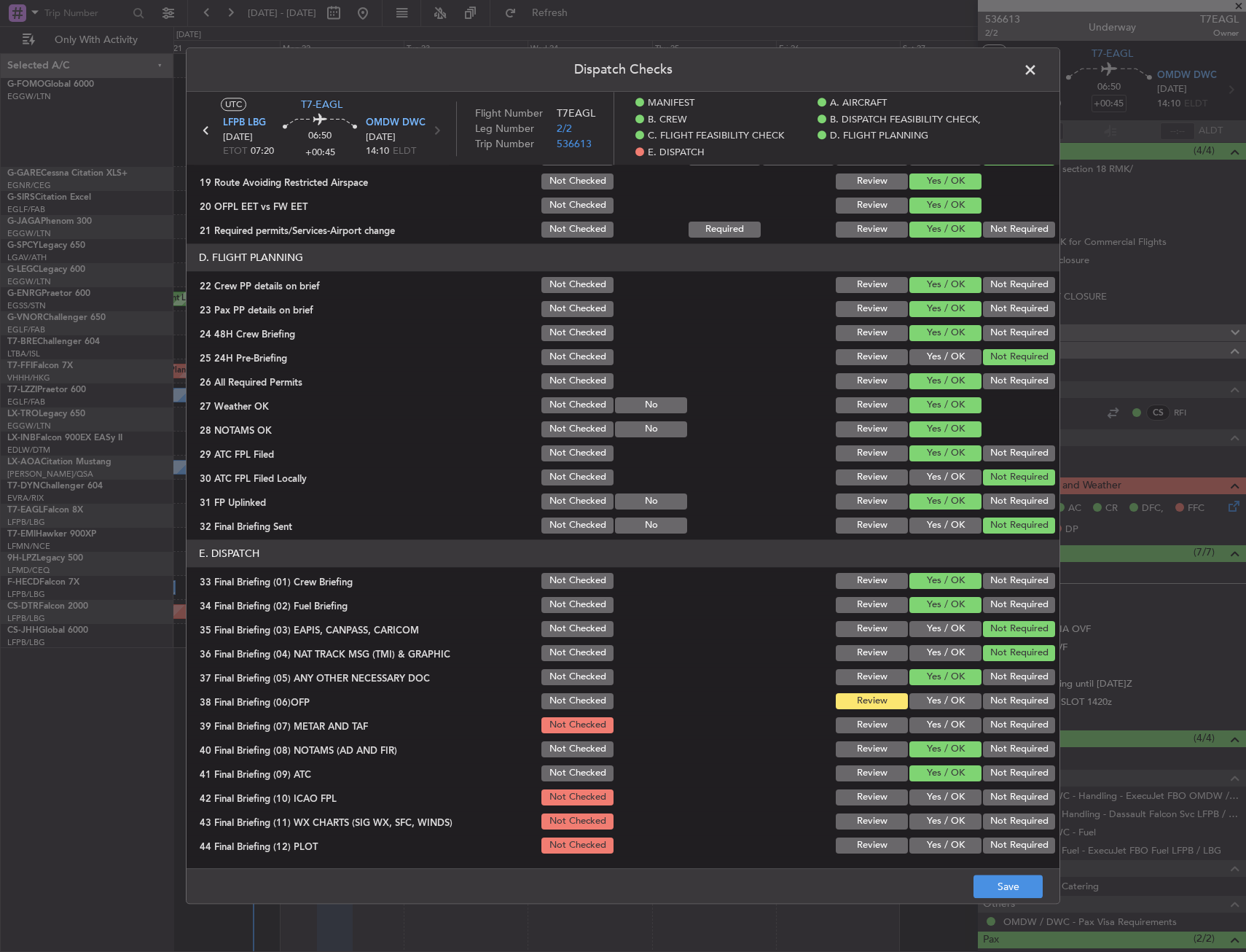
click at [936, 694] on button "Yes / OK" at bounding box center [945, 701] width 72 height 16
click at [936, 709] on button "Yes / OK" at bounding box center [945, 701] width 72 height 16
click at [930, 725] on button "Yes / OK" at bounding box center [945, 725] width 72 height 16
drag, startPoint x: 924, startPoint y: 798, endPoint x: 935, endPoint y: 822, distance: 26.4
click at [926, 797] on button "Yes / OK" at bounding box center [945, 797] width 72 height 16
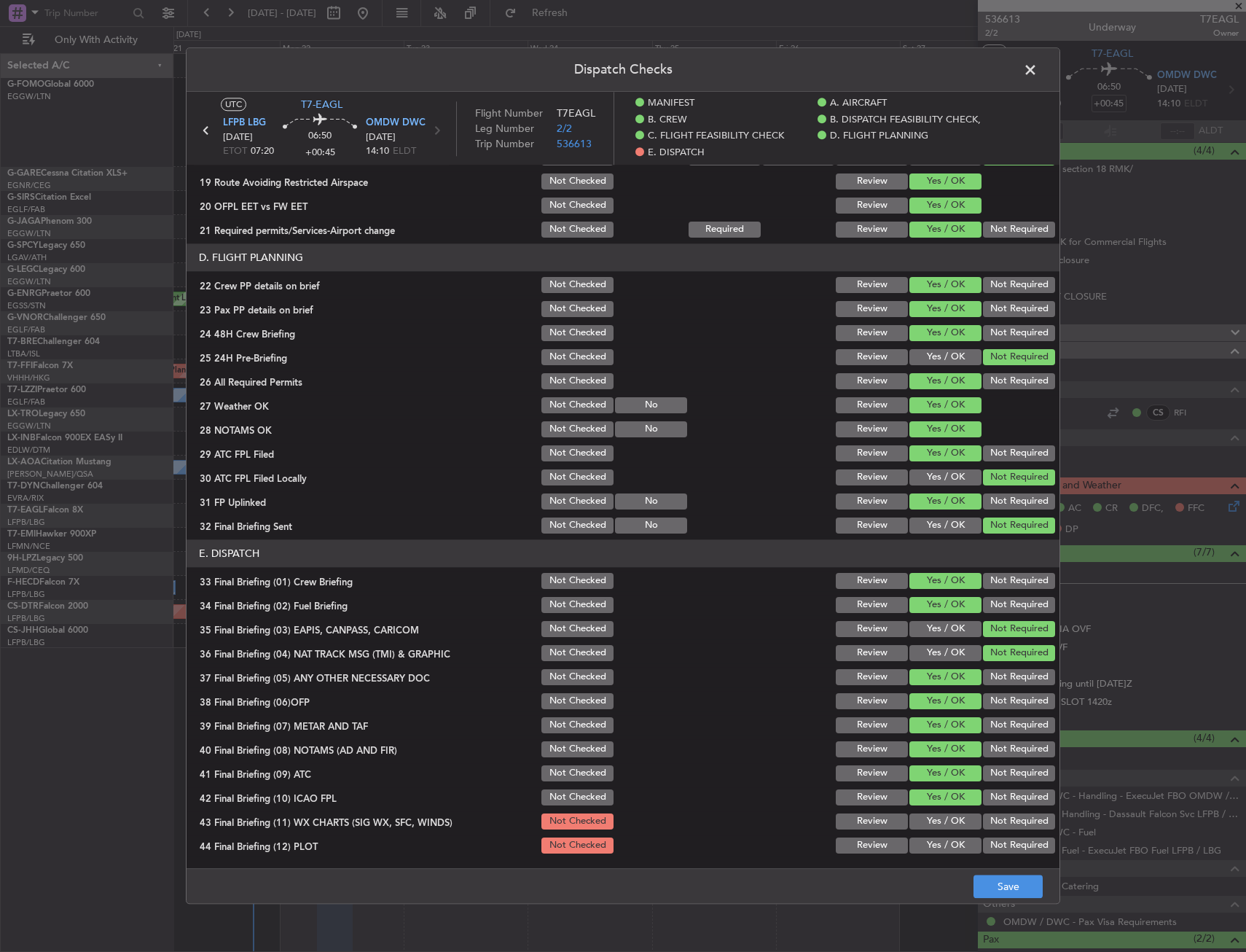
click at [940, 847] on section "E. DISPATCH 33 Final Briefing (01) Crew Briefing Not Checked Review Yes / OK No…" at bounding box center [623, 697] width 873 height 316
drag, startPoint x: 940, startPoint y: 847, endPoint x: 938, endPoint y: 821, distance: 26.1
click at [940, 841] on button "Yes / OK" at bounding box center [945, 845] width 72 height 16
drag, startPoint x: 938, startPoint y: 821, endPoint x: 995, endPoint y: 874, distance: 77.8
click at [939, 822] on button "Yes / OK" at bounding box center [945, 821] width 72 height 16
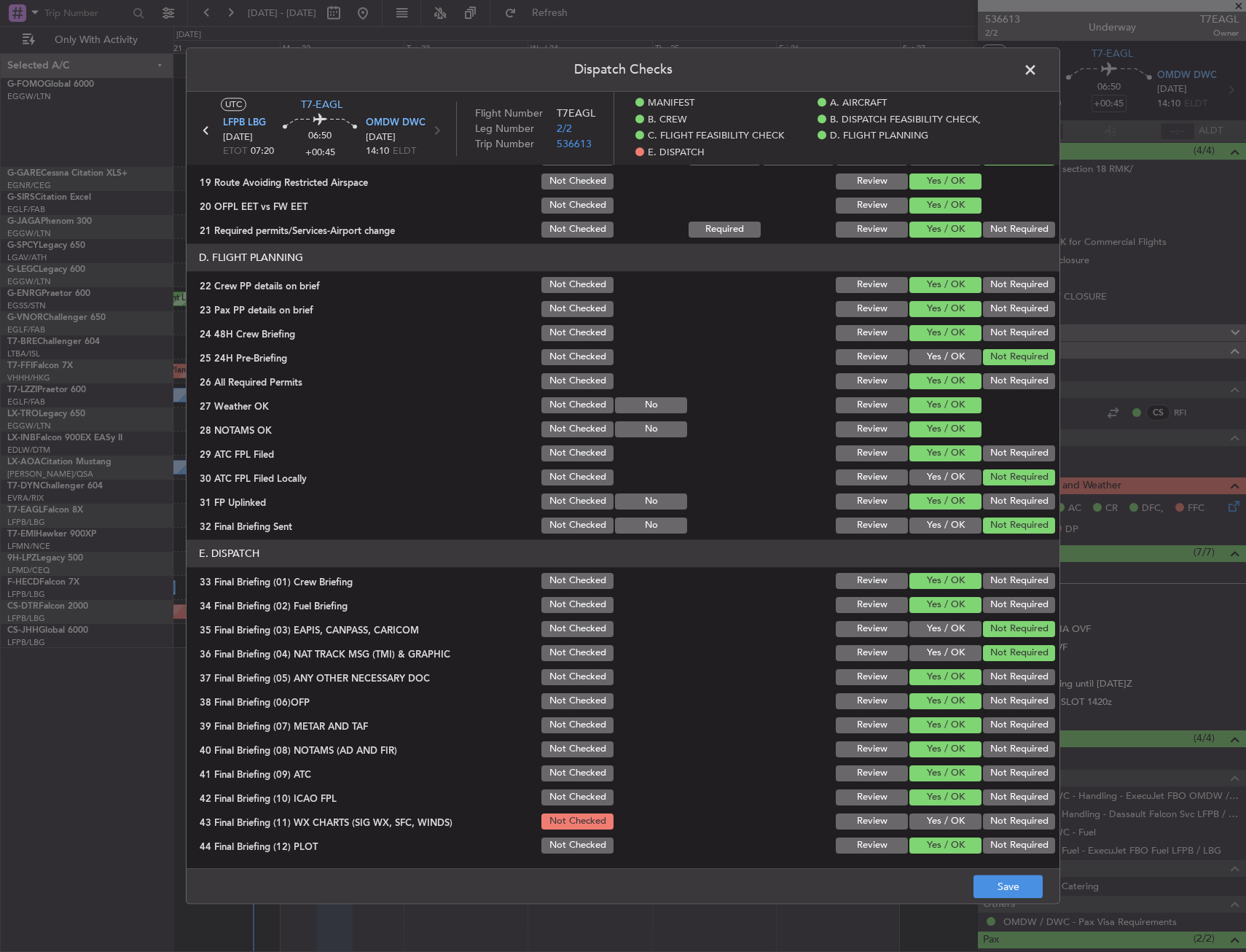
click at [995, 874] on footer "Save" at bounding box center [623, 887] width 873 height 35
click at [993, 888] on button "Save" at bounding box center [1009, 888] width 69 height 23
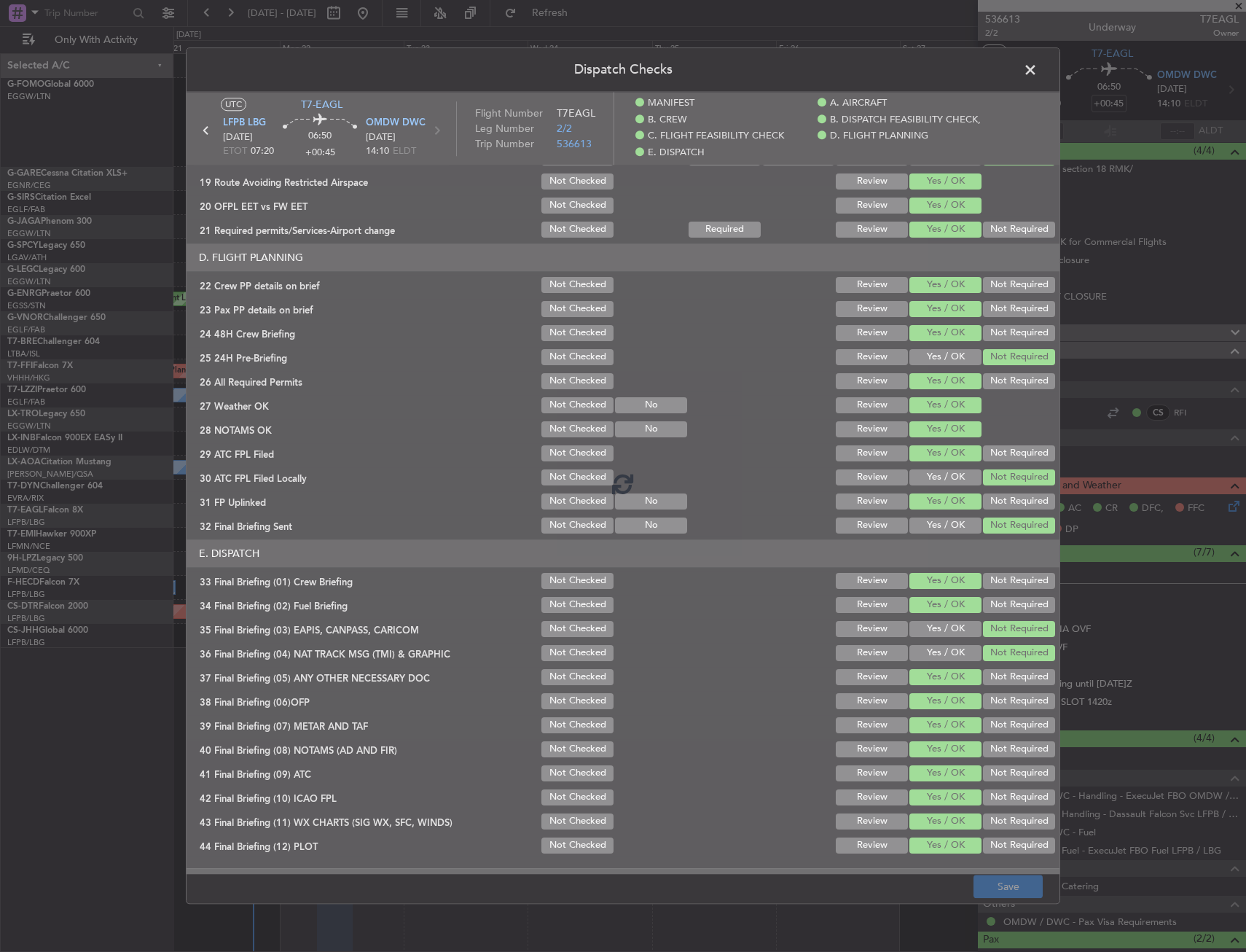
click at [996, 890] on footer "Save" at bounding box center [623, 887] width 873 height 35
click at [825, 874] on div at bounding box center [623, 484] width 873 height 783
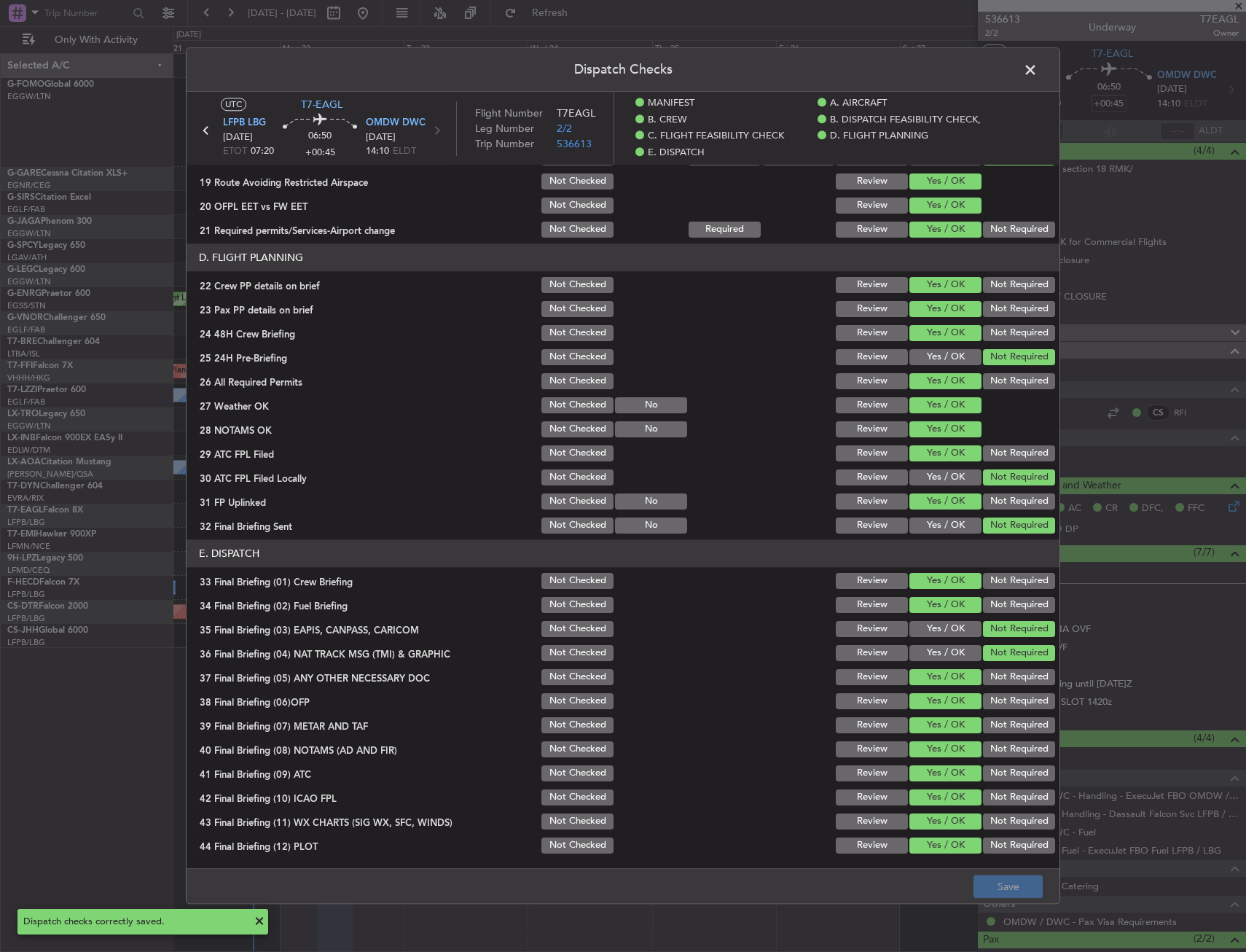
click at [1038, 76] on span at bounding box center [1038, 73] width 0 height 29
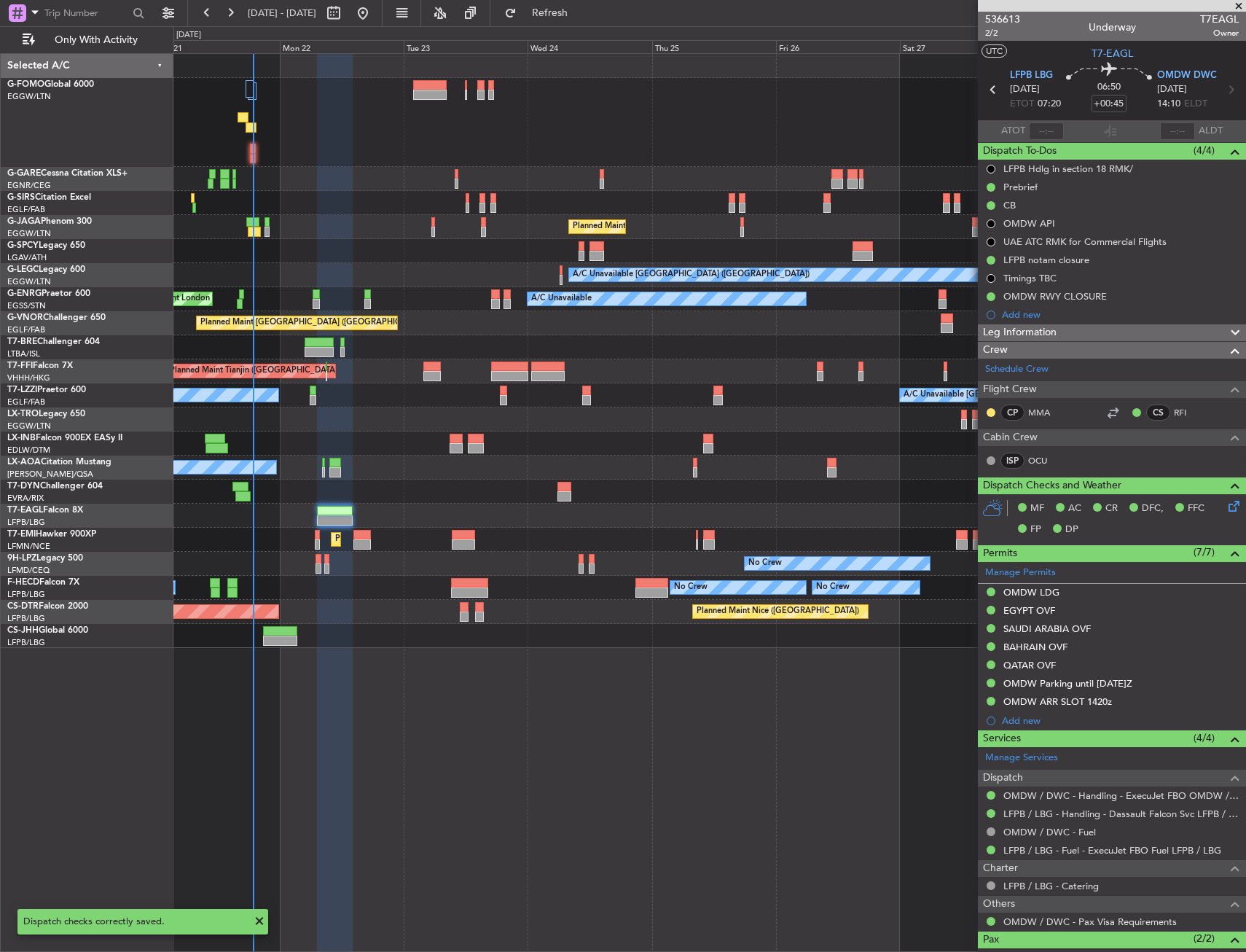
click at [318, 537] on div at bounding box center [317, 535] width 5 height 11
type input "+00:05"
type input "0"
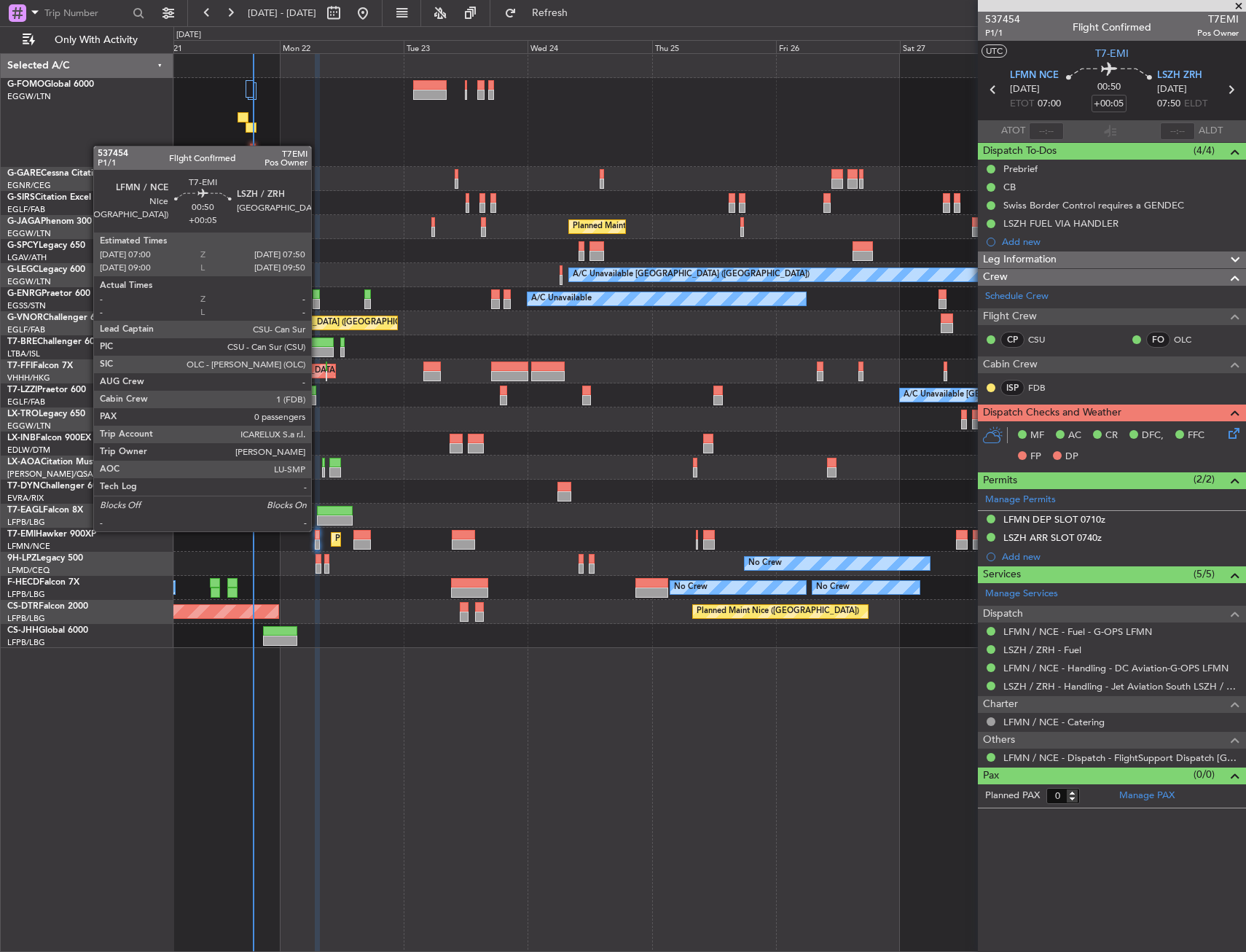
click at [318, 530] on div at bounding box center [317, 535] width 5 height 11
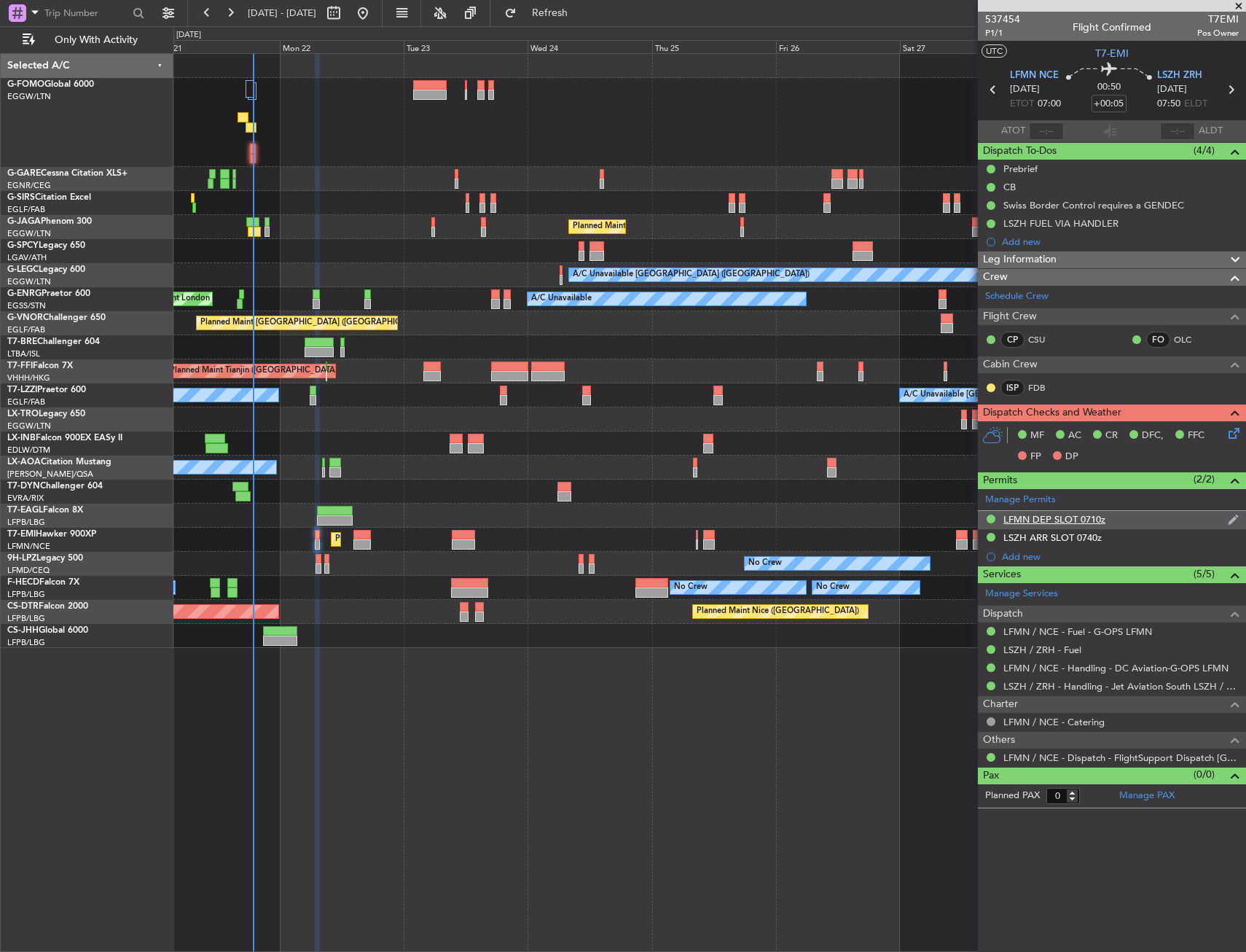
click at [1034, 519] on div "LFMN DEP SLOT 0710z" at bounding box center [1055, 519] width 102 height 13
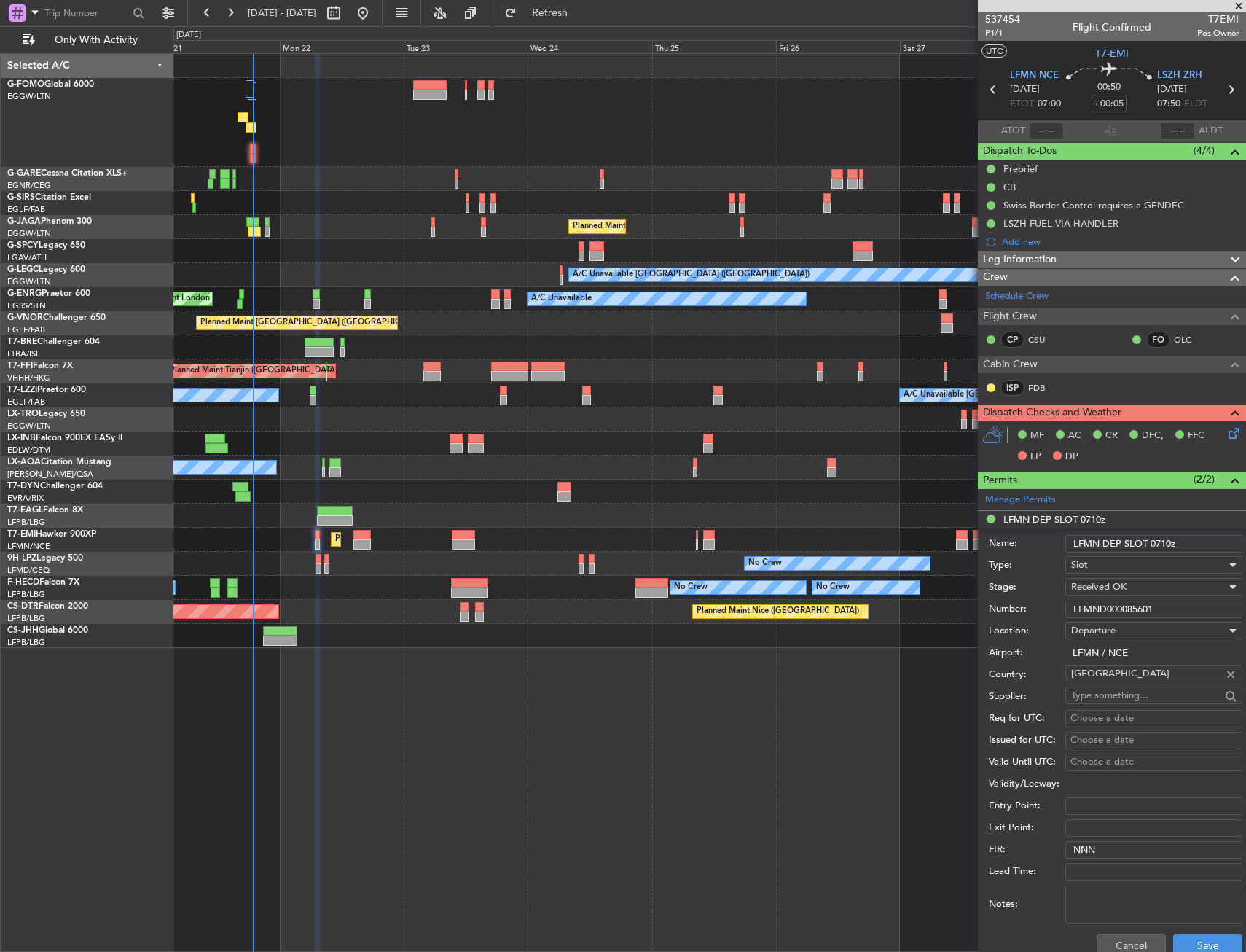
click at [1104, 610] on input "LFMND000085601" at bounding box center [1154, 610] width 177 height 17
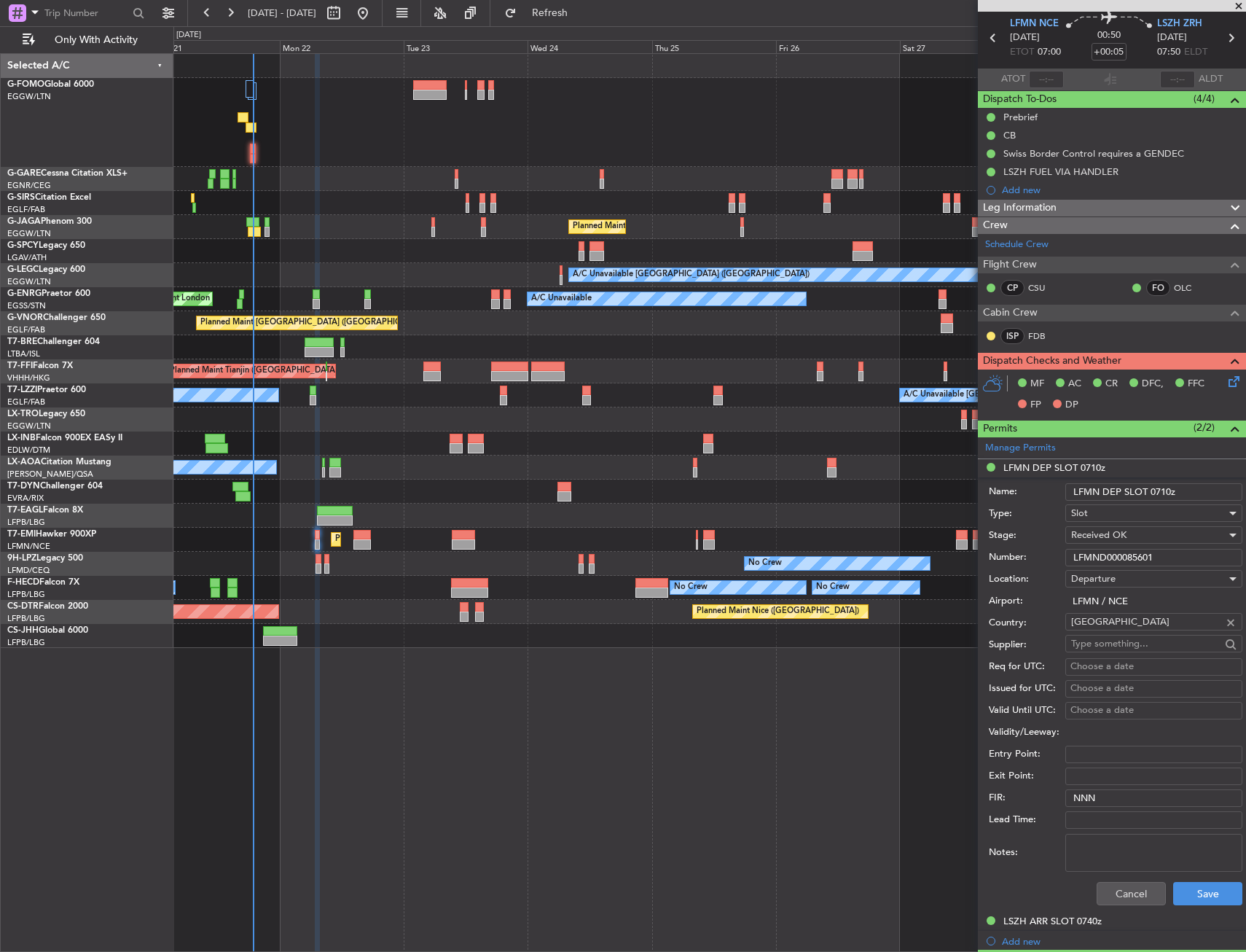
scroll to position [73, 0]
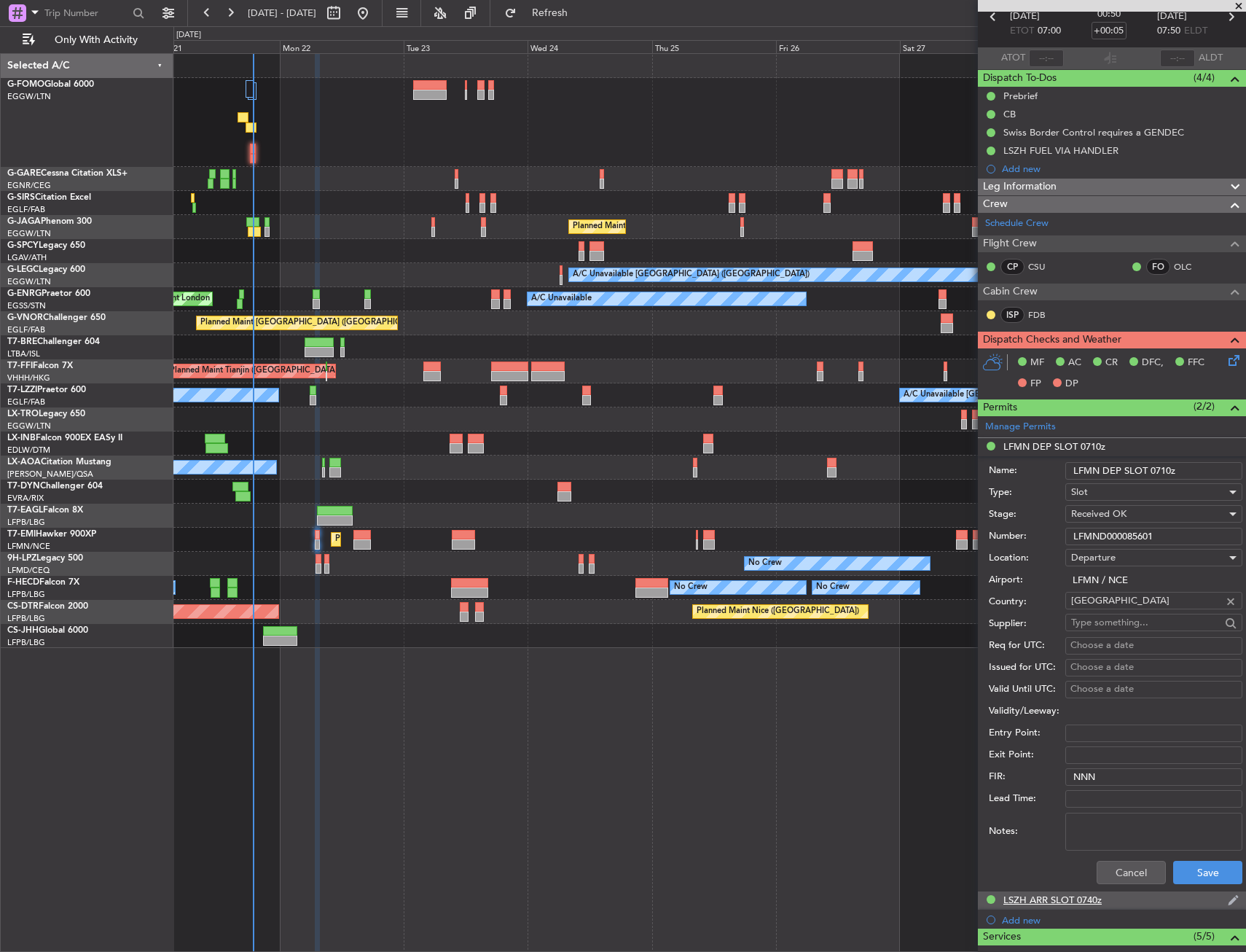
click at [1067, 894] on div "LSZH ARR SLOT 0740z" at bounding box center [1053, 900] width 98 height 13
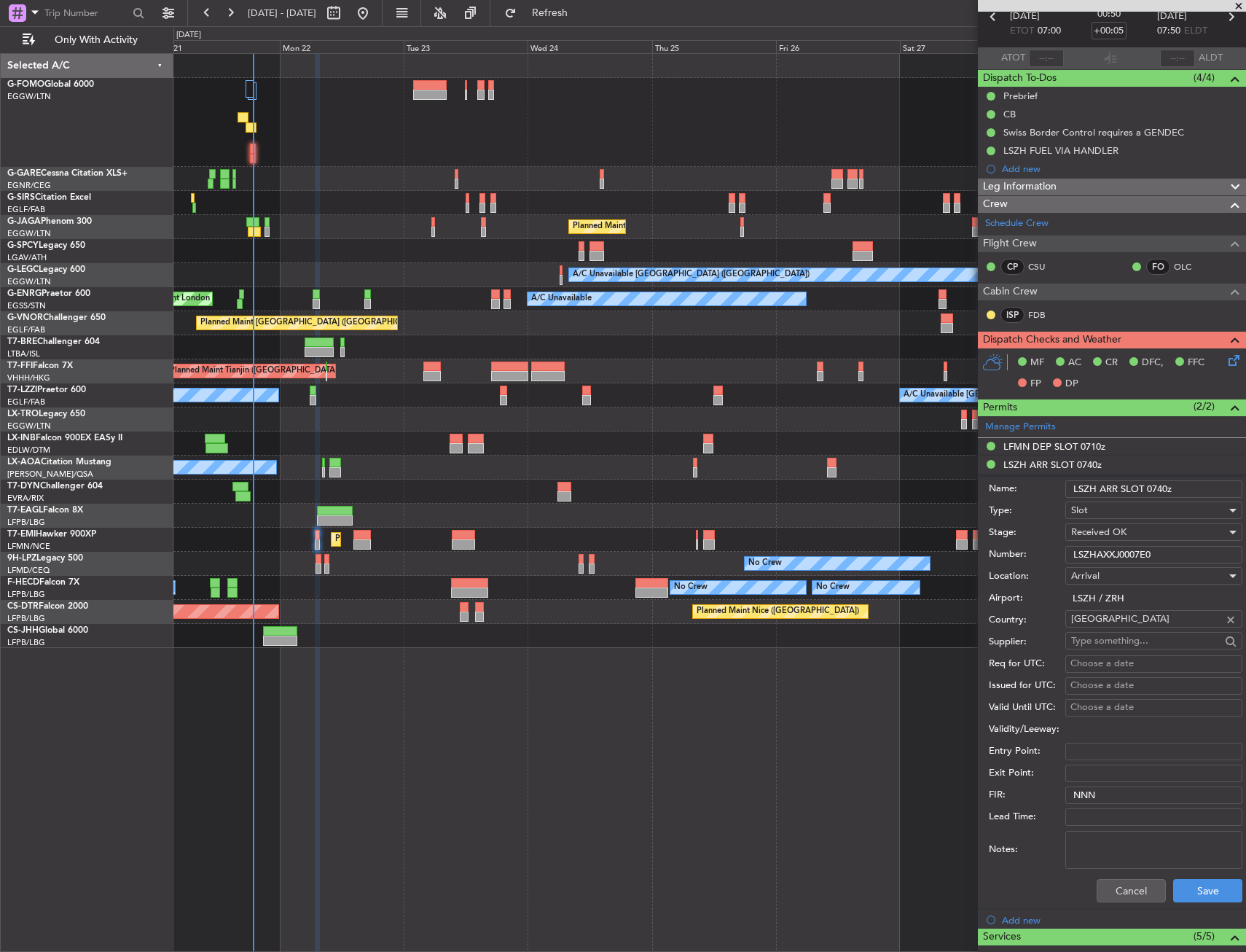
click at [1123, 549] on input "LSZHAXXJ0007E0" at bounding box center [1154, 555] width 177 height 17
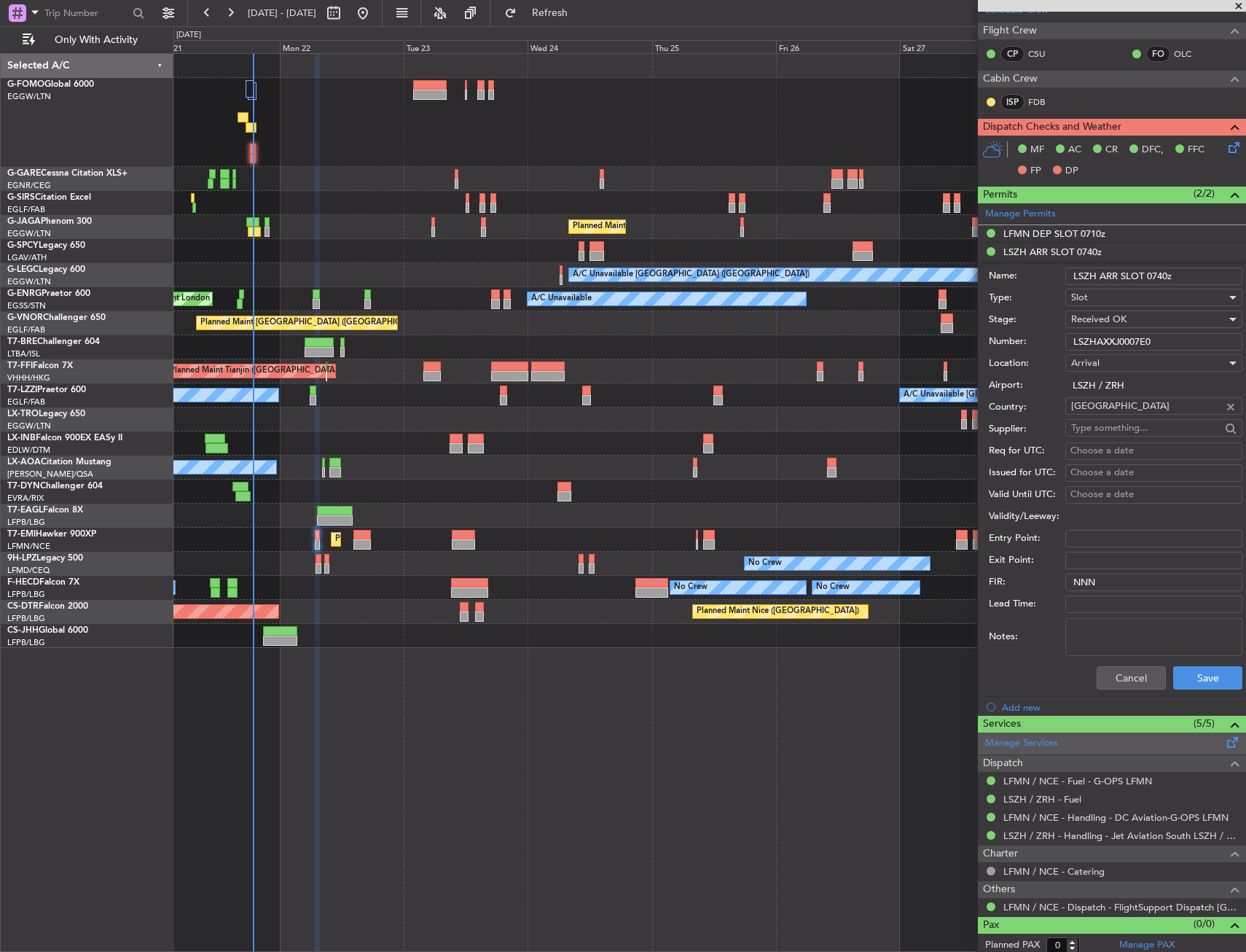
scroll to position [291, 0]
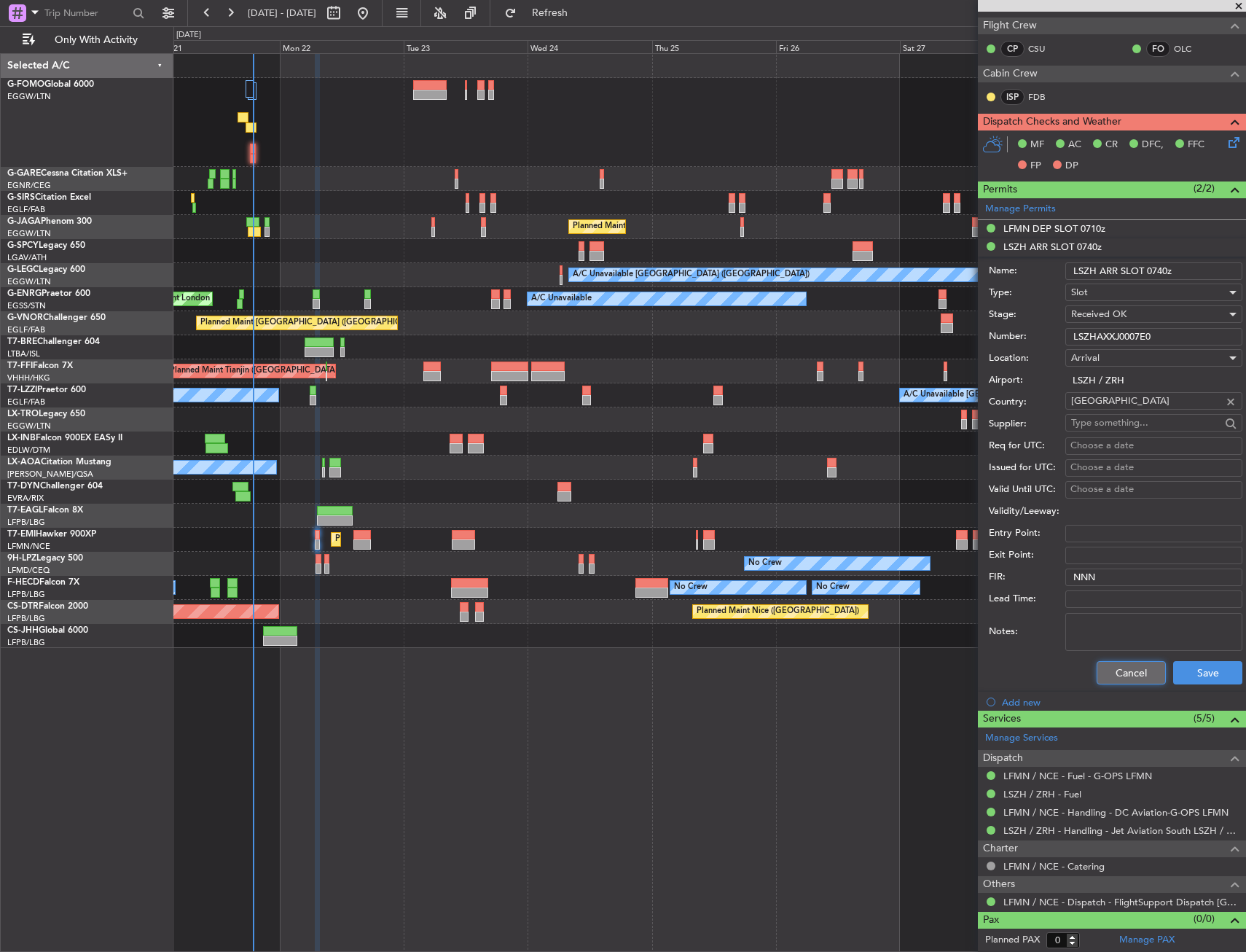
click at [1105, 670] on button "Cancel" at bounding box center [1132, 673] width 69 height 23
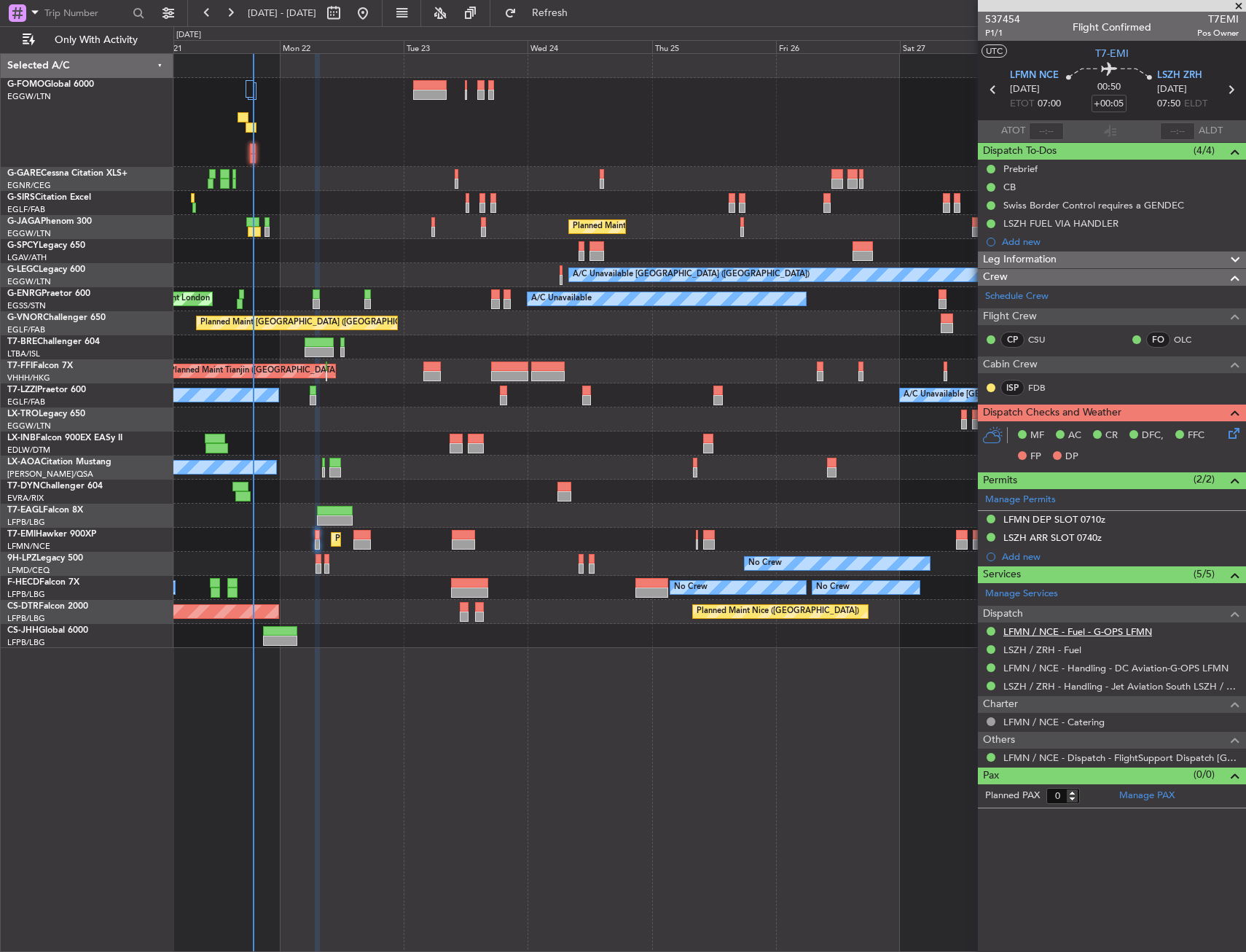
scroll to position [0, 0]
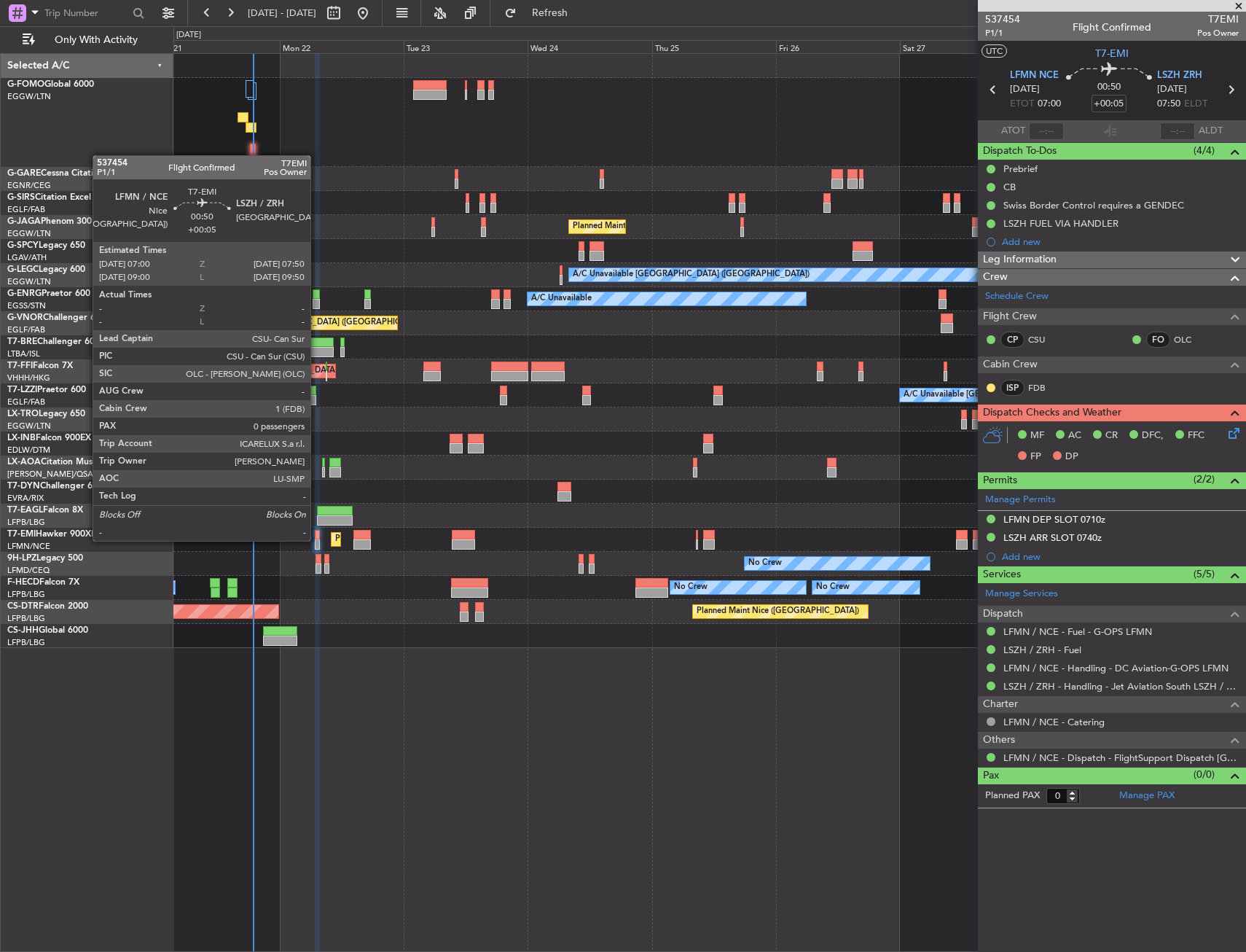
click at [317, 539] on div at bounding box center [317, 544] width 5 height 11
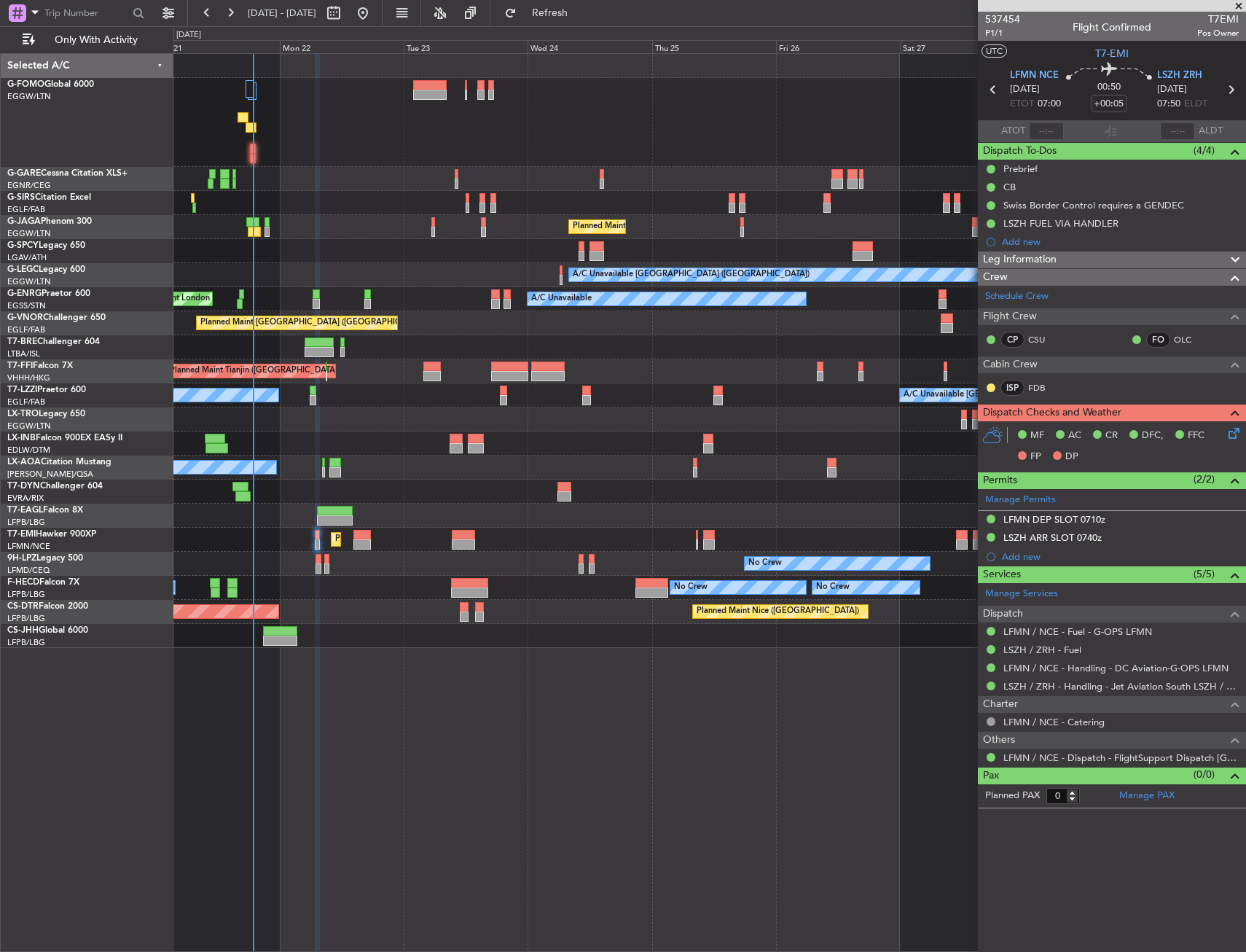
click at [485, 730] on div "Unplanned Maint [GEOGRAPHIC_DATA] ([GEOGRAPHIC_DATA]) Planned Maint [GEOGRAPHIC…" at bounding box center [710, 502] width 1073 height 899
click at [577, 734] on div "Unplanned Maint [GEOGRAPHIC_DATA] ([GEOGRAPHIC_DATA]) Planned Maint [GEOGRAPHIC…" at bounding box center [710, 502] width 1073 height 899
click at [1232, 437] on icon at bounding box center [1232, 431] width 12 height 12
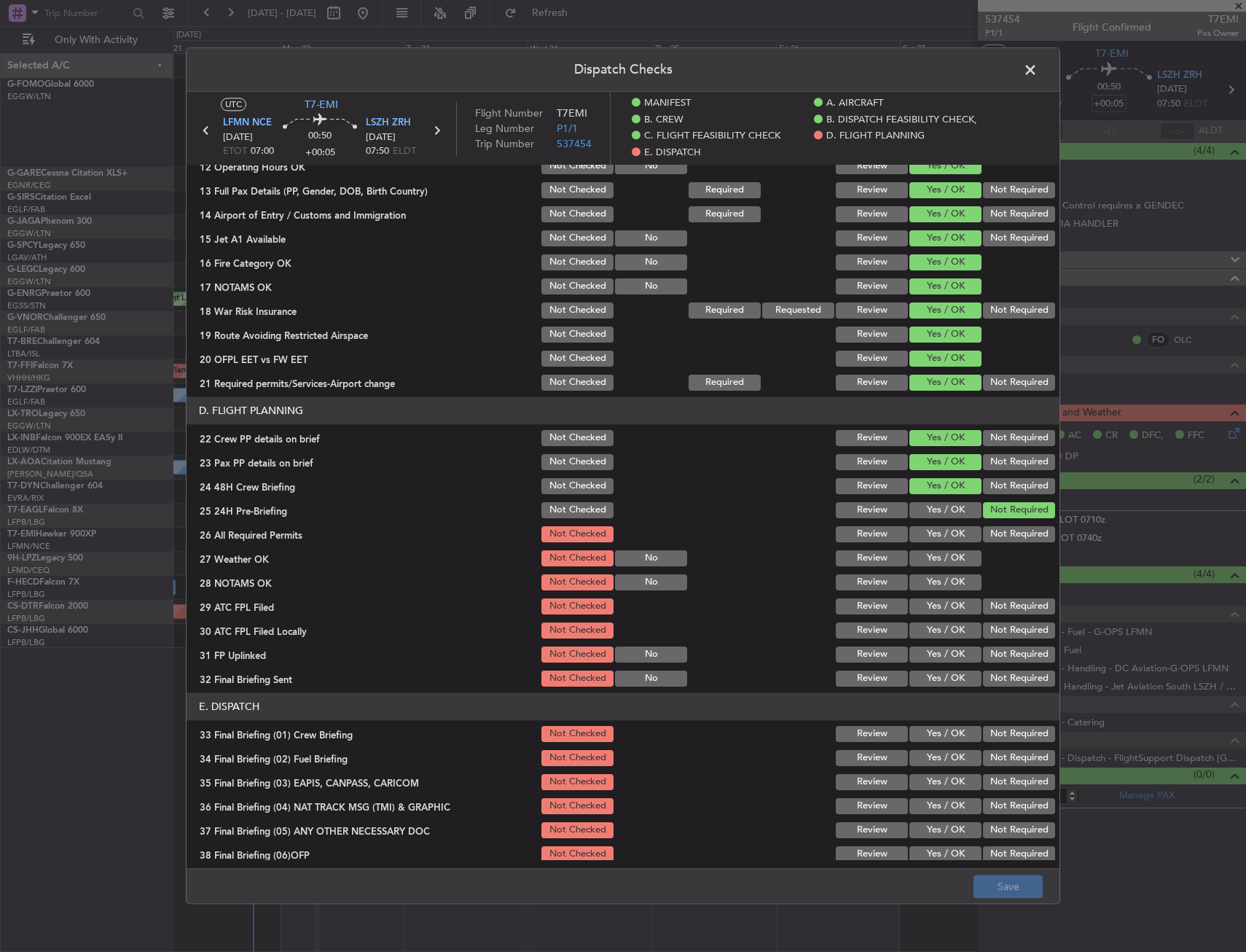
scroll to position [656, 0]
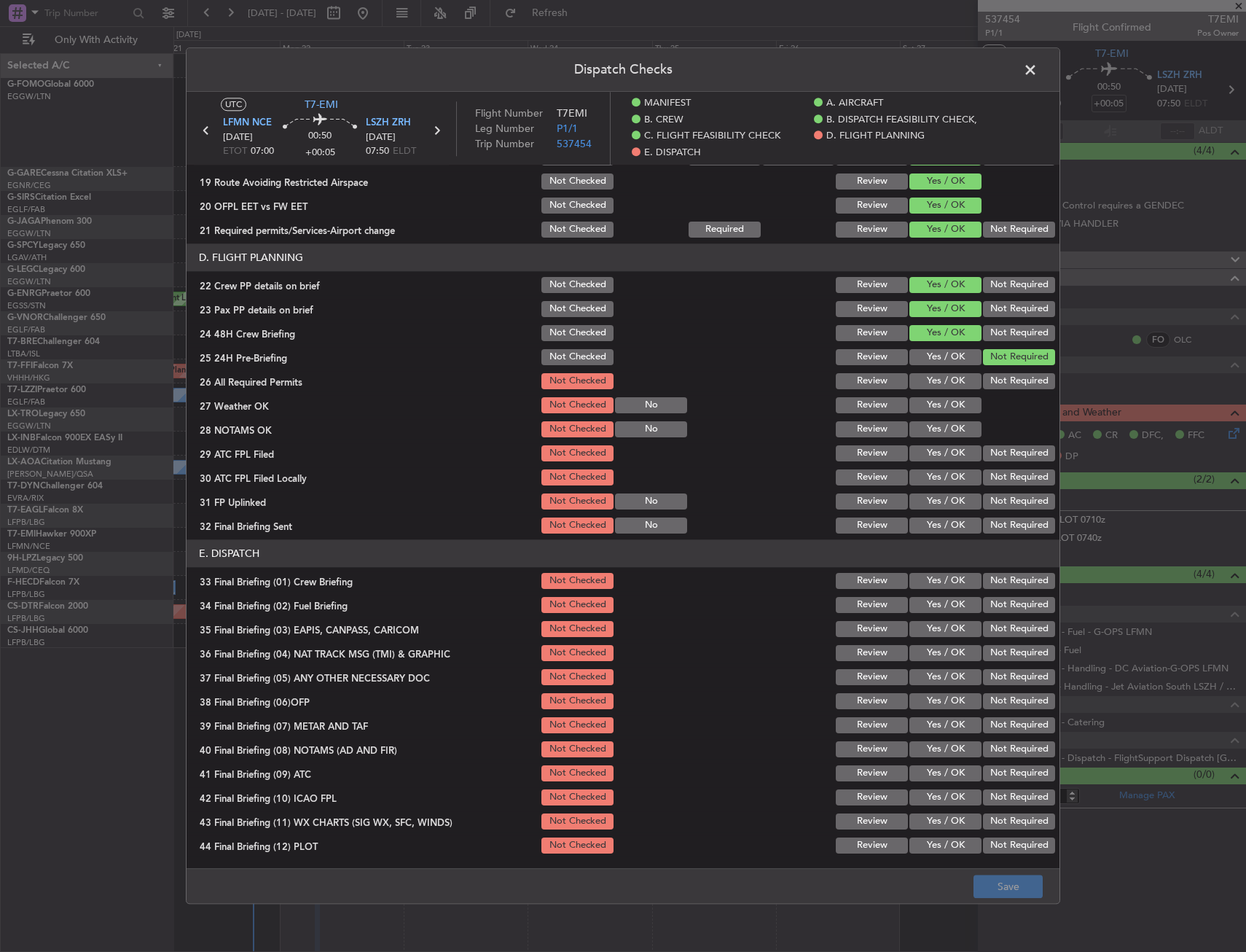
click at [934, 378] on button "Yes / OK" at bounding box center [945, 381] width 72 height 16
drag, startPoint x: 932, startPoint y: 409, endPoint x: 931, endPoint y: 435, distance: 26.0
click at [932, 410] on button "Yes / OK" at bounding box center [945, 405] width 72 height 16
drag, startPoint x: 931, startPoint y: 436, endPoint x: 931, endPoint y: 457, distance: 21.0
click at [931, 438] on button "Yes / OK" at bounding box center [945, 429] width 72 height 16
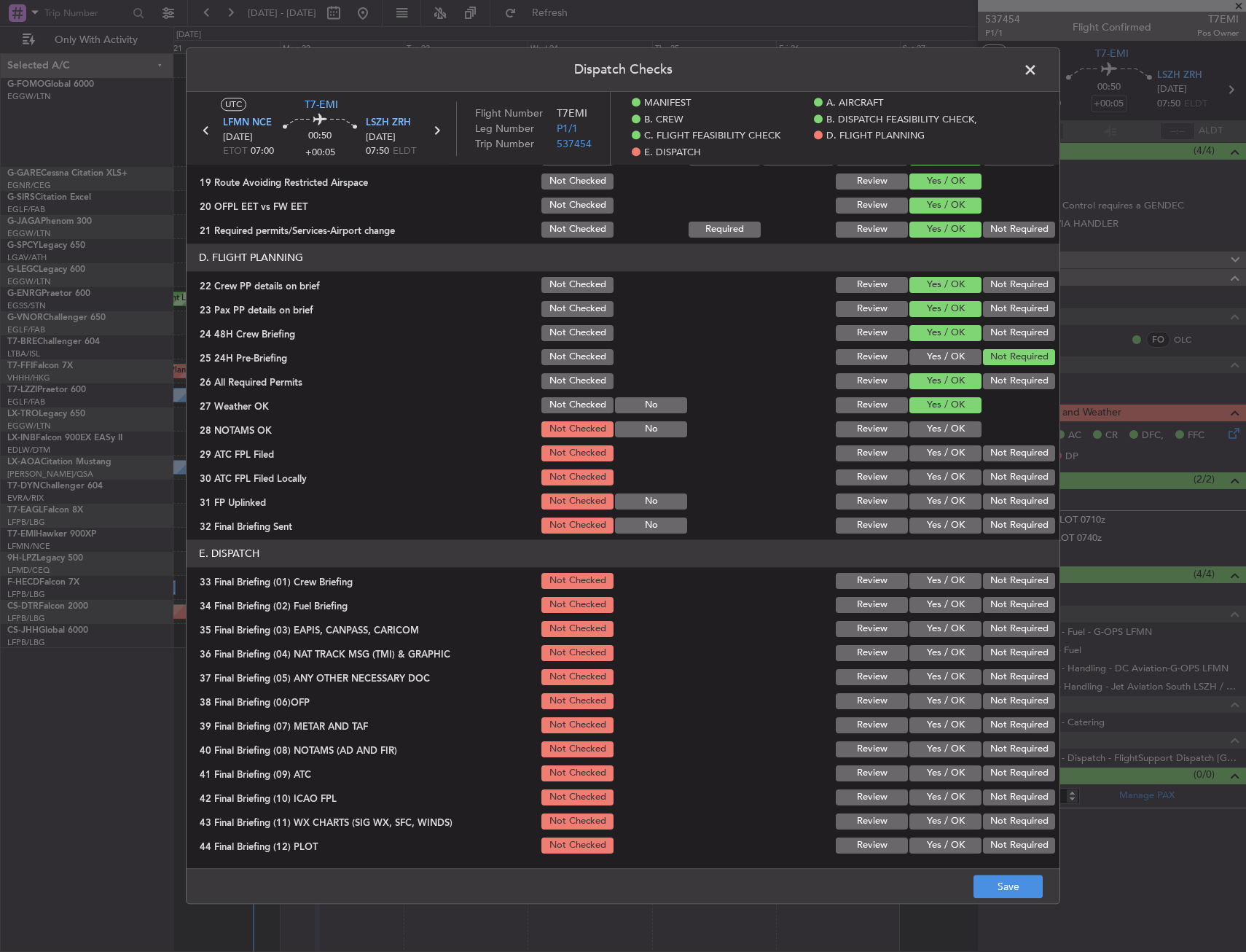
click at [931, 454] on button "Yes / OK" at bounding box center [945, 453] width 72 height 16
click at [931, 463] on div "Yes / OK" at bounding box center [944, 453] width 74 height 20
click at [1007, 478] on button "Not Required" at bounding box center [1019, 477] width 72 height 16
drag, startPoint x: 950, startPoint y: 498, endPoint x: 954, endPoint y: 511, distance: 13.6
click at [950, 499] on button "Yes / OK" at bounding box center [945, 501] width 72 height 16
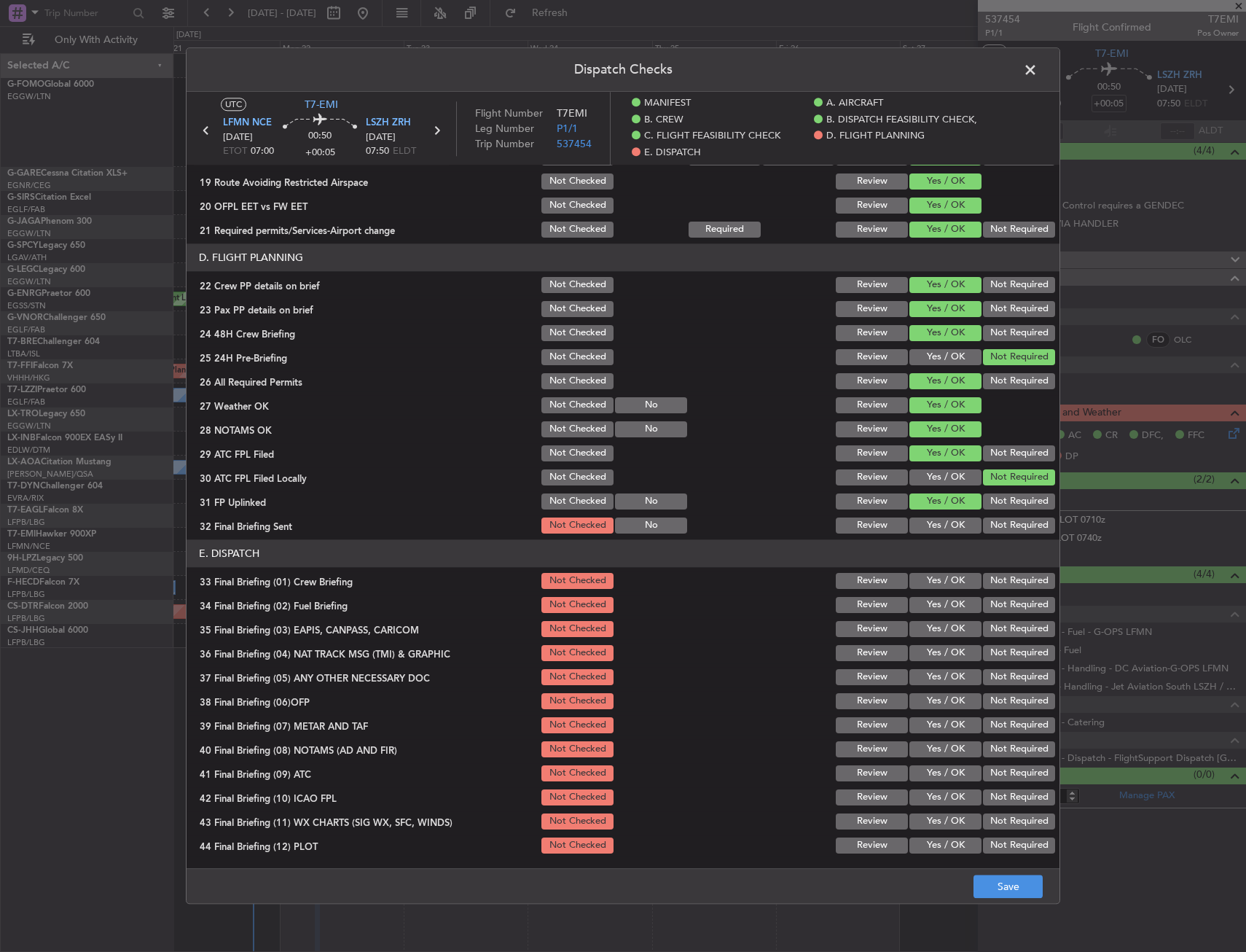
click at [1002, 530] on button "Not Required" at bounding box center [1019, 525] width 72 height 16
click at [941, 598] on button "Yes / OK" at bounding box center [945, 605] width 72 height 16
drag, startPoint x: 934, startPoint y: 588, endPoint x: 953, endPoint y: 600, distance: 22.5
click at [934, 587] on button "Yes / OK" at bounding box center [945, 581] width 72 height 16
click at [990, 629] on button "Not Required" at bounding box center [1019, 629] width 72 height 16
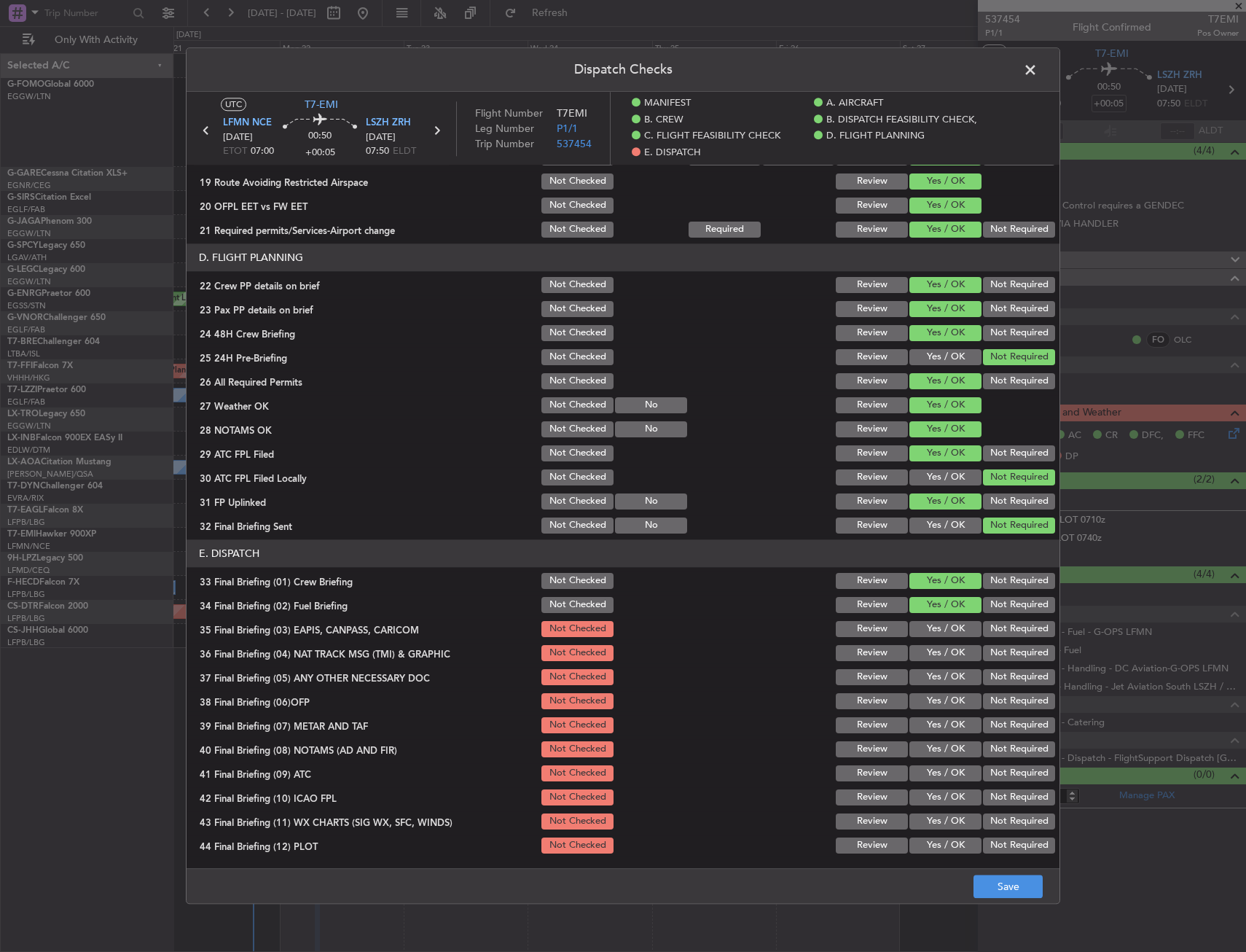
click at [992, 661] on button "Not Required" at bounding box center [1019, 653] width 72 height 16
click at [911, 676] on button "Yes / OK" at bounding box center [945, 677] width 72 height 16
click at [922, 701] on button "Yes / OK" at bounding box center [945, 701] width 72 height 16
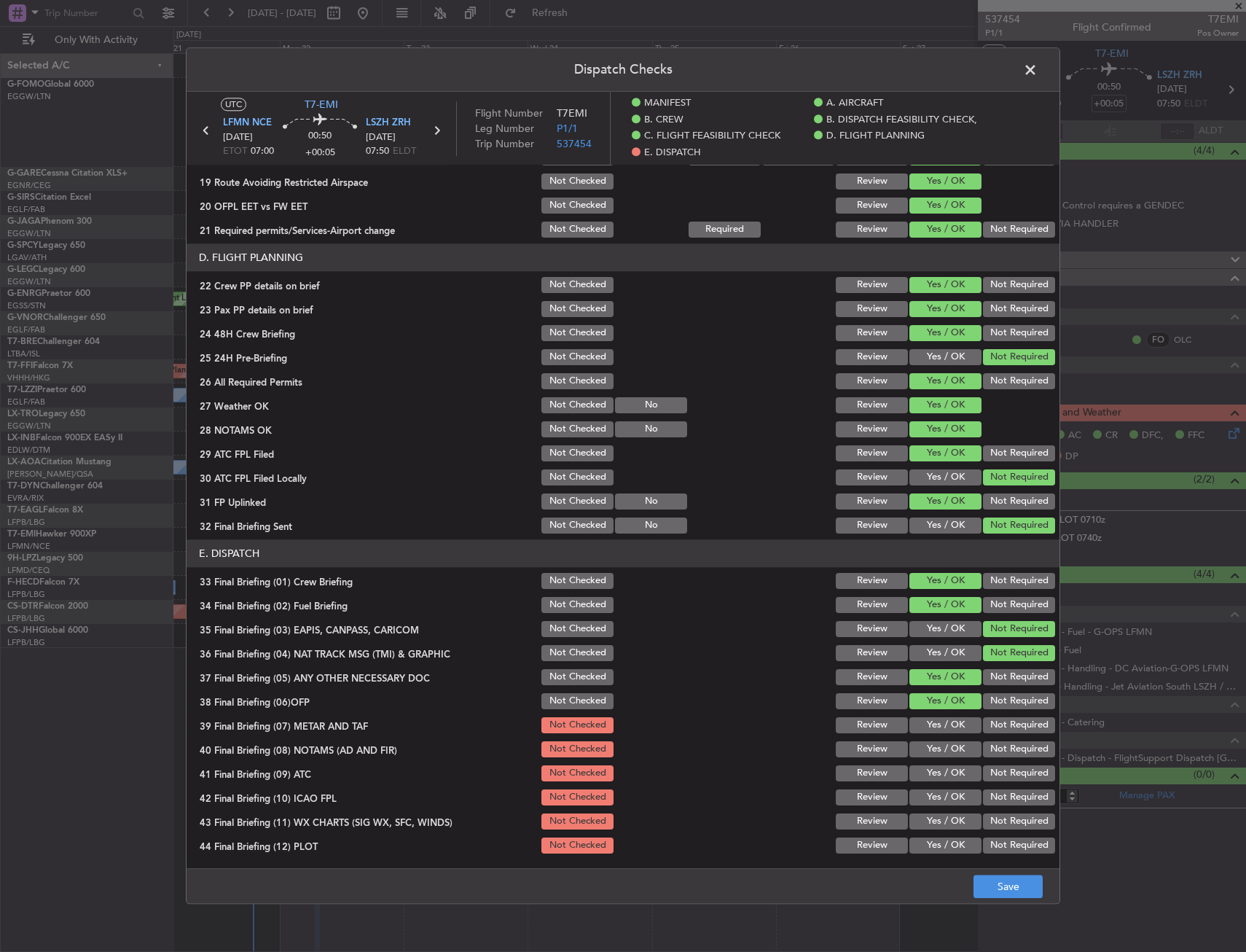
drag, startPoint x: 923, startPoint y: 722, endPoint x: 921, endPoint y: 745, distance: 23.1
click at [922, 724] on button "Yes / OK" at bounding box center [945, 725] width 72 height 16
drag, startPoint x: 921, startPoint y: 745, endPoint x: 918, endPoint y: 769, distance: 24.2
click at [918, 768] on section "E. DISPATCH 33 Final Briefing (01) Crew Briefing Not Checked Review Yes / OK No…" at bounding box center [623, 697] width 873 height 316
click at [918, 780] on button "Yes / OK" at bounding box center [945, 773] width 72 height 16
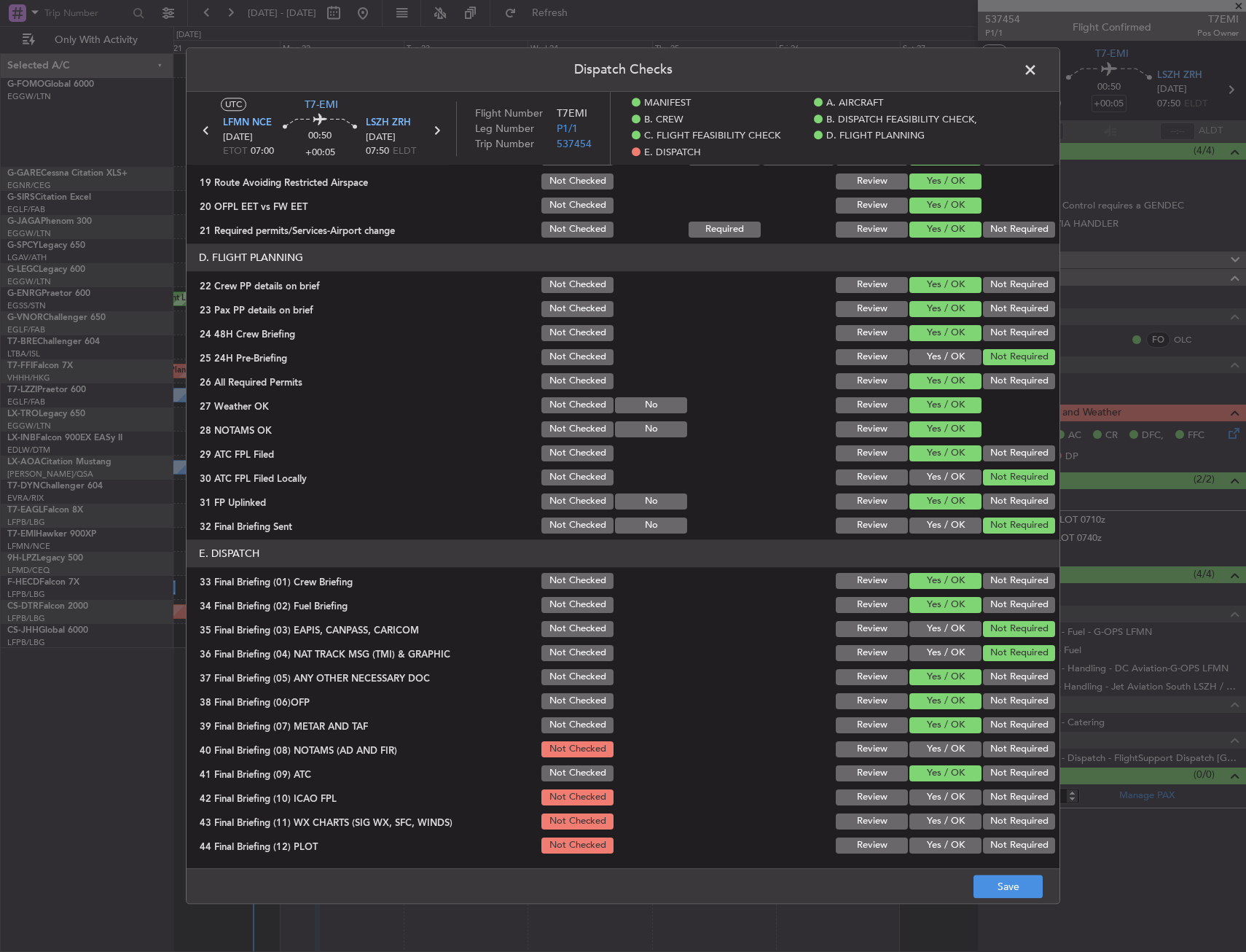
drag, startPoint x: 920, startPoint y: 793, endPoint x: 924, endPoint y: 825, distance: 32.2
click at [921, 809] on section "E. DISPATCH 33 Final Briefing (01) Crew Briefing Not Checked Review Yes / OK No…" at bounding box center [623, 697] width 873 height 316
drag, startPoint x: 924, startPoint y: 825, endPoint x: 925, endPoint y: 836, distance: 11.0
click at [925, 836] on section "E. DISPATCH 33 Final Briefing (01) Crew Briefing Not Checked Review Yes / OK No…" at bounding box center [623, 697] width 873 height 316
click at [927, 849] on button "Yes / OK" at bounding box center [945, 845] width 72 height 16
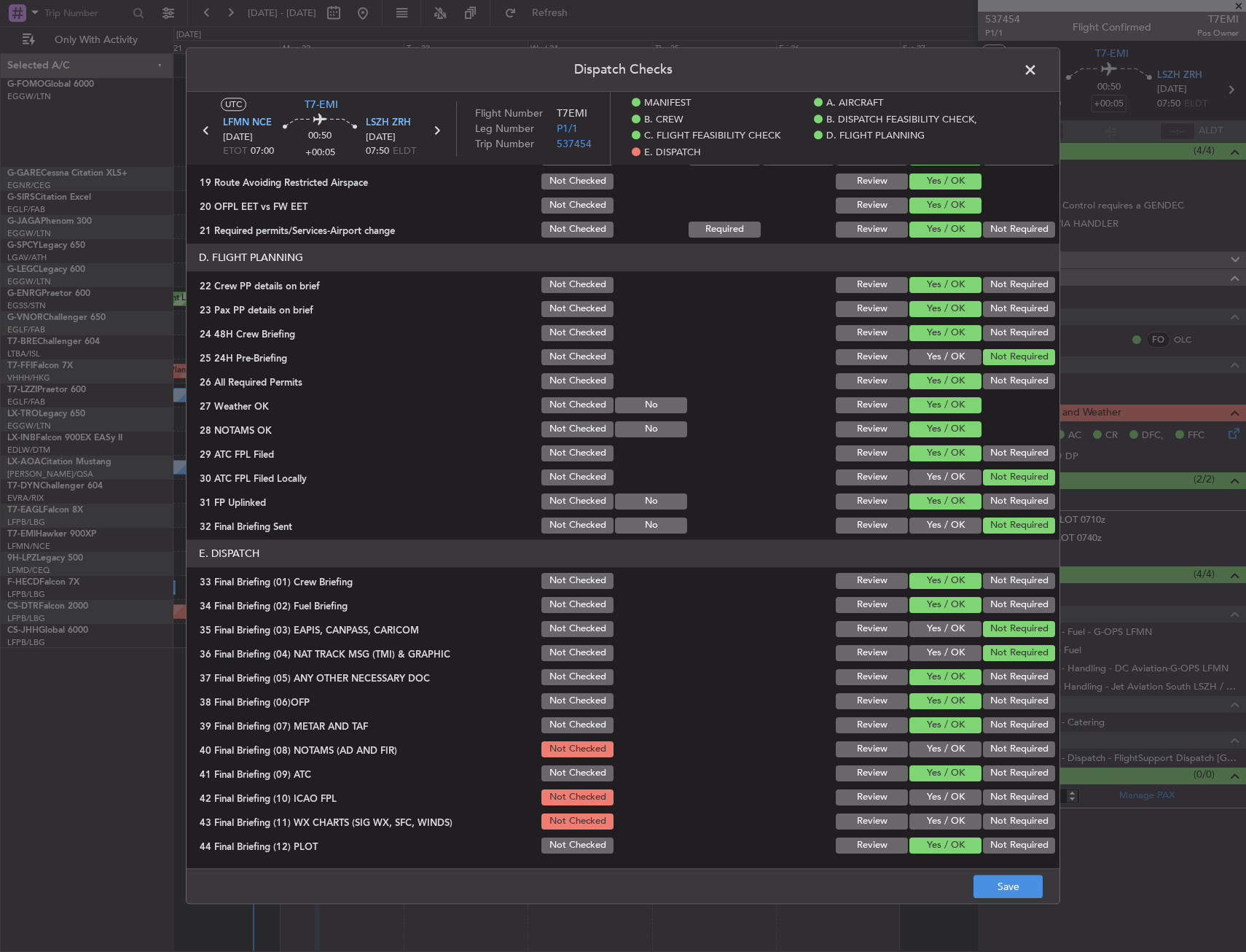
click at [927, 842] on button "Yes / OK" at bounding box center [945, 845] width 72 height 16
click at [925, 815] on button "Yes / OK" at bounding box center [945, 821] width 72 height 16
click at [927, 803] on button "Yes / OK" at bounding box center [945, 797] width 72 height 16
click at [928, 757] on button "Yes / OK" at bounding box center [945, 749] width 72 height 16
click at [1020, 889] on button "Save" at bounding box center [1009, 888] width 69 height 23
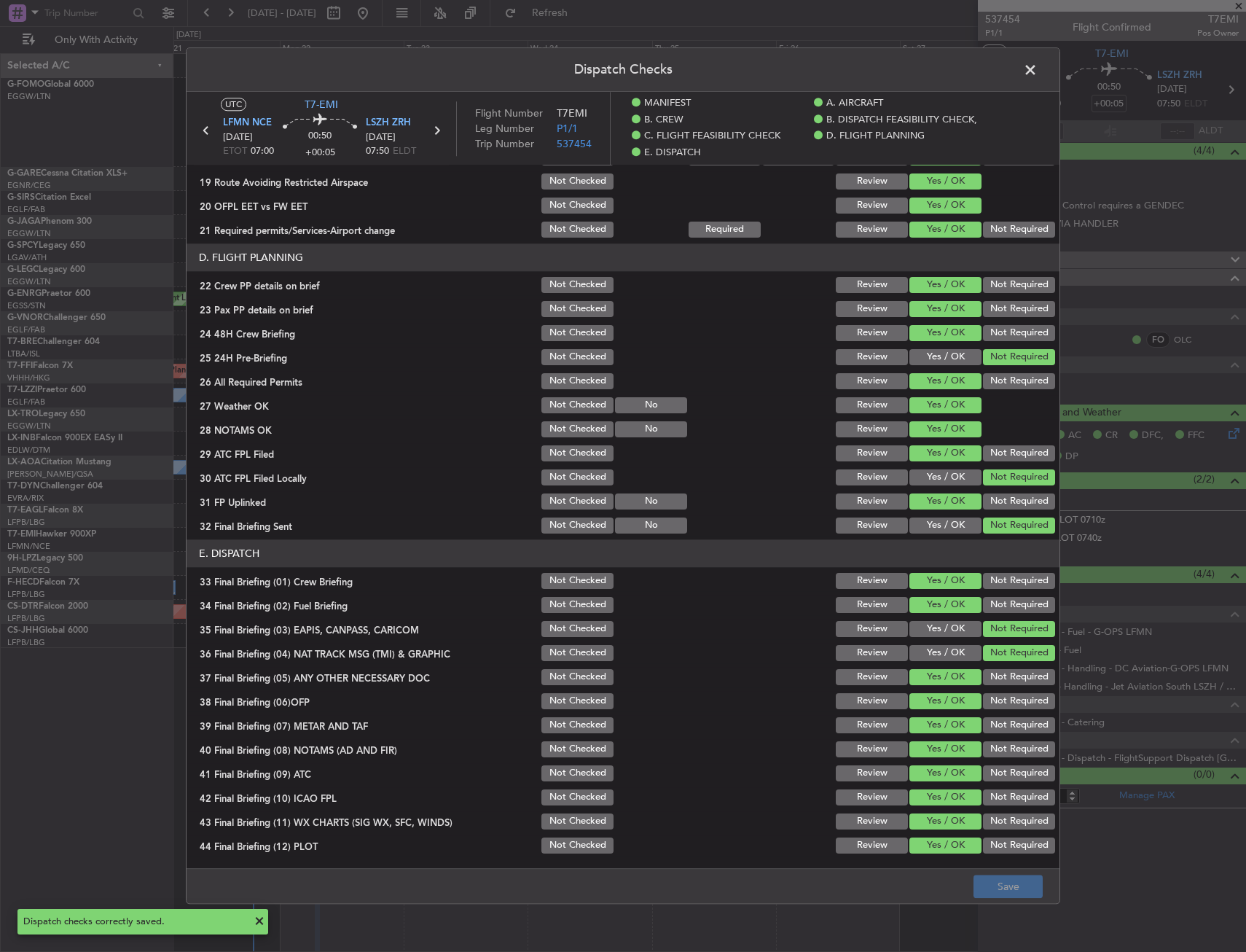
click at [1019, 63] on header "Dispatch Checks" at bounding box center [623, 69] width 873 height 43
click at [1038, 66] on span at bounding box center [1038, 73] width 0 height 29
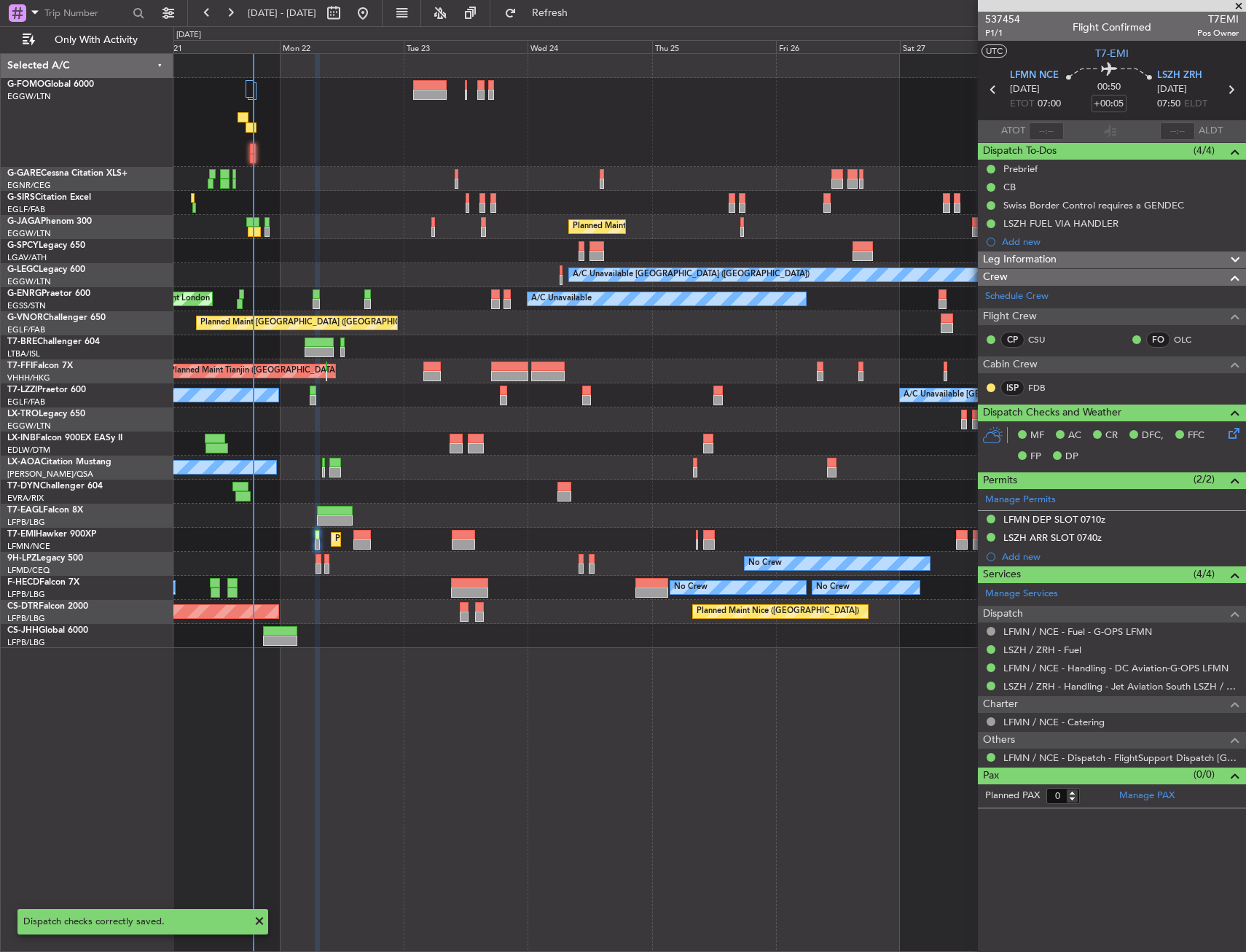
click at [1239, 89] on icon at bounding box center [1232, 89] width 19 height 19
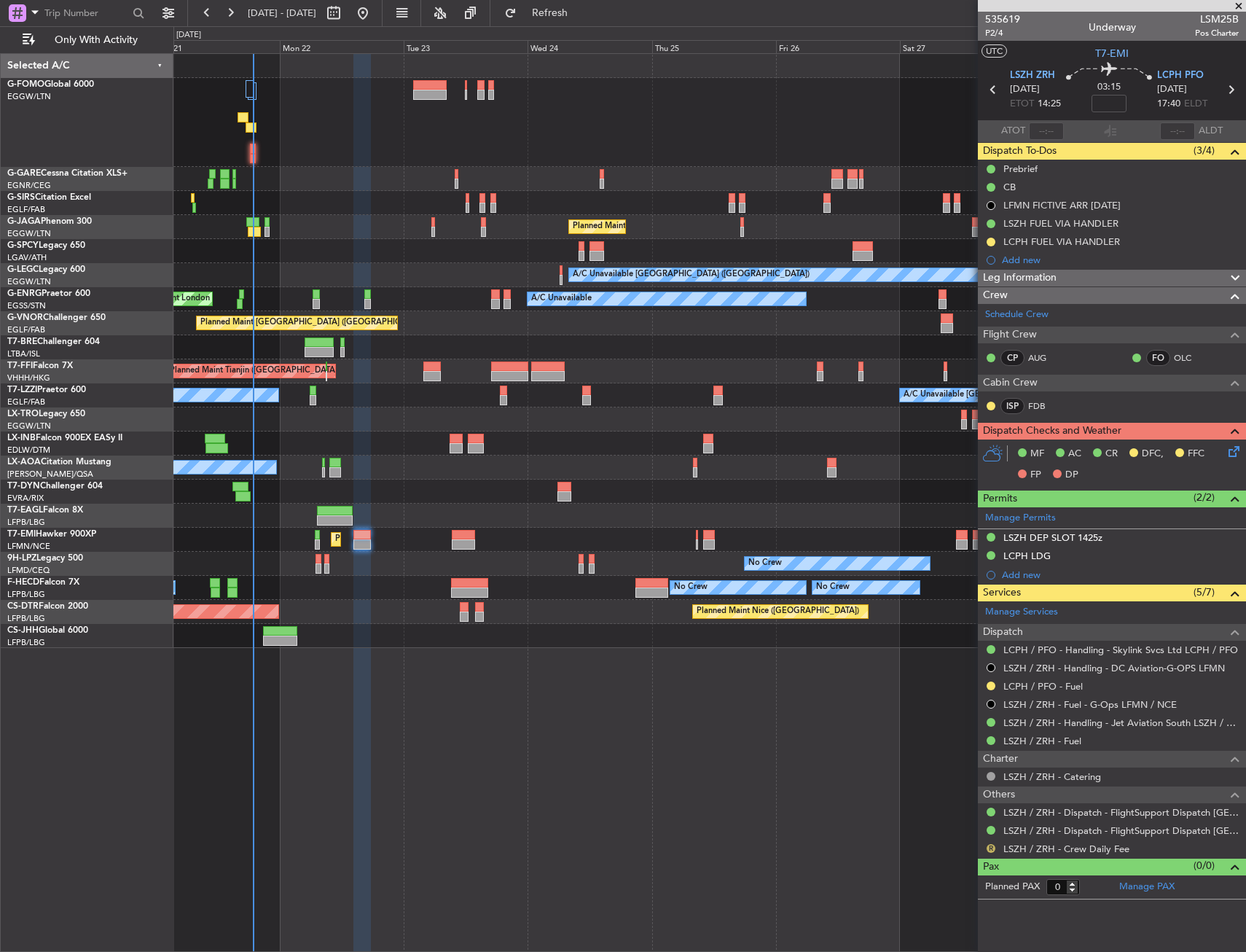
click at [987, 847] on button "R" at bounding box center [991, 848] width 9 height 9
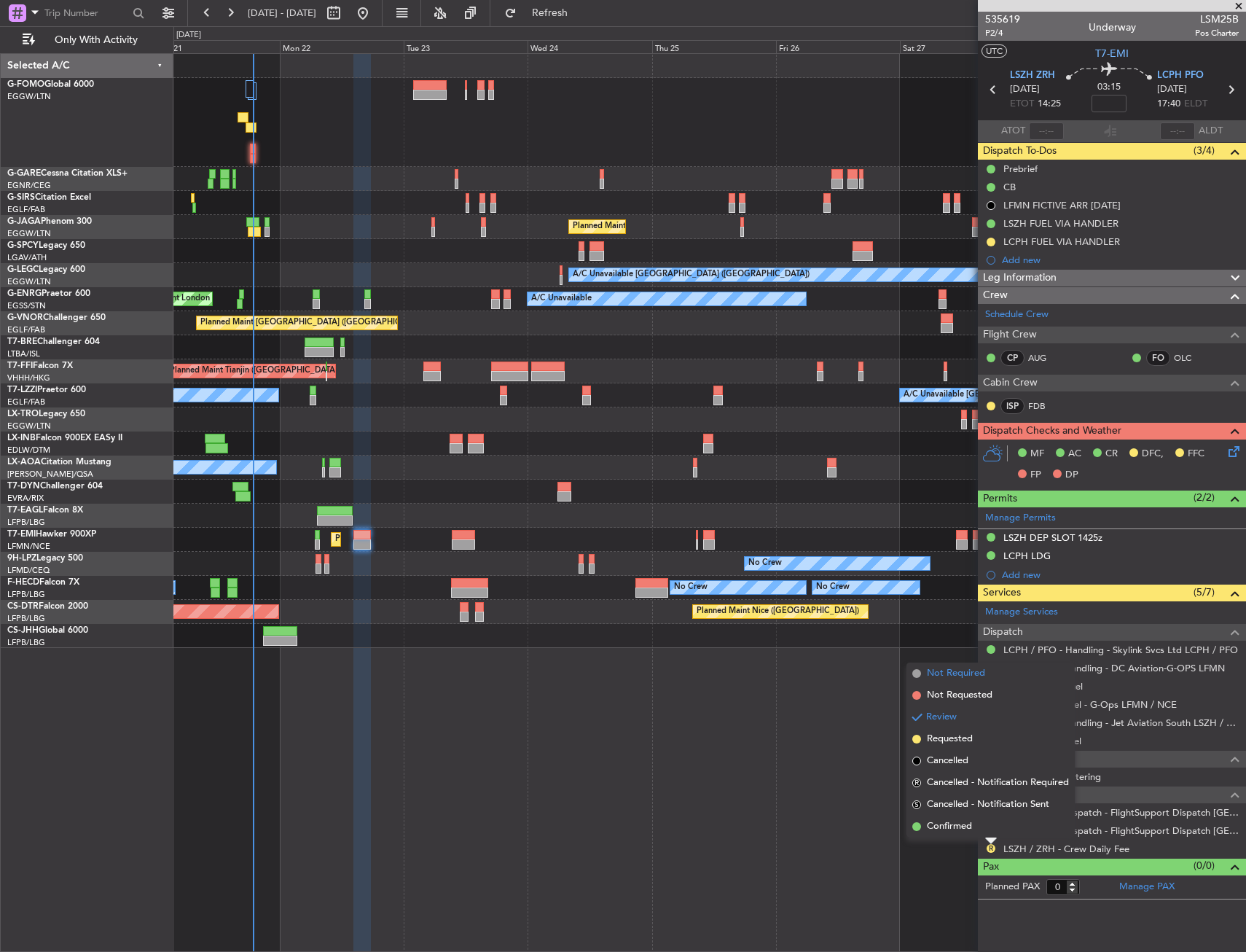
click at [919, 671] on span at bounding box center [916, 673] width 9 height 9
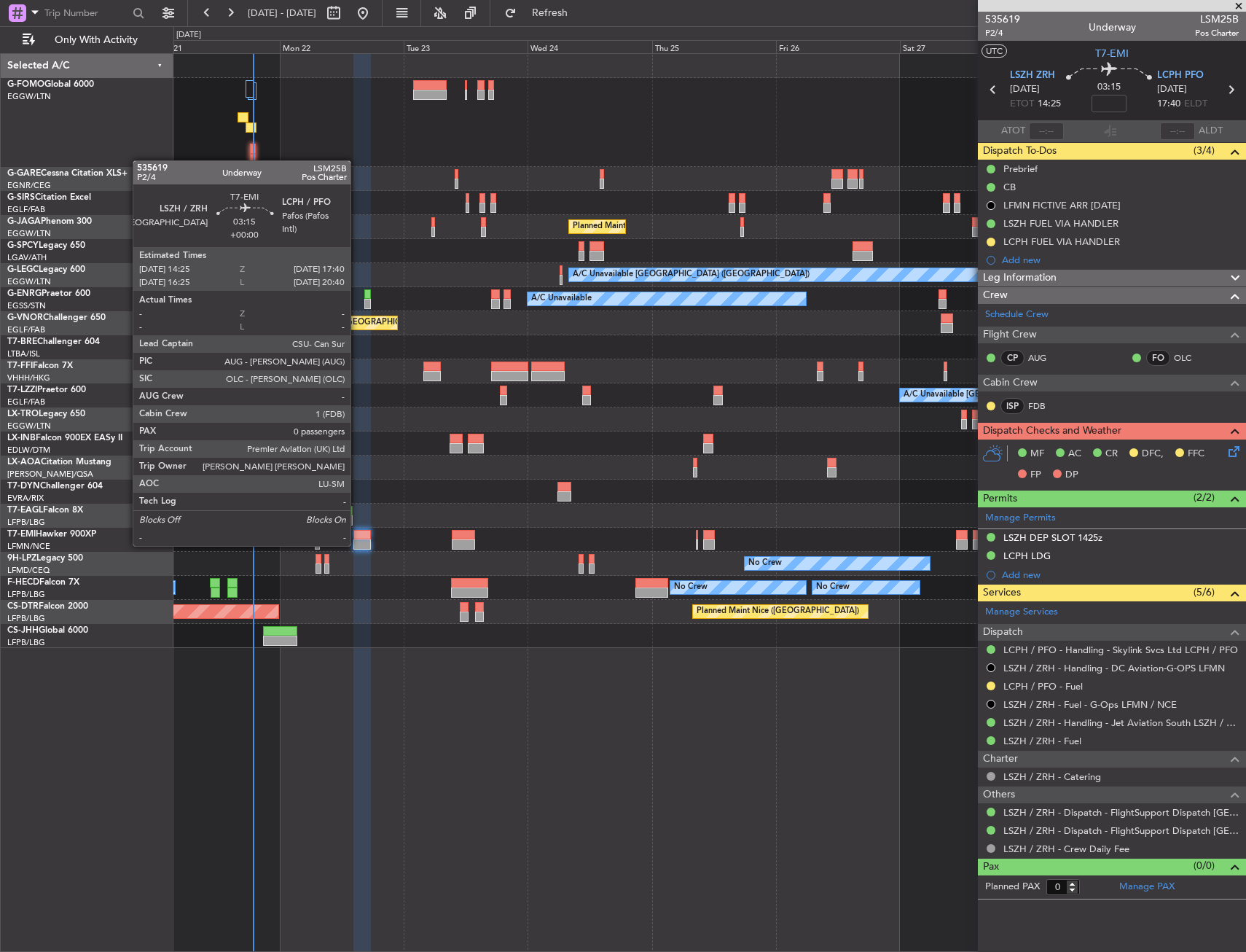
click at [358, 544] on div at bounding box center [362, 544] width 17 height 11
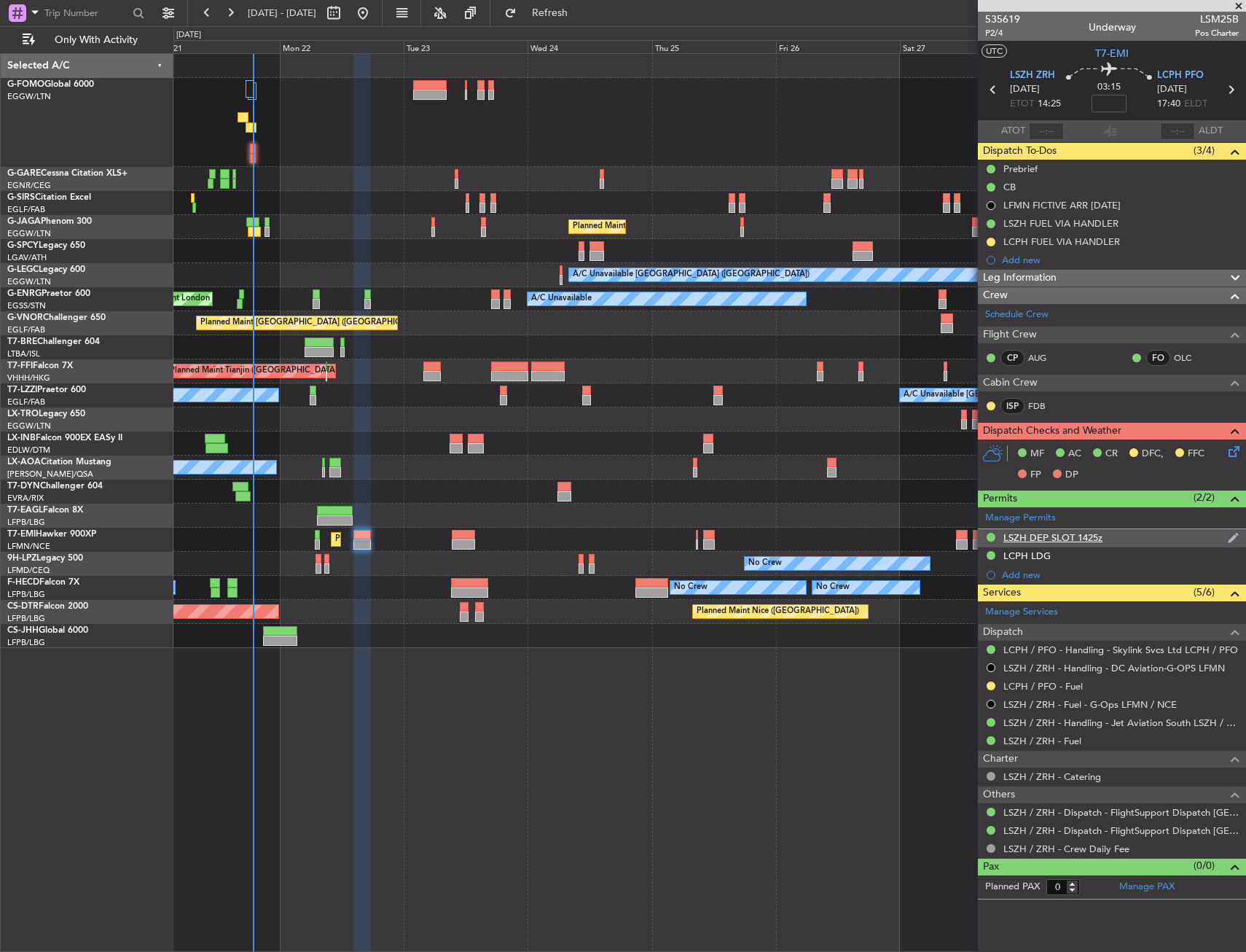
click at [1105, 539] on div "LSZH DEP SLOT 1425z" at bounding box center [1111, 538] width 268 height 18
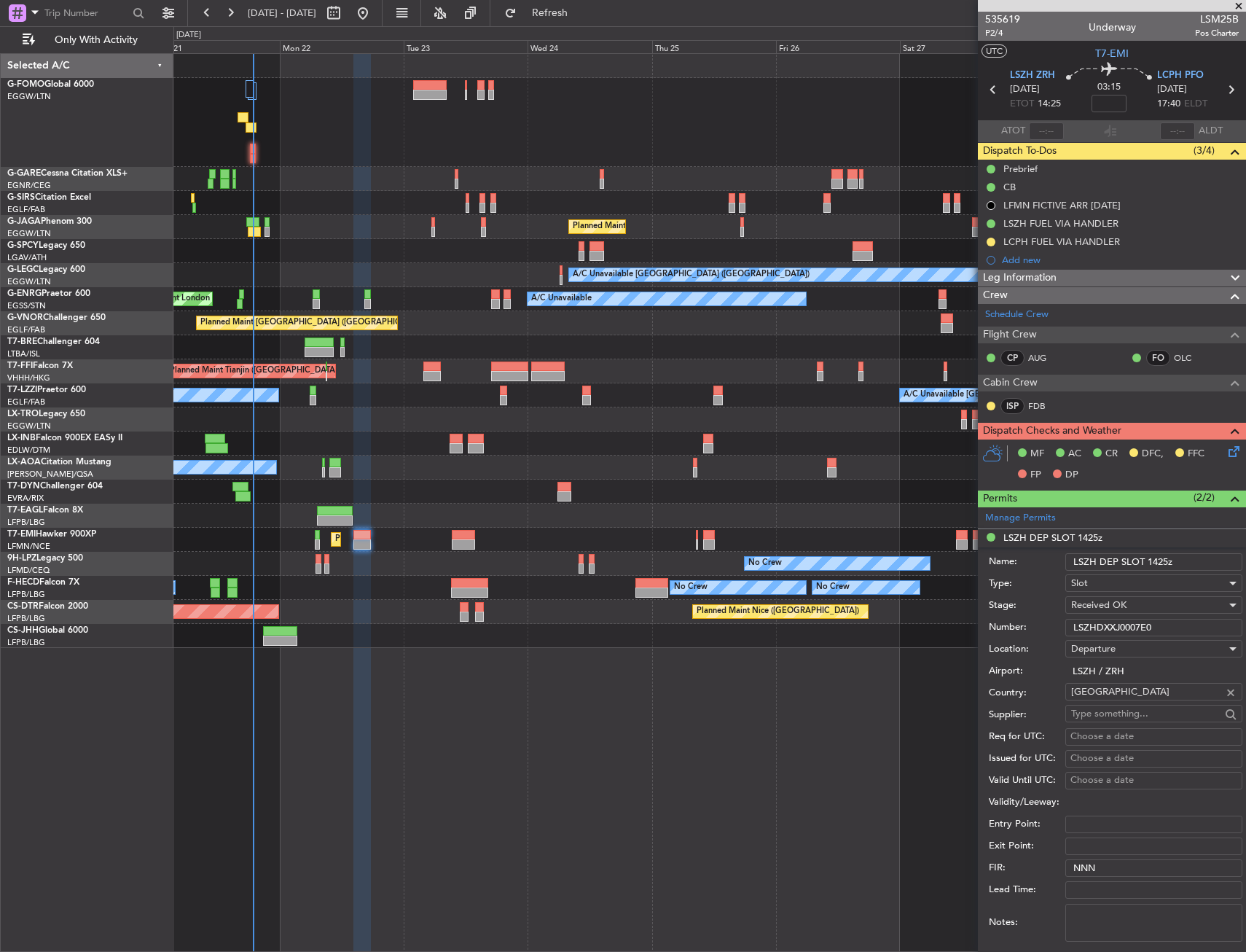
click at [1108, 626] on input "LSZHDXXJ0007E0" at bounding box center [1154, 628] width 177 height 17
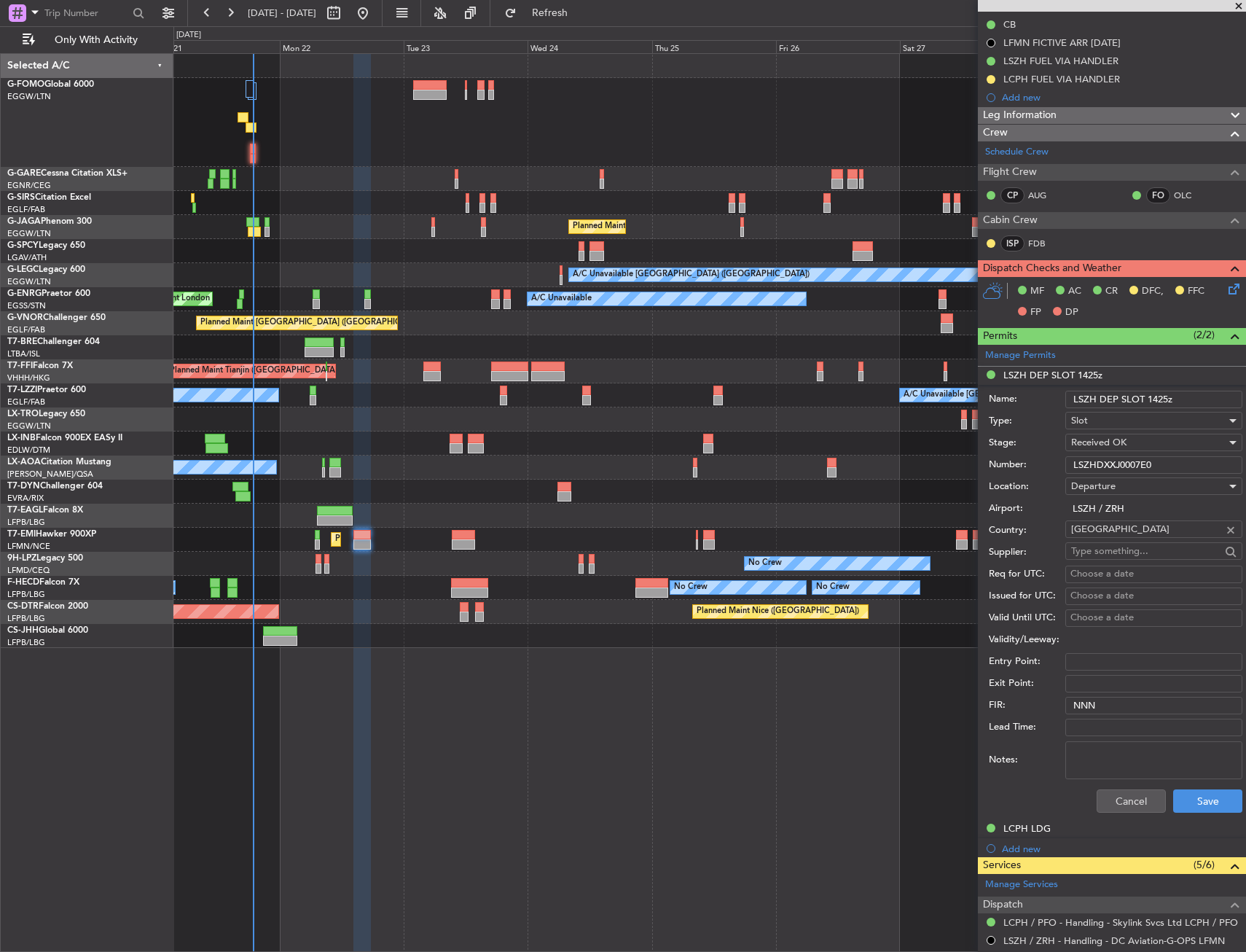
scroll to position [291, 0]
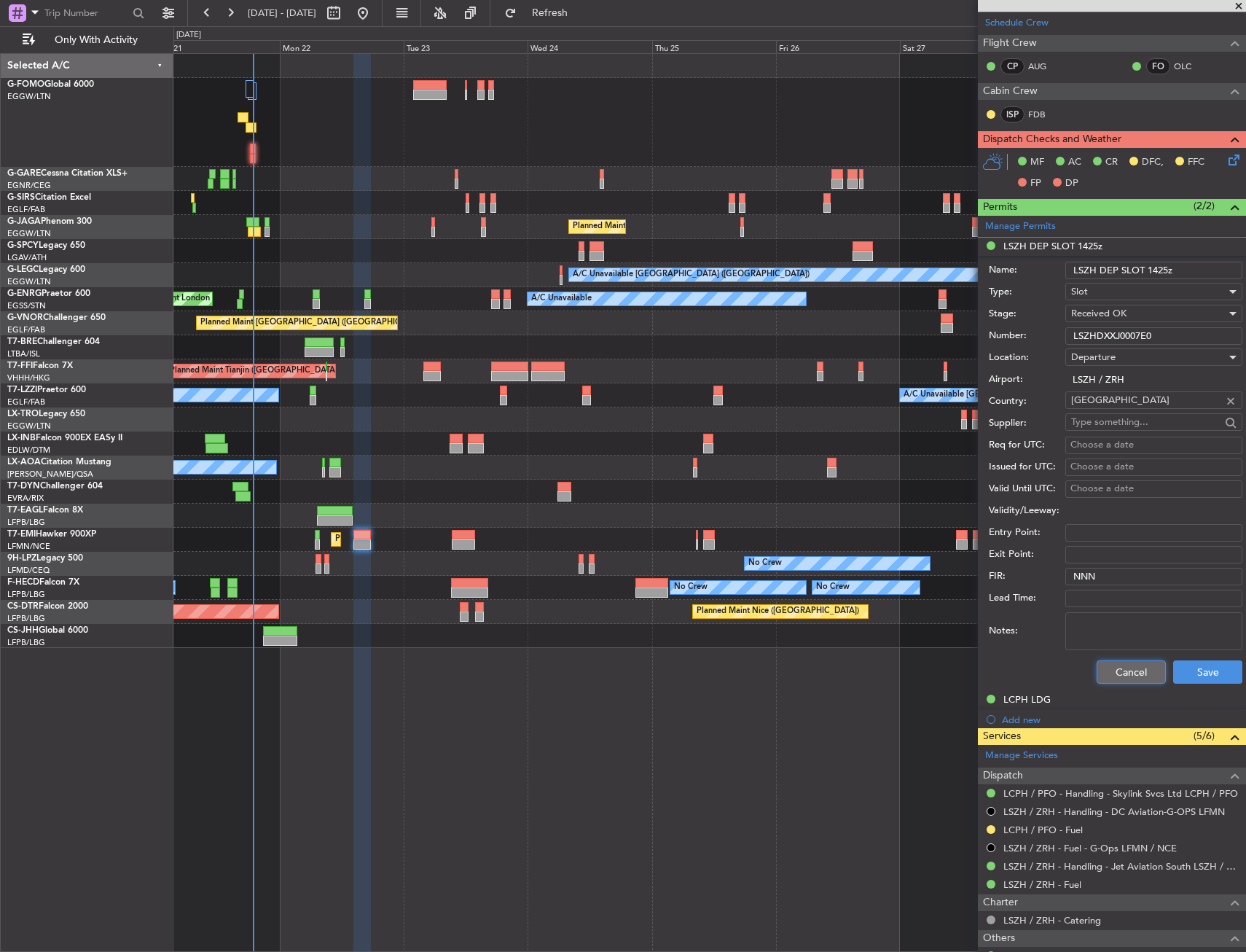
click at [1135, 665] on button "Cancel" at bounding box center [1132, 672] width 69 height 23
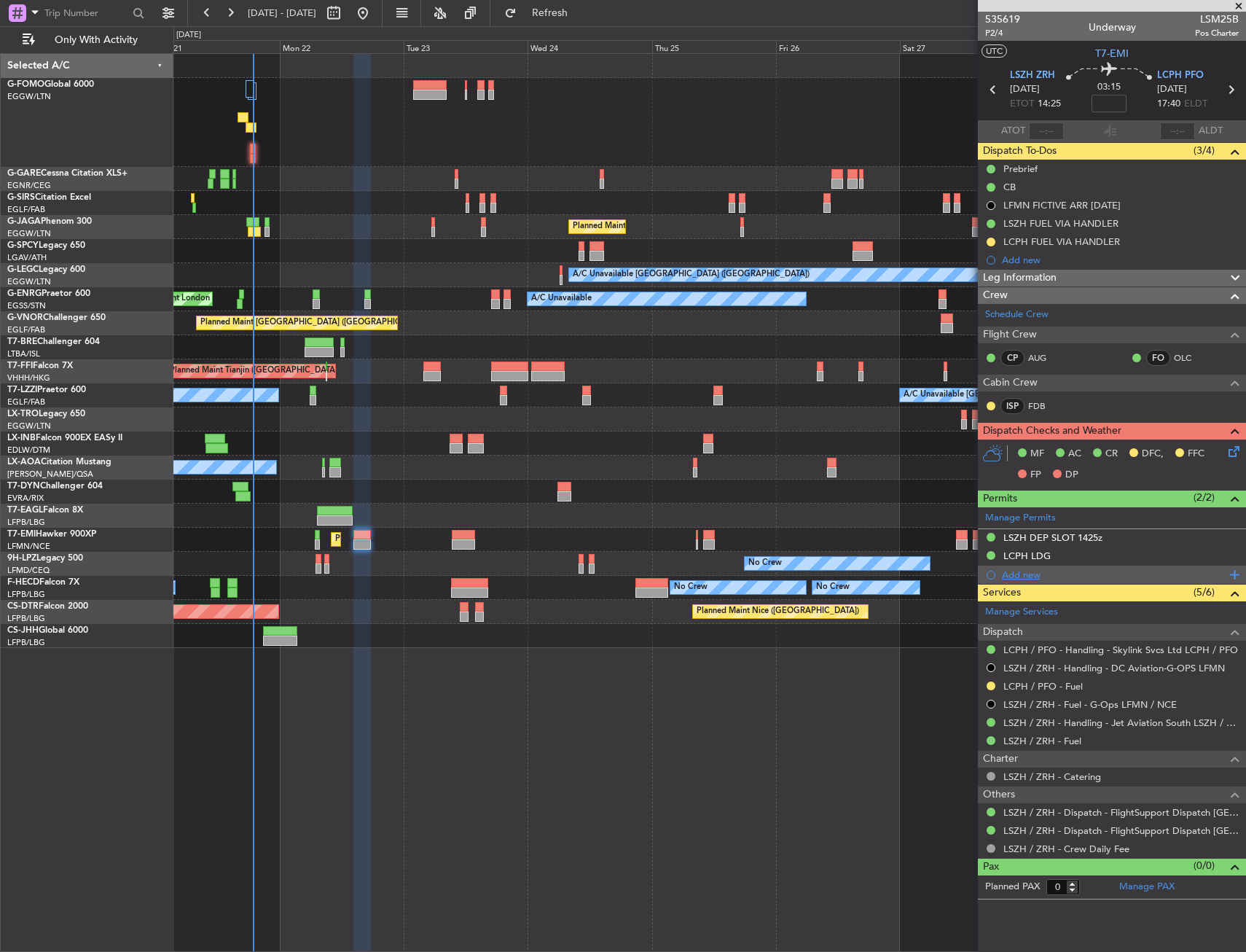
scroll to position [0, 0]
click at [608, 740] on div "Unplanned Maint [GEOGRAPHIC_DATA] ([GEOGRAPHIC_DATA]) Planned Maint [GEOGRAPHIC…" at bounding box center [710, 502] width 1073 height 899
click at [1234, 464] on div "MF AC CR DFC, FFC FP DP" at bounding box center [1111, 464] width 268 height 50
click at [1234, 455] on icon at bounding box center [1232, 449] width 12 height 12
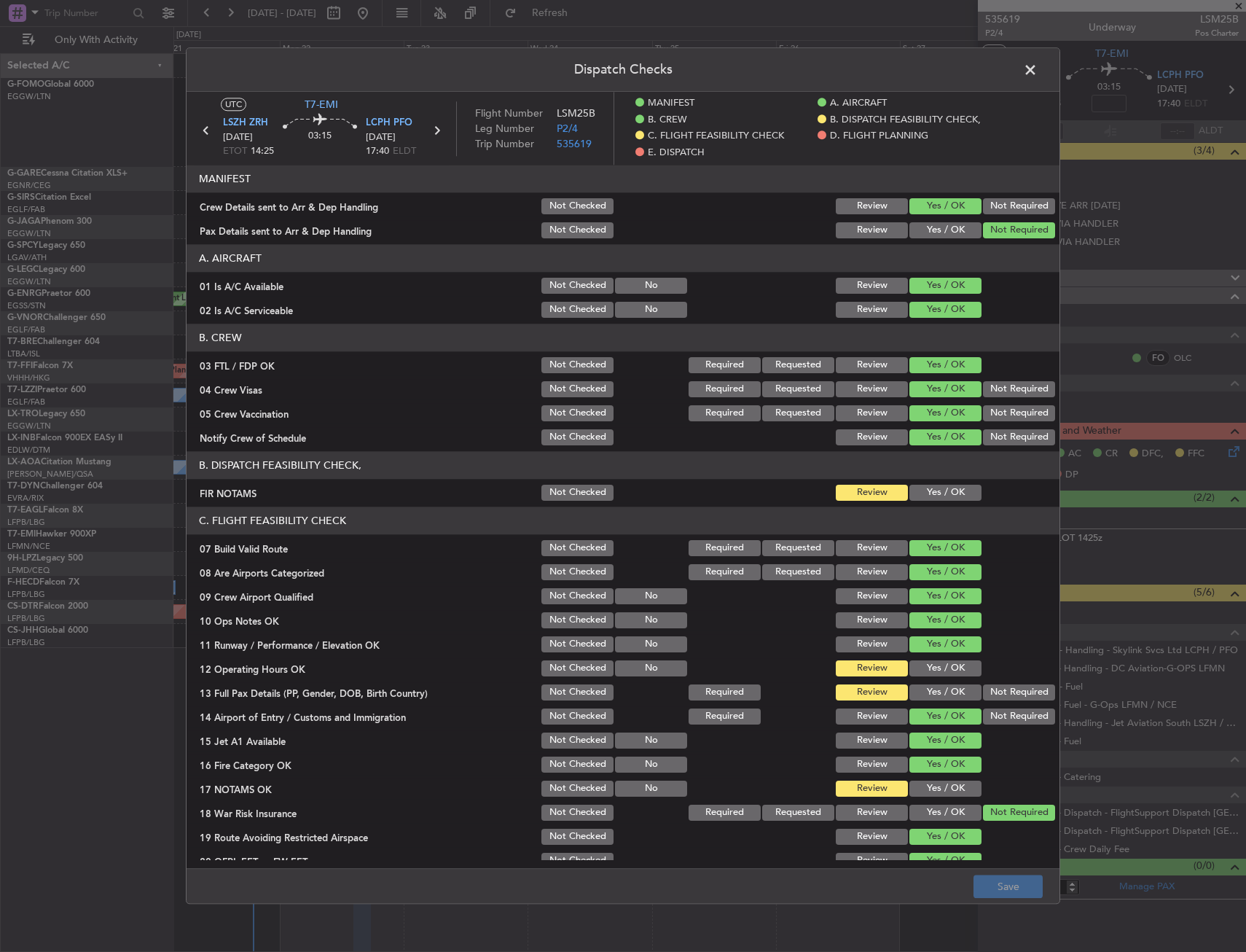
click at [940, 493] on button "Yes / OK" at bounding box center [945, 492] width 72 height 16
click at [929, 690] on button "Yes / OK" at bounding box center [945, 692] width 72 height 16
click at [930, 668] on button "Yes / OK" at bounding box center [945, 668] width 72 height 16
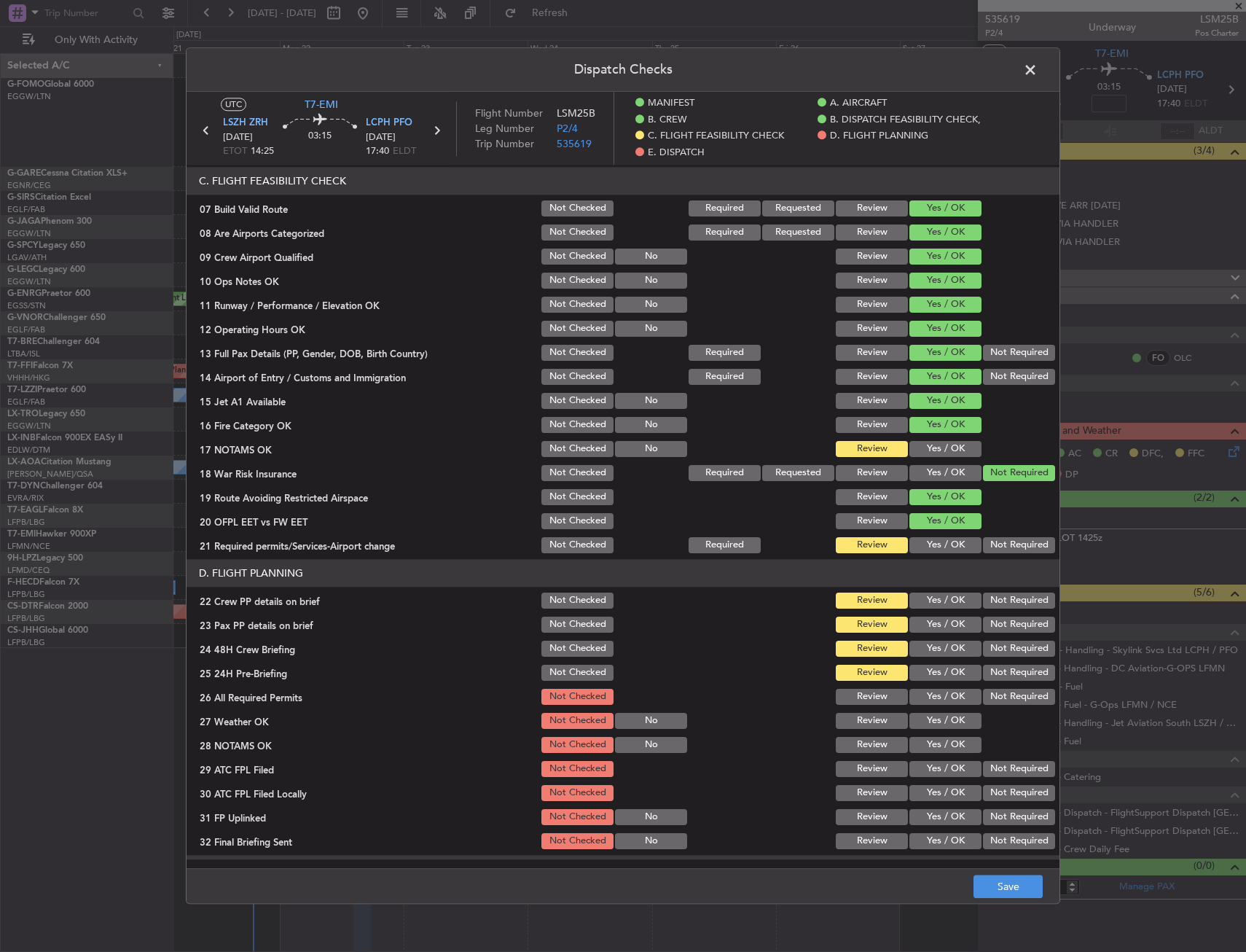
scroll to position [364, 0]
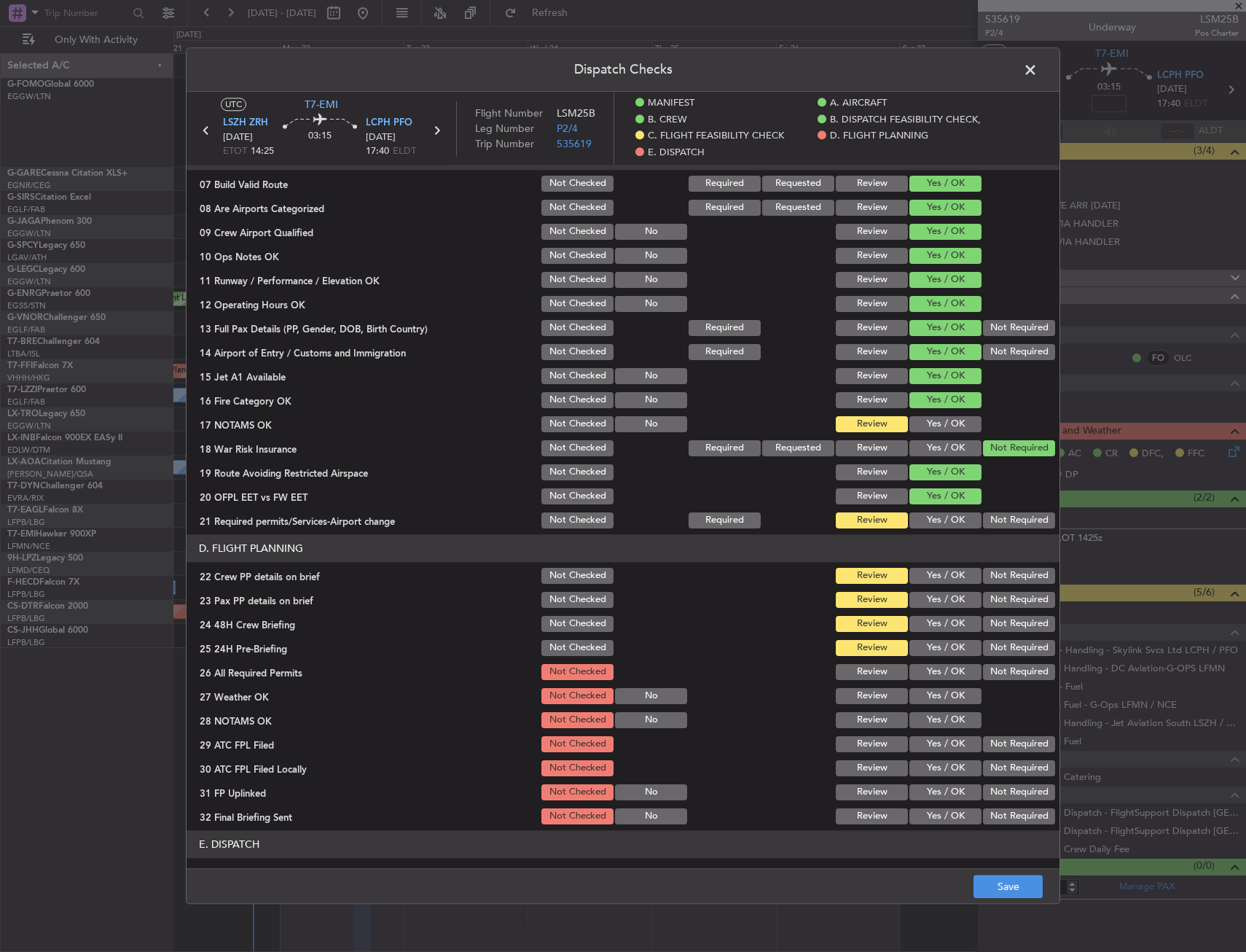
click at [915, 429] on button "Yes / OK" at bounding box center [945, 424] width 72 height 16
click at [920, 514] on button "Yes / OK" at bounding box center [945, 520] width 72 height 16
drag, startPoint x: 936, startPoint y: 556, endPoint x: 940, endPoint y: 587, distance: 31.3
click at [938, 561] on header "D. FLIGHT PLANNING" at bounding box center [623, 548] width 873 height 28
click at [941, 592] on button "Yes / OK" at bounding box center [945, 600] width 72 height 16
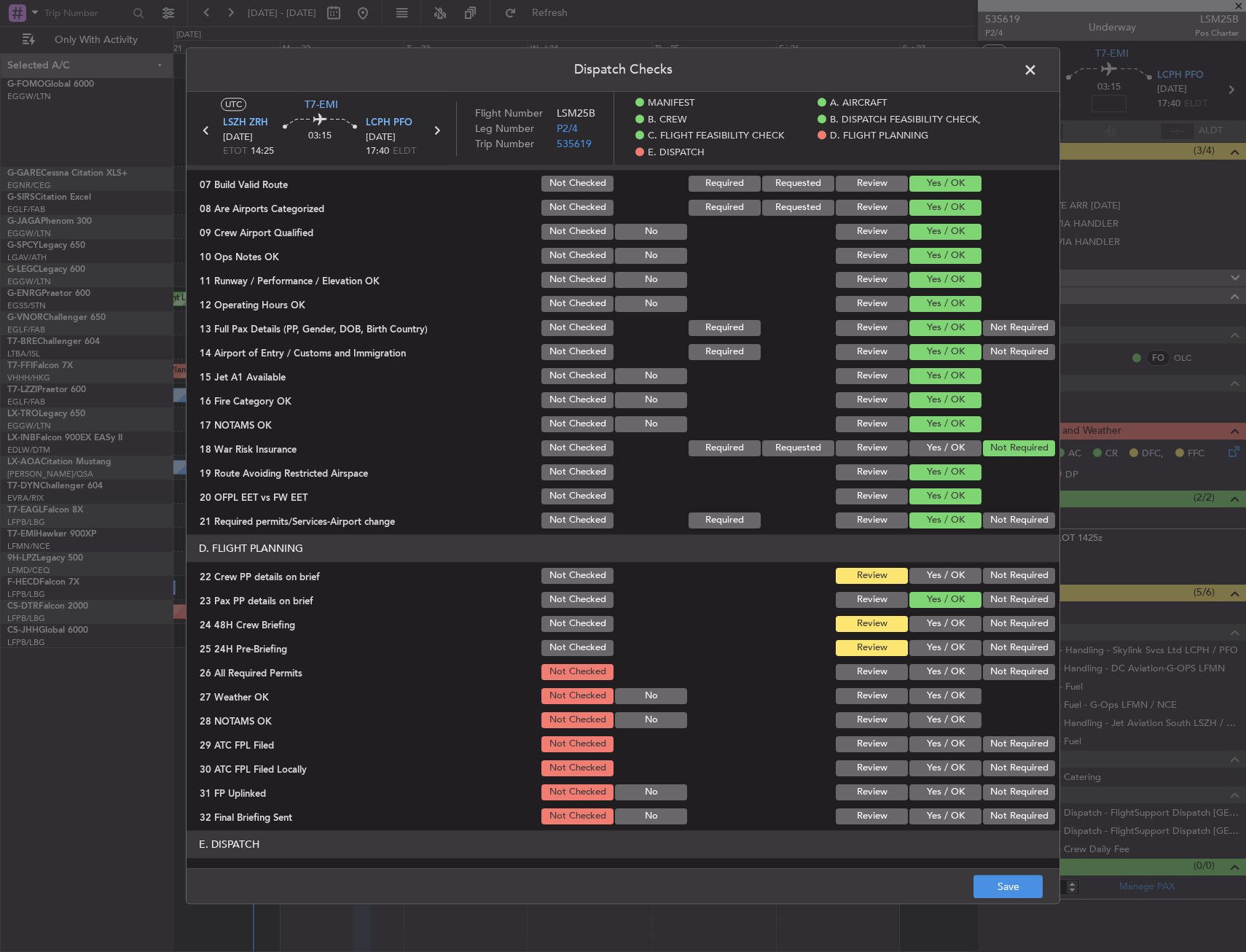
click at [937, 580] on button "Yes / OK" at bounding box center [945, 576] width 72 height 16
click at [934, 627] on button "Yes / OK" at bounding box center [945, 624] width 72 height 16
click at [1009, 652] on button "Not Required" at bounding box center [1019, 648] width 72 height 16
click at [938, 677] on button "Yes / OK" at bounding box center [945, 672] width 72 height 16
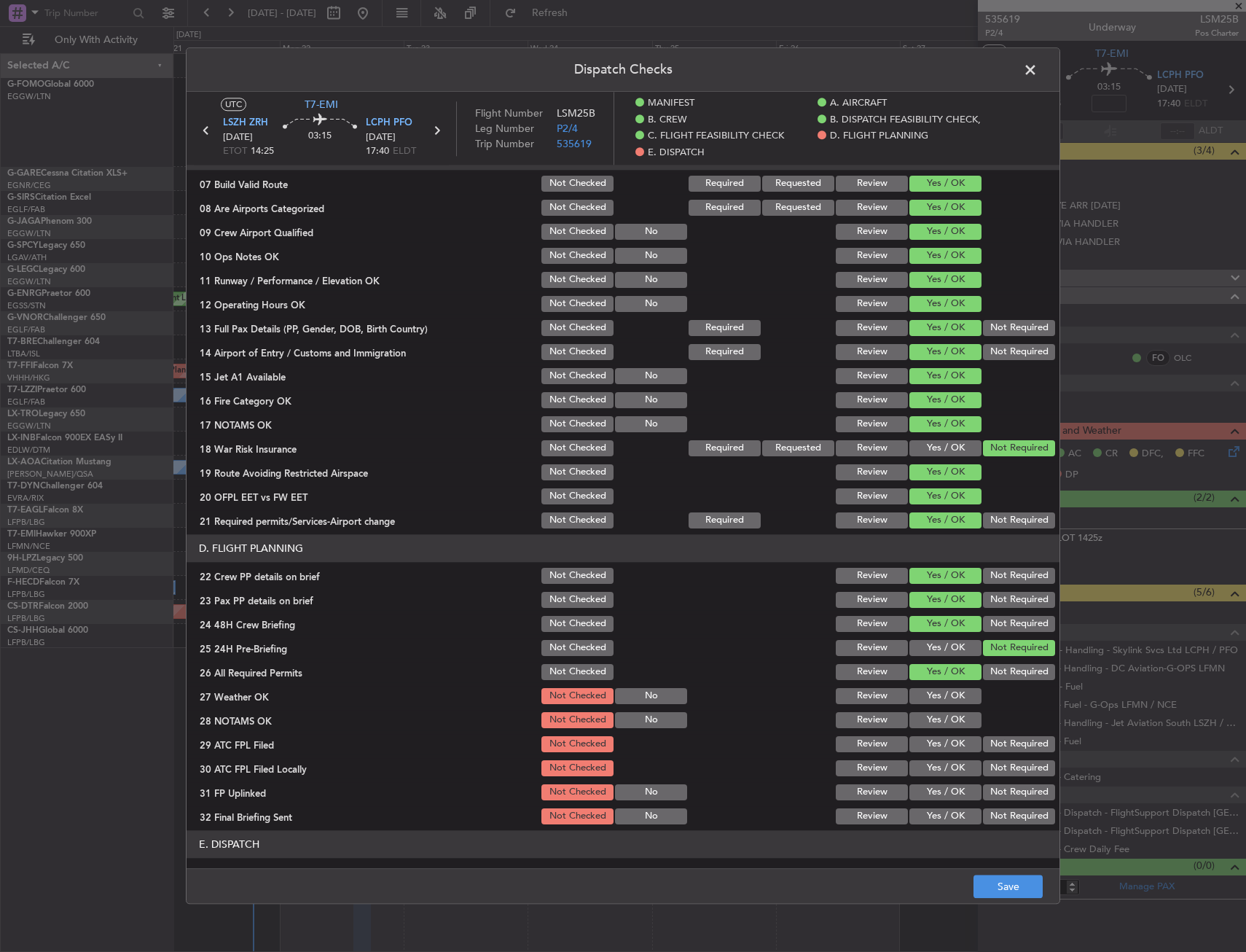
click at [933, 702] on button "Yes / OK" at bounding box center [945, 696] width 72 height 16
click at [934, 719] on button "Yes / OK" at bounding box center [945, 720] width 72 height 16
click at [934, 731] on section "D. FLIGHT PLANNING 22 Crew PP details on brief Not Checked Review Yes / OK Not …" at bounding box center [623, 681] width 873 height 292
click at [929, 751] on button "Yes / OK" at bounding box center [945, 744] width 72 height 16
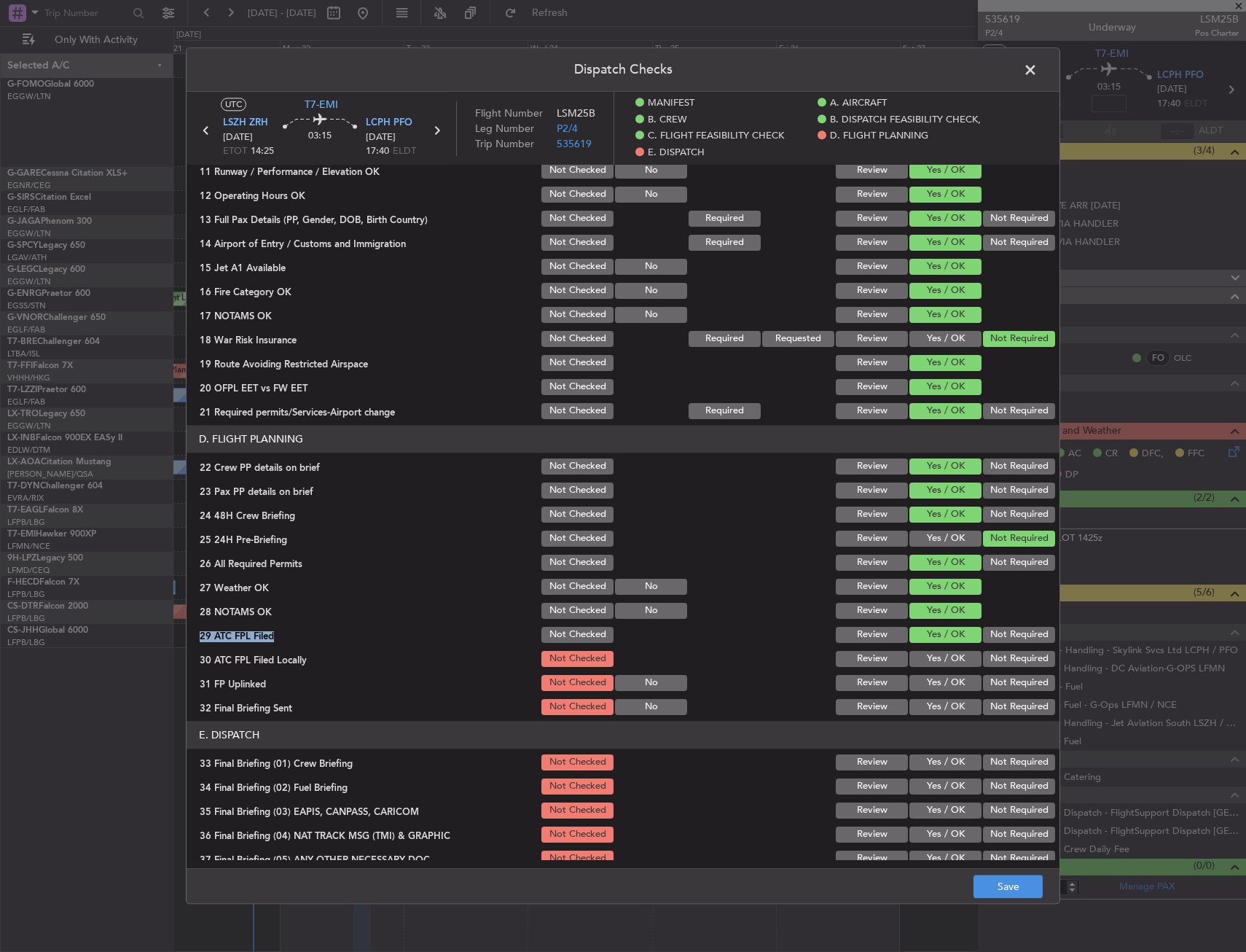
scroll to position [584, 0]
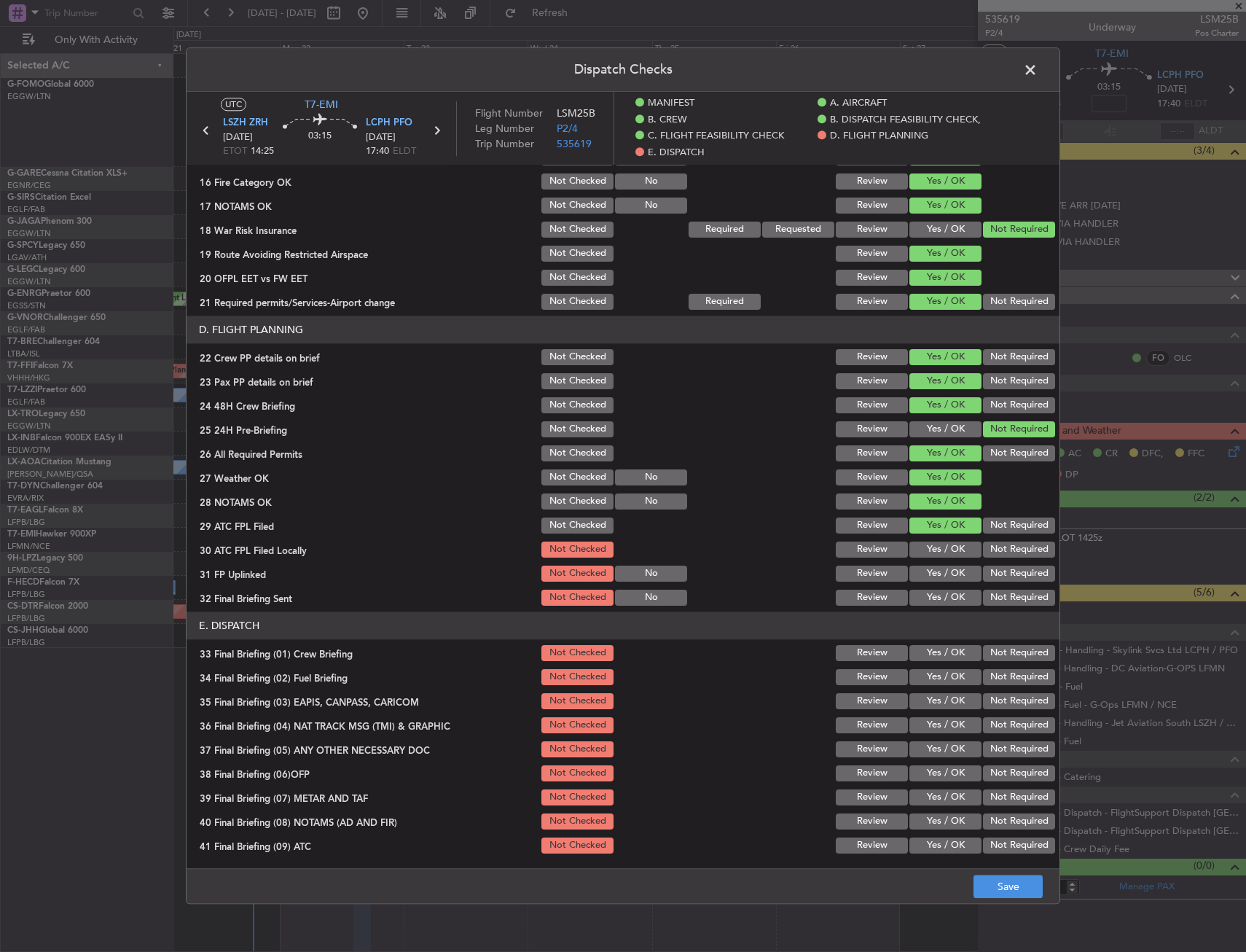
click at [999, 563] on section "D. FLIGHT PLANNING 22 Crew PP details on brief Not Checked Review Yes / OK Not …" at bounding box center [623, 462] width 873 height 292
click at [951, 568] on button "Yes / OK" at bounding box center [945, 573] width 72 height 16
click at [990, 550] on button "Not Required" at bounding box center [1019, 549] width 72 height 16
click at [989, 611] on article "MANIFEST Crew Details sent to Arr & Dep Handling Not Checked Review Yes / OK No…" at bounding box center [623, 512] width 873 height 695
click at [986, 611] on article "MANIFEST Crew Details sent to Arr & Dep Handling Not Checked Review Yes / OK No…" at bounding box center [623, 512] width 873 height 695
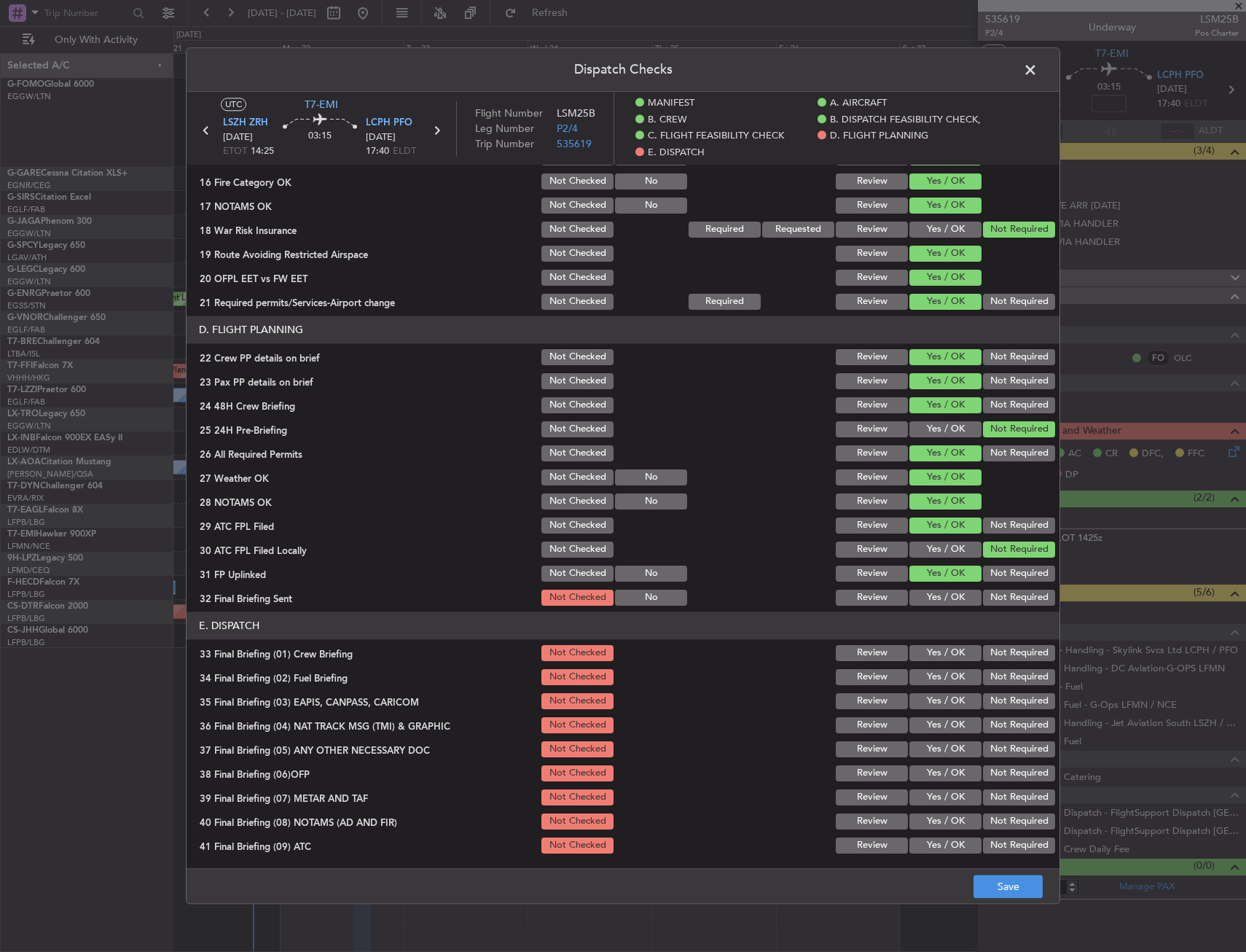
click at [996, 608] on article "MANIFEST Crew Details sent to Arr & Dep Handling Not Checked Review Yes / OK No…" at bounding box center [623, 512] width 873 height 695
click at [999, 582] on button "Not Required" at bounding box center [1019, 573] width 72 height 16
click at [999, 598] on button "Not Required" at bounding box center [1019, 597] width 72 height 16
click at [939, 576] on button "Yes / OK" at bounding box center [945, 573] width 72 height 16
click at [937, 649] on button "Yes / OK" at bounding box center [945, 653] width 72 height 16
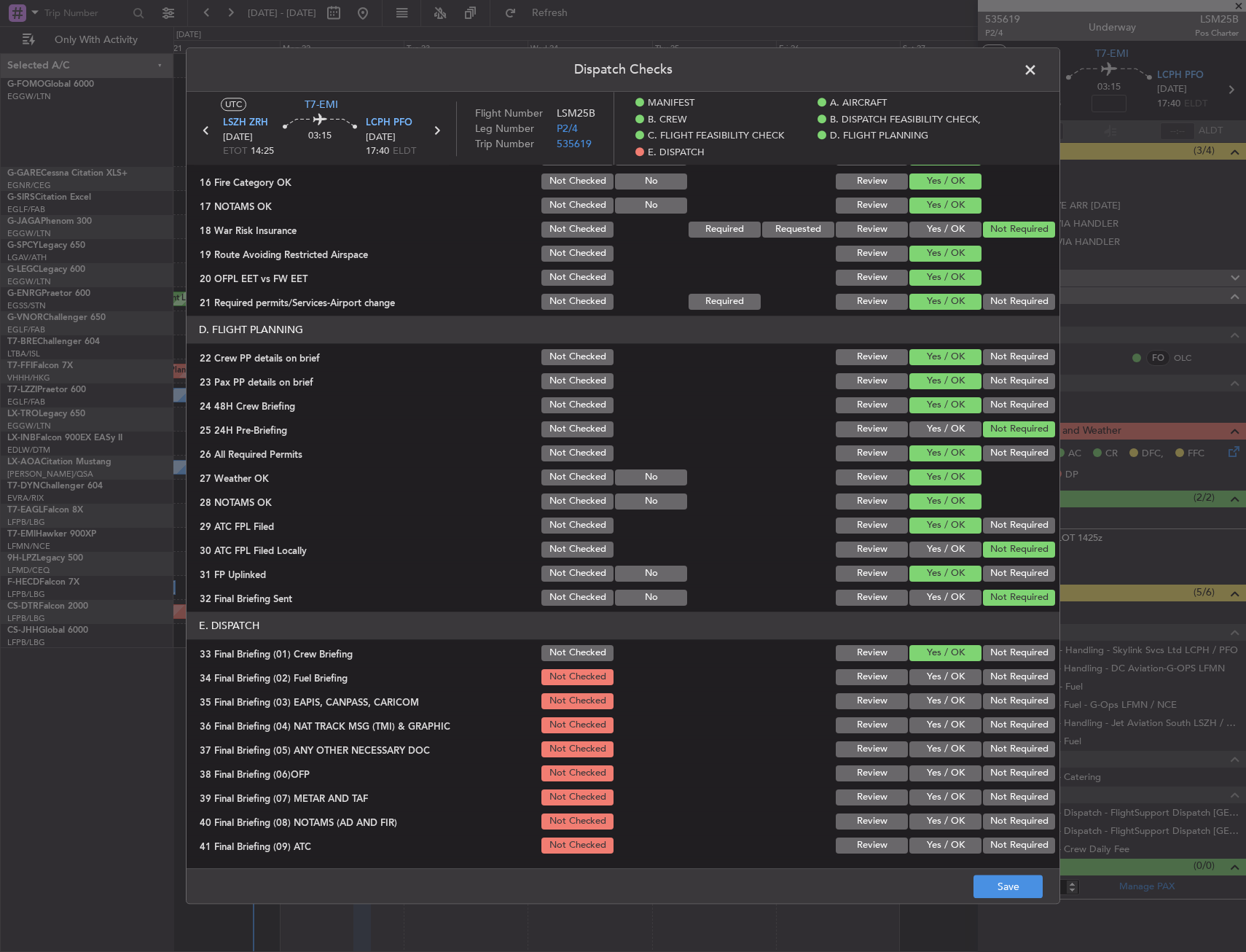
drag, startPoint x: 933, startPoint y: 677, endPoint x: 948, endPoint y: 695, distance: 23.4
click at [933, 683] on button "Yes / OK" at bounding box center [945, 677] width 72 height 16
click at [991, 713] on section "E. DISPATCH 33 Final Briefing (01) Crew Briefing Not Checked Review Yes / OK No…" at bounding box center [623, 769] width 873 height 316
click at [989, 719] on button "Not Required" at bounding box center [1019, 725] width 72 height 16
click at [984, 693] on button "Not Required" at bounding box center [1019, 701] width 72 height 16
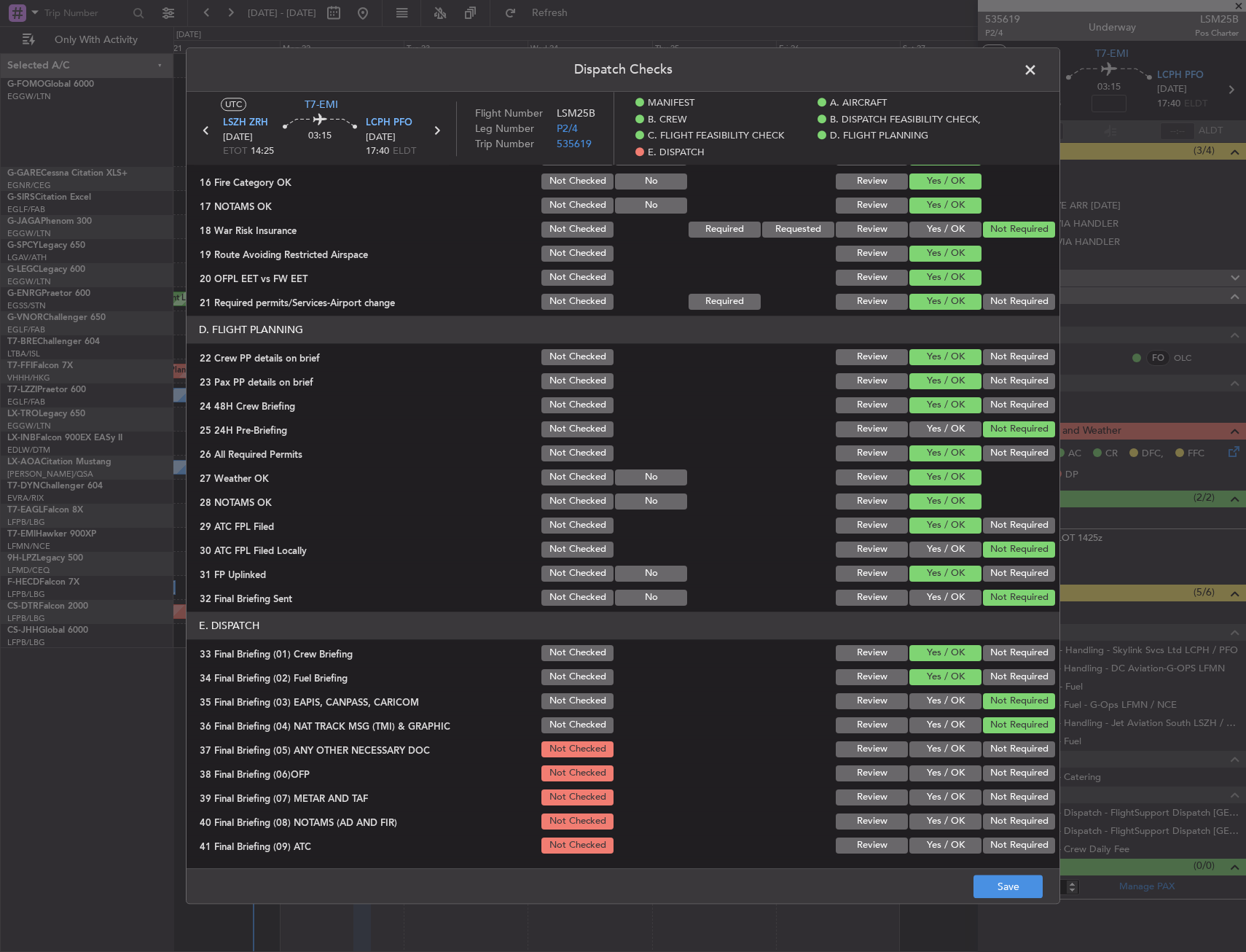
click at [947, 745] on button "Yes / OK" at bounding box center [945, 749] width 72 height 16
drag, startPoint x: 939, startPoint y: 773, endPoint x: 935, endPoint y: 791, distance: 18.4
click at [938, 777] on button "Yes / OK" at bounding box center [945, 773] width 72 height 16
drag, startPoint x: 935, startPoint y: 791, endPoint x: 930, endPoint y: 814, distance: 23.5
click at [933, 800] on button "Yes / OK" at bounding box center [945, 797] width 72 height 16
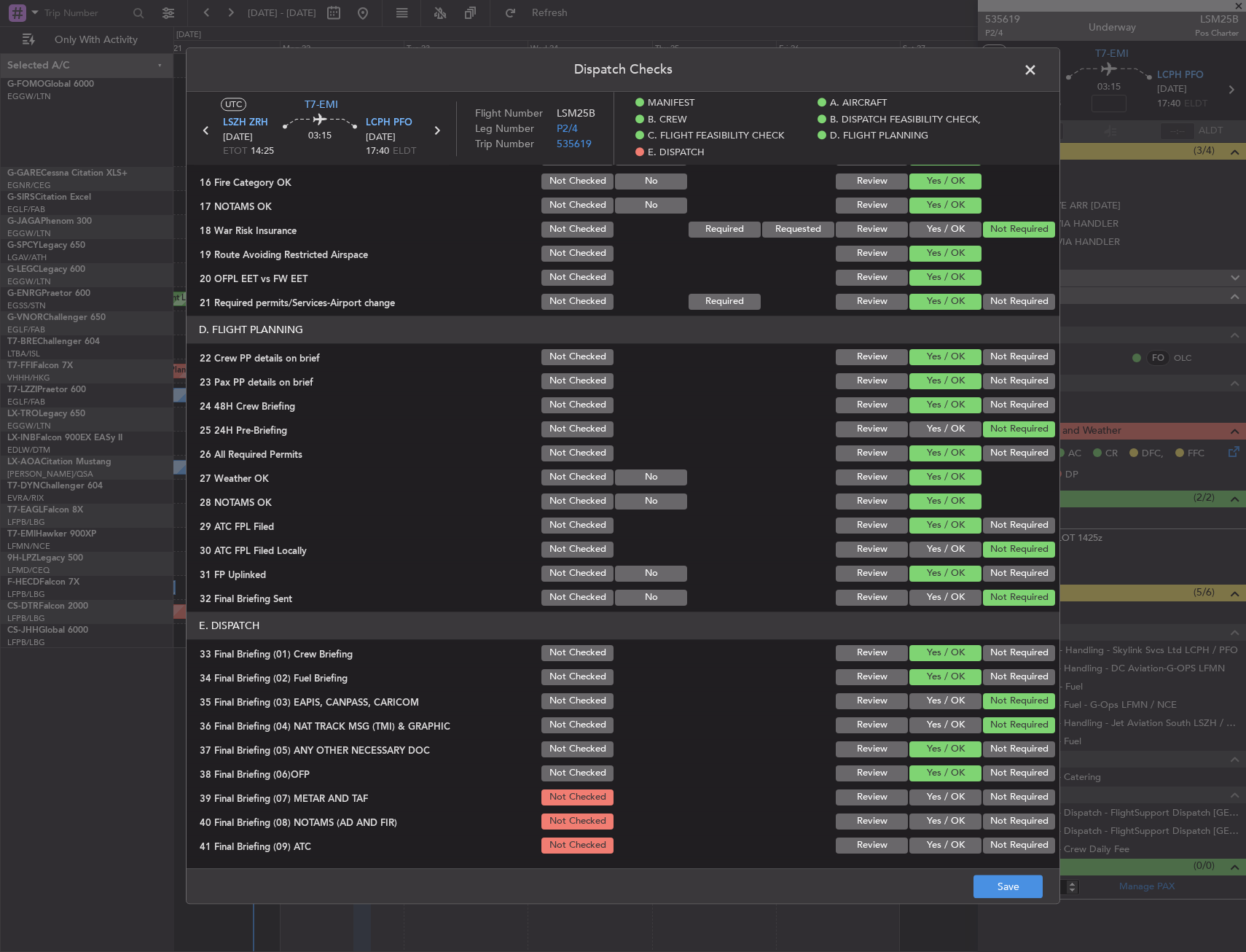
click at [930, 818] on button "Yes / OK" at bounding box center [945, 821] width 72 height 16
drag, startPoint x: 930, startPoint y: 834, endPoint x: 930, endPoint y: 847, distance: 13.0
click at [929, 845] on section "E. DISPATCH 33 Final Briefing (01) Crew Briefing Not Checked Review Yes / OK No…" at bounding box center [623, 769] width 873 height 316
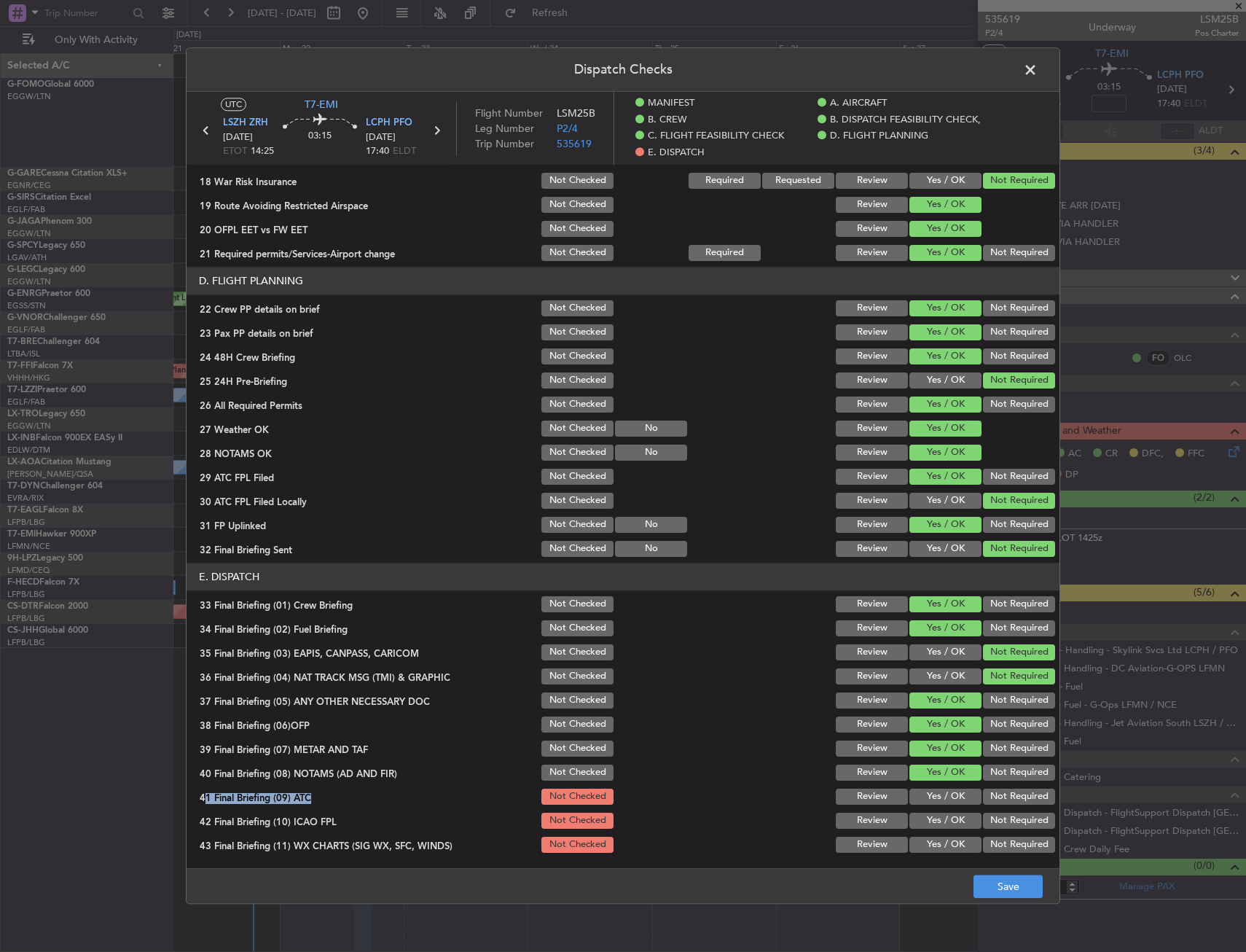
scroll to position [656, 0]
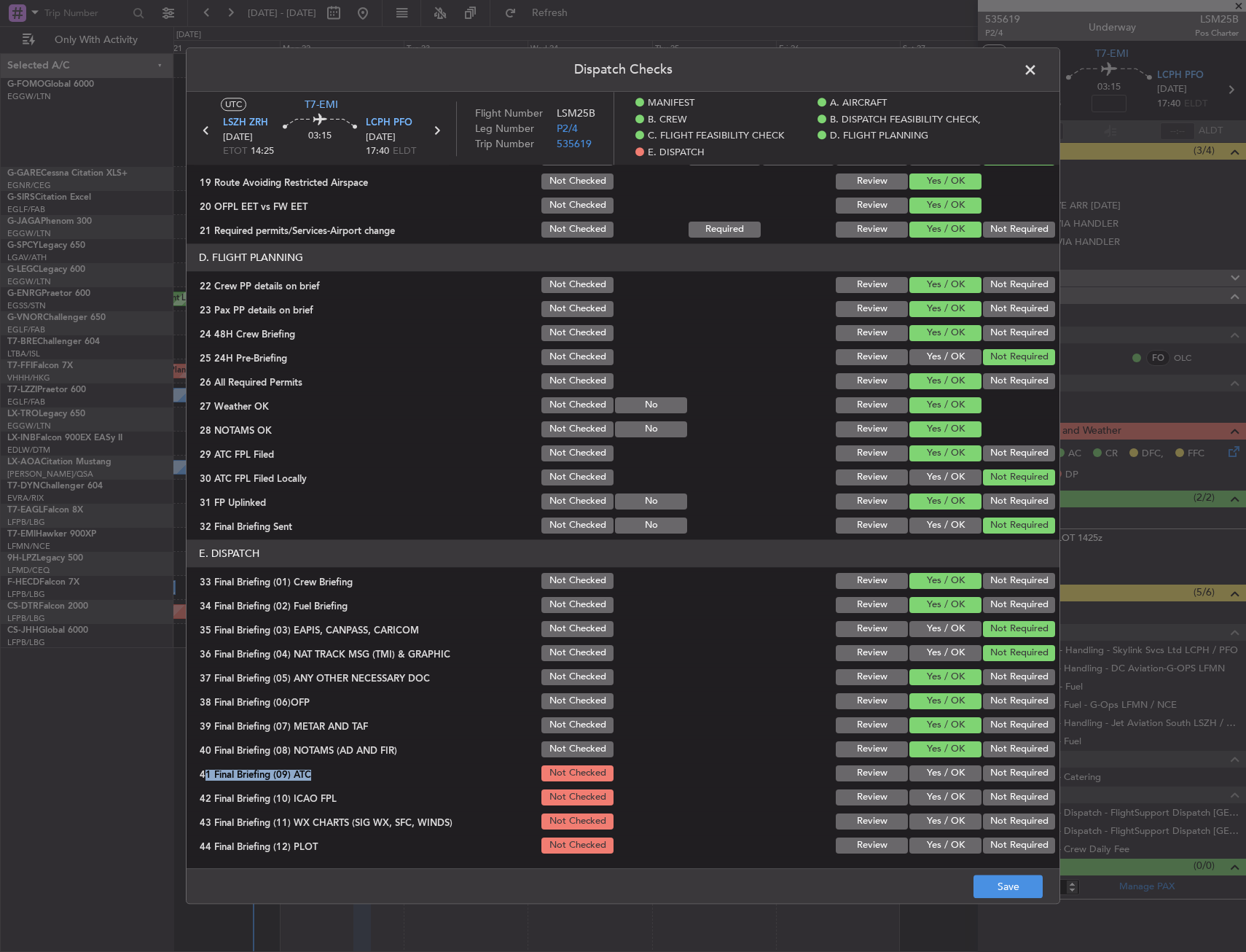
click at [924, 763] on section "E. DISPATCH 33 Final Briefing (01) Crew Briefing Not Checked Review Yes / OK No…" at bounding box center [623, 697] width 873 height 316
click at [922, 775] on button "Yes / OK" at bounding box center [945, 773] width 72 height 16
click at [927, 798] on button "Yes / OK" at bounding box center [945, 797] width 72 height 16
click at [932, 822] on div "Yes / OK" at bounding box center [944, 821] width 74 height 20
click at [934, 845] on button "Yes / OK" at bounding box center [945, 845] width 72 height 16
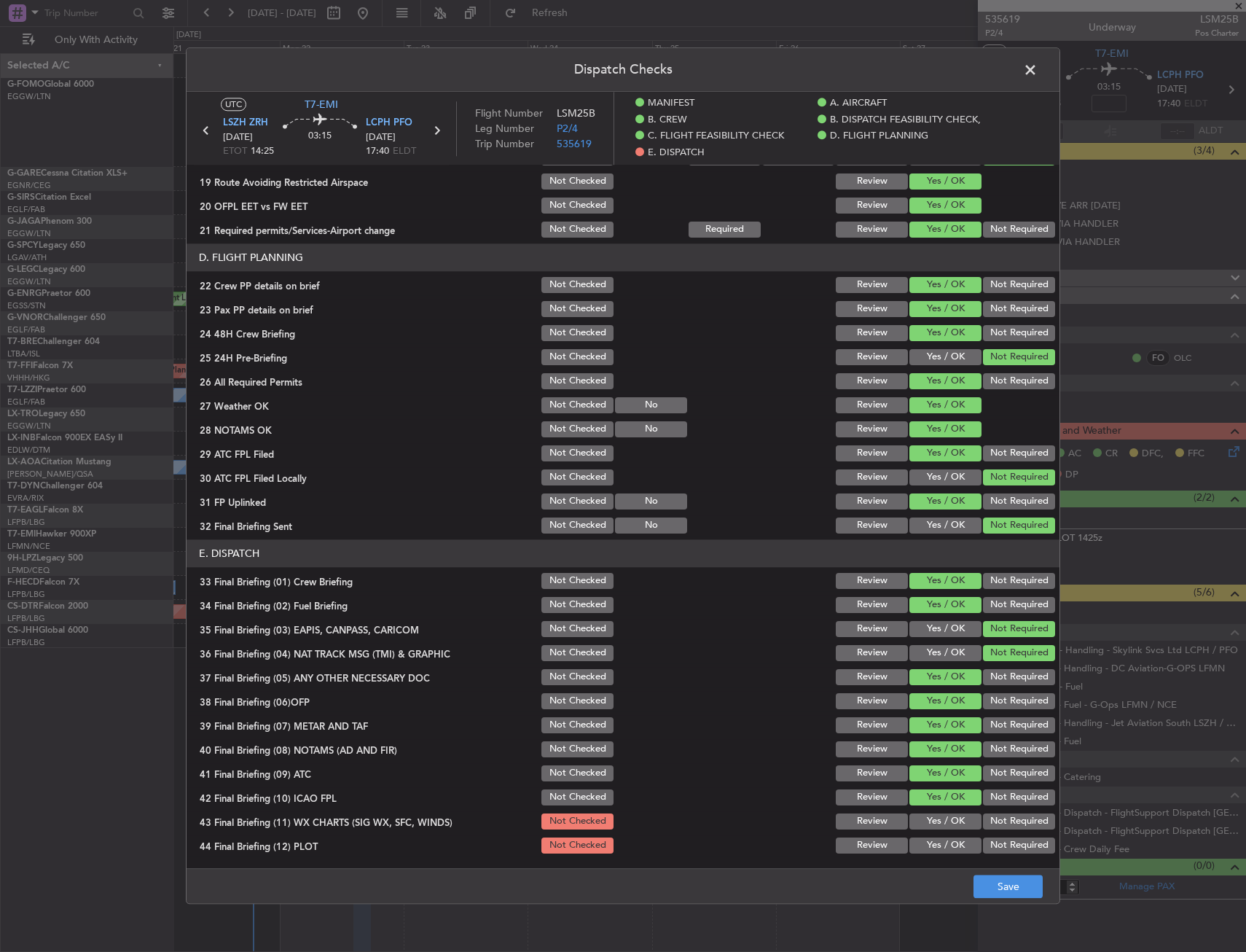
click at [934, 850] on button "Yes / OK" at bounding box center [945, 845] width 72 height 16
click at [934, 821] on button "Yes / OK" at bounding box center [945, 821] width 72 height 16
click at [1008, 872] on footer "Save" at bounding box center [623, 887] width 873 height 35
click at [1009, 888] on button "Save" at bounding box center [1009, 888] width 69 height 23
click at [1038, 74] on span at bounding box center [1038, 73] width 0 height 29
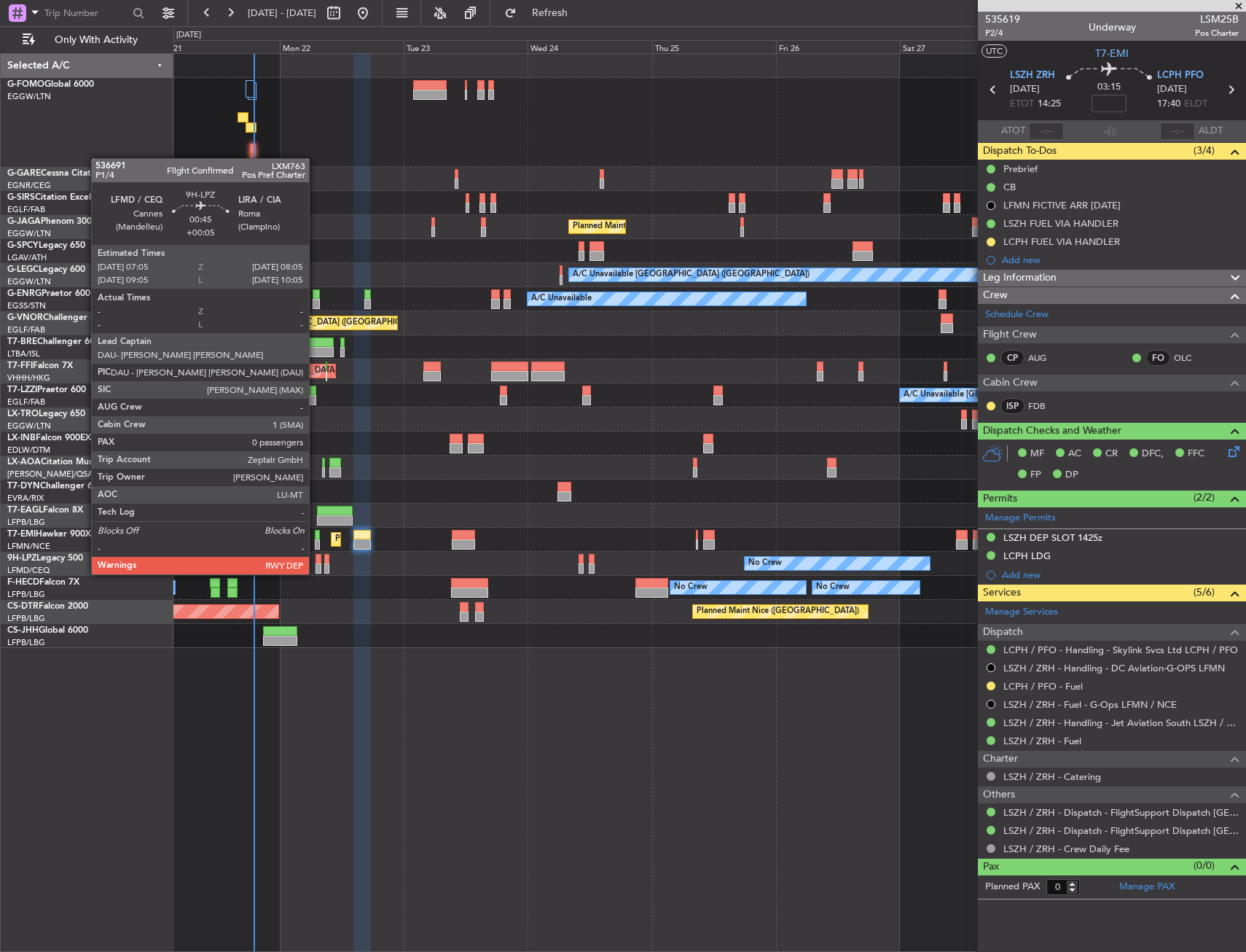
click at [315, 561] on div at bounding box center [318, 559] width 6 height 11
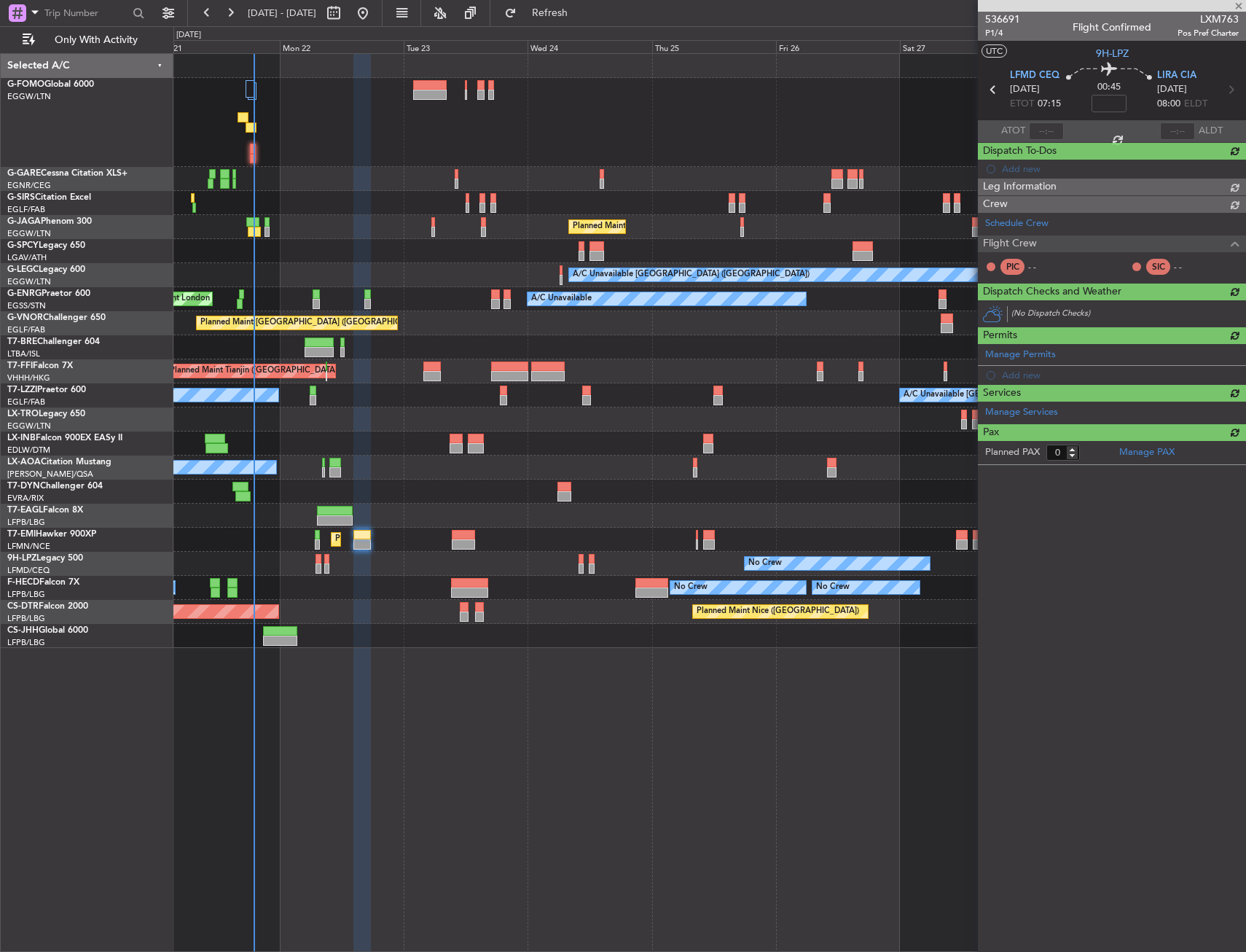
type input "+00:05"
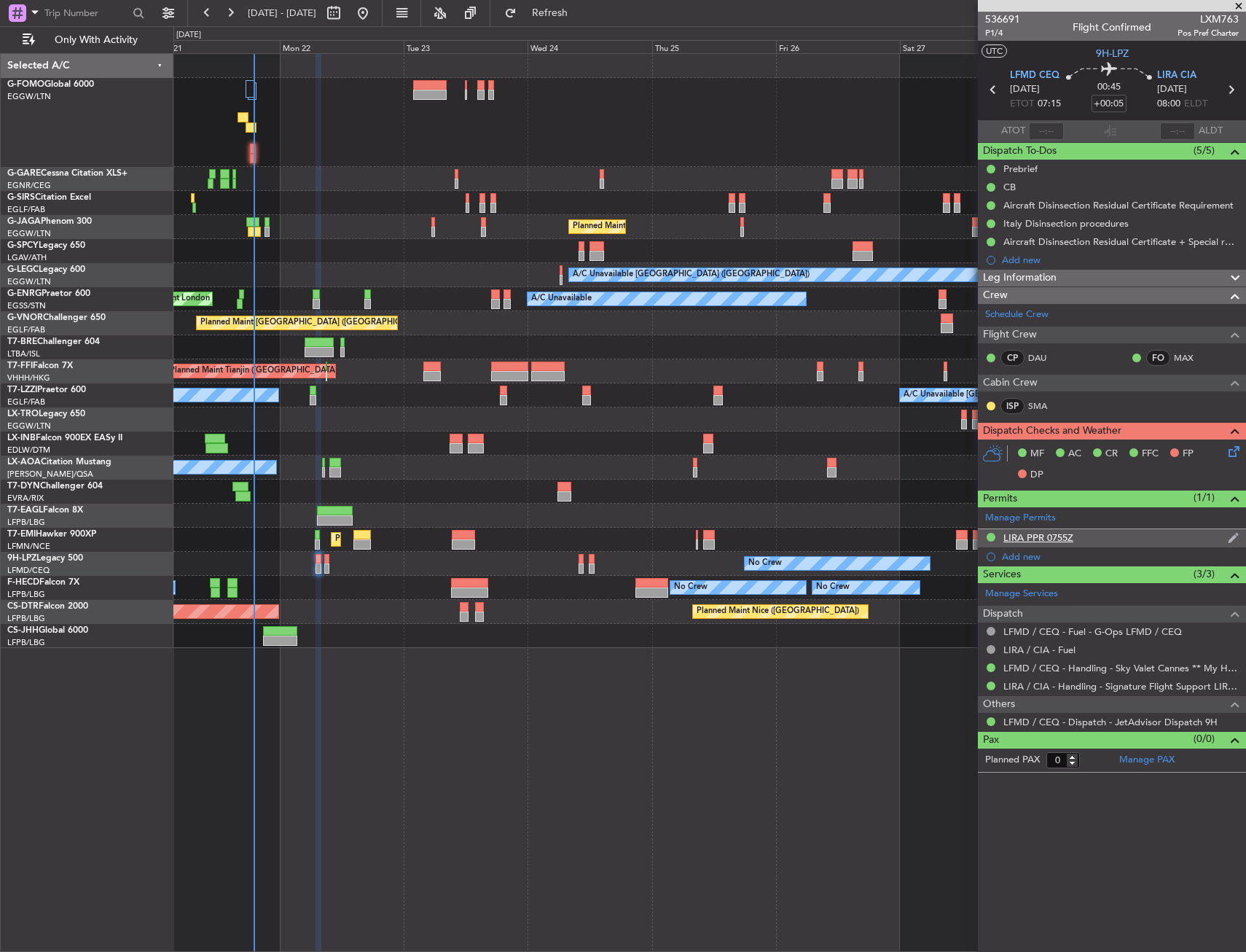
click at [1044, 538] on div "LIRA PPR 0755Z" at bounding box center [1038, 538] width 70 height 13
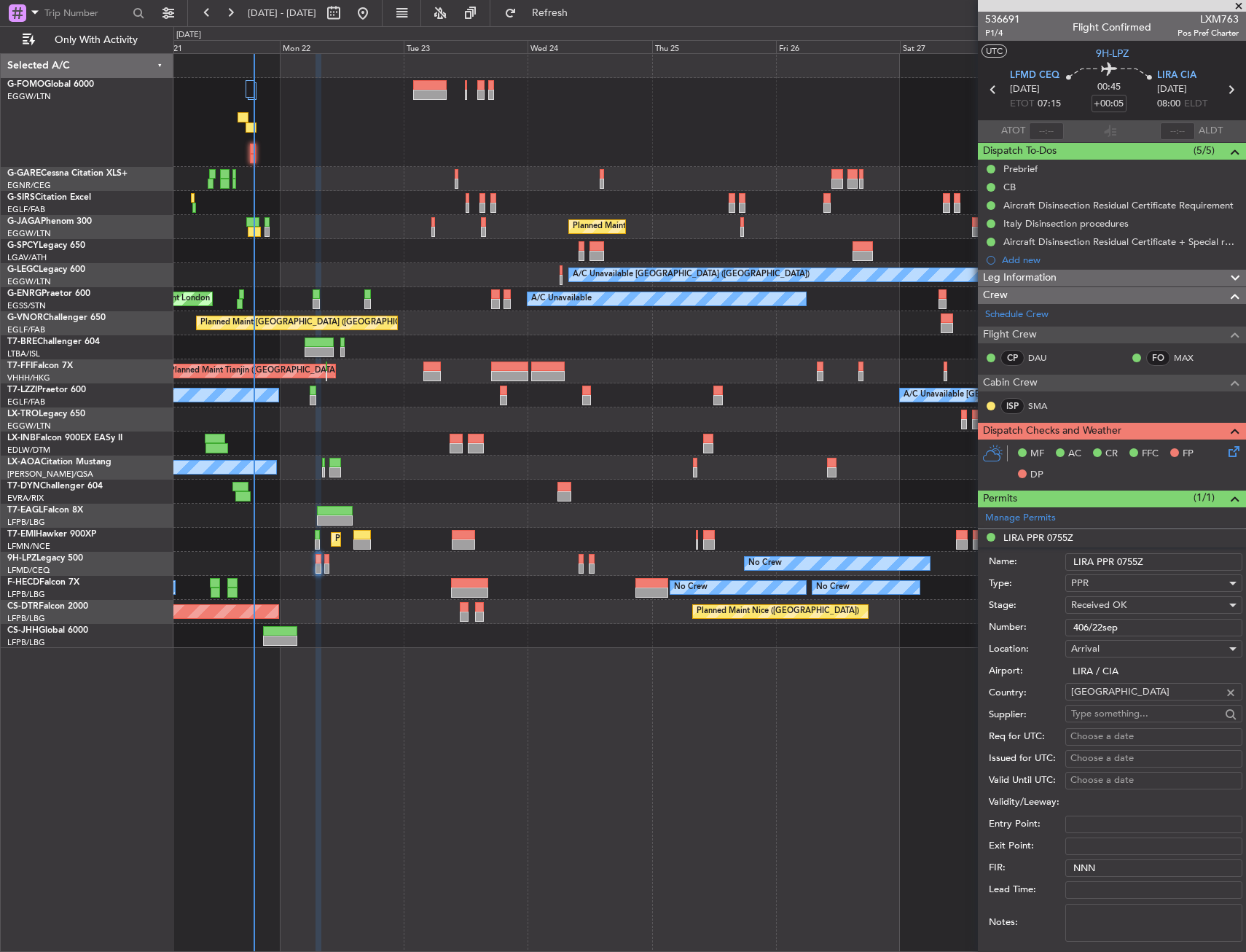
click at [1085, 626] on input "406/22sep" at bounding box center [1154, 628] width 177 height 17
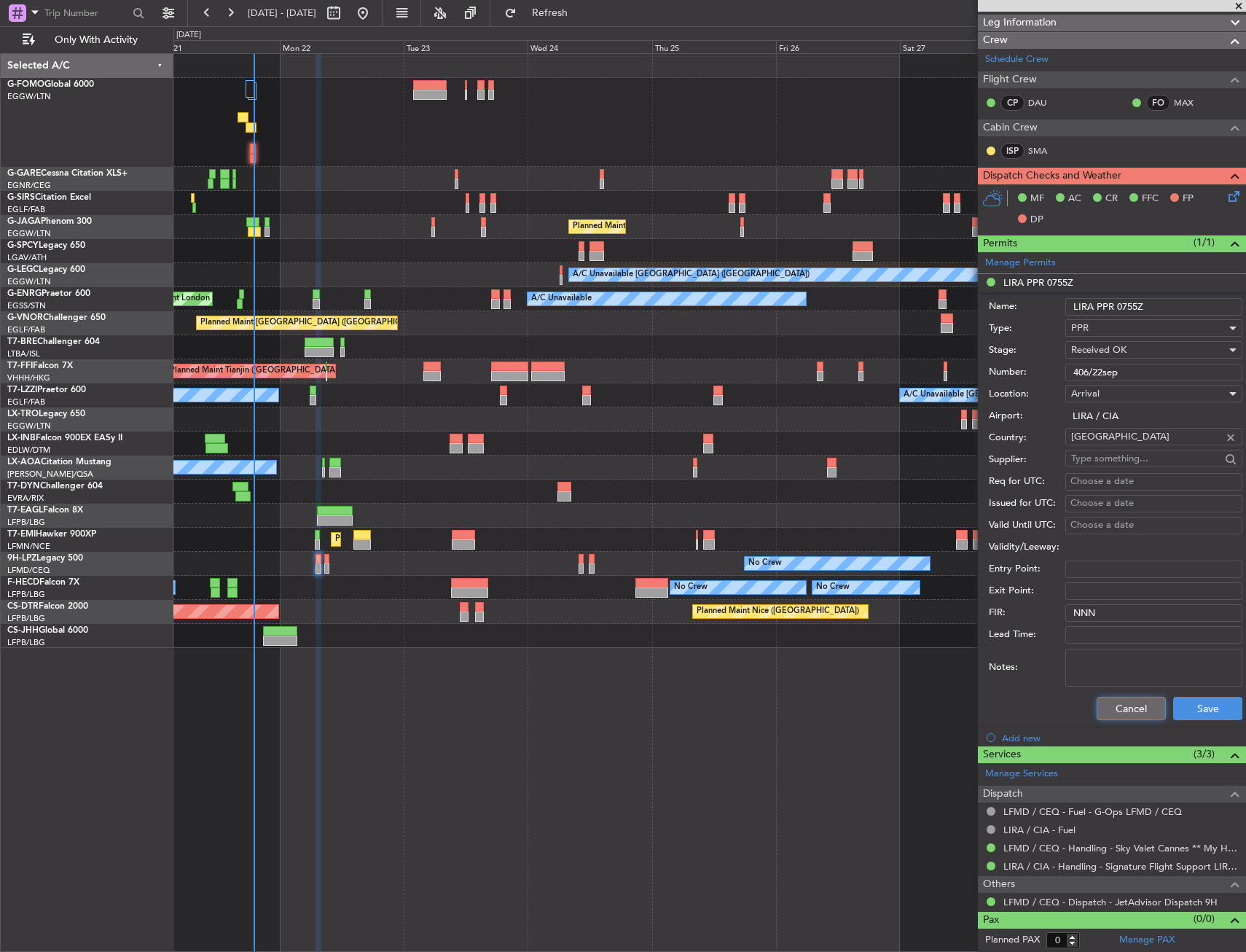
click at [1115, 704] on button "Cancel" at bounding box center [1132, 709] width 69 height 23
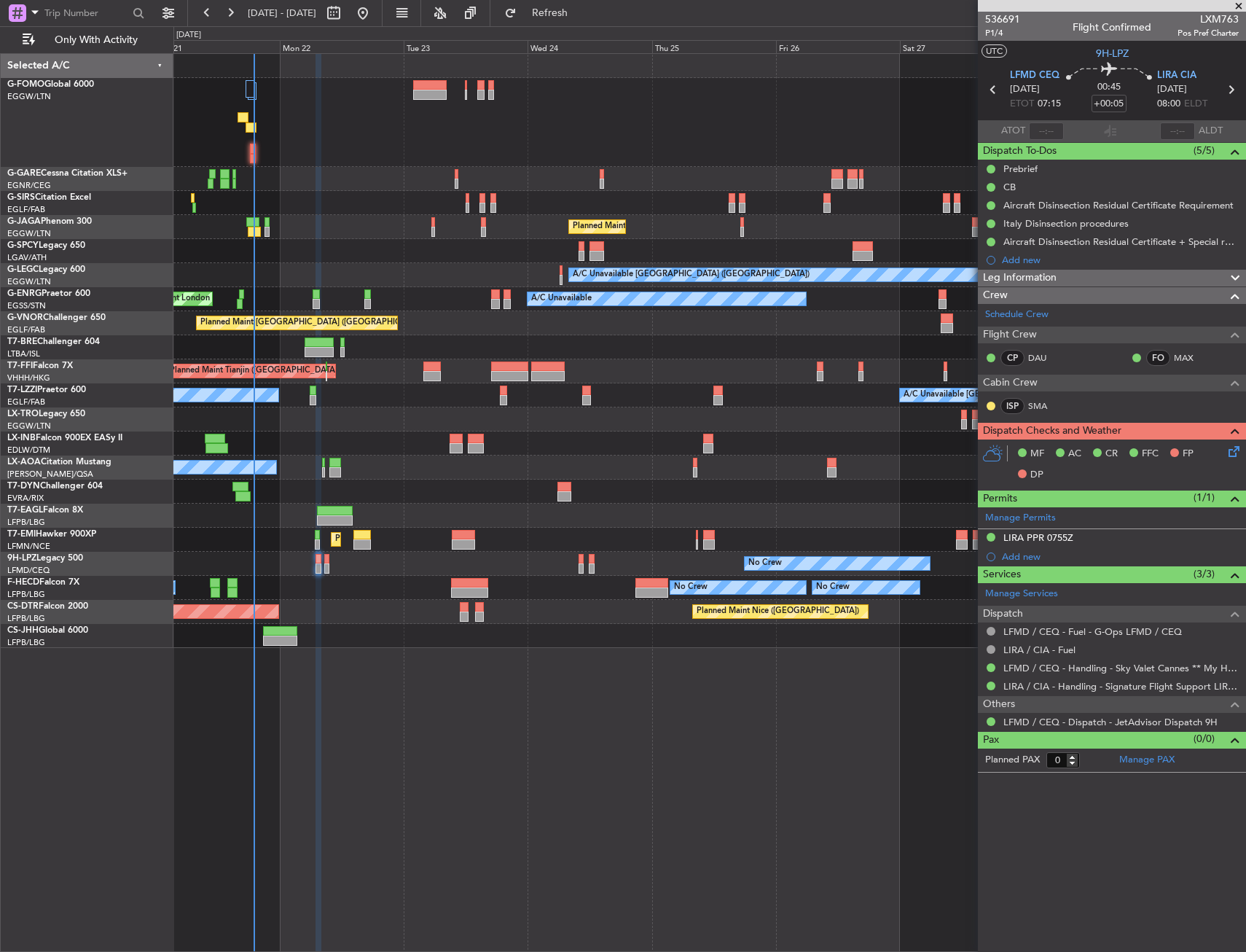
scroll to position [0, 0]
click at [712, 827] on div "Unplanned Maint [GEOGRAPHIC_DATA] ([GEOGRAPHIC_DATA]) Planned Maint [GEOGRAPHIC…" at bounding box center [710, 502] width 1073 height 899
drag, startPoint x: 655, startPoint y: 740, endPoint x: 613, endPoint y: 729, distance: 43.4
click at [493, 713] on div "Unplanned Maint [GEOGRAPHIC_DATA] ([GEOGRAPHIC_DATA]) Planned Maint [GEOGRAPHIC…" at bounding box center [710, 502] width 1073 height 899
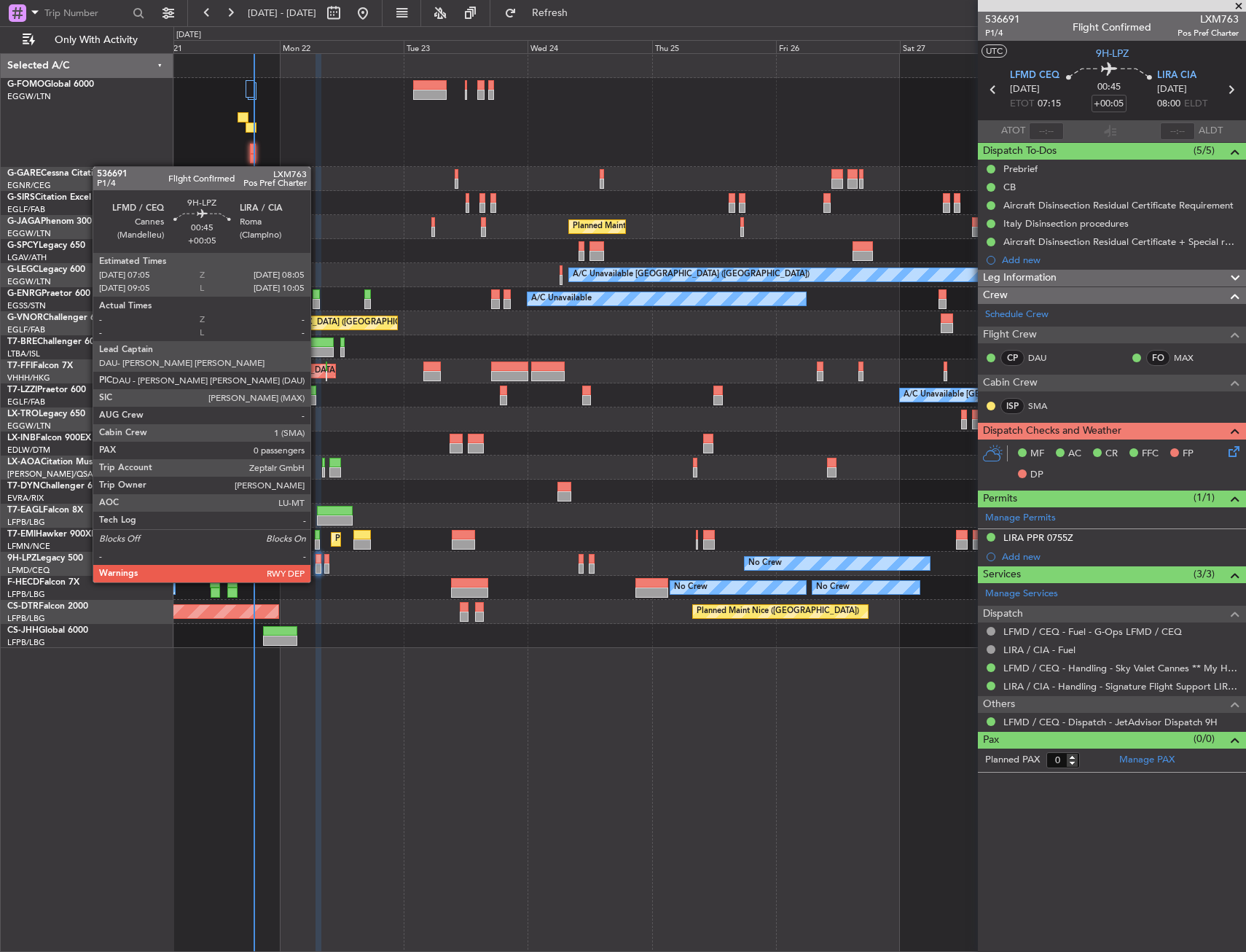
click at [317, 568] on div at bounding box center [318, 568] width 6 height 11
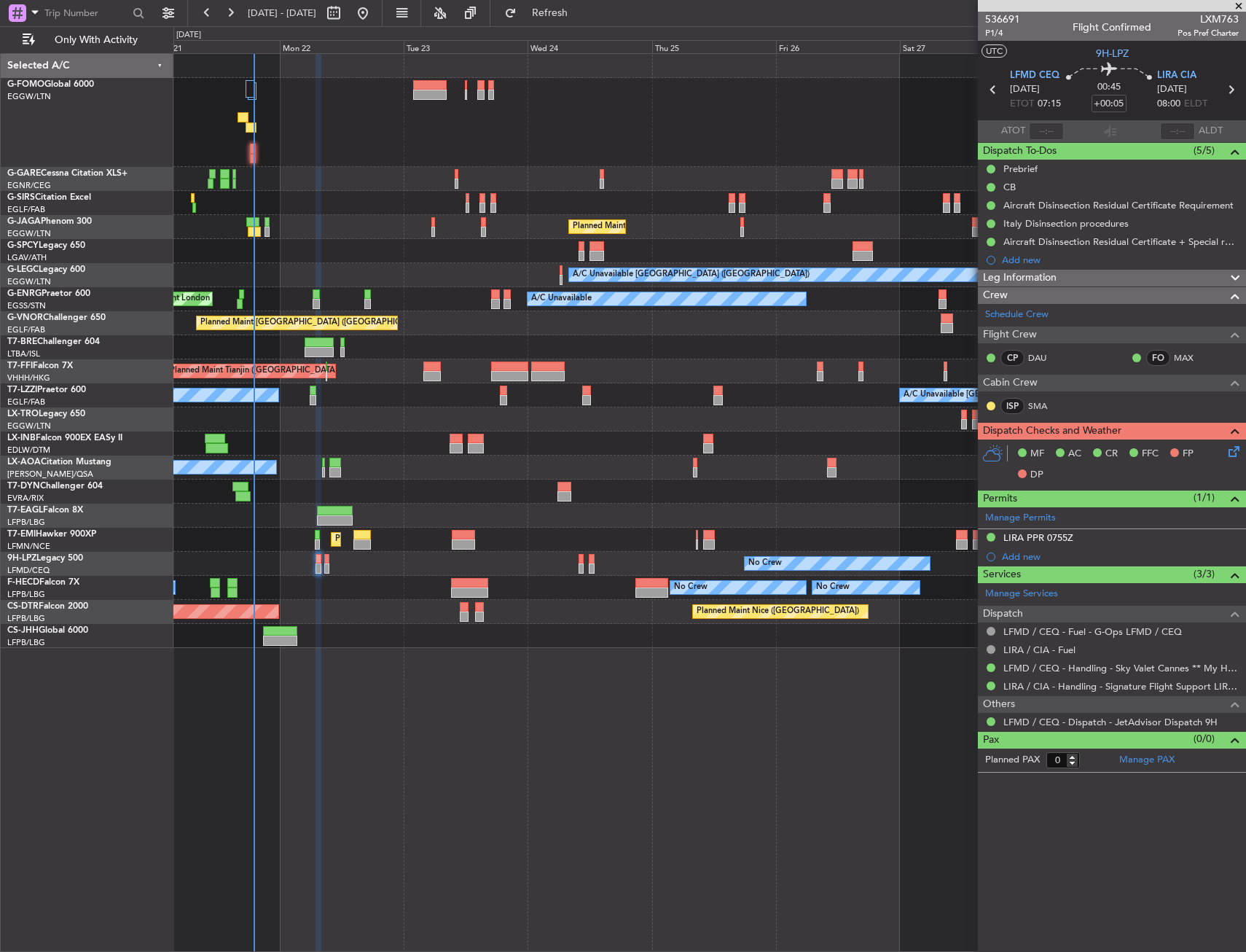
click at [1229, 454] on icon at bounding box center [1232, 449] width 12 height 12
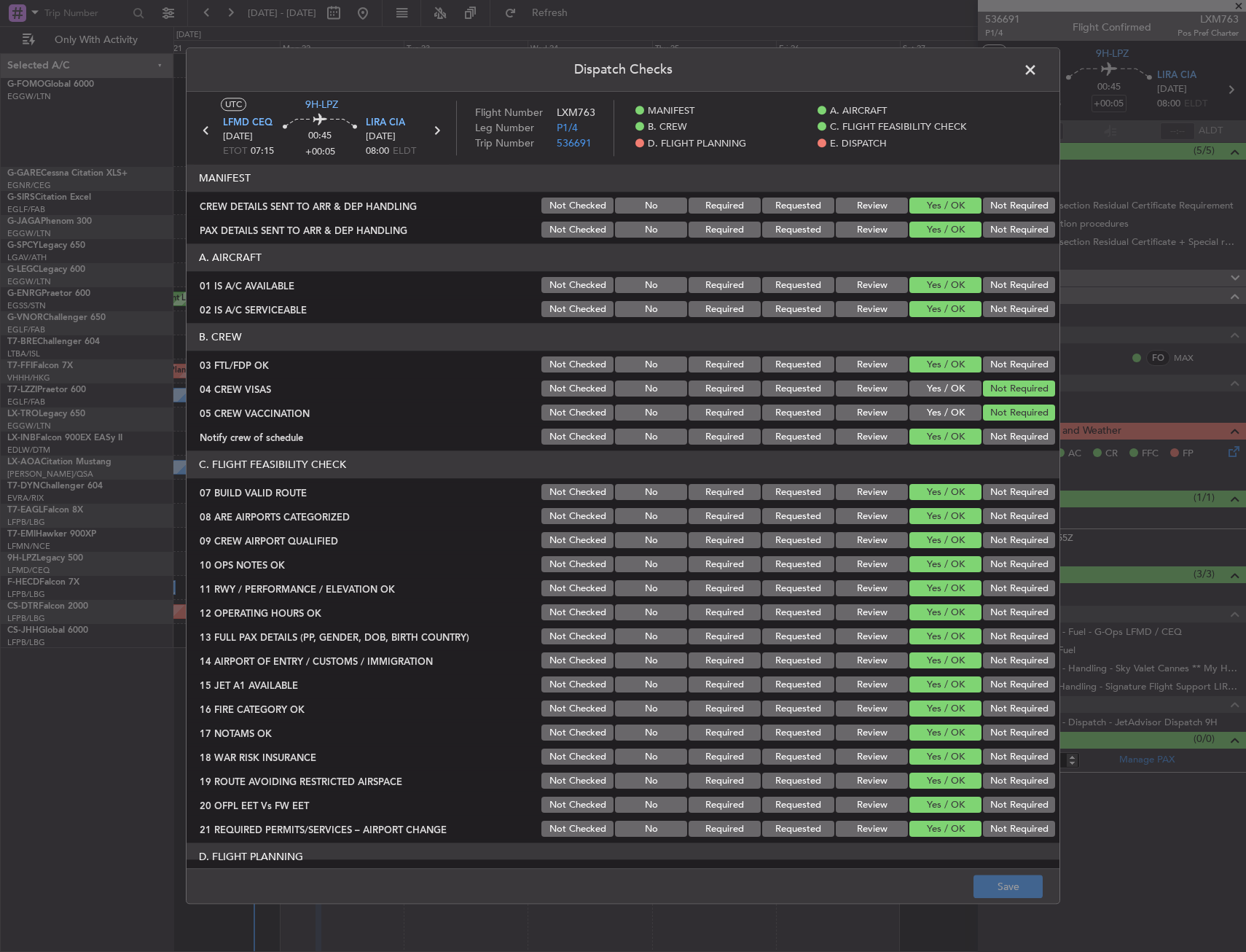
scroll to position [364, 0]
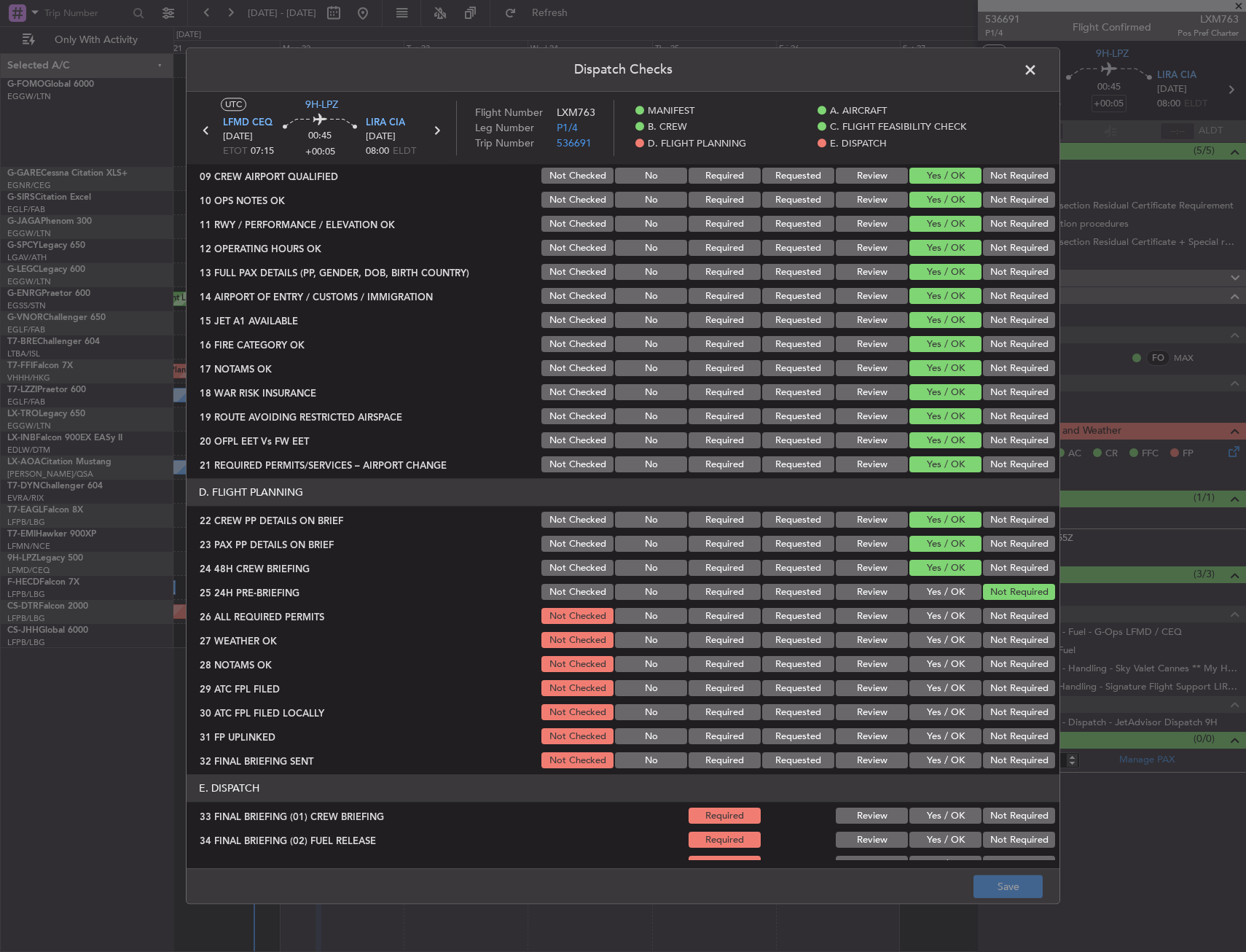
click at [942, 623] on button "Yes / OK" at bounding box center [945, 616] width 72 height 16
click at [938, 649] on div "Yes / OK" at bounding box center [944, 640] width 74 height 20
click at [933, 672] on button "Yes / OK" at bounding box center [945, 664] width 72 height 16
click at [934, 649] on div "Yes / OK" at bounding box center [944, 640] width 74 height 20
click at [934, 642] on button "Yes / OK" at bounding box center [945, 640] width 72 height 16
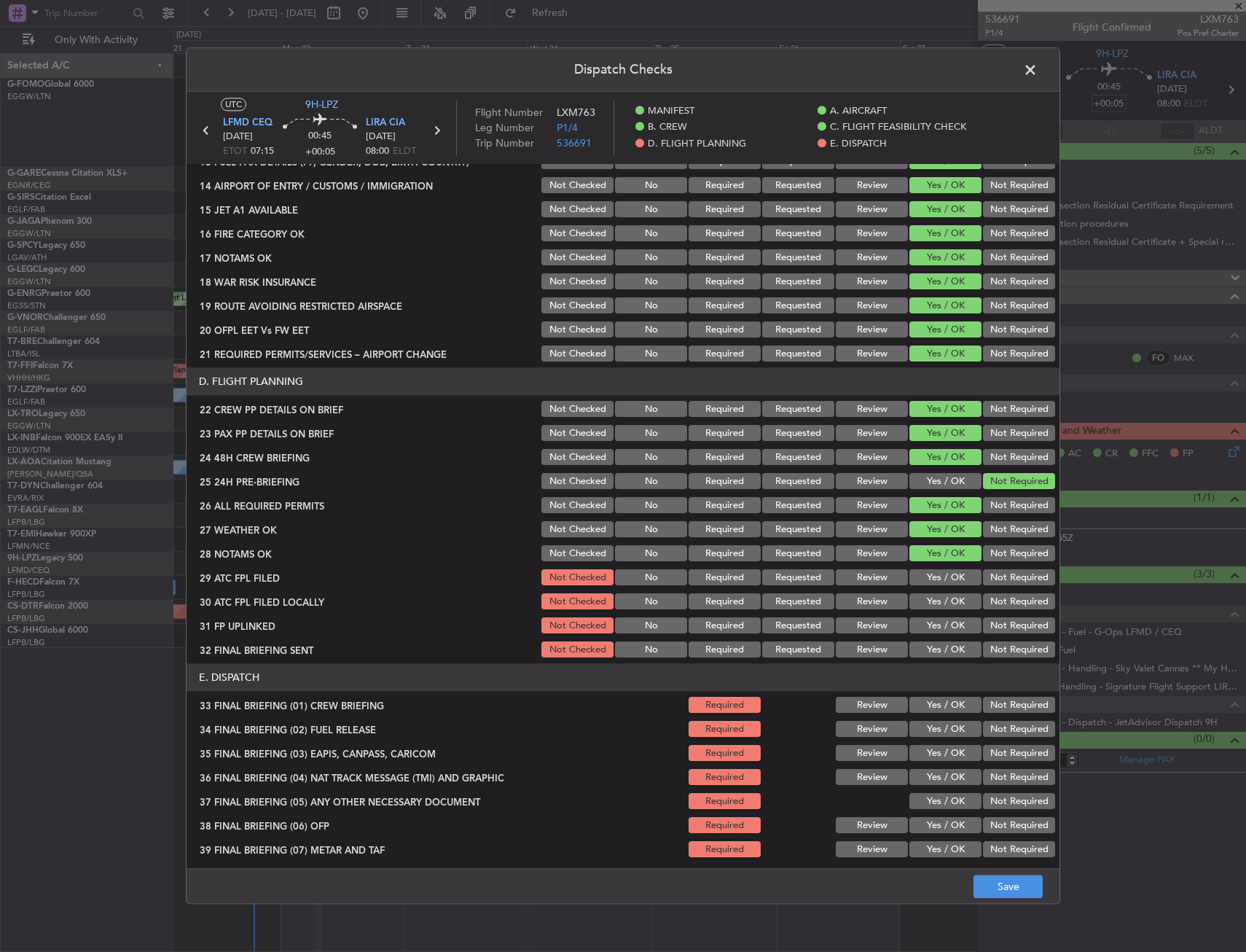
scroll to position [511, 0]
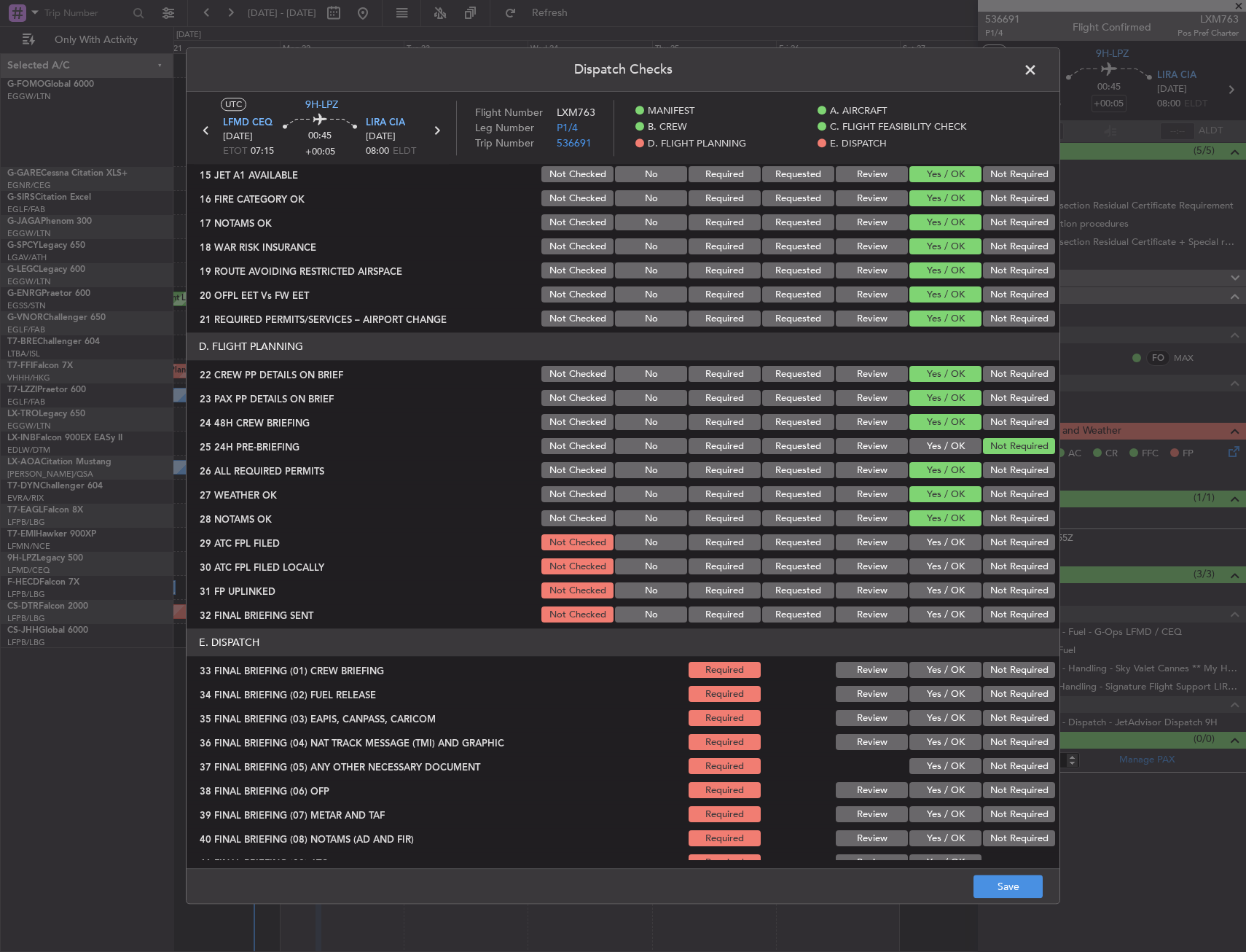
click at [864, 517] on button "Review" at bounding box center [872, 518] width 72 height 16
click at [860, 490] on button "Review" at bounding box center [872, 494] width 72 height 16
drag, startPoint x: 932, startPoint y: 552, endPoint x: 958, endPoint y: 564, distance: 28.6
click at [932, 551] on div "Yes / OK" at bounding box center [944, 542] width 74 height 20
click at [934, 546] on button "Yes / OK" at bounding box center [945, 542] width 72 height 16
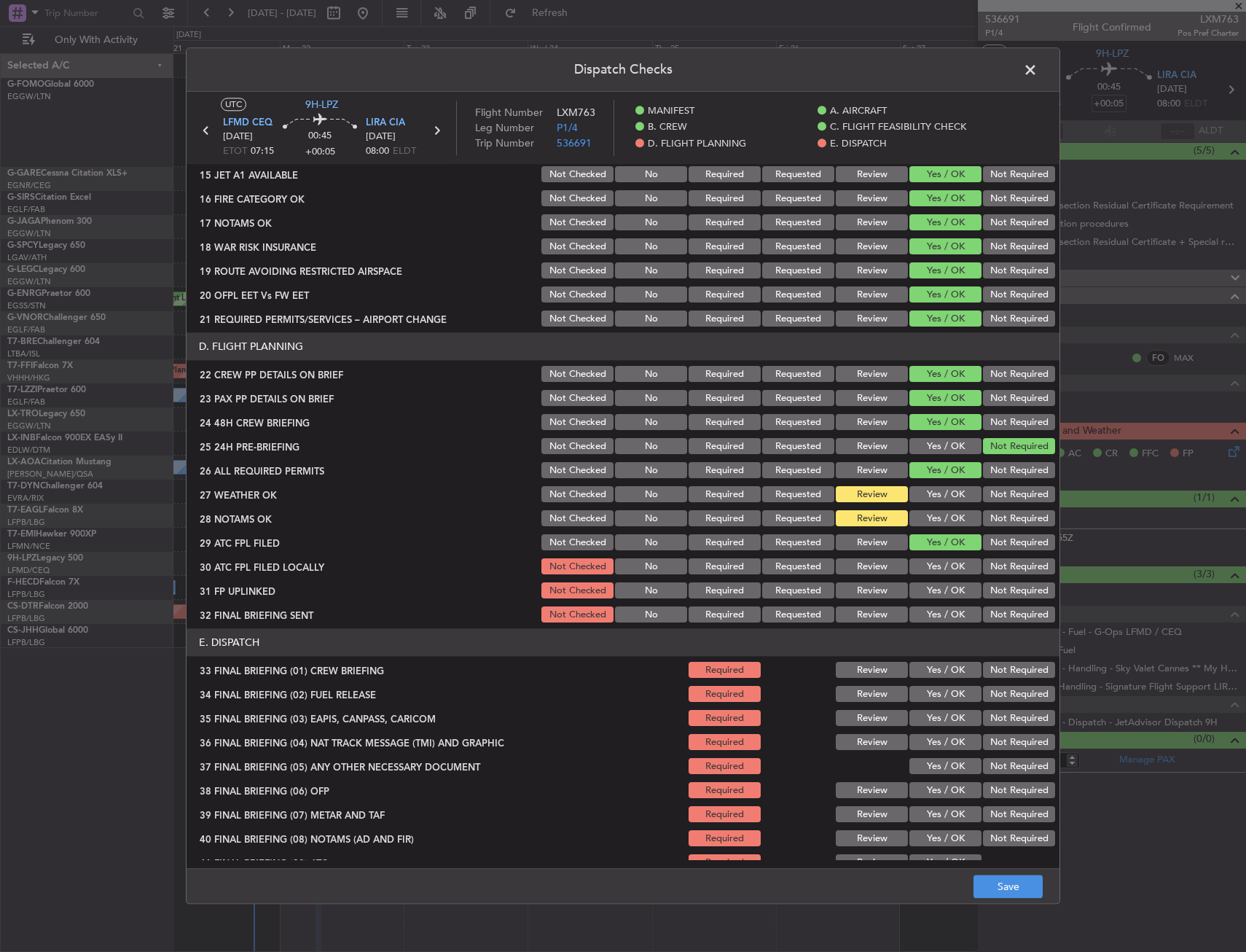
drag, startPoint x: 1001, startPoint y: 567, endPoint x: 944, endPoint y: 589, distance: 61.1
click at [1000, 567] on button "Not Required" at bounding box center [1019, 567] width 72 height 16
drag, startPoint x: 944, startPoint y: 589, endPoint x: 992, endPoint y: 611, distance: 52.8
click at [945, 589] on button "Yes / OK" at bounding box center [945, 591] width 72 height 16
click at [993, 611] on button "Not Required" at bounding box center [1019, 615] width 72 height 16
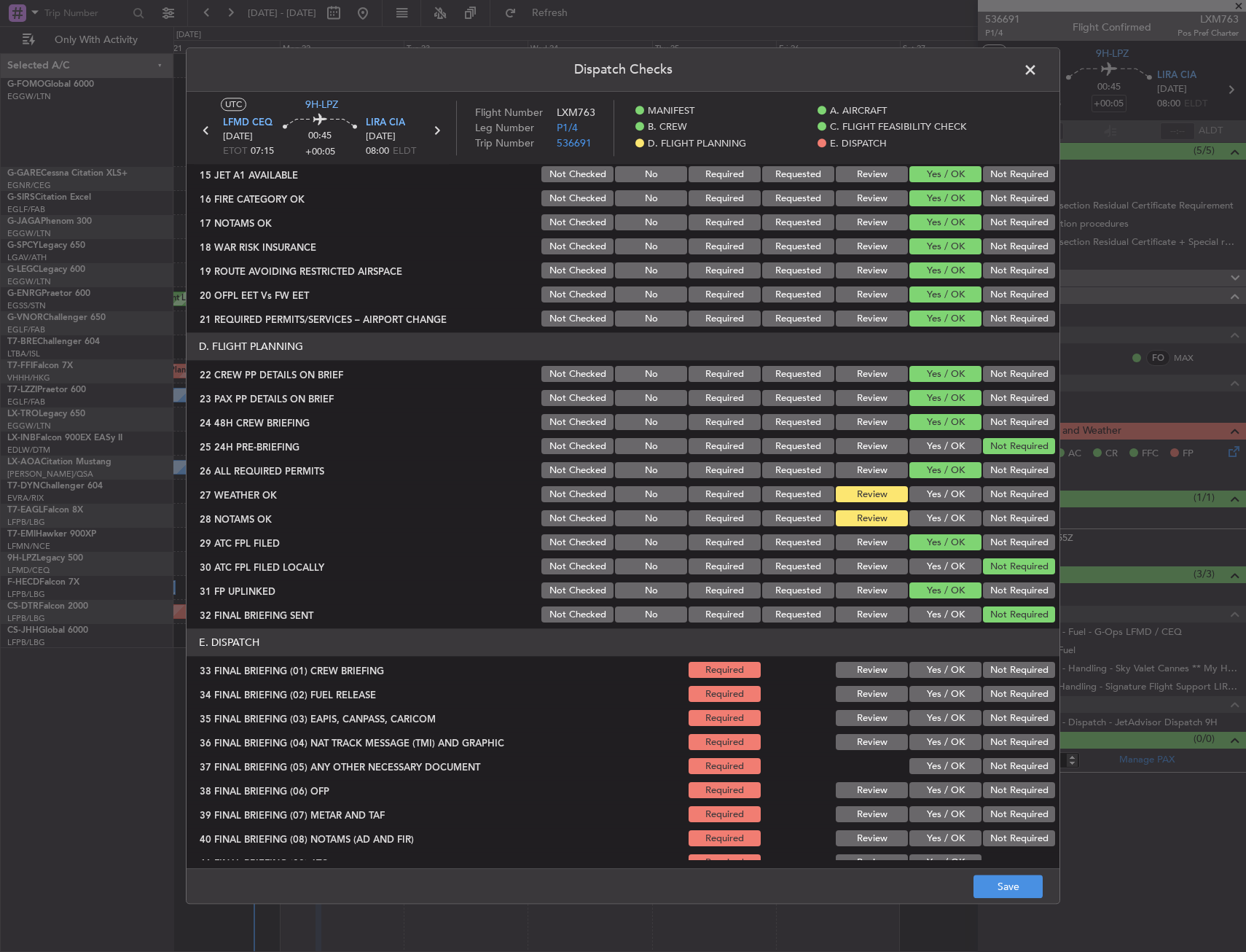
click at [1009, 622] on button "Not Required" at bounding box center [1019, 615] width 72 height 16
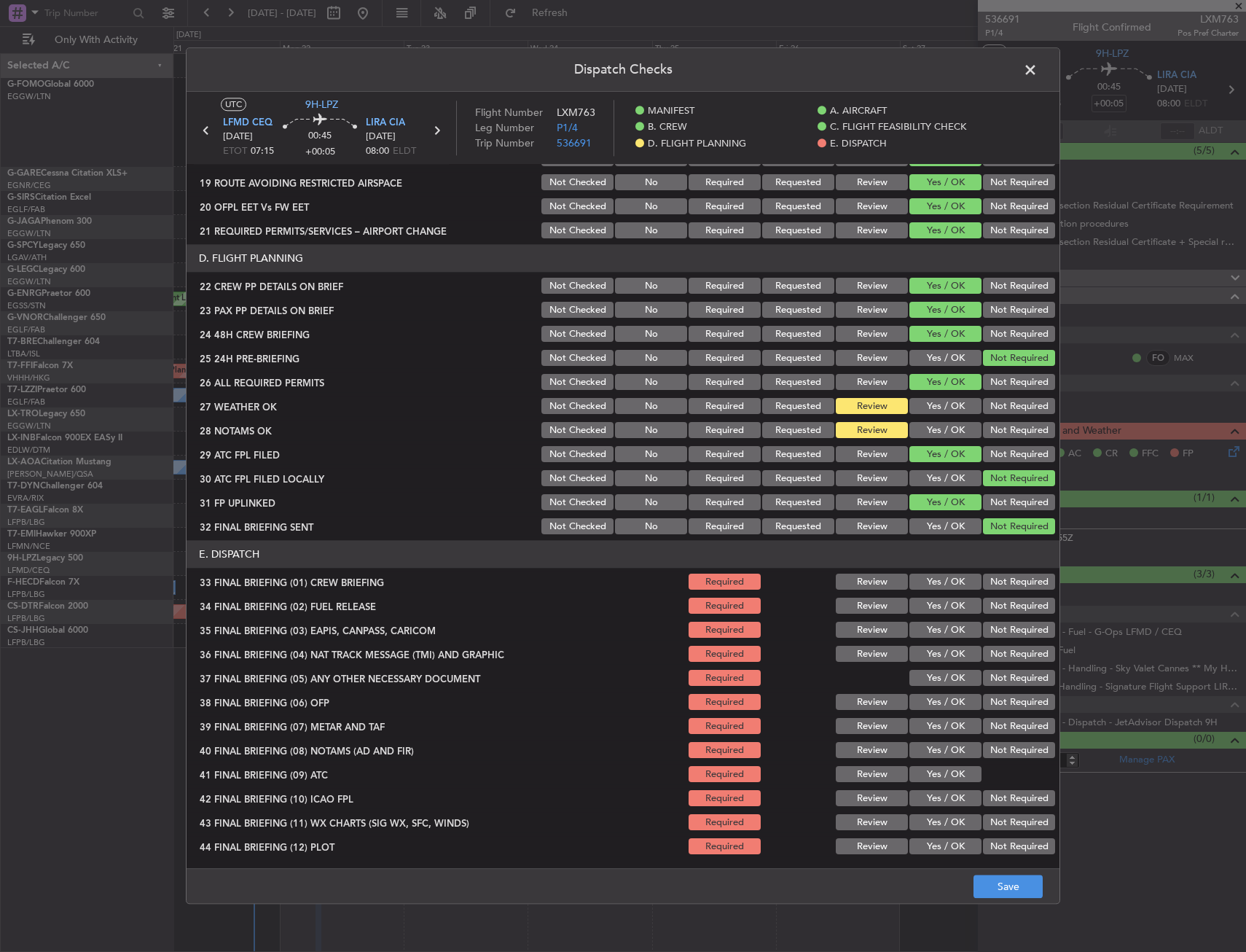
scroll to position [599, 0]
drag, startPoint x: 933, startPoint y: 588, endPoint x: 933, endPoint y: 608, distance: 20.0
click at [933, 587] on button "Yes / OK" at bounding box center [945, 582] width 72 height 16
click at [933, 608] on button "Yes / OK" at bounding box center [945, 606] width 72 height 16
click at [1009, 631] on button "Not Required" at bounding box center [1019, 630] width 72 height 16
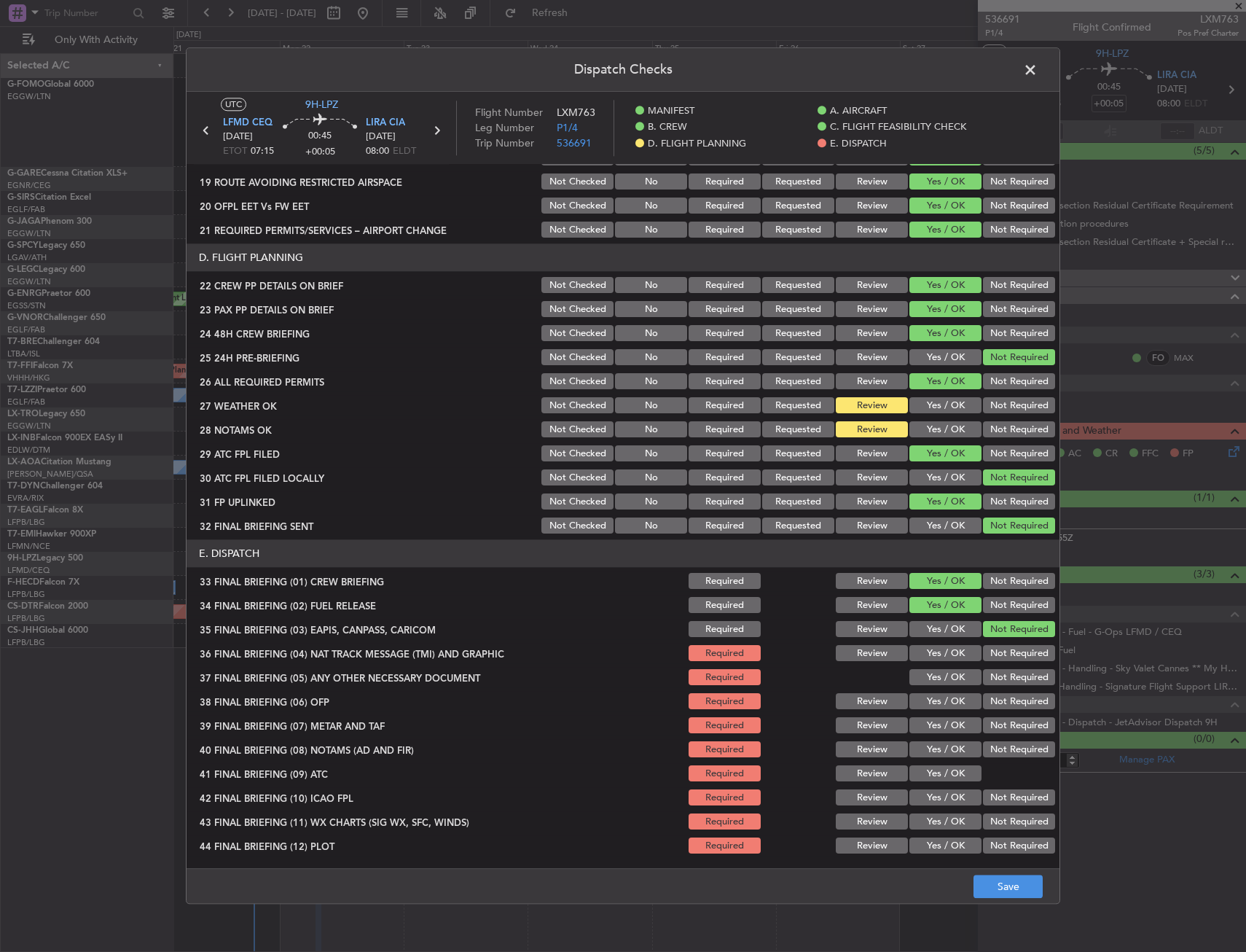
drag, startPoint x: 1004, startPoint y: 656, endPoint x: 993, endPoint y: 665, distance: 14.2
click at [1003, 658] on button "Not Required" at bounding box center [1019, 654] width 72 height 16
click at [948, 691] on section "E. DISPATCH 33 FINAL BRIEFING (01) CREW BRIEFING Required Review Yes / OK Not R…" at bounding box center [623, 698] width 873 height 316
drag, startPoint x: 944, startPoint y: 705, endPoint x: 939, endPoint y: 725, distance: 20.6
click at [939, 718] on section "E. DISPATCH 33 FINAL BRIEFING (01) CREW BRIEFING Required Review Yes / OK Not R…" at bounding box center [623, 698] width 873 height 316
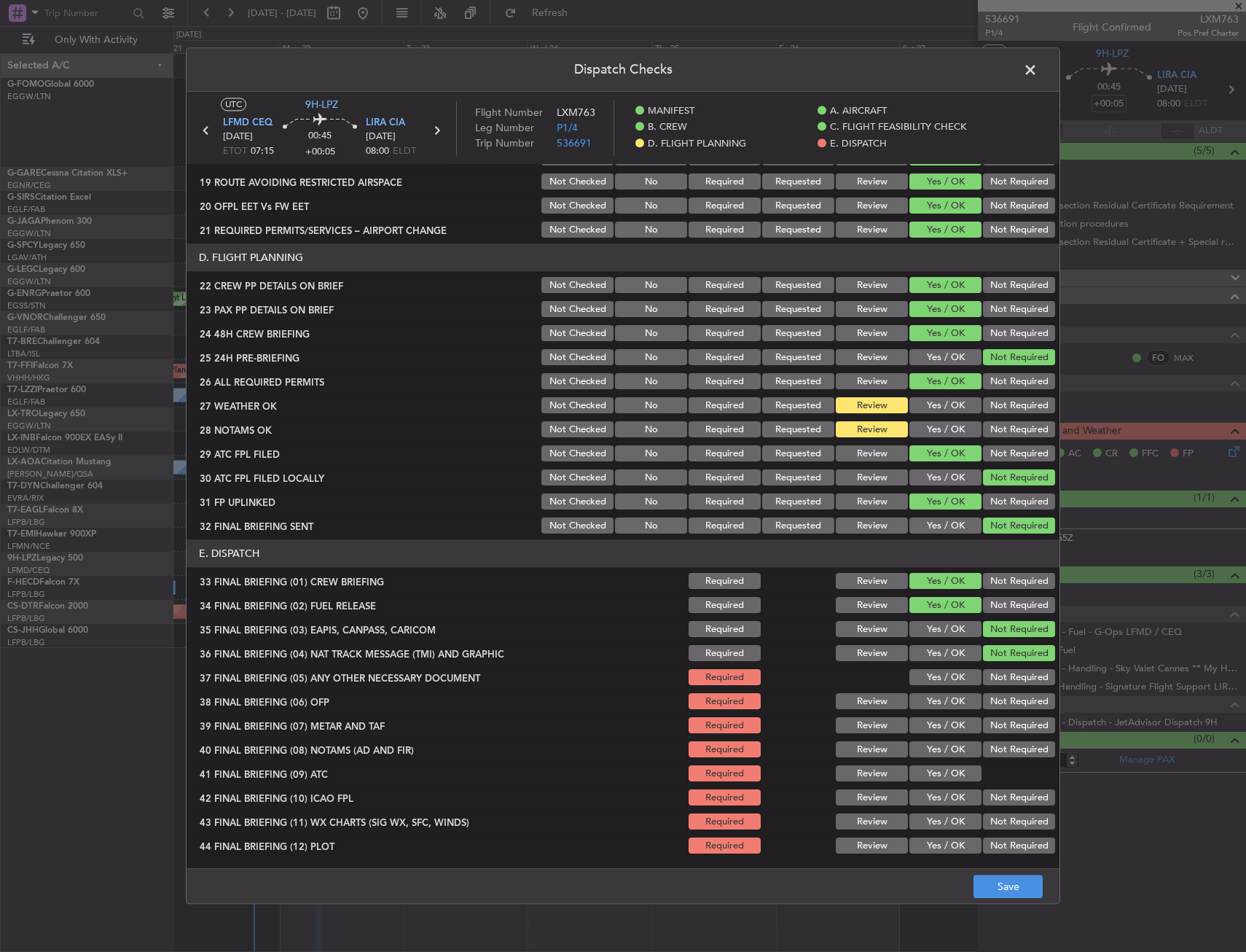
drag, startPoint x: 939, startPoint y: 725, endPoint x: 942, endPoint y: 703, distance: 22.2
click at [939, 720] on button "Yes / OK" at bounding box center [945, 726] width 72 height 16
click at [947, 677] on button "Yes / OK" at bounding box center [945, 678] width 72 height 16
click at [948, 704] on button "Yes / OK" at bounding box center [945, 702] width 72 height 16
drag, startPoint x: 948, startPoint y: 707, endPoint x: 951, endPoint y: 715, distance: 8.5
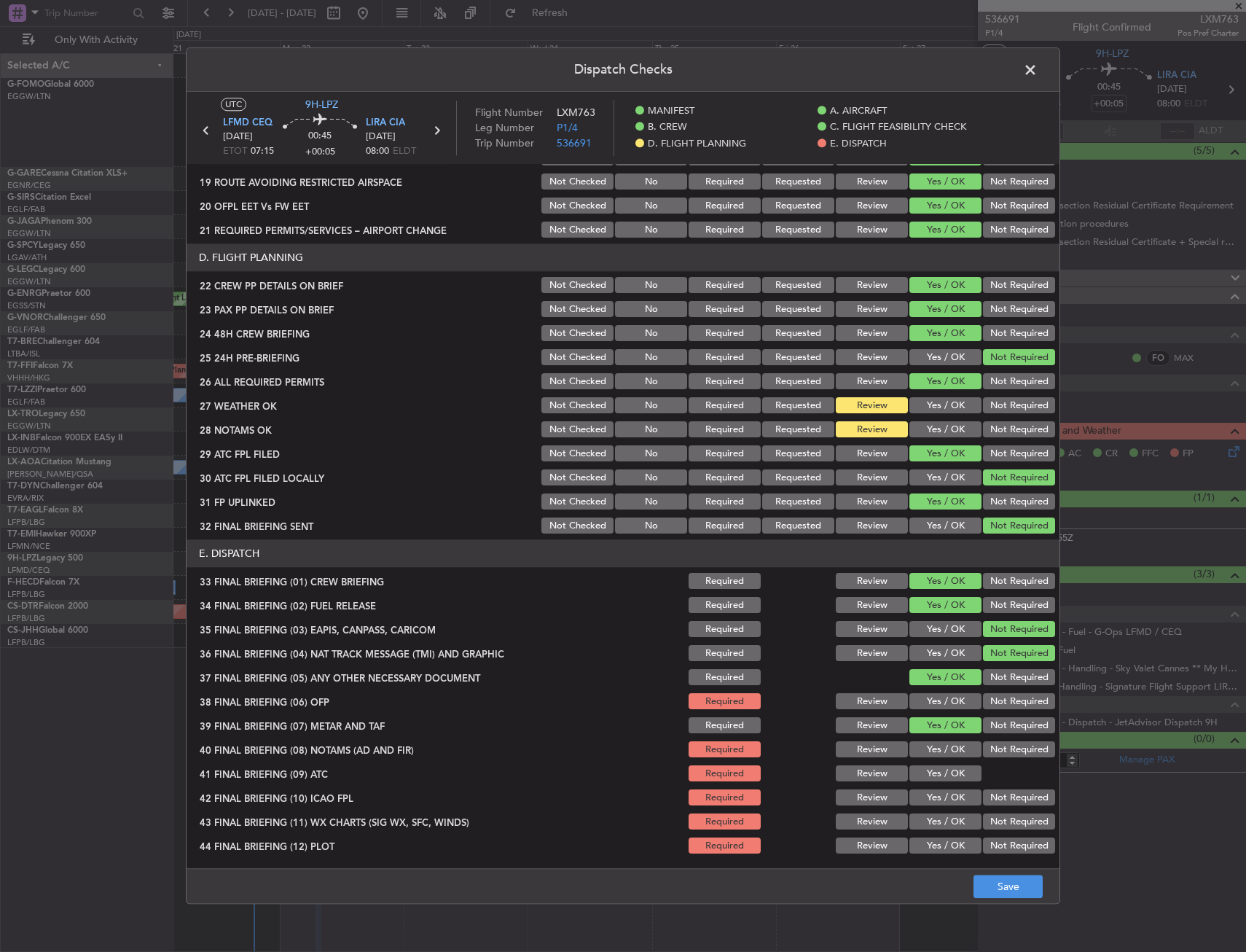
click at [949, 709] on button "Yes / OK" at bounding box center [945, 702] width 72 height 16
drag, startPoint x: 948, startPoint y: 752, endPoint x: 944, endPoint y: 769, distance: 17.5
click at [944, 769] on section "E. DISPATCH 33 FINAL BRIEFING (01) CREW BRIEFING Required Review Yes / OK Not R…" at bounding box center [623, 698] width 873 height 316
click at [943, 769] on button "Yes / OK" at bounding box center [945, 774] width 72 height 16
click at [941, 738] on section "E. DISPATCH 33 FINAL BRIEFING (01) CREW BRIEFING Required Review Yes / OK Not R…" at bounding box center [623, 698] width 873 height 316
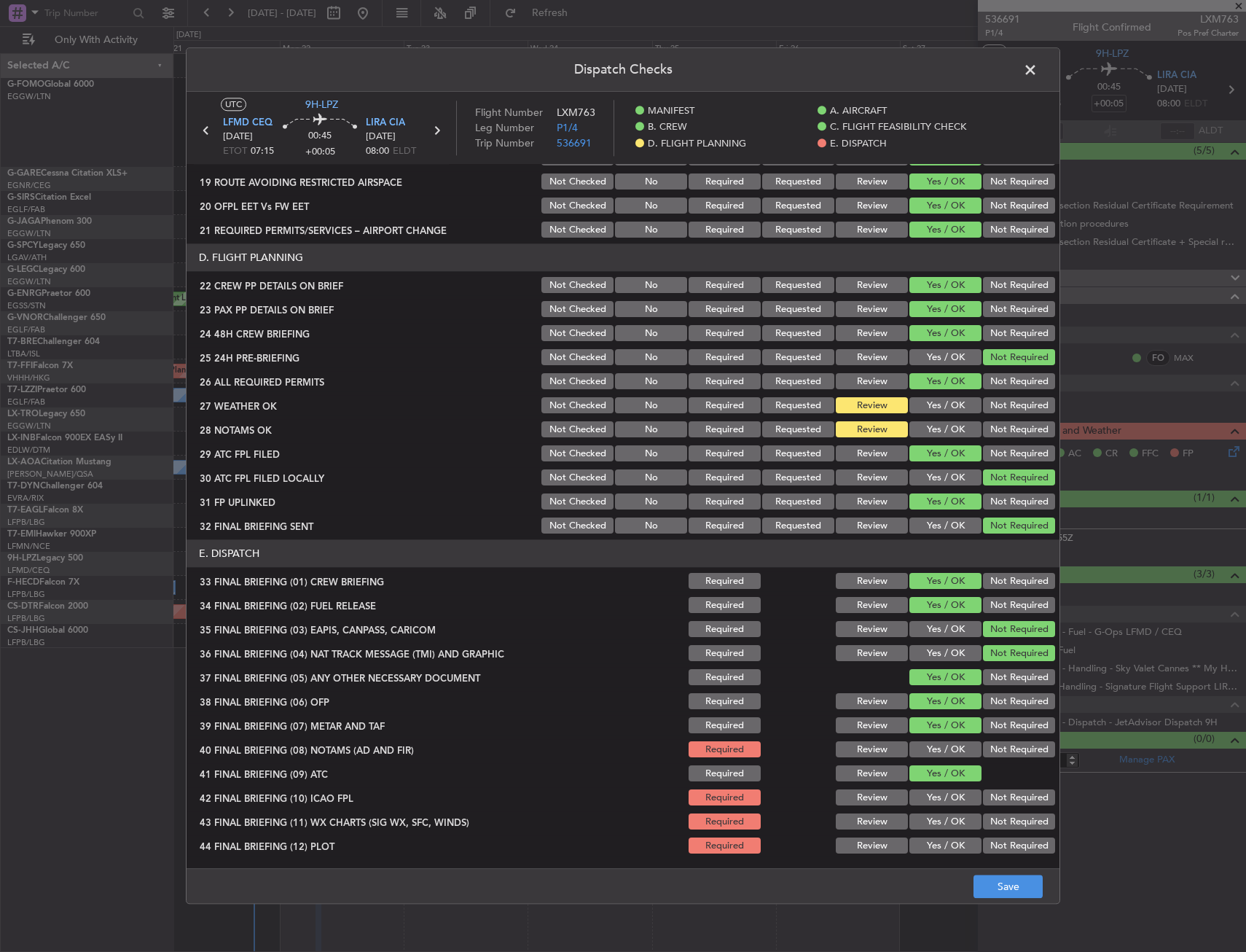
drag, startPoint x: 942, startPoint y: 779, endPoint x: 940, endPoint y: 794, distance: 15.1
click at [941, 787] on section "E. DISPATCH 33 FINAL BRIEFING (01) CREW BRIEFING Required Review Yes / OK Not R…" at bounding box center [623, 698] width 873 height 316
click at [940, 794] on button "Yes / OK" at bounding box center [945, 798] width 72 height 16
drag, startPoint x: 929, startPoint y: 737, endPoint x: 930, endPoint y: 785, distance: 48.0
click at [929, 742] on section "E. DISPATCH 33 FINAL BRIEFING (01) CREW BRIEFING Required Review Yes / OK Not R…" at bounding box center [623, 698] width 873 height 316
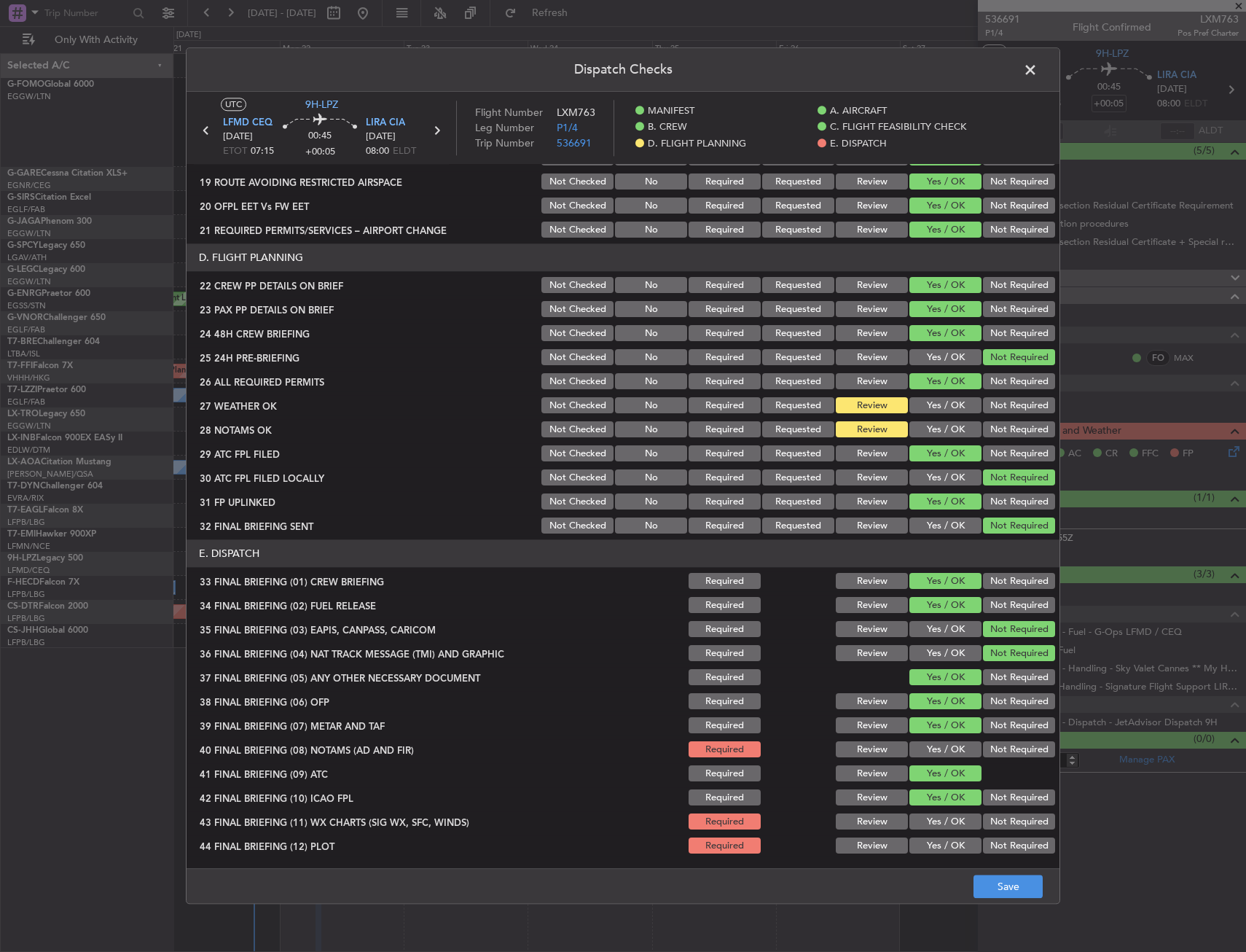
click at [931, 766] on button "Yes / OK" at bounding box center [945, 774] width 72 height 16
click at [931, 758] on div "Yes / OK" at bounding box center [944, 750] width 74 height 20
click at [935, 749] on button "Yes / OK" at bounding box center [945, 750] width 72 height 16
click at [938, 839] on button "Yes / OK" at bounding box center [945, 846] width 72 height 16
click at [935, 809] on section "E. DISPATCH 33 FINAL BRIEFING (01) CREW BRIEFING Required Review Yes / OK Not R…" at bounding box center [623, 698] width 873 height 316
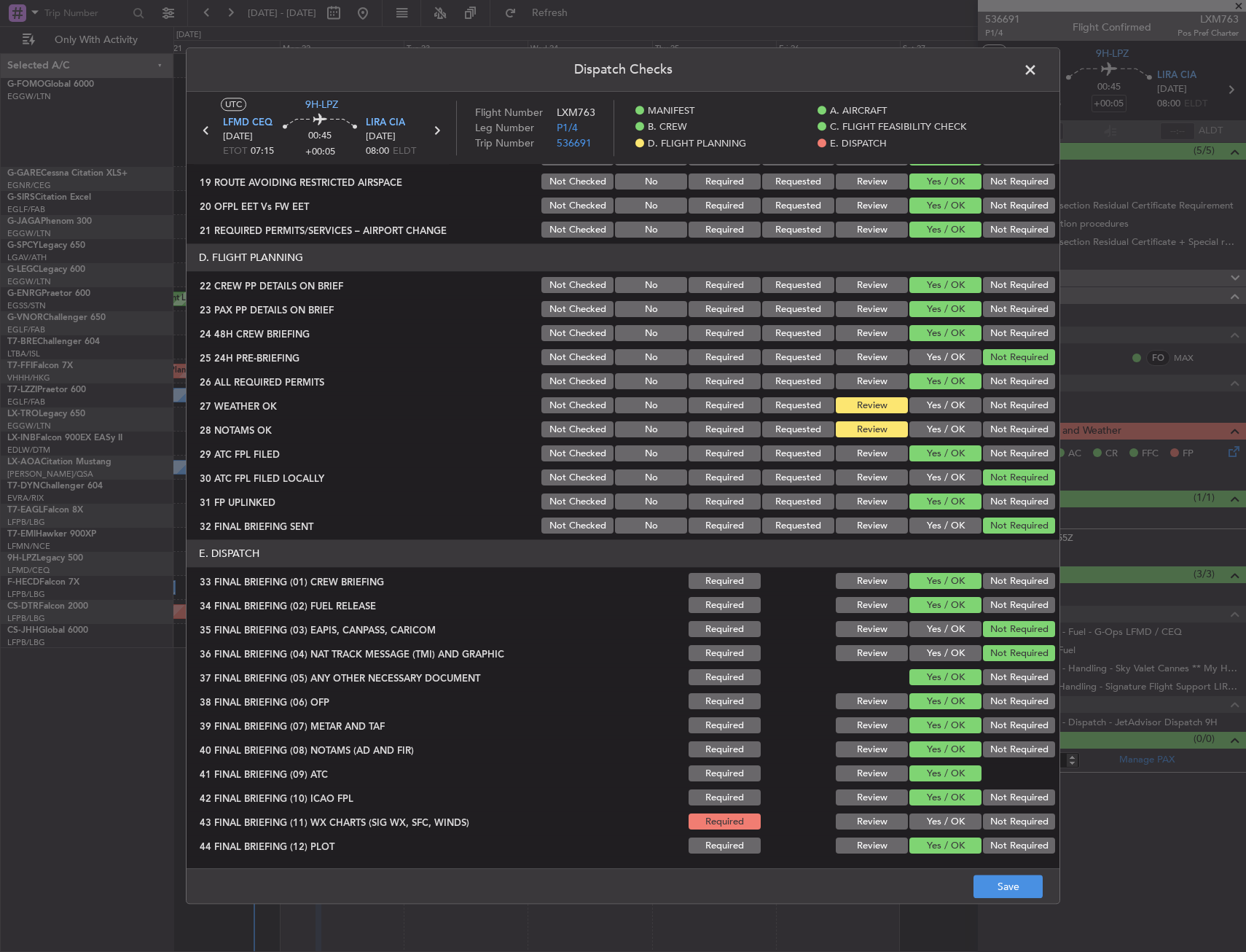
click at [935, 828] on button "Yes / OK" at bounding box center [945, 822] width 72 height 16
click at [1028, 877] on button "Save" at bounding box center [1009, 888] width 69 height 23
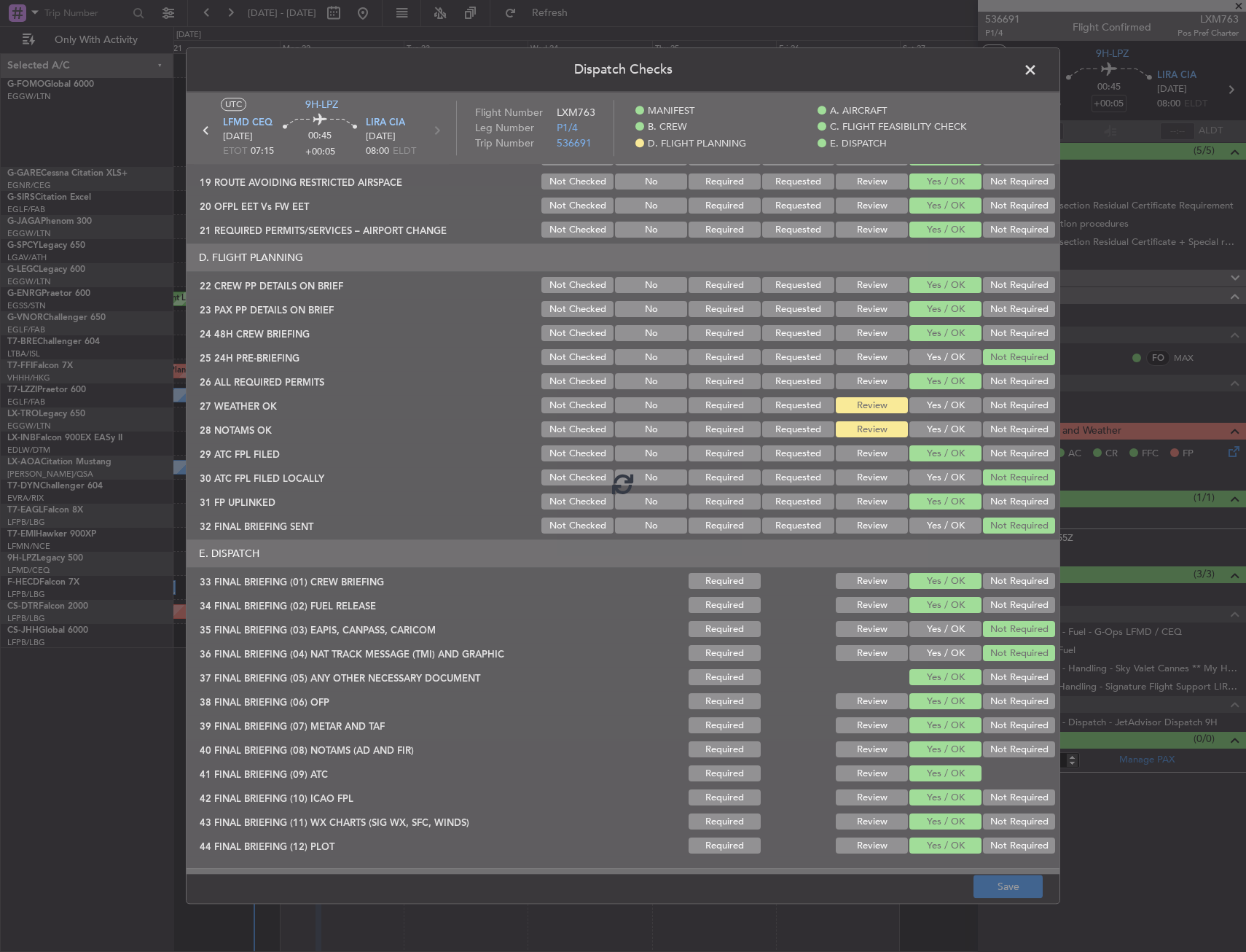
click at [1002, 888] on footer "Save" at bounding box center [623, 887] width 873 height 35
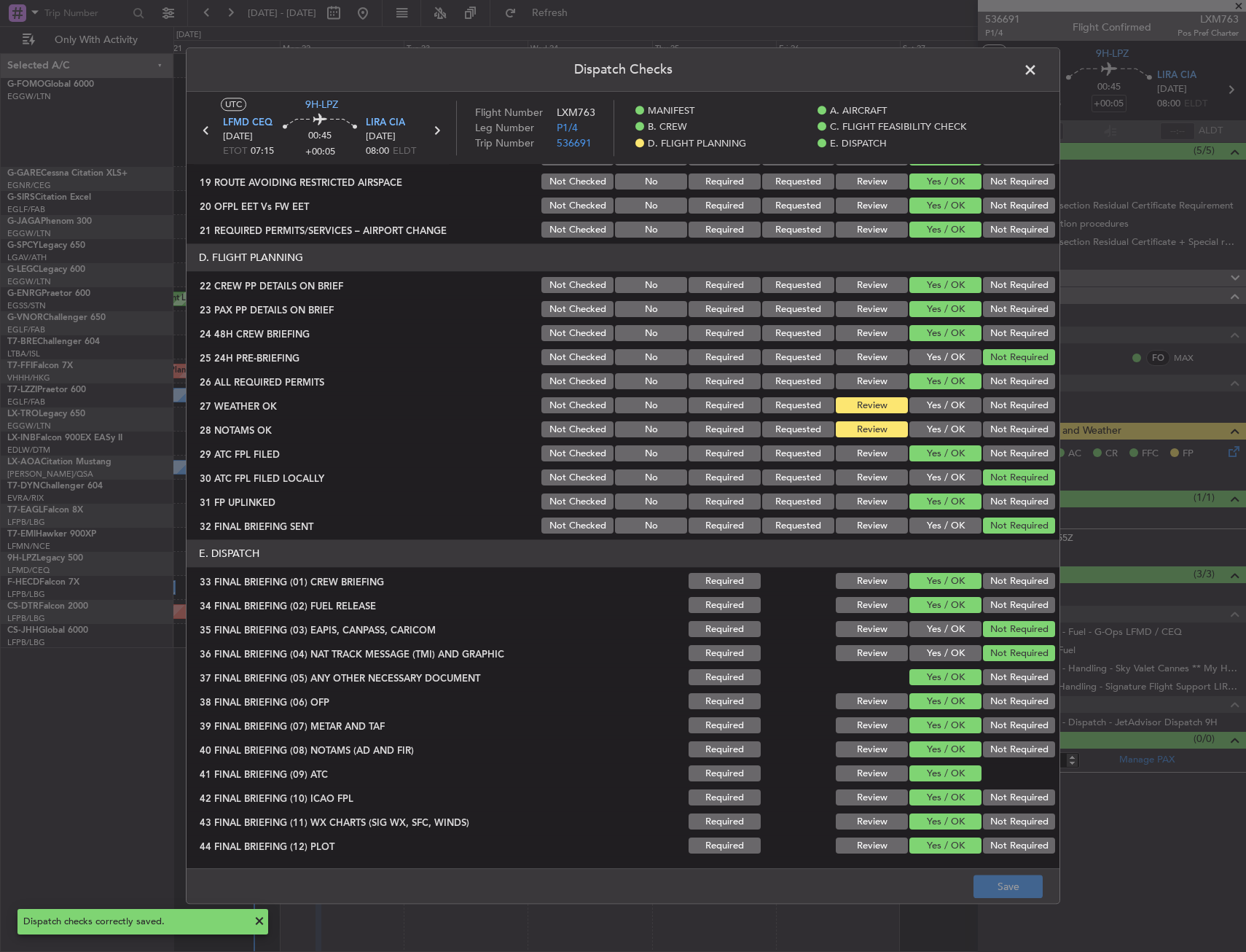
click at [1038, 68] on span at bounding box center [1038, 73] width 0 height 29
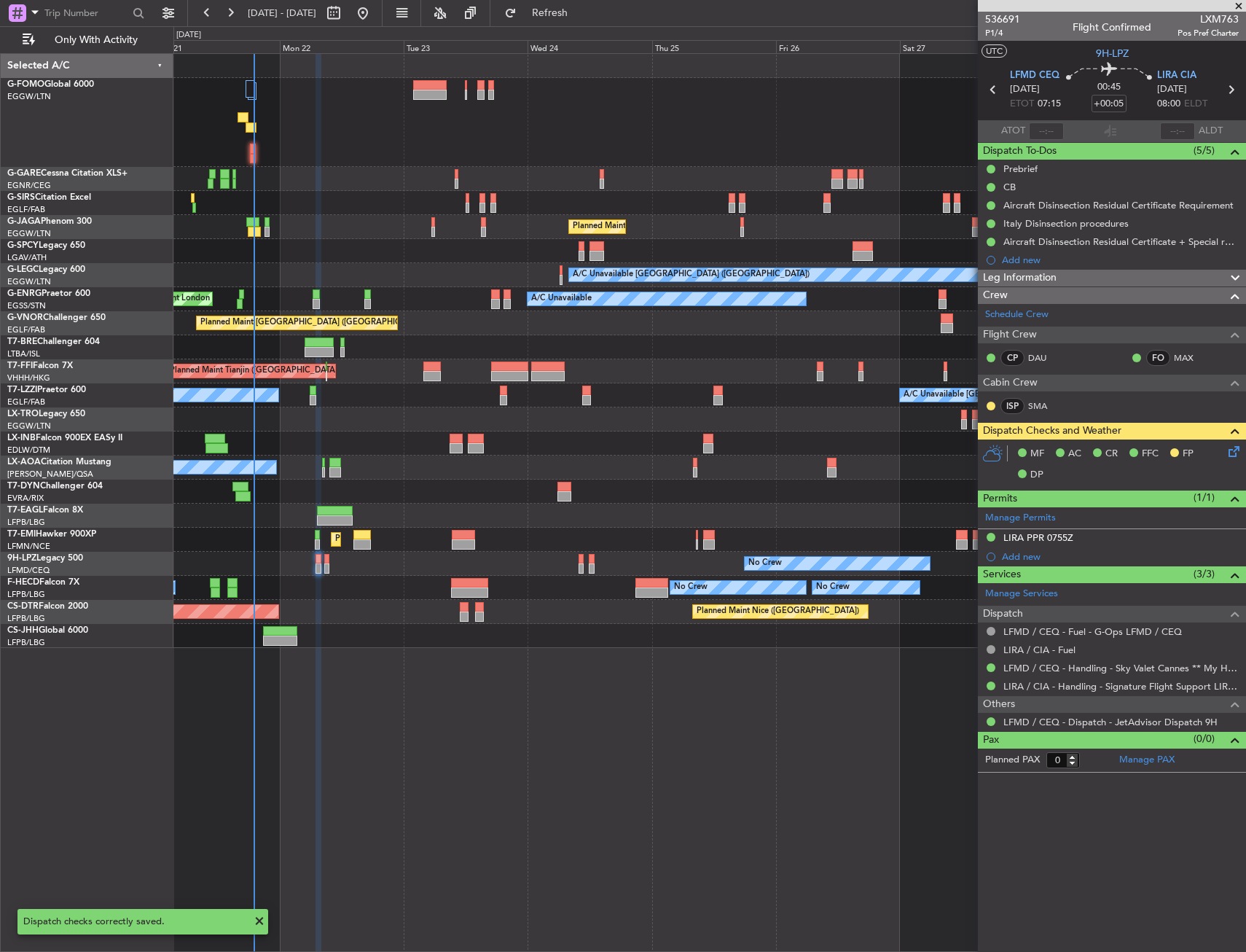
click at [586, 134] on div at bounding box center [709, 122] width 1072 height 88
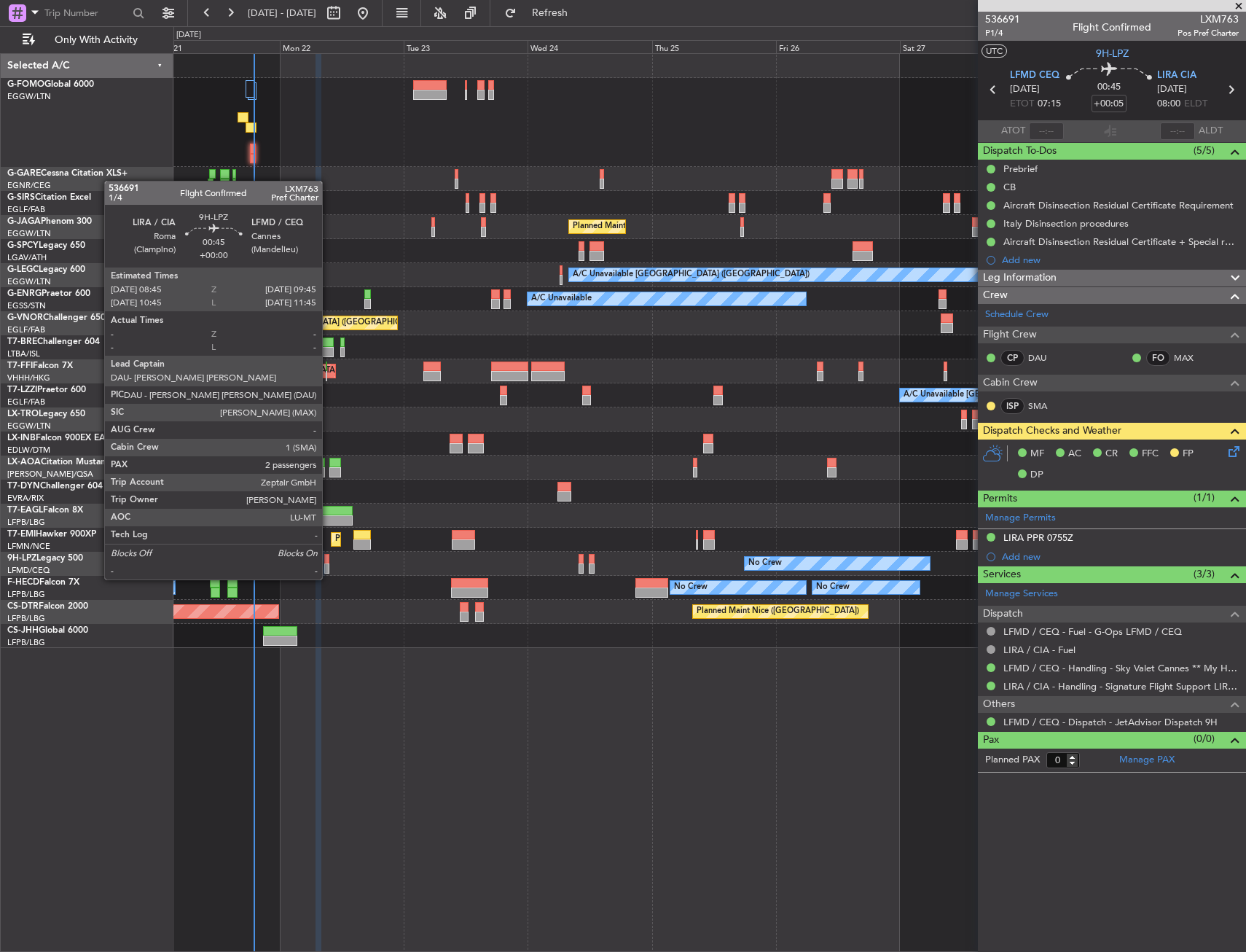
click at [327, 565] on div at bounding box center [327, 568] width 6 height 11
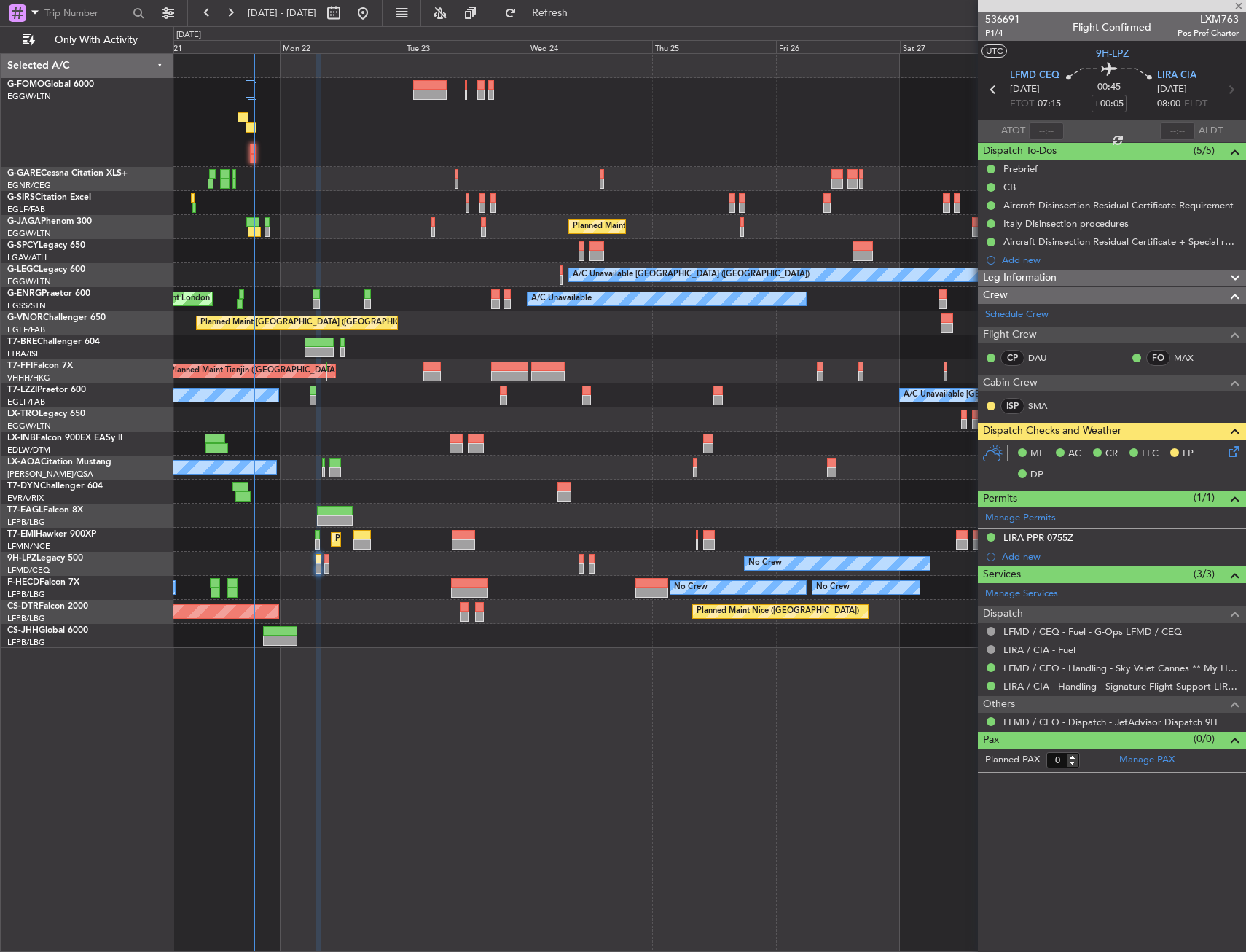
type input "2"
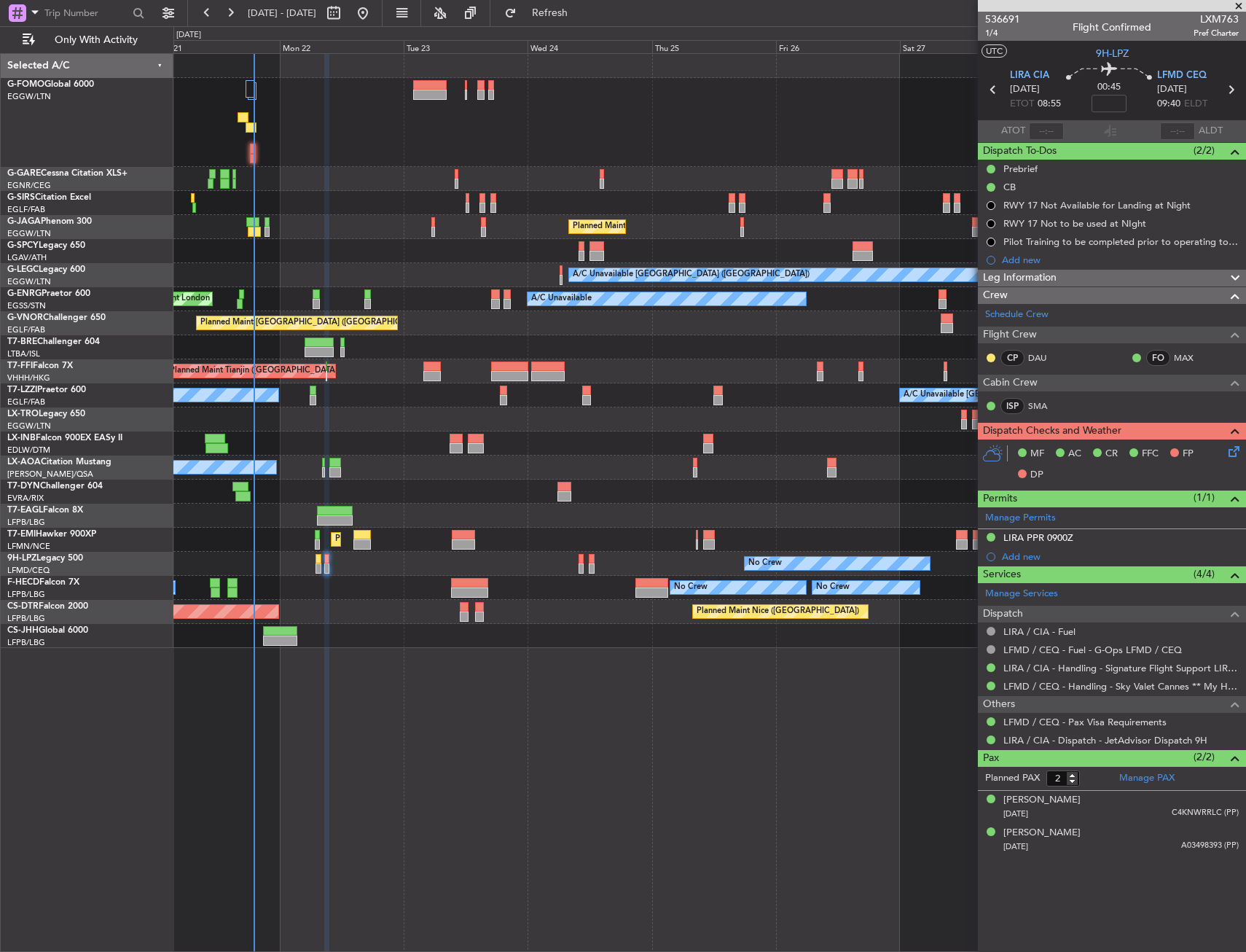
drag, startPoint x: 689, startPoint y: 647, endPoint x: 562, endPoint y: 648, distance: 127.0
drag, startPoint x: 1022, startPoint y: 541, endPoint x: 1032, endPoint y: 552, distance: 14.9
click at [1022, 541] on div "LIRA PPR 0900Z" at bounding box center [1038, 538] width 70 height 13
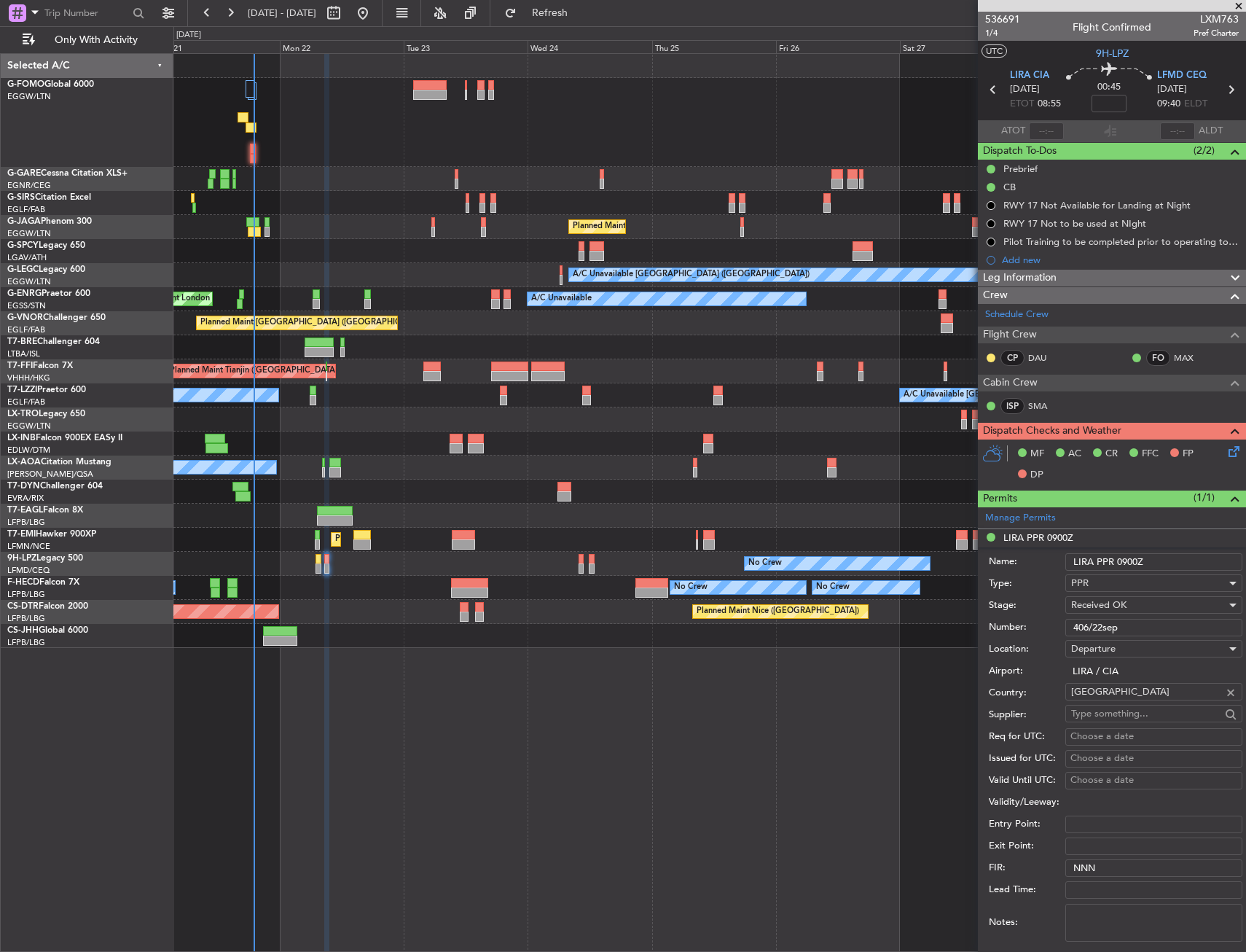
click at [1087, 639] on div "Departure" at bounding box center [1149, 648] width 155 height 22
click at [1089, 626] on div at bounding box center [623, 476] width 1246 height 952
click at [1089, 626] on input "406/22sep" at bounding box center [1154, 628] width 177 height 17
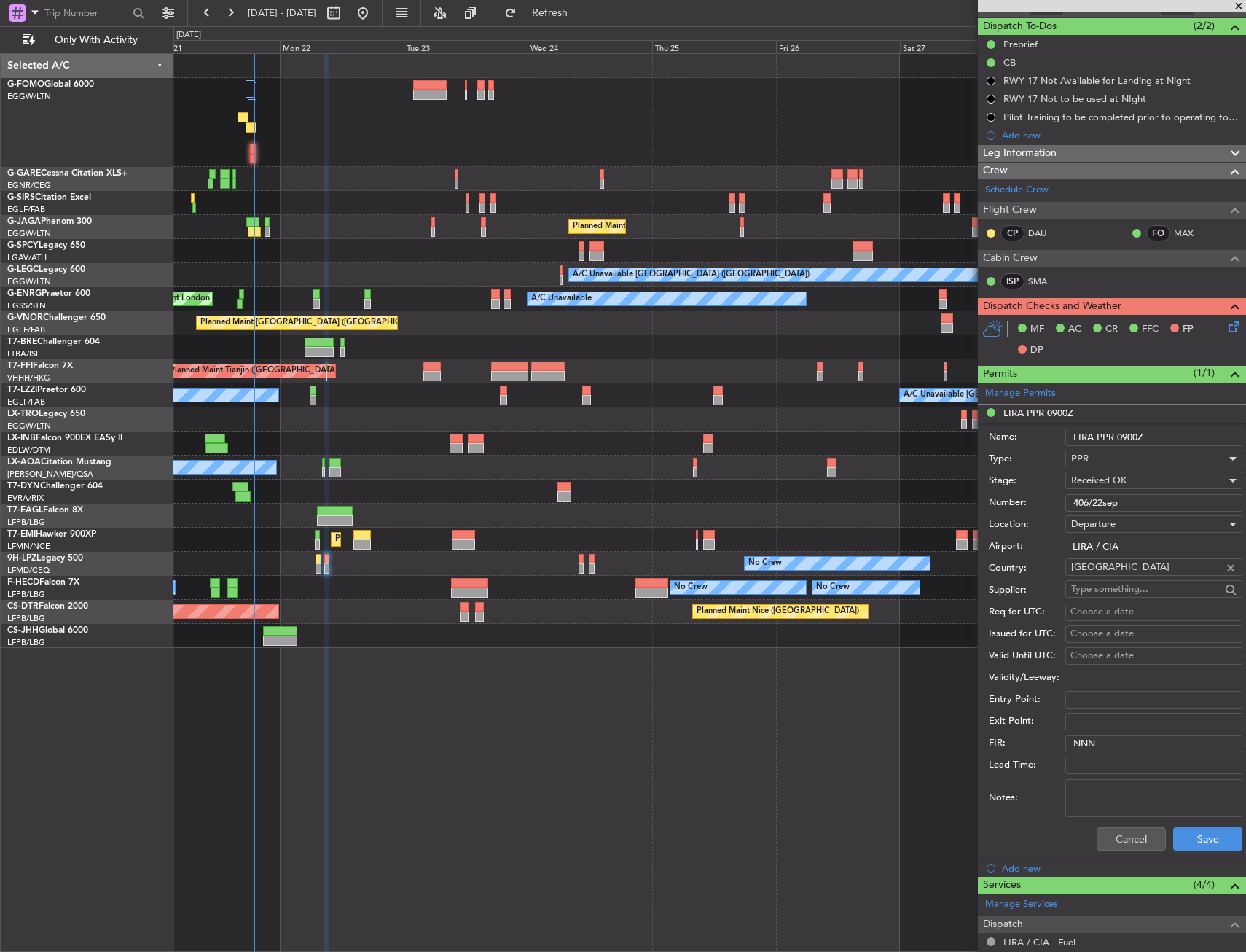
scroll to position [339, 0]
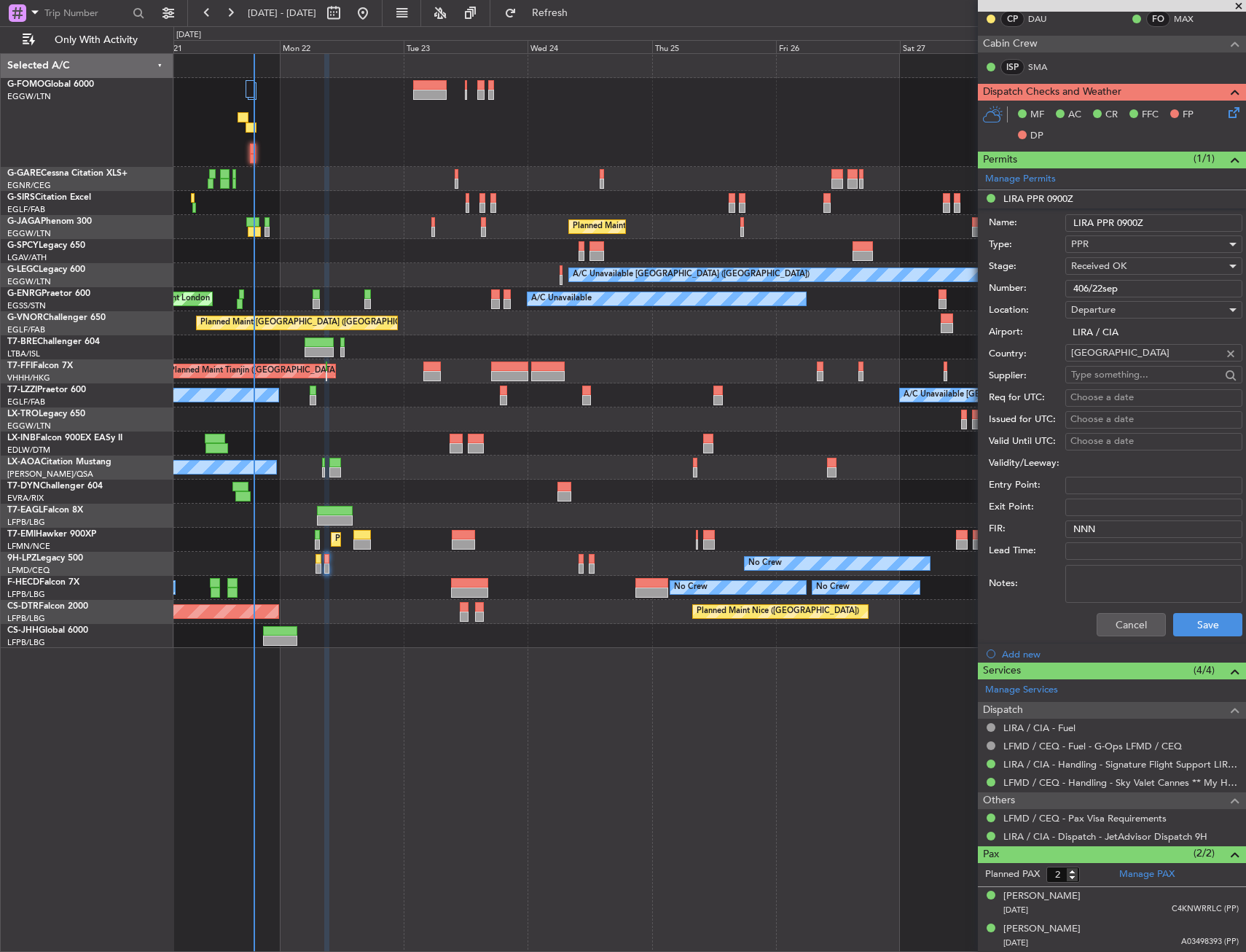
click at [1127, 637] on div "Cancel Save" at bounding box center [1116, 624] width 254 height 38
click at [1125, 620] on button "Cancel" at bounding box center [1132, 625] width 69 height 23
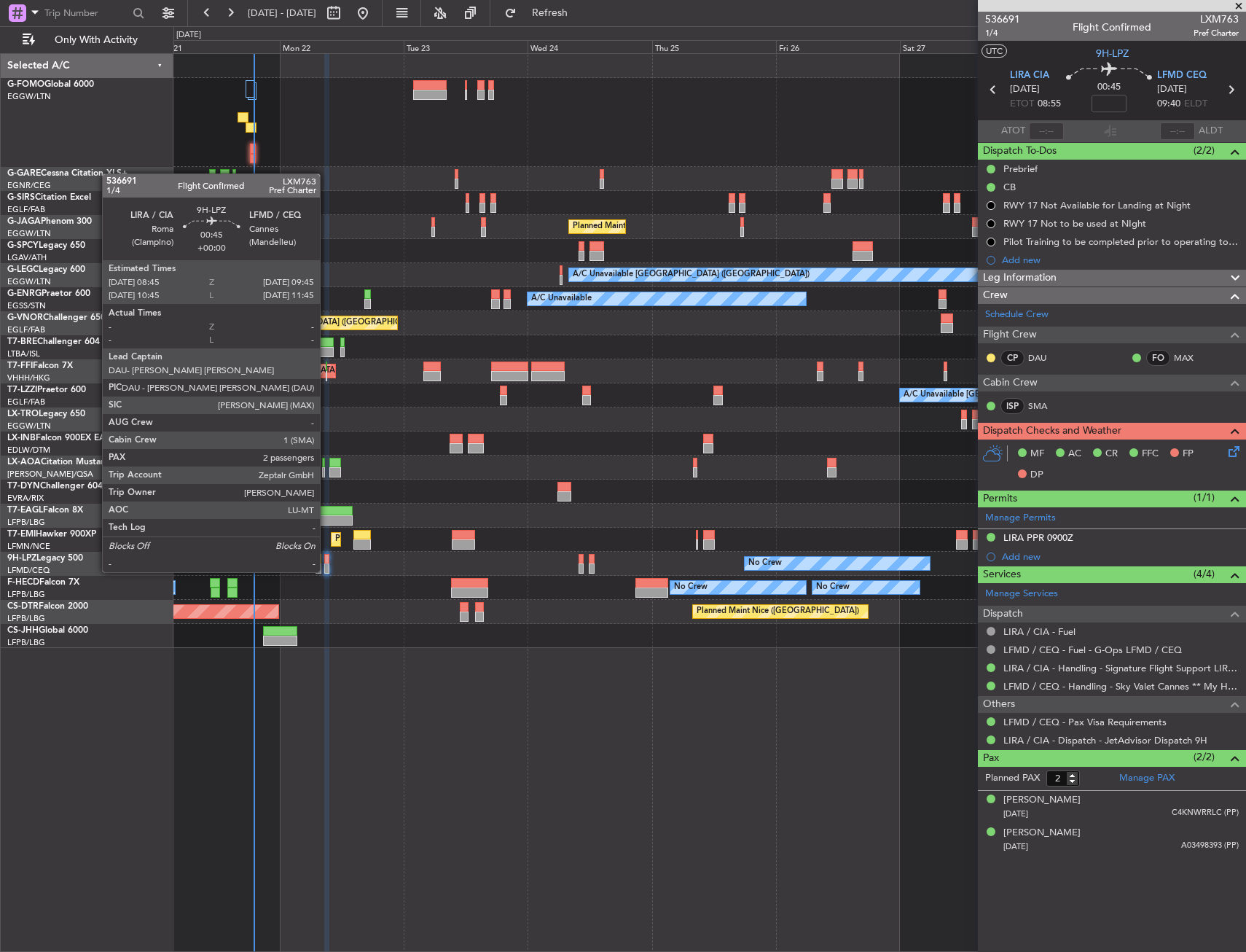
click at [327, 558] on div at bounding box center [327, 559] width 6 height 11
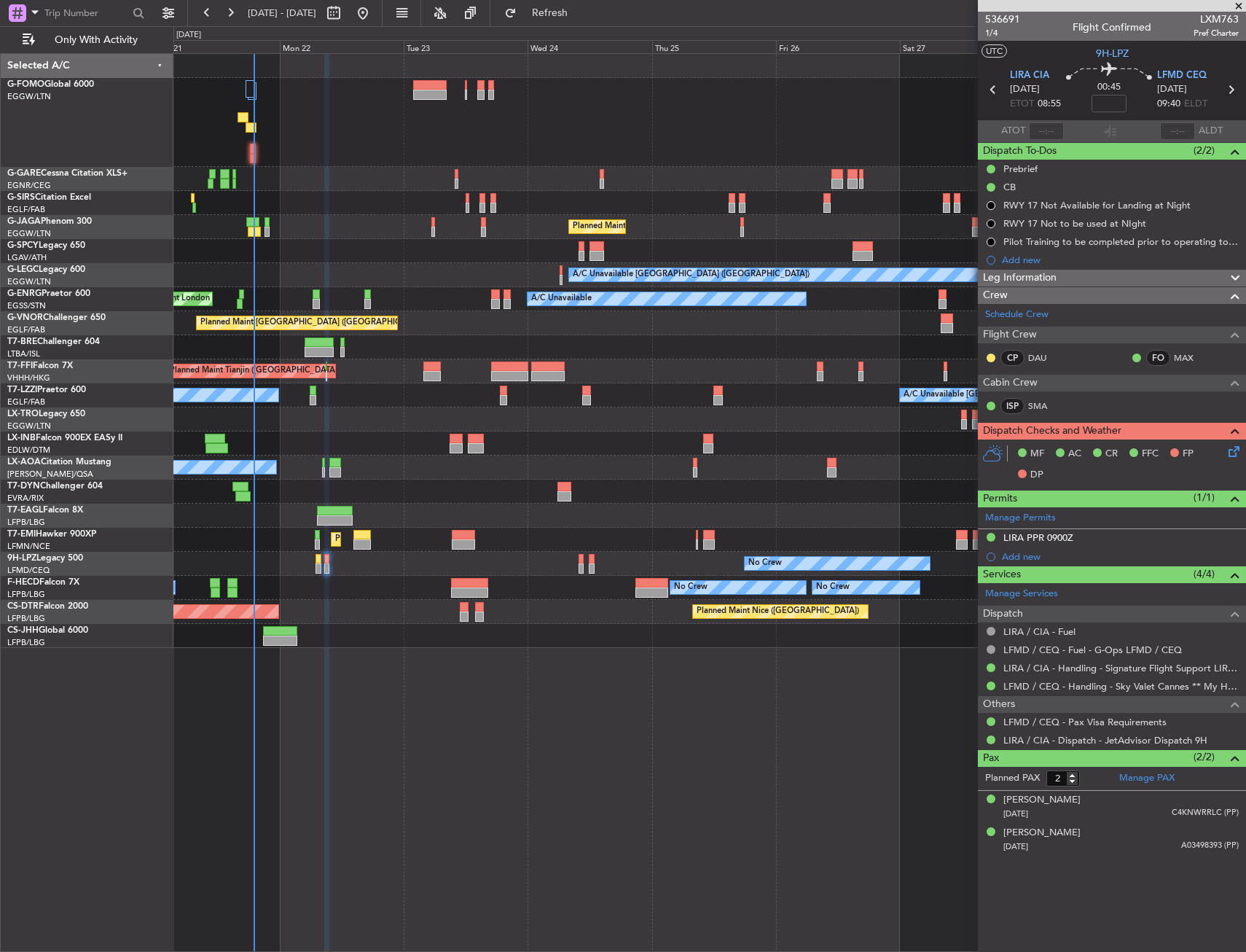
click at [508, 706] on div "Unplanned Maint [GEOGRAPHIC_DATA] ([GEOGRAPHIC_DATA]) Planned Maint [GEOGRAPHIC…" at bounding box center [710, 502] width 1073 height 899
click at [1237, 455] on icon at bounding box center [1232, 449] width 12 height 12
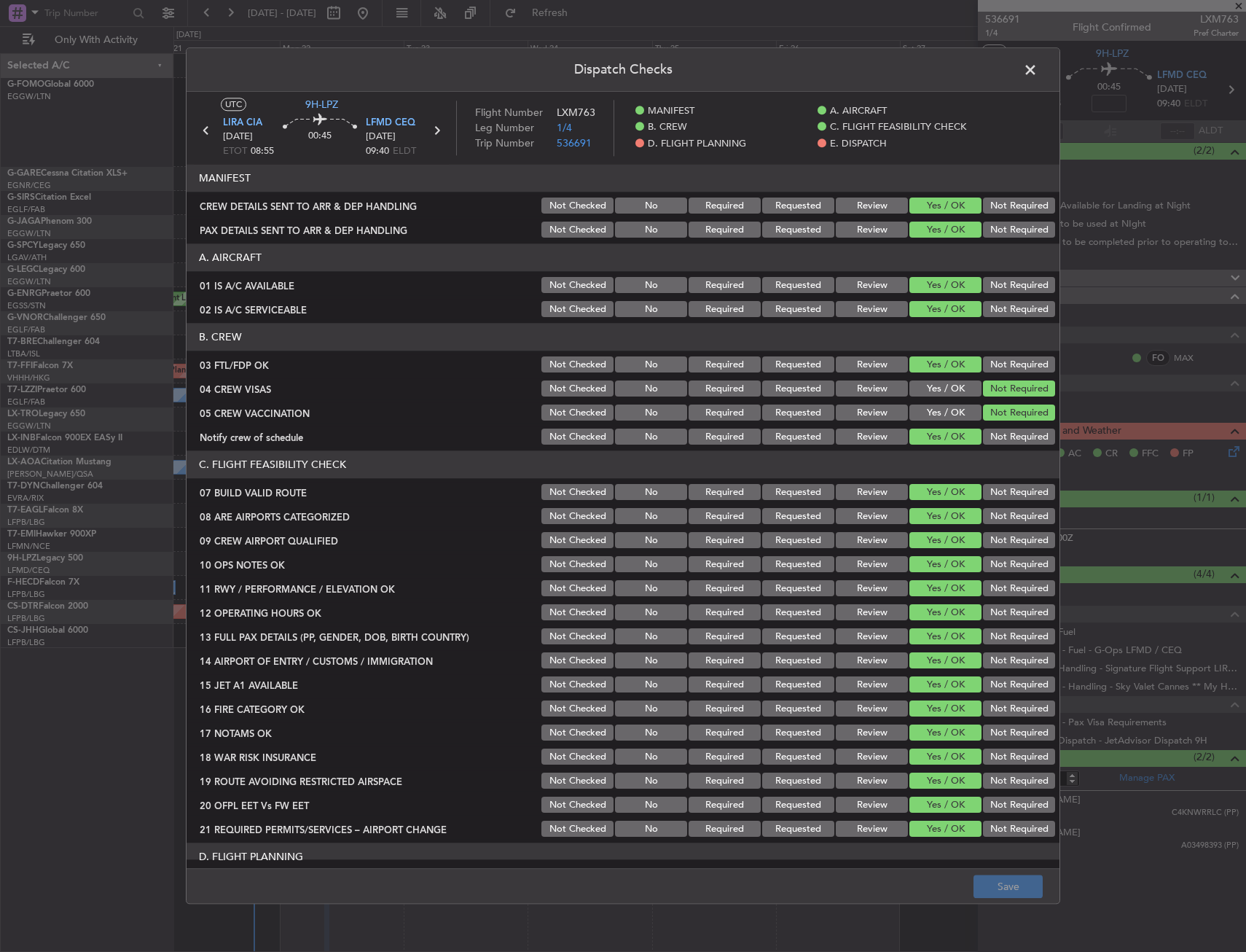
scroll to position [364, 0]
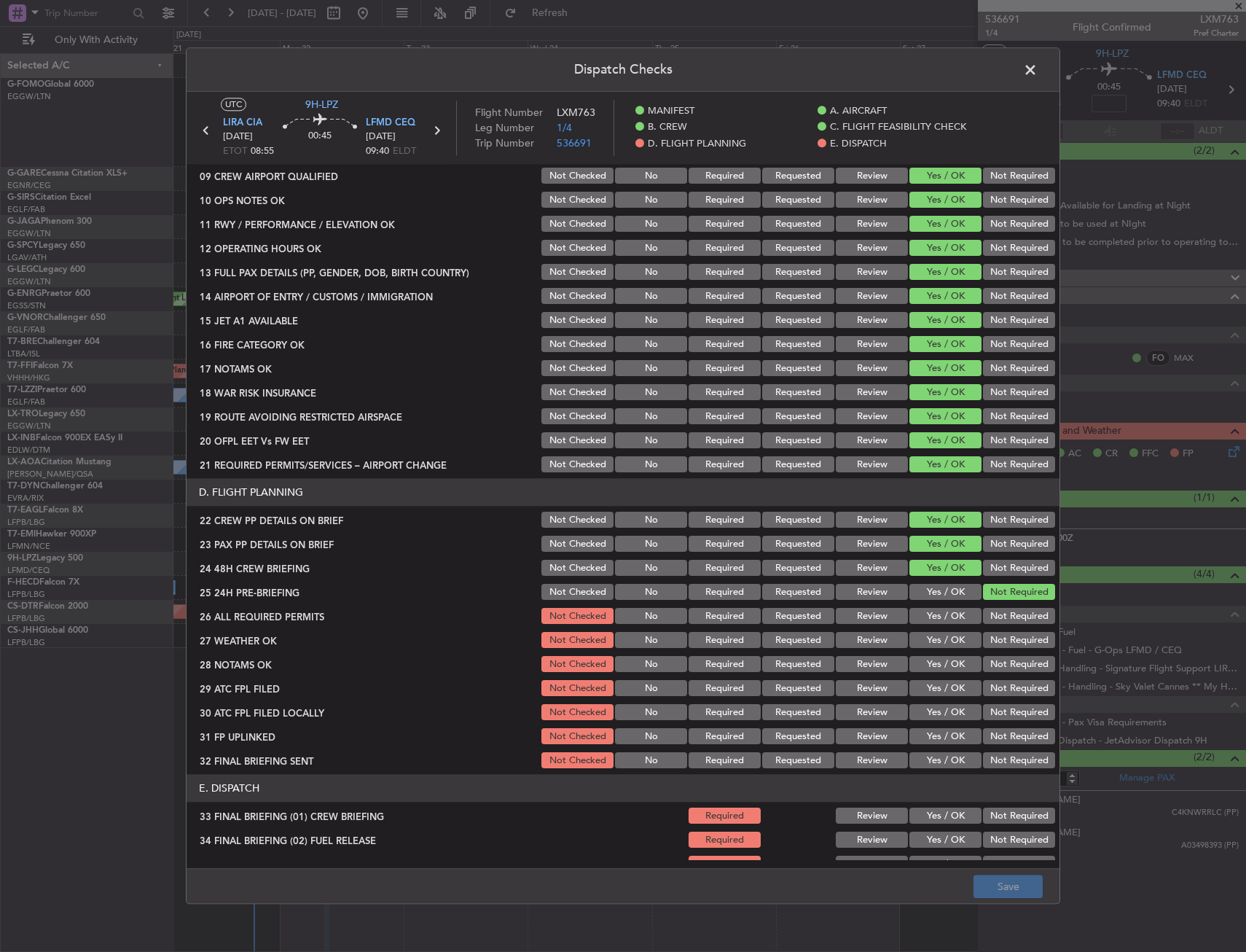
drag, startPoint x: 918, startPoint y: 611, endPoint x: 920, endPoint y: 627, distance: 16.1
click at [919, 616] on button "Yes / OK" at bounding box center [945, 616] width 72 height 16
click at [918, 639] on button "Yes / OK" at bounding box center [945, 640] width 72 height 16
drag, startPoint x: 915, startPoint y: 653, endPoint x: 915, endPoint y: 666, distance: 13.0
click at [915, 657] on section "D. FLIGHT PLANNING 22 CREW PP DETAILS ON BRIEF Not Checked No Required Requeste…" at bounding box center [623, 625] width 873 height 292
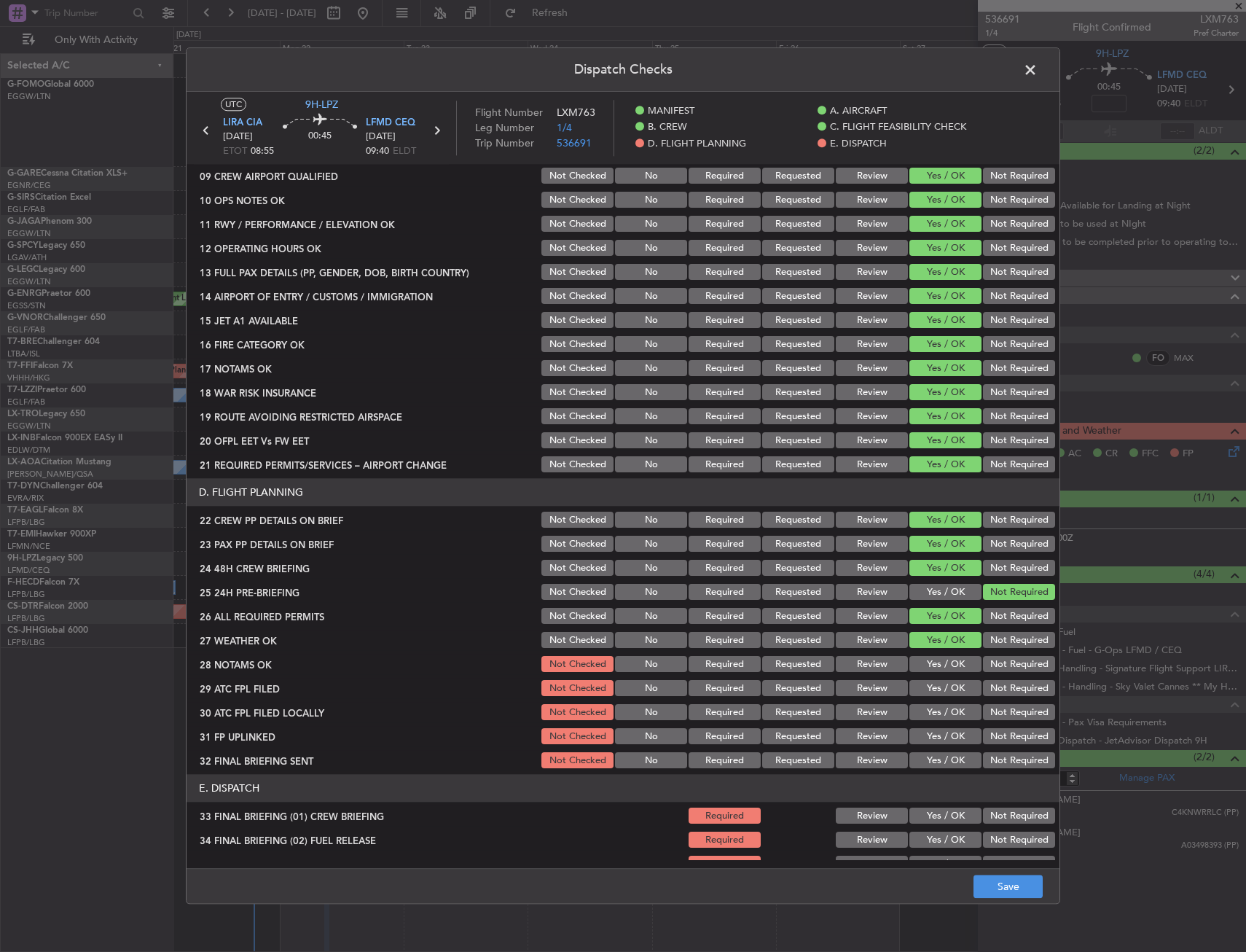
drag, startPoint x: 915, startPoint y: 666, endPoint x: 915, endPoint y: 683, distance: 17.0
click at [915, 673] on div "Yes / OK" at bounding box center [944, 664] width 74 height 20
click at [915, 685] on button "Yes / OK" at bounding box center [945, 689] width 72 height 16
click at [918, 703] on section "D. FLIGHT PLANNING 22 CREW PP DETAILS ON BRIEF Not Checked No Required Requeste…" at bounding box center [623, 625] width 873 height 292
click at [921, 679] on div "Yes / OK" at bounding box center [944, 689] width 74 height 20
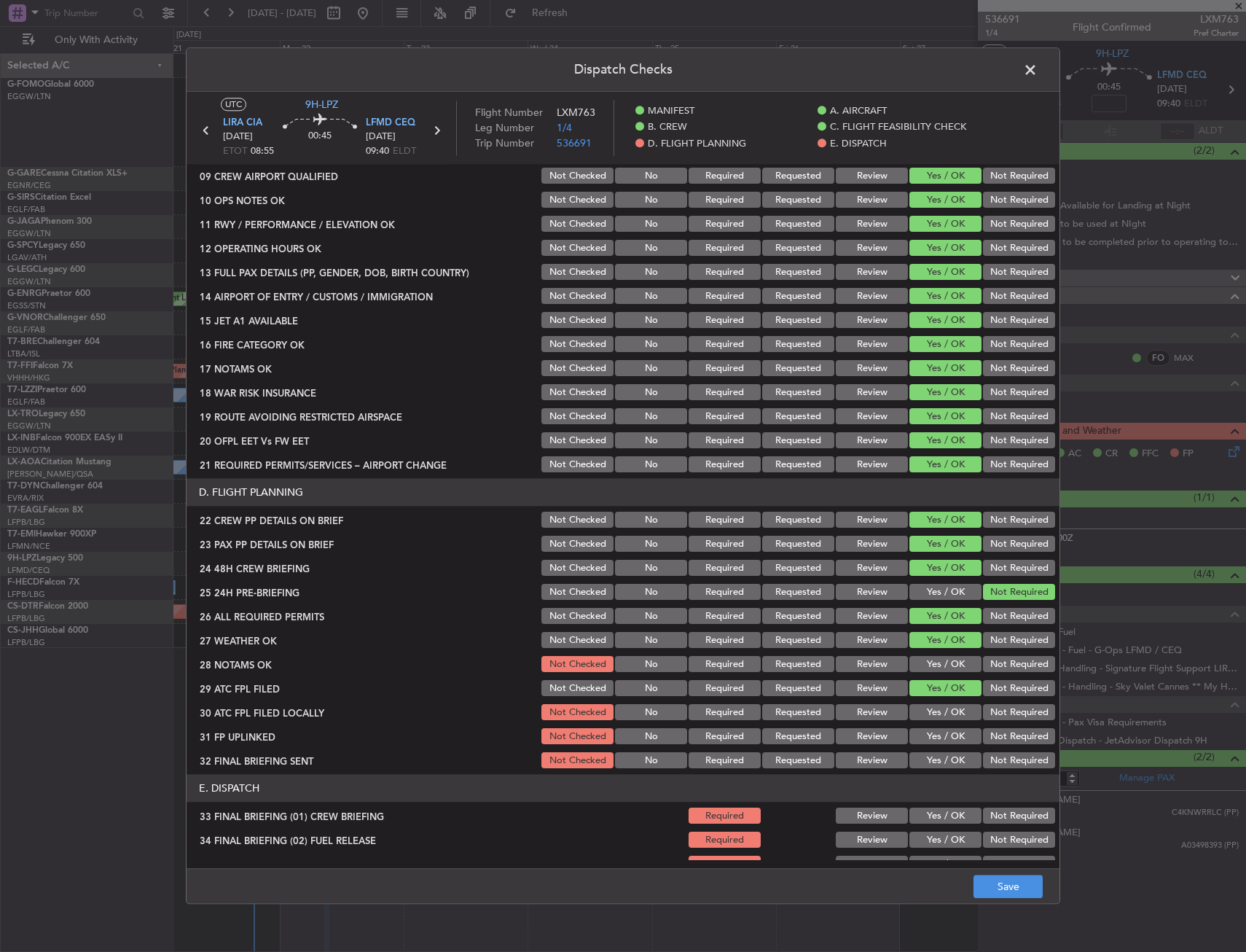
click at [945, 659] on button "Yes / OK" at bounding box center [945, 664] width 72 height 16
click at [989, 713] on button "Not Required" at bounding box center [1019, 713] width 72 height 16
drag, startPoint x: 942, startPoint y: 734, endPoint x: 996, endPoint y: 767, distance: 63.3
click at [942, 734] on button "Yes / OK" at bounding box center [945, 737] width 72 height 16
click at [958, 748] on section "D. FLIGHT PLANNING 22 CREW PP DETAILS ON BRIEF Not Checked No Required Requeste…" at bounding box center [623, 625] width 873 height 292
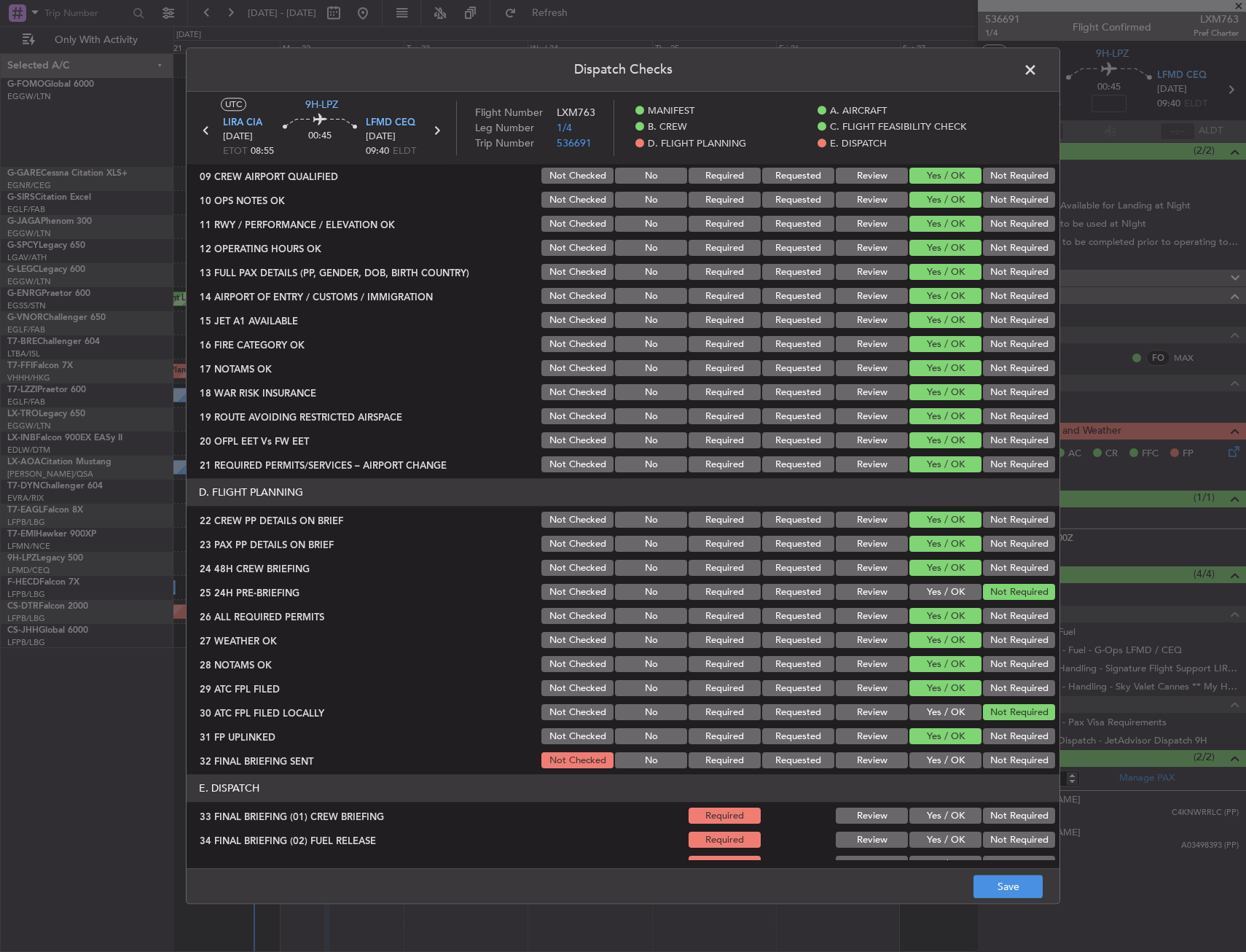
click at [1008, 775] on header "E. DISPATCH" at bounding box center [623, 789] width 873 height 28
drag, startPoint x: 1002, startPoint y: 764, endPoint x: 990, endPoint y: 753, distance: 16.3
click at [1002, 764] on button "Not Required" at bounding box center [1019, 761] width 72 height 16
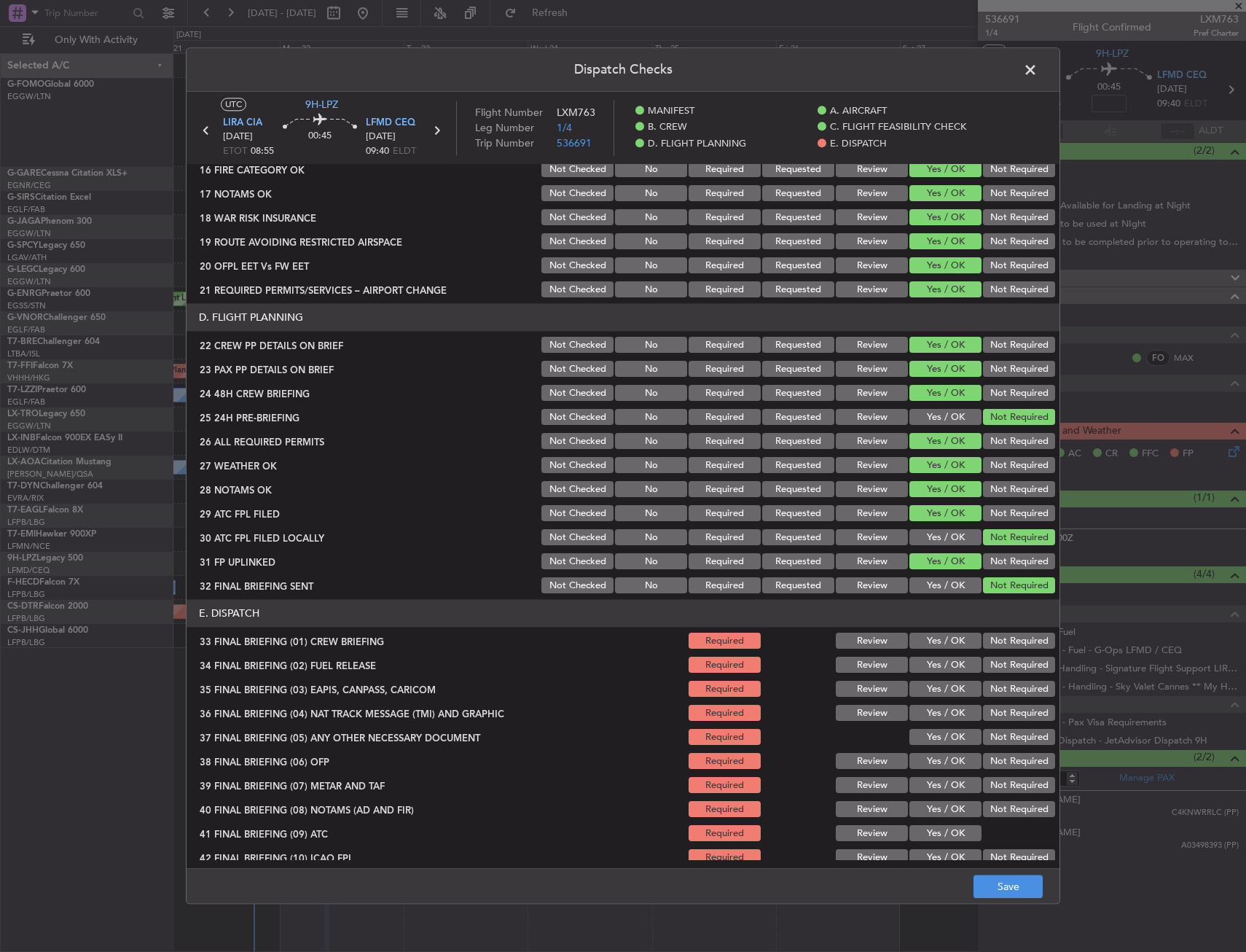
scroll to position [599, 0]
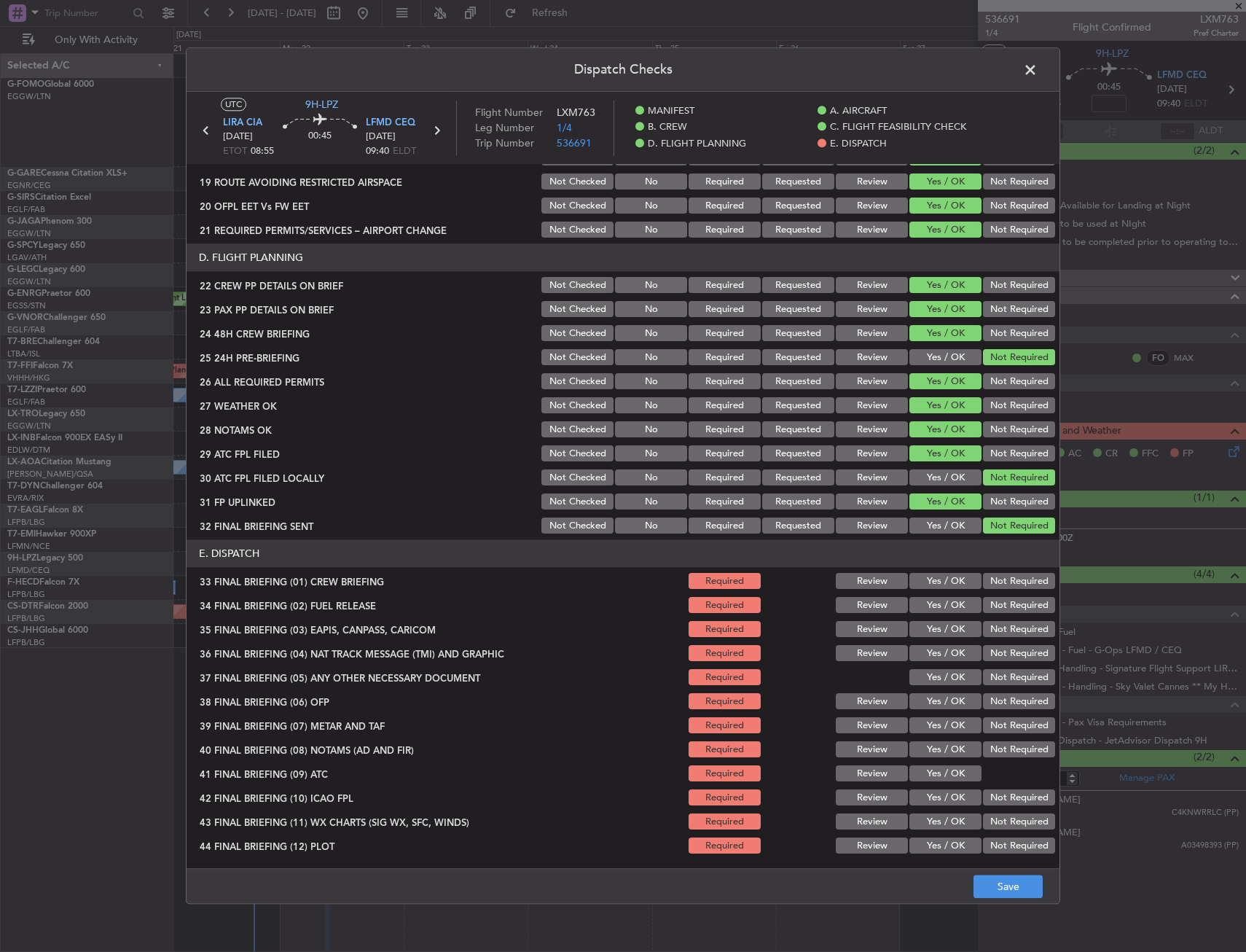
click at [938, 585] on button "Yes / OK" at bounding box center [945, 582] width 72 height 16
click at [937, 607] on button "Yes / OK" at bounding box center [945, 606] width 72 height 16
click at [994, 627] on button "Not Required" at bounding box center [1019, 630] width 72 height 16
click at [984, 659] on button "Not Required" at bounding box center [1019, 654] width 72 height 16
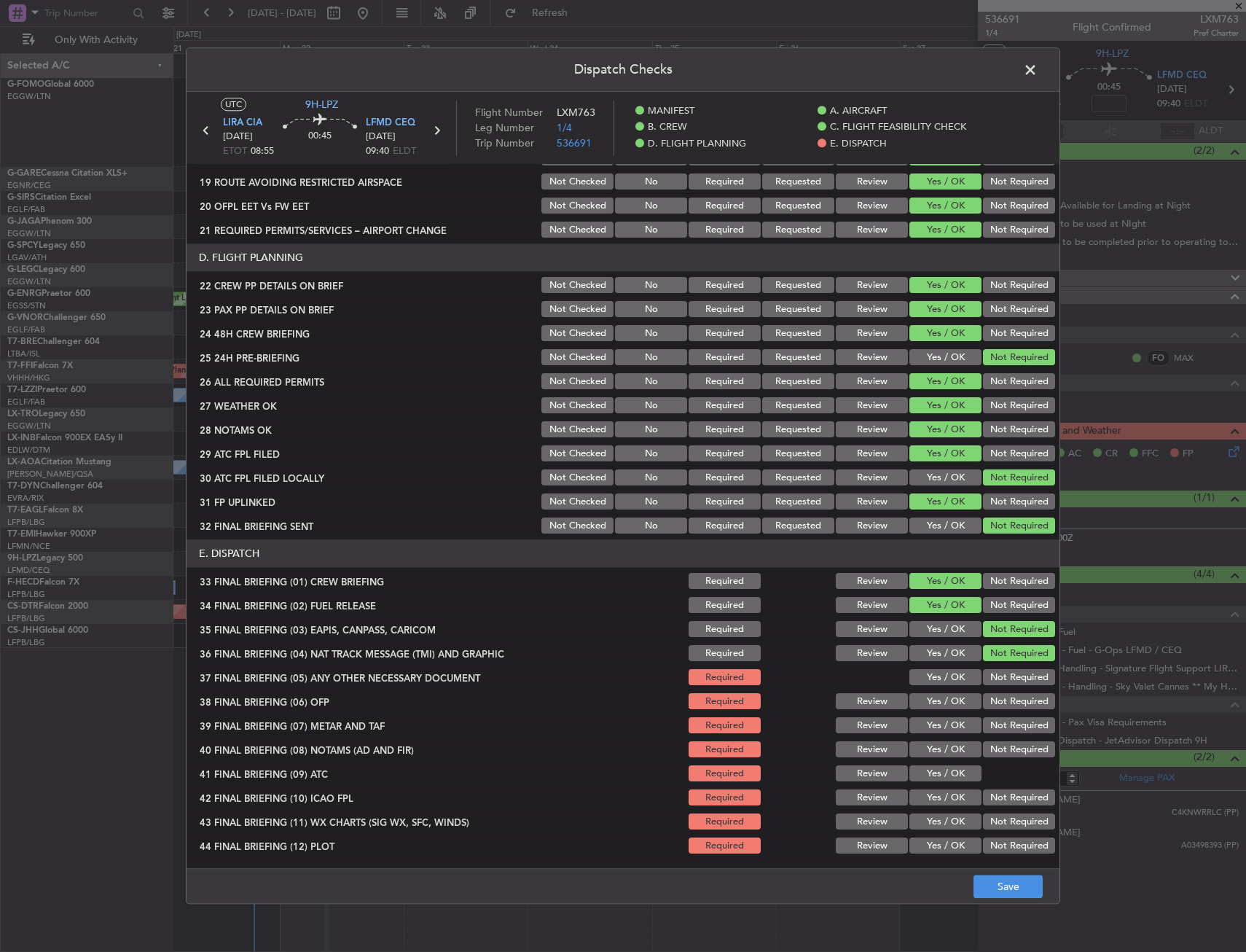
click at [920, 665] on section "E. DISPATCH 33 FINAL BRIEFING (01) CREW BRIEFING Required Review Yes / OK Not R…" at bounding box center [623, 698] width 873 height 316
click at [930, 703] on button "Yes / OK" at bounding box center [945, 702] width 72 height 16
click at [935, 663] on div "Yes / OK" at bounding box center [944, 653] width 74 height 20
click at [940, 675] on button "Yes / OK" at bounding box center [945, 678] width 72 height 16
click at [938, 726] on button "Yes / OK" at bounding box center [945, 726] width 72 height 16
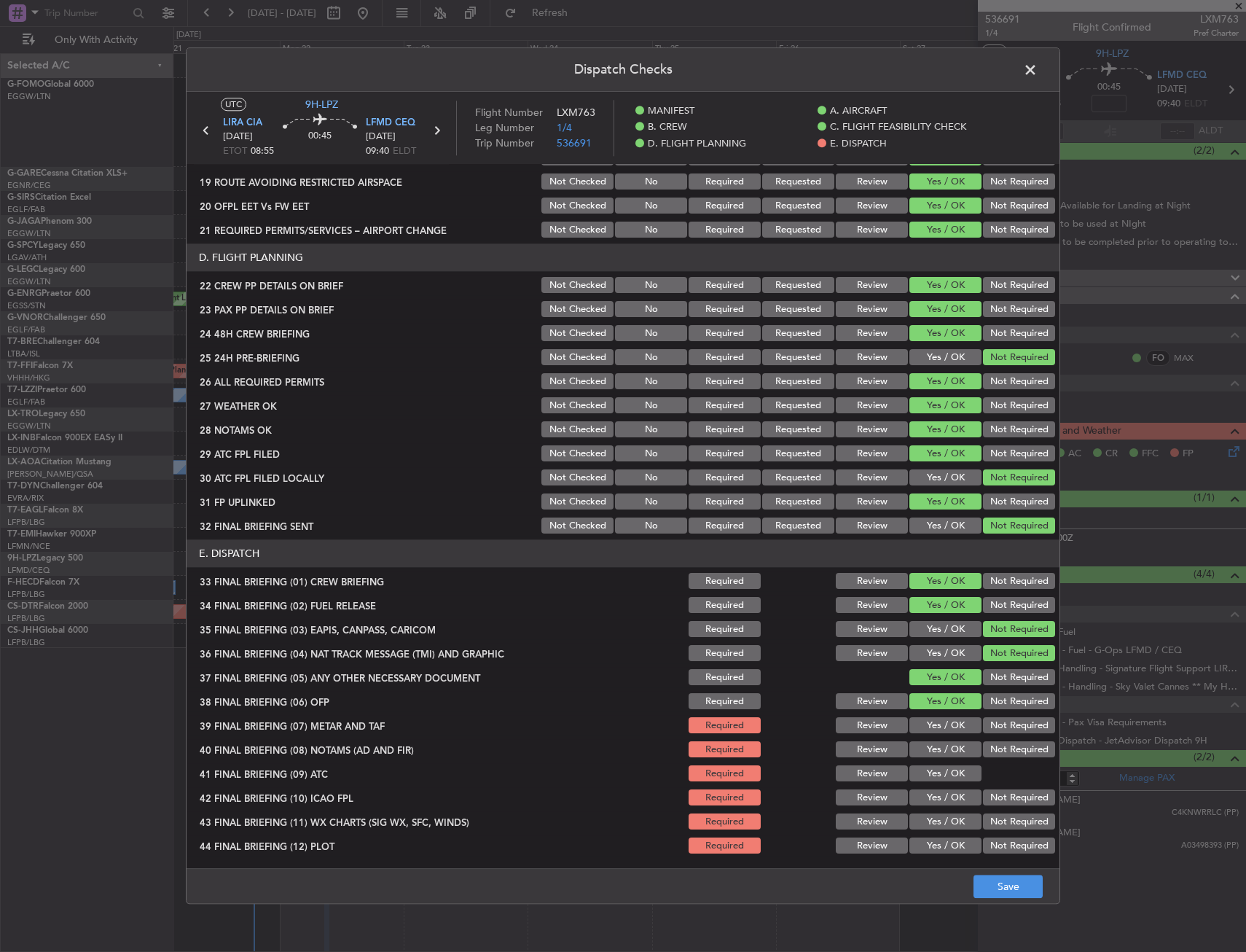
click at [937, 759] on div "Yes / OK" at bounding box center [944, 750] width 74 height 20
click at [939, 780] on button "Yes / OK" at bounding box center [945, 774] width 72 height 16
click at [939, 796] on button "Yes / OK" at bounding box center [945, 798] width 72 height 16
drag, startPoint x: 939, startPoint y: 813, endPoint x: 936, endPoint y: 838, distance: 25.2
click at [936, 816] on div "Yes / OK" at bounding box center [944, 822] width 74 height 20
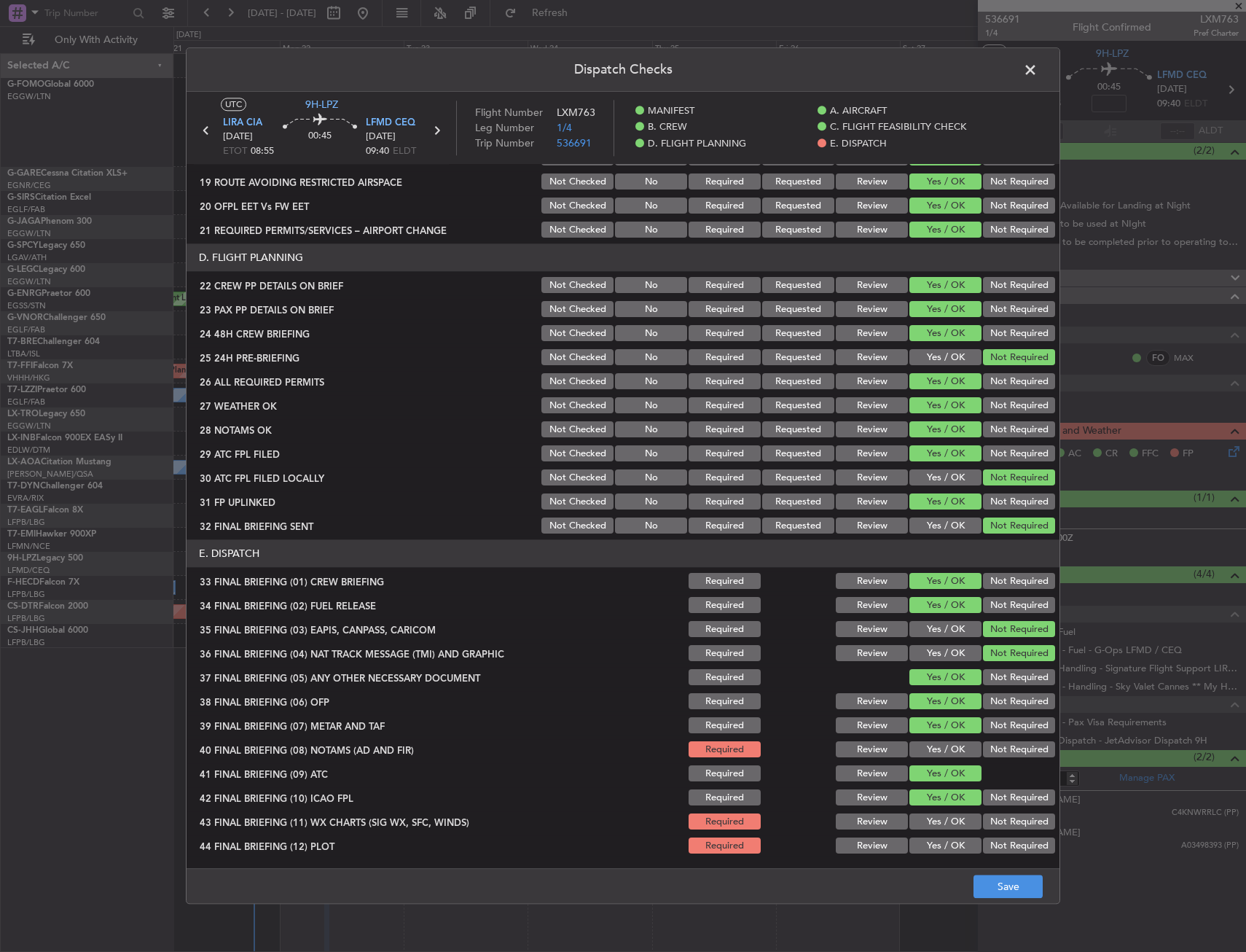
drag, startPoint x: 936, startPoint y: 838, endPoint x: 933, endPoint y: 831, distance: 7.6
click at [935, 837] on div "Yes / OK" at bounding box center [944, 846] width 74 height 20
click at [934, 834] on section "E. DISPATCH 33 FINAL BRIEFING (01) CREW BRIEFING Required Review Yes / OK Not R…" at bounding box center [623, 698] width 873 height 316
click at [934, 824] on button "Yes / OK" at bounding box center [945, 822] width 72 height 16
click at [934, 845] on button "Yes / OK" at bounding box center [945, 846] width 72 height 16
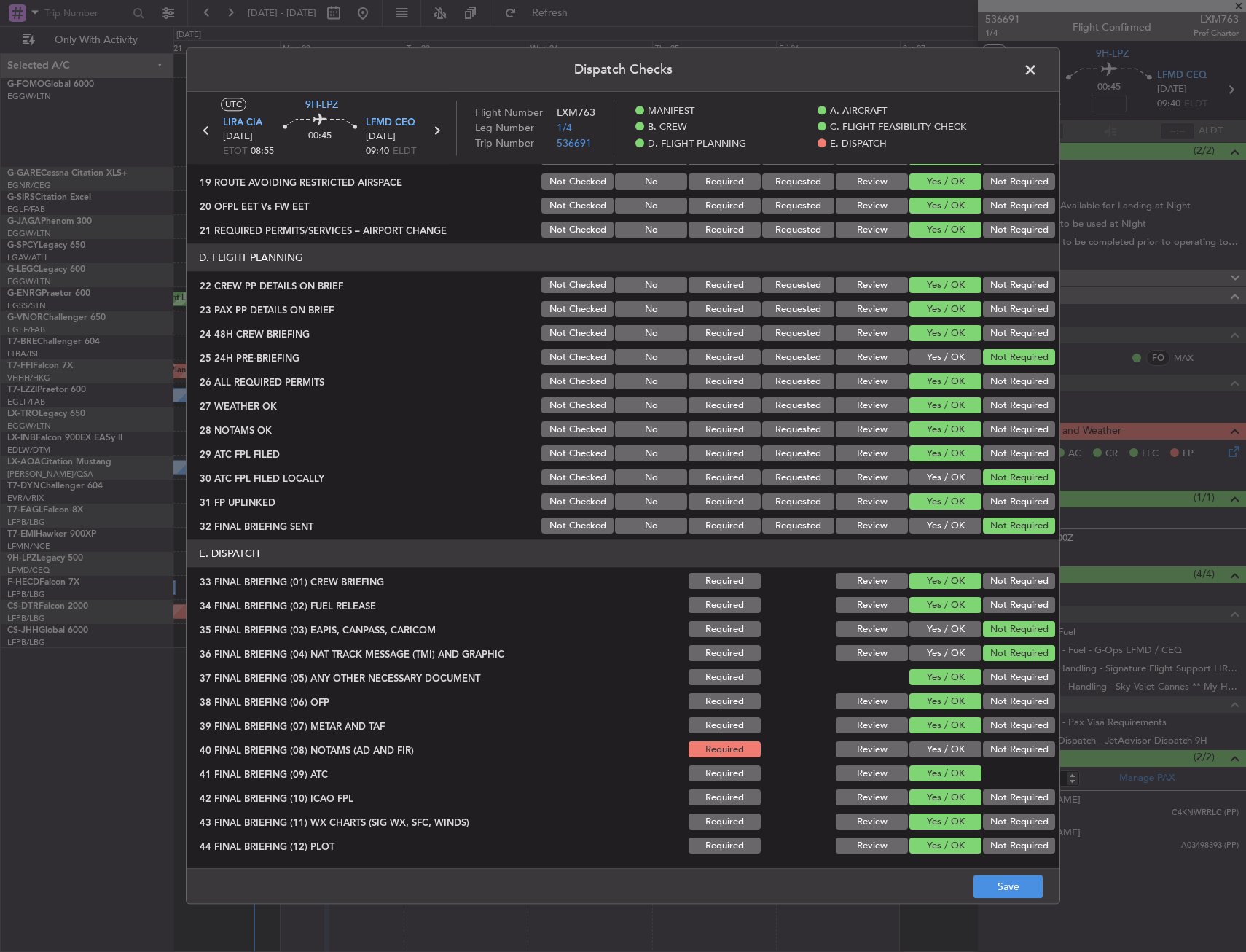
click at [933, 764] on div "Yes / OK" at bounding box center [944, 774] width 74 height 20
click at [939, 748] on button "Yes / OK" at bounding box center [945, 750] width 72 height 16
drag, startPoint x: 993, startPoint y: 879, endPoint x: 927, endPoint y: 885, distance: 66.3
click at [993, 880] on button "Save" at bounding box center [1009, 888] width 69 height 23
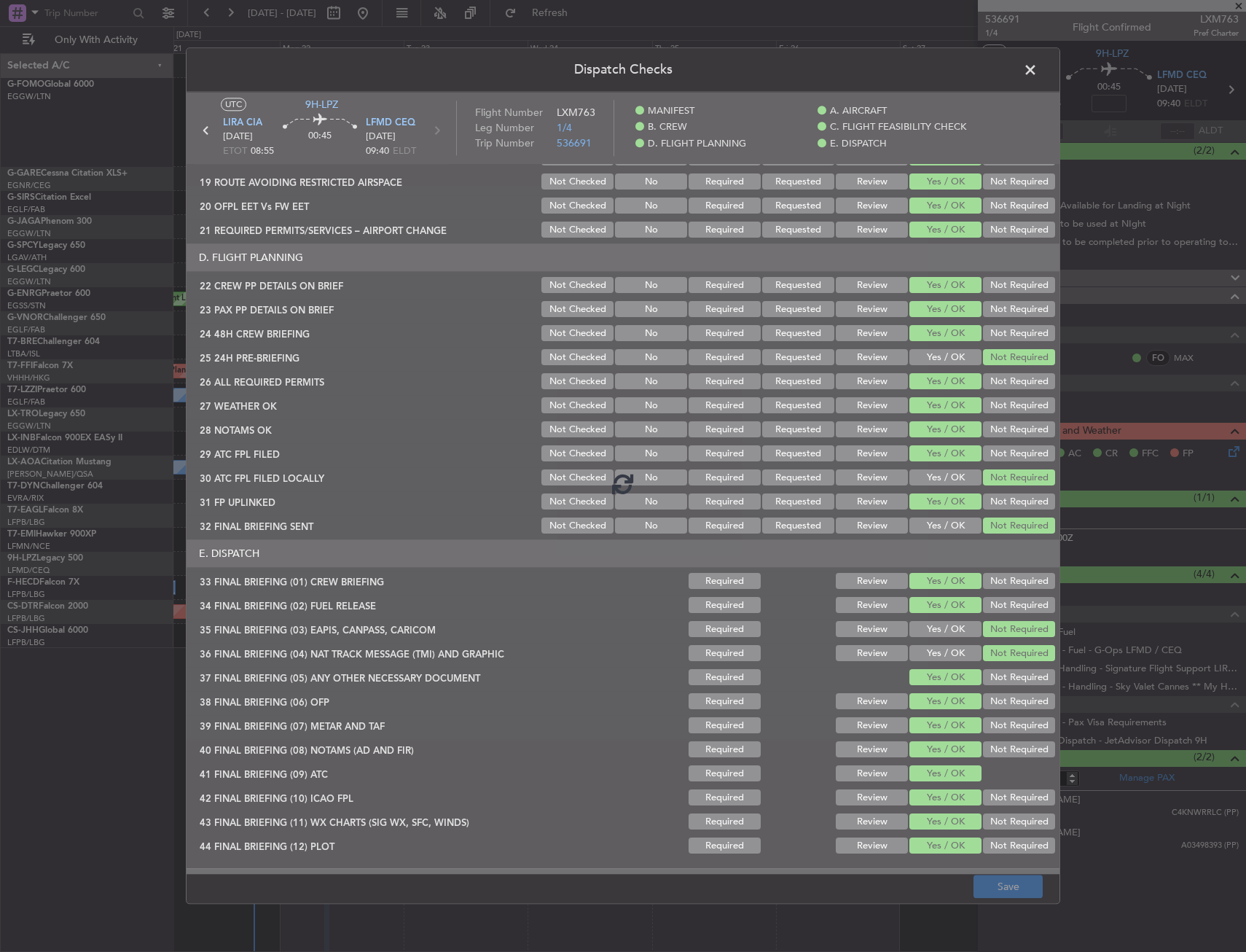
click at [848, 889] on footer "Save" at bounding box center [623, 887] width 873 height 35
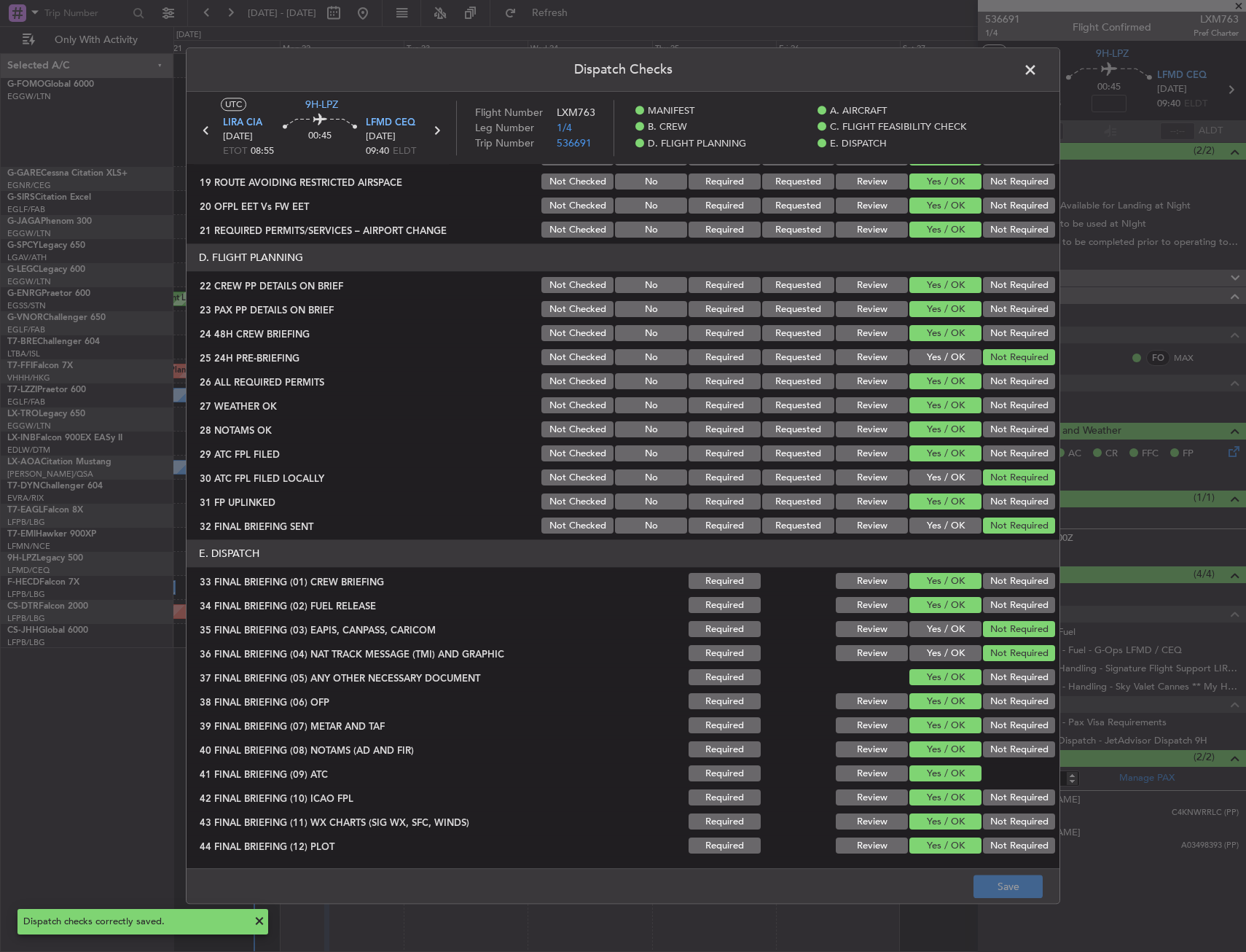
click at [1038, 65] on span at bounding box center [1038, 73] width 0 height 29
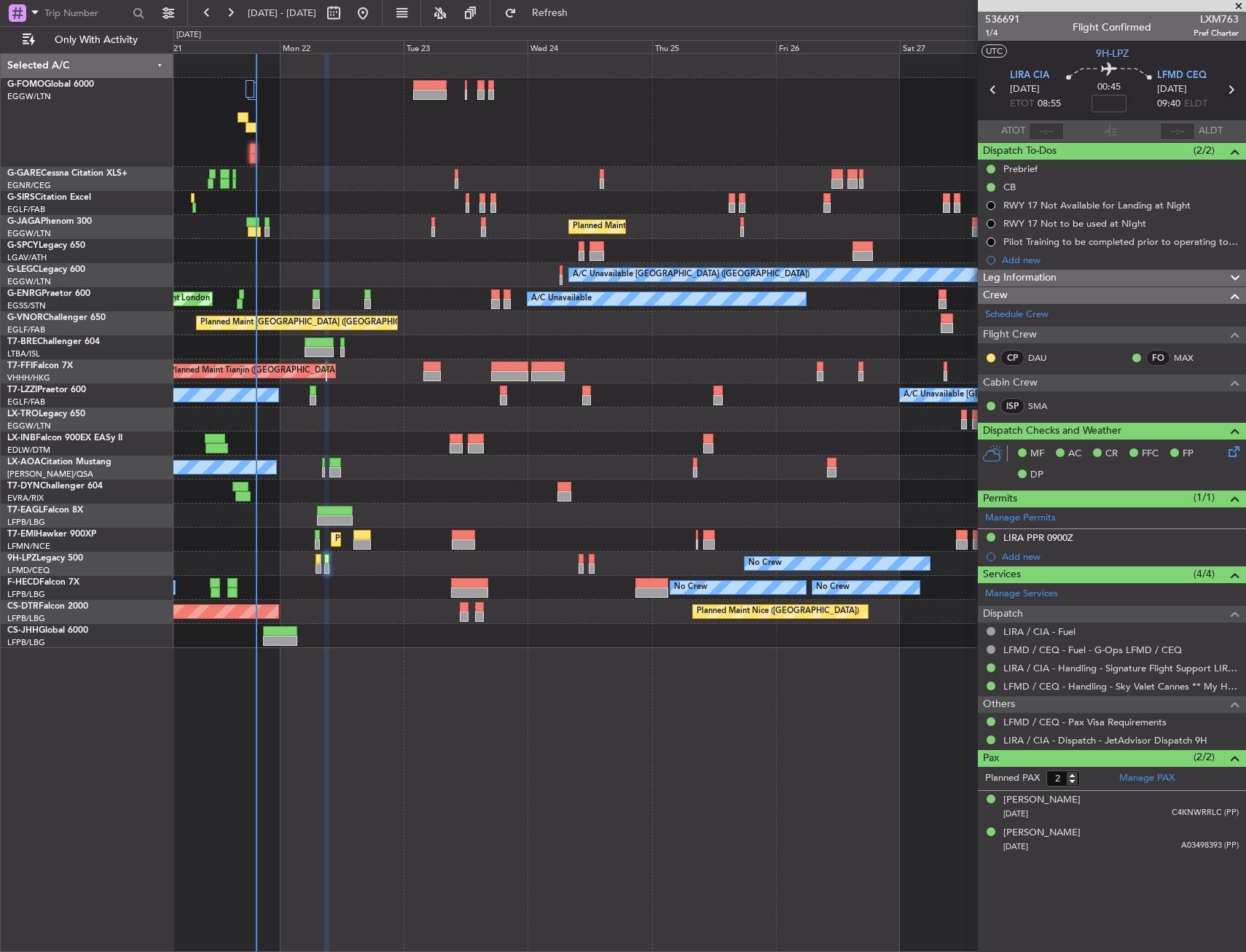
click at [332, 184] on div at bounding box center [709, 179] width 1072 height 24
click at [309, 185] on div at bounding box center [709, 179] width 1072 height 24
click at [294, 192] on div "Unplanned Maint [GEOGRAPHIC_DATA] ([GEOGRAPHIC_DATA])" at bounding box center [709, 203] width 1072 height 24
click at [581, 9] on span "Refresh" at bounding box center [551, 13] width 62 height 11
